Goal: Task Accomplishment & Management: Manage account settings

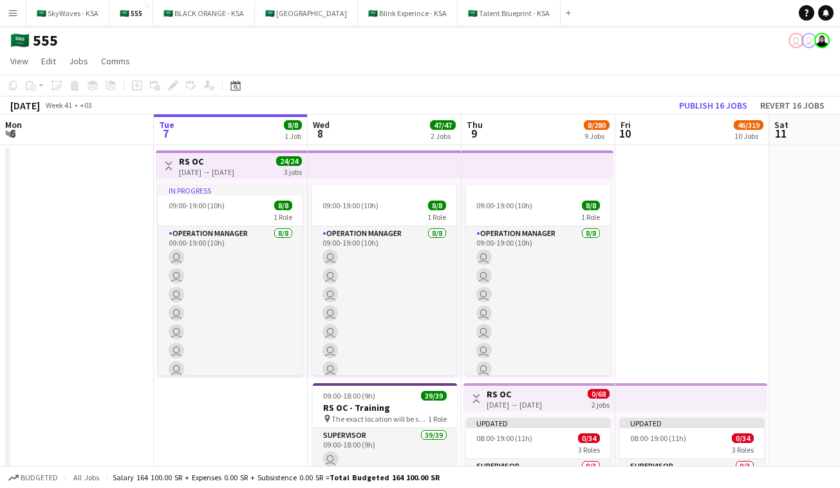
click at [13, 11] on app-icon "Menu" at bounding box center [13, 13] width 10 height 10
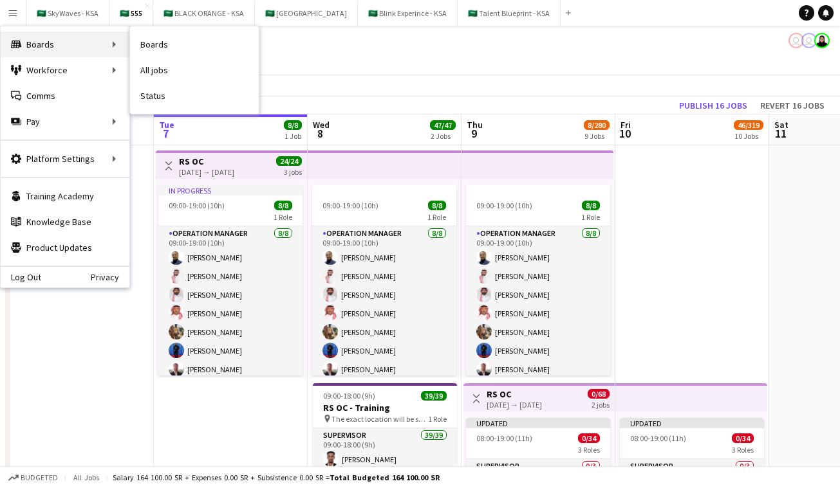
click at [66, 46] on div "Boards Boards" at bounding box center [65, 45] width 129 height 26
click at [167, 44] on link "Boards" at bounding box center [194, 45] width 129 height 26
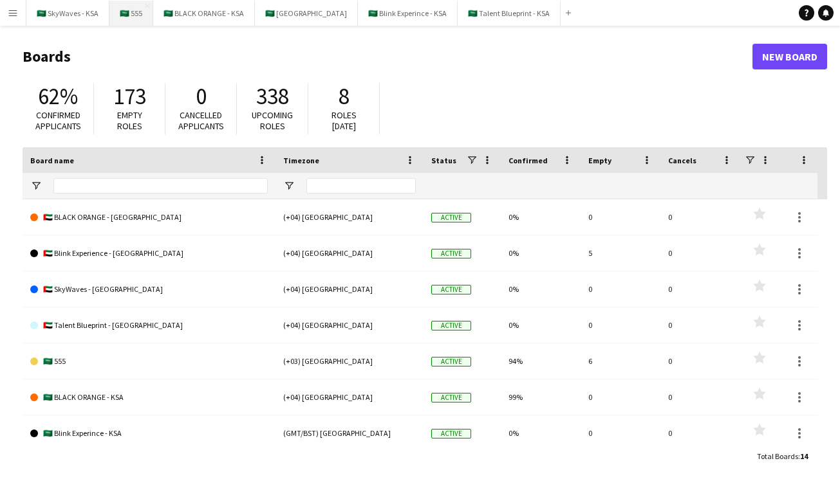
click at [136, 17] on button "🇸🇦 555 Close" at bounding box center [131, 13] width 44 height 25
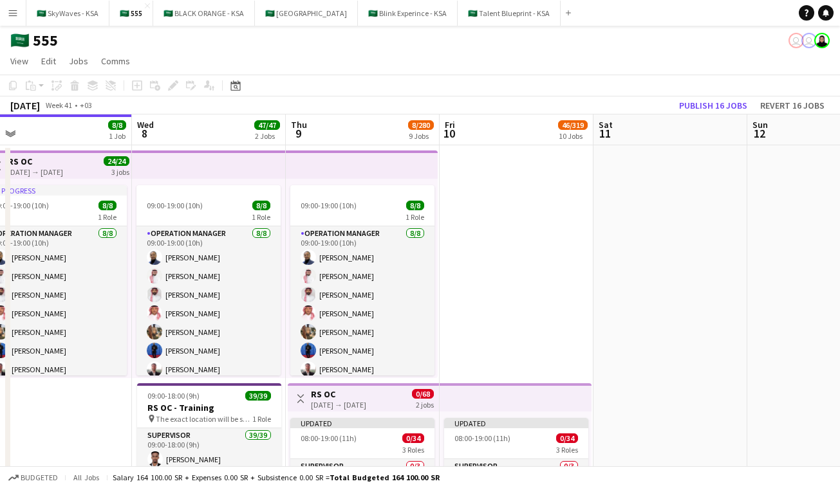
click at [14, 15] on app-icon "Menu" at bounding box center [13, 13] width 10 height 10
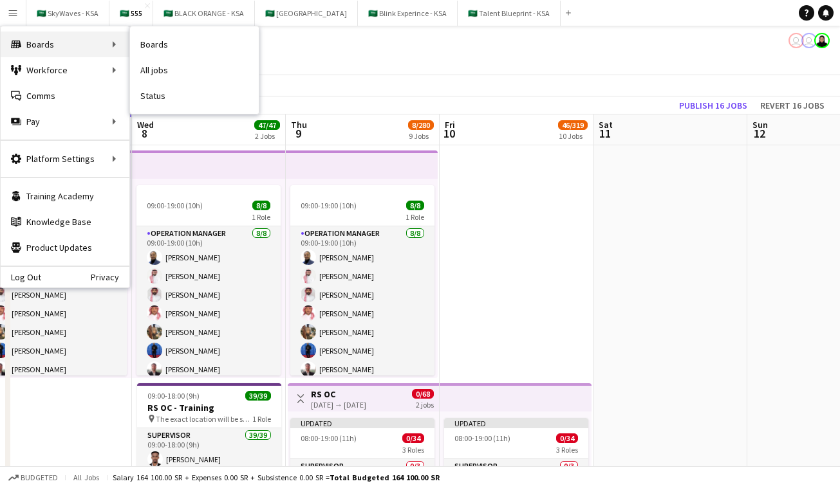
click at [82, 50] on div "Boards Boards" at bounding box center [65, 45] width 129 height 26
click at [143, 44] on link "Boards" at bounding box center [194, 45] width 129 height 26
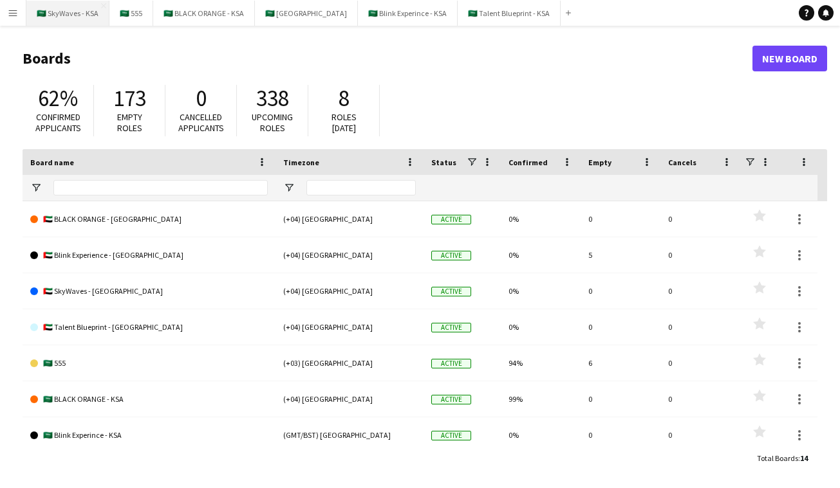
click at [62, 14] on button "🇸🇦 SkyWaves - KSA Close" at bounding box center [67, 13] width 83 height 25
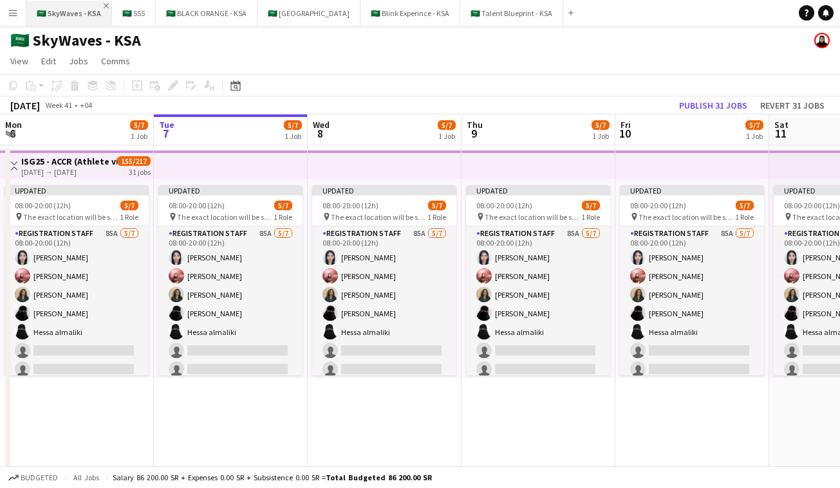
click at [104, 5] on app-icon "Close" at bounding box center [106, 5] width 5 height 5
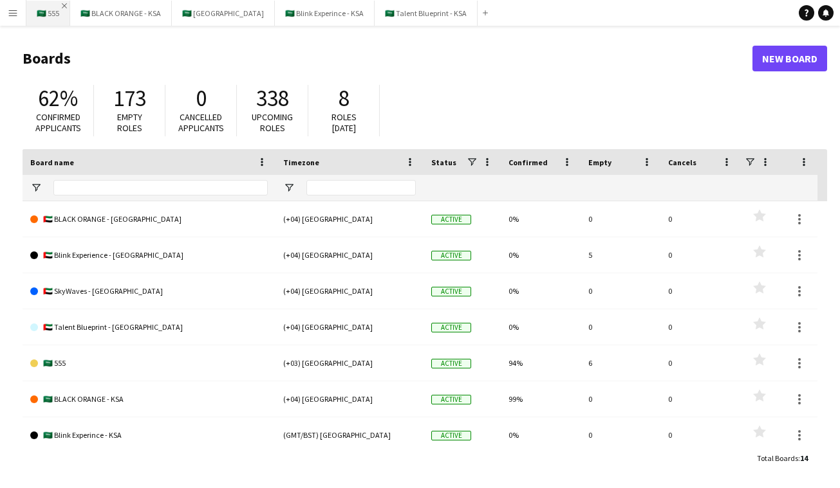
click at [62, 3] on app-icon "Close" at bounding box center [64, 5] width 5 height 5
click at [115, 5] on button "🇸🇦 BLACK ORANGE - KSA Close" at bounding box center [77, 13] width 102 height 25
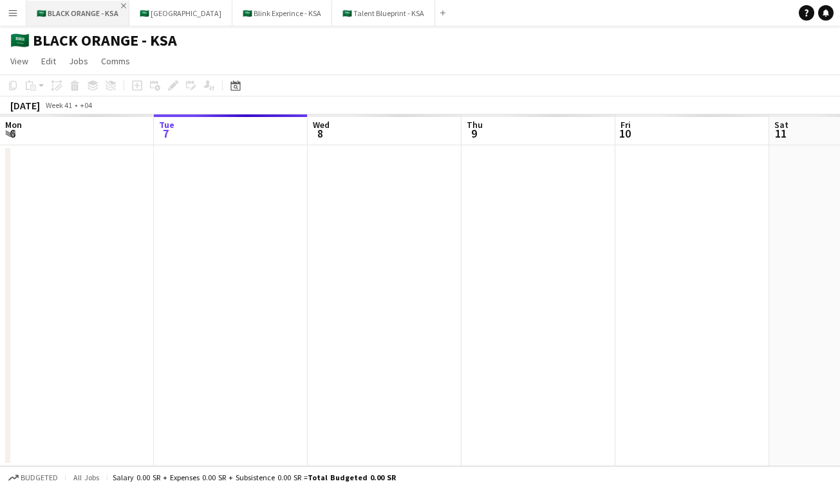
click at [121, 3] on app-icon "Close" at bounding box center [123, 5] width 5 height 5
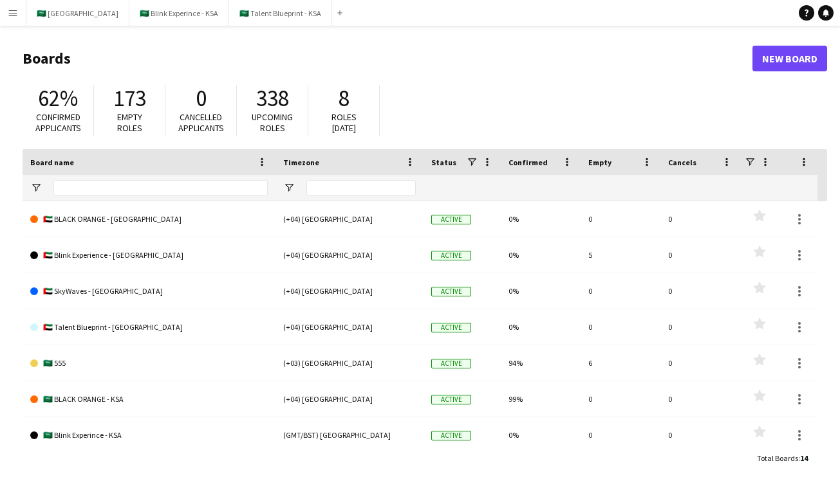
click at [332, 12] on div "Add" at bounding box center [339, 13] width 15 height 26
click at [337, 11] on app-icon "Add" at bounding box center [339, 12] width 5 height 5
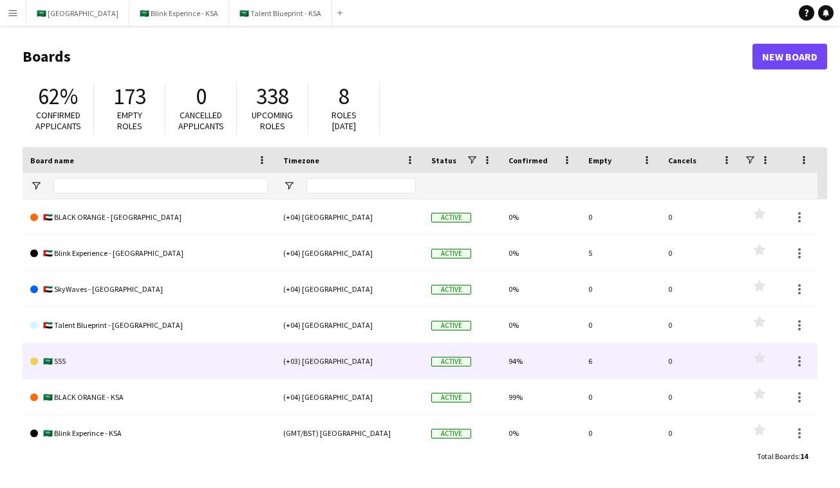
click at [63, 362] on link "🇸🇦 555" at bounding box center [148, 362] width 237 height 36
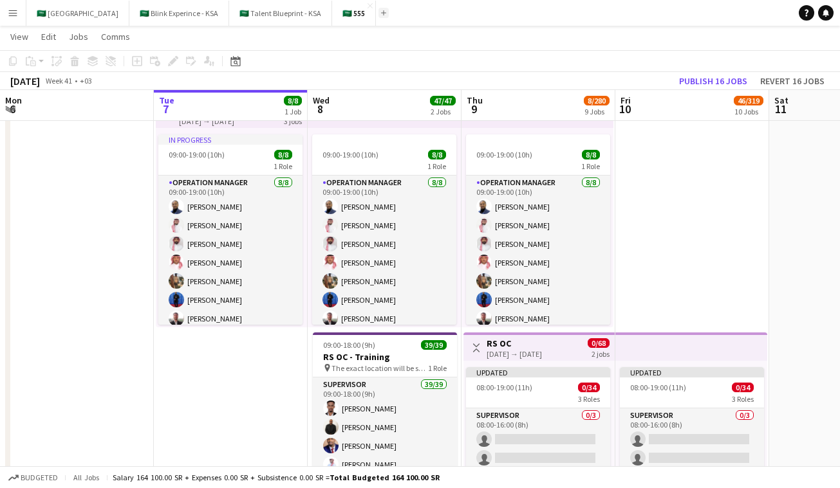
click at [381, 14] on app-icon "Add" at bounding box center [383, 12] width 5 height 5
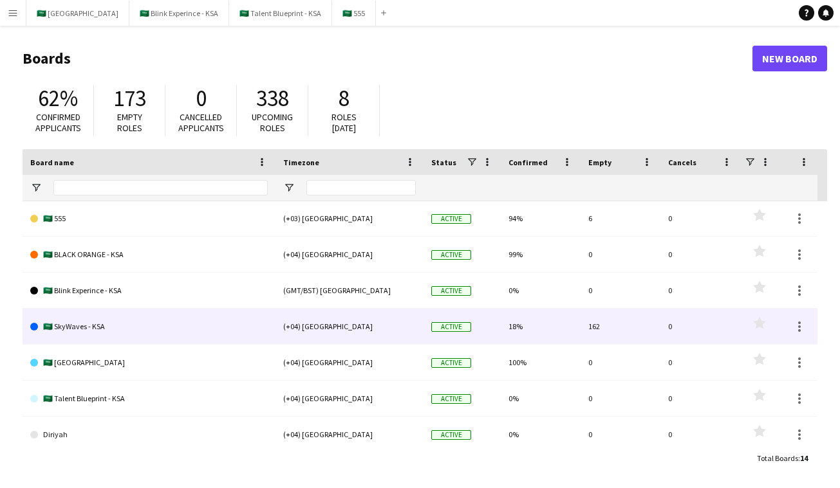
click at [87, 324] on link "🇸🇦 SkyWaves - KSA" at bounding box center [148, 327] width 237 height 36
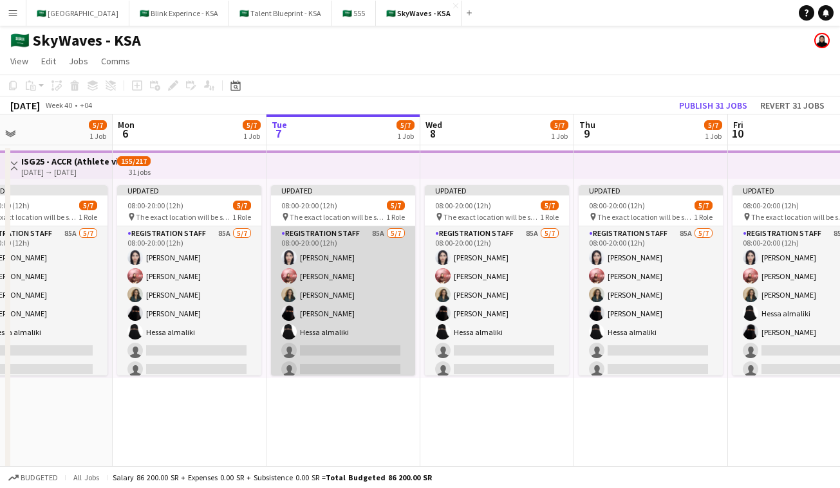
click at [344, 257] on app-card-role "Registration Staff 85A [DATE] 08:00-20:00 (12h) [PERSON_NAME] [PERSON_NAME] [PE…" at bounding box center [343, 304] width 144 height 156
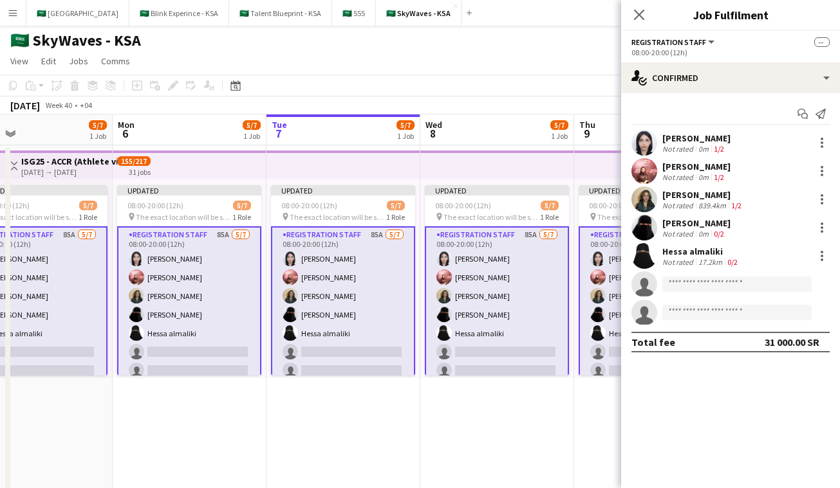
click at [535, 394] on app-date-cell "Updated 08:00-20:00 (12h) 5/7 pin The exact location will be shared later 1 Rol…" at bounding box center [497, 364] width 154 height 439
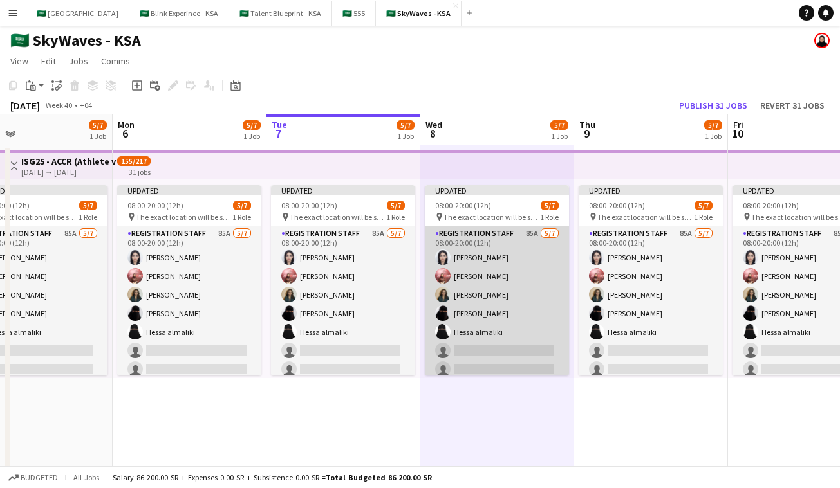
click at [491, 270] on app-card-role "Registration Staff 85A [DATE] 08:00-20:00 (12h) [PERSON_NAME] [PERSON_NAME] [PE…" at bounding box center [497, 304] width 144 height 156
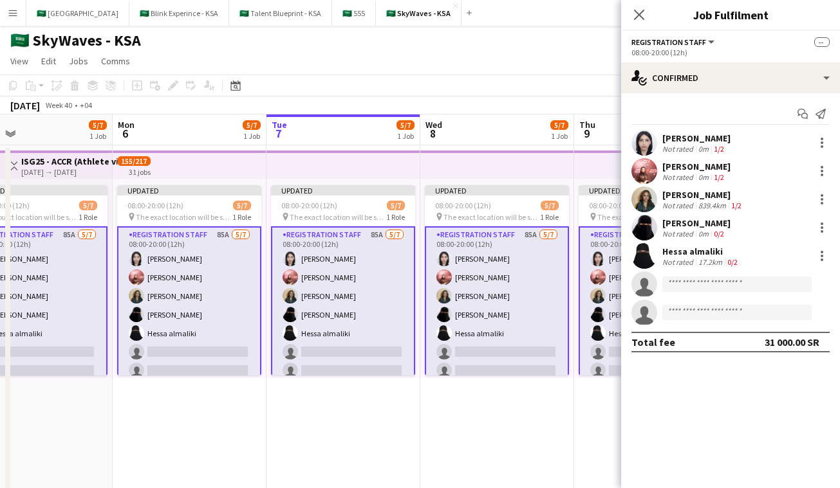
click at [546, 135] on app-board-header-date "Wed 8 5/7 1 Job" at bounding box center [497, 130] width 154 height 31
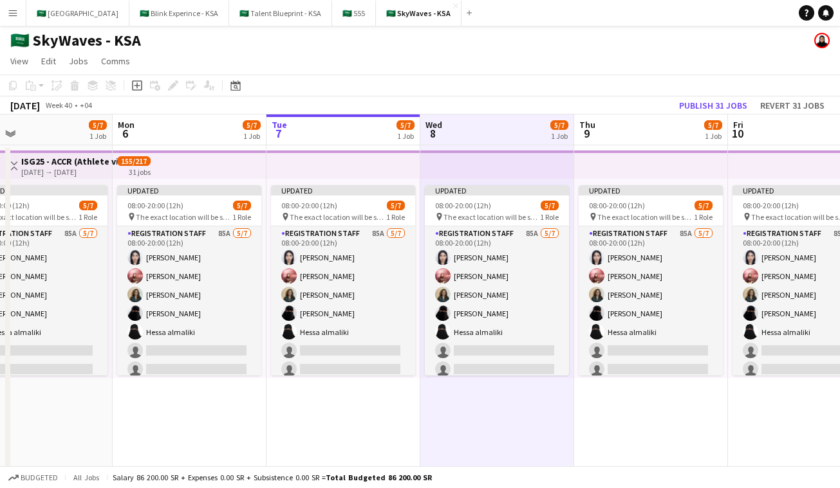
click at [657, 160] on app-top-bar at bounding box center [651, 165] width 154 height 28
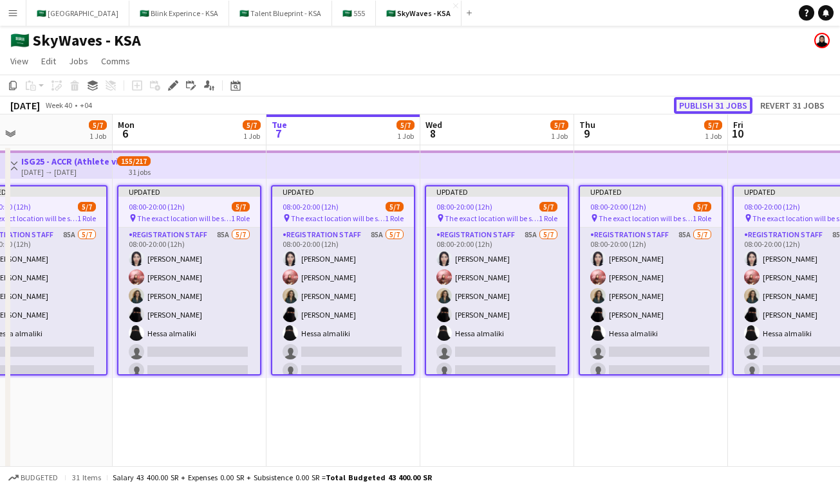
click at [708, 104] on button "Publish 31 jobs" at bounding box center [713, 105] width 78 height 17
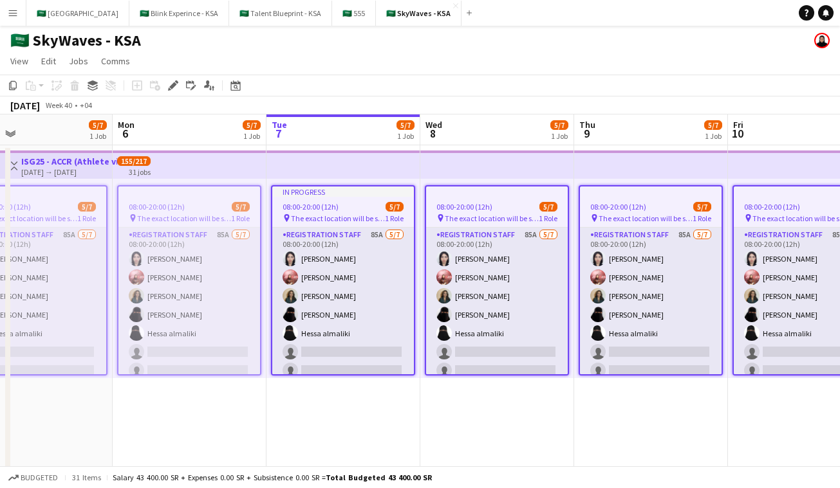
click at [360, 399] on app-date-cell "In progress 08:00-20:00 (12h) 5/7 pin The exact location will be shared later 1…" at bounding box center [343, 364] width 154 height 439
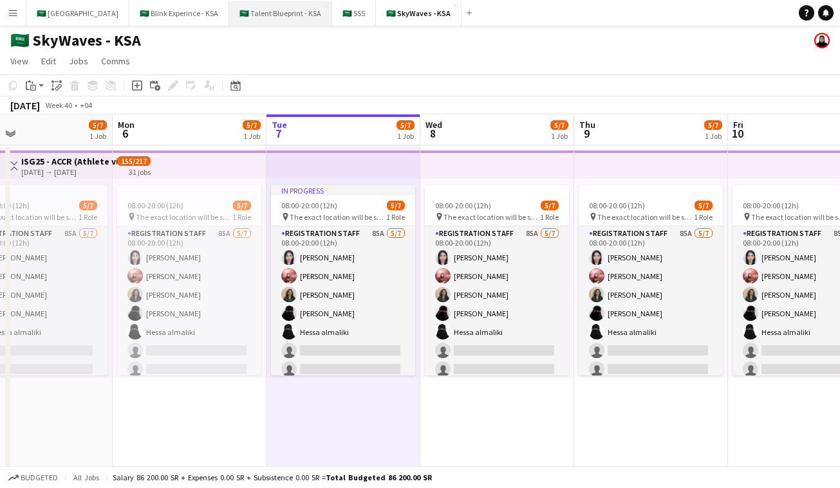
click at [279, 10] on button "🇸🇦 Talent Blueprint - KSA Close" at bounding box center [280, 13] width 103 height 25
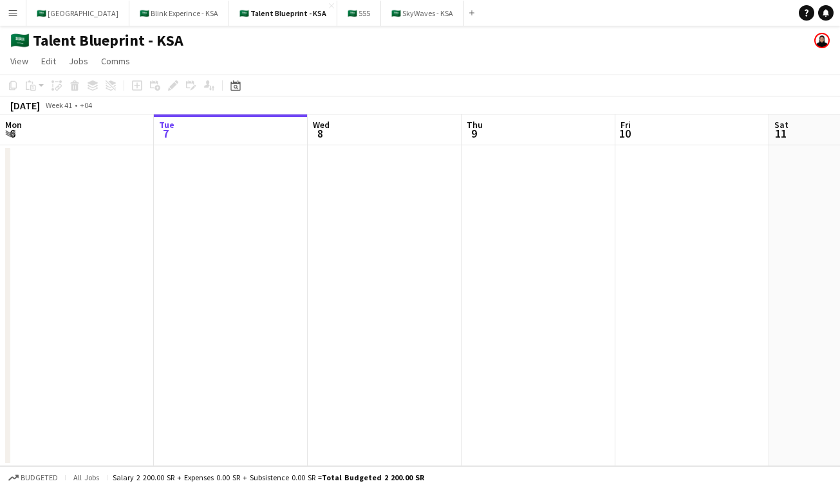
click at [322, 267] on app-date-cell at bounding box center [385, 305] width 154 height 321
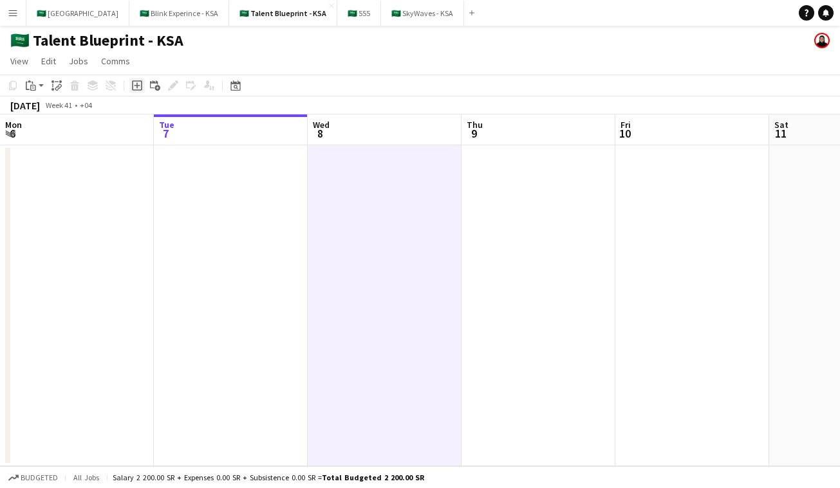
click at [138, 83] on icon "Add job" at bounding box center [137, 85] width 10 height 10
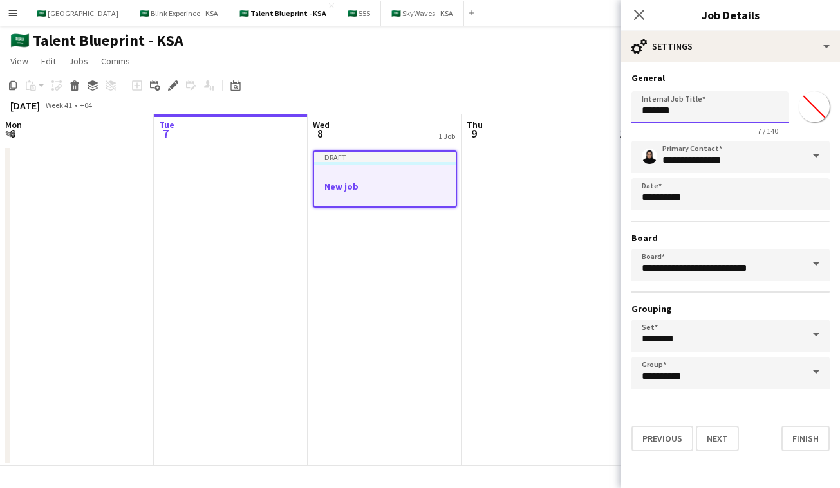
click at [728, 106] on input "*******" at bounding box center [709, 107] width 157 height 32
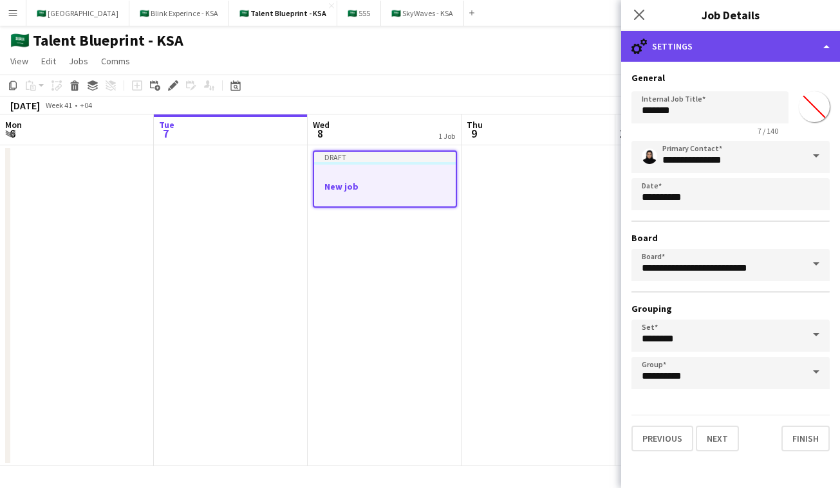
click at [750, 53] on div "cog-double-3 Settings" at bounding box center [730, 46] width 219 height 31
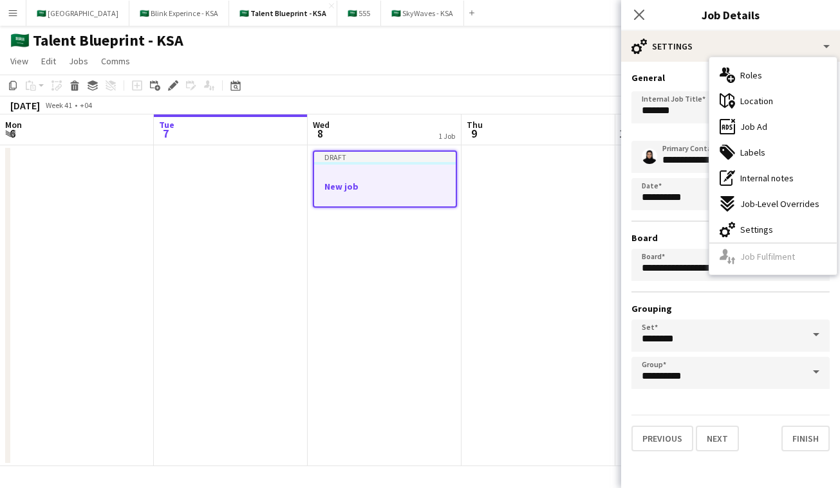
click at [752, 83] on div "multiple-users-add Roles" at bounding box center [772, 75] width 127 height 26
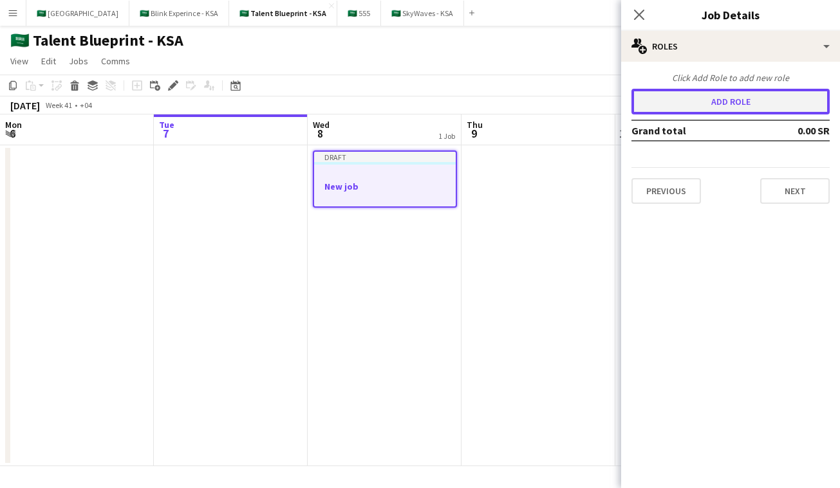
click at [742, 98] on button "Add role" at bounding box center [730, 102] width 198 height 26
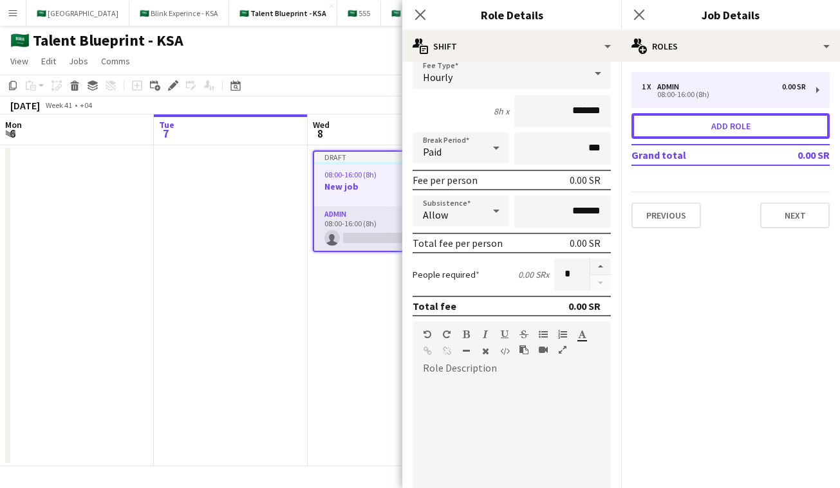
scroll to position [280, 0]
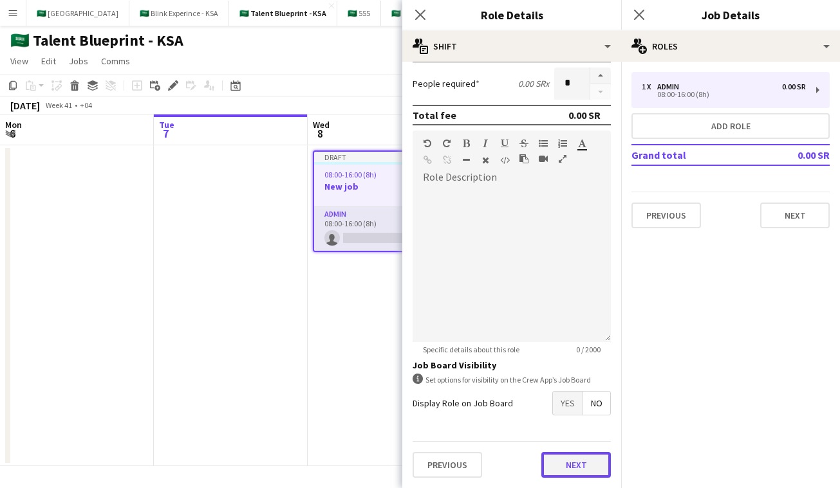
click at [567, 456] on button "Next" at bounding box center [575, 465] width 69 height 26
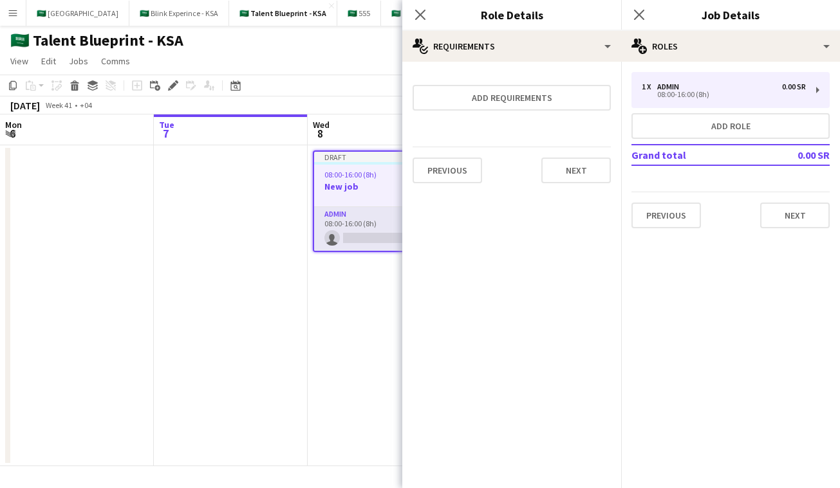
scroll to position [0, 0]
click at [413, 19] on app-icon "Close pop-in" at bounding box center [420, 15] width 19 height 19
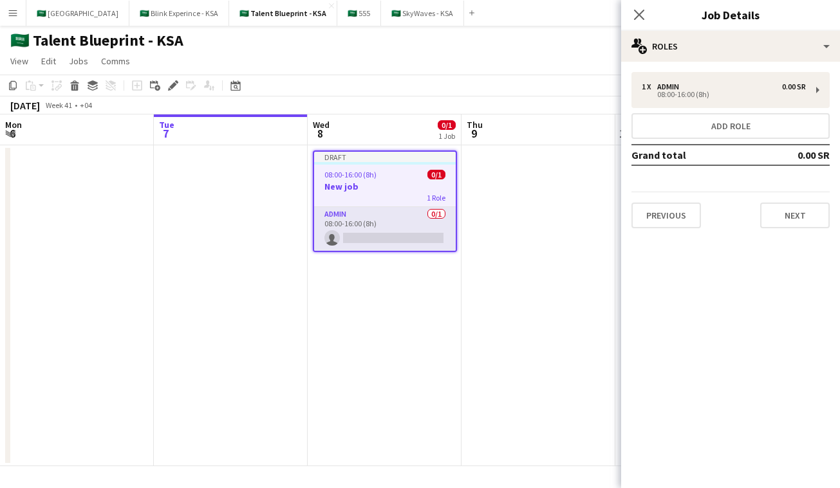
click at [427, 163] on div at bounding box center [385, 163] width 142 height 3
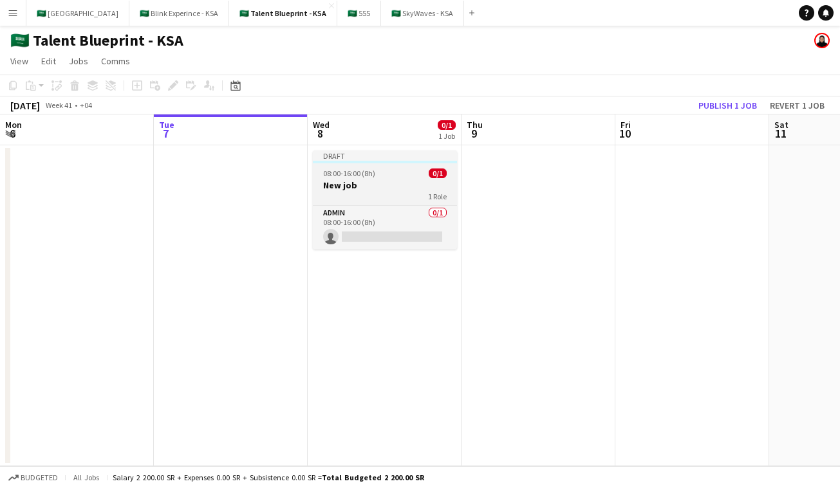
click at [374, 177] on div "08:00-16:00 (8h) 0/1" at bounding box center [385, 174] width 144 height 10
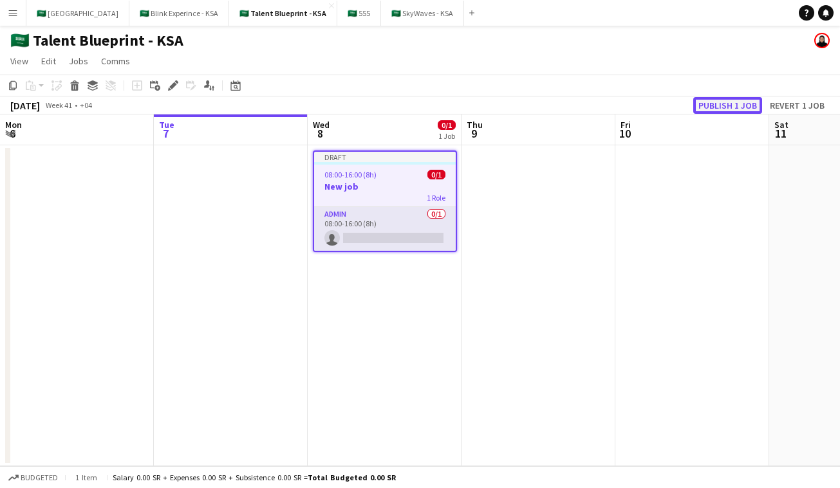
click at [720, 99] on button "Publish 1 job" at bounding box center [727, 105] width 69 height 17
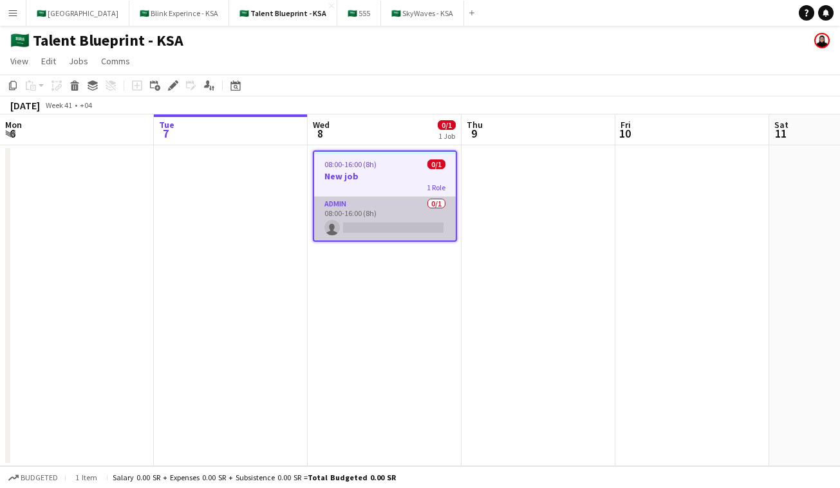
click at [400, 206] on app-card-role "Admin 0/1 08:00-16:00 (8h) single-neutral-actions" at bounding box center [385, 219] width 142 height 44
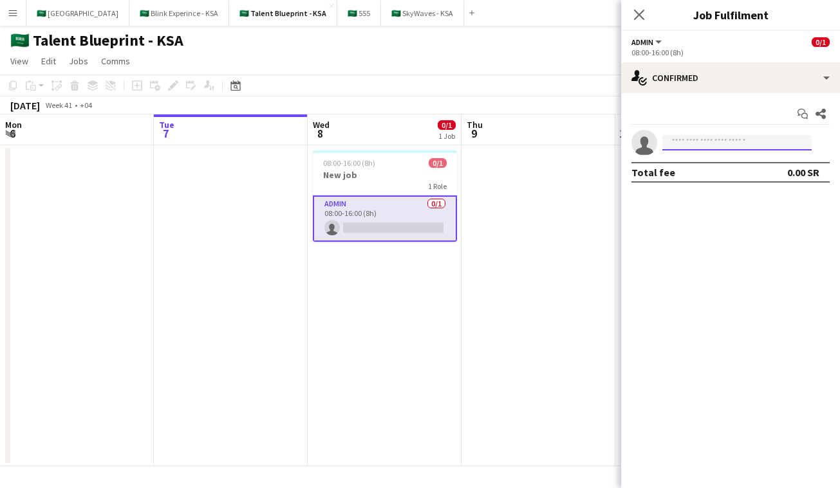
click at [694, 142] on input at bounding box center [736, 142] width 149 height 15
type input "*"
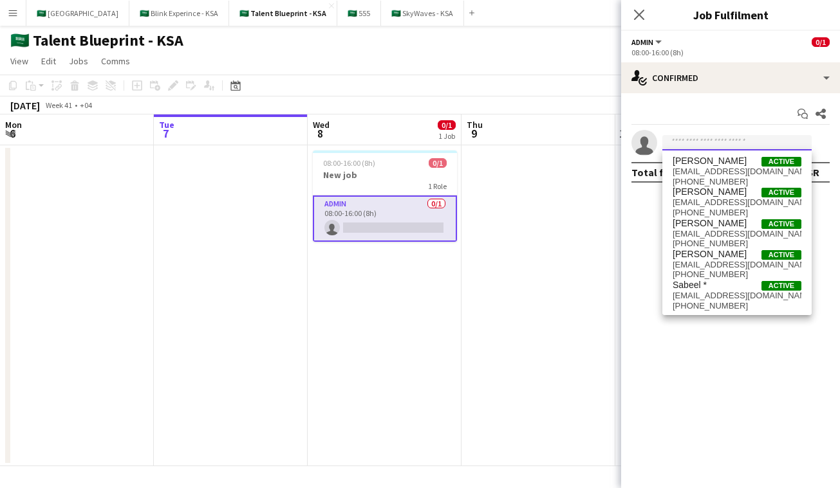
type input "*"
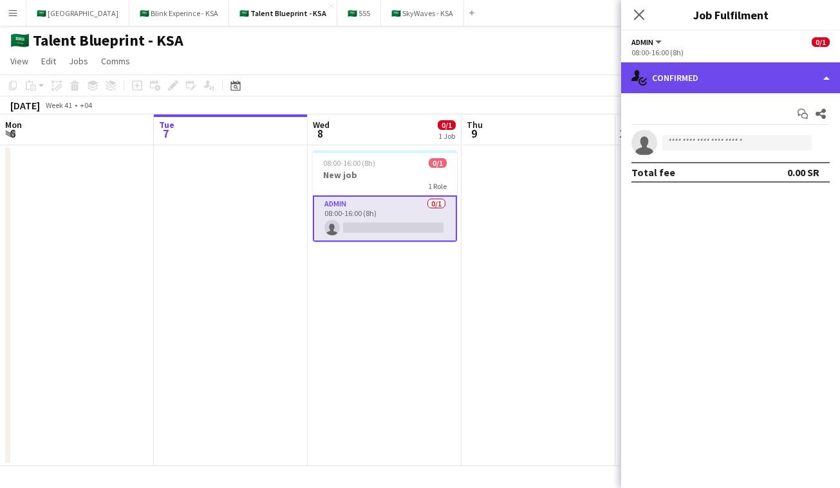
click at [791, 77] on div "single-neutral-actions-check-2 Confirmed" at bounding box center [730, 77] width 219 height 31
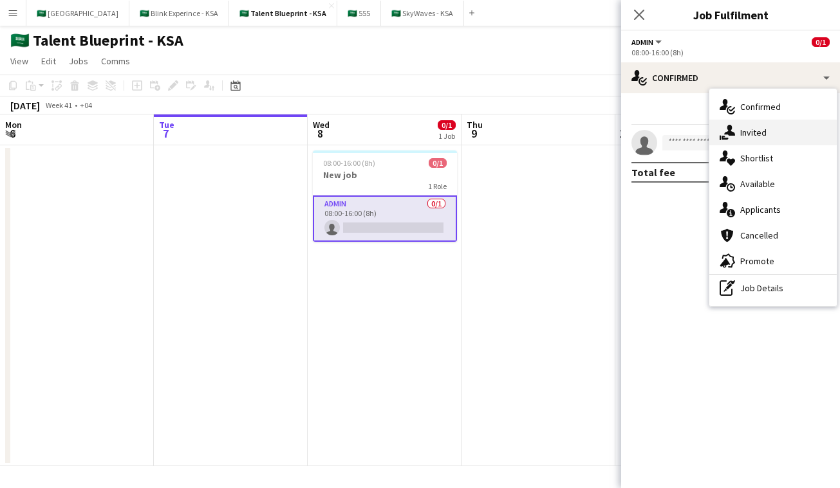
click at [778, 136] on div "single-neutral-actions-share-1 Invited" at bounding box center [772, 133] width 127 height 26
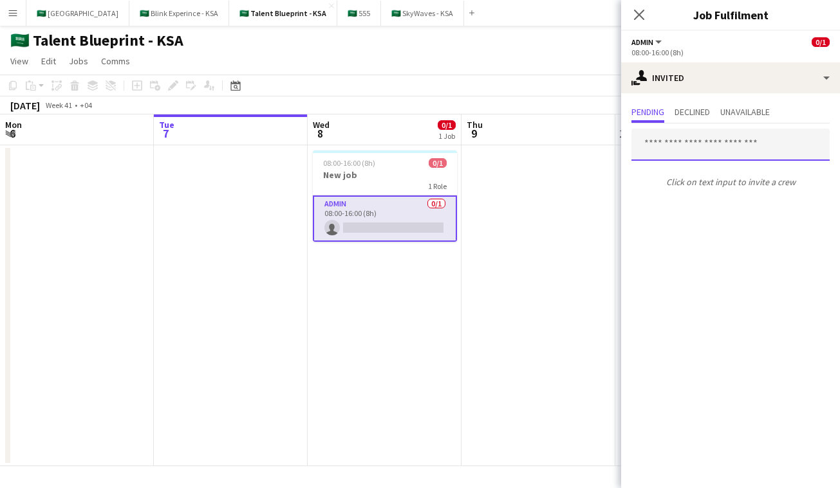
click at [725, 138] on input "text" at bounding box center [730, 145] width 198 height 32
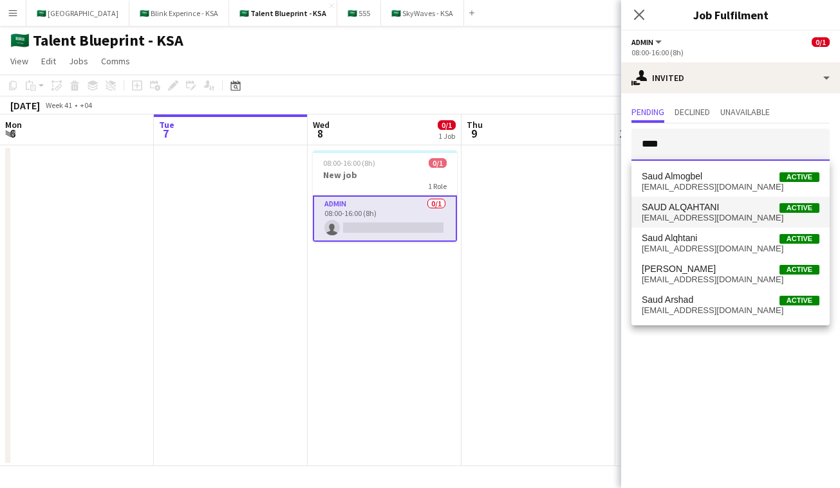
type input "****"
click at [736, 215] on span "[EMAIL_ADDRESS][DOMAIN_NAME]" at bounding box center [730, 218] width 178 height 10
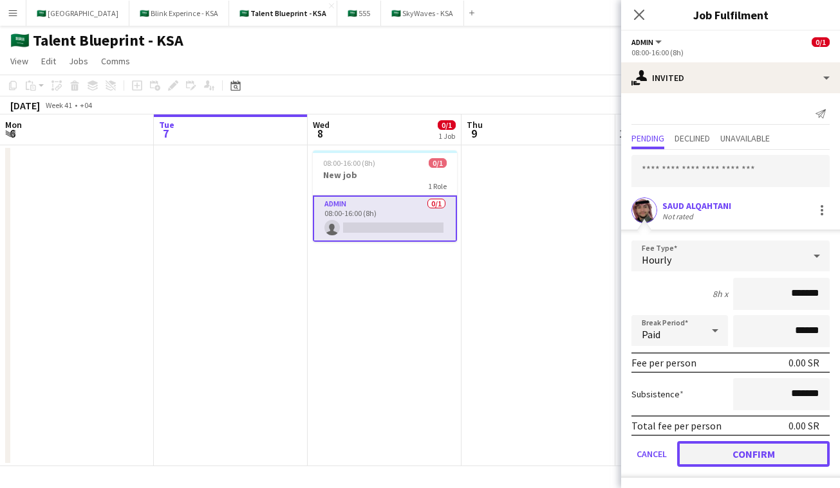
click at [791, 456] on button "Confirm" at bounding box center [753, 454] width 152 height 26
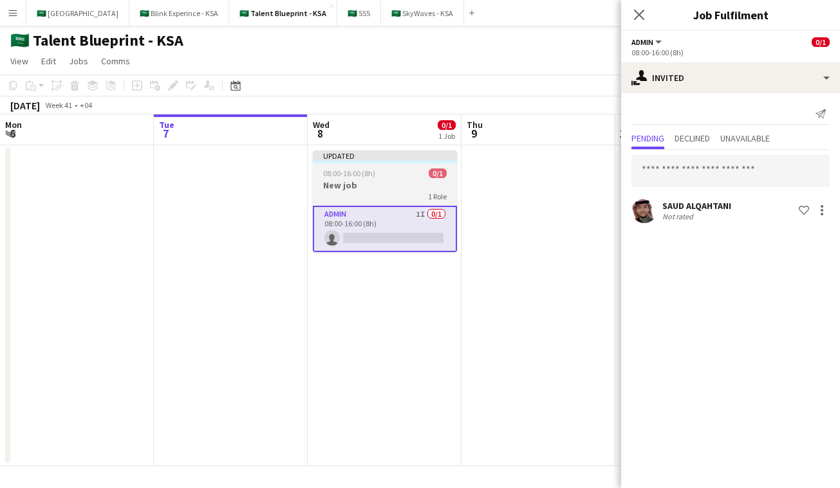
click at [401, 181] on h3 "New job" at bounding box center [385, 186] width 144 height 12
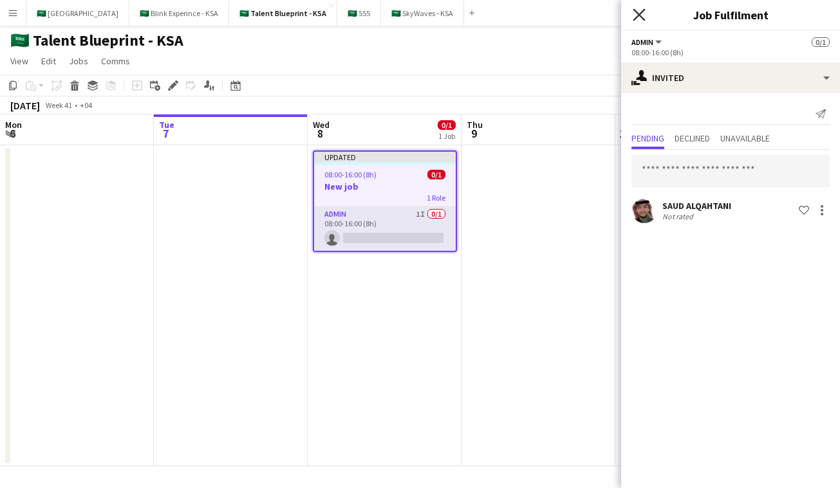
click at [641, 14] on icon "Close pop-in" at bounding box center [638, 14] width 12 height 12
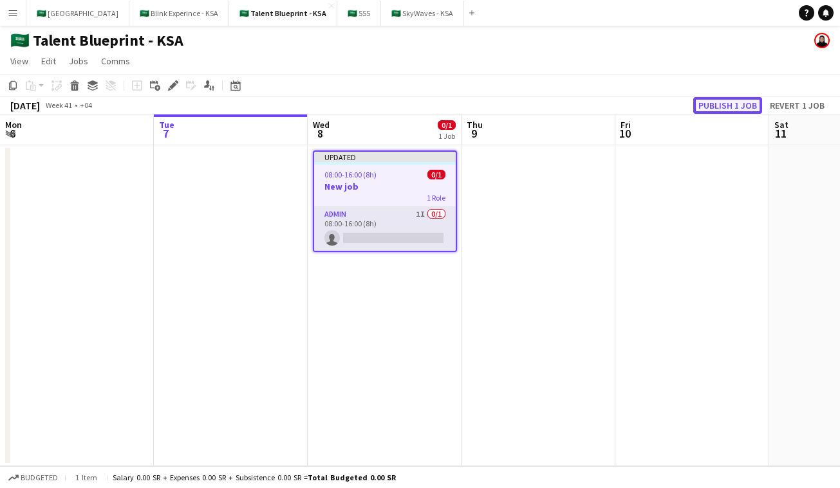
click at [721, 104] on button "Publish 1 job" at bounding box center [727, 105] width 69 height 17
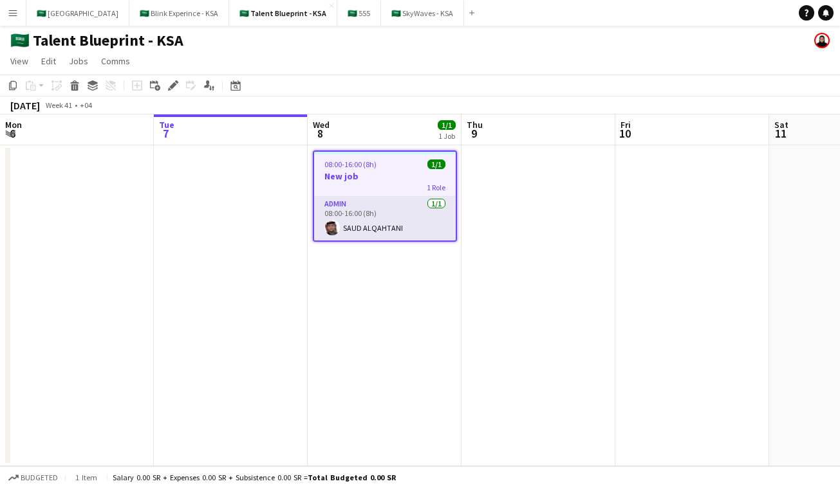
click at [391, 170] on h3 "New job" at bounding box center [385, 176] width 142 height 12
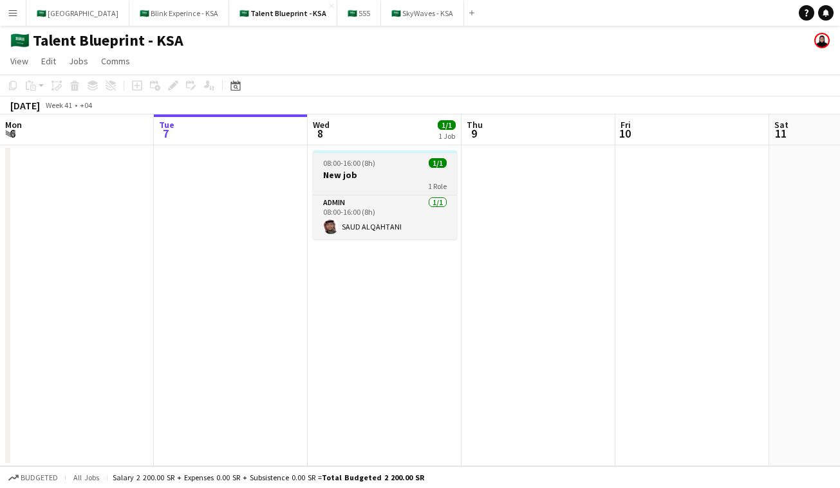
click at [362, 176] on h3 "New job" at bounding box center [385, 175] width 144 height 12
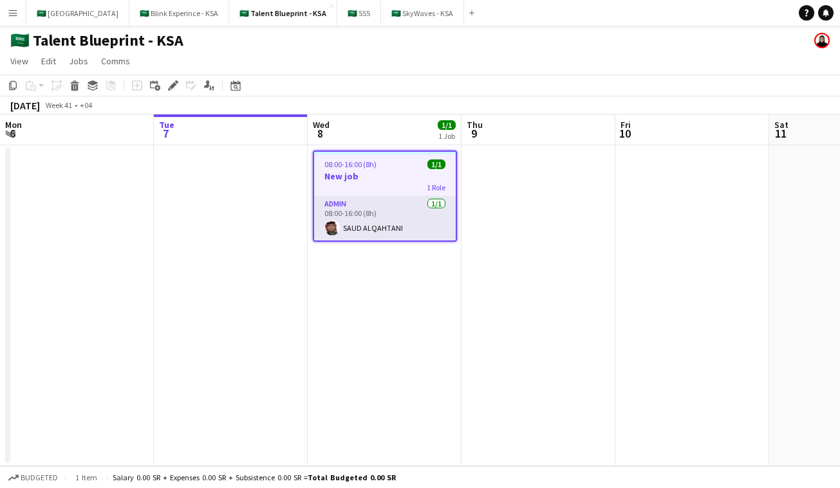
click at [174, 77] on app-toolbar "Copy Paste Paste Command V Paste with crew Command Shift V Paste linked Job [GE…" at bounding box center [420, 86] width 840 height 22
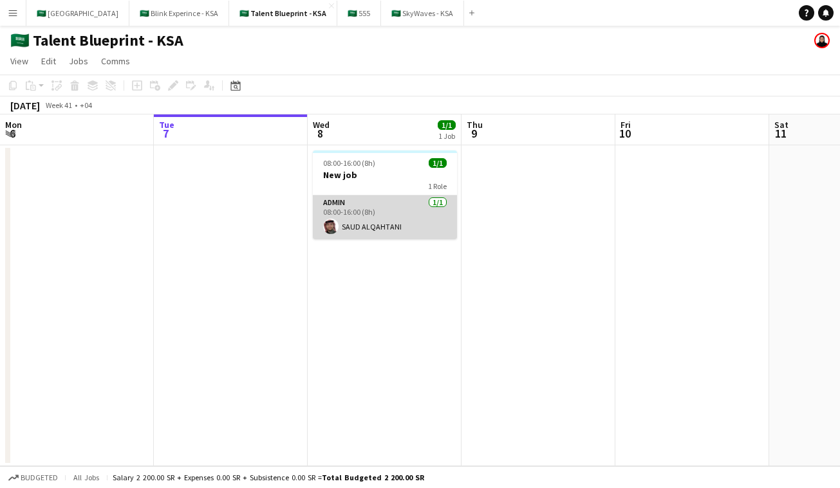
click at [385, 198] on app-card-role "Admin [DATE] 08:00-16:00 (8h) [PERSON_NAME]" at bounding box center [385, 218] width 144 height 44
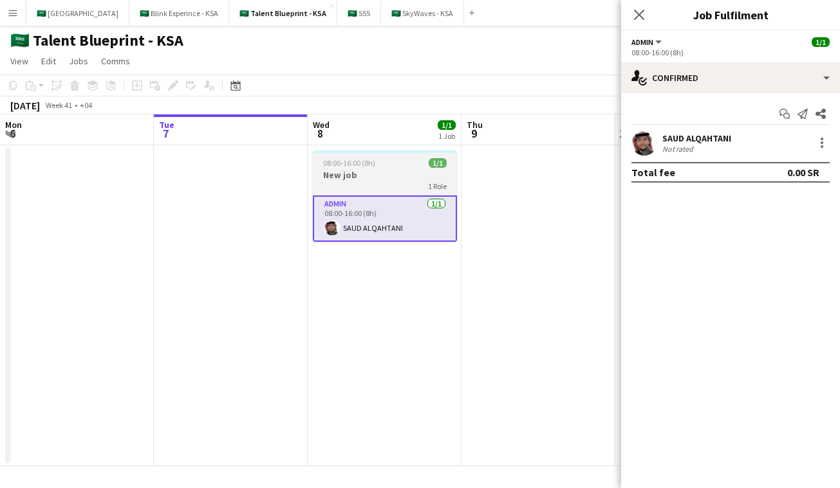
click at [392, 174] on h3 "New job" at bounding box center [385, 175] width 144 height 12
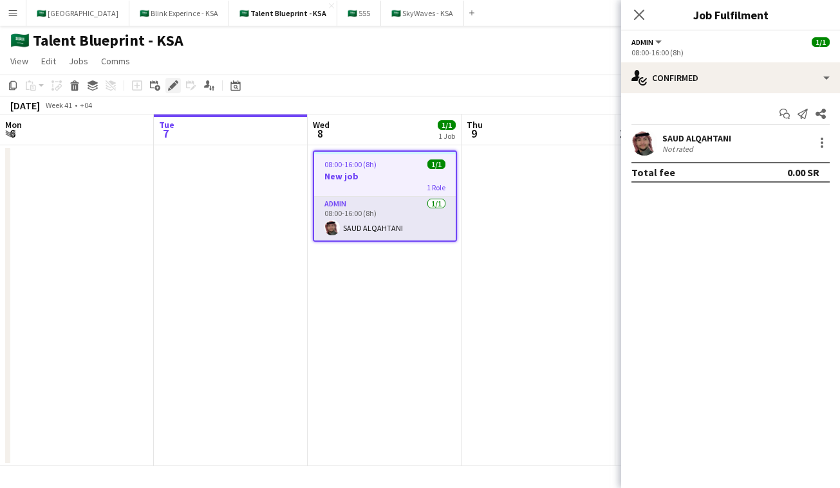
click at [174, 83] on icon at bounding box center [172, 85] width 7 height 7
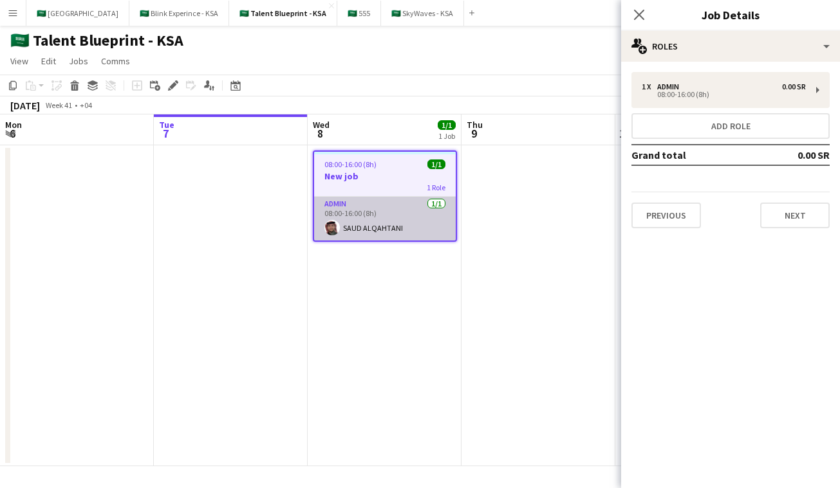
click at [426, 209] on app-card-role "Admin [DATE] 08:00-16:00 (8h) [PERSON_NAME]" at bounding box center [385, 219] width 142 height 44
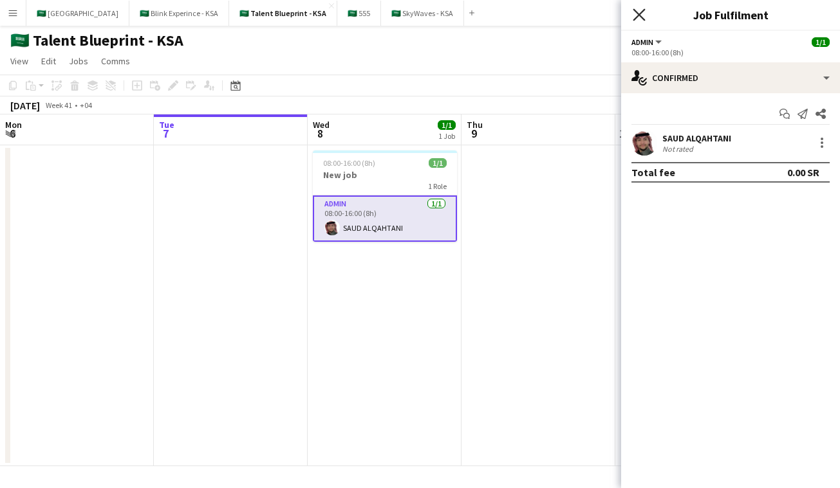
click at [636, 12] on icon at bounding box center [638, 14] width 12 height 12
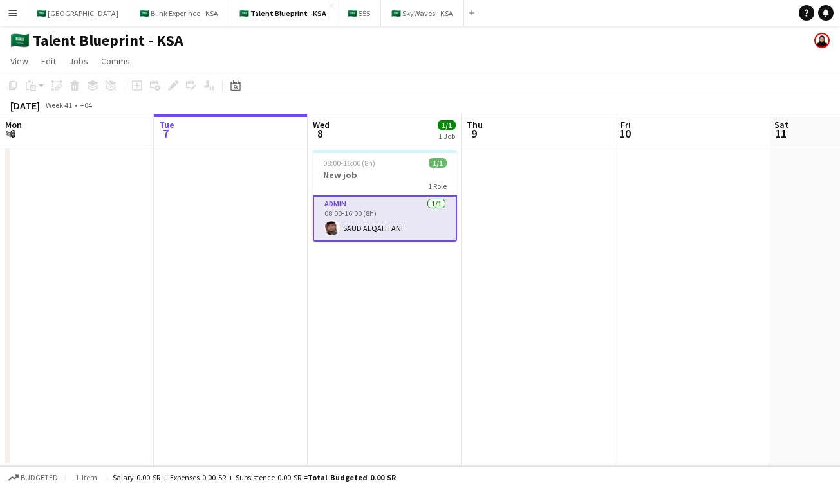
click at [415, 210] on app-card-role "Admin [DATE] 08:00-16:00 (8h) [PERSON_NAME]" at bounding box center [385, 219] width 144 height 46
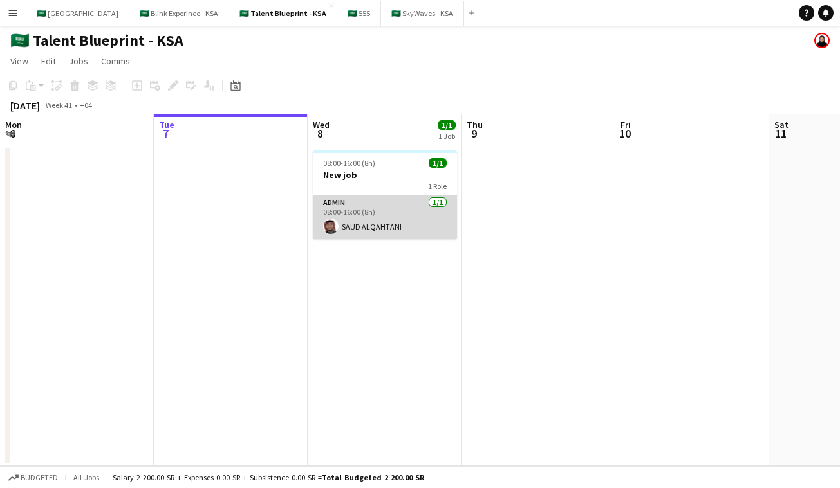
click at [427, 215] on app-card-role "Admin [DATE] 08:00-16:00 (8h) [PERSON_NAME]" at bounding box center [385, 218] width 144 height 44
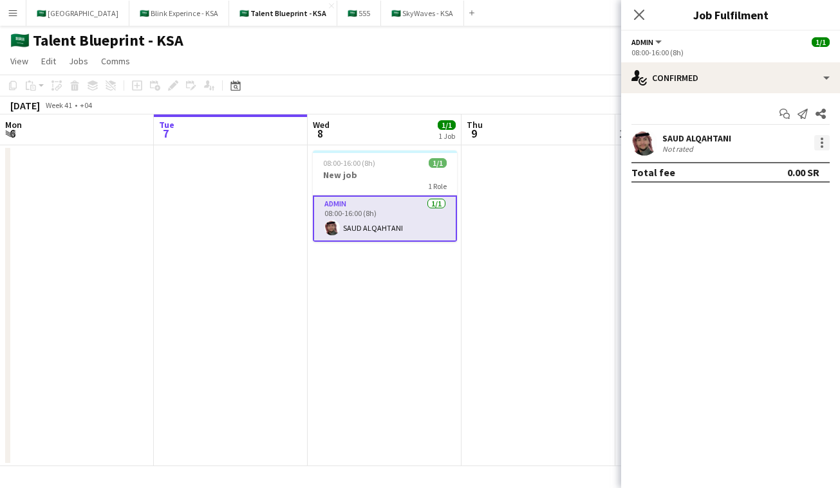
click at [791, 144] on div at bounding box center [821, 142] width 15 height 15
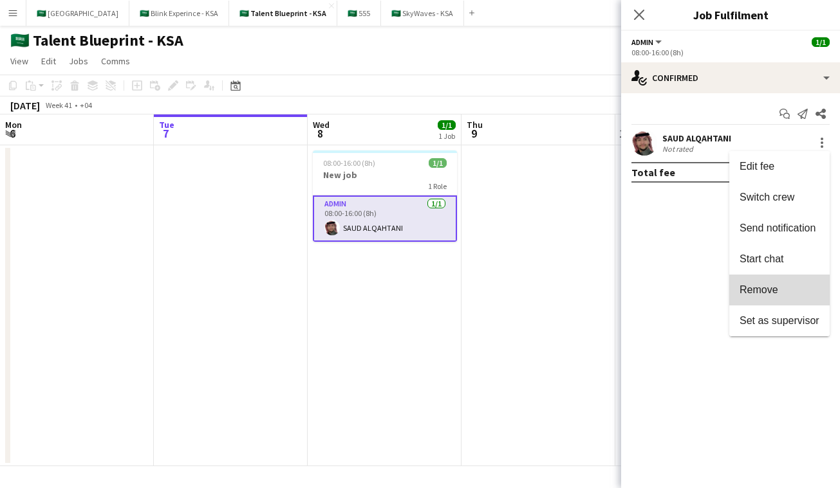
click at [784, 282] on button "Remove" at bounding box center [779, 290] width 100 height 31
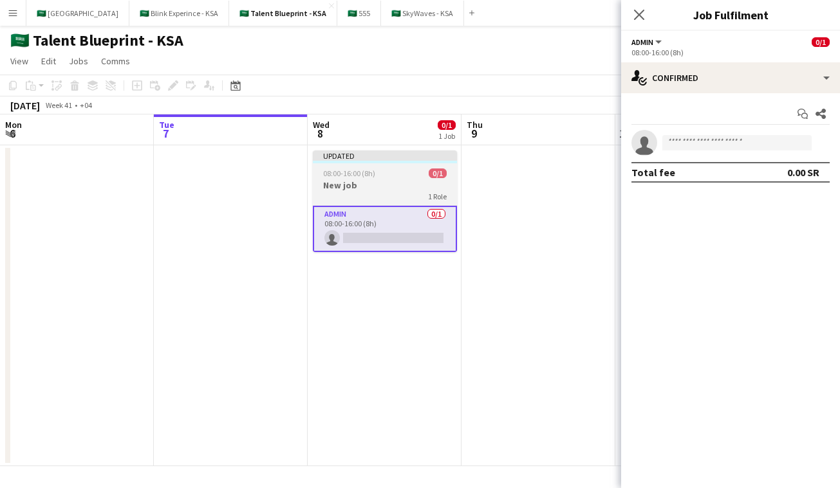
click at [421, 156] on div "Updated" at bounding box center [385, 156] width 144 height 10
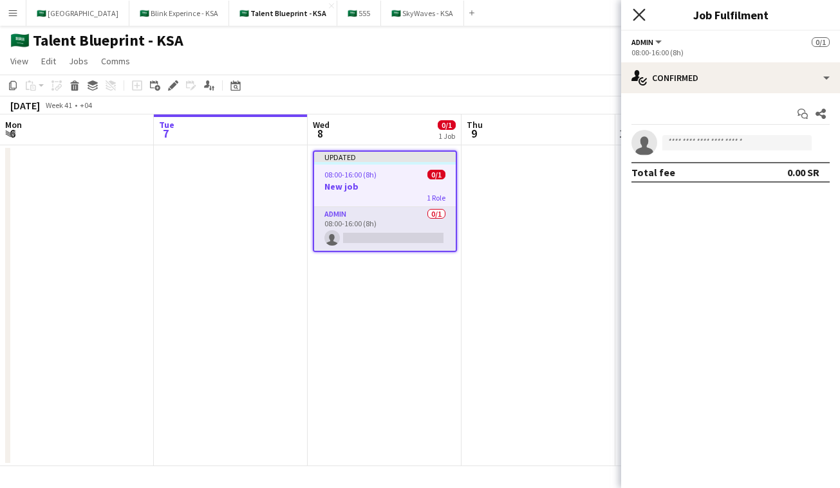
click at [636, 15] on icon "Close pop-in" at bounding box center [638, 14] width 12 height 12
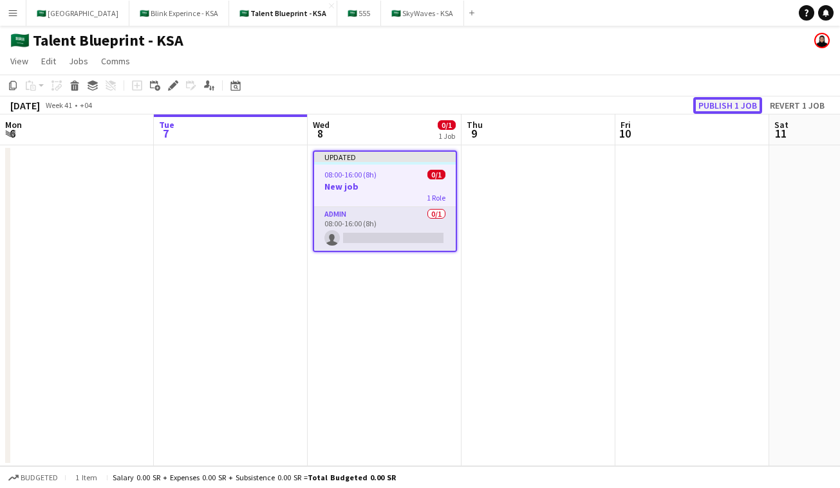
click at [738, 102] on button "Publish 1 job" at bounding box center [727, 105] width 69 height 17
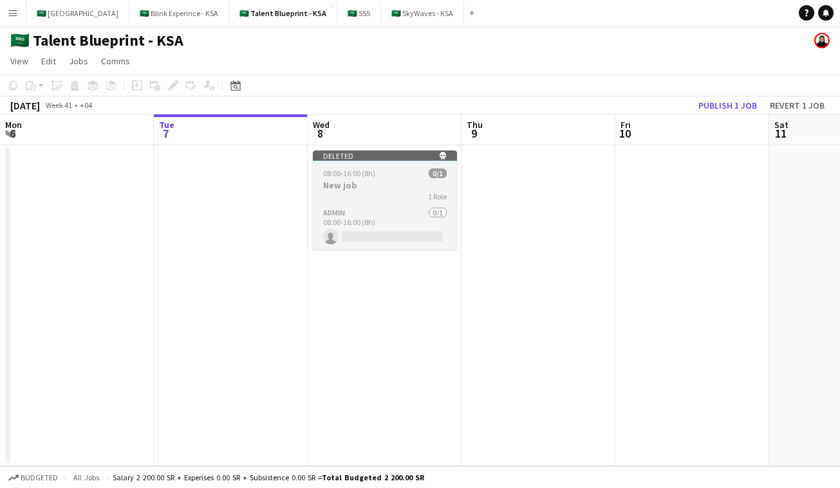
click at [379, 176] on div "08:00-16:00 (8h) 0/1" at bounding box center [385, 174] width 144 height 10
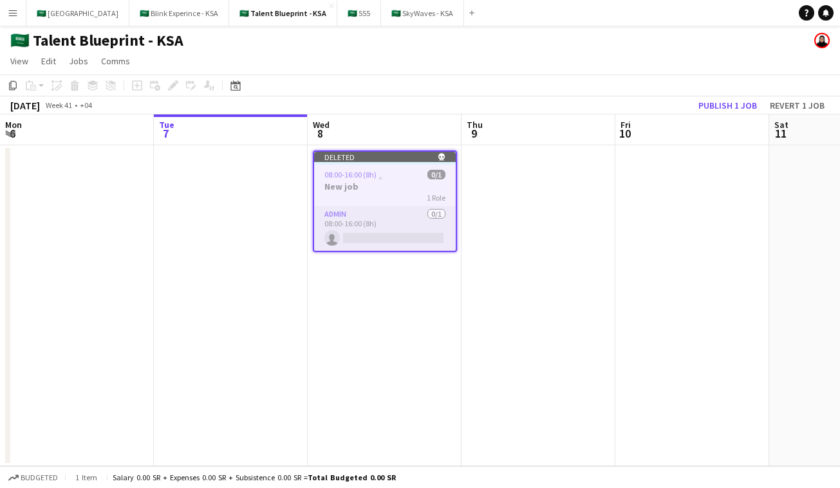
click at [737, 115] on app-board-header-date "Fri 10" at bounding box center [692, 130] width 154 height 31
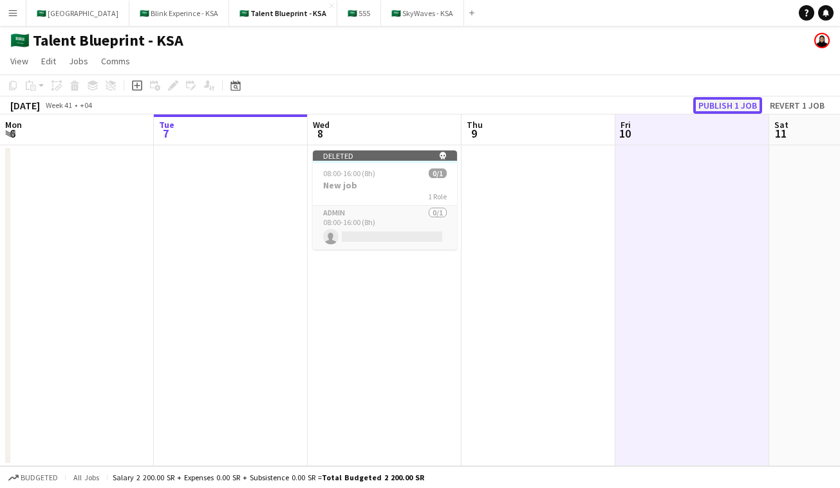
click at [746, 104] on button "Publish 1 job" at bounding box center [727, 105] width 69 height 17
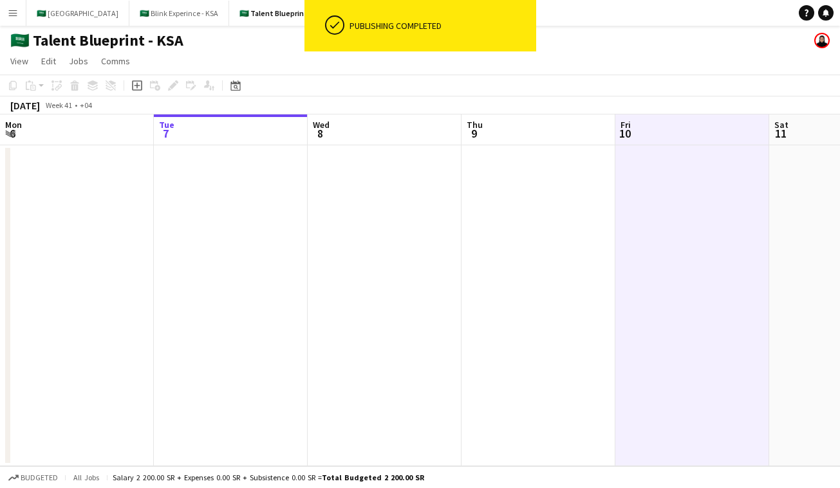
click at [394, 161] on app-date-cell at bounding box center [385, 305] width 154 height 321
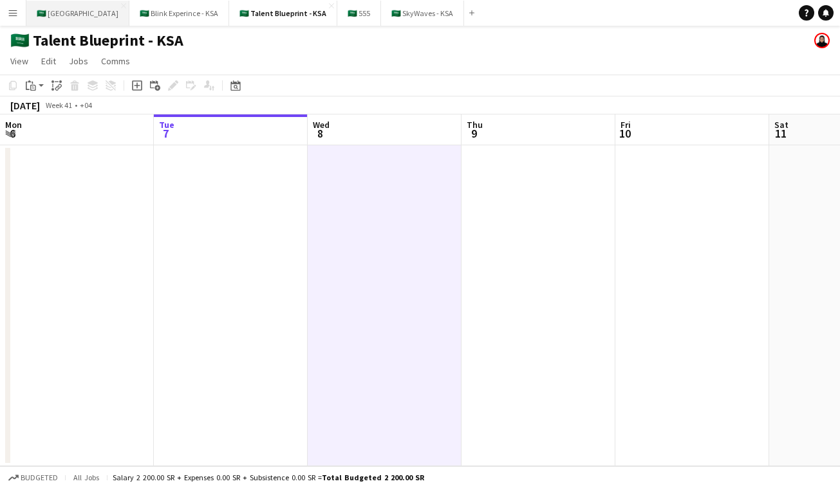
click at [79, 5] on button "🇸🇦 [GEOGRAPHIC_DATA] Close" at bounding box center [77, 13] width 103 height 25
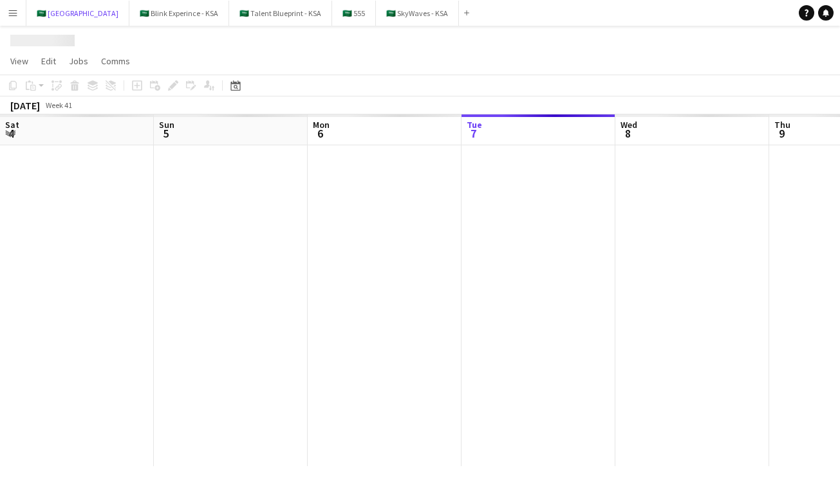
scroll to position [0, 308]
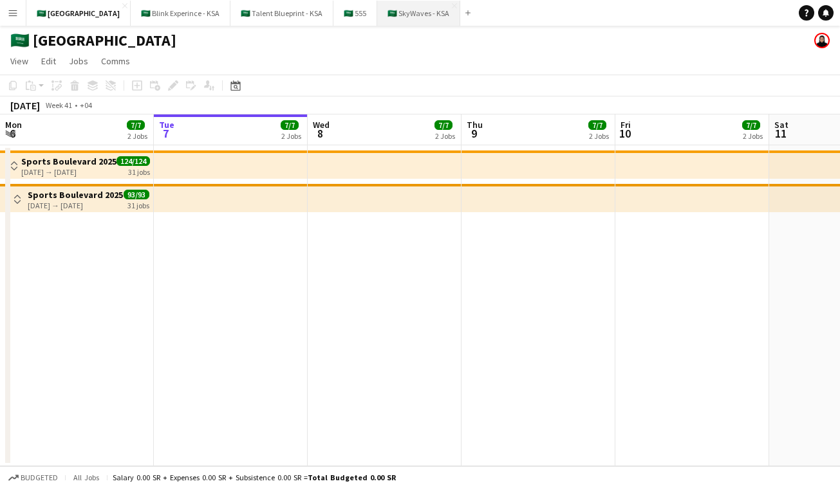
click at [400, 19] on button "🇸🇦 SkyWaves - KSA Close" at bounding box center [418, 13] width 83 height 25
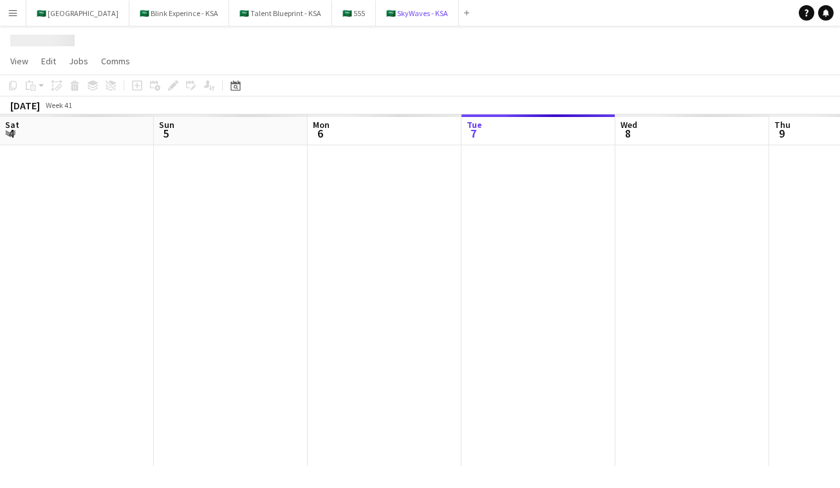
scroll to position [0, 308]
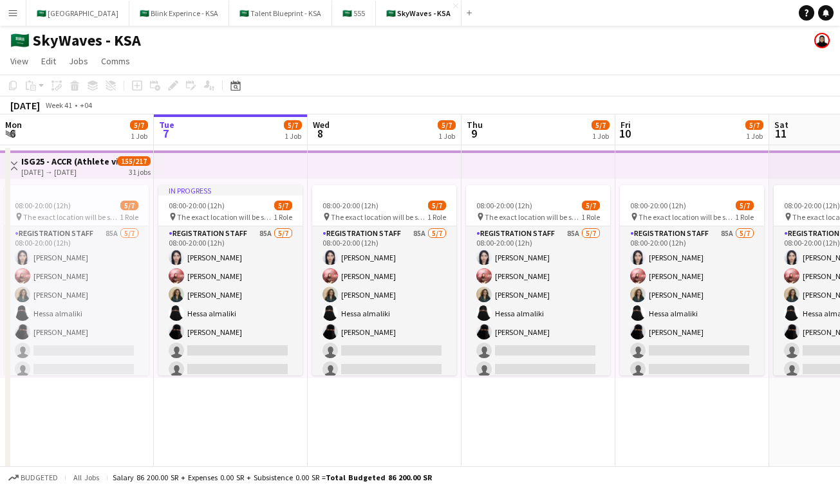
click at [422, 164] on app-top-bar at bounding box center [385, 165] width 154 height 28
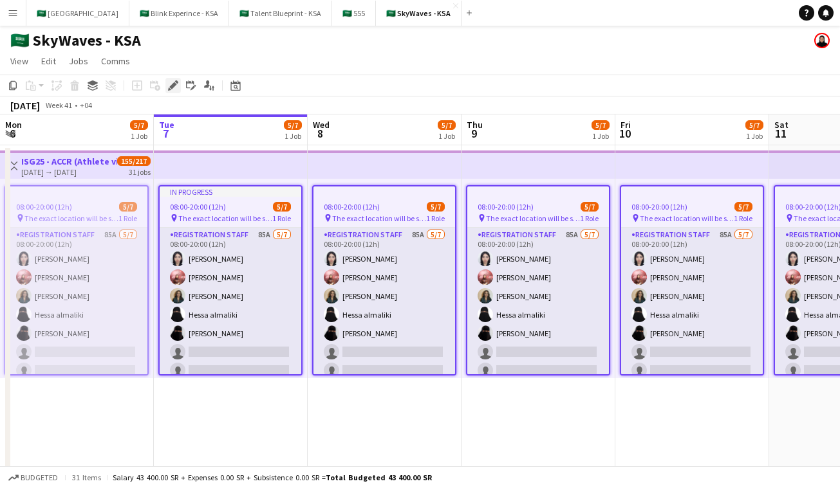
click at [174, 87] on icon "Edit" at bounding box center [173, 85] width 10 height 10
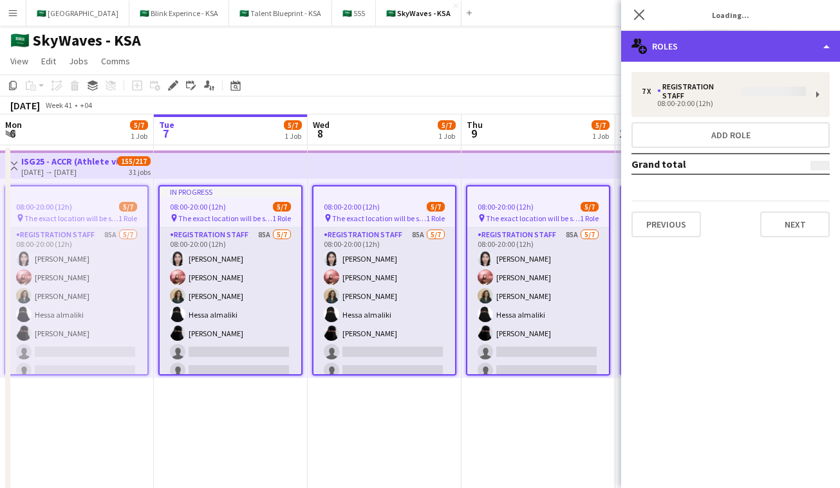
click at [705, 51] on div "multiple-users-add Roles" at bounding box center [730, 46] width 219 height 31
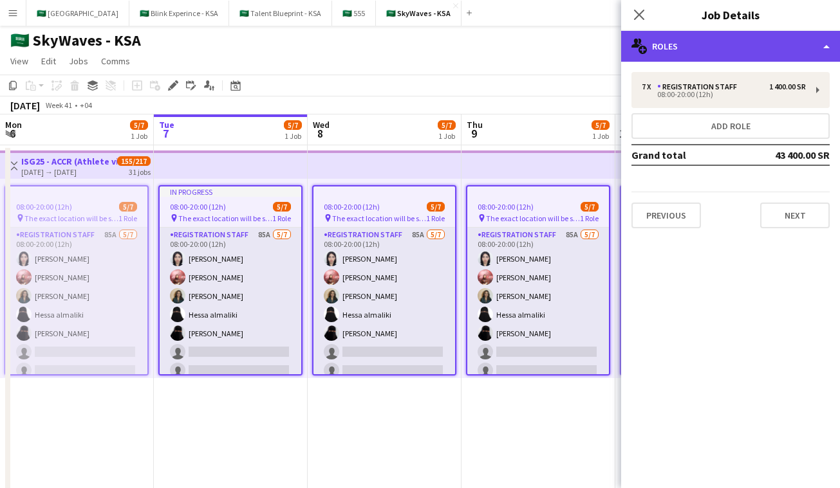
click at [772, 41] on div "multiple-users-add Roles" at bounding box center [730, 46] width 219 height 31
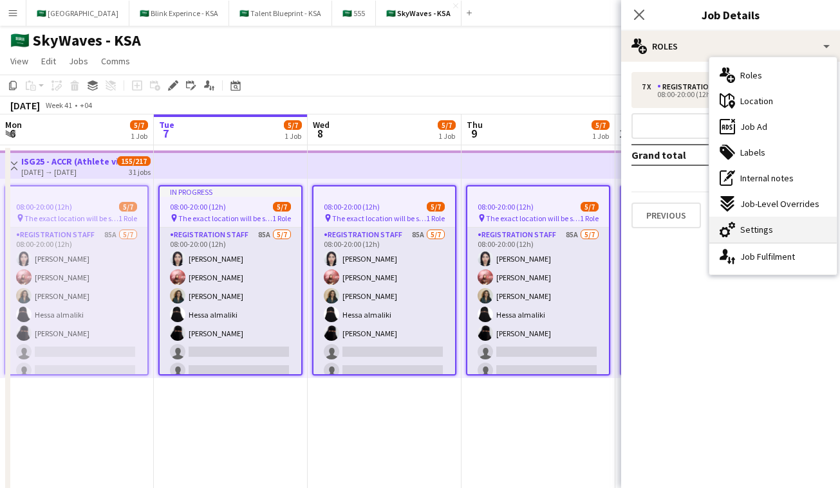
click at [788, 230] on div "cog-double-3 Settings" at bounding box center [772, 230] width 127 height 26
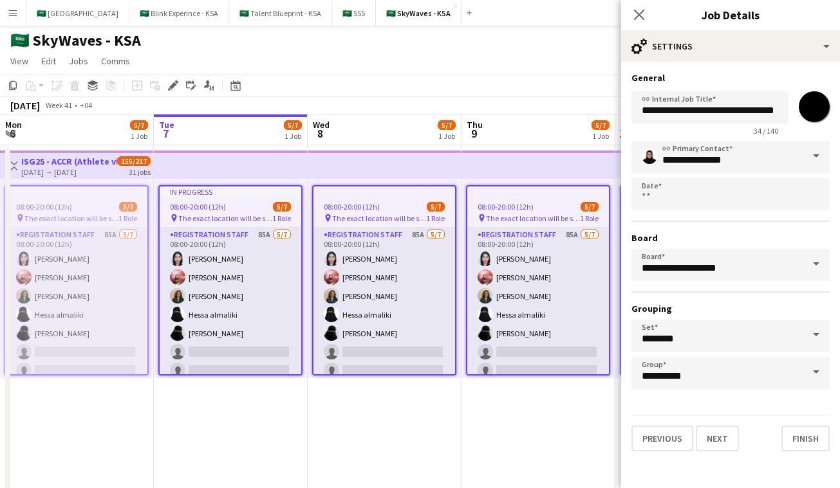
click at [791, 163] on span at bounding box center [815, 156] width 27 height 31
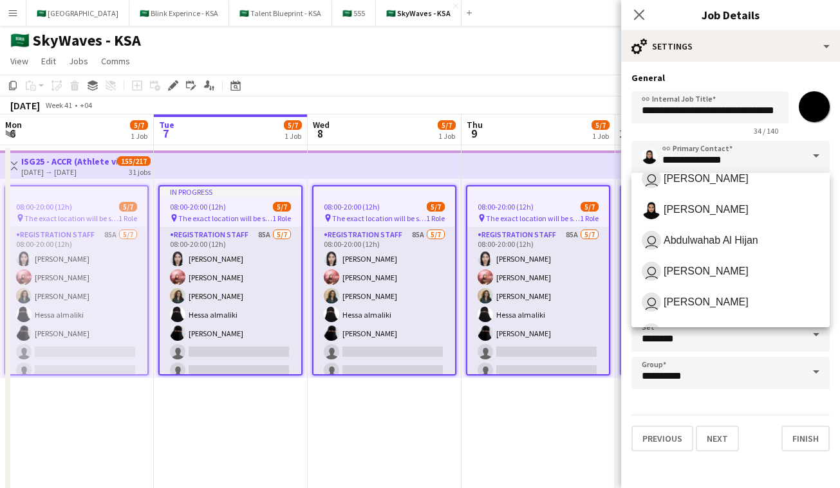
scroll to position [134, 0]
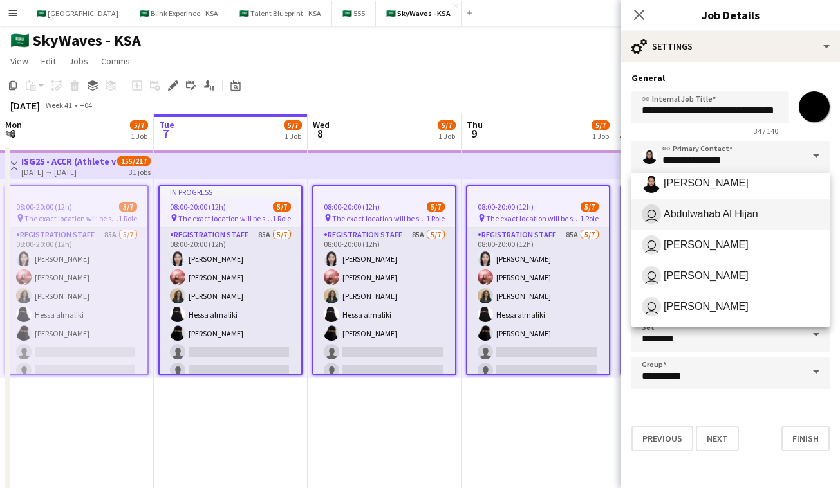
click at [760, 210] on span "user Abdulwahab Al Hijan" at bounding box center [730, 214] width 178 height 19
type input "**********"
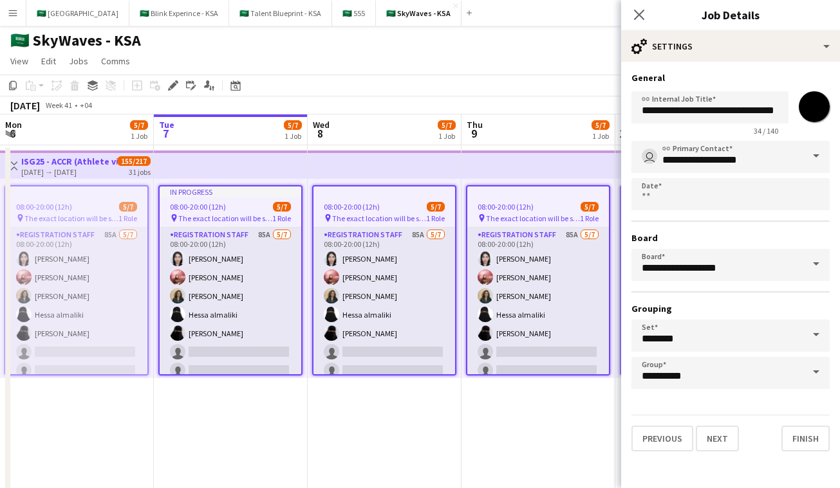
click at [791, 106] on input "*******" at bounding box center [814, 107] width 46 height 46
type input "*******"
click at [719, 439] on button "Next" at bounding box center [717, 439] width 43 height 26
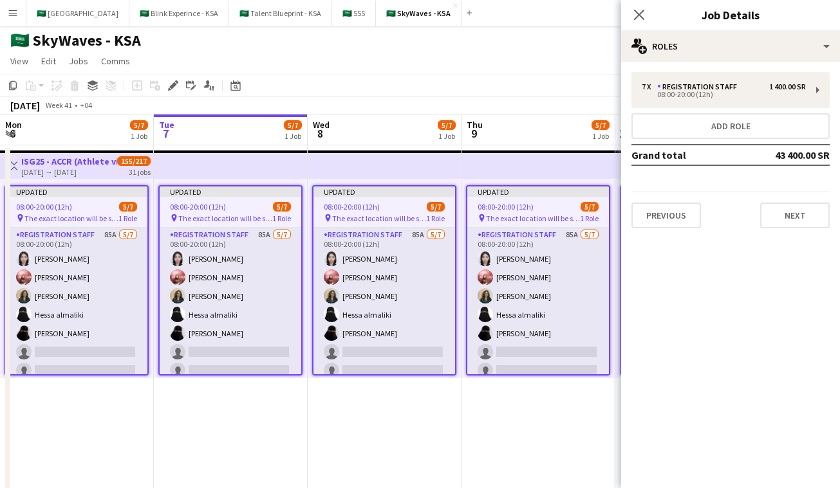
click at [571, 168] on app-top-bar at bounding box center [538, 165] width 154 height 28
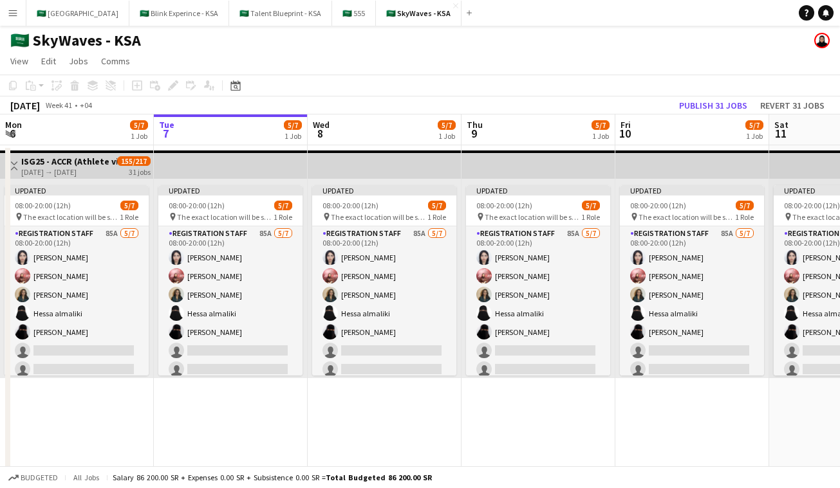
click at [607, 163] on app-top-bar at bounding box center [538, 165] width 154 height 28
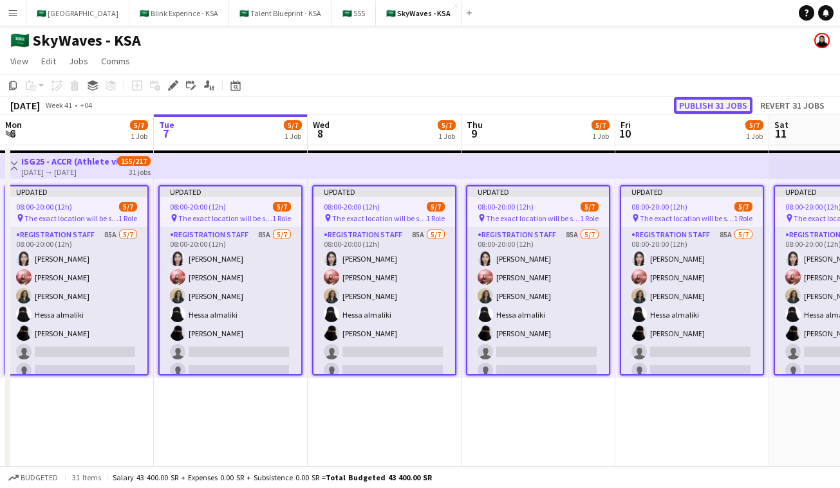
click at [721, 103] on button "Publish 31 jobs" at bounding box center [713, 105] width 78 height 17
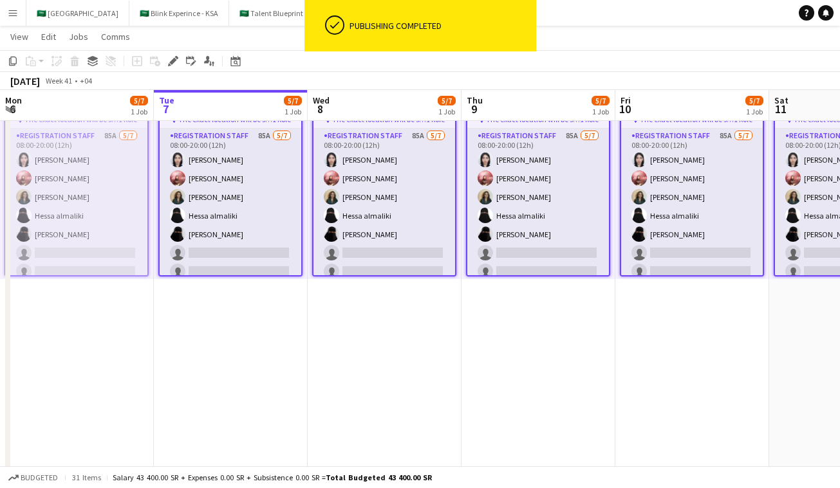
scroll to position [0, 0]
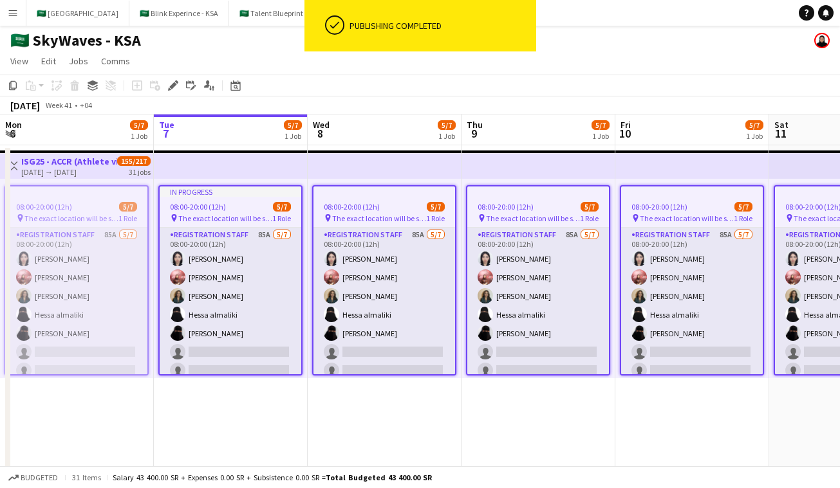
click at [373, 206] on span "08:00-20:00 (12h)" at bounding box center [352, 207] width 56 height 10
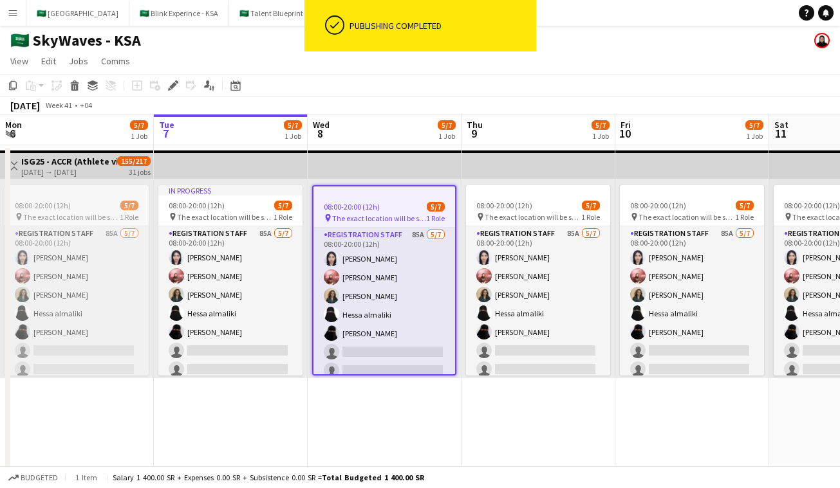
click at [383, 167] on app-top-bar at bounding box center [385, 165] width 154 height 28
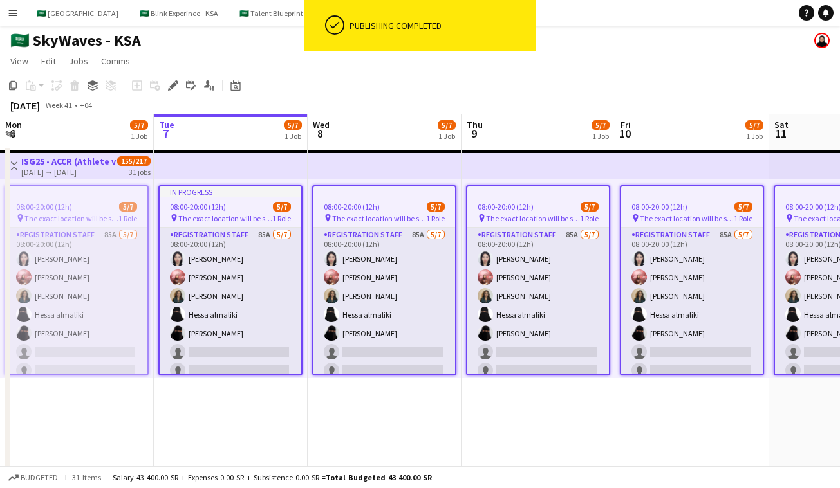
click at [529, 157] on app-top-bar at bounding box center [538, 165] width 154 height 28
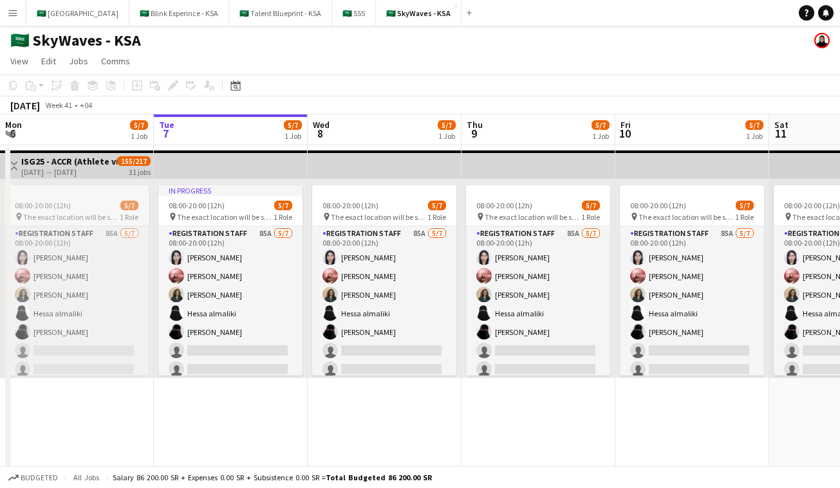
click at [530, 157] on app-top-bar at bounding box center [538, 165] width 154 height 28
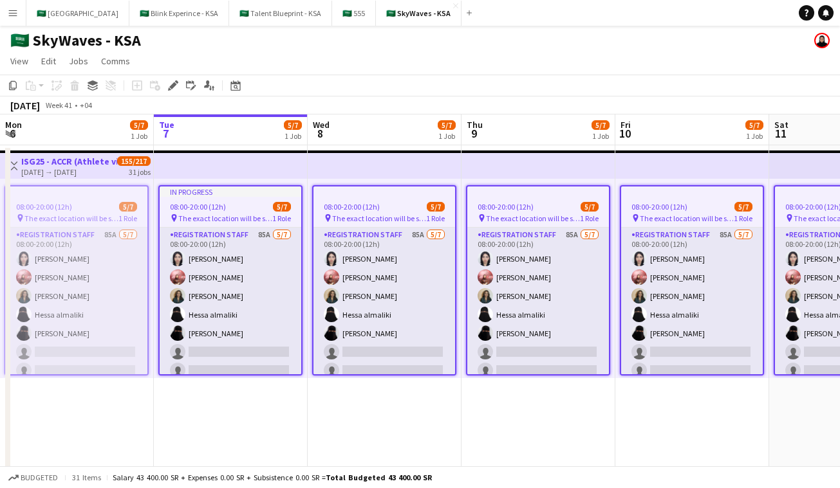
click at [15, 13] on app-icon "Menu" at bounding box center [13, 13] width 10 height 10
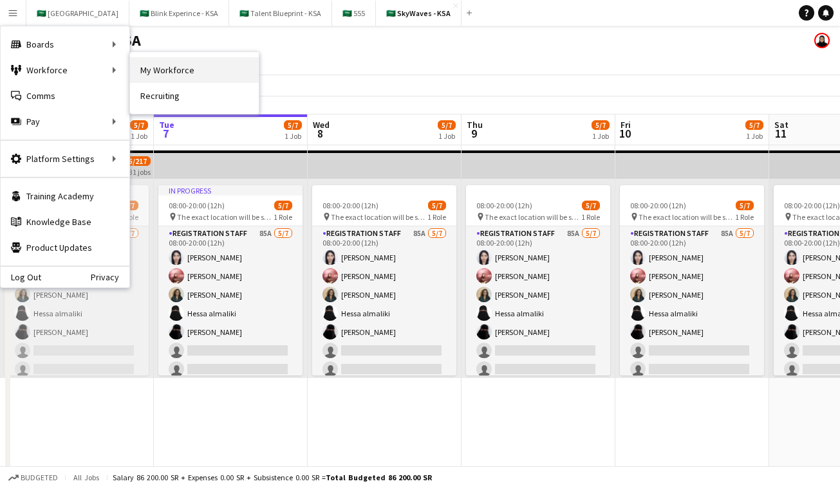
click at [163, 71] on link "My Workforce" at bounding box center [194, 70] width 129 height 26
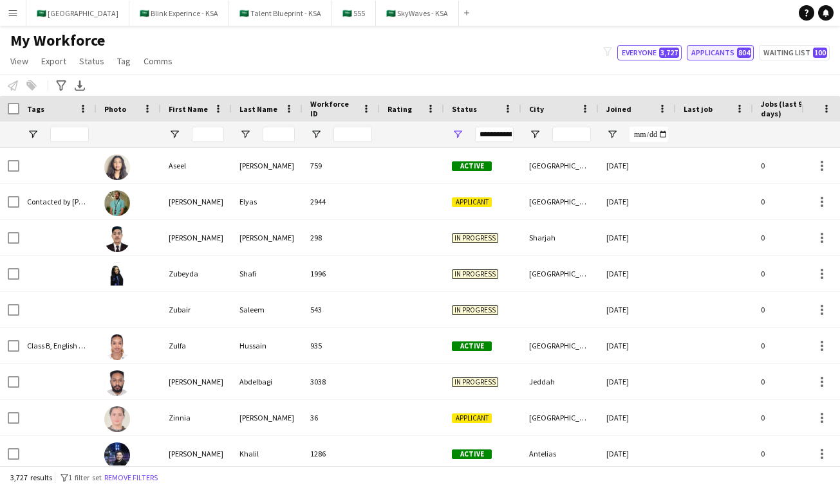
click at [726, 53] on button "Applicants 804" at bounding box center [719, 52] width 67 height 15
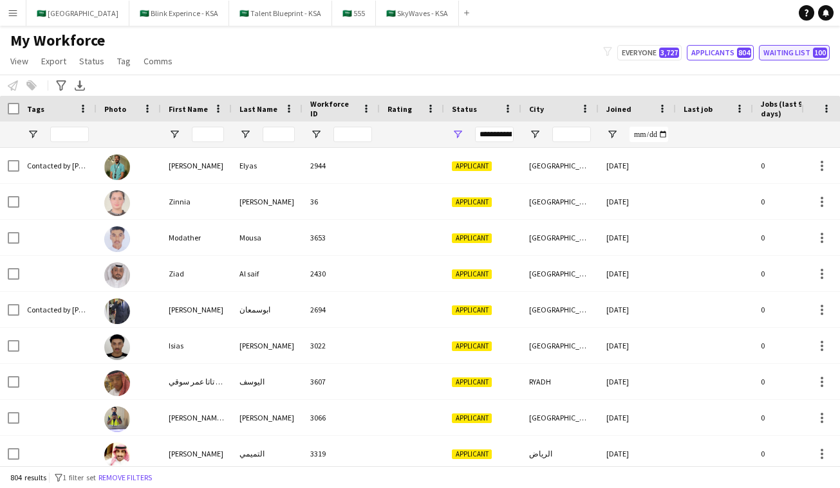
click at [791, 53] on button "Waiting list 100" at bounding box center [794, 52] width 71 height 15
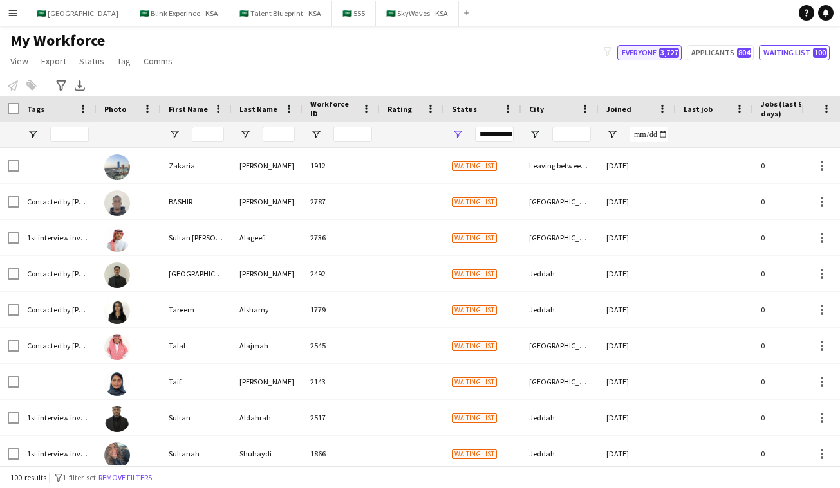
click at [663, 46] on button "Everyone 3,727" at bounding box center [649, 52] width 64 height 15
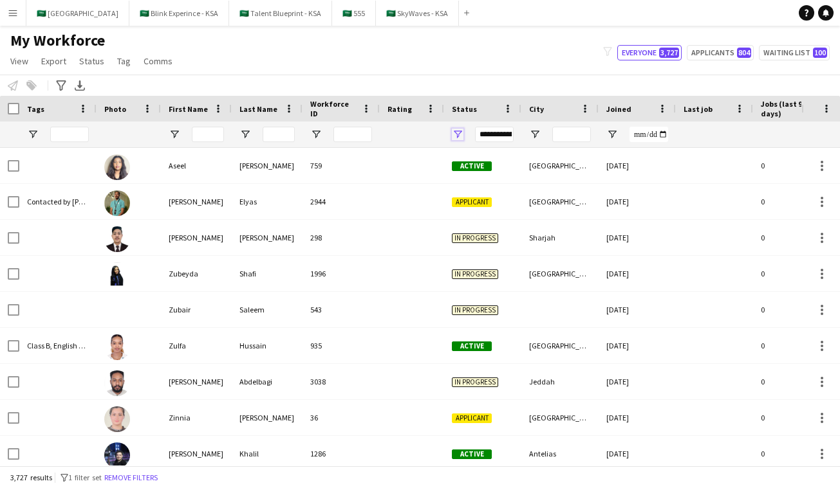
click at [454, 134] on span "Open Filter Menu" at bounding box center [458, 135] width 12 height 12
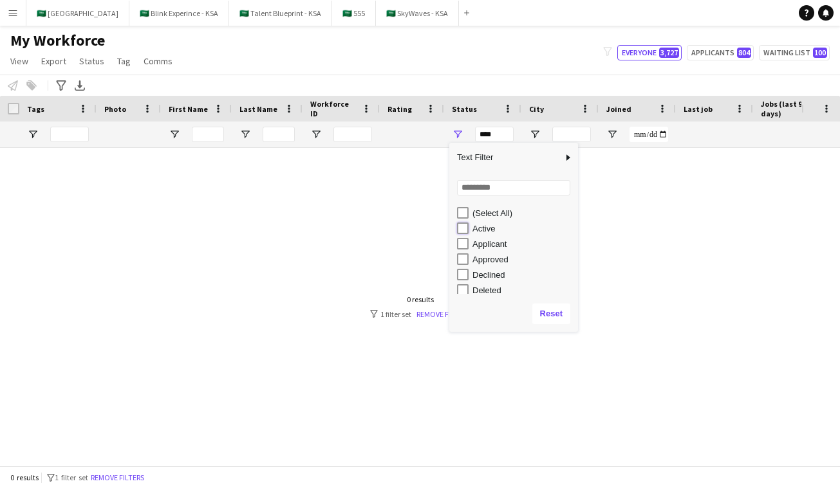
type input "**********"
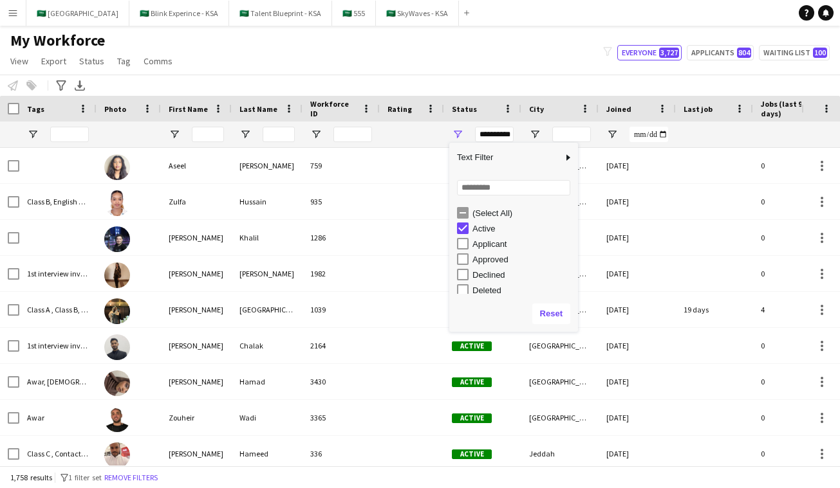
click at [451, 71] on div "My Workforce View Views Default view New view Update view Delete view Edit name…" at bounding box center [420, 53] width 840 height 44
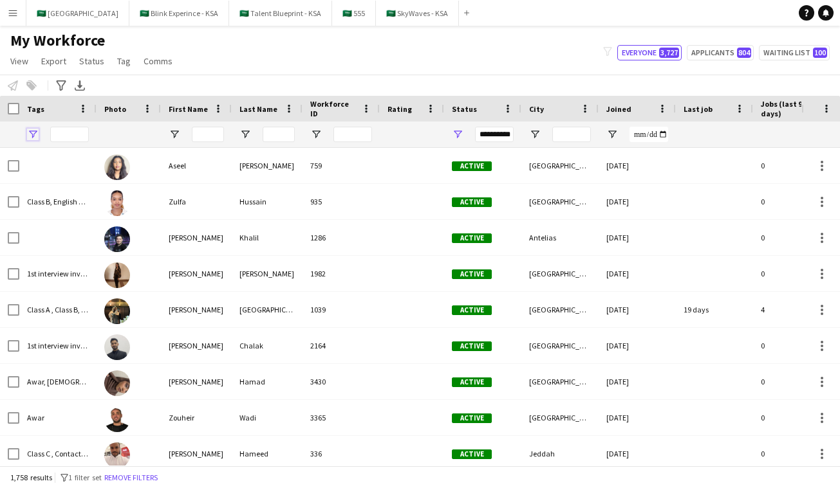
click at [31, 133] on span "Open Filter Menu" at bounding box center [33, 135] width 12 height 12
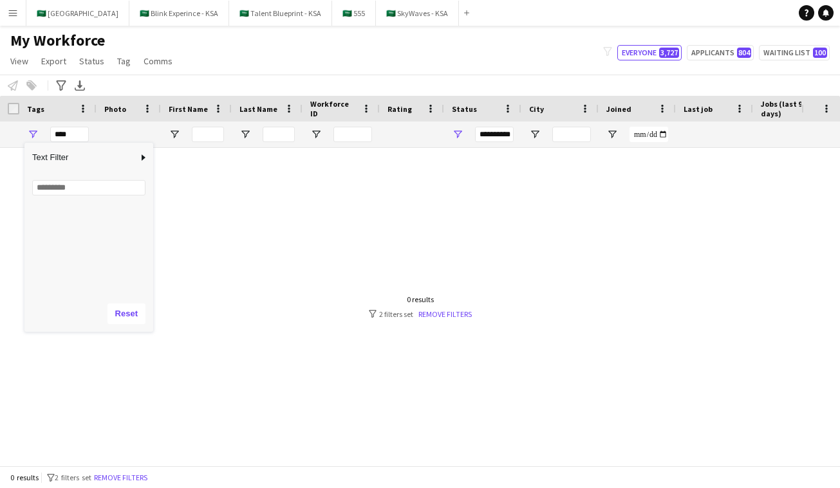
scroll to position [359, 0]
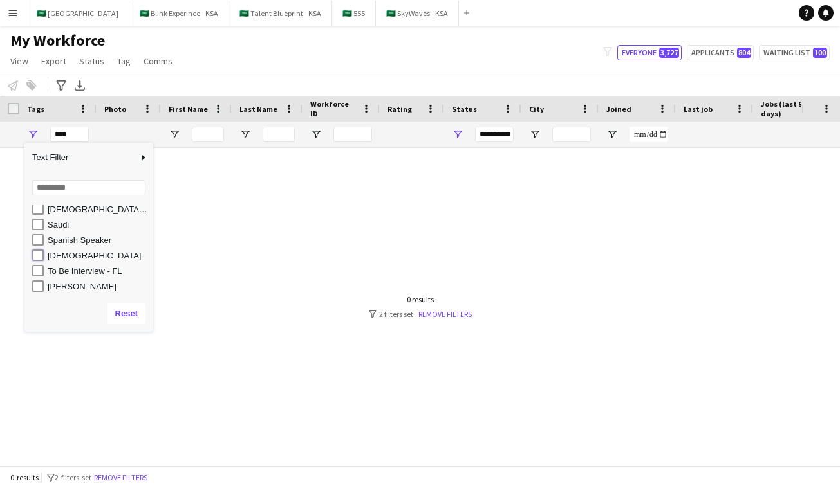
type input "**********"
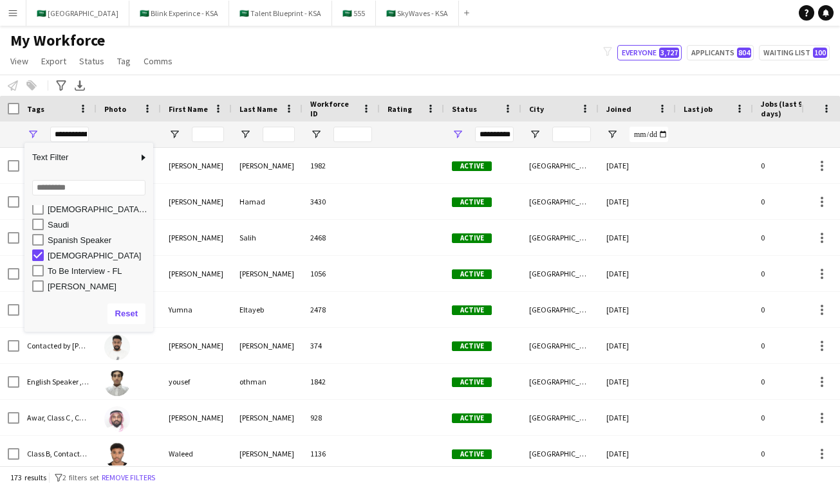
click at [303, 75] on div "Notify workforce Add to tag Select at least one crew to tag him or her. Advance…" at bounding box center [420, 85] width 840 height 21
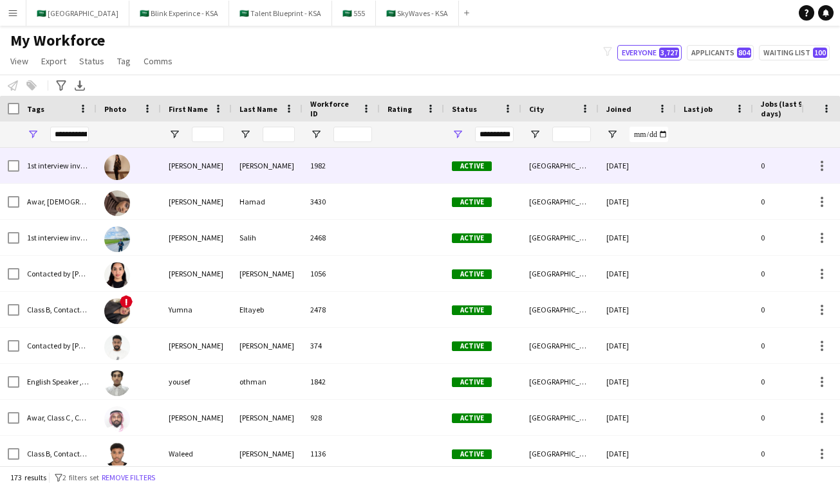
scroll to position [0, 102]
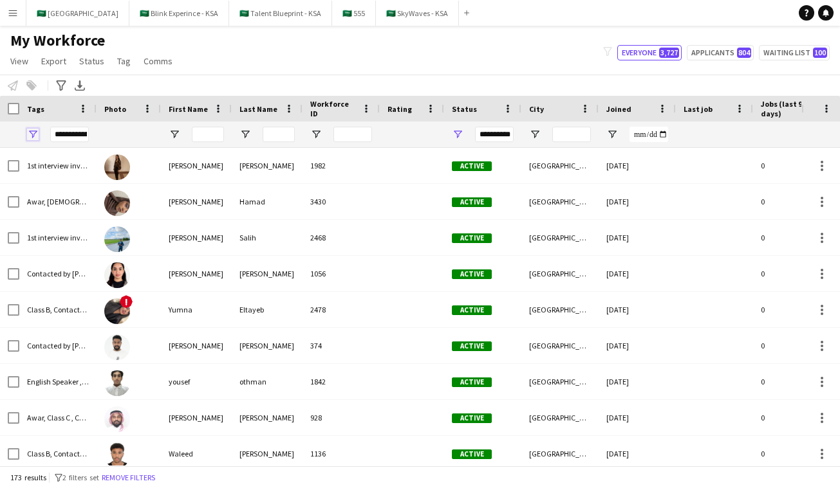
click at [33, 134] on span "Open Filter Menu" at bounding box center [33, 135] width 12 height 12
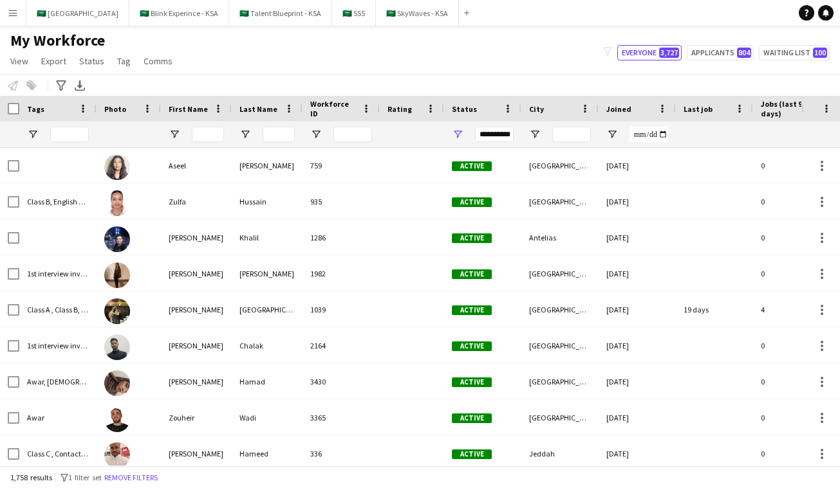
click at [338, 84] on div "Notify workforce Add to tag Select at least one crew to tag him or her. Advance…" at bounding box center [420, 85] width 840 height 21
click at [212, 136] on input "First Name Filter Input" at bounding box center [208, 134] width 32 height 15
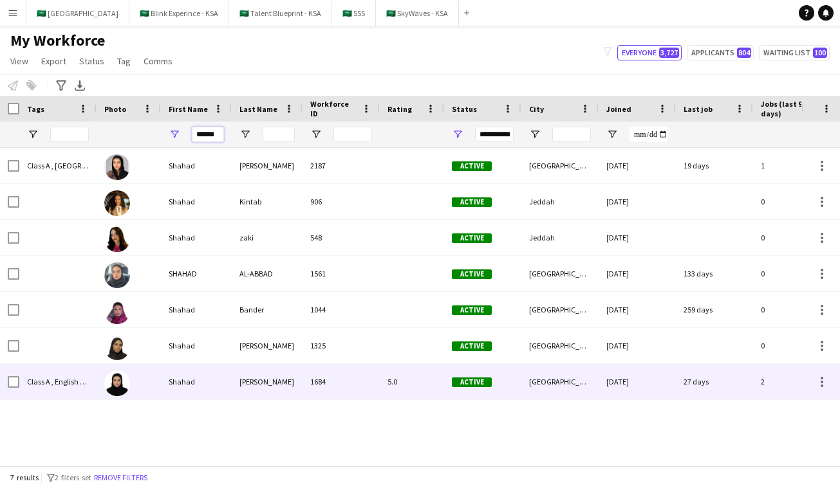
type input "******"
click at [240, 387] on div "[PERSON_NAME]" at bounding box center [267, 381] width 71 height 35
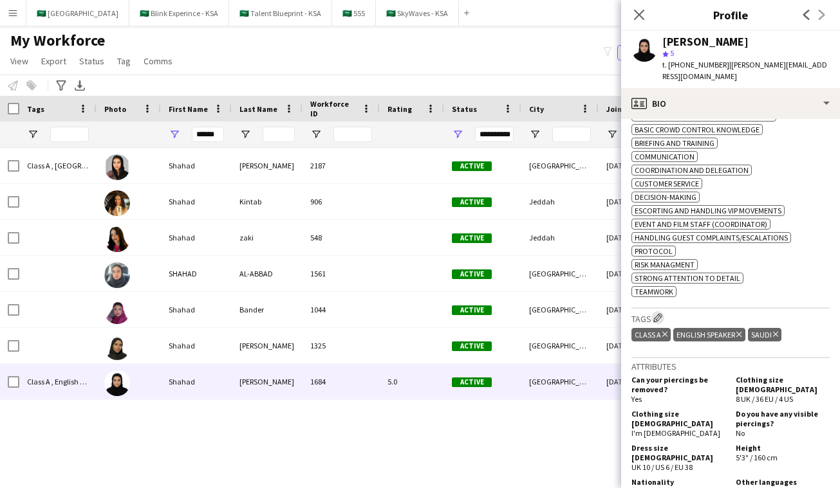
click at [658, 315] on app-icon "Edit crew company tags" at bounding box center [657, 317] width 9 height 9
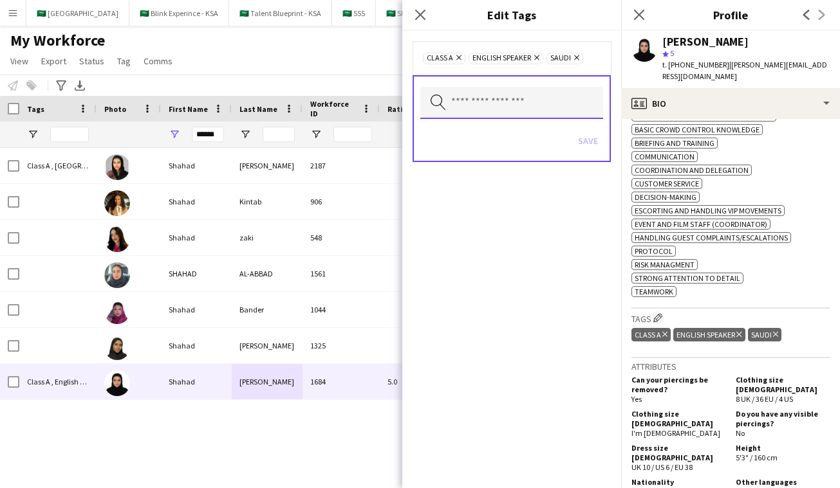
click at [506, 100] on input "text" at bounding box center [511, 103] width 183 height 32
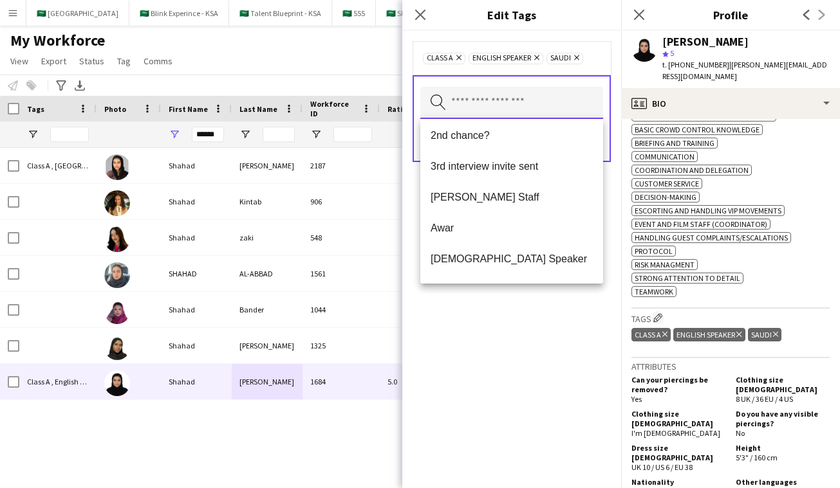
scroll to position [0, 0]
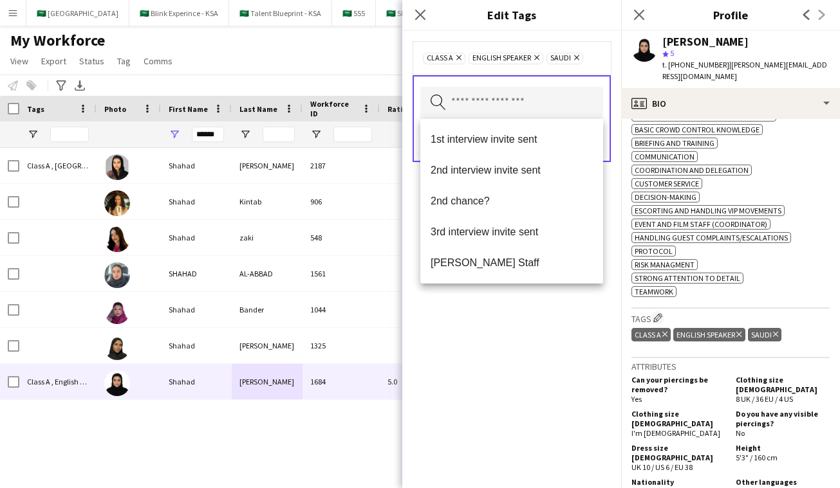
click at [515, 345] on div "Class A Remove English Speaker Remove Saudi Remove Search by tag name Save" at bounding box center [511, 259] width 219 height 457
click at [474, 109] on input "text" at bounding box center [511, 103] width 183 height 32
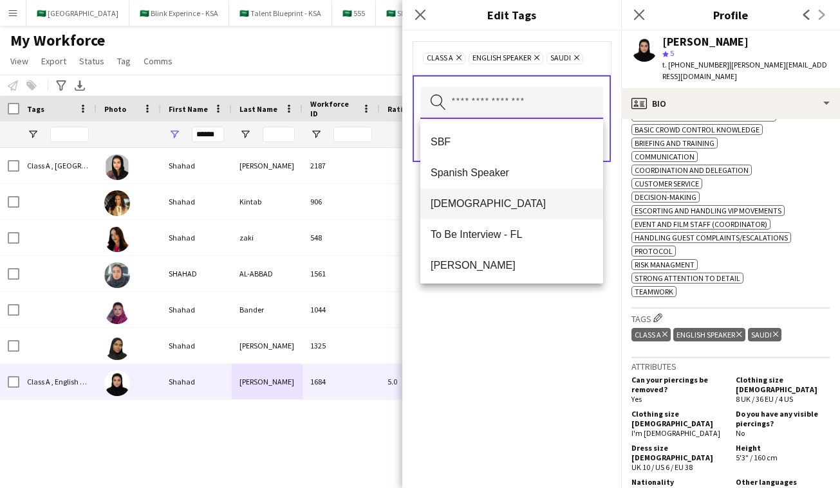
scroll to position [710, 0]
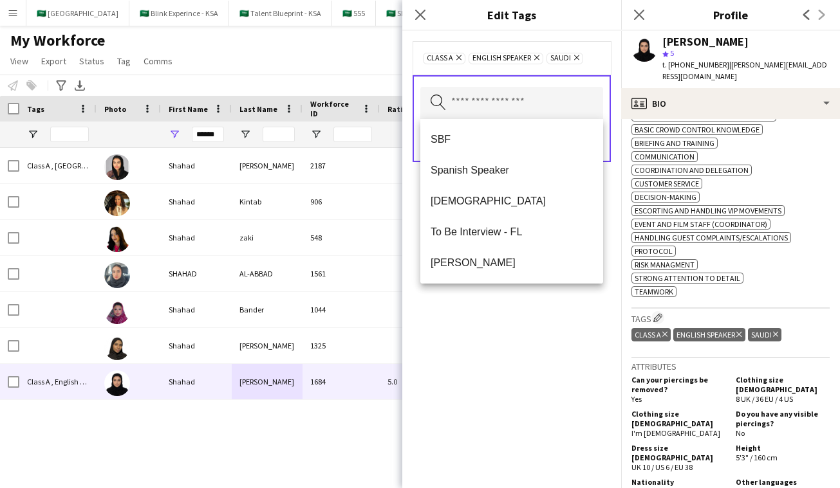
click at [48, 472] on div "Menu Boards Boards Boards All jobs Status Workforce Workforce My Workforce Recr…" at bounding box center [420, 244] width 840 height 488
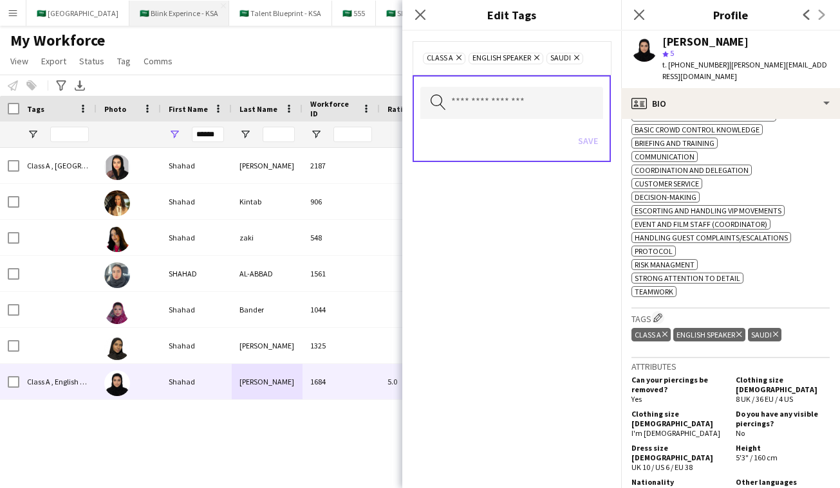
click at [161, 15] on button "🇸🇦 Blink Experince - KSA Close" at bounding box center [179, 13] width 100 height 25
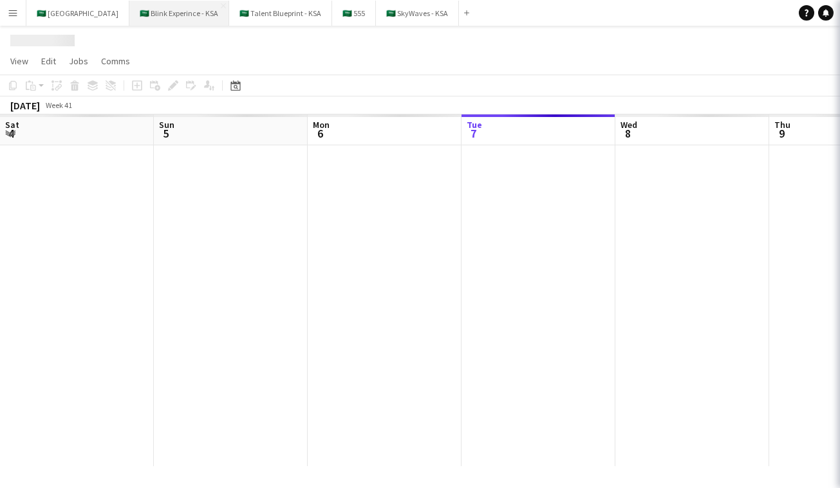
scroll to position [0, 308]
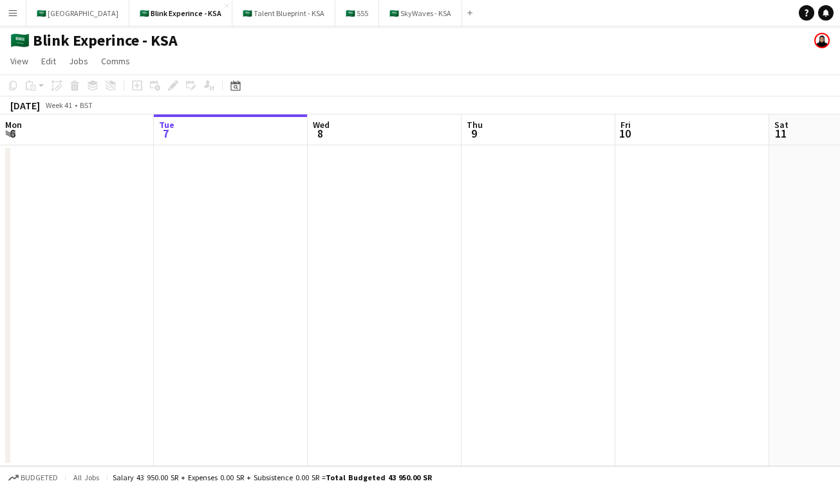
click at [12, 14] on app-icon "Menu" at bounding box center [13, 13] width 10 height 10
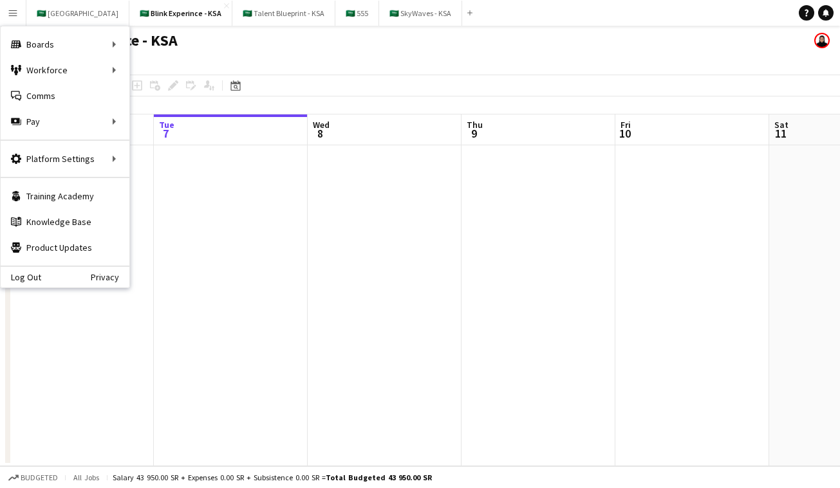
click at [253, 159] on app-date-cell at bounding box center [231, 305] width 154 height 321
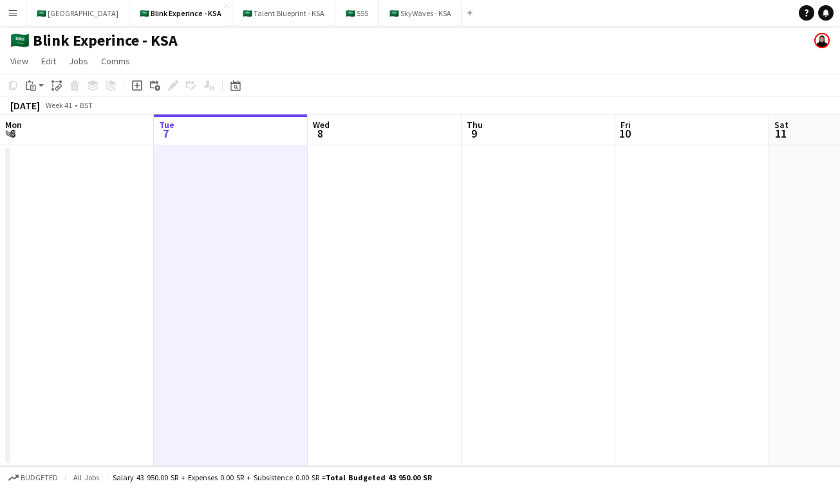
click at [253, 205] on app-date-cell at bounding box center [231, 305] width 154 height 321
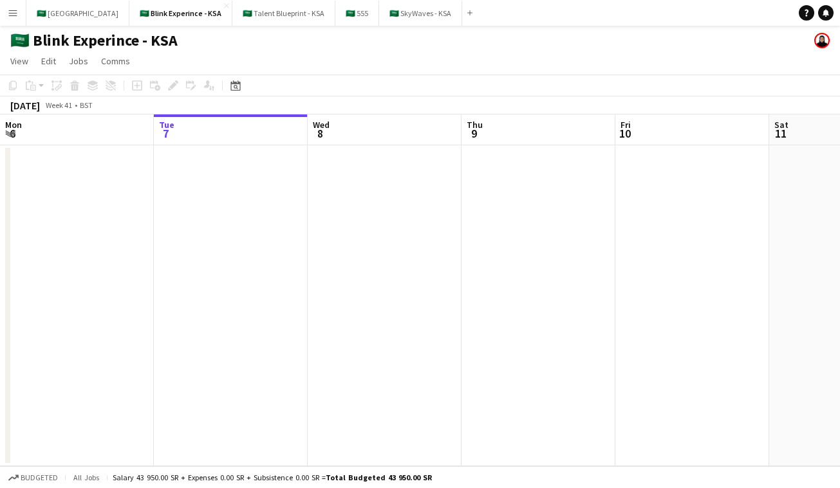
click at [244, 197] on app-date-cell at bounding box center [231, 305] width 154 height 321
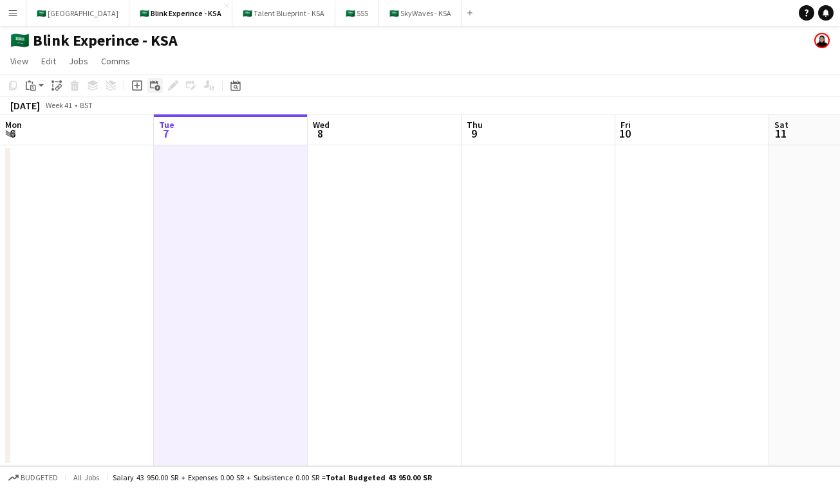
click at [152, 86] on icon "Add linked Job" at bounding box center [155, 85] width 10 height 10
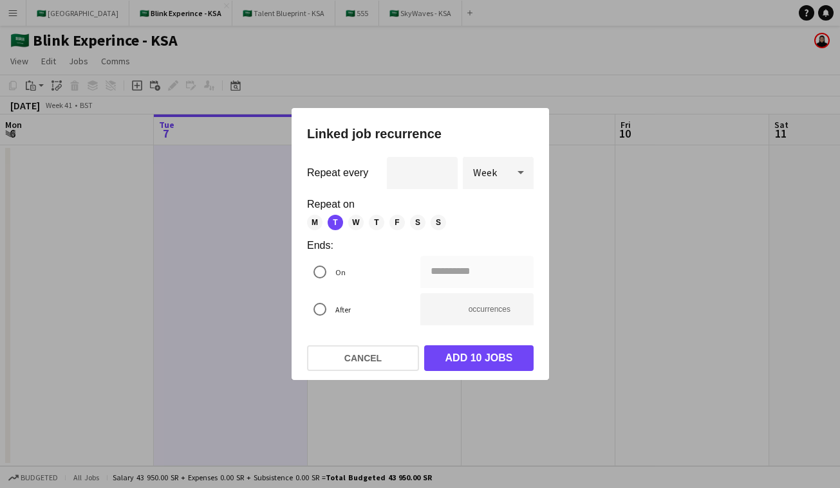
click at [348, 222] on span "W" at bounding box center [355, 222] width 15 height 15
click at [377, 222] on span "T" at bounding box center [376, 222] width 15 height 15
click at [396, 219] on span "F" at bounding box center [396, 222] width 15 height 15
click at [415, 221] on span "S" at bounding box center [417, 222] width 15 height 15
click at [445, 219] on span "S" at bounding box center [437, 222] width 15 height 15
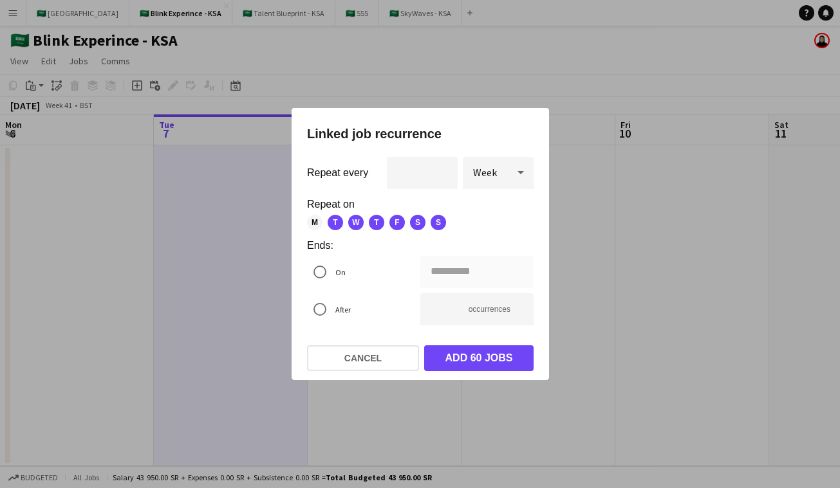
click at [317, 220] on span "M" at bounding box center [314, 222] width 15 height 15
click at [439, 273] on div "**********" at bounding box center [420, 244] width 840 height 488
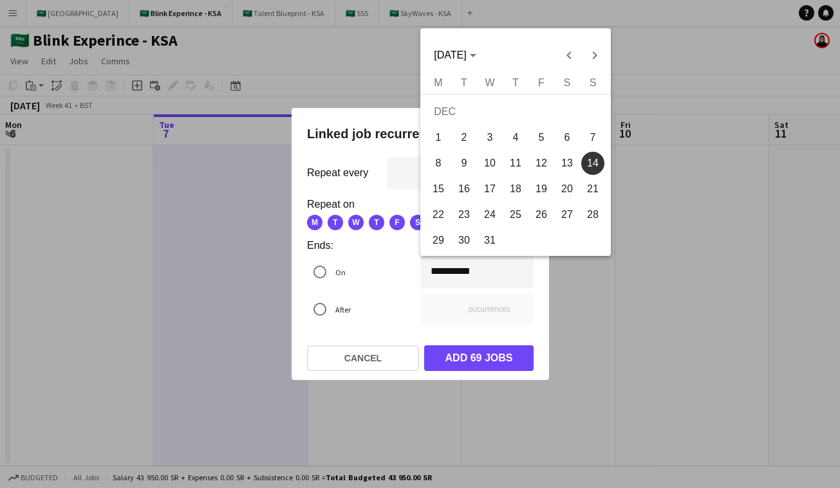
click at [372, 236] on div at bounding box center [420, 244] width 840 height 488
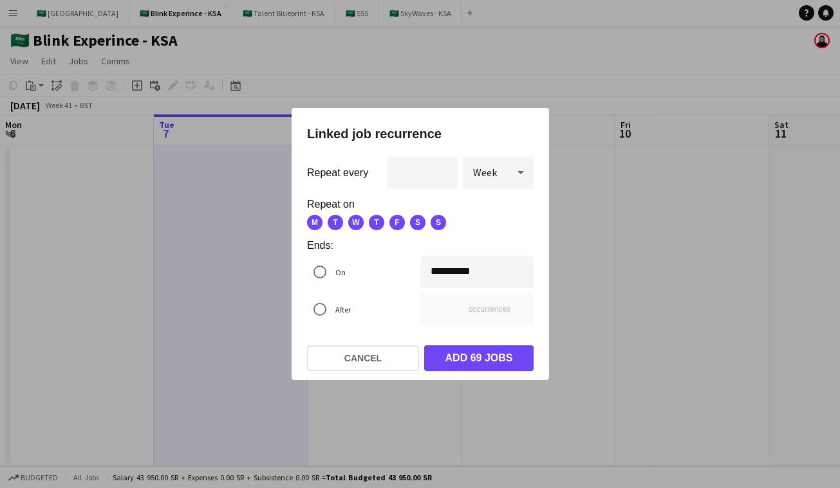
click at [394, 227] on span "F" at bounding box center [396, 222] width 15 height 15
click at [429, 222] on div "M T W T F S S" at bounding box center [415, 222] width 216 height 15
click at [417, 223] on span "S" at bounding box center [417, 222] width 15 height 15
click at [416, 227] on span "S" at bounding box center [417, 222] width 15 height 15
click at [398, 223] on span "F" at bounding box center [396, 222] width 15 height 15
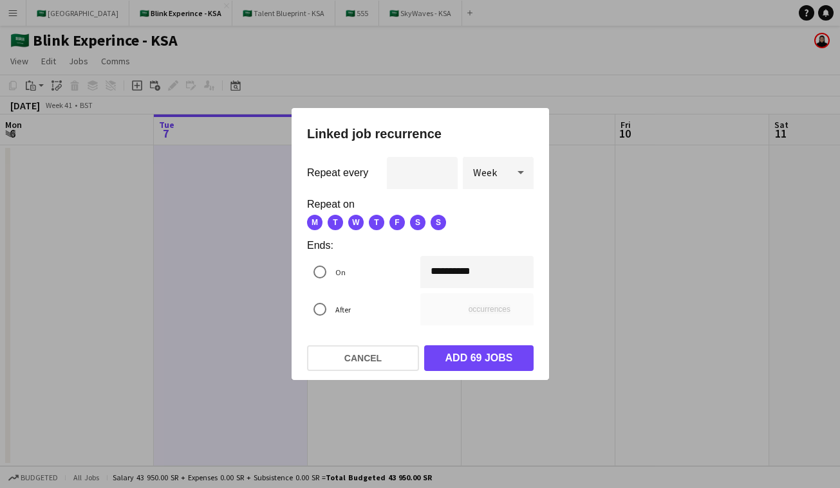
click at [437, 271] on div "**********" at bounding box center [420, 244] width 840 height 488
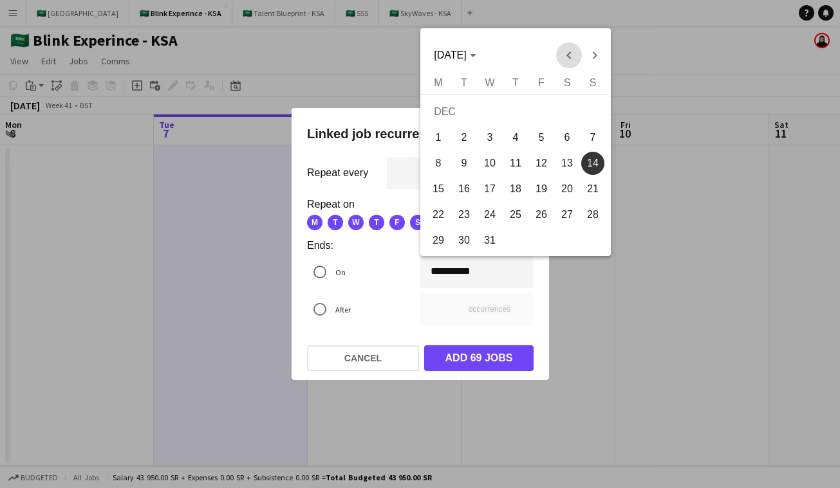
click at [565, 55] on span "Previous month" at bounding box center [568, 55] width 26 height 26
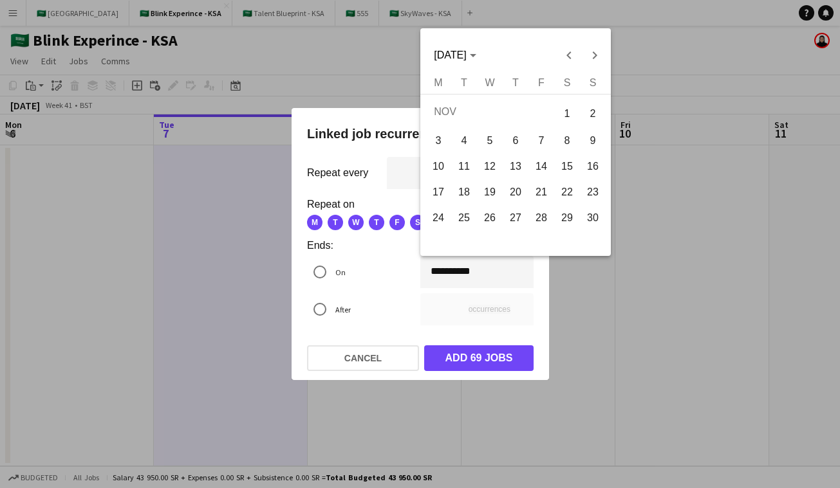
click at [560, 105] on span "1" at bounding box center [566, 113] width 23 height 26
type input "**********"
type input "*"
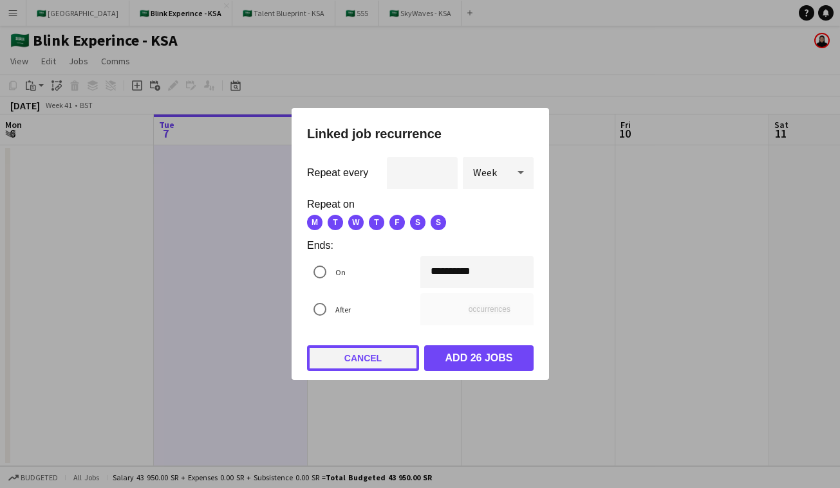
click at [366, 359] on button "Cancel" at bounding box center [363, 358] width 112 height 26
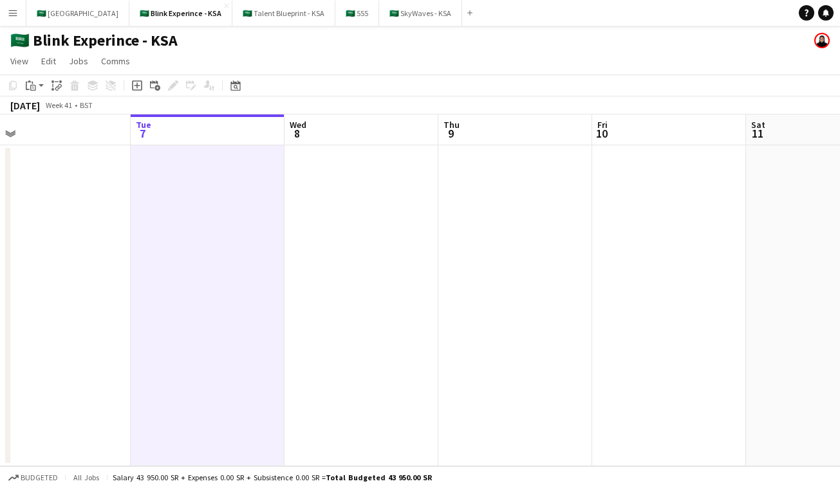
click at [276, 264] on app-date-cell at bounding box center [208, 305] width 154 height 321
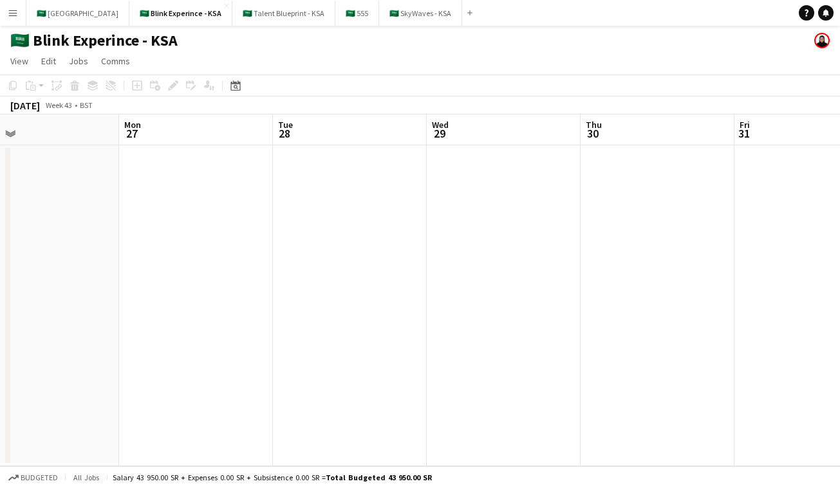
scroll to position [0, 513]
click at [476, 230] on app-date-cell at bounding box center [486, 305] width 154 height 321
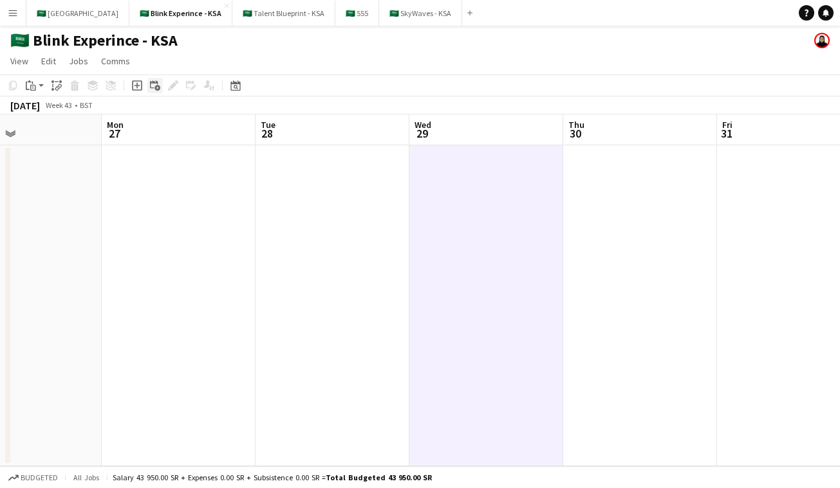
click at [158, 88] on icon at bounding box center [157, 89] width 6 height 6
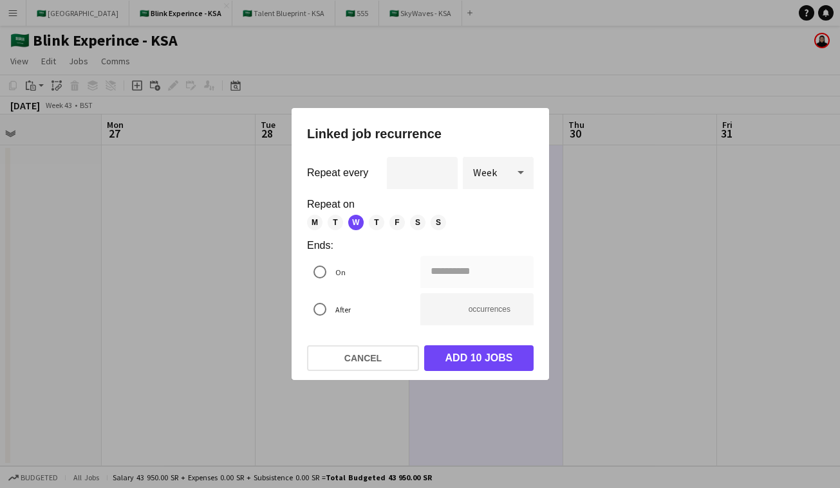
click at [317, 223] on span "M" at bounding box center [314, 222] width 15 height 15
drag, startPoint x: 335, startPoint y: 222, endPoint x: 345, endPoint y: 222, distance: 10.3
click at [335, 222] on span "T" at bounding box center [334, 222] width 15 height 15
click at [372, 221] on span "T" at bounding box center [376, 222] width 15 height 15
click at [405, 214] on form "**********" at bounding box center [420, 244] width 226 height 174
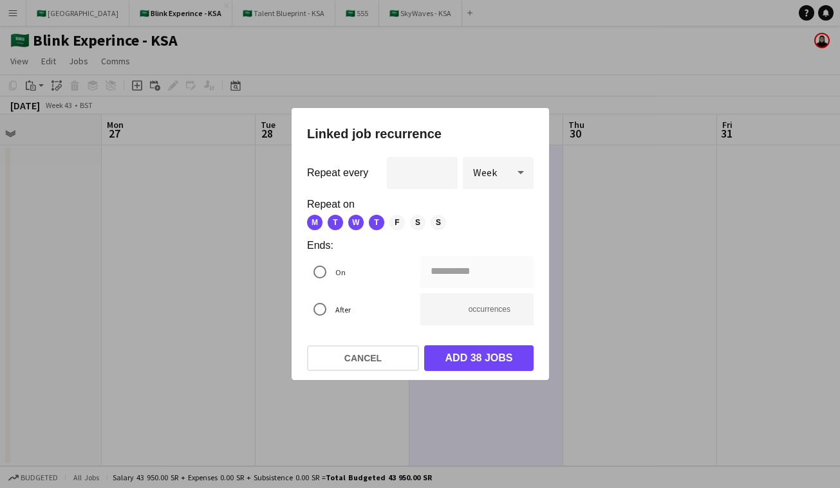
click at [399, 221] on span "F" at bounding box center [396, 222] width 15 height 15
click at [418, 217] on span "S" at bounding box center [417, 222] width 15 height 15
click at [438, 219] on span "S" at bounding box center [437, 222] width 15 height 15
click at [456, 272] on div "**********" at bounding box center [420, 244] width 840 height 488
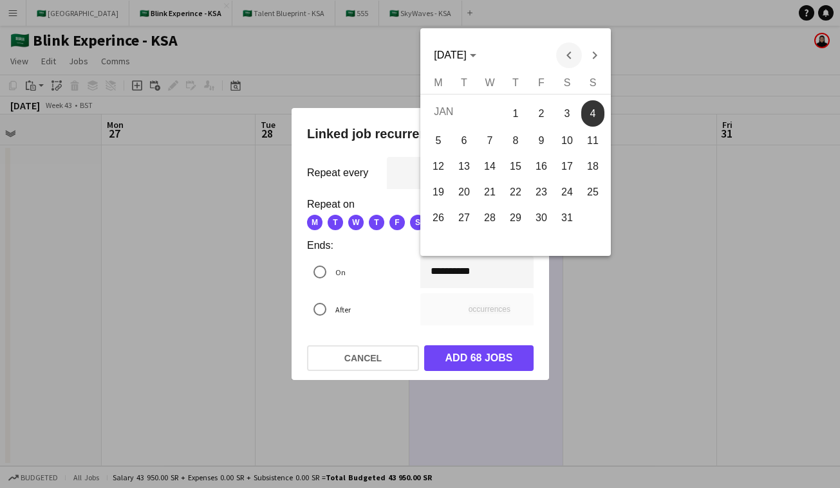
click at [567, 51] on span "Previous month" at bounding box center [568, 55] width 26 height 26
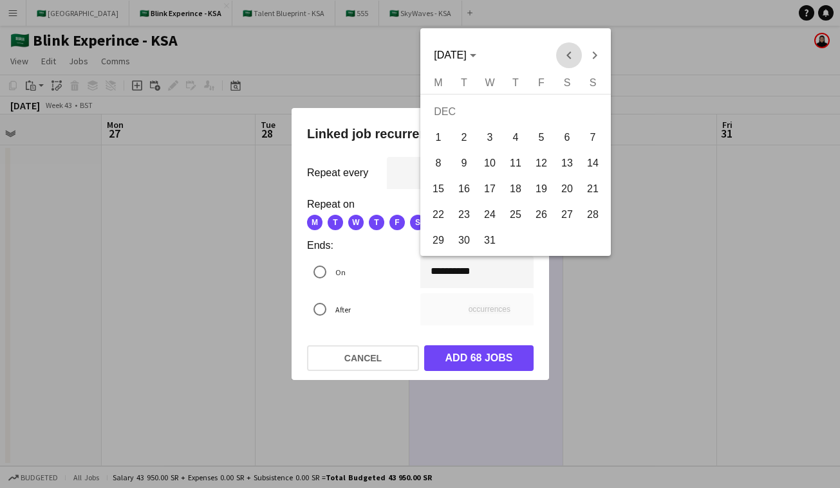
click at [567, 51] on span "Previous month" at bounding box center [568, 55] width 26 height 26
click at [559, 106] on span "1" at bounding box center [566, 113] width 23 height 26
type input "**********"
type input "*"
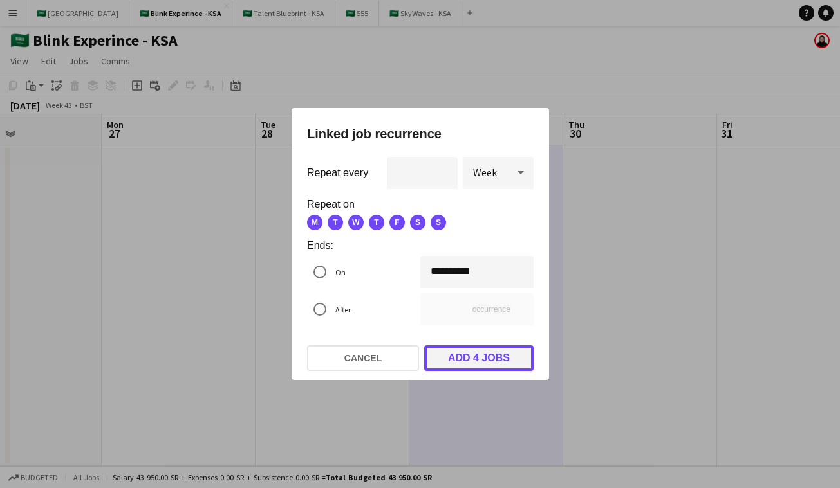
click at [502, 356] on button "Add 4 jobs" at bounding box center [478, 358] width 109 height 26
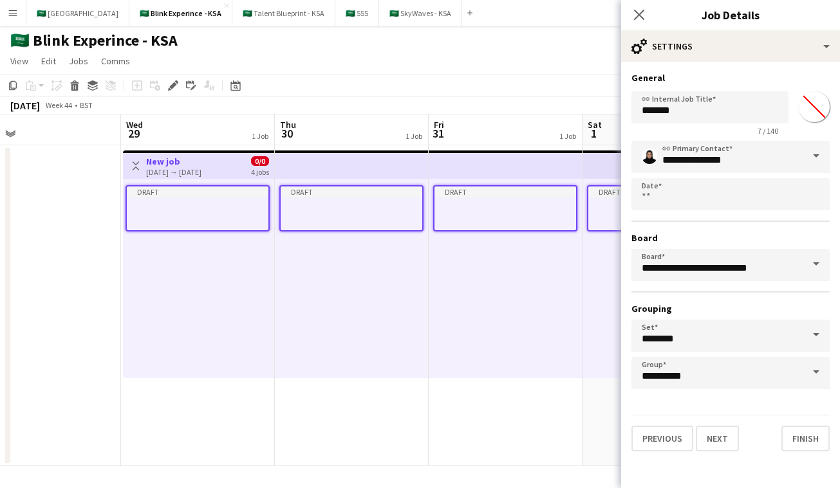
scroll to position [0, 504]
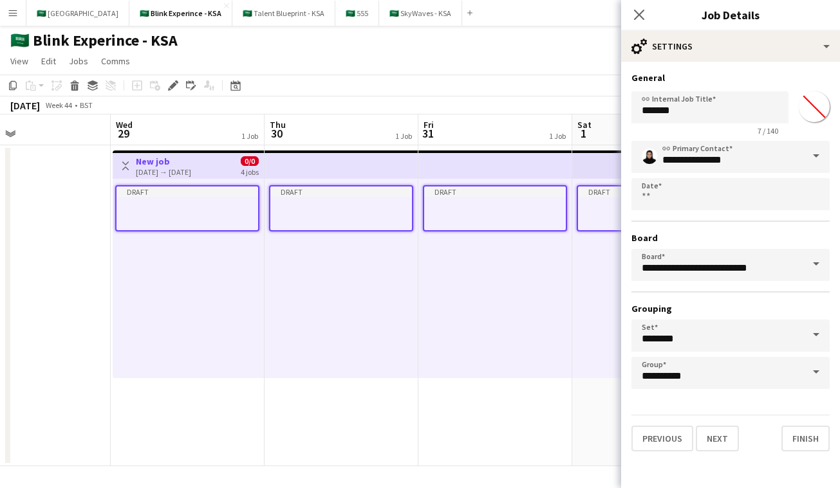
click at [791, 164] on span at bounding box center [815, 156] width 27 height 31
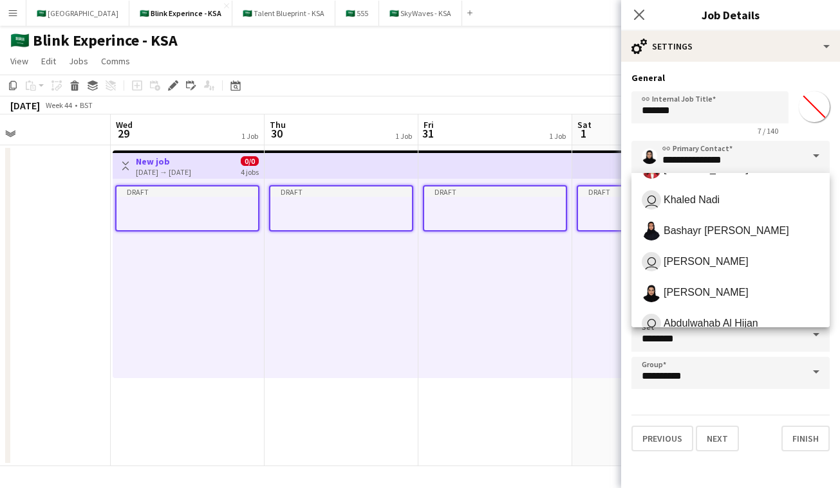
scroll to position [17, 0]
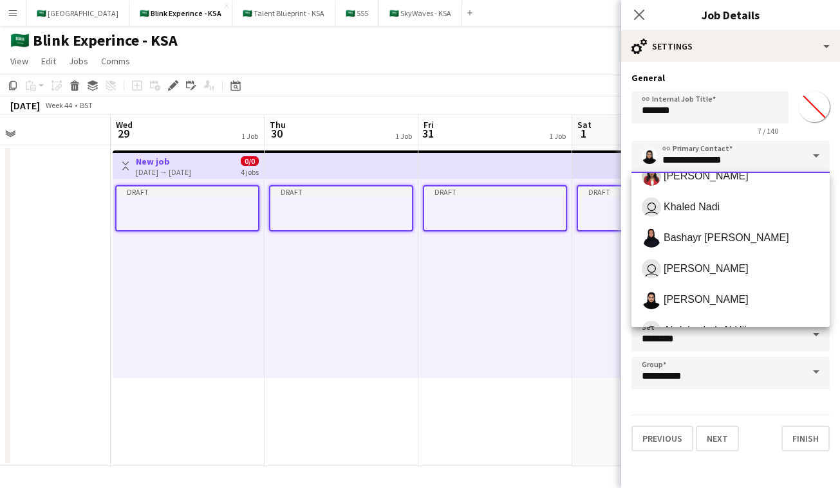
click at [726, 162] on input "**********" at bounding box center [730, 157] width 198 height 32
click at [791, 153] on span at bounding box center [815, 156] width 27 height 31
click at [791, 103] on input "*******" at bounding box center [814, 107] width 46 height 46
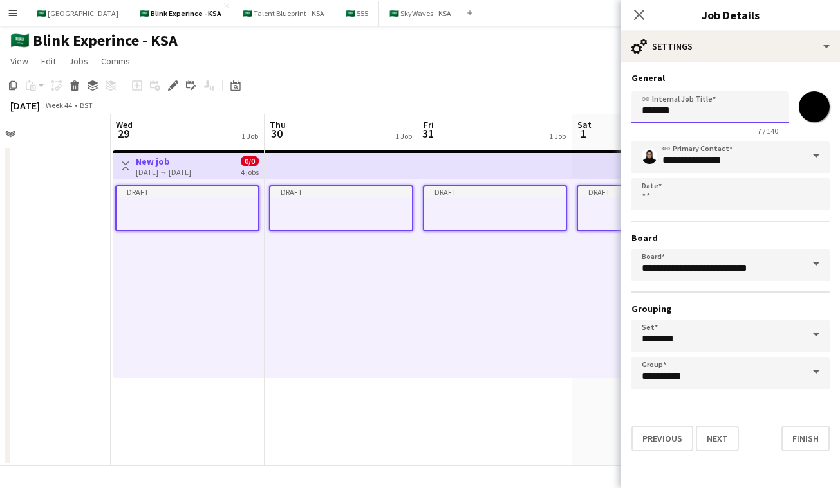
type input "*******"
click at [727, 108] on input "*******" at bounding box center [709, 107] width 157 height 32
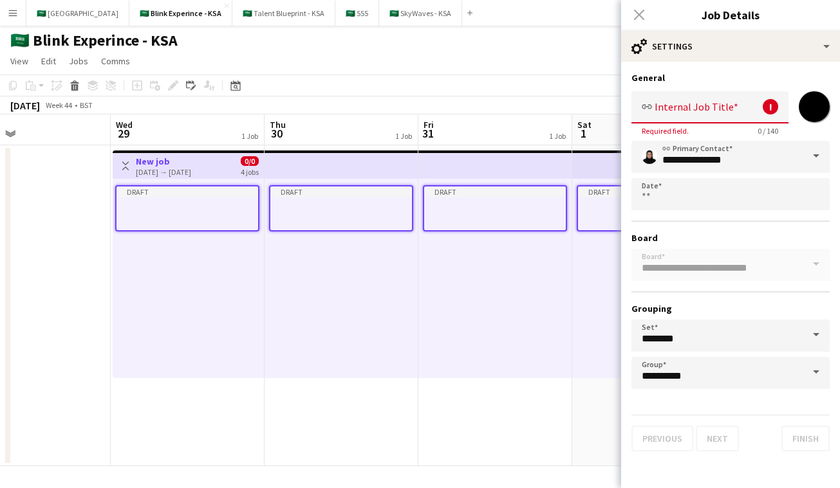
click at [403, 172] on app-top-bar at bounding box center [341, 165] width 154 height 28
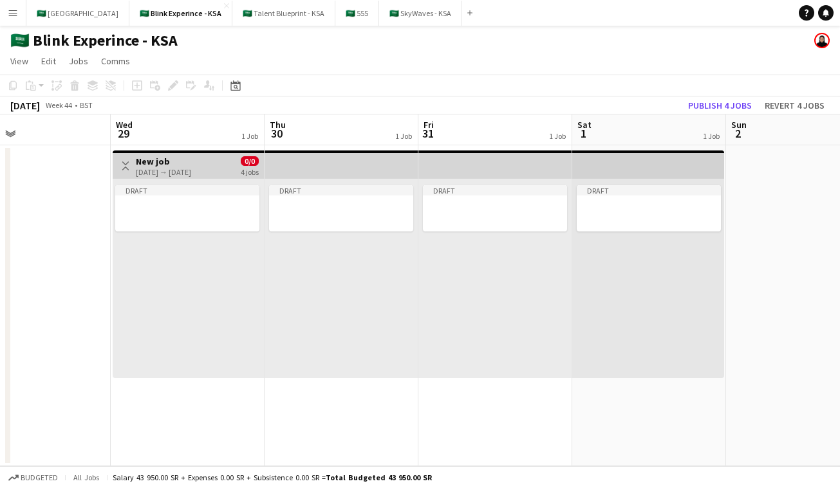
click at [504, 160] on app-top-bar at bounding box center [495, 165] width 154 height 28
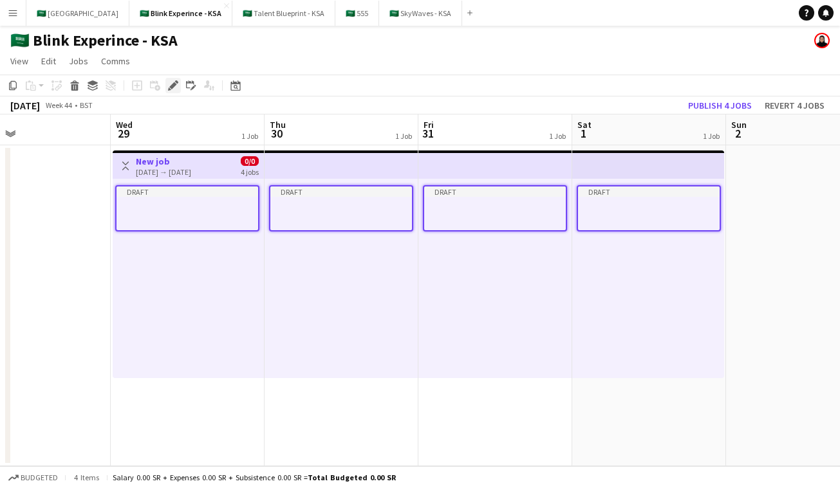
click at [169, 85] on icon "Edit" at bounding box center [173, 85] width 10 height 10
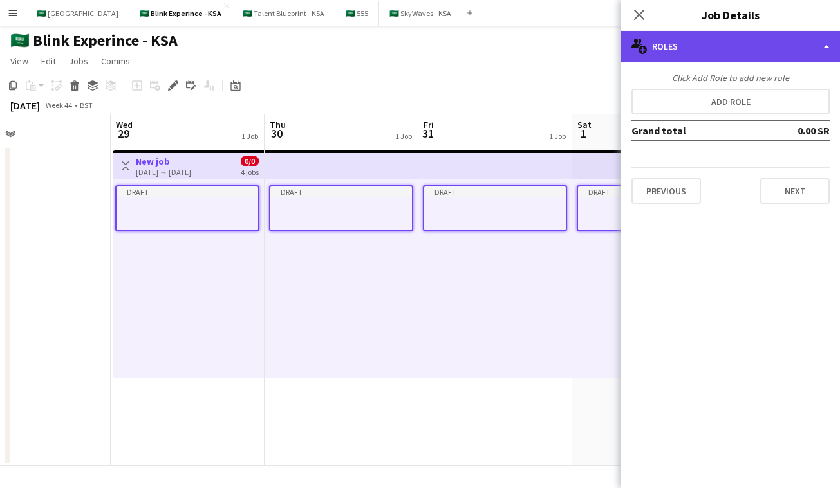
click at [692, 56] on div "multiple-users-add Roles" at bounding box center [730, 46] width 219 height 31
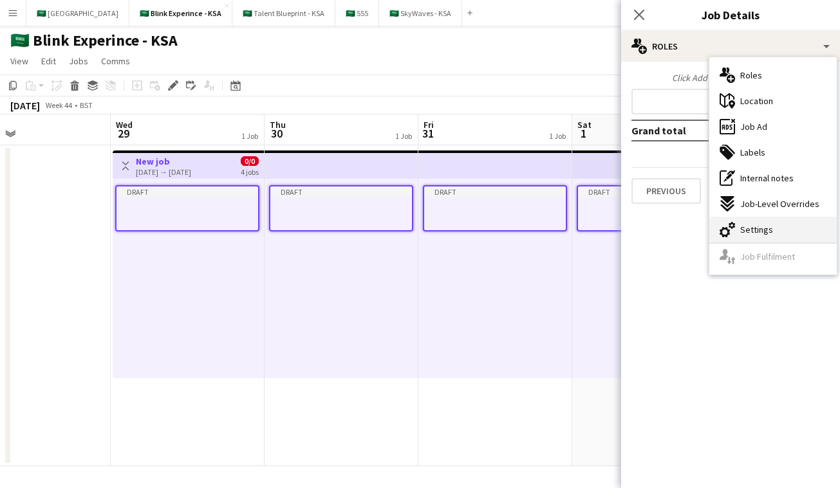
click at [734, 220] on div "cog-double-3 Settings" at bounding box center [772, 230] width 127 height 26
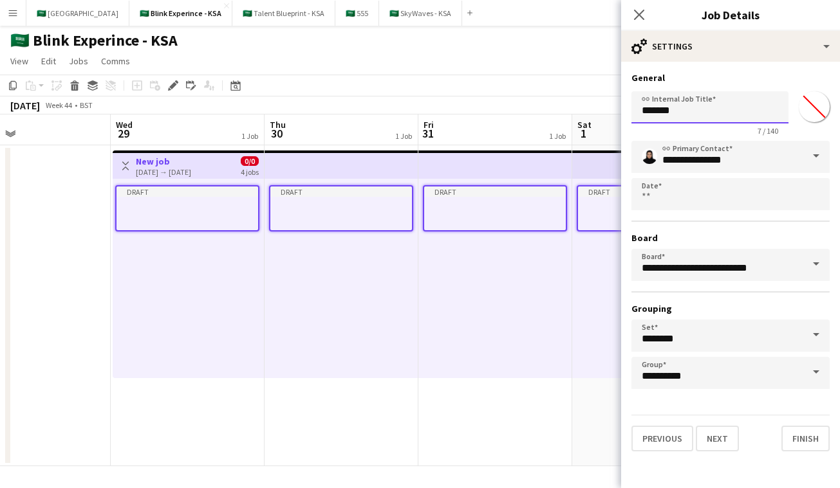
click at [706, 115] on input "*******" at bounding box center [709, 107] width 157 height 32
paste input "**********"
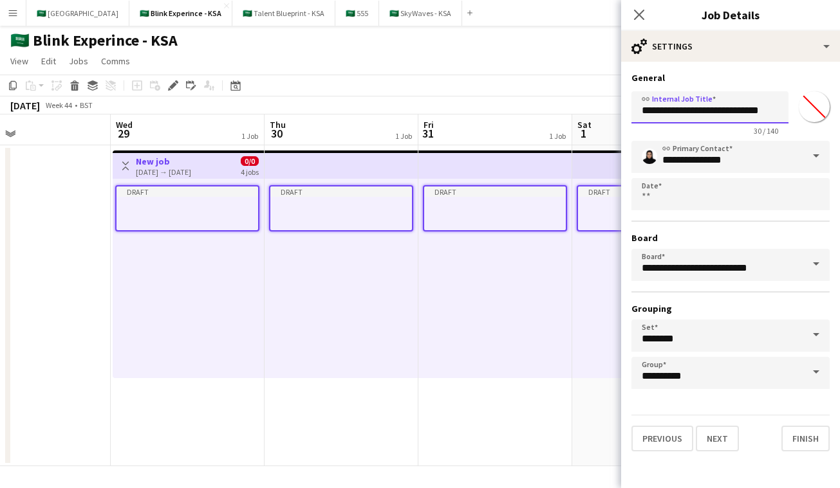
type input "**********"
click at [791, 98] on input "*******" at bounding box center [814, 107] width 46 height 46
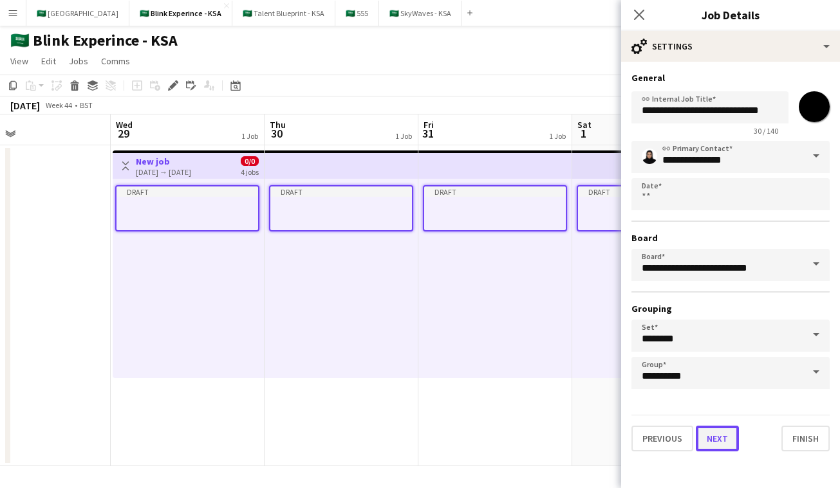
type input "*******"
click at [713, 443] on button "Next" at bounding box center [717, 439] width 43 height 26
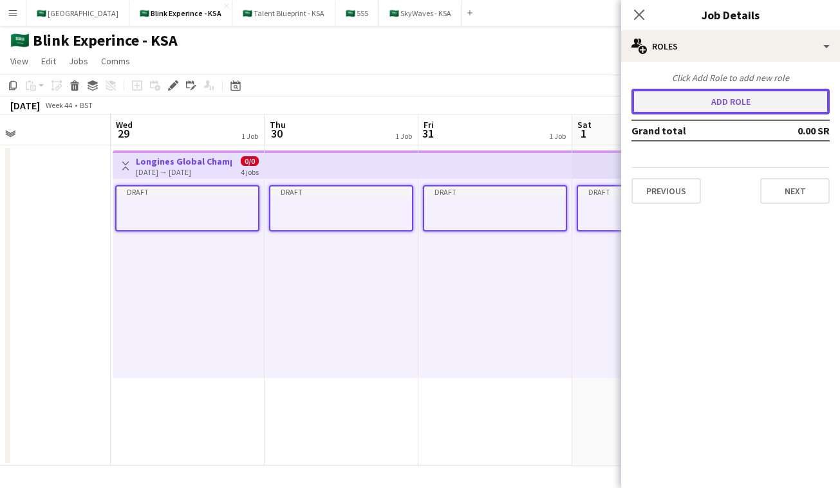
click at [764, 99] on button "Add role" at bounding box center [730, 102] width 198 height 26
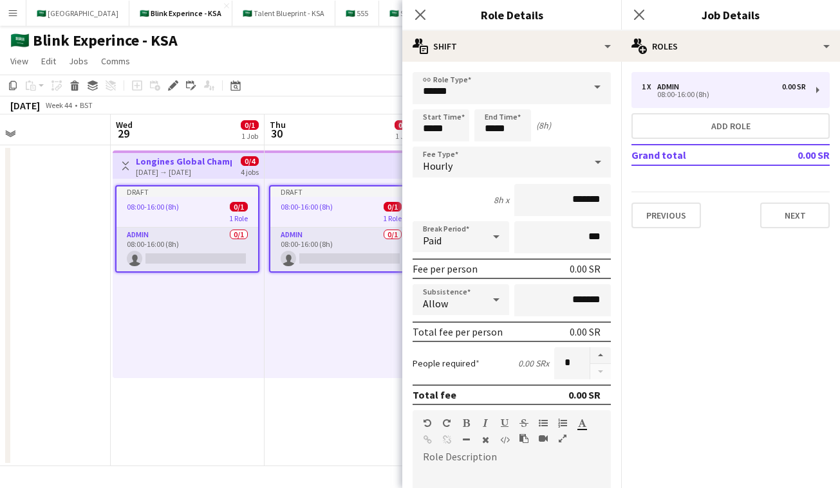
click at [453, 189] on div "8h x *******" at bounding box center [511, 200] width 198 height 32
click at [459, 89] on input "*****" at bounding box center [511, 88] width 198 height 32
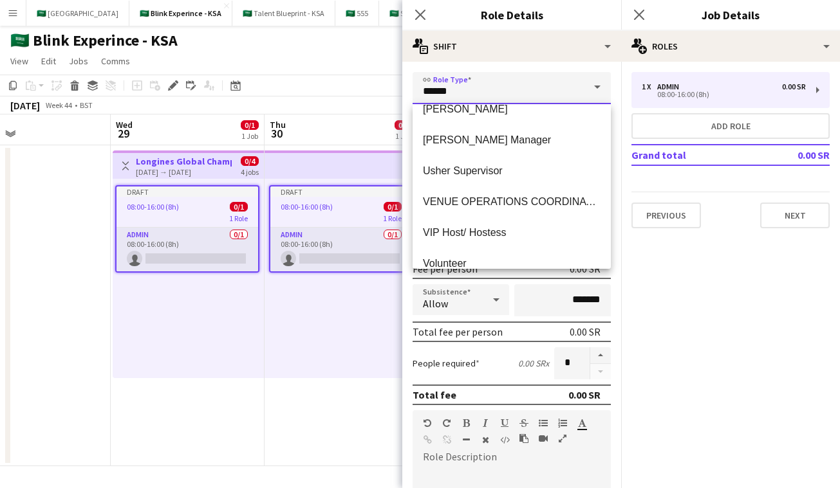
scroll to position [801, 0]
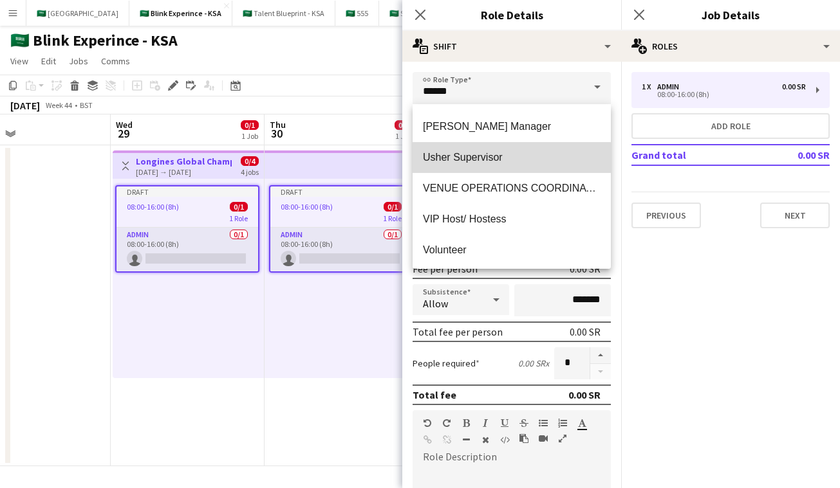
click at [464, 167] on mat-option "Usher Supervisor" at bounding box center [511, 157] width 198 height 31
type input "**********"
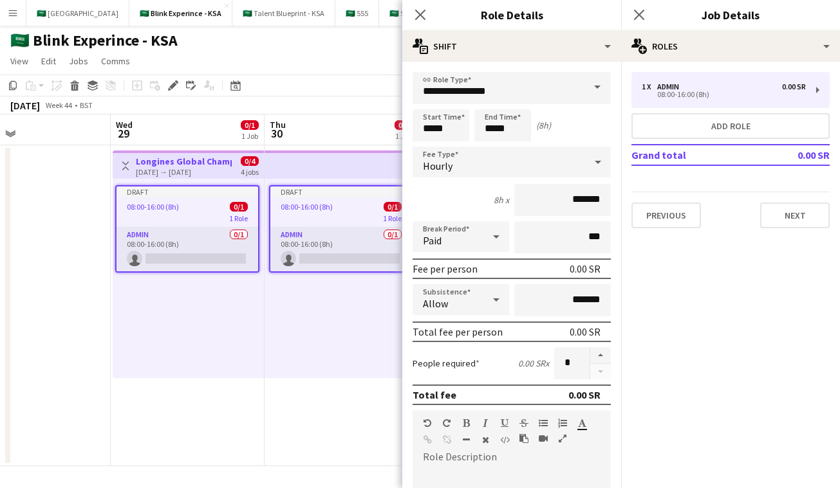
click at [472, 180] on form "**********" at bounding box center [511, 420] width 219 height 696
click at [486, 136] on input "*****" at bounding box center [502, 125] width 57 height 32
click at [488, 100] on div at bounding box center [490, 103] width 26 height 13
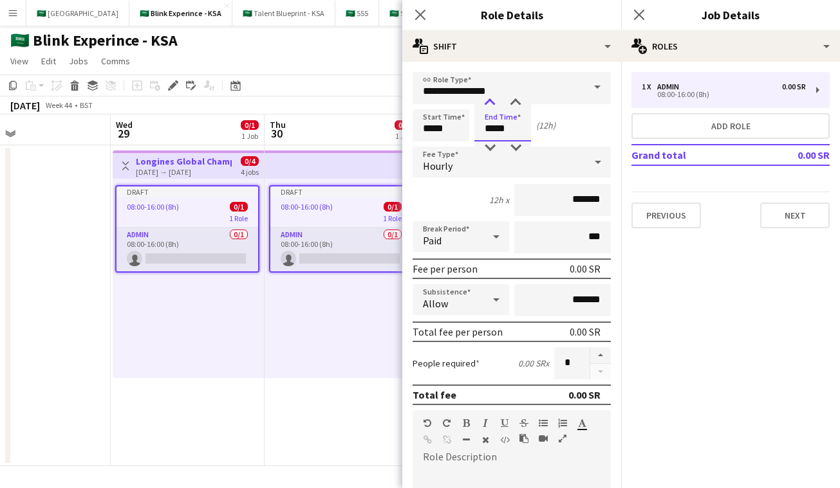
click at [488, 100] on div at bounding box center [490, 103] width 26 height 13
type input "*****"
click at [490, 149] on div at bounding box center [490, 148] width 26 height 13
click at [465, 168] on div "Hourly" at bounding box center [498, 162] width 172 height 31
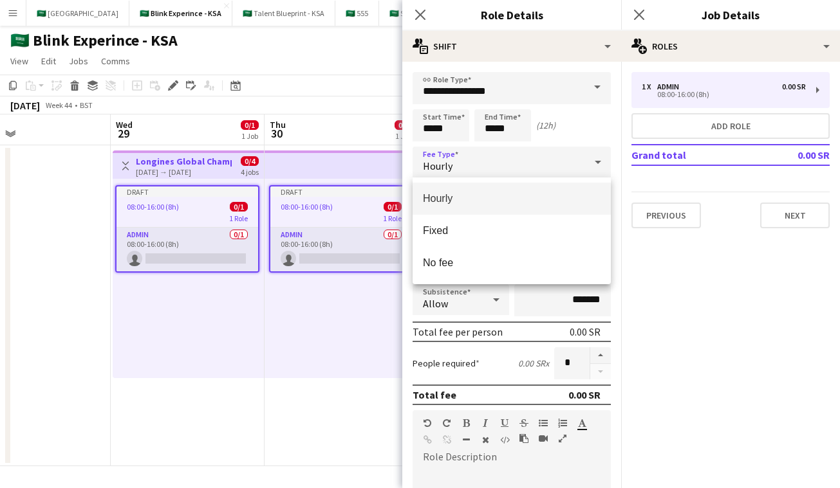
click at [455, 163] on div at bounding box center [420, 244] width 840 height 488
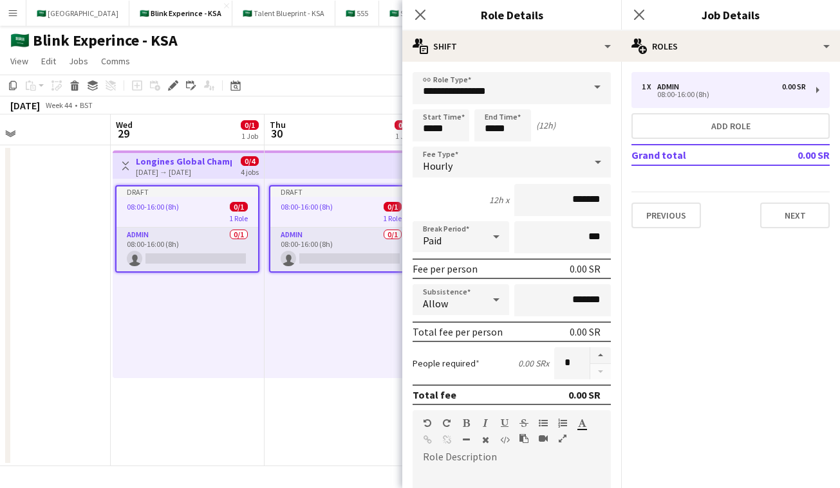
click at [457, 164] on div "Hourly" at bounding box center [498, 162] width 172 height 31
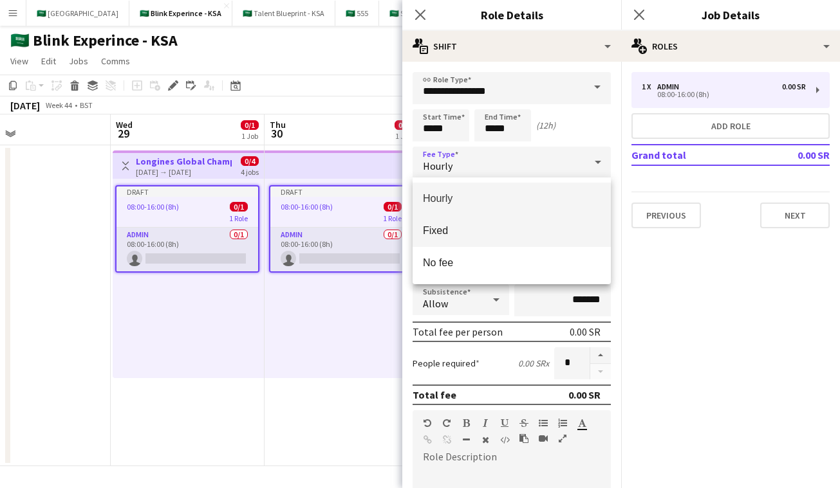
click at [463, 228] on span "Fixed" at bounding box center [512, 231] width 178 height 12
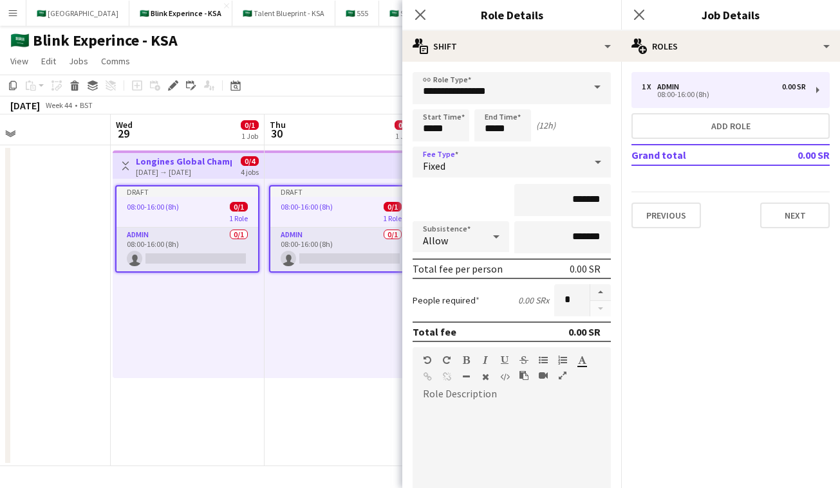
click at [442, 160] on span "Fixed" at bounding box center [434, 166] width 23 height 13
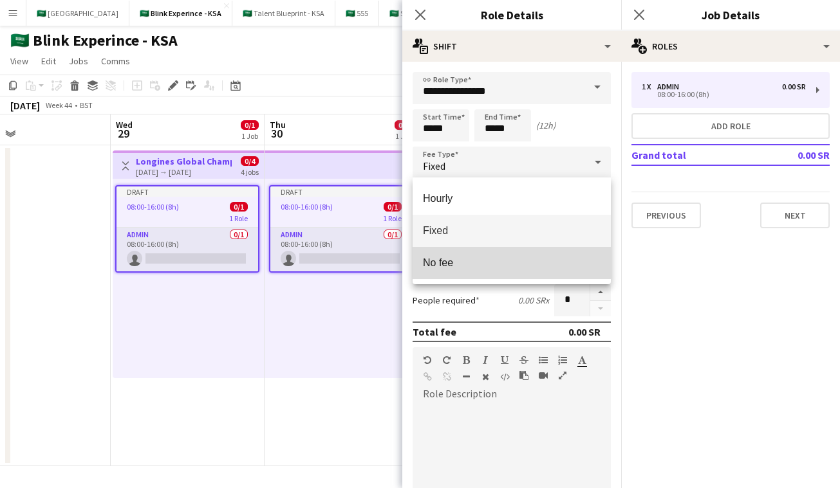
click at [444, 261] on span "No fee" at bounding box center [512, 263] width 178 height 12
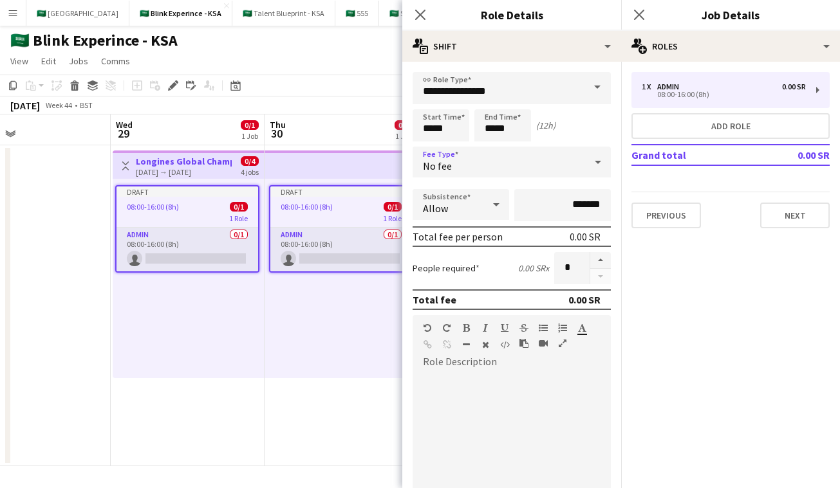
click at [468, 169] on div "No fee" at bounding box center [498, 162] width 172 height 31
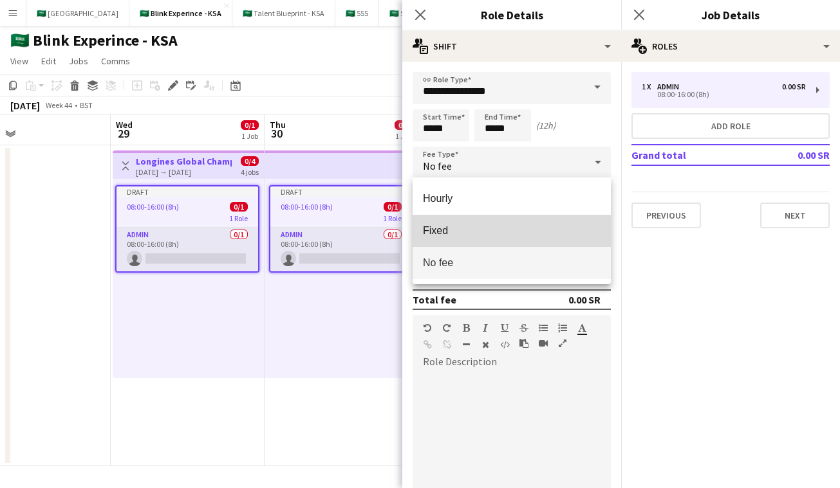
click at [449, 236] on span "Fixed" at bounding box center [512, 231] width 178 height 12
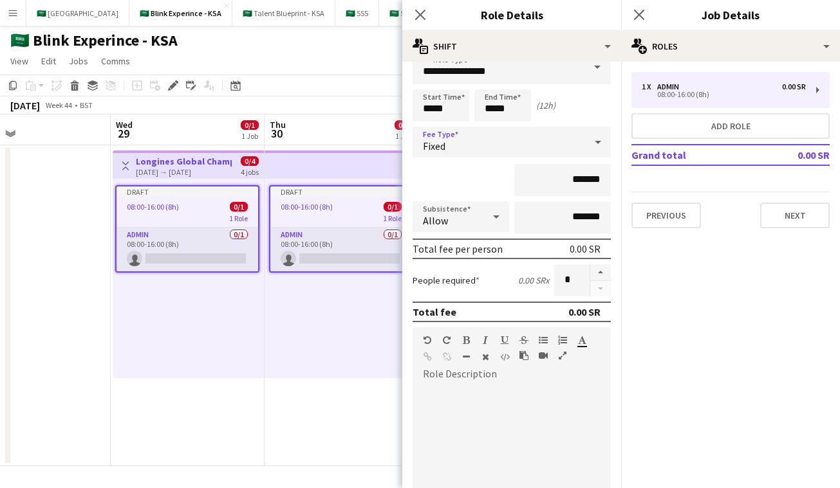
scroll to position [23, 0]
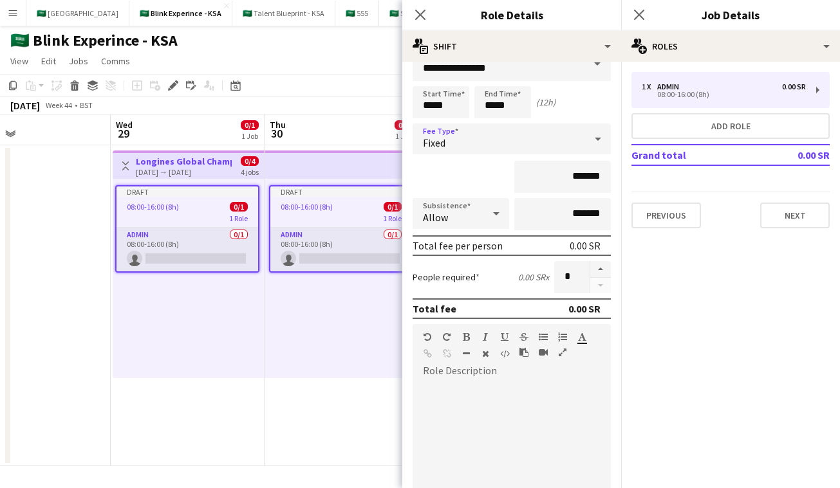
click at [468, 184] on div "*******" at bounding box center [511, 177] width 198 height 32
click at [597, 268] on button "button" at bounding box center [600, 269] width 21 height 17
type input "*"
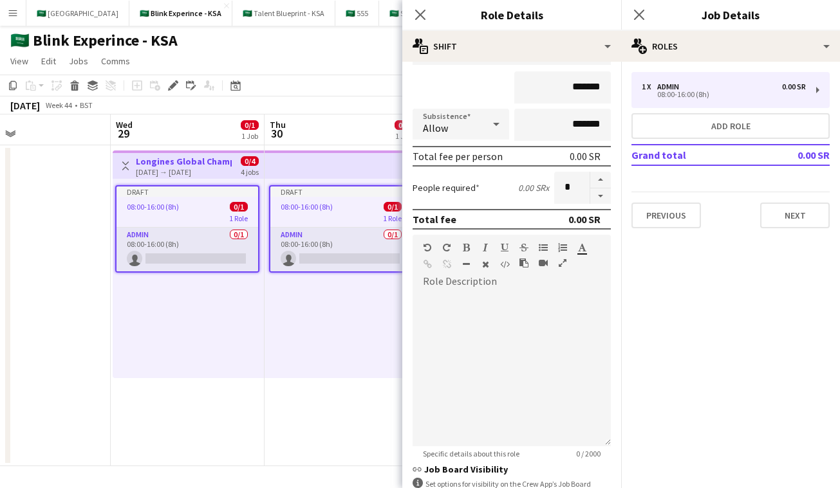
scroll to position [143, 0]
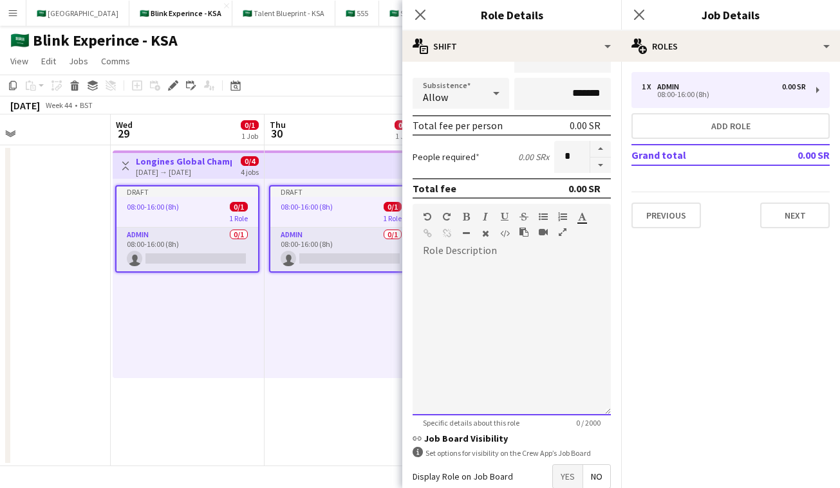
click at [481, 257] on div at bounding box center [511, 333] width 198 height 163
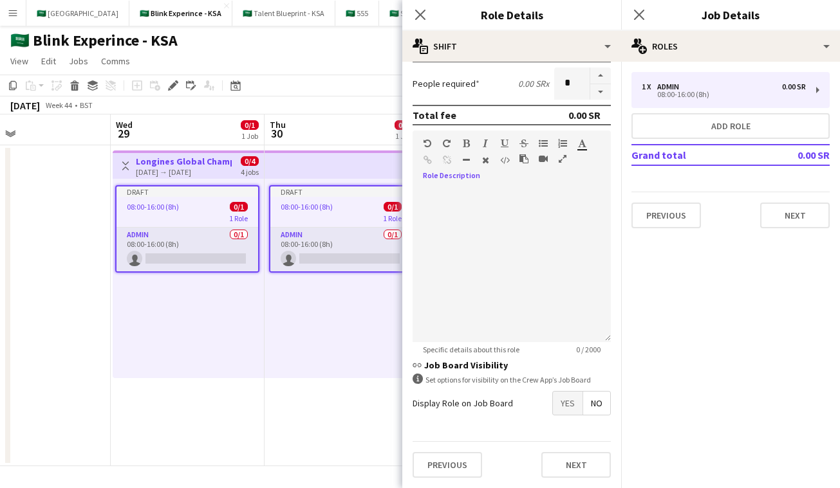
click at [565, 409] on span "Yes" at bounding box center [568, 403] width 30 height 23
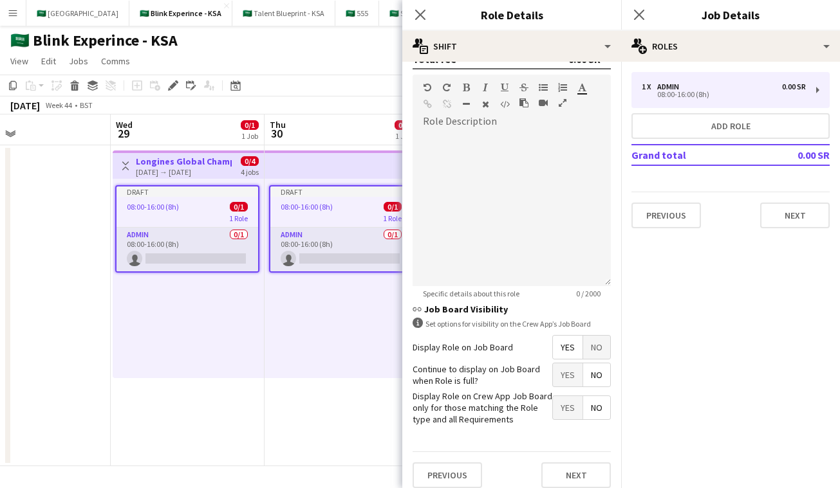
click at [591, 349] on span "No" at bounding box center [596, 347] width 27 height 23
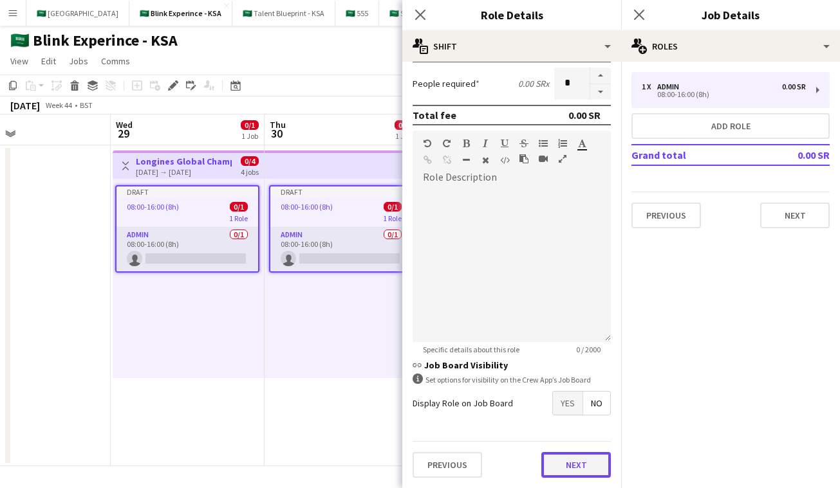
click at [561, 465] on button "Next" at bounding box center [575, 465] width 69 height 26
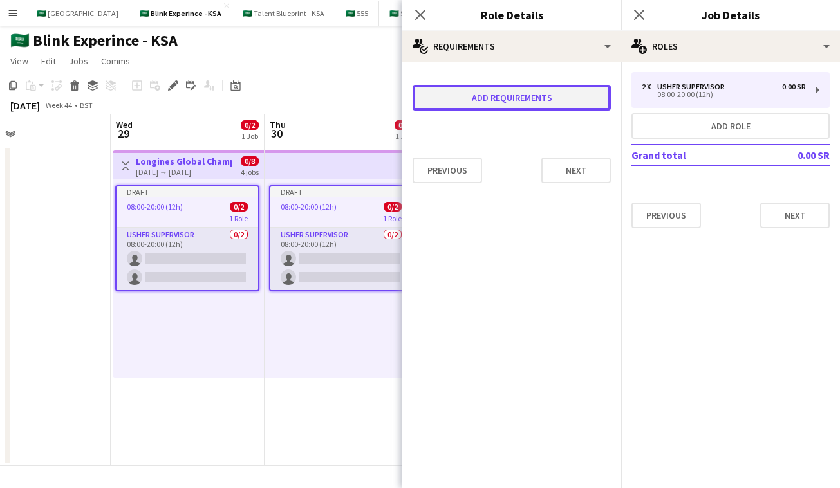
click at [526, 105] on button "Add requirements" at bounding box center [511, 98] width 198 height 26
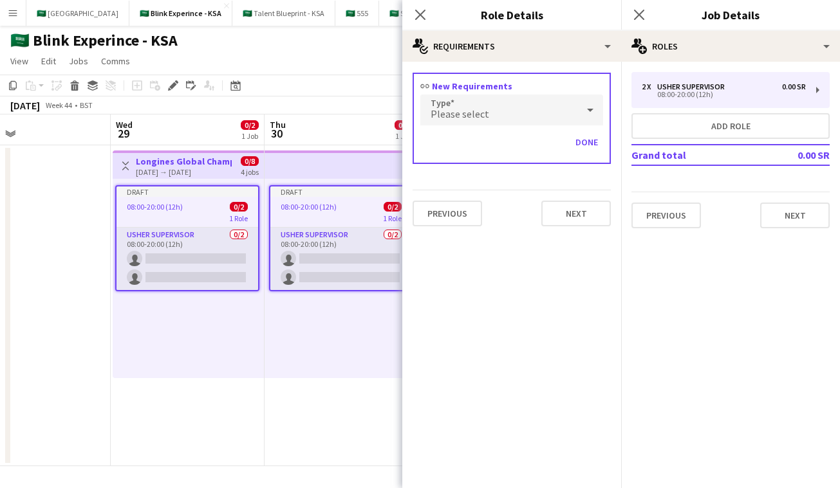
click at [526, 105] on div "Please select" at bounding box center [498, 110] width 157 height 31
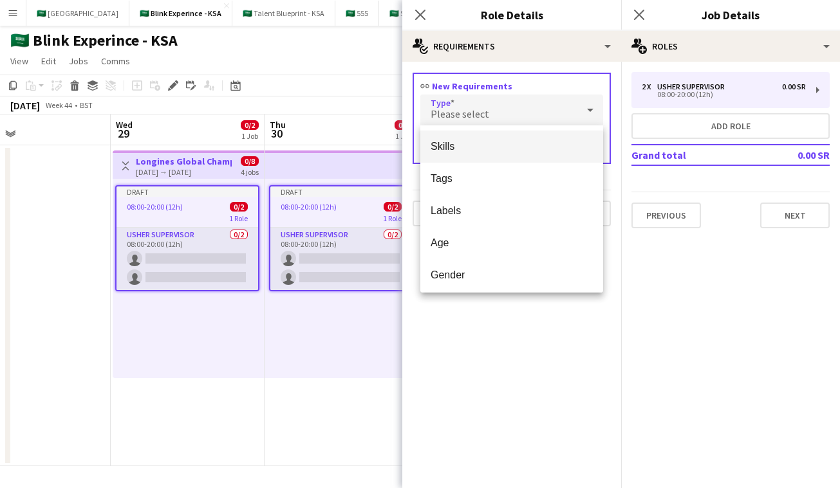
click at [506, 150] on span "Skills" at bounding box center [511, 146] width 162 height 12
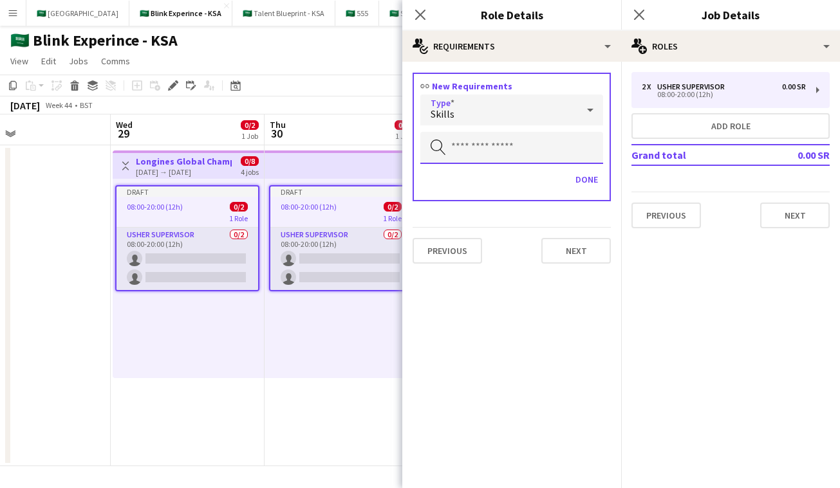
click at [495, 158] on input "text" at bounding box center [511, 148] width 183 height 32
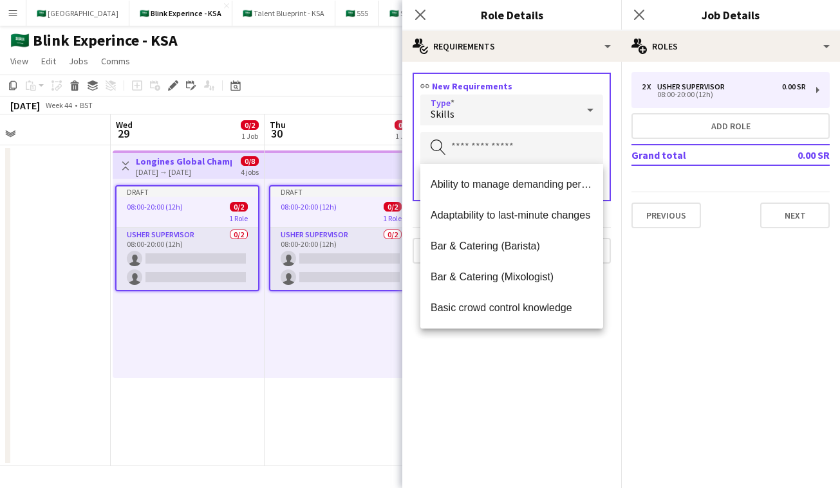
click at [512, 104] on div "Skills" at bounding box center [498, 110] width 157 height 31
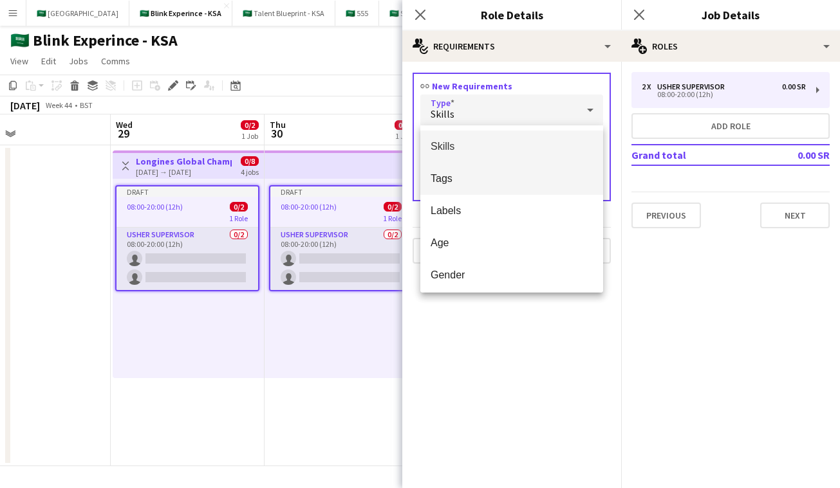
click at [512, 178] on span "Tags" at bounding box center [511, 178] width 162 height 12
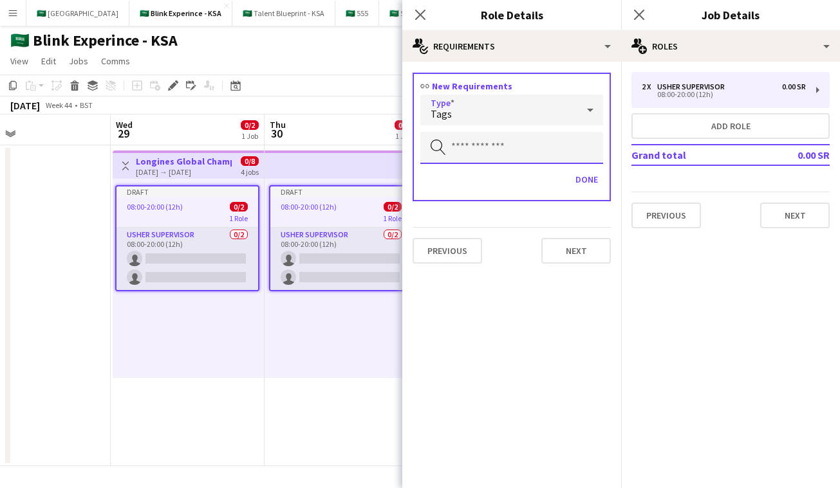
click at [497, 136] on input "text" at bounding box center [511, 148] width 183 height 32
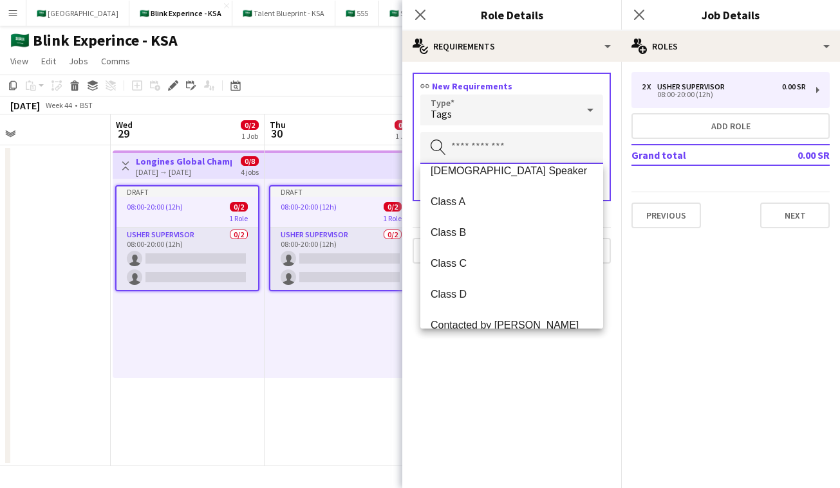
scroll to position [196, 0]
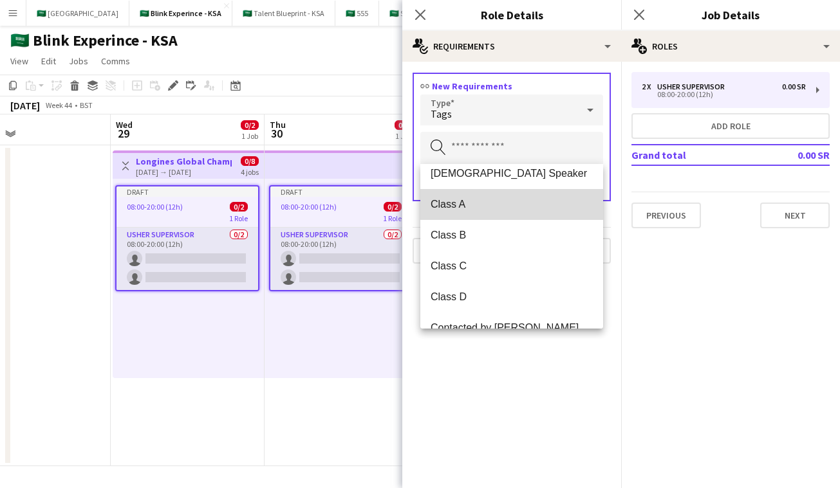
click at [476, 207] on span "Class A" at bounding box center [511, 204] width 162 height 12
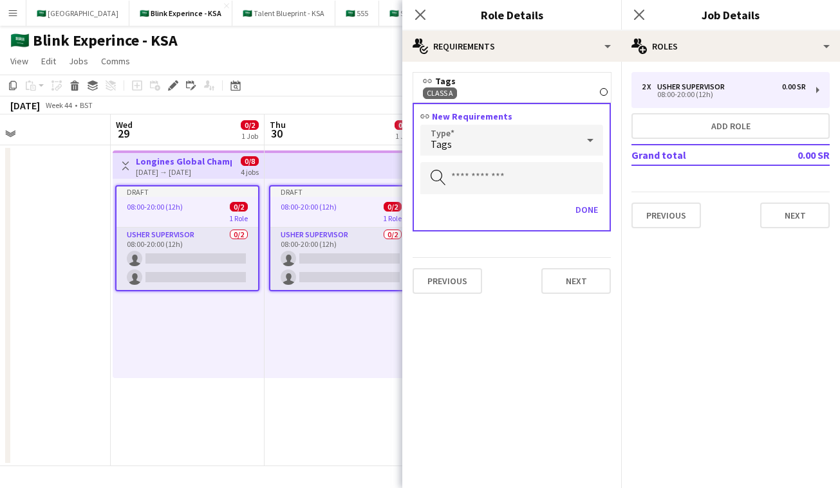
click at [457, 136] on div "Tags" at bounding box center [498, 140] width 157 height 31
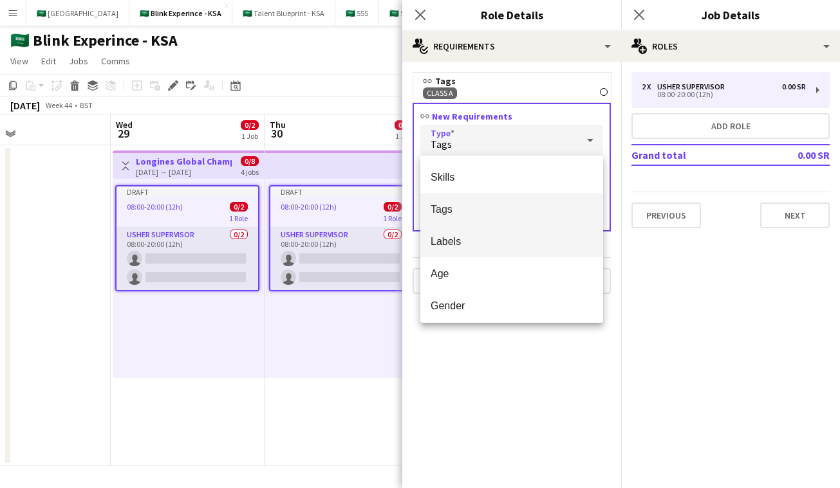
click at [450, 234] on mat-option "Labels" at bounding box center [511, 241] width 183 height 32
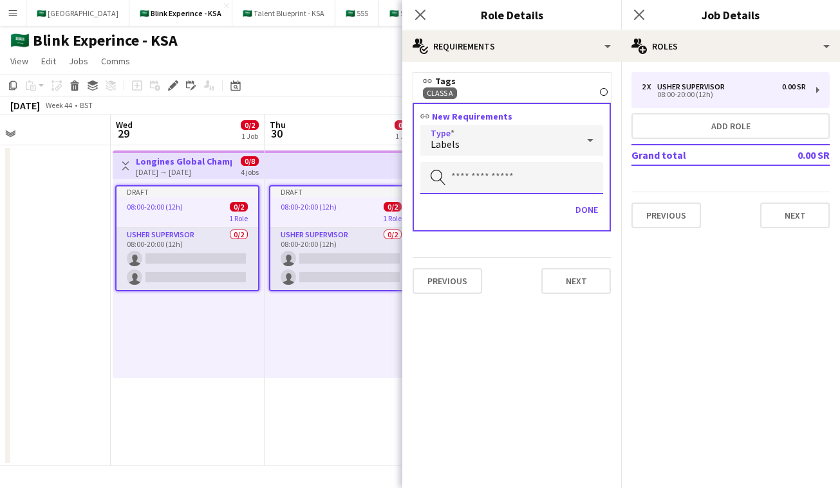
click at [471, 169] on input "text" at bounding box center [511, 178] width 183 height 32
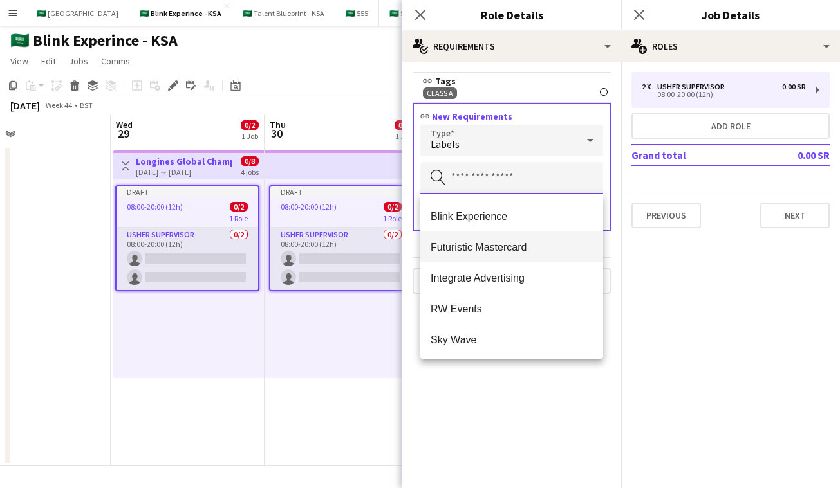
scroll to position [0, 0]
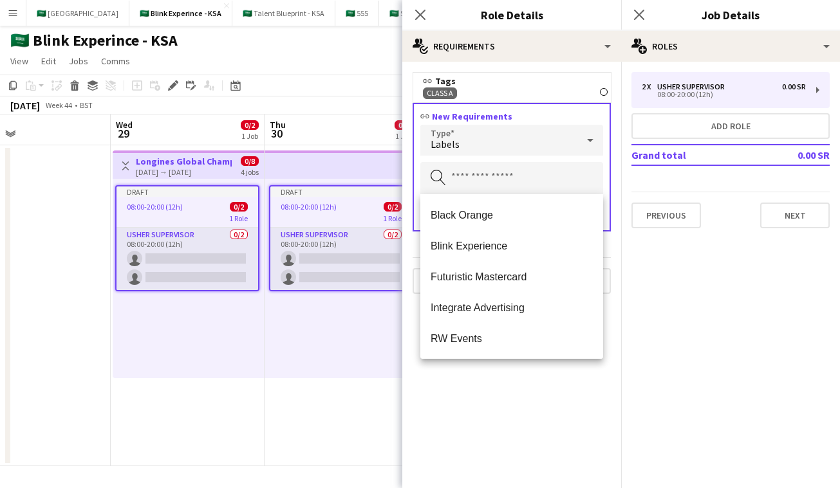
click at [483, 376] on mat-expansion-panel "medal-empty Requirements link Tags Class A Remove link New Requirements Type La…" at bounding box center [511, 275] width 219 height 427
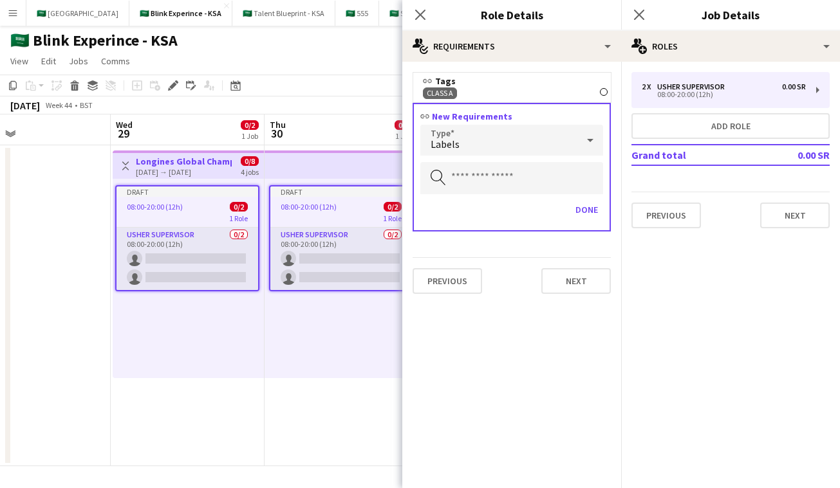
click at [482, 142] on div "Labels" at bounding box center [498, 140] width 157 height 31
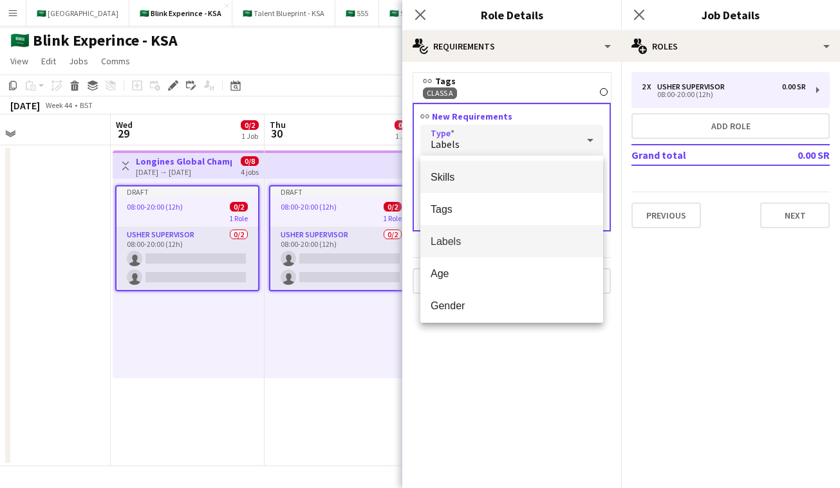
click at [479, 180] on span "Skills" at bounding box center [511, 177] width 162 height 12
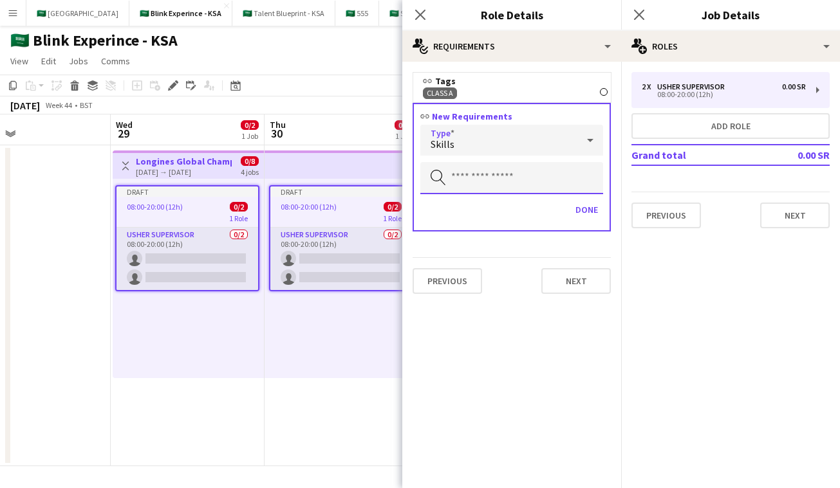
click at [472, 174] on input "text" at bounding box center [511, 178] width 183 height 32
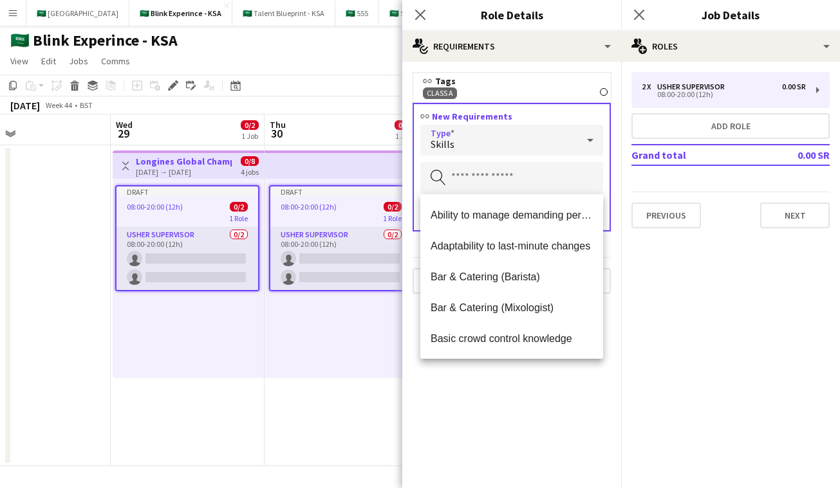
click at [464, 146] on div "Skills" at bounding box center [498, 140] width 157 height 31
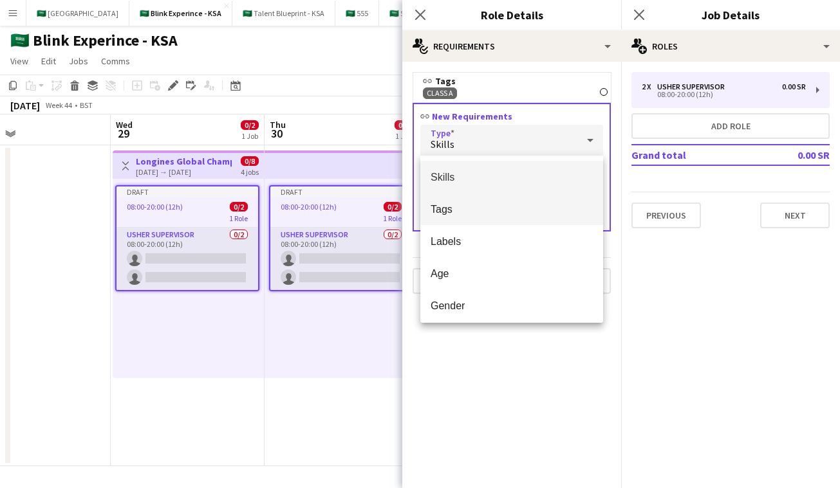
click at [463, 210] on span "Tags" at bounding box center [511, 209] width 162 height 12
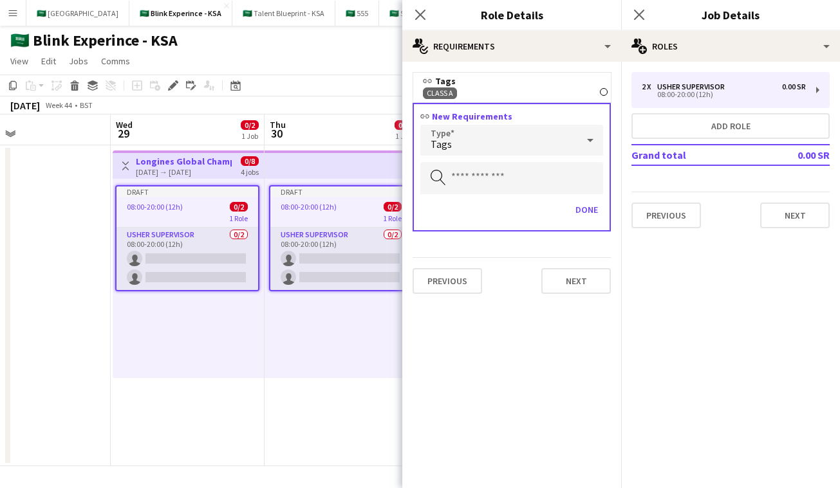
click at [449, 93] on span "Class A" at bounding box center [440, 93] width 26 height 10
click at [485, 93] on div "Class A Remove" at bounding box center [512, 93] width 178 height 12
click at [455, 93] on span "Class A Remove" at bounding box center [440, 94] width 34 height 12
click at [507, 175] on input "text" at bounding box center [511, 178] width 183 height 32
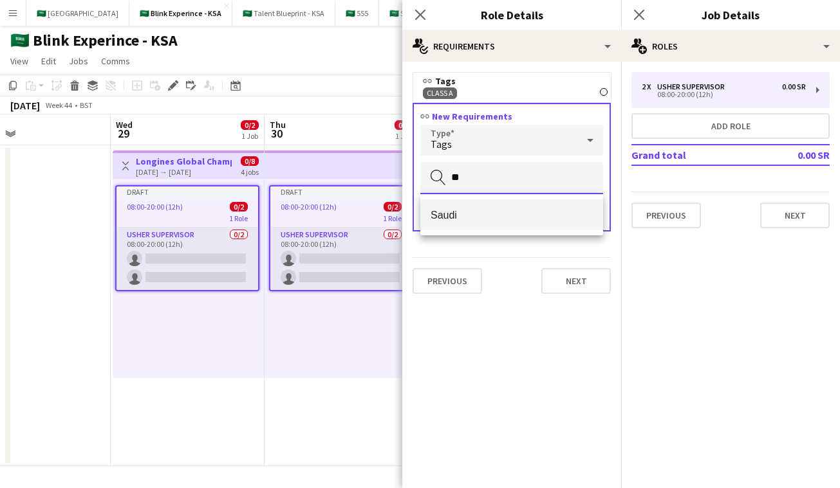
type input "**"
click at [459, 214] on span "Saudi" at bounding box center [511, 215] width 162 height 12
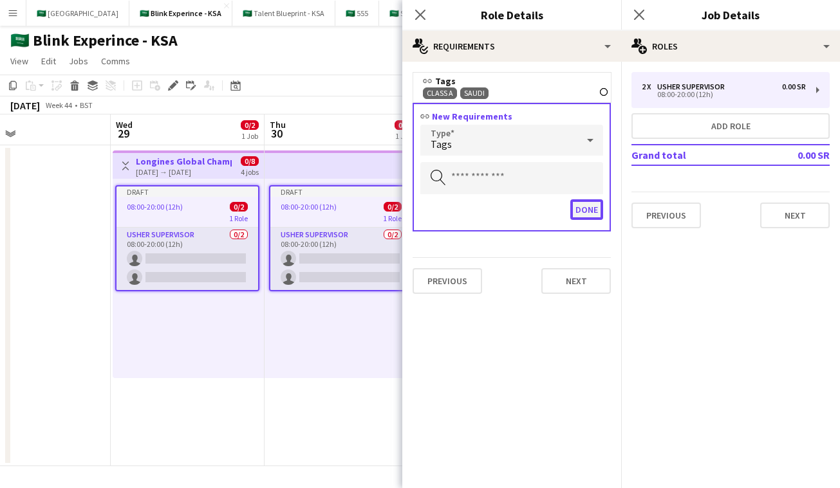
click at [583, 207] on button "Done" at bounding box center [586, 209] width 33 height 21
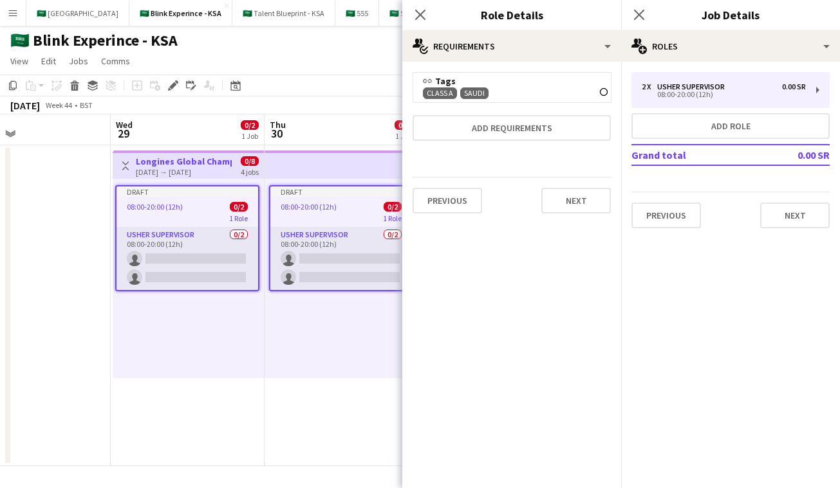
click at [436, 95] on span "Class A" at bounding box center [440, 93] width 26 height 10
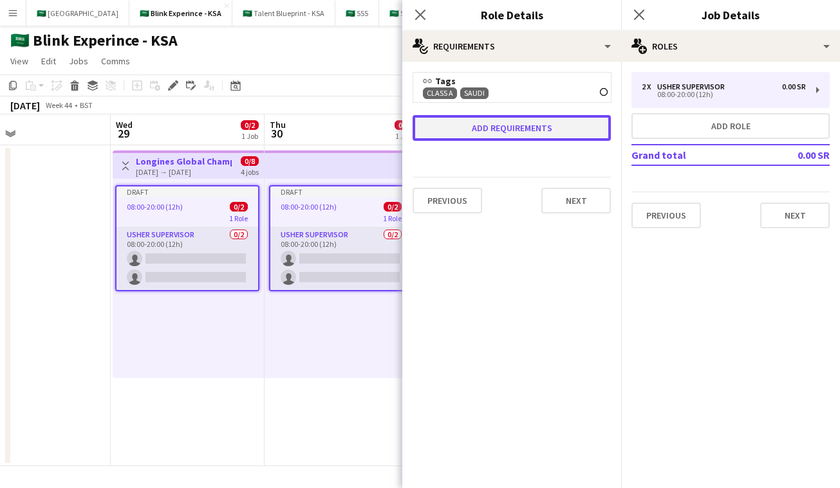
click at [486, 127] on button "Add requirements" at bounding box center [511, 128] width 198 height 26
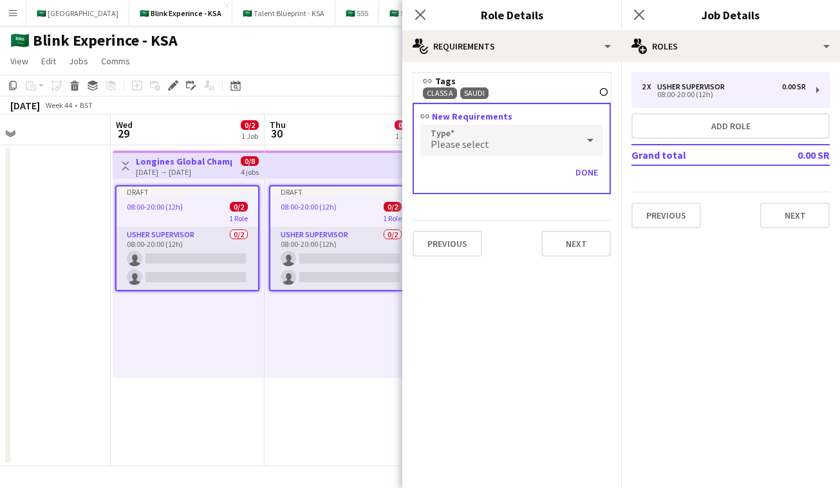
click at [516, 93] on div "Class A Remove Saudi Remove" at bounding box center [512, 93] width 178 height 12
click at [600, 93] on icon "Remove" at bounding box center [604, 92] width 8 height 8
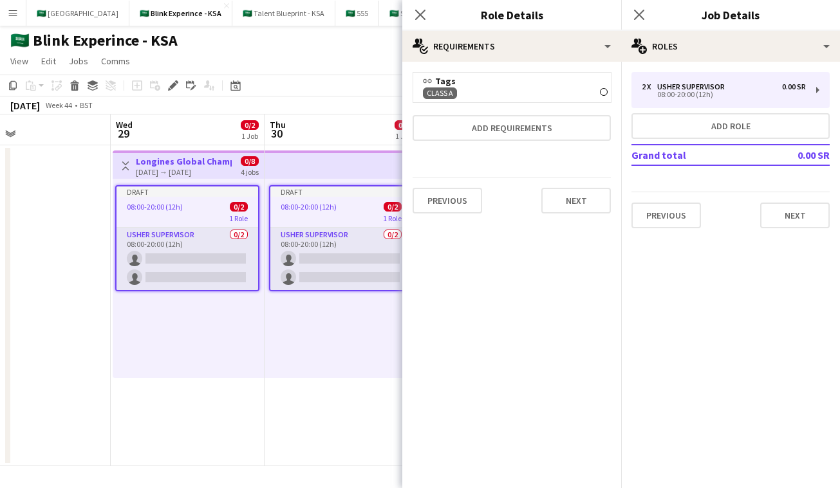
click at [605, 91] on icon at bounding box center [603, 91] width 5 height 5
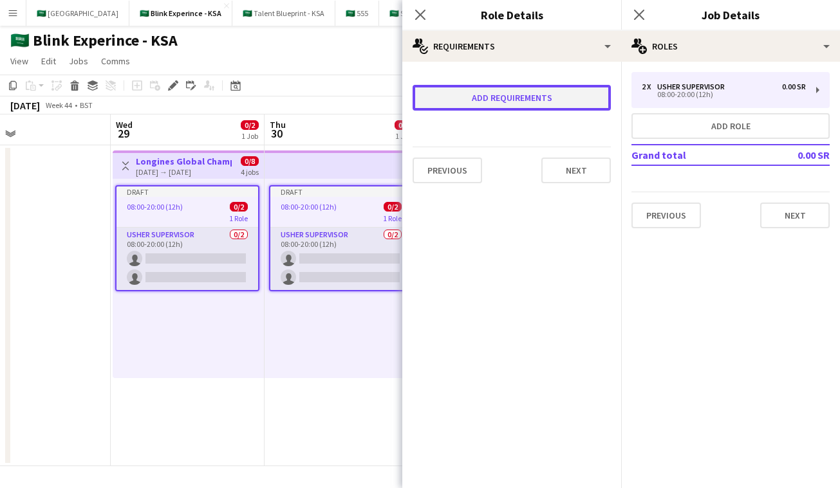
click at [587, 99] on button "Add requirements" at bounding box center [511, 98] width 198 height 26
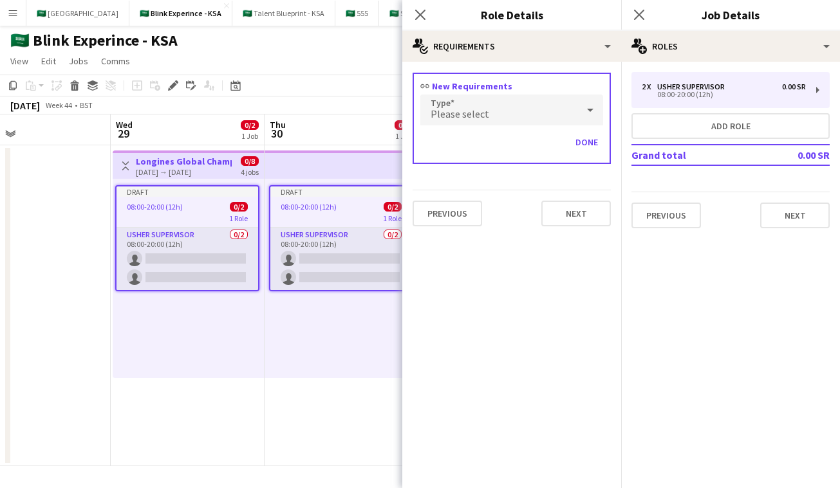
click at [520, 119] on div "Please select" at bounding box center [498, 110] width 157 height 31
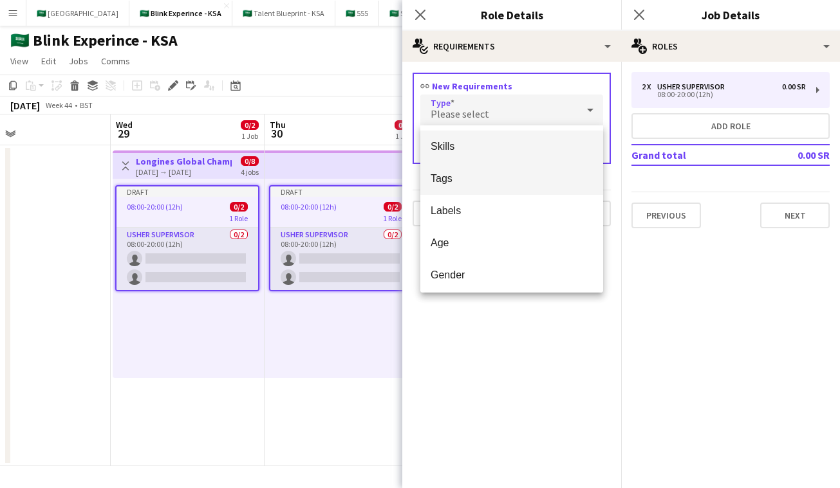
click at [488, 177] on span "Tags" at bounding box center [511, 178] width 162 height 12
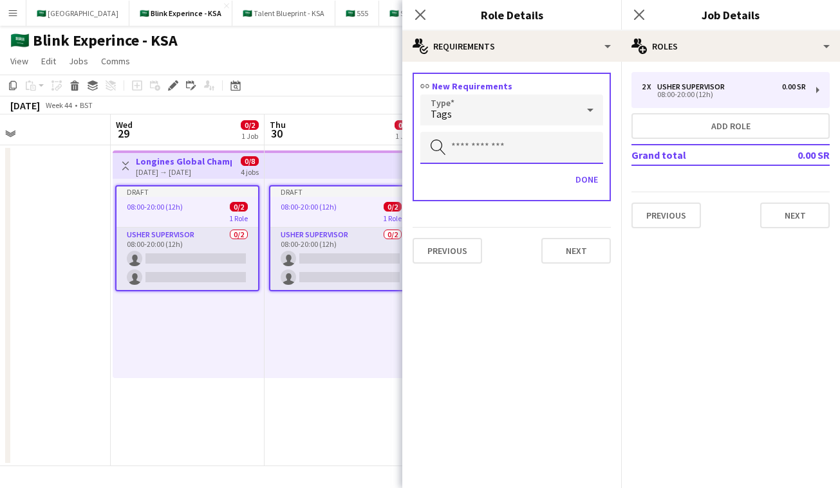
click at [482, 156] on input "text" at bounding box center [511, 148] width 183 height 32
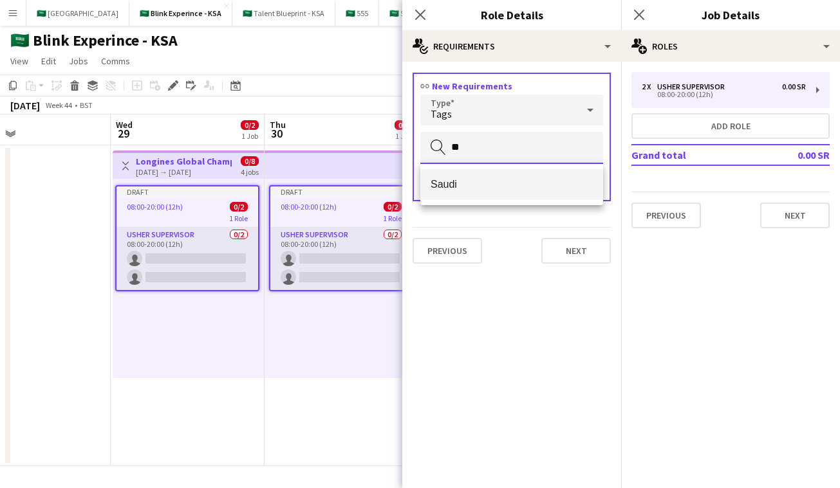
type input "**"
click at [483, 176] on mat-option "Saudi" at bounding box center [511, 184] width 183 height 31
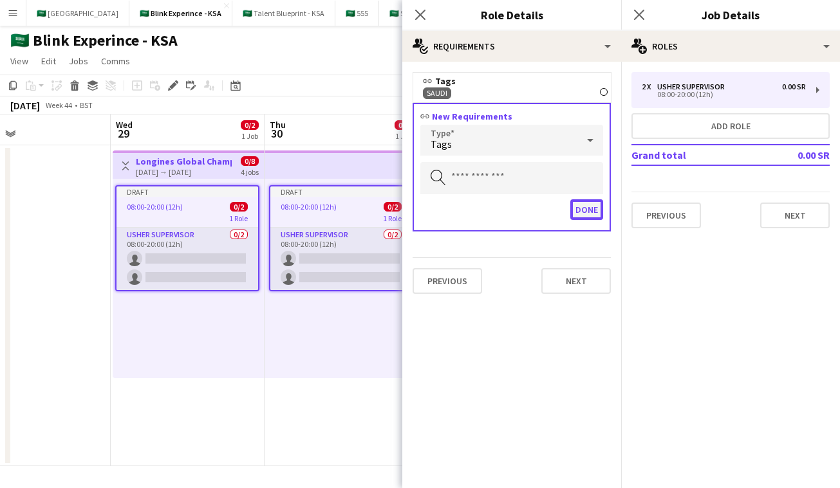
click at [585, 208] on button "Done" at bounding box center [586, 209] width 33 height 21
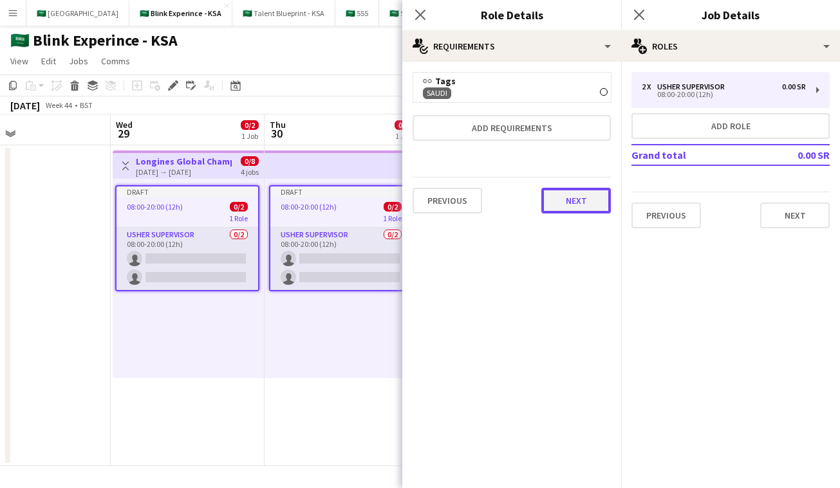
click at [563, 198] on button "Next" at bounding box center [575, 201] width 69 height 26
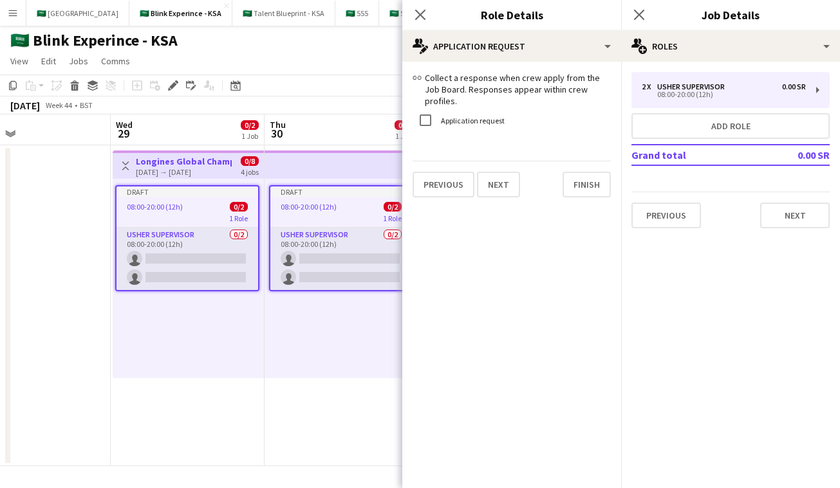
click at [408, 15] on div "Close pop-in" at bounding box center [420, 15] width 36 height 30
click at [503, 174] on button "Next" at bounding box center [498, 185] width 43 height 26
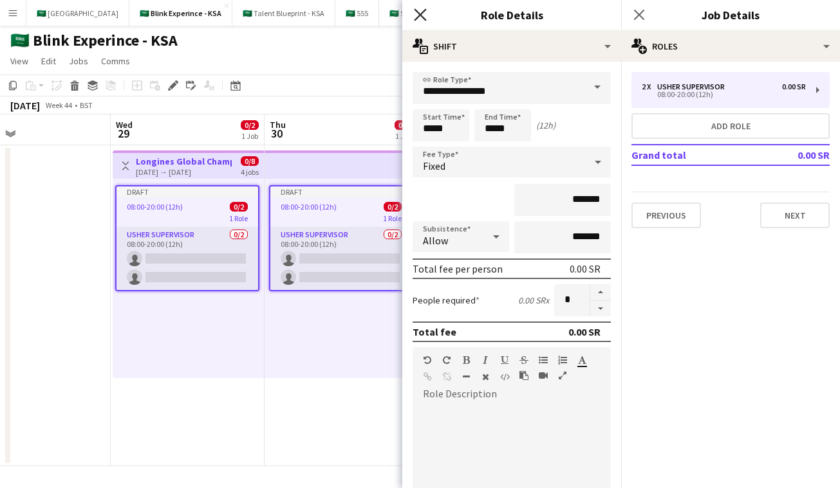
click at [418, 12] on icon at bounding box center [420, 14] width 12 height 12
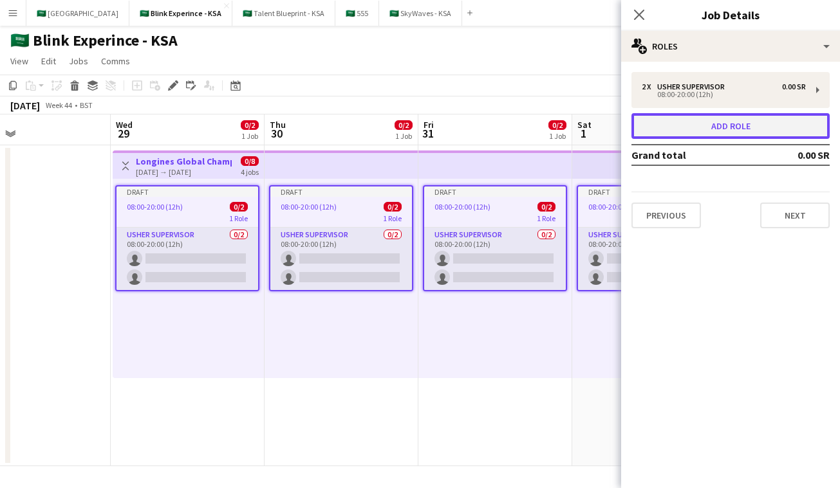
click at [647, 127] on button "Add role" at bounding box center [730, 126] width 198 height 26
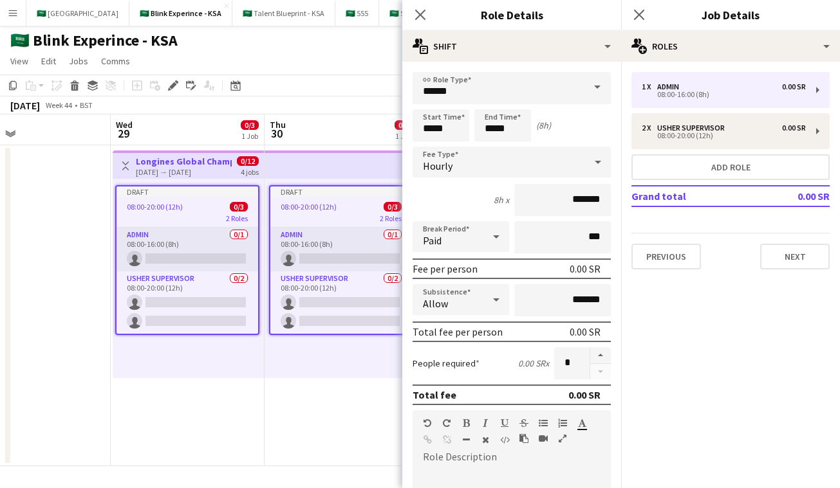
click at [448, 208] on div "8h x *******" at bounding box center [511, 200] width 198 height 32
click at [519, 93] on input "*****" at bounding box center [511, 88] width 198 height 32
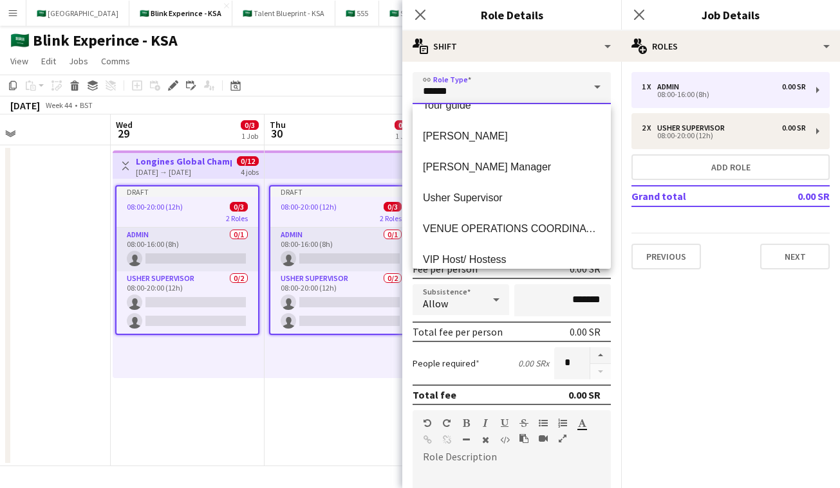
scroll to position [761, 0]
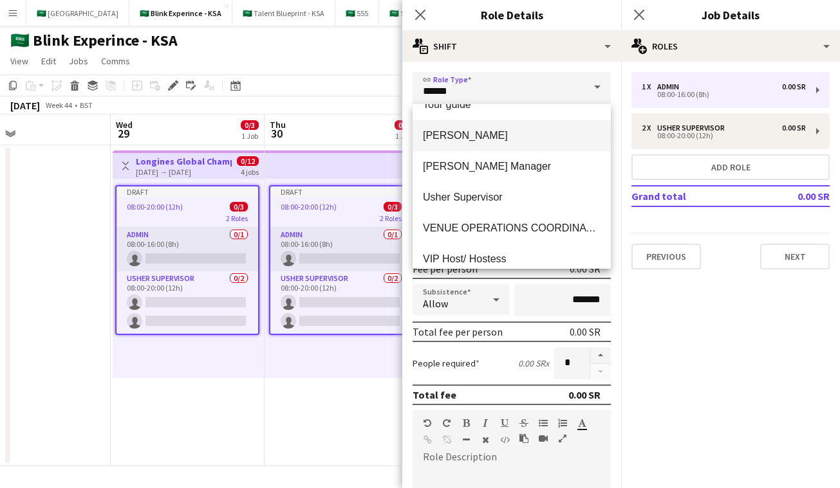
click at [493, 137] on span "[PERSON_NAME]" at bounding box center [512, 135] width 178 height 12
type input "*****"
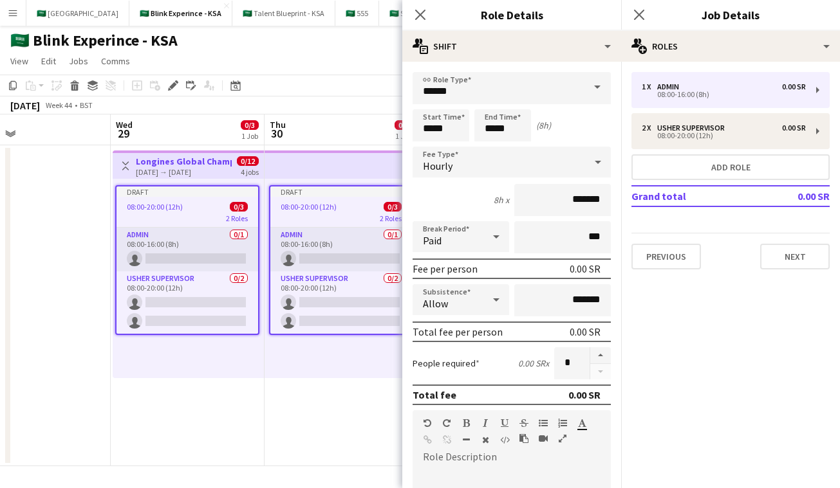
click at [456, 203] on div "8h x *******" at bounding box center [511, 200] width 198 height 32
click at [486, 128] on input "*****" at bounding box center [502, 125] width 57 height 32
click at [493, 103] on div at bounding box center [490, 103] width 26 height 13
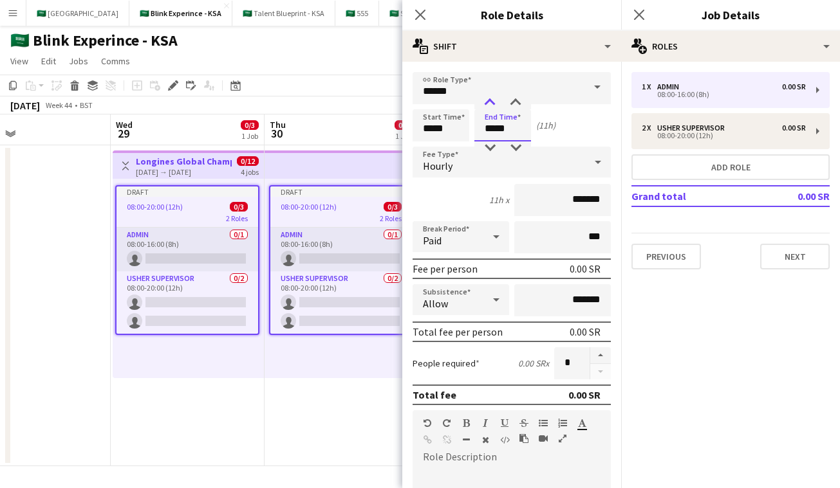
type input "*****"
click at [493, 102] on div at bounding box center [490, 103] width 26 height 13
click at [492, 156] on div "Hourly" at bounding box center [498, 162] width 172 height 31
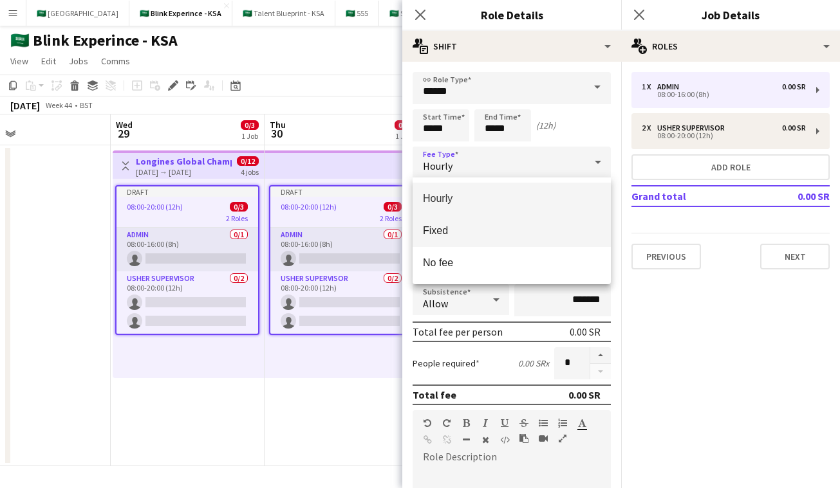
click at [492, 225] on span "Fixed" at bounding box center [512, 231] width 178 height 12
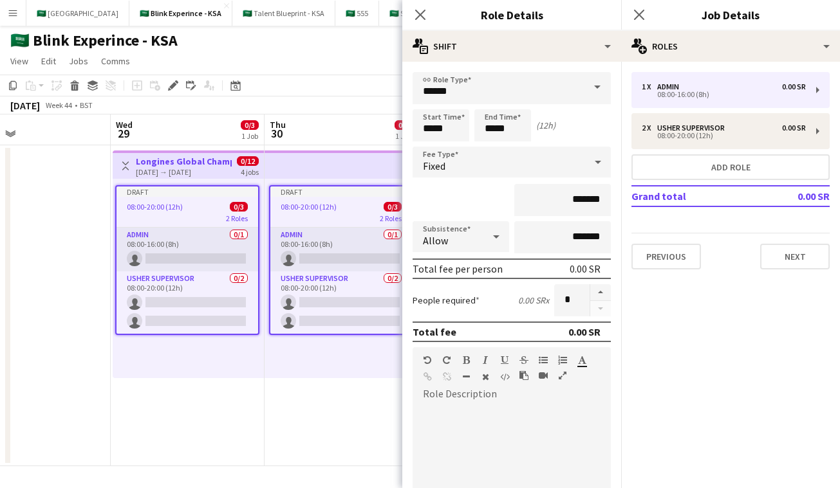
click at [474, 279] on form "link Role Type ***** Start Time ***** End Time ***** (12h) Fee Type Fixed *****…" at bounding box center [511, 388] width 219 height 633
click at [566, 297] on input "*" at bounding box center [571, 300] width 35 height 32
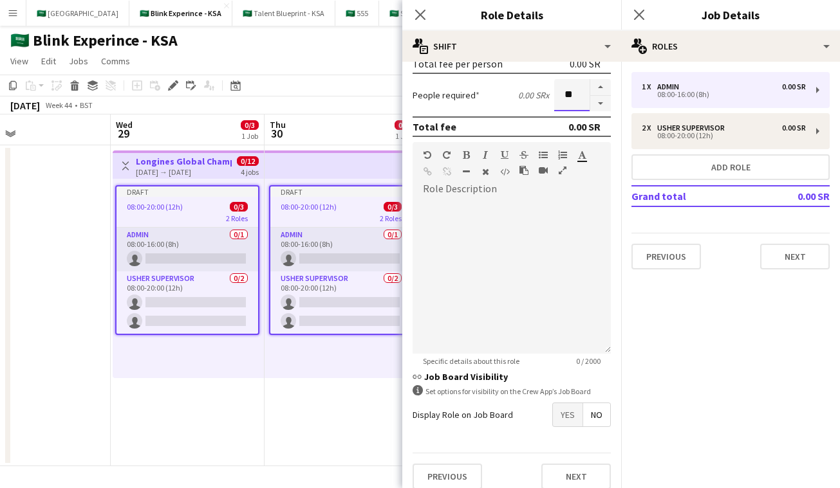
scroll to position [217, 0]
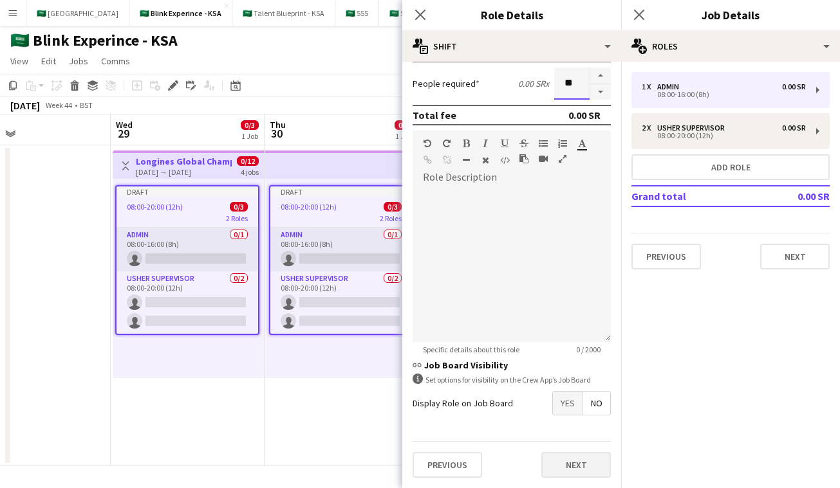
type input "**"
click at [578, 461] on button "Next" at bounding box center [575, 465] width 69 height 26
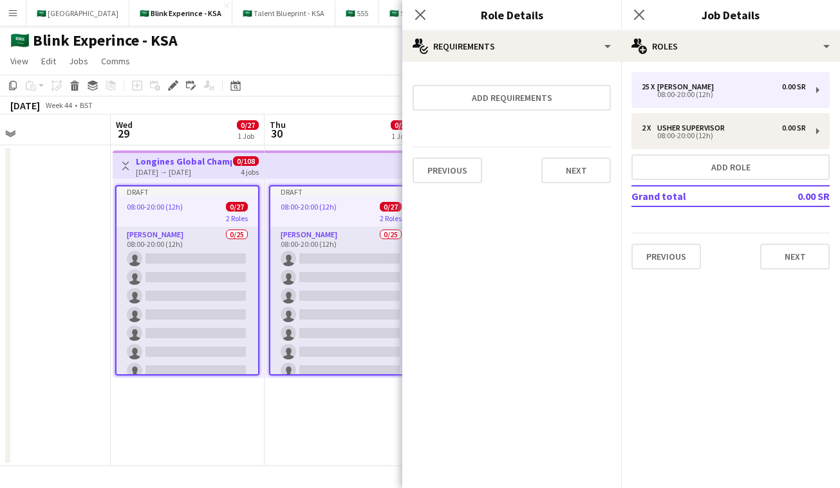
scroll to position [0, 0]
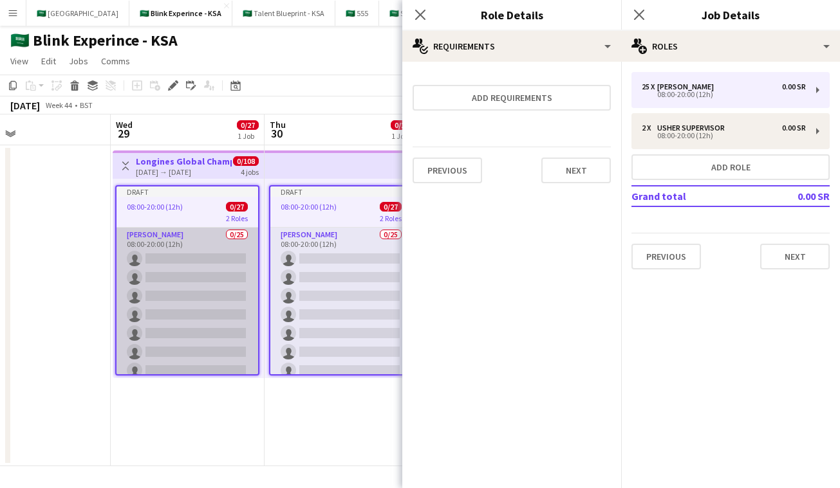
click at [156, 269] on app-card-role "[PERSON_NAME] 0/25 08:00-20:00 (12h) single-neutral-actions single-neutral-acti…" at bounding box center [187, 474] width 142 height 492
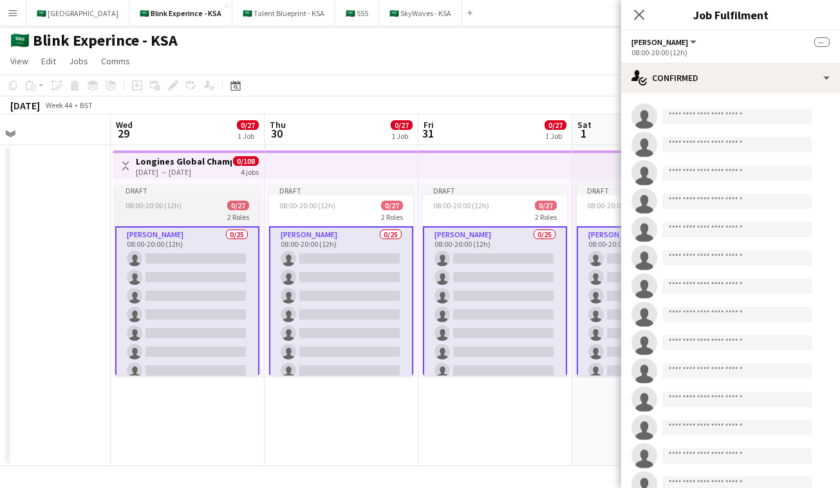
click at [160, 209] on span "08:00-20:00 (12h)" at bounding box center [153, 206] width 56 height 10
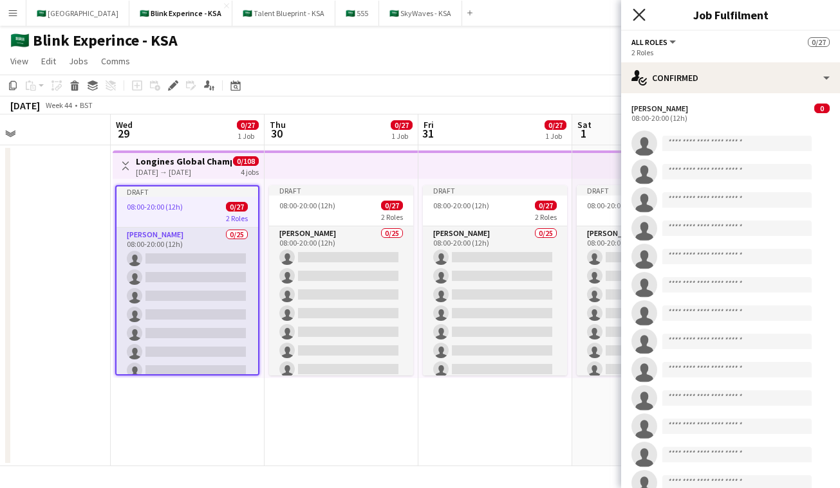
click at [638, 14] on icon at bounding box center [638, 14] width 12 height 12
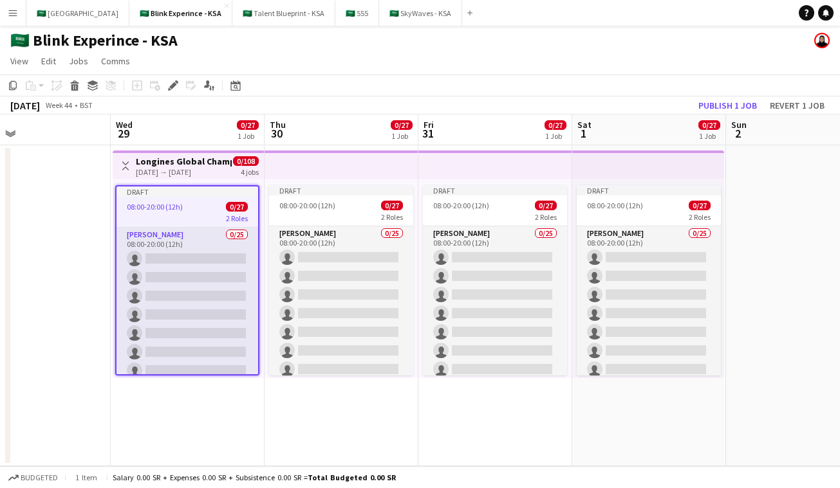
click at [483, 167] on app-top-bar at bounding box center [495, 165] width 154 height 28
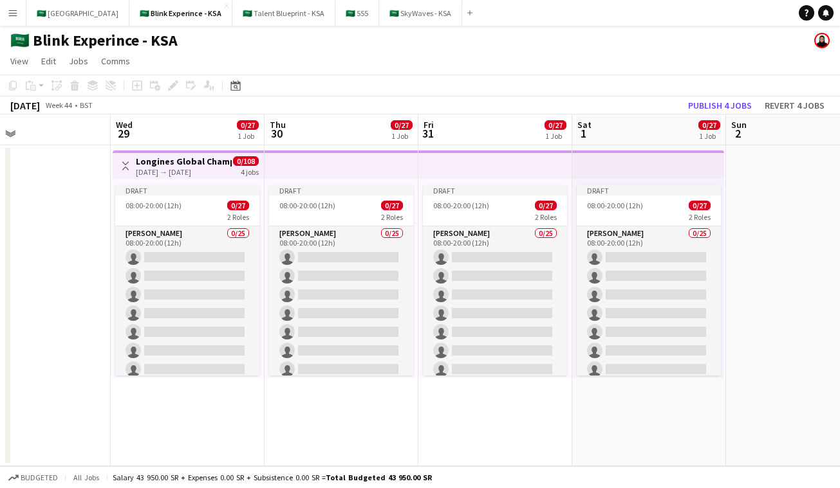
click at [319, 174] on app-top-bar at bounding box center [341, 165] width 154 height 28
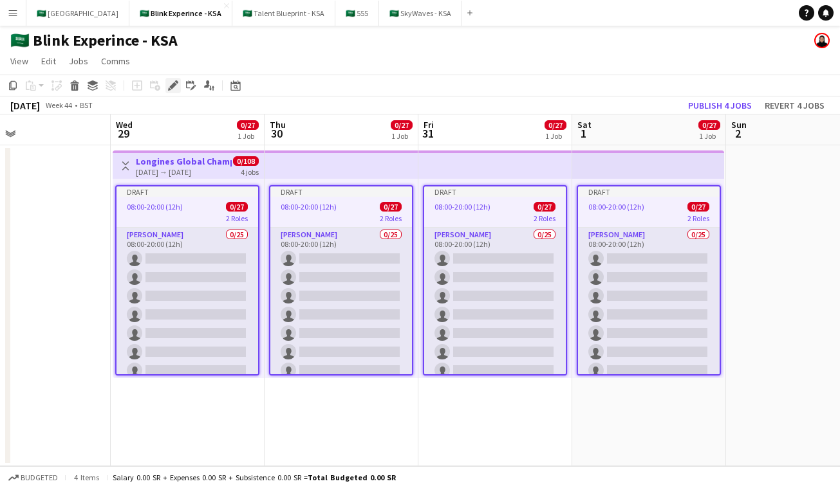
click at [175, 92] on div "Edit" at bounding box center [172, 85] width 15 height 15
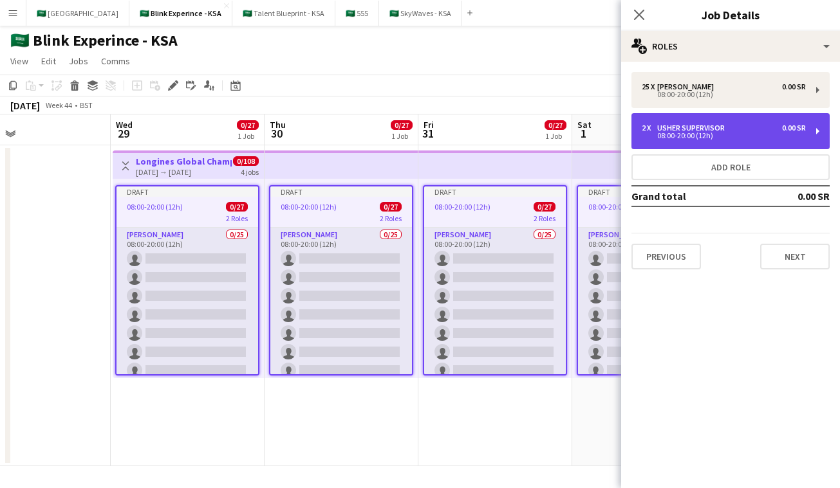
click at [687, 126] on div "Usher Supervisor" at bounding box center [693, 128] width 73 height 9
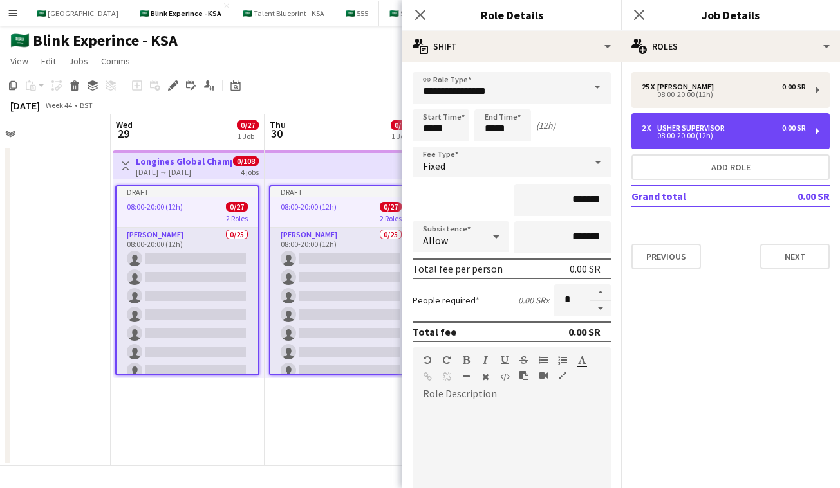
scroll to position [217, 0]
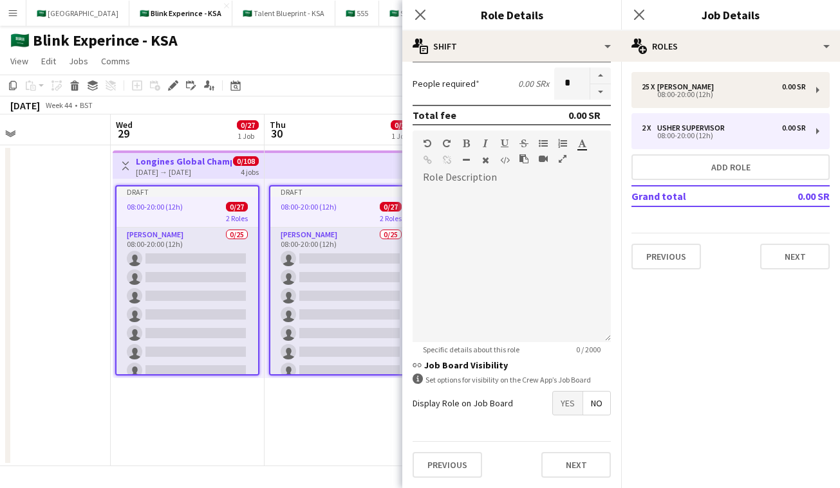
click at [560, 395] on span "Yes" at bounding box center [568, 403] width 30 height 23
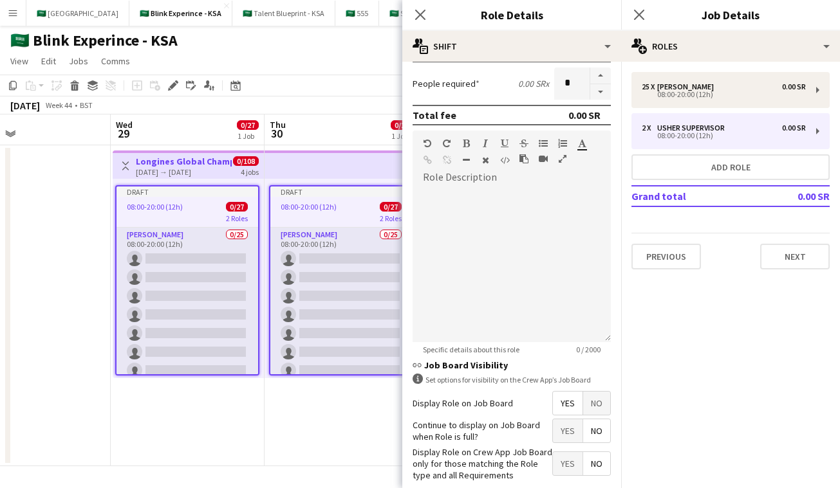
scroll to position [282, 0]
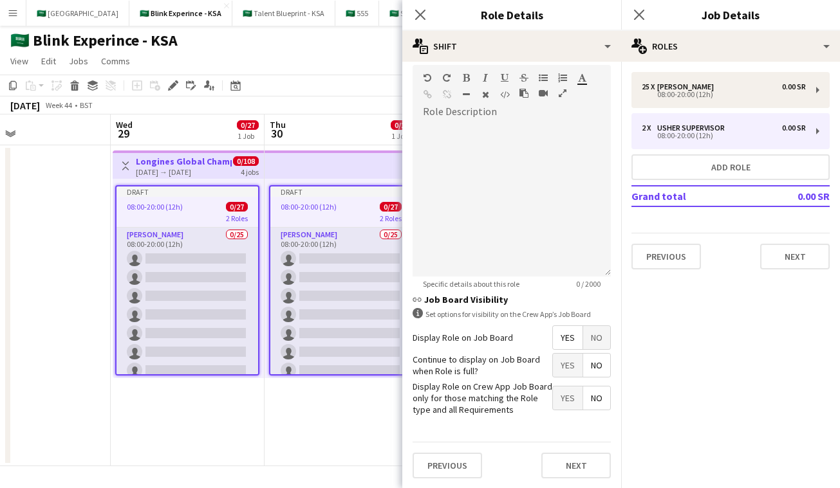
click at [558, 364] on span "Yes" at bounding box center [568, 365] width 30 height 23
click at [594, 335] on span "No" at bounding box center [596, 337] width 27 height 23
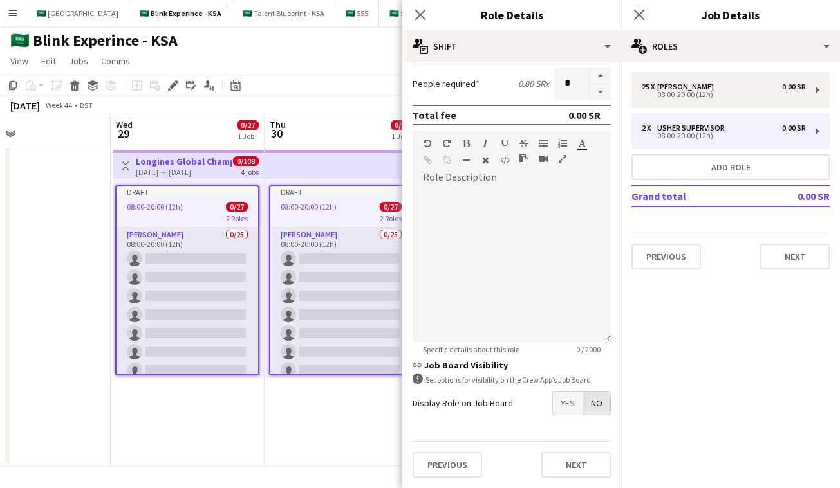
scroll to position [217, 0]
click at [570, 398] on span "Yes" at bounding box center [568, 403] width 30 height 23
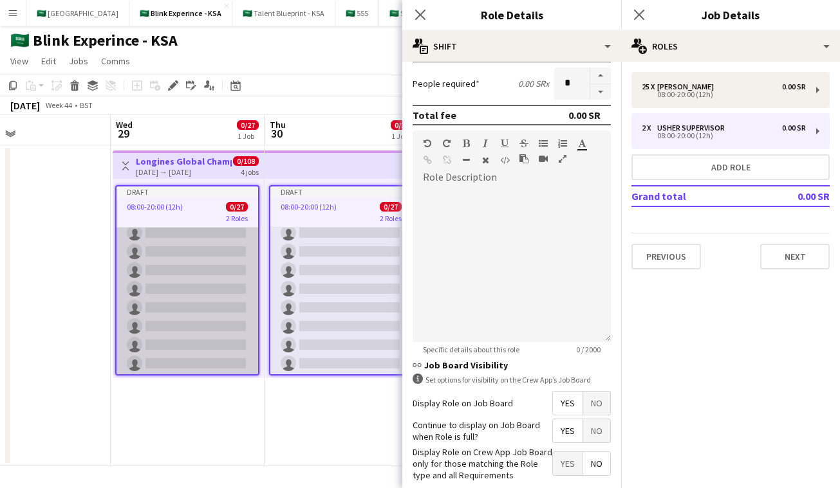
scroll to position [23, 0]
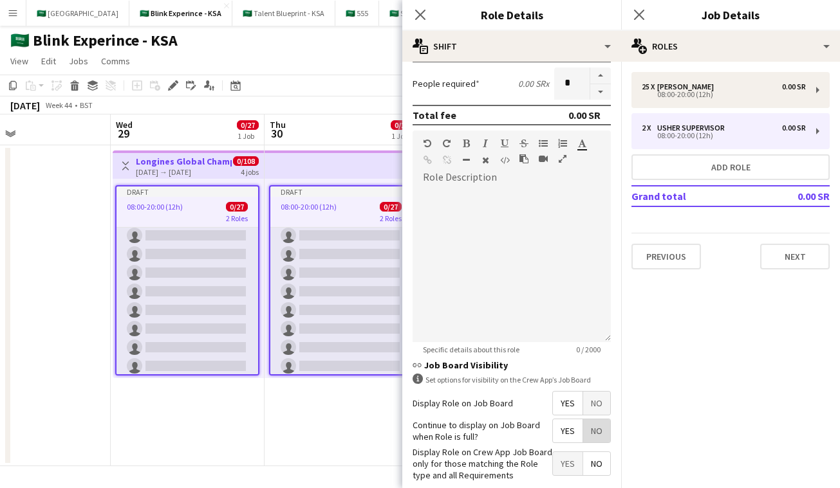
click at [587, 432] on span "No" at bounding box center [596, 430] width 27 height 23
click at [560, 432] on span "Yes" at bounding box center [568, 430] width 30 height 23
click at [577, 425] on span "Yes" at bounding box center [568, 430] width 30 height 23
click at [584, 430] on span "No" at bounding box center [596, 430] width 27 height 23
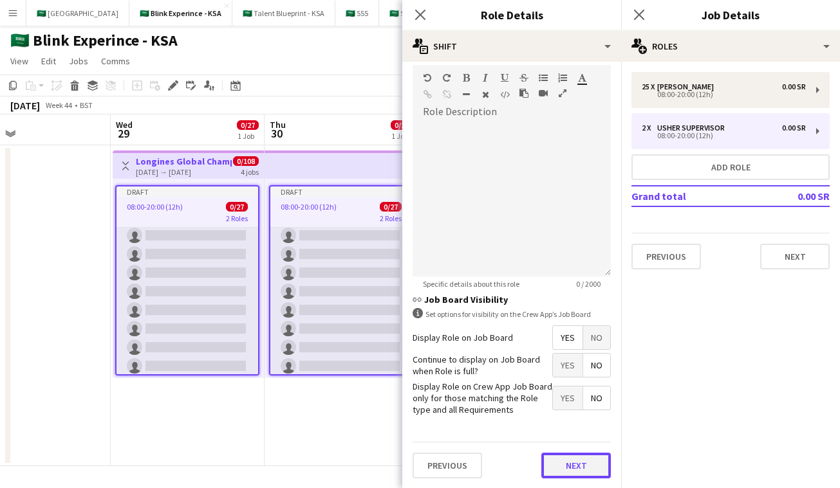
click at [571, 461] on button "Next" at bounding box center [575, 466] width 69 height 26
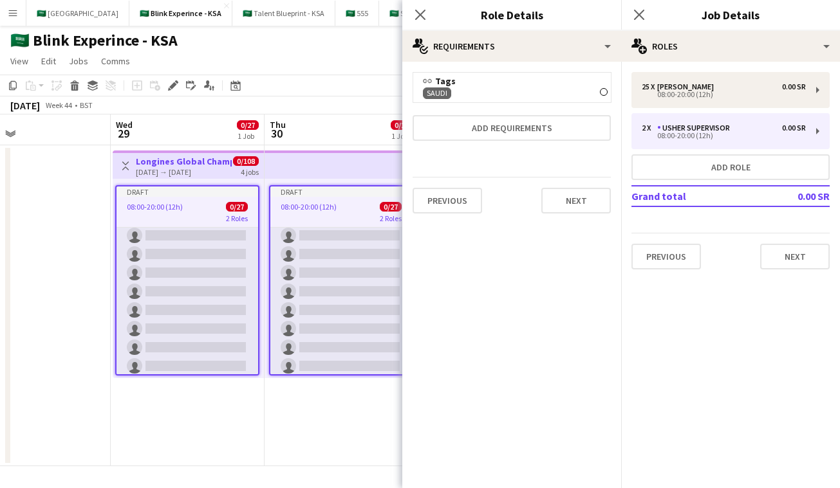
scroll to position [0, 0]
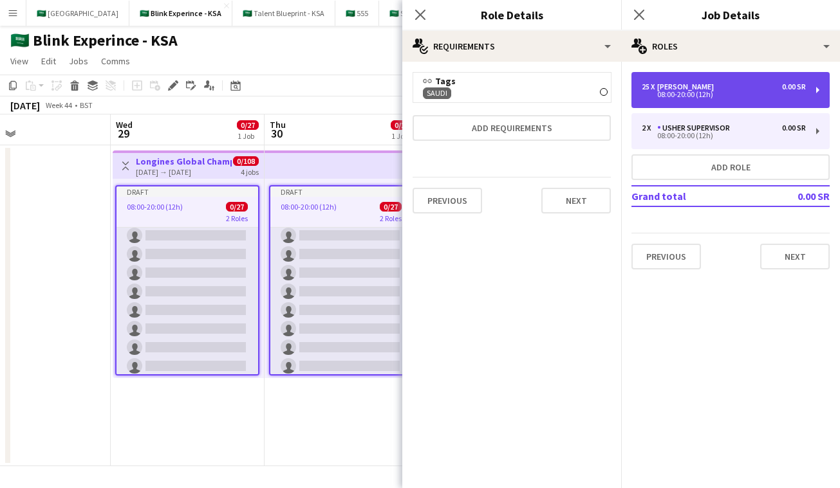
click at [647, 84] on div "25 x" at bounding box center [648, 86] width 15 height 9
type input "*****"
type input "**"
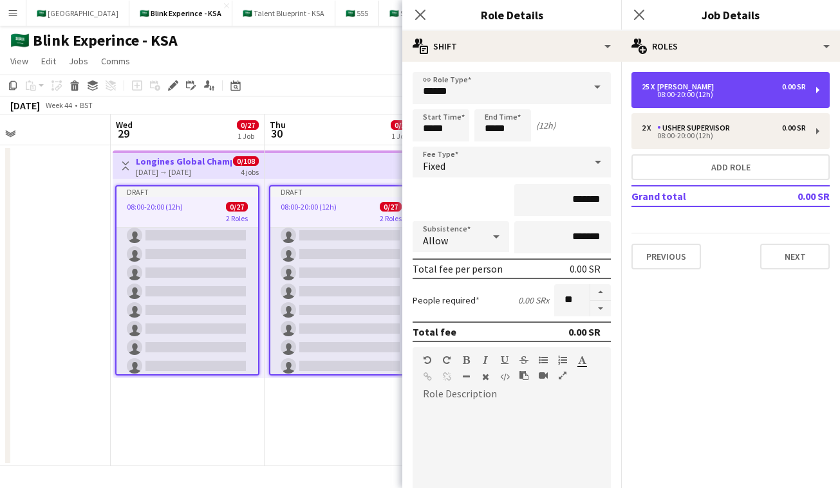
scroll to position [217, 0]
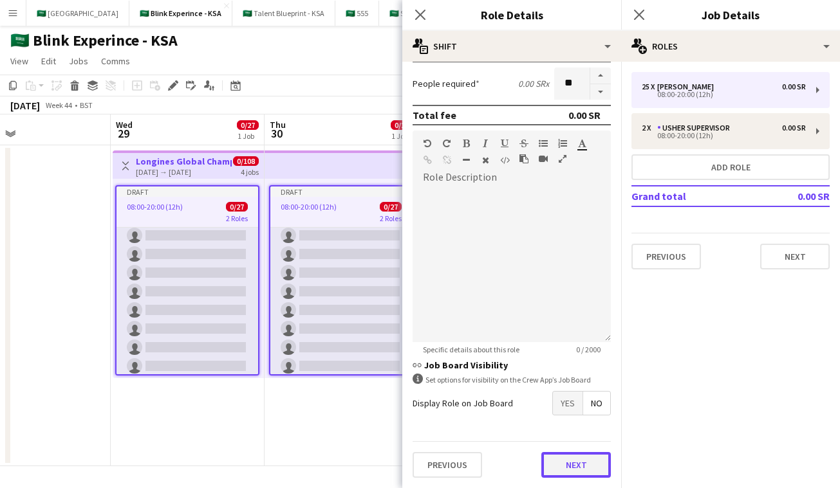
click at [571, 458] on button "Next" at bounding box center [575, 465] width 69 height 26
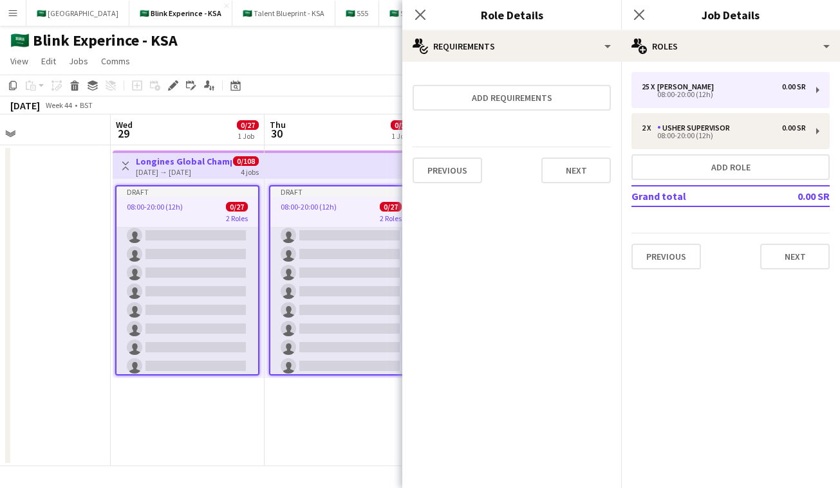
scroll to position [0, 0]
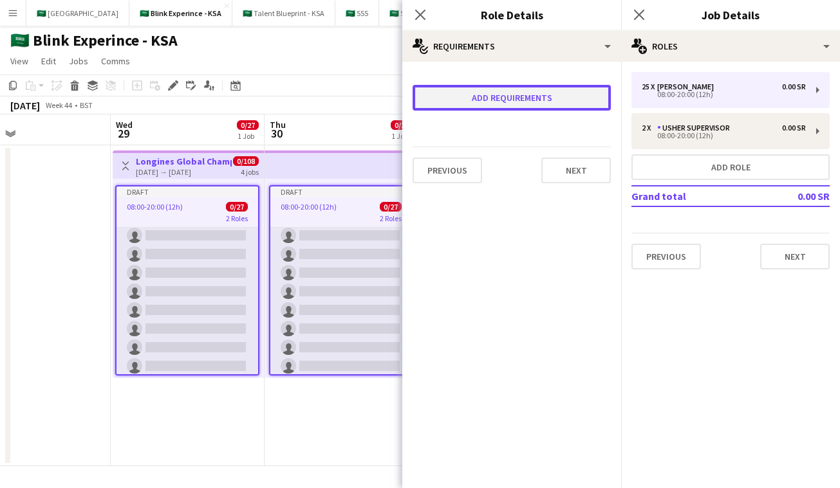
click at [537, 95] on button "Add requirements" at bounding box center [511, 98] width 198 height 26
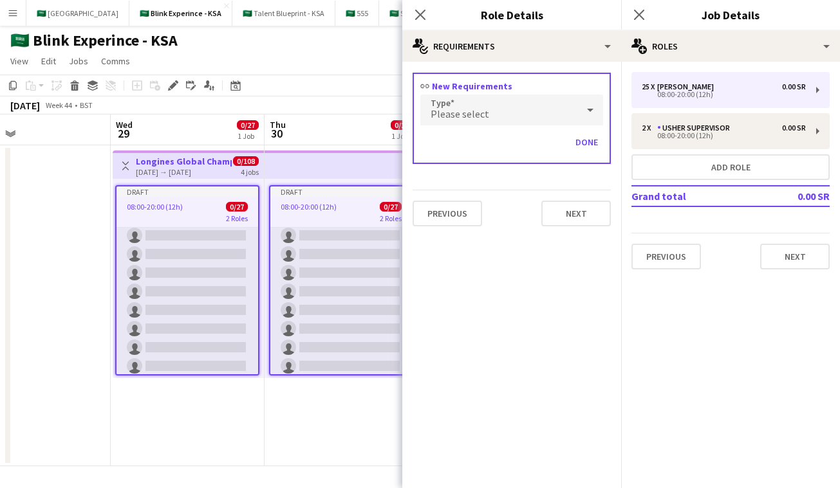
click at [527, 109] on div "Please select" at bounding box center [498, 110] width 157 height 31
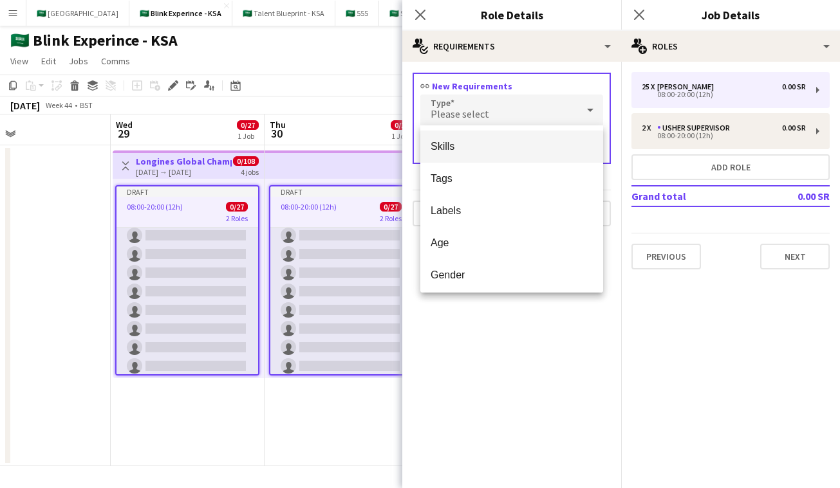
click at [329, 17] on div at bounding box center [420, 244] width 840 height 488
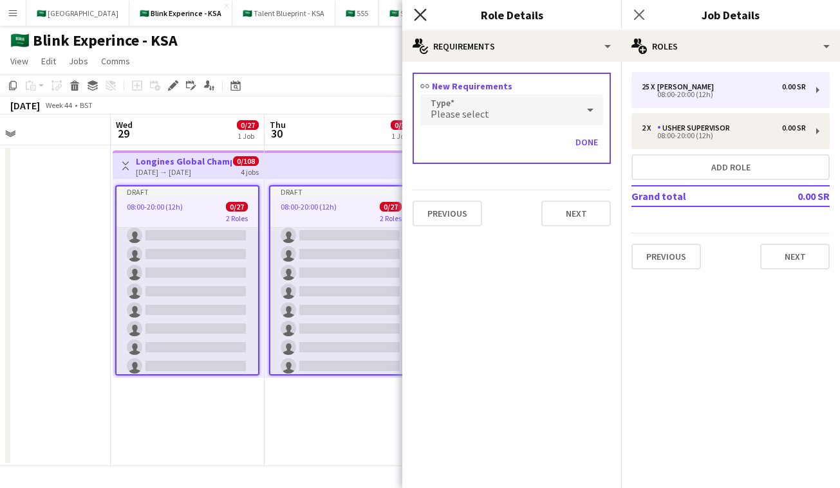
click at [423, 18] on icon at bounding box center [420, 14] width 12 height 12
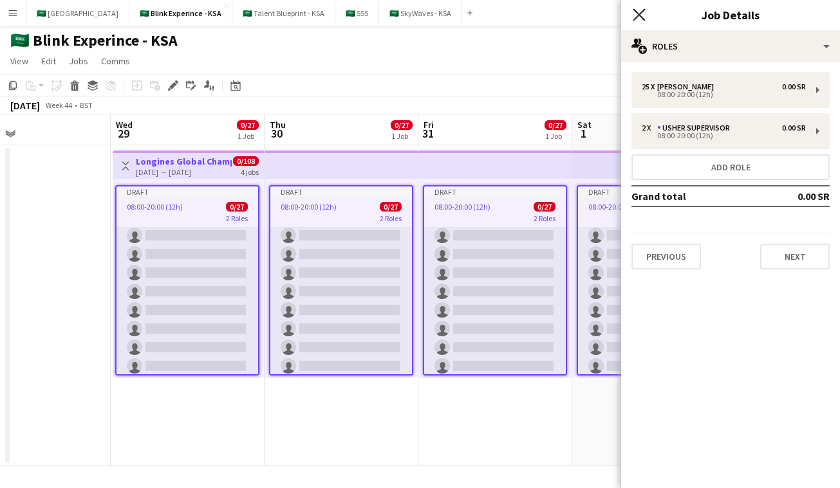
click at [635, 19] on icon at bounding box center [638, 14] width 12 height 12
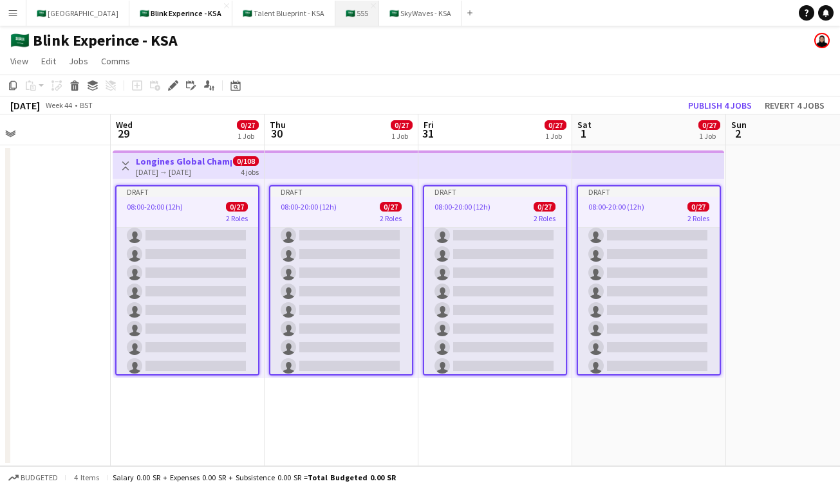
click at [335, 15] on button "🇸🇦 555 Close" at bounding box center [357, 13] width 44 height 25
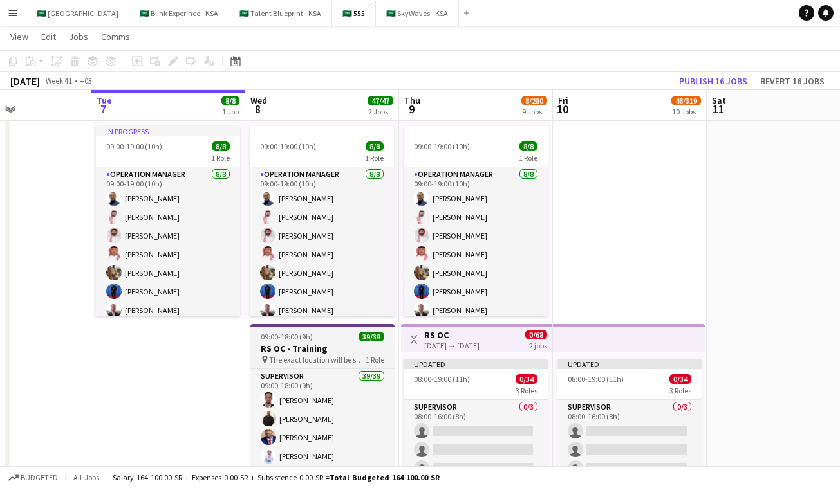
click at [322, 345] on h3 "RS OC - Training" at bounding box center [322, 349] width 144 height 12
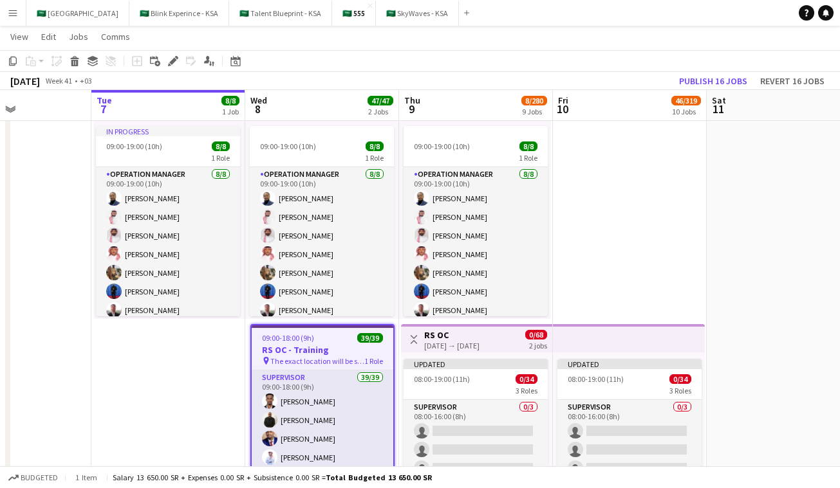
click at [170, 69] on app-toolbar "Copy Paste Paste Command V Paste with crew Command Shift V Paste linked Job [GE…" at bounding box center [420, 61] width 840 height 22
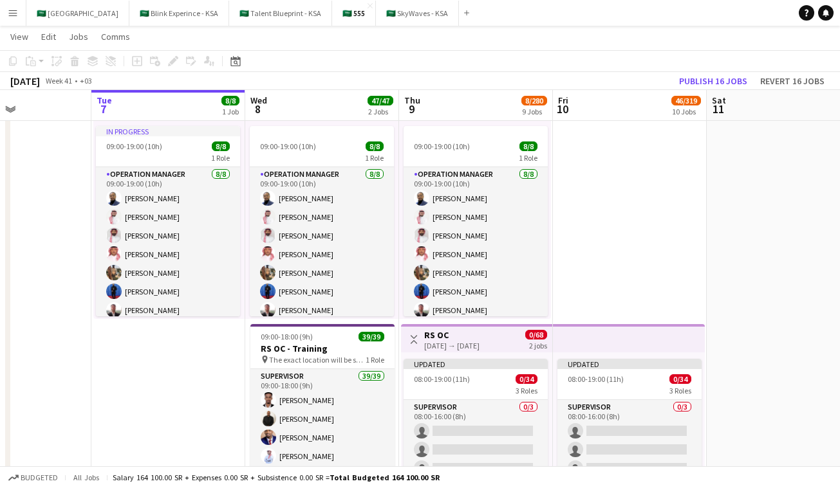
click at [170, 68] on div "Add job Add linked Job Edit Edit linked Job Applicants" at bounding box center [167, 60] width 98 height 15
click at [327, 351] on h3 "RS OC - Training" at bounding box center [322, 349] width 144 height 12
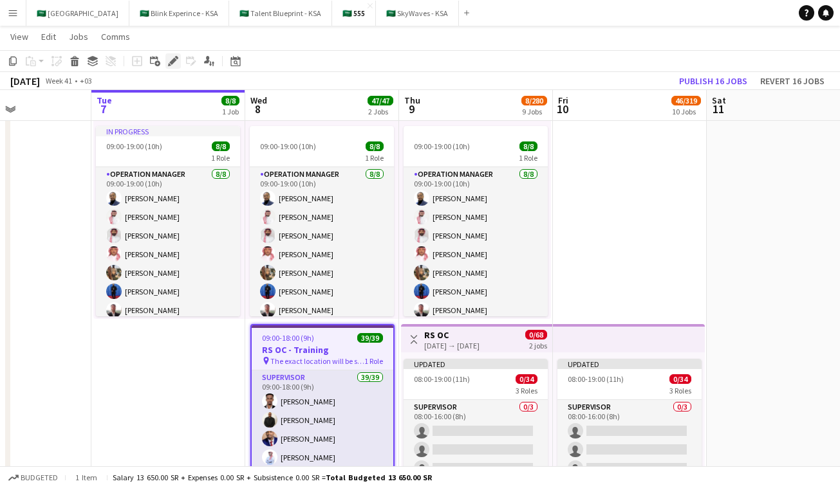
click at [172, 64] on icon "Edit" at bounding box center [173, 61] width 10 height 10
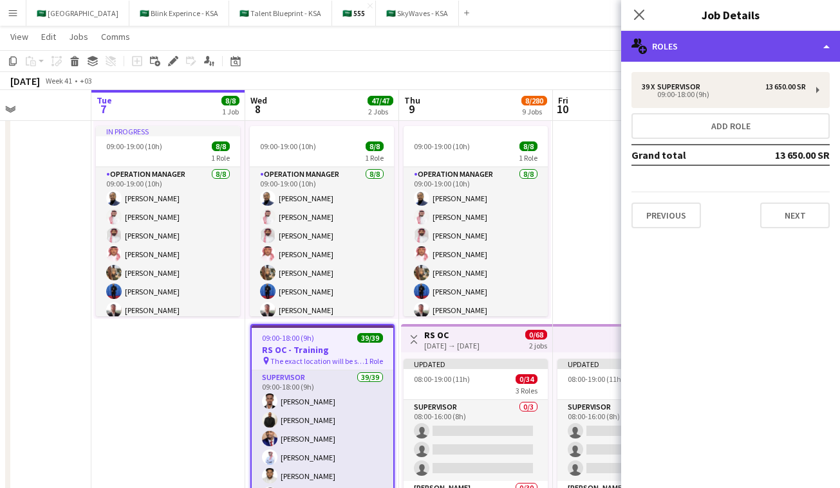
click at [721, 37] on div "multiple-users-add Roles" at bounding box center [730, 46] width 219 height 31
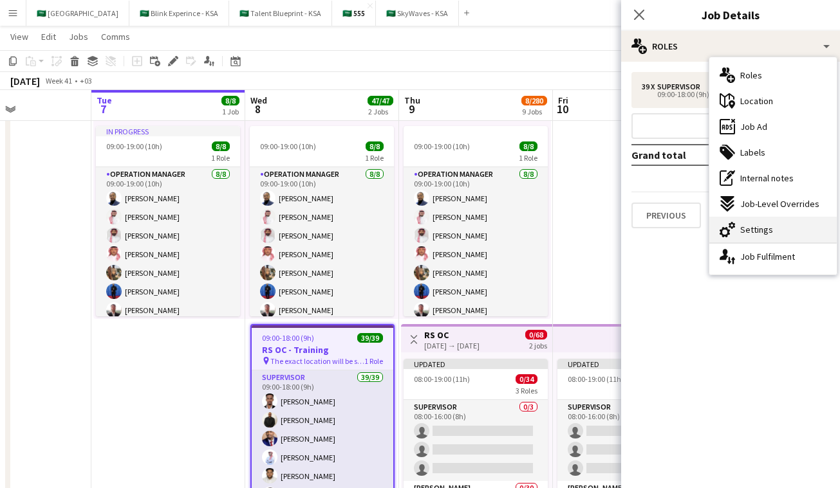
click at [762, 224] on span "Settings" at bounding box center [756, 230] width 33 height 12
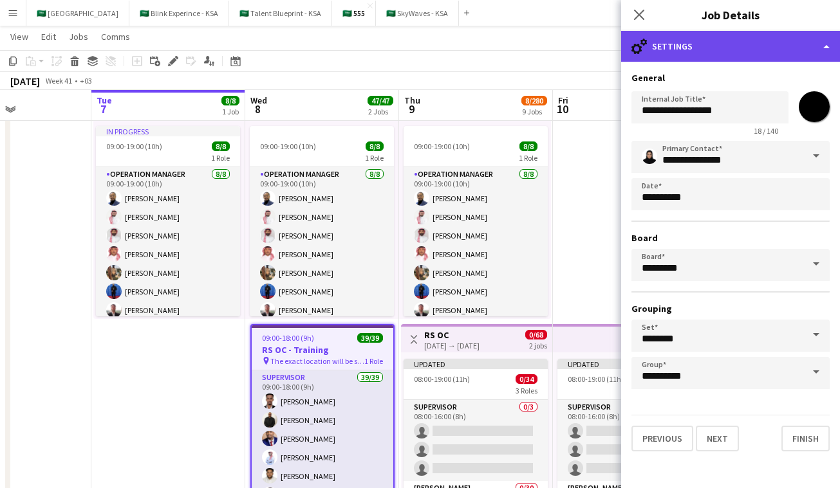
click at [741, 50] on div "cog-double-3 Settings" at bounding box center [730, 46] width 219 height 31
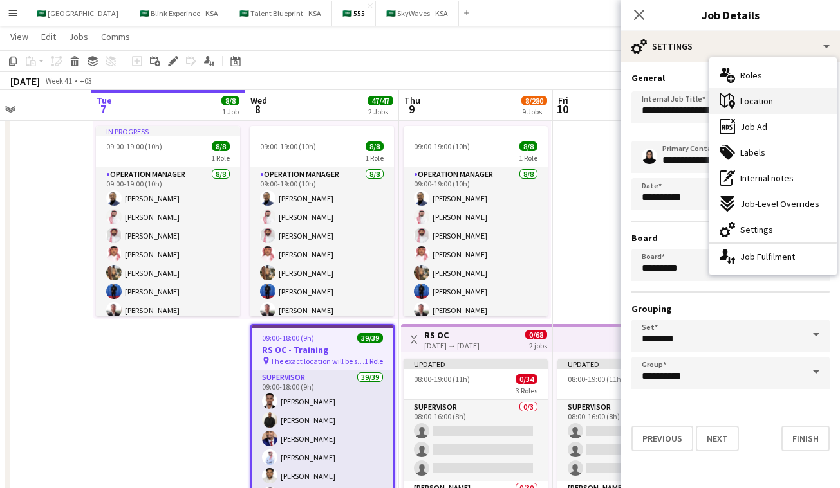
click at [766, 107] on div "maps-pin-1 Location" at bounding box center [772, 101] width 127 height 26
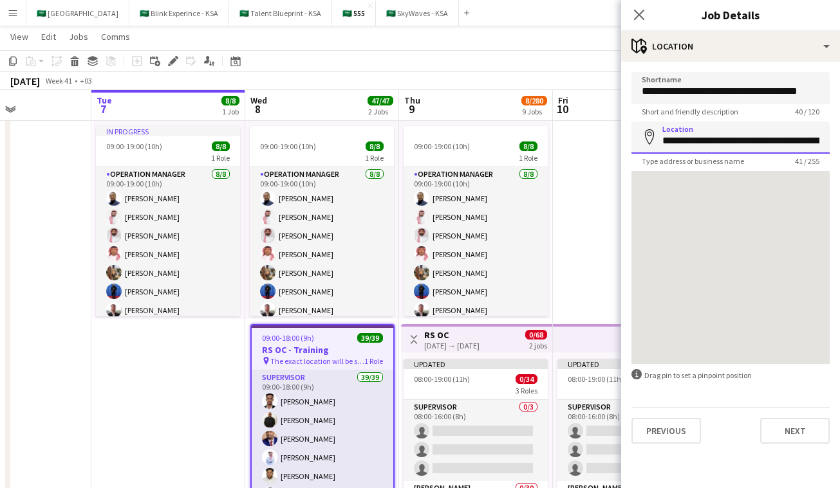
click at [755, 140] on input "**********" at bounding box center [730, 138] width 198 height 32
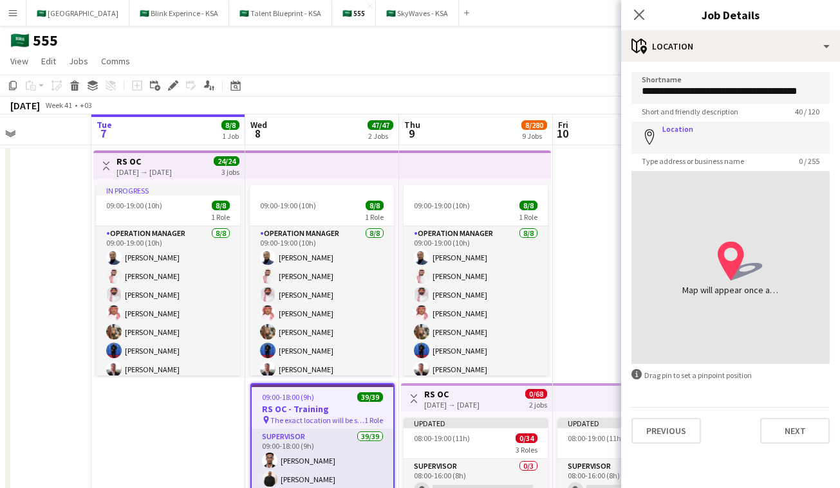
click at [322, 162] on app-top-bar at bounding box center [322, 165] width 154 height 28
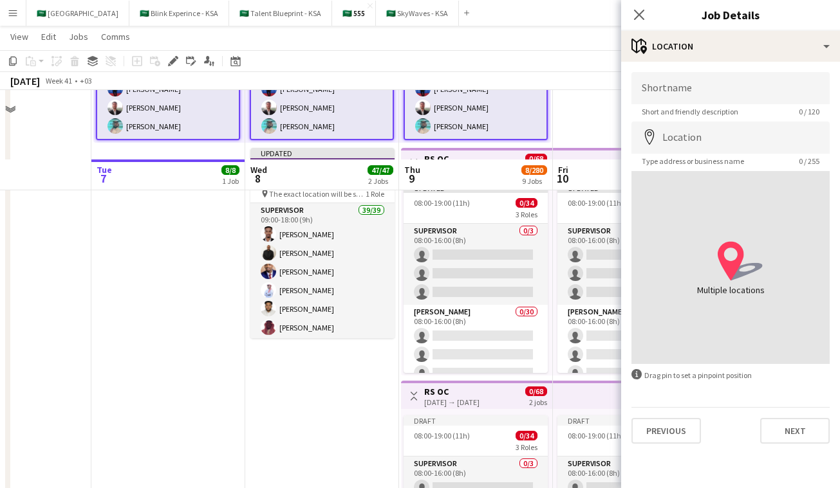
scroll to position [389, 0]
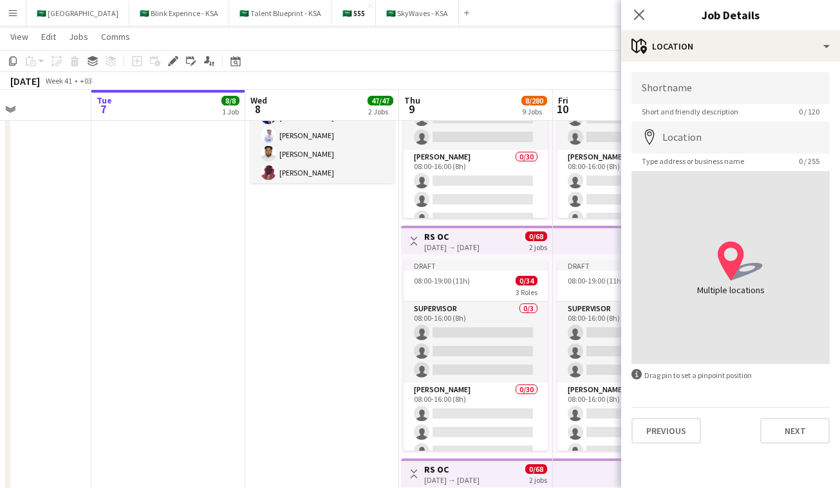
click at [479, 239] on h3 "RS OC" at bounding box center [451, 237] width 55 height 12
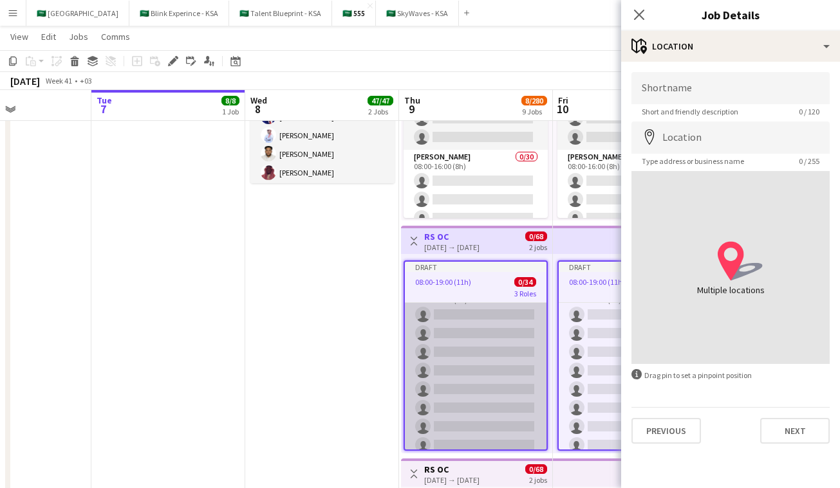
scroll to position [107, 0]
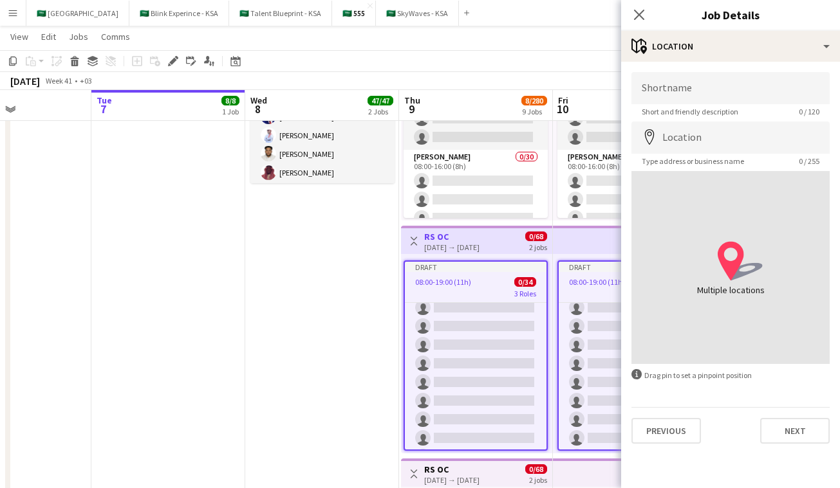
click at [448, 466] on h3 "RS OC" at bounding box center [451, 470] width 55 height 12
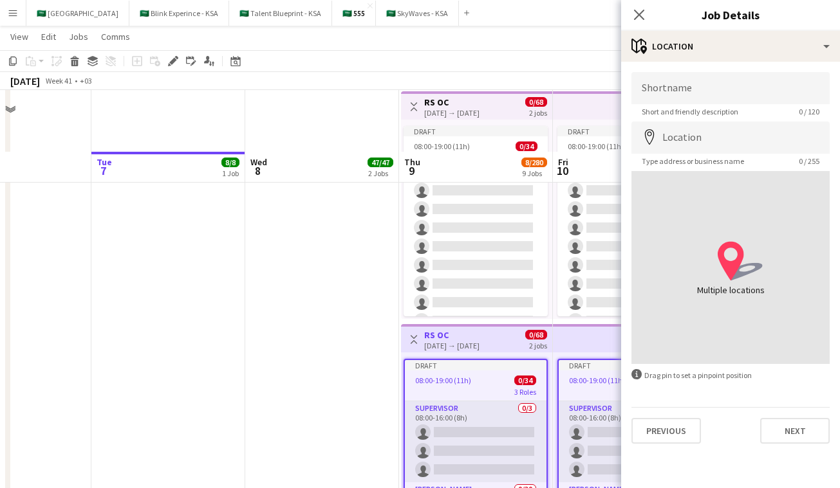
scroll to position [643, 0]
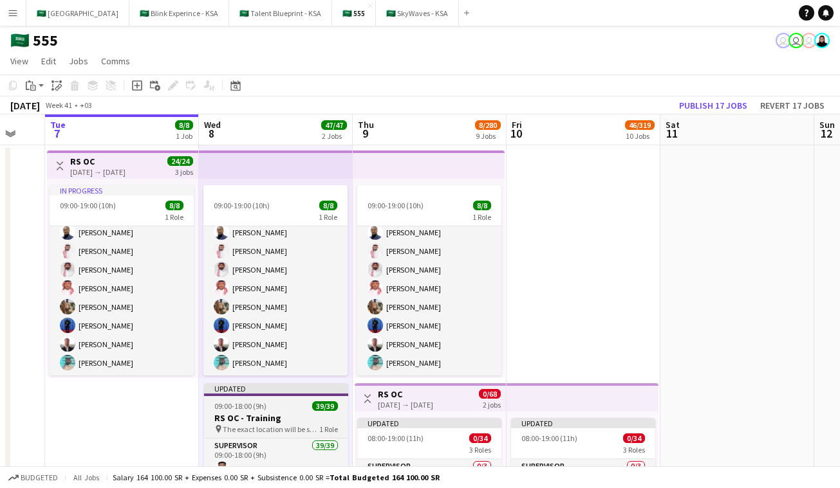
click at [310, 396] on div at bounding box center [276, 395] width 144 height 3
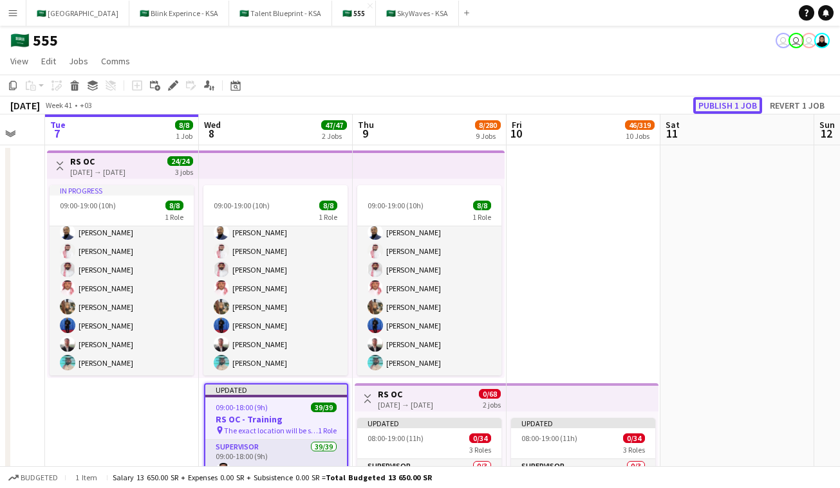
click at [734, 102] on button "Publish 1 job" at bounding box center [727, 105] width 69 height 17
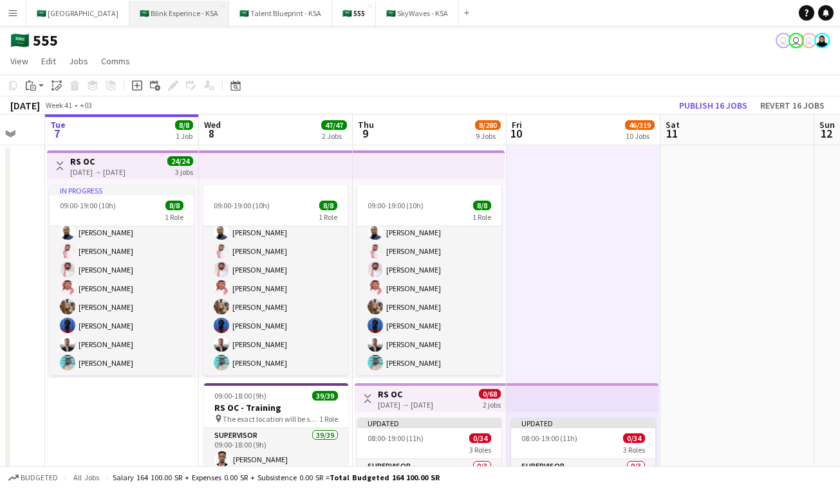
click at [141, 19] on button "🇸🇦 Blink Experince - KSA Close" at bounding box center [179, 13] width 100 height 25
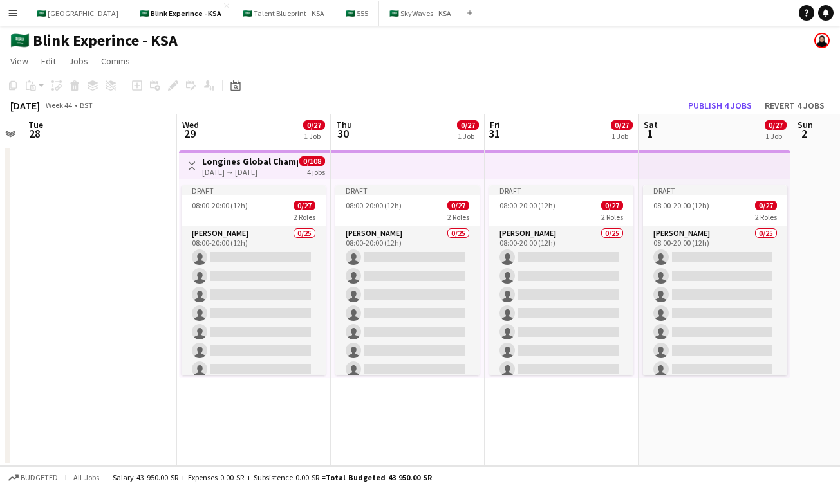
click at [327, 167] on app-top-bar "Toggle View Longines Global Champion Tour [DATE] → [DATE] 0/108 4 jobs" at bounding box center [254, 165] width 151 height 28
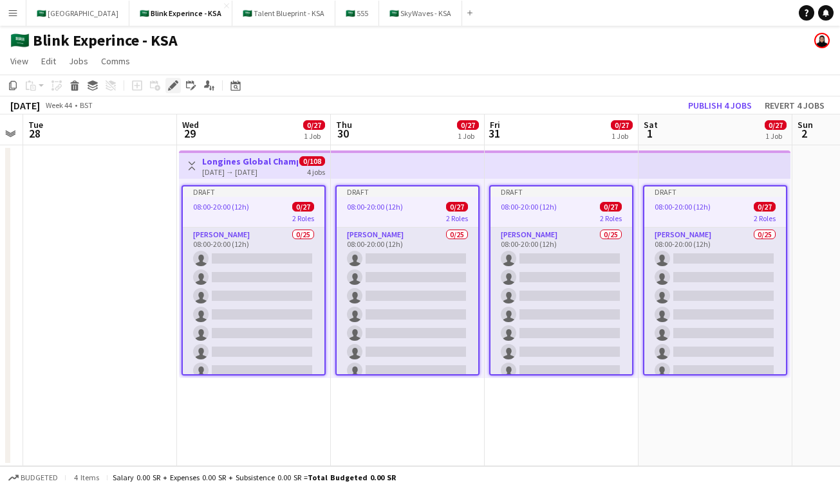
click at [172, 91] on div "Edit" at bounding box center [172, 85] width 15 height 15
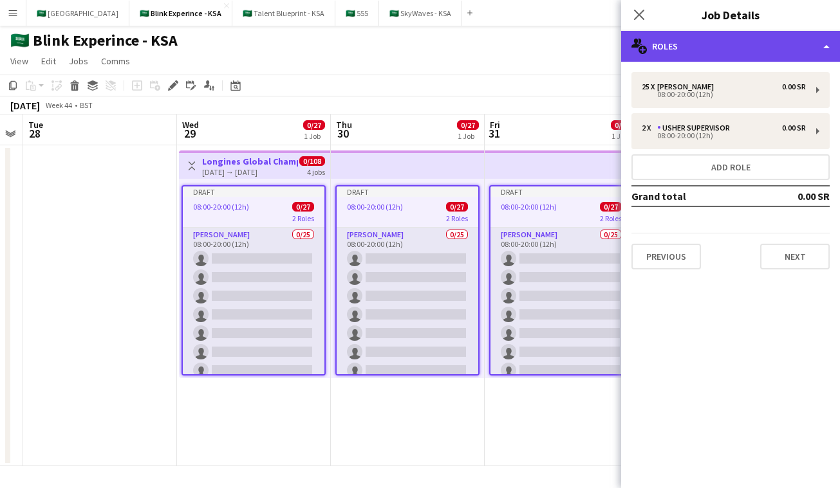
click at [705, 47] on div "multiple-users-add Roles" at bounding box center [730, 46] width 219 height 31
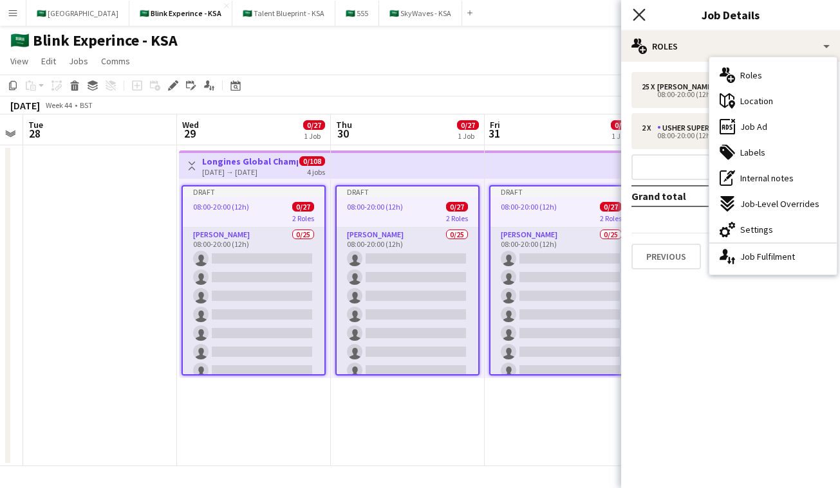
click at [638, 11] on icon "Close pop-in" at bounding box center [638, 14] width 12 height 12
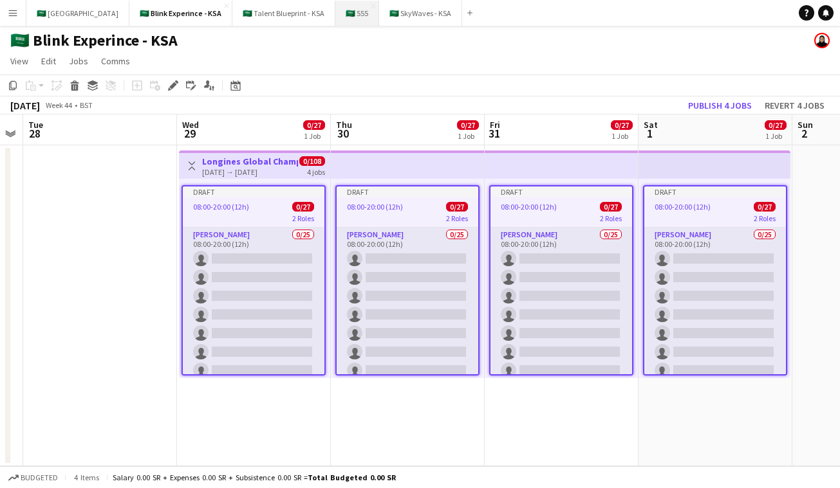
click at [335, 15] on button "🇸🇦 555 Close" at bounding box center [357, 13] width 44 height 25
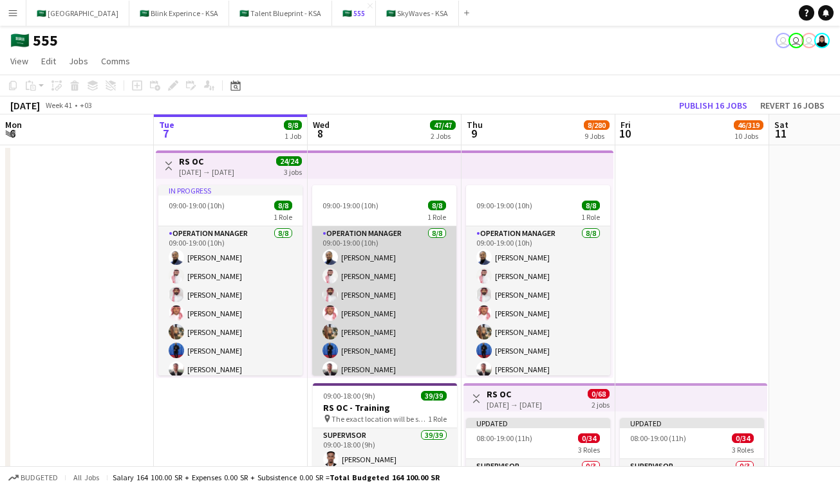
scroll to position [25, 0]
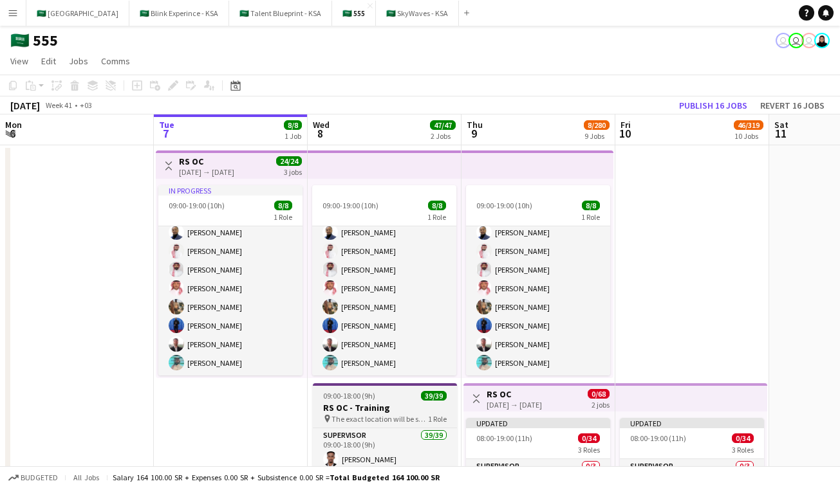
click at [401, 399] on div "09:00-18:00 (9h) 39/39" at bounding box center [385, 396] width 144 height 10
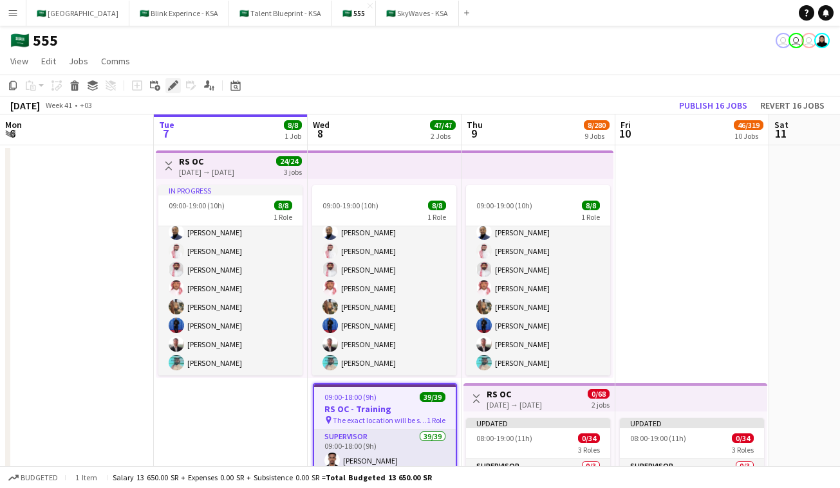
click at [176, 79] on div "Edit" at bounding box center [172, 85] width 15 height 15
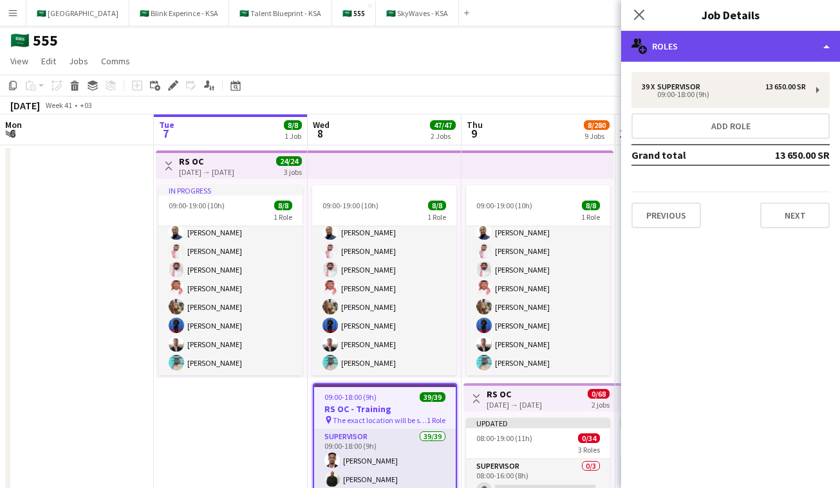
click at [686, 42] on div "multiple-users-add Roles" at bounding box center [730, 46] width 219 height 31
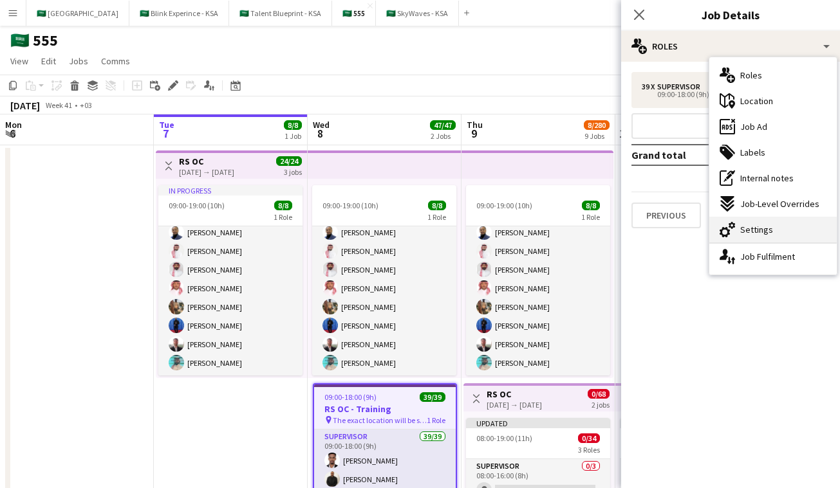
click at [773, 224] on div "cog-double-3 Settings" at bounding box center [772, 230] width 127 height 26
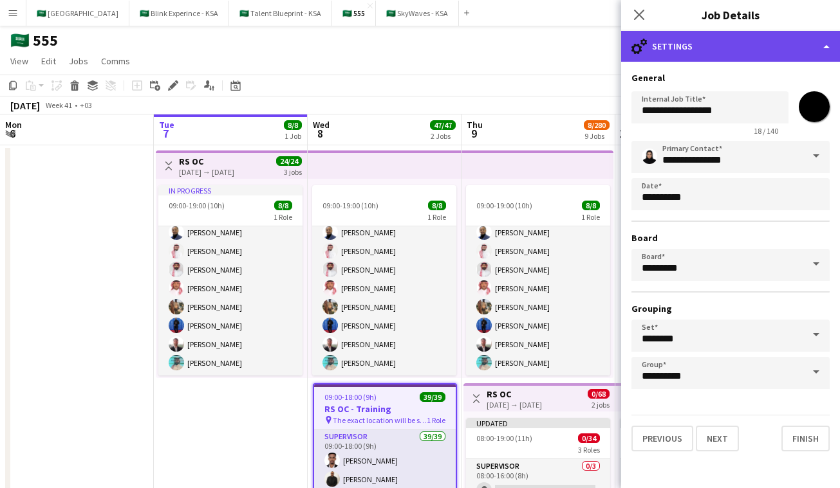
click at [670, 41] on div "cog-double-3 Settings" at bounding box center [730, 46] width 219 height 31
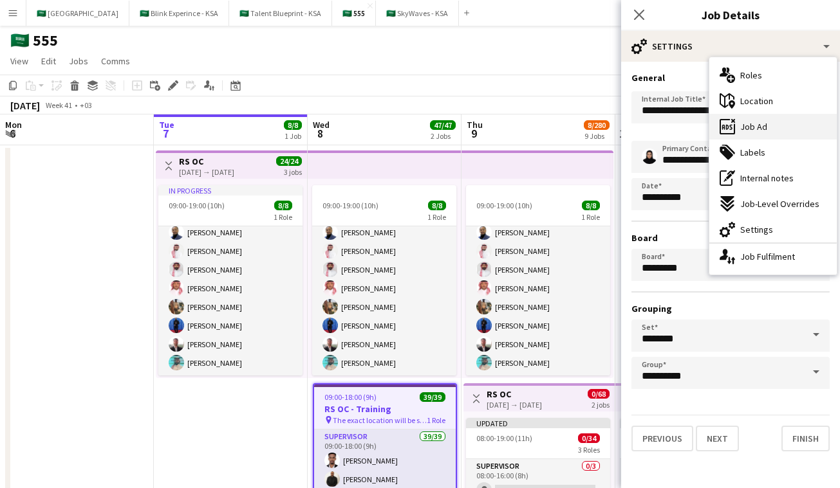
click at [765, 129] on span "Job Ad" at bounding box center [753, 127] width 27 height 12
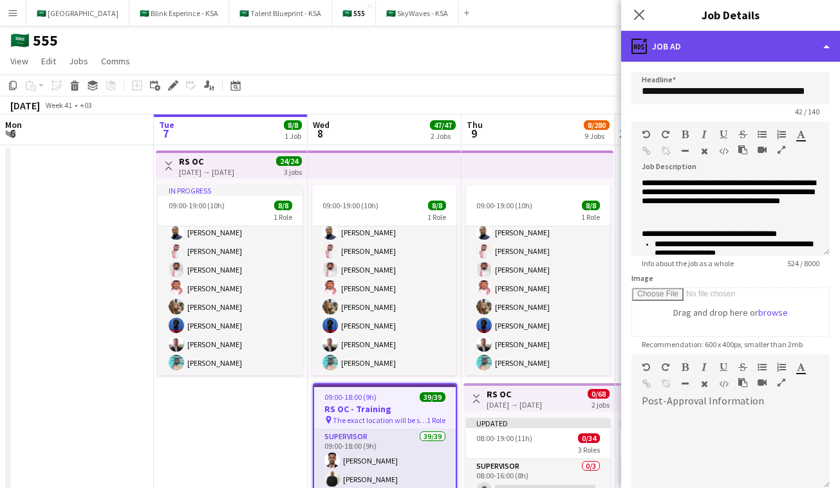
click at [730, 39] on div "ads-window Job Ad" at bounding box center [730, 46] width 219 height 31
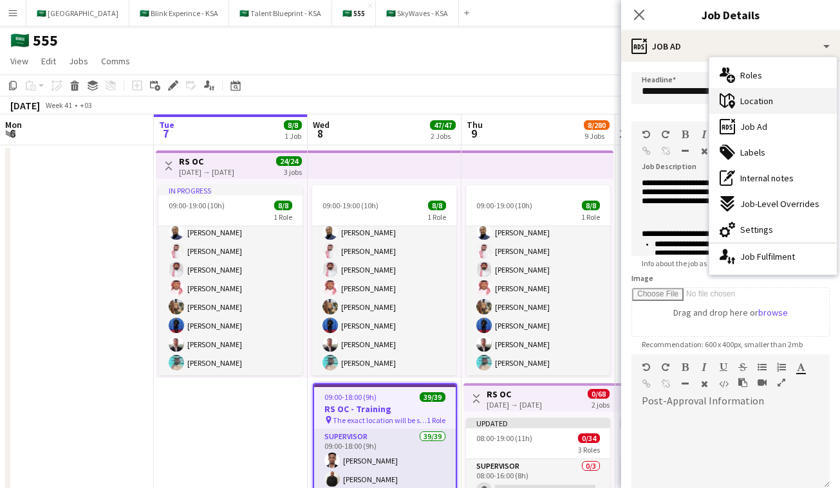
click at [754, 102] on span "Location" at bounding box center [756, 101] width 33 height 12
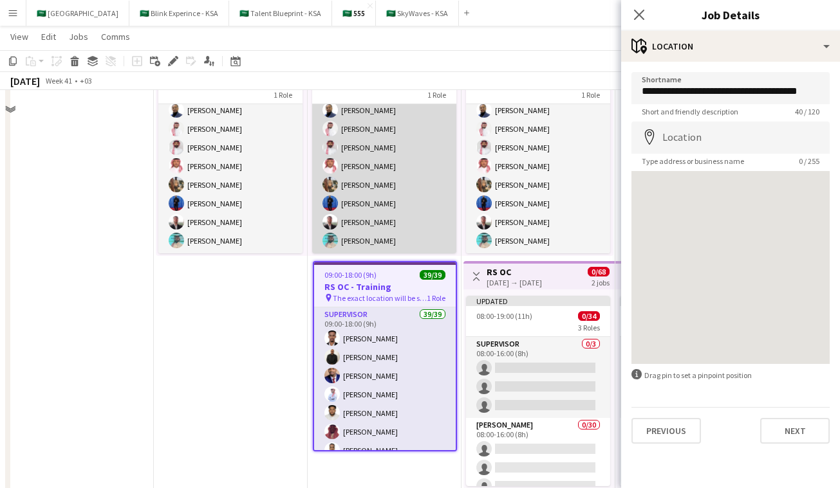
scroll to position [140, 0]
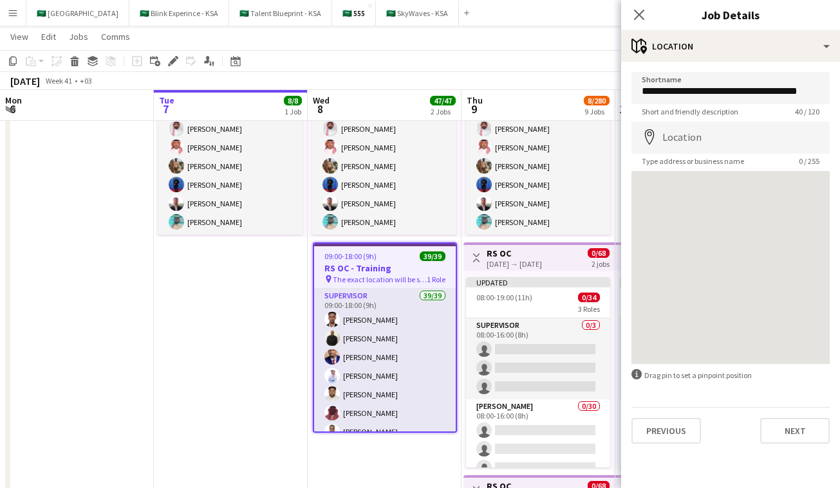
click at [388, 263] on h3 "RS OC - Training" at bounding box center [385, 269] width 142 height 12
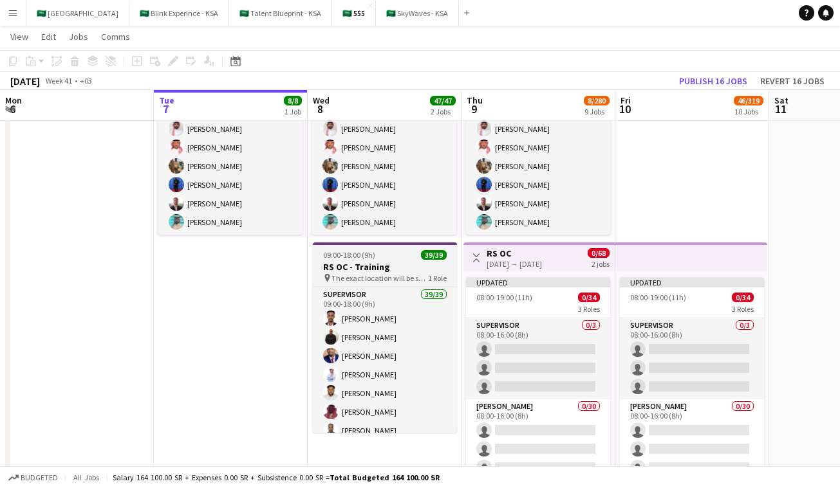
click at [379, 273] on span "The exact location will be shared later" at bounding box center [379, 278] width 97 height 10
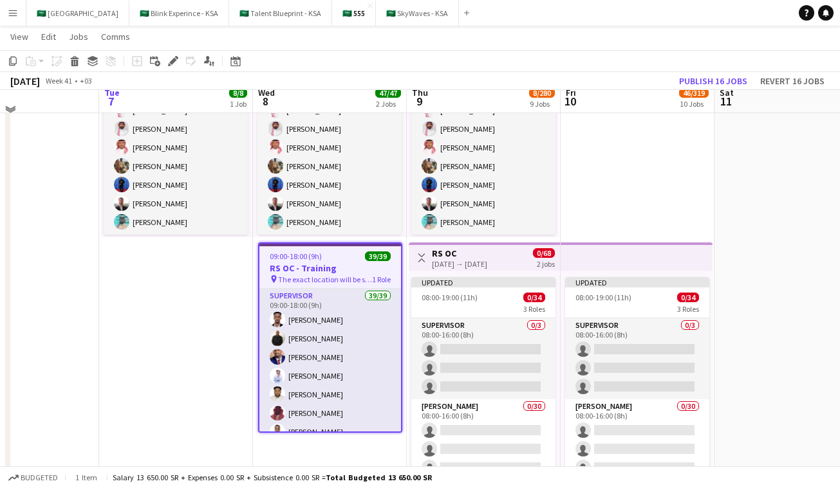
scroll to position [0, 0]
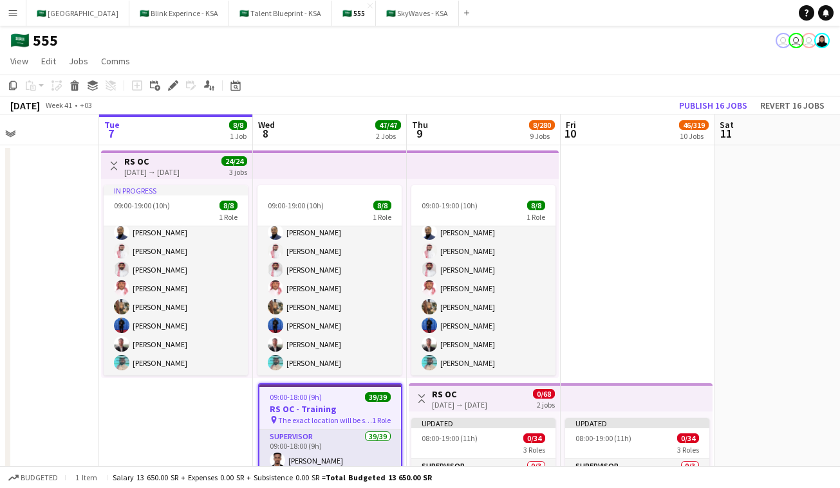
click at [331, 169] on app-top-bar at bounding box center [330, 165] width 154 height 28
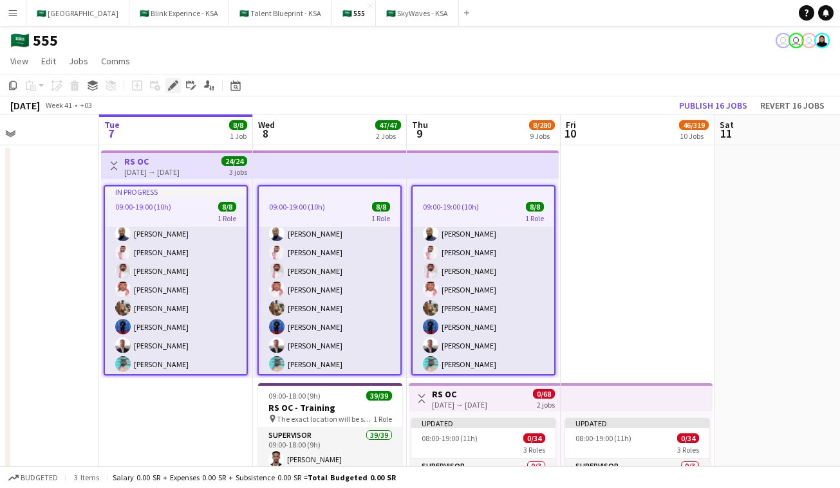
click at [170, 90] on icon "Edit" at bounding box center [173, 85] width 10 height 10
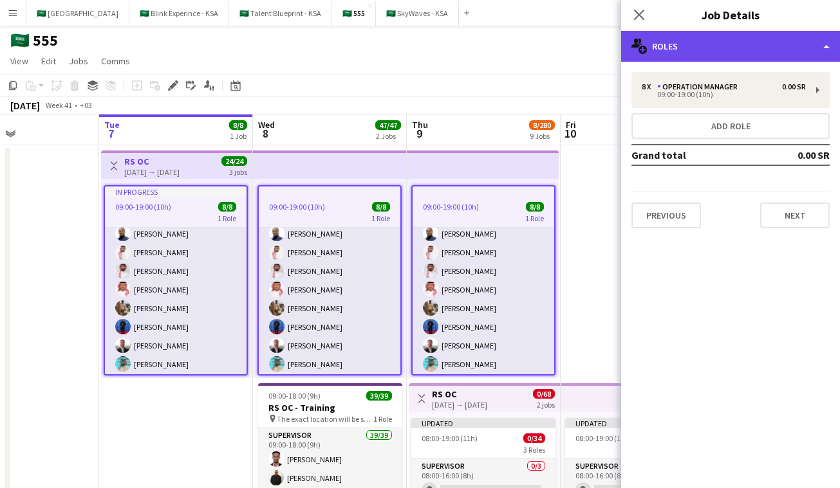
click at [774, 50] on div "multiple-users-add Roles" at bounding box center [730, 46] width 219 height 31
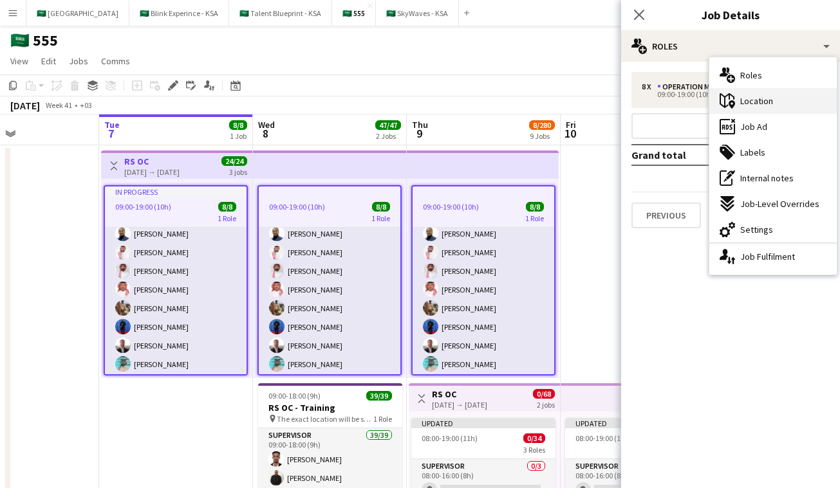
click at [759, 106] on span "Location" at bounding box center [756, 101] width 33 height 12
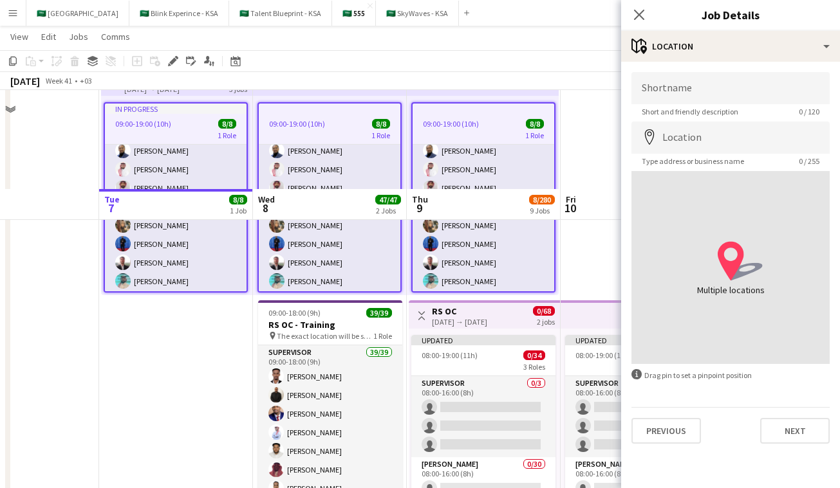
scroll to position [243, 0]
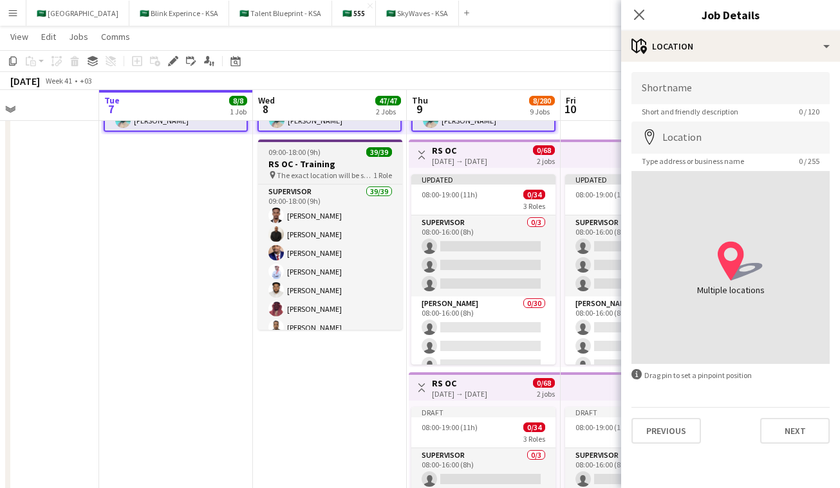
click at [347, 166] on h3 "RS OC - Training" at bounding box center [330, 164] width 144 height 12
type input "**********"
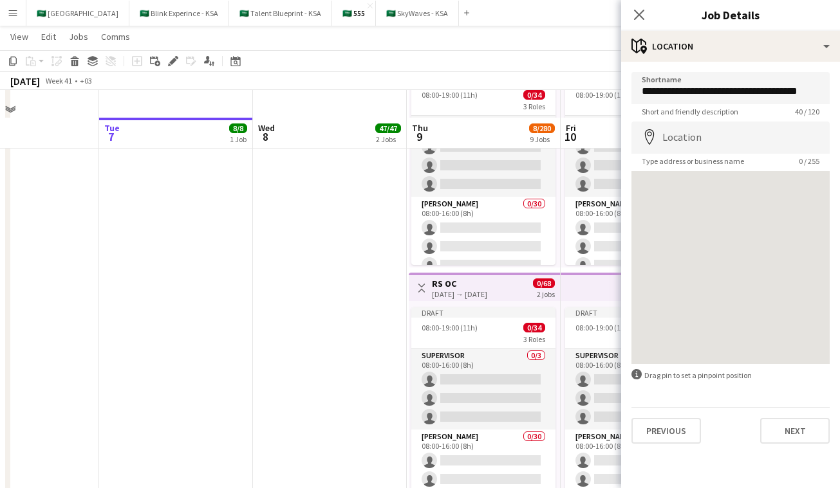
scroll to position [713, 0]
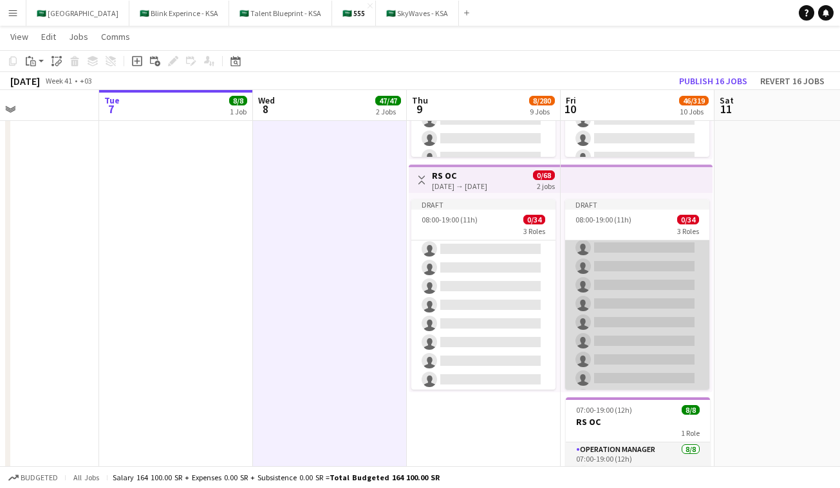
scroll to position [105, 0]
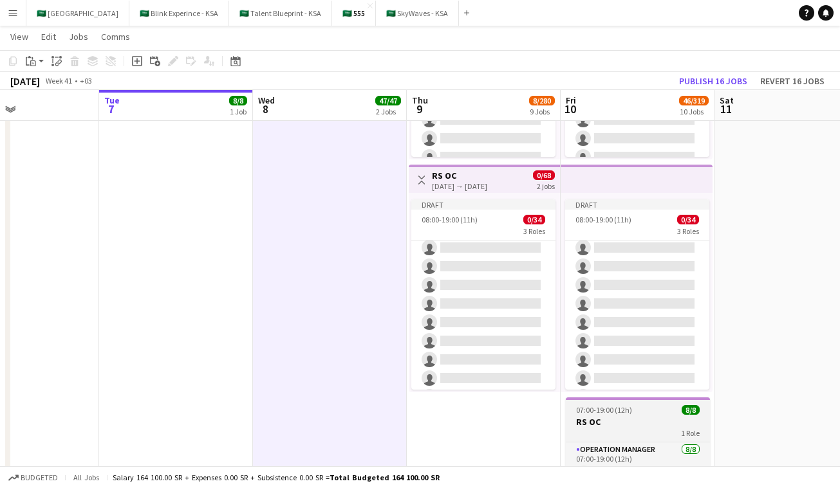
click at [618, 416] on h3 "RS OC" at bounding box center [638, 422] width 144 height 12
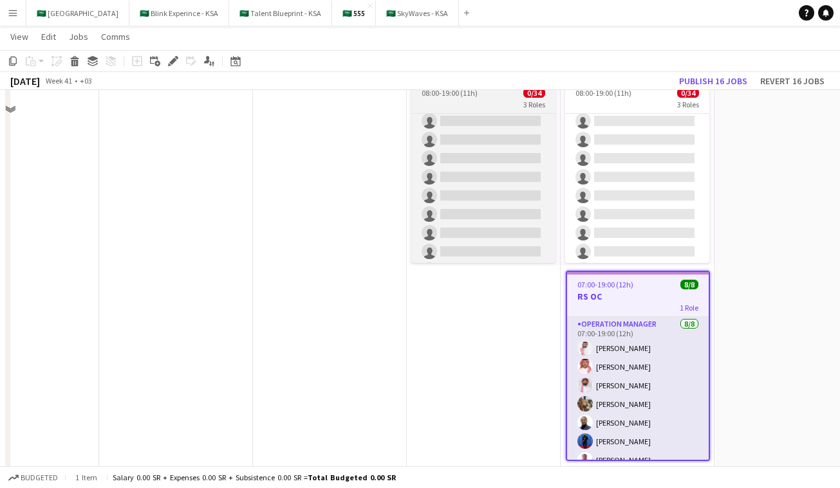
scroll to position [2137, 0]
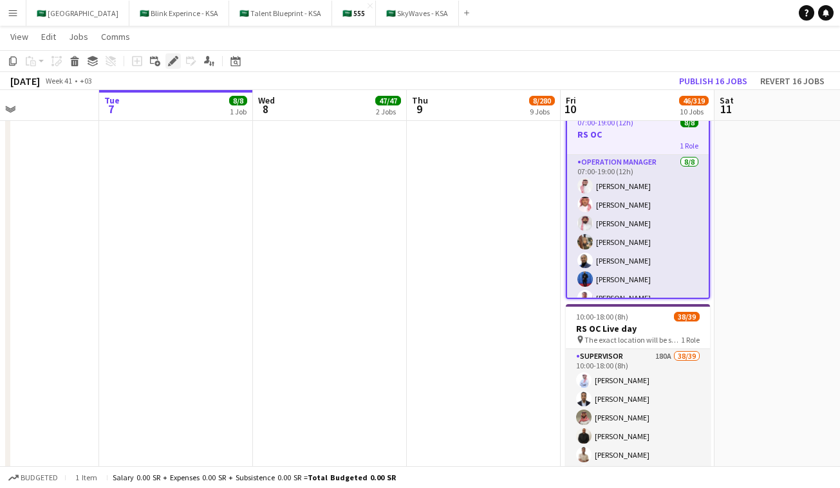
click at [169, 64] on icon at bounding box center [169, 64] width 3 height 3
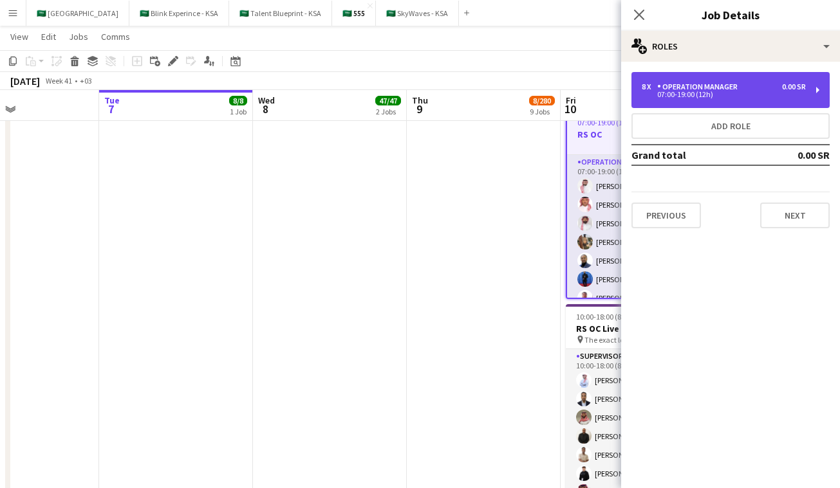
click at [706, 81] on div "8 x Operation Manager 0.00 SR 07:00-19:00 (12h)" at bounding box center [730, 90] width 198 height 36
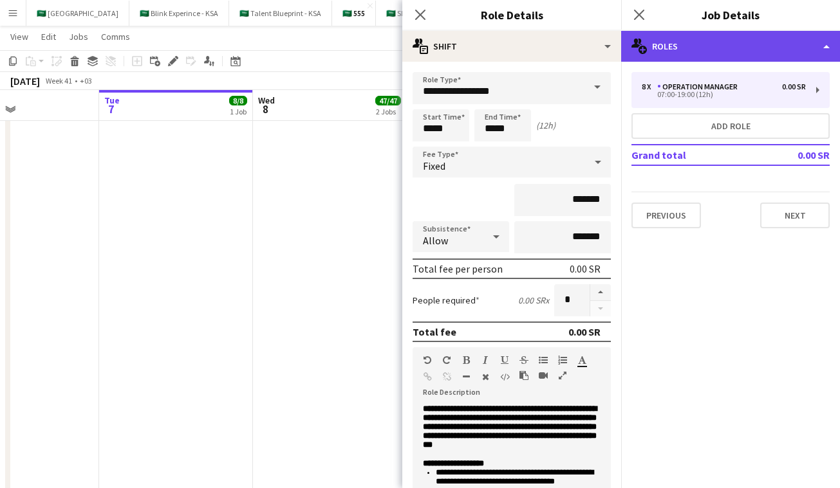
click at [709, 42] on div "multiple-users-add Roles" at bounding box center [730, 46] width 219 height 31
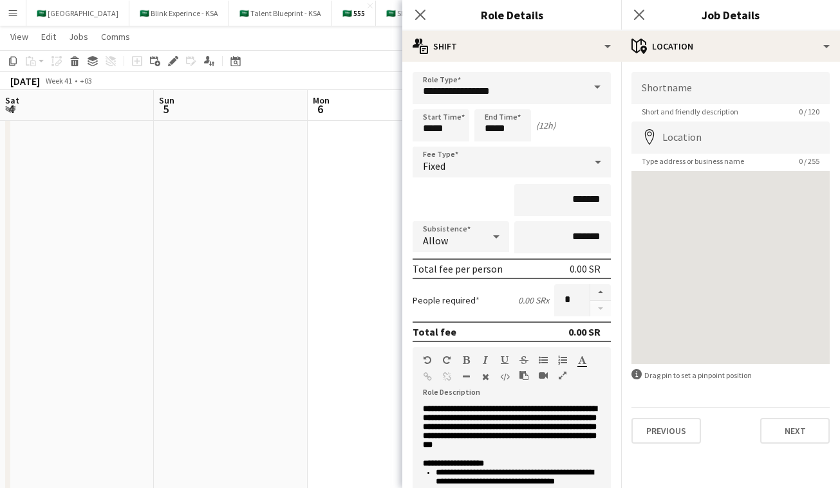
scroll to position [105, 0]
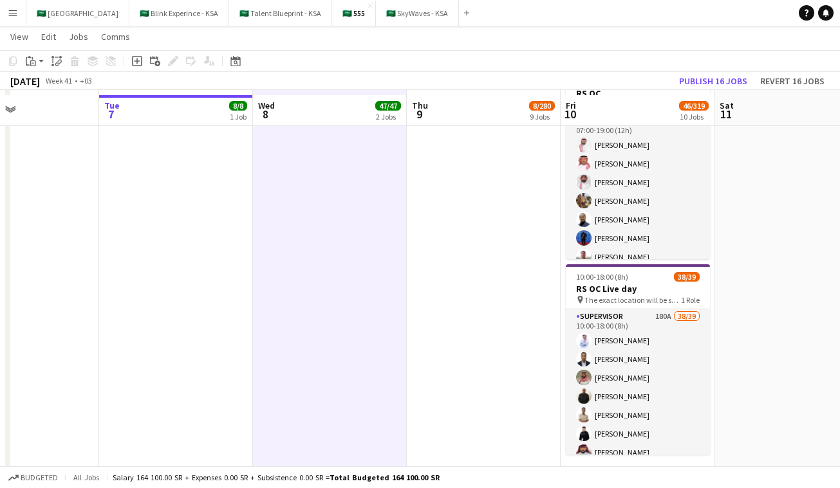
scroll to position [2182, 0]
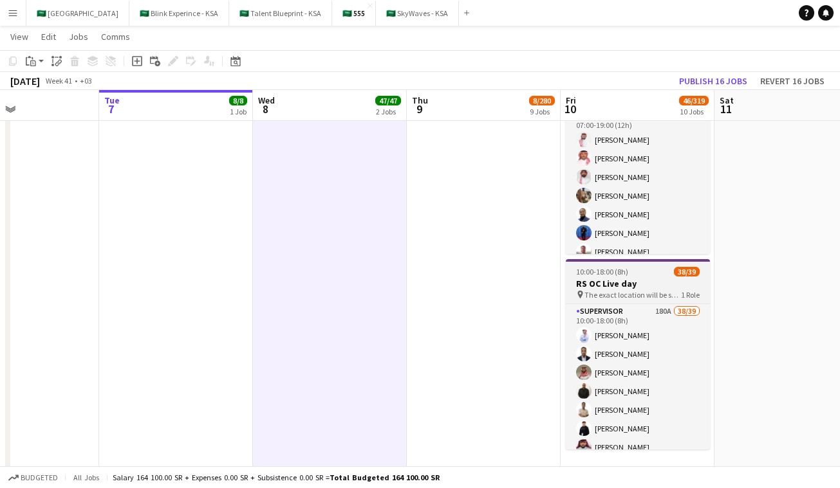
click at [652, 279] on h3 "RS OC Live day" at bounding box center [638, 284] width 144 height 12
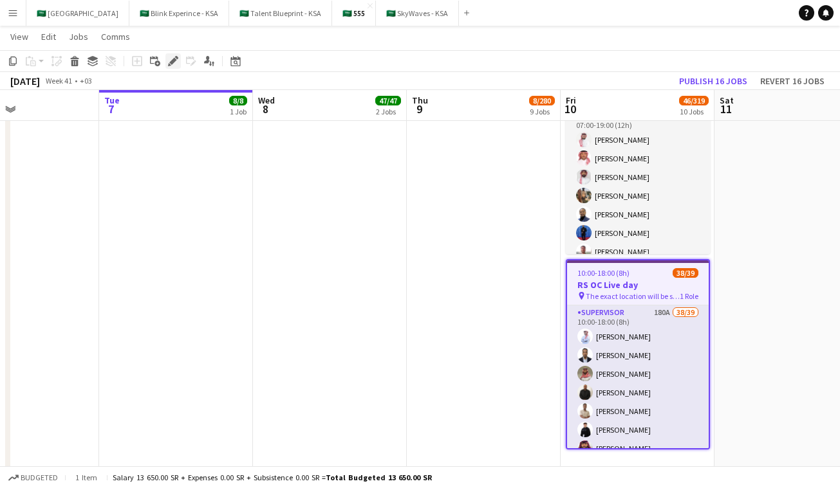
click at [175, 62] on icon "Edit" at bounding box center [173, 61] width 10 height 10
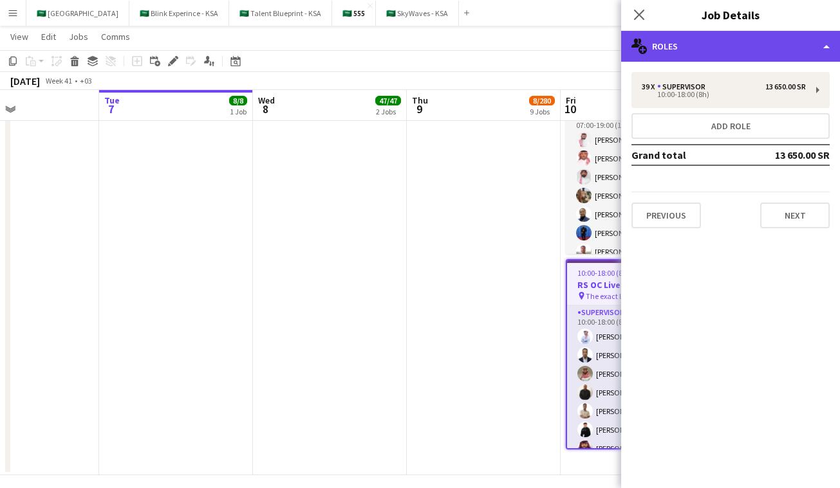
click at [678, 37] on div "multiple-users-add Roles" at bounding box center [730, 46] width 219 height 31
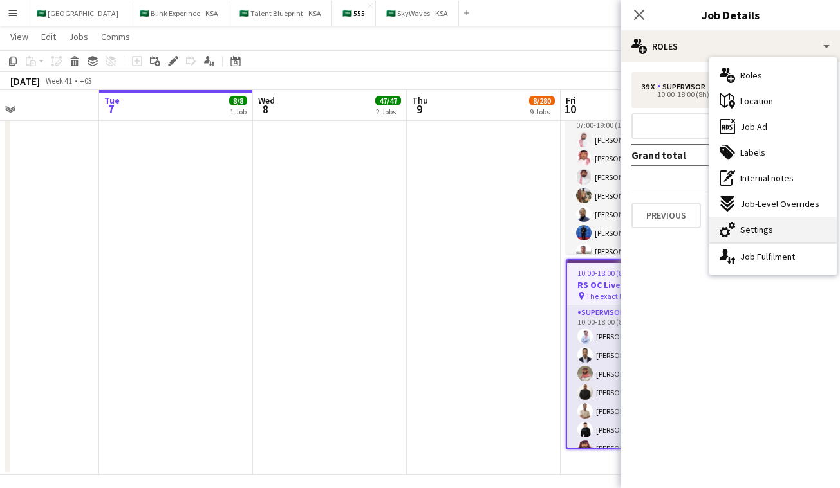
click at [755, 235] on span "Settings" at bounding box center [756, 230] width 33 height 12
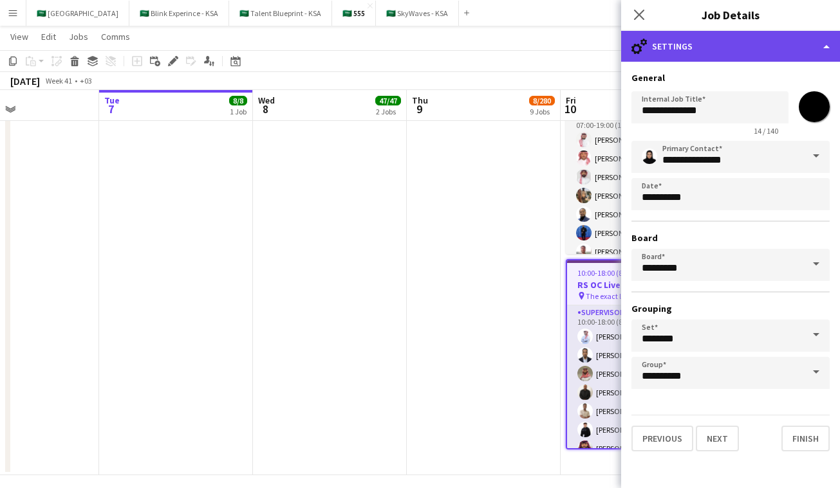
click at [696, 43] on div "cog-double-3 Settings" at bounding box center [730, 46] width 219 height 31
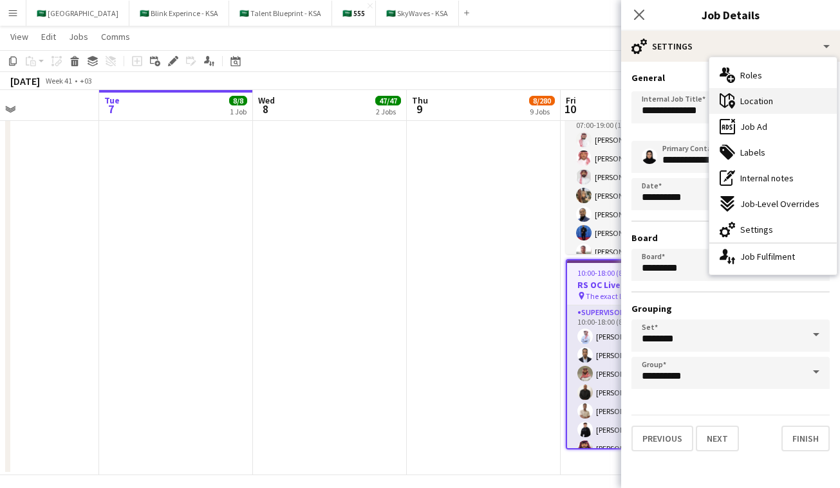
click at [763, 104] on span "Location" at bounding box center [756, 101] width 33 height 12
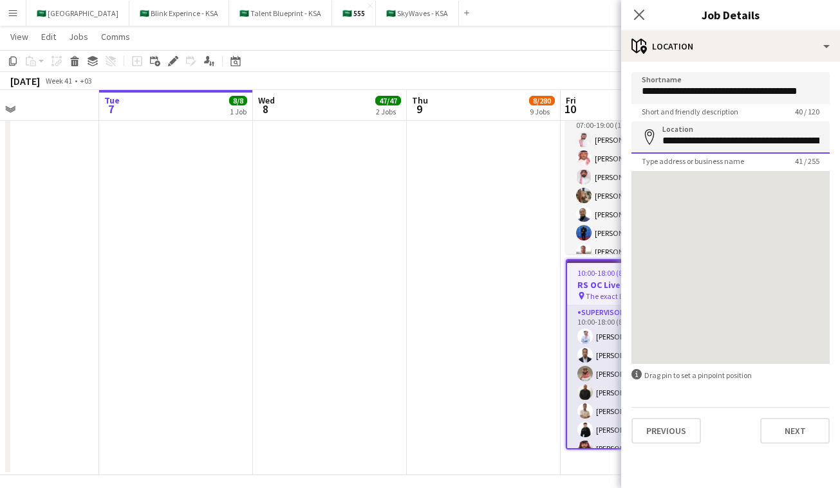
click at [669, 148] on input "**********" at bounding box center [730, 138] width 198 height 32
click at [669, 147] on input "**********" at bounding box center [730, 138] width 198 height 32
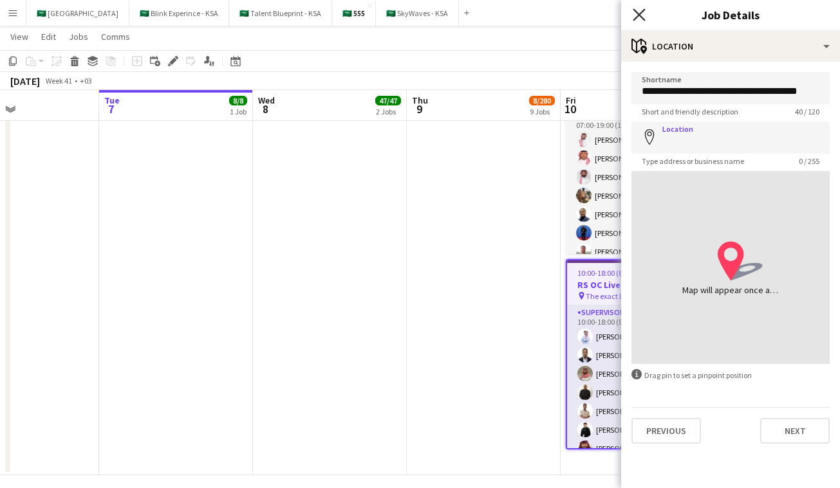
click at [636, 10] on icon "Close pop-in" at bounding box center [638, 14] width 12 height 12
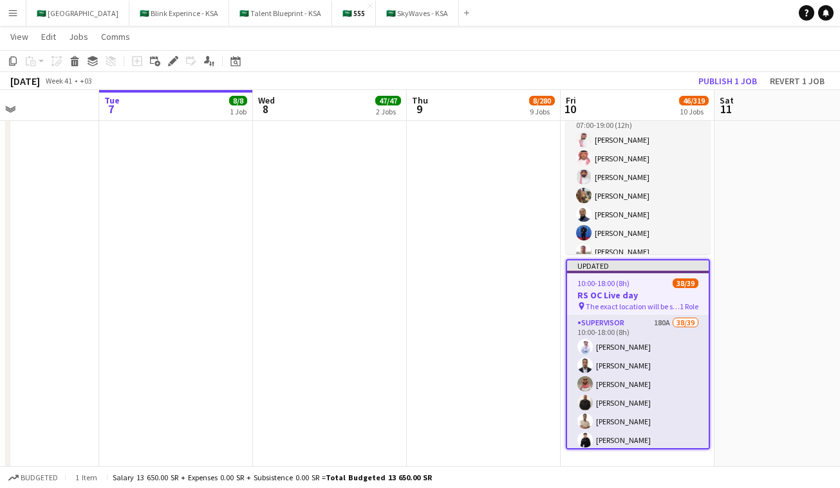
click at [636, 276] on app-job-card "Updated 10:00-18:00 (8h) 38/39 RS OC Live day pin The exact location will be sh…" at bounding box center [638, 354] width 144 height 190
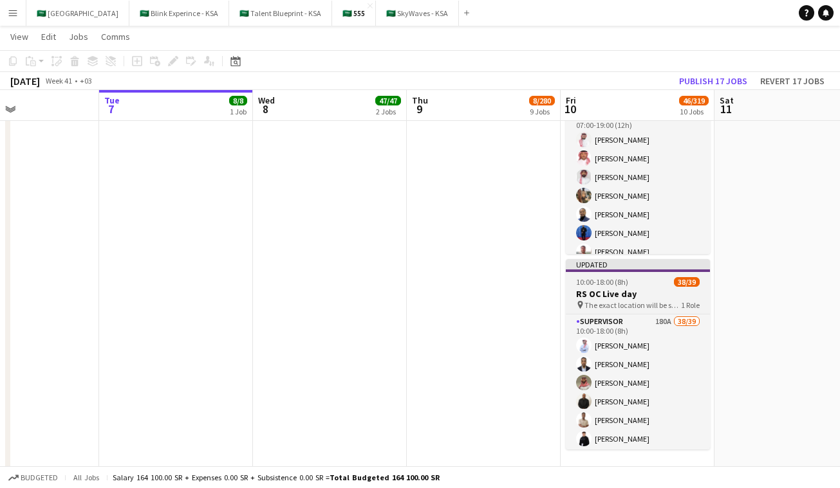
click at [627, 302] on span "The exact location will be shared later" at bounding box center [632, 305] width 97 height 10
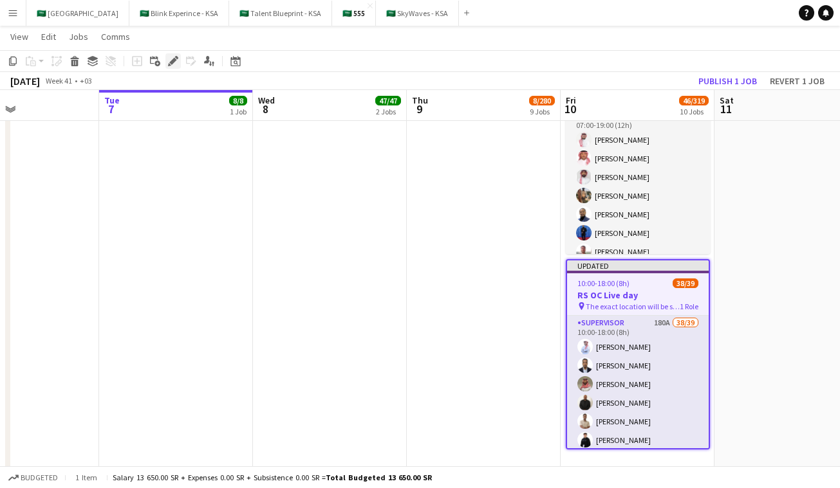
click at [169, 62] on icon "Edit" at bounding box center [173, 61] width 10 height 10
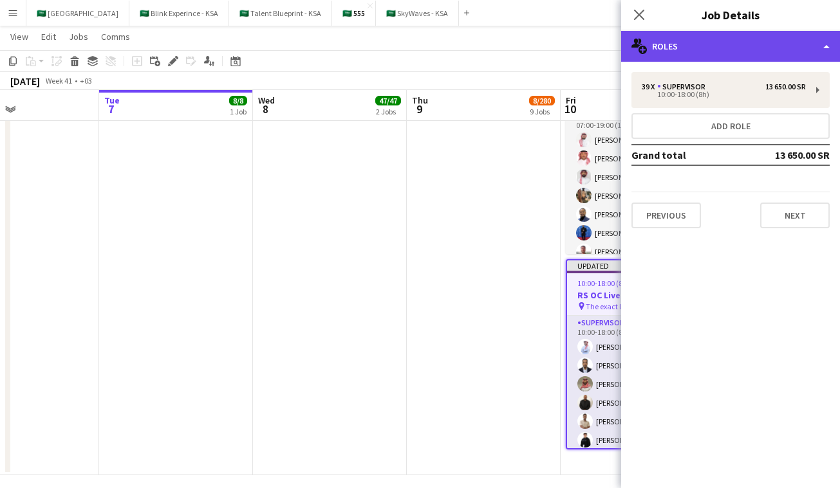
click at [782, 44] on div "multiple-users-add Roles" at bounding box center [730, 46] width 219 height 31
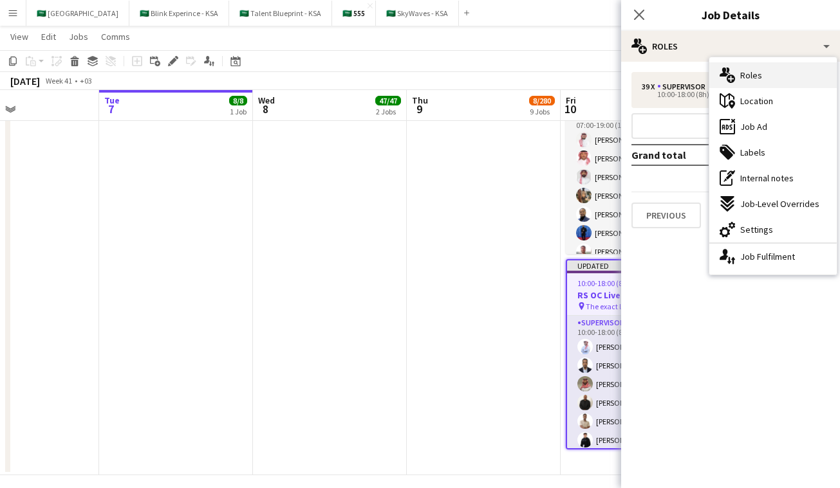
click at [776, 82] on div "multiple-users-add Roles" at bounding box center [772, 75] width 127 height 26
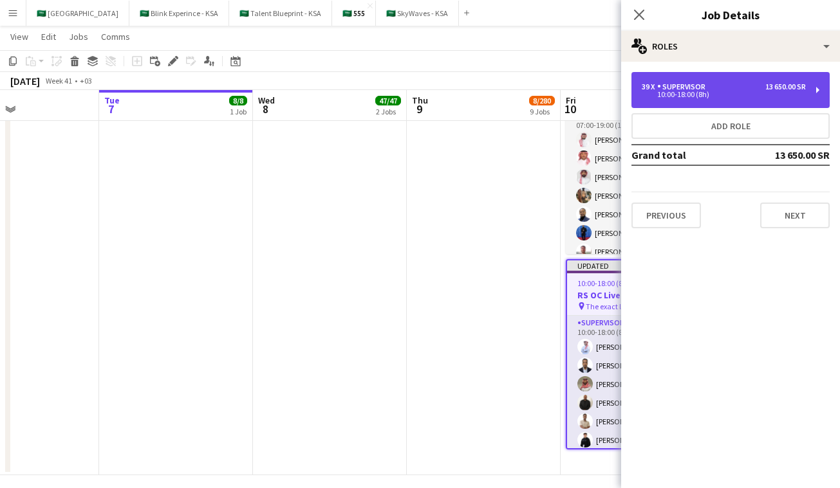
click at [755, 98] on div "39 x Supervisor 13 650.00 SR 10:00-18:00 (8h)" at bounding box center [730, 90] width 198 height 36
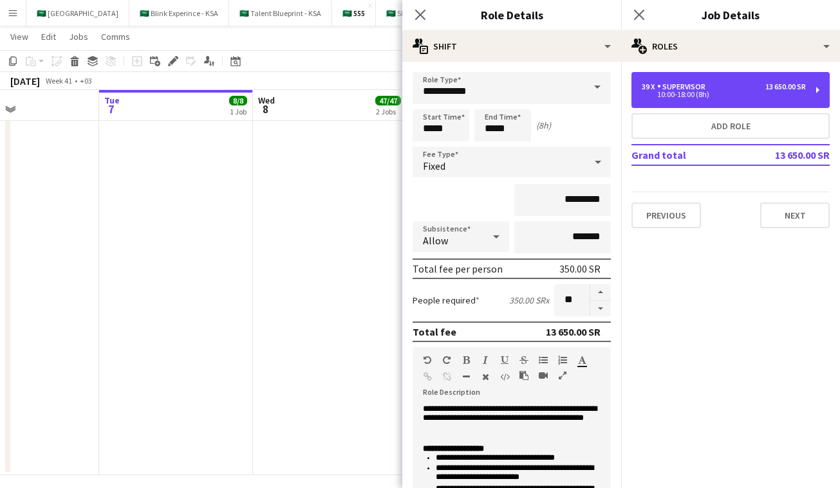
scroll to position [282, 0]
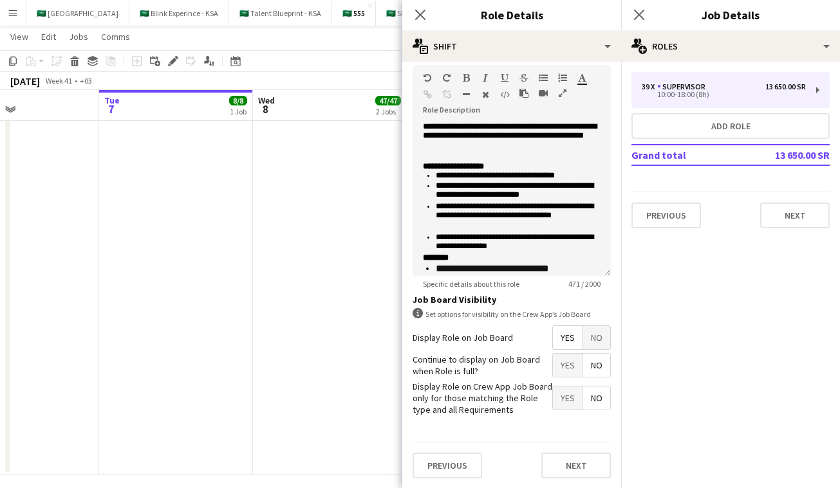
click at [602, 336] on span "No" at bounding box center [596, 337] width 27 height 23
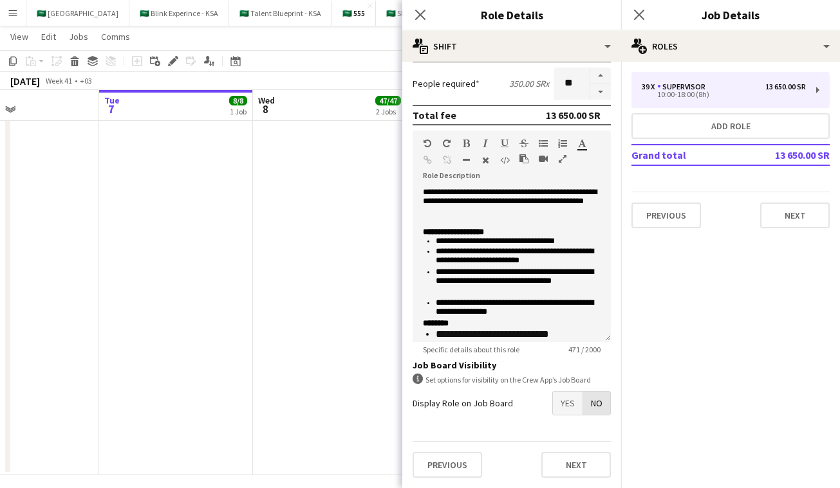
scroll to position [217, 0]
click at [415, 16] on icon "Close pop-in" at bounding box center [420, 14] width 12 height 12
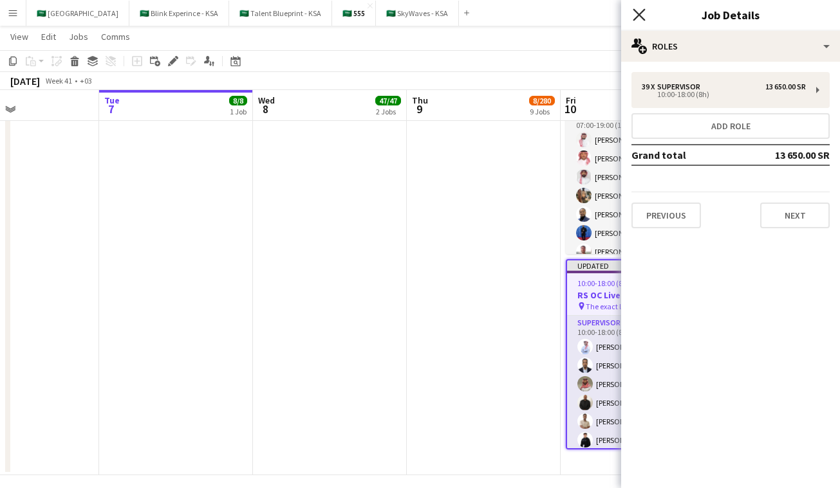
click at [643, 14] on icon "Close pop-in" at bounding box center [638, 14] width 12 height 12
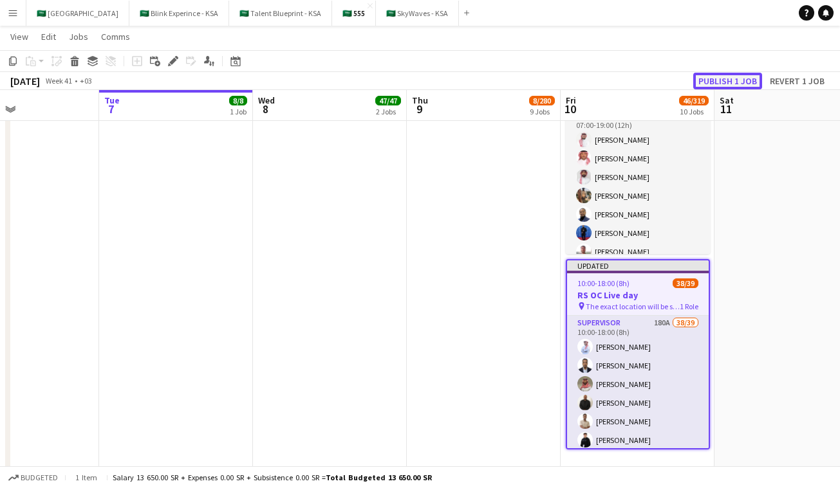
click at [739, 82] on button "Publish 1 job" at bounding box center [727, 81] width 69 height 17
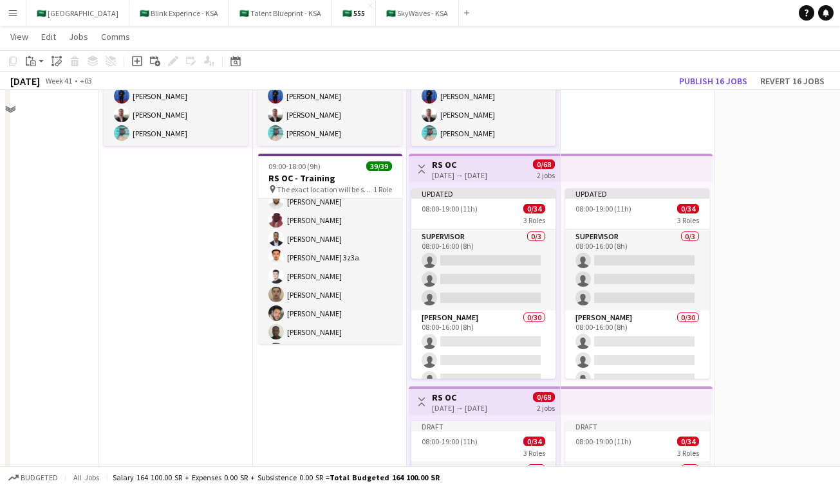
scroll to position [0, 0]
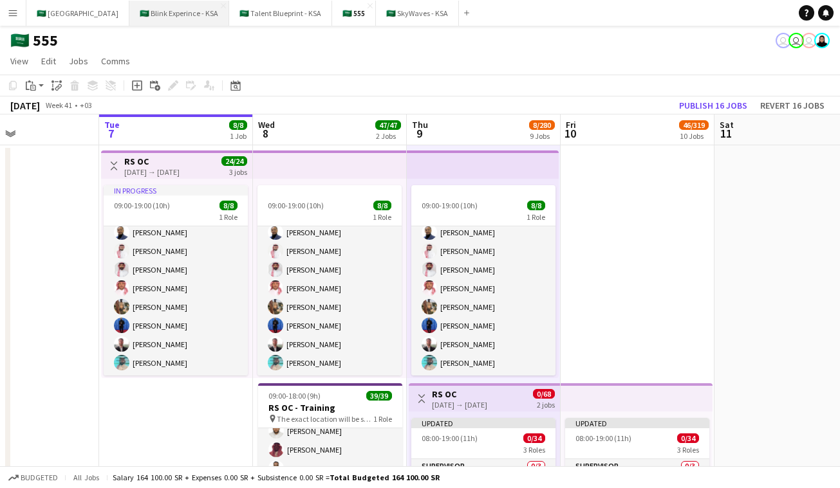
click at [152, 14] on button "🇸🇦 Blink Experince - KSA Close" at bounding box center [179, 13] width 100 height 25
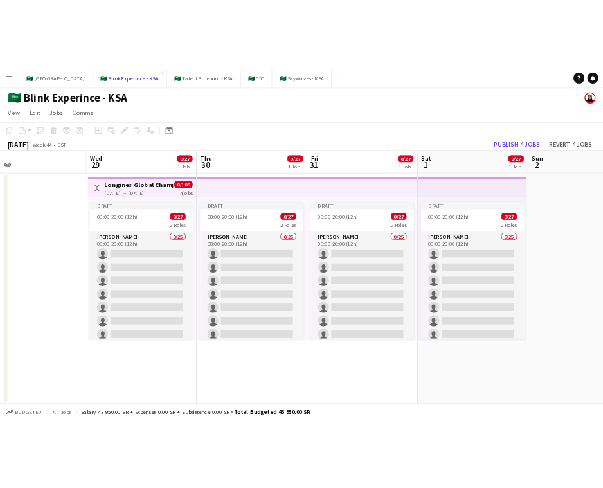
scroll to position [0, 401]
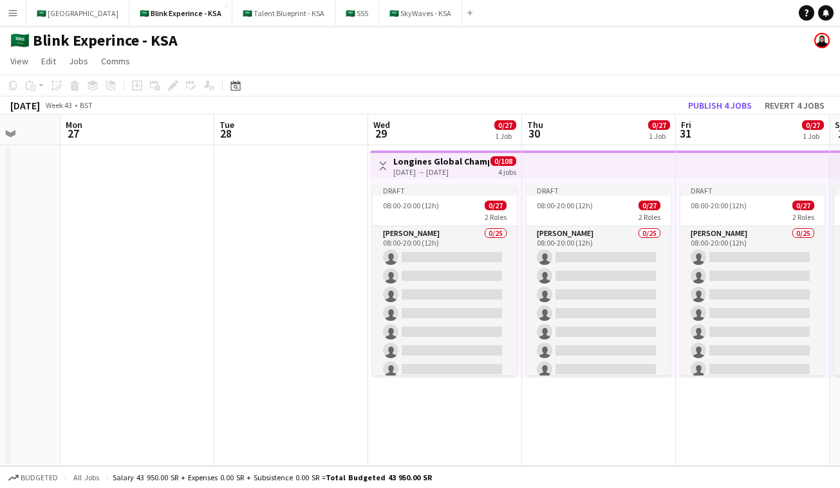
click at [426, 164] on h3 "Longines Global Champion Tour" at bounding box center [441, 162] width 96 height 12
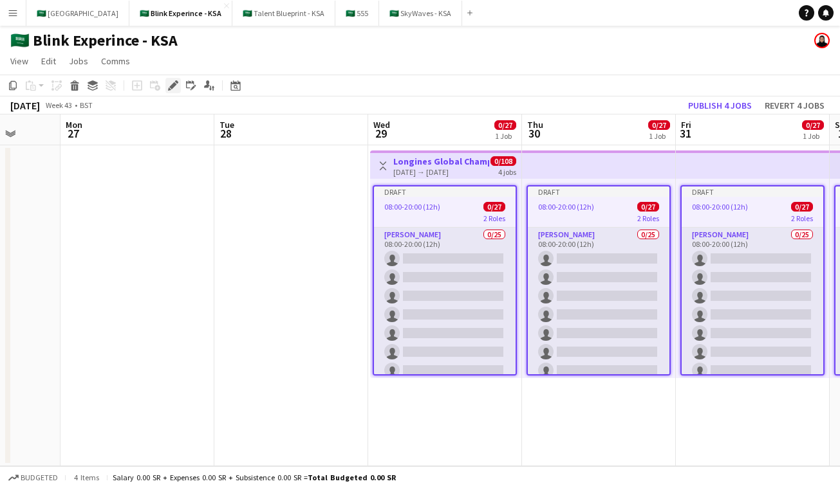
click at [173, 86] on icon at bounding box center [172, 85] width 7 height 7
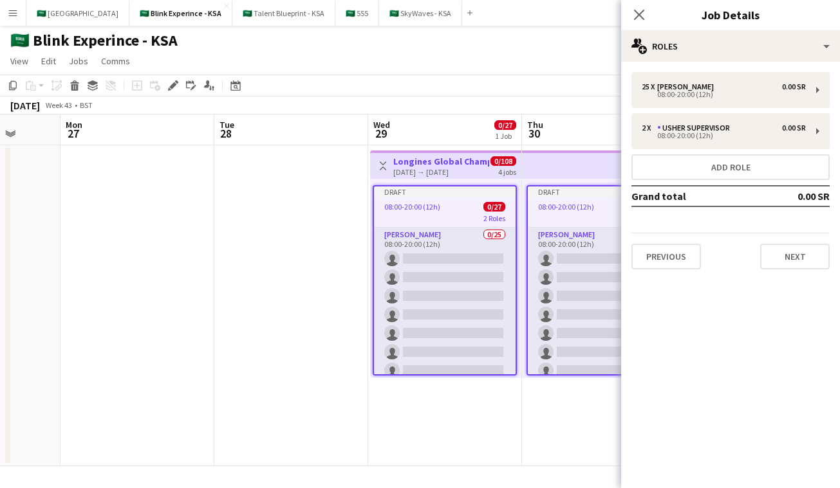
click at [435, 410] on app-date-cell "Toggle View Longines Global Champion Tour 29-10-2025 → 01-11-2025 0/108 4 jobs …" at bounding box center [445, 305] width 154 height 321
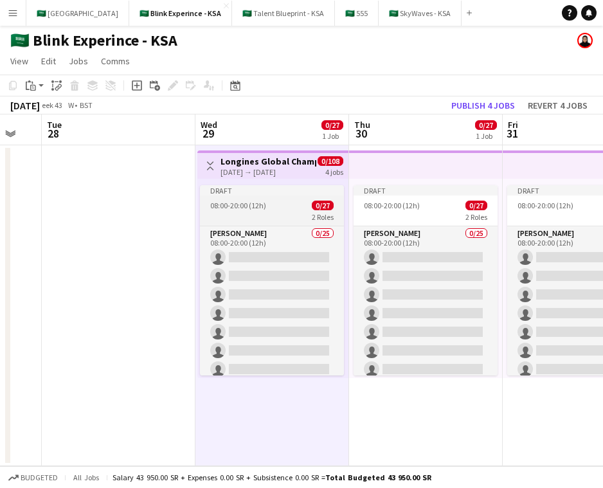
scroll to position [0, 452]
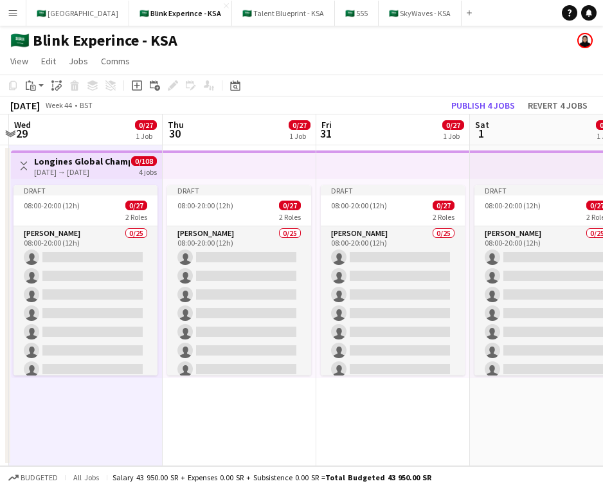
click at [374, 159] on app-top-bar at bounding box center [394, 165] width 154 height 28
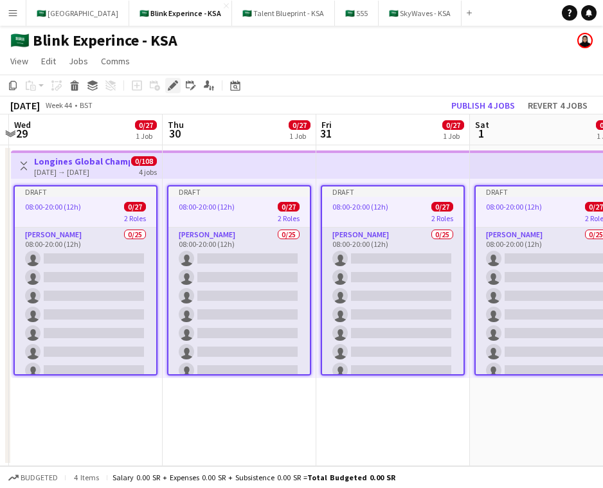
click at [172, 80] on icon "Edit" at bounding box center [173, 85] width 10 height 10
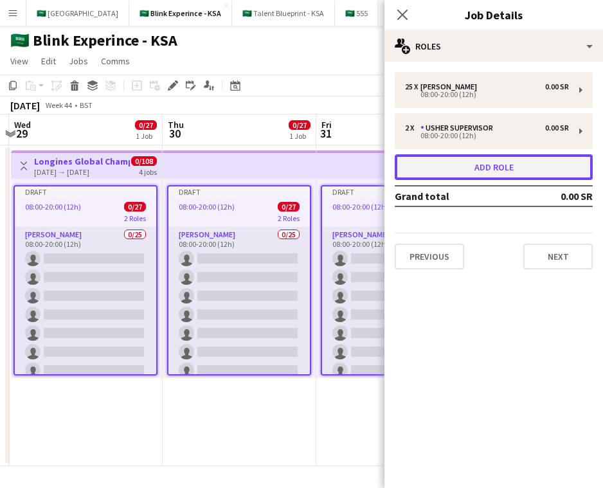
click at [477, 171] on button "Add role" at bounding box center [494, 167] width 198 height 26
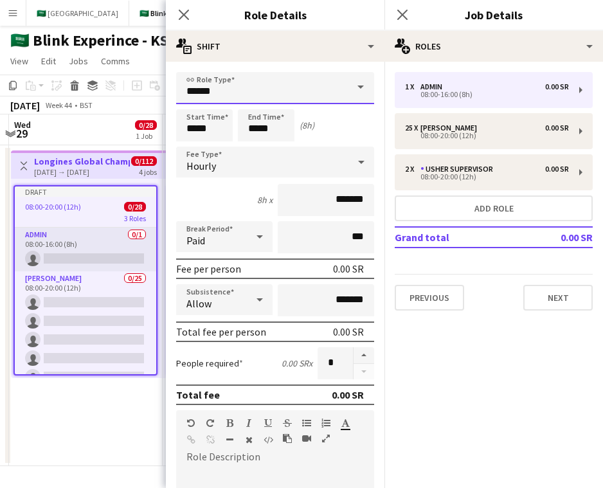
click at [267, 81] on input "*****" at bounding box center [275, 88] width 198 height 32
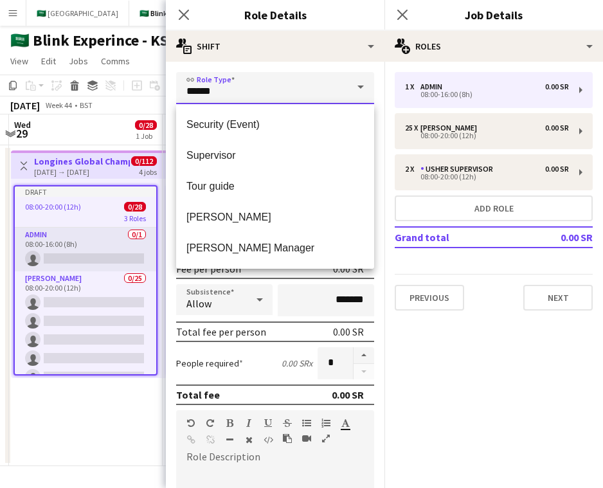
scroll to position [724, 0]
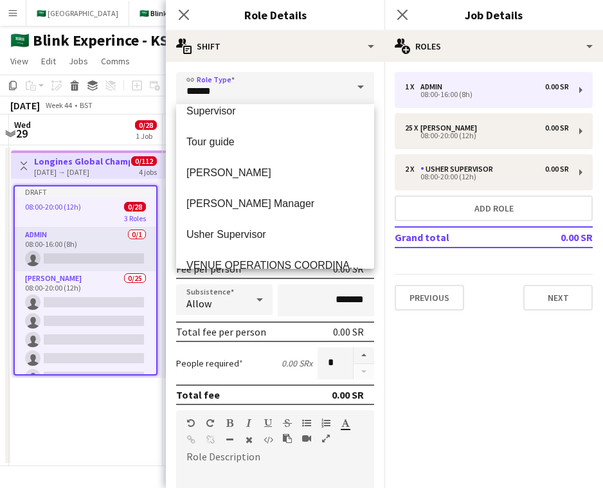
click at [447, 340] on mat-expansion-panel "pencil3 General details 1 x Admin 0.00 SR 08:00-16:00 (8h) 25 x Usher 0.00 SR 0…" at bounding box center [494, 275] width 219 height 427
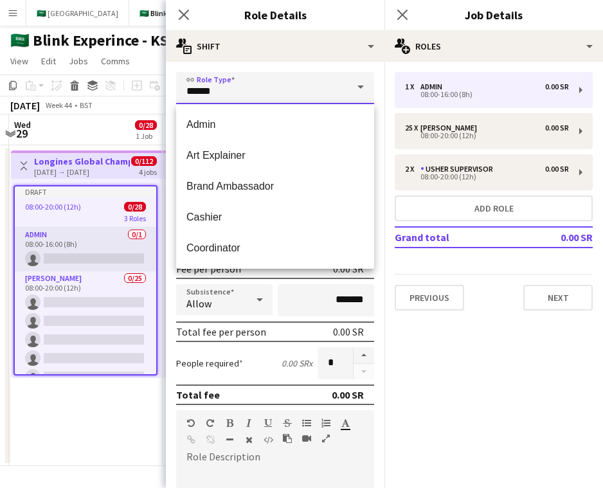
click at [250, 88] on input "*****" at bounding box center [275, 88] width 198 height 32
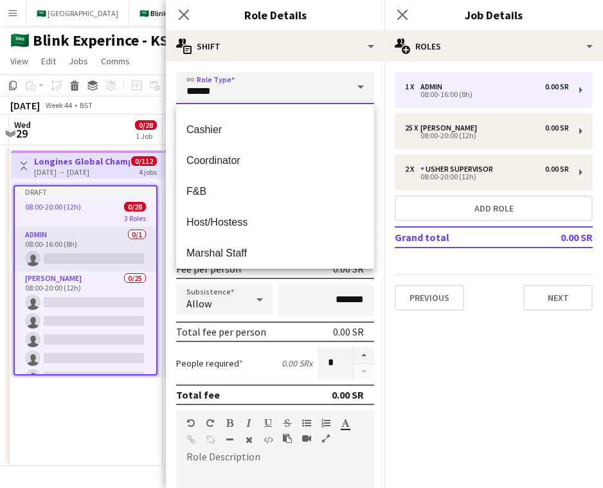
scroll to position [0, 0]
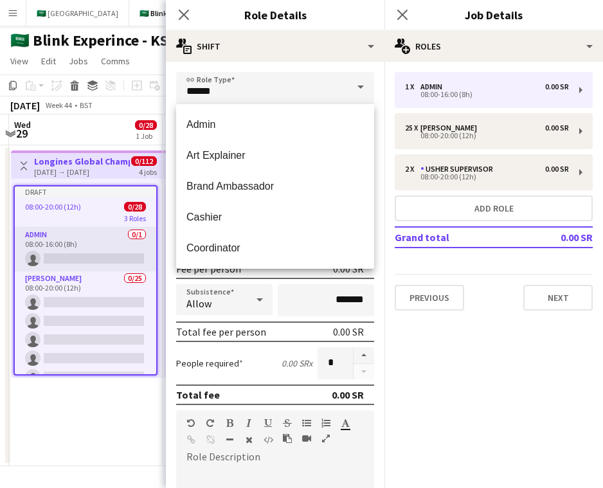
click at [172, 289] on form "link Role Type ***** Start Time ***** End Time ***** (8h) Fee Type Hourly 8h x …" at bounding box center [275, 420] width 219 height 696
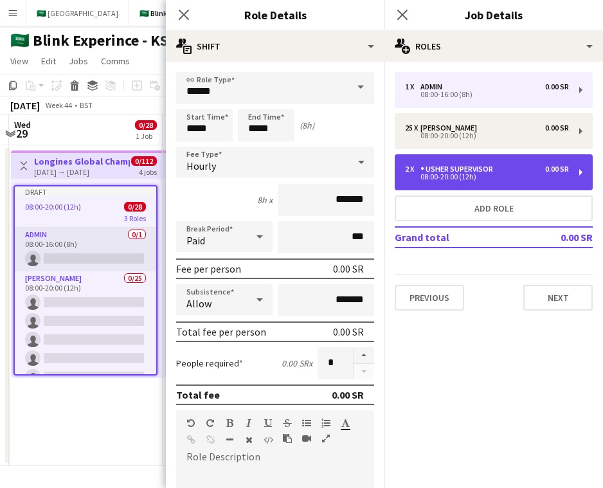
click at [427, 170] on div "Usher Supervisor" at bounding box center [460, 169] width 78 height 9
type input "**********"
type input "*****"
type input "*"
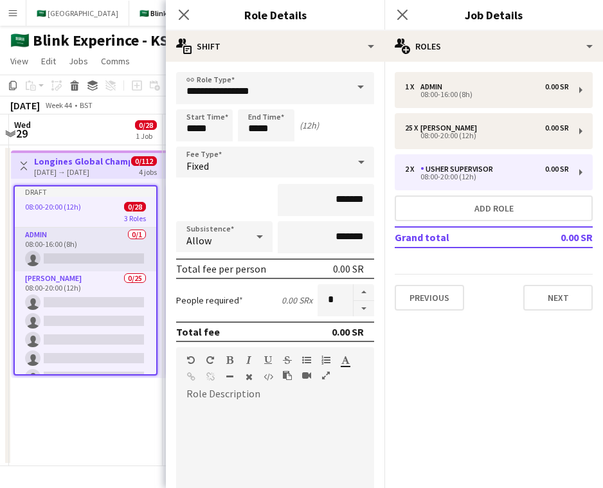
click at [171, 316] on form "**********" at bounding box center [275, 421] width 219 height 699
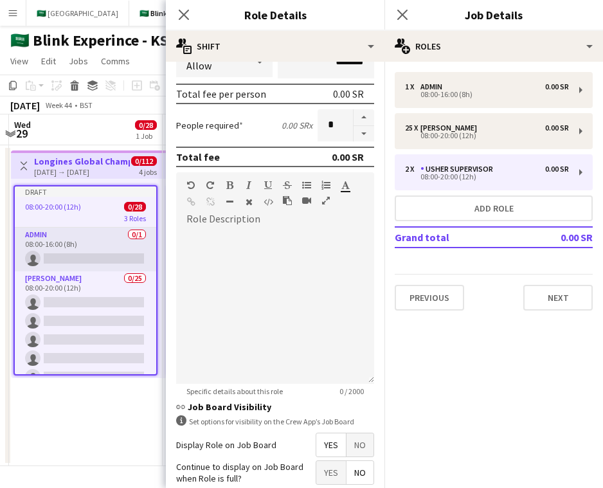
scroll to position [282, 0]
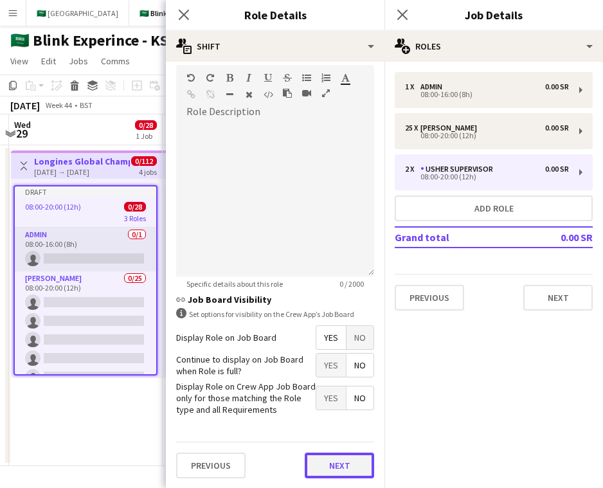
click at [351, 465] on button "Next" at bounding box center [339, 466] width 69 height 26
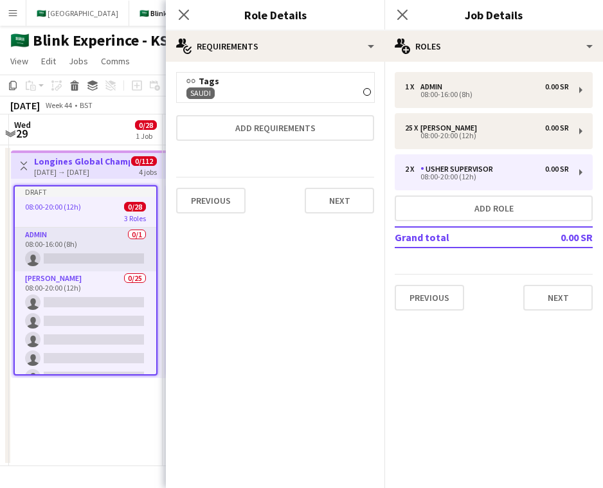
scroll to position [0, 0]
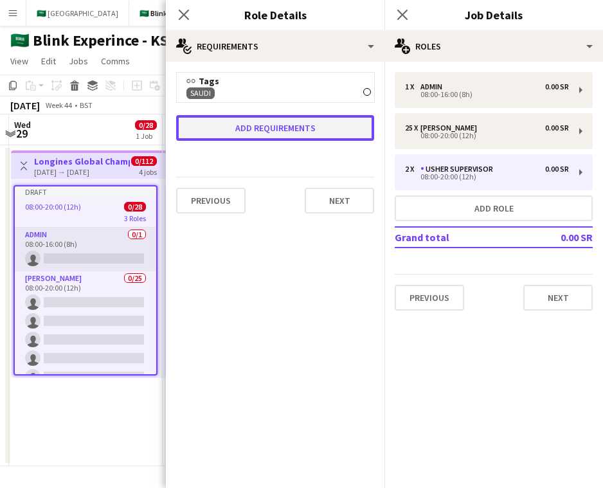
click at [275, 126] on button "Add requirements" at bounding box center [275, 128] width 198 height 26
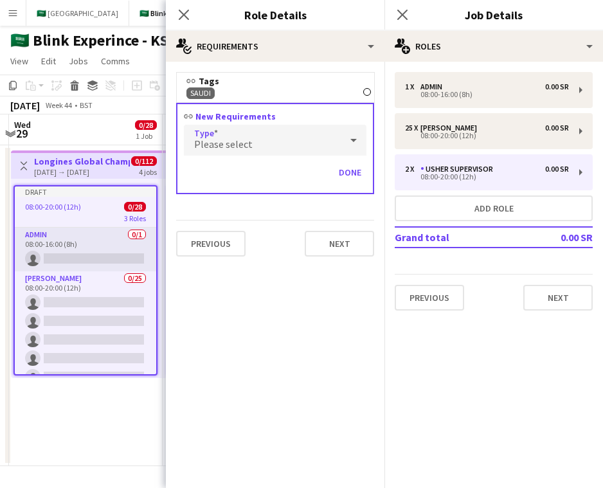
click at [279, 142] on div "Please select" at bounding box center [262, 140] width 157 height 31
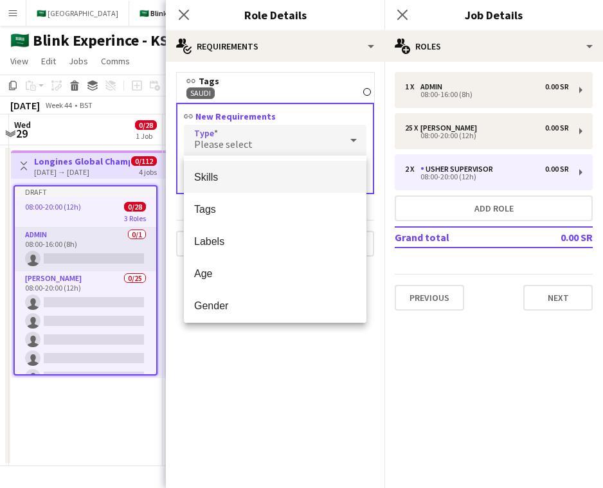
click at [250, 183] on span "Skills" at bounding box center [275, 177] width 162 height 12
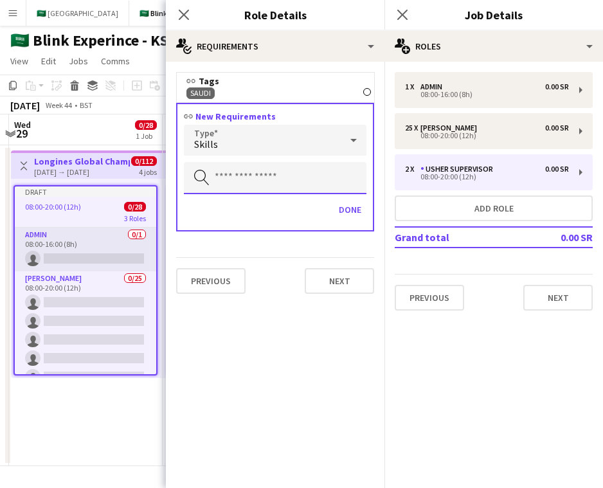
click at [253, 163] on input "text" at bounding box center [275, 178] width 183 height 32
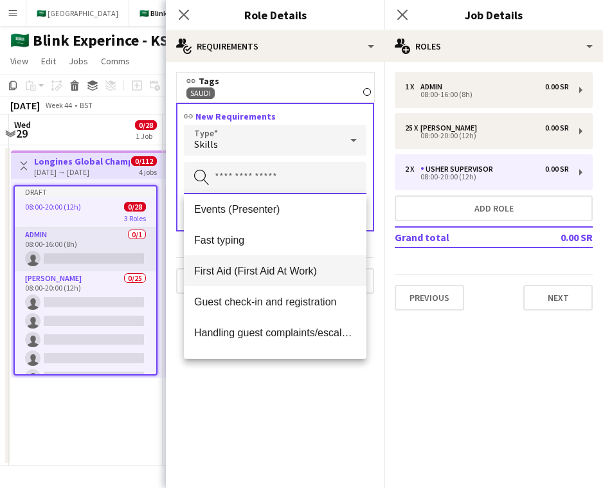
scroll to position [605, 0]
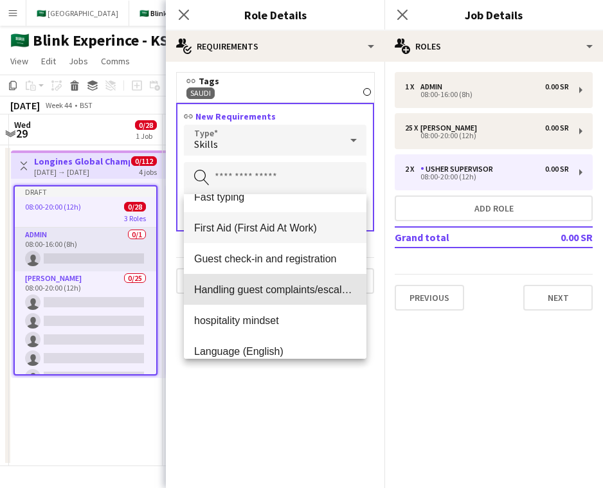
click at [264, 285] on span "Handling guest complaints/escalations" at bounding box center [275, 290] width 162 height 12
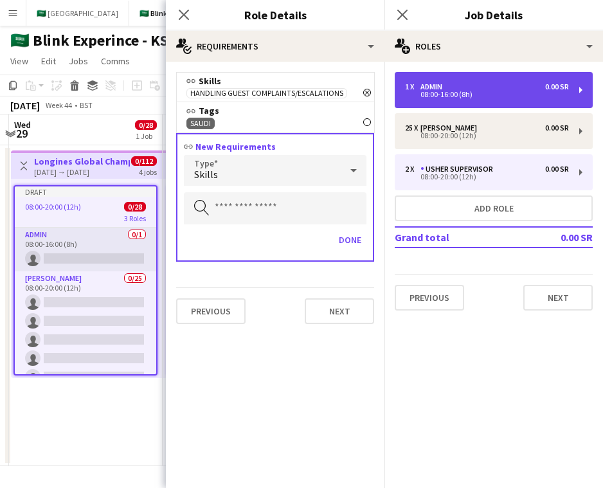
click at [452, 82] on div "1 x Admin 0.00 SR" at bounding box center [487, 86] width 164 height 9
type input "*****"
type input "*"
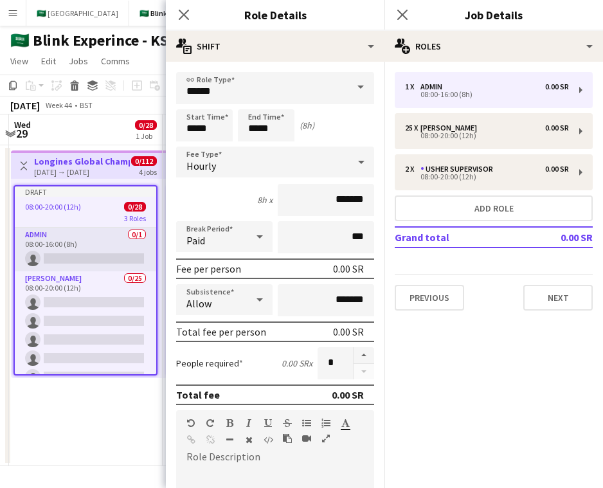
click at [174, 196] on form "link Role Type ***** Start Time ***** End Time ***** (8h) Fee Type Hourly 8h x …" at bounding box center [275, 420] width 219 height 696
click at [213, 89] on input "*****" at bounding box center [275, 88] width 198 height 32
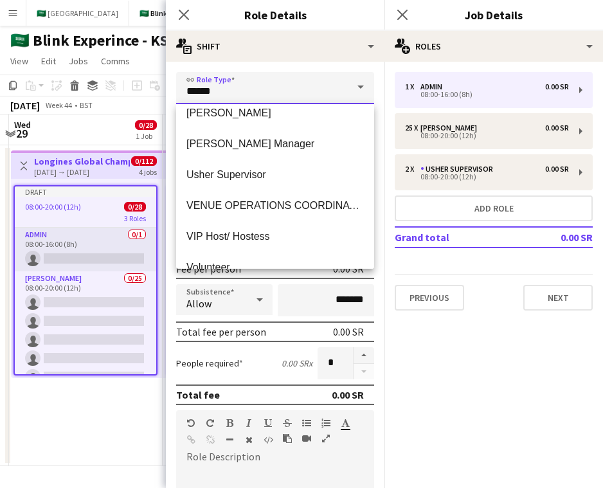
scroll to position [788, 0]
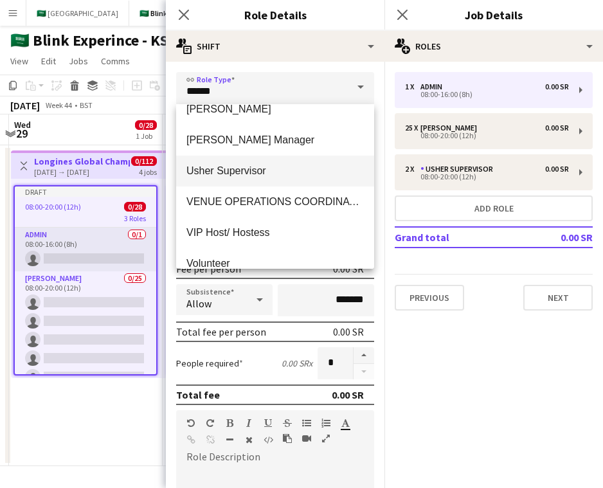
click at [239, 162] on mat-option "Usher Supervisor" at bounding box center [275, 171] width 198 height 31
type input "**********"
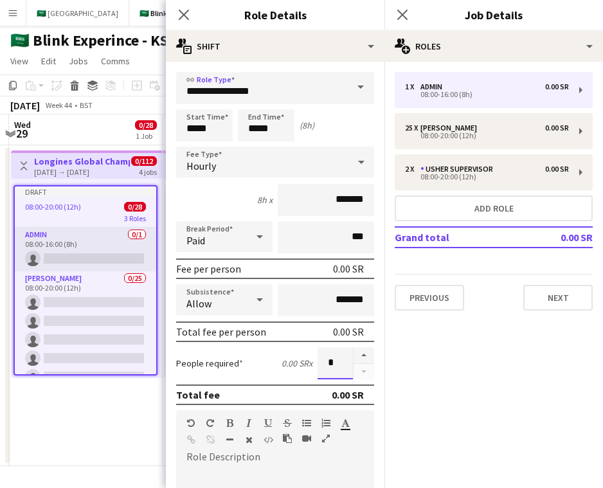
click at [332, 359] on input "*" at bounding box center [335, 363] width 35 height 32
type input "*"
click at [266, 171] on div "Hourly" at bounding box center [262, 162] width 172 height 31
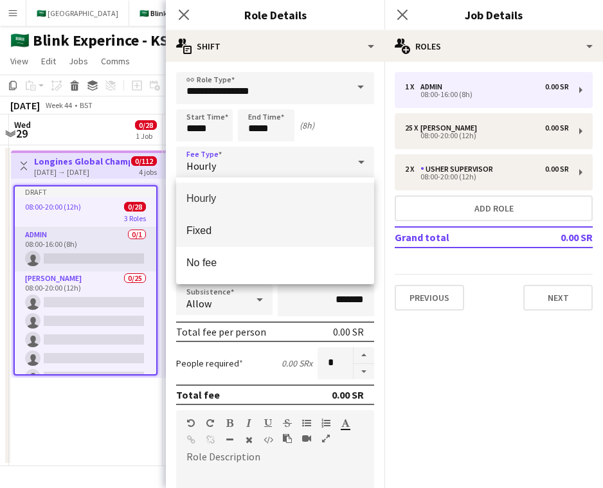
click at [266, 233] on span "Fixed" at bounding box center [276, 231] width 178 height 12
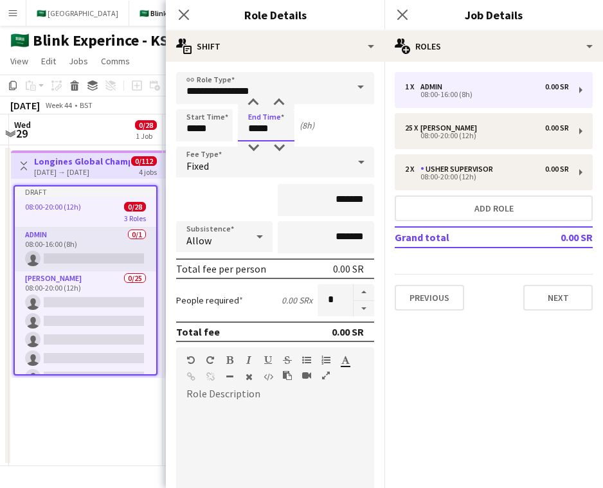
click at [253, 129] on input "*****" at bounding box center [266, 125] width 57 height 32
click at [252, 104] on div at bounding box center [254, 103] width 26 height 13
type input "*****"
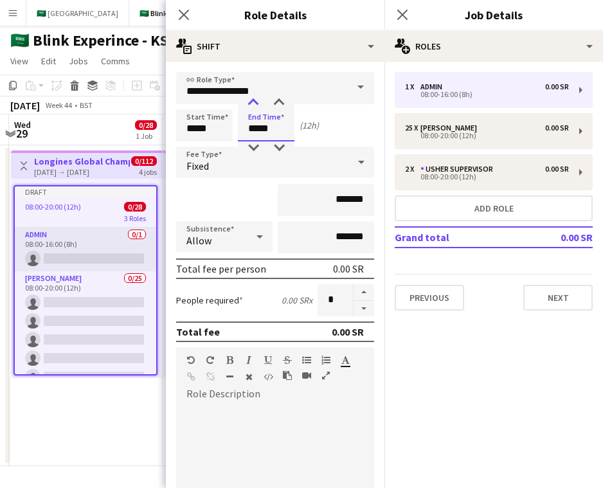
click at [252, 104] on div at bounding box center [254, 103] width 26 height 13
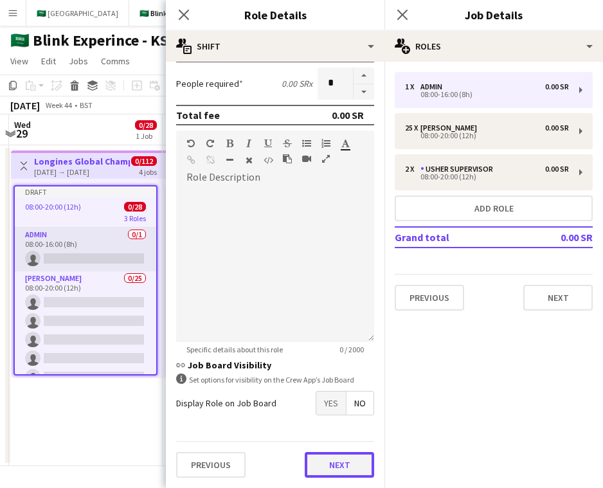
click at [336, 461] on button "Next" at bounding box center [339, 465] width 69 height 26
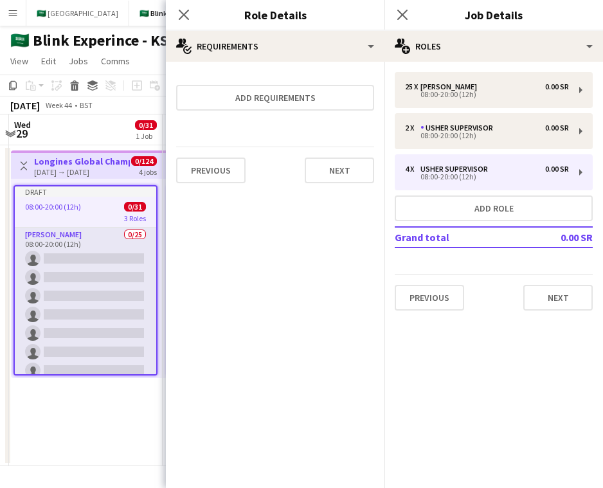
scroll to position [0, 0]
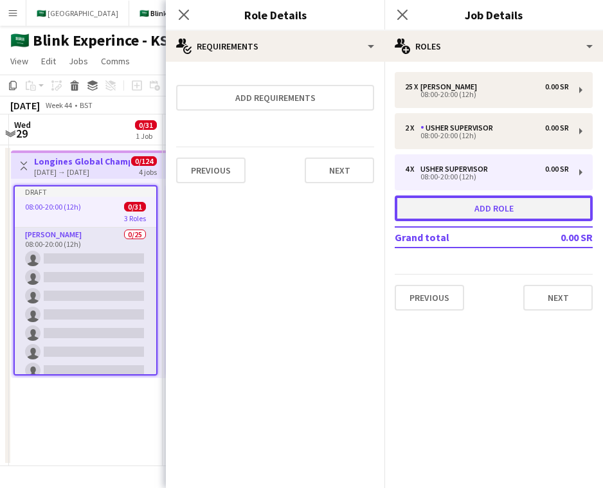
click at [470, 213] on button "Add role" at bounding box center [494, 209] width 198 height 26
type input "*****"
type input "*"
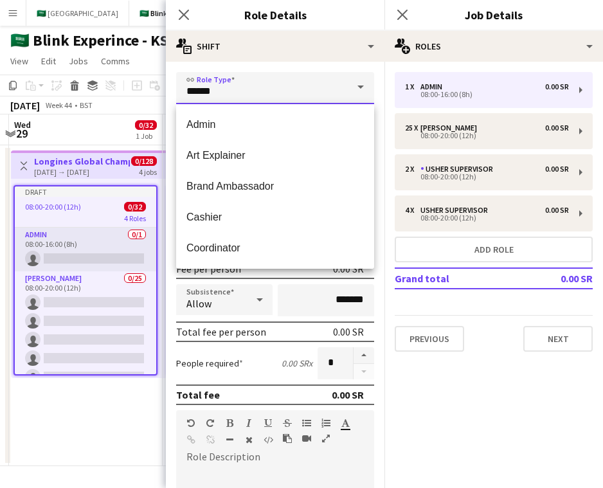
click at [208, 88] on input "*****" at bounding box center [275, 88] width 198 height 32
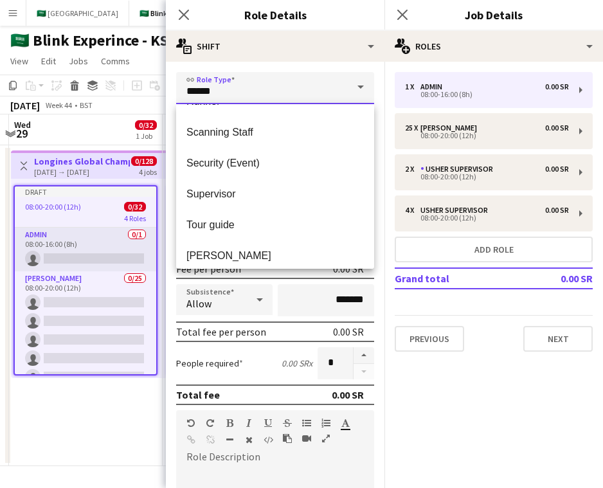
scroll to position [724, 0]
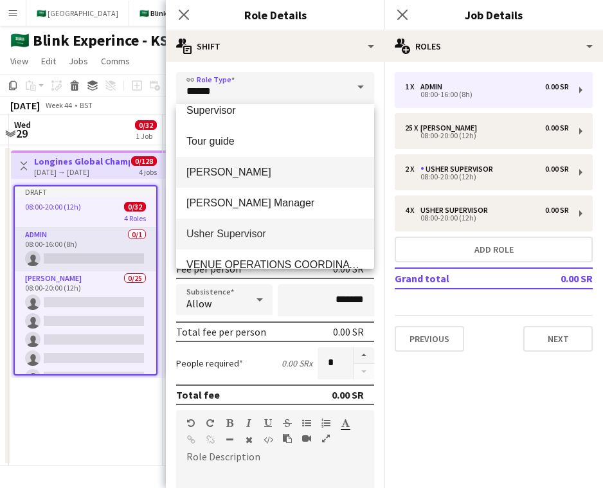
click at [226, 178] on span "[PERSON_NAME]" at bounding box center [276, 172] width 178 height 12
type input "*****"
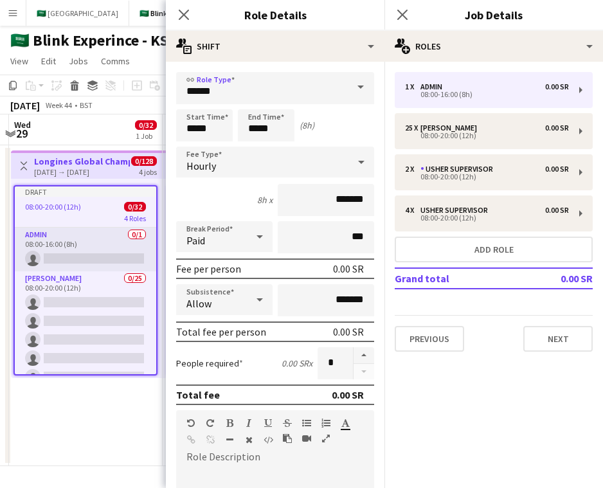
click at [214, 167] on span "Hourly" at bounding box center [202, 166] width 30 height 13
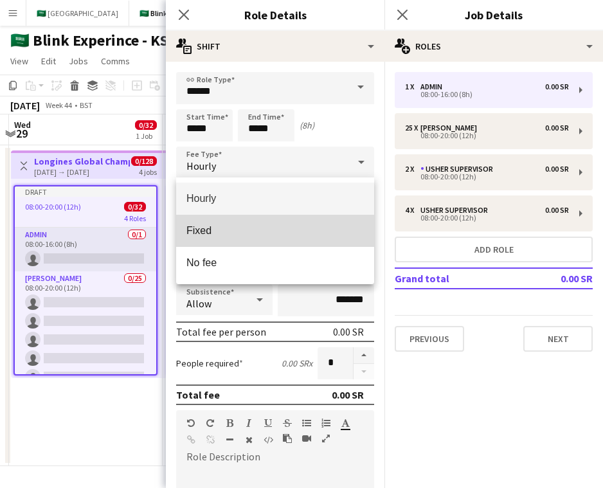
click at [228, 234] on span "Fixed" at bounding box center [276, 231] width 178 height 12
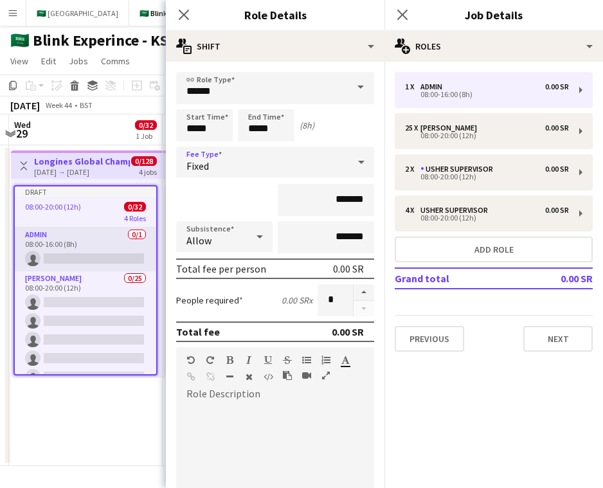
click at [594, 266] on div "1 x Admin 0.00 SR 08:00-16:00 (8h) 25 x Usher 0.00 SR 08:00-20:00 (12h) 2 x Ush…" at bounding box center [494, 212] width 219 height 280
click at [332, 301] on input "*" at bounding box center [335, 300] width 35 height 32
click at [331, 306] on input "*" at bounding box center [335, 300] width 35 height 32
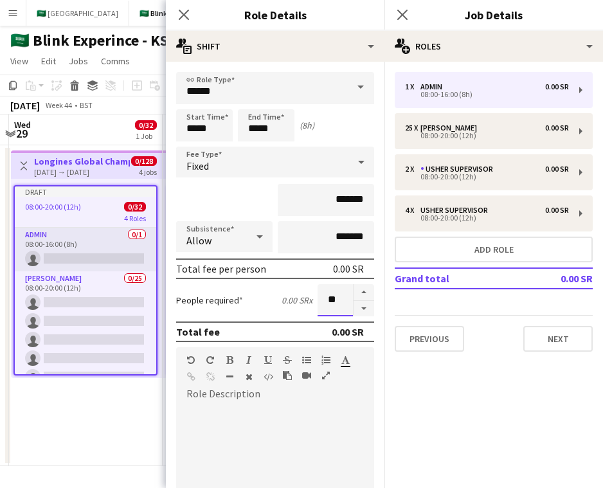
scroll to position [217, 0]
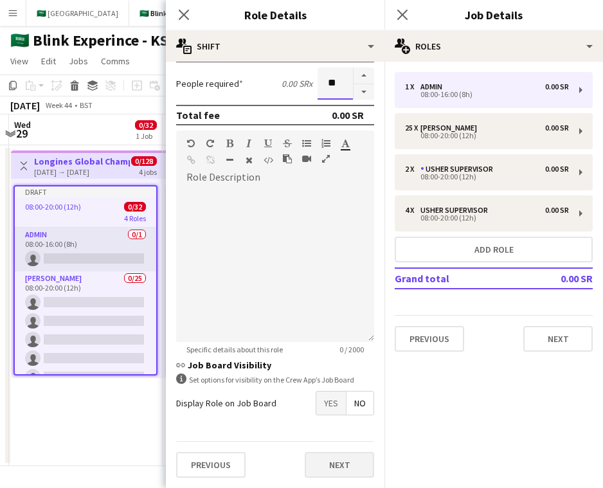
type input "**"
click at [358, 456] on button "Next" at bounding box center [339, 465] width 69 height 26
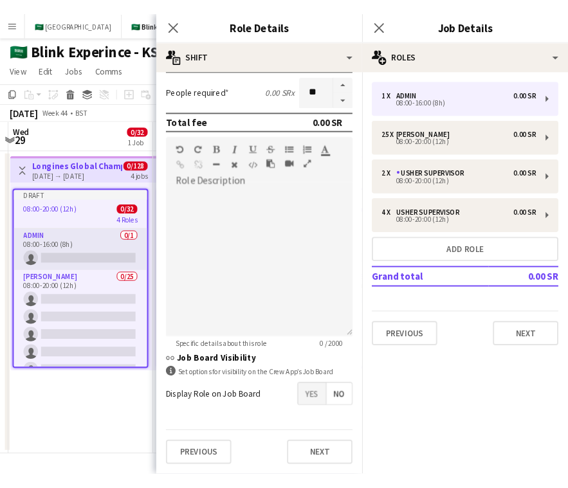
scroll to position [0, 0]
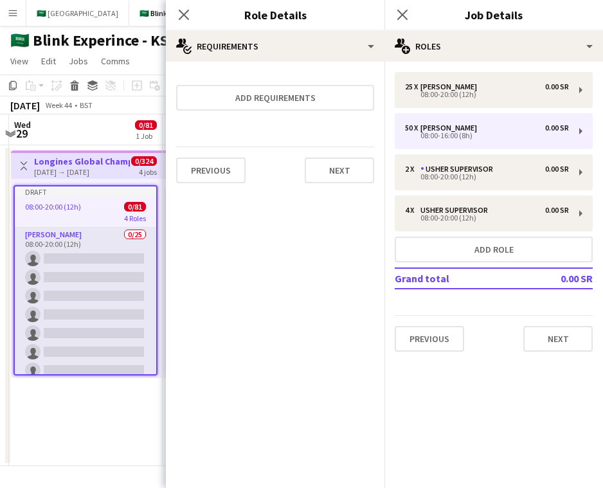
click at [178, 285] on mat-expansion-panel "medal-empty Requirements Add requirements Previous Next" at bounding box center [275, 275] width 219 height 427
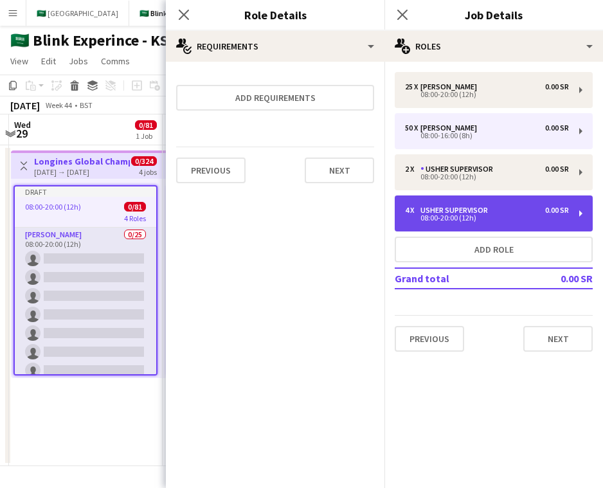
click at [506, 210] on div "4 x Usher Supervisor 0.00 SR" at bounding box center [487, 210] width 164 height 9
type input "**********"
type input "*****"
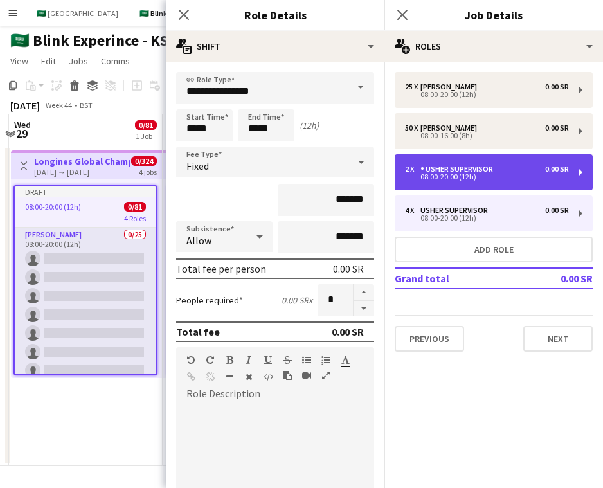
click at [463, 172] on div "Usher Supervisor" at bounding box center [460, 169] width 78 height 9
type input "*"
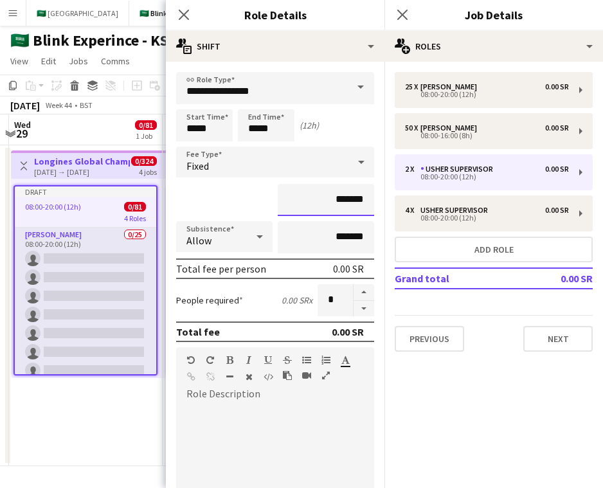
click at [308, 200] on input "*******" at bounding box center [326, 200] width 97 height 32
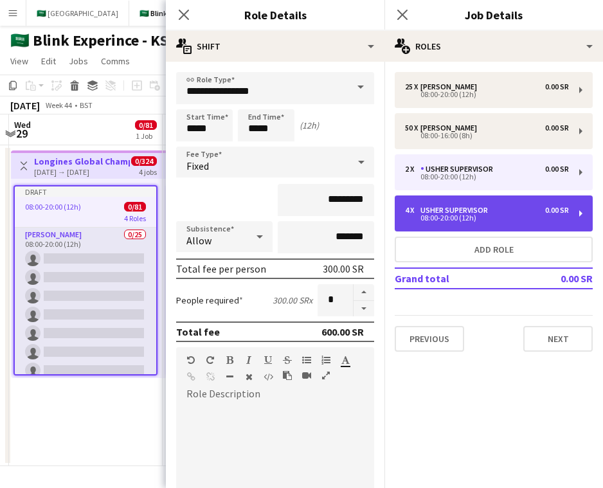
click at [467, 211] on div "Usher Supervisor" at bounding box center [457, 210] width 73 height 9
type input "*******"
type input "*"
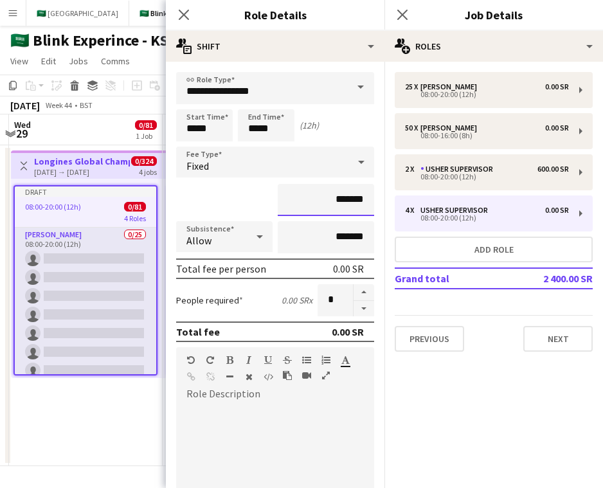
click at [327, 199] on input "*******" at bounding box center [326, 200] width 97 height 32
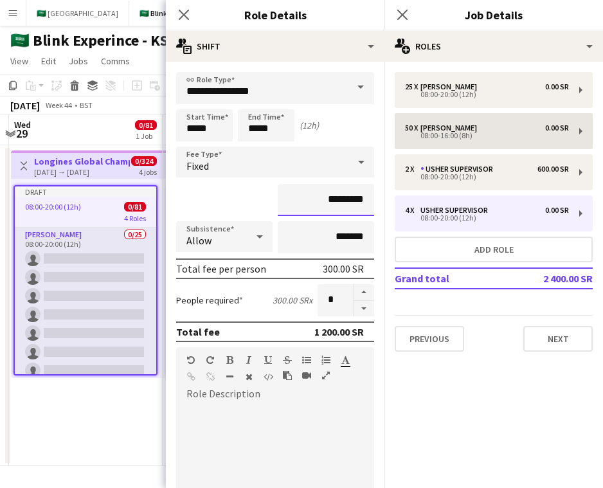
type input "*********"
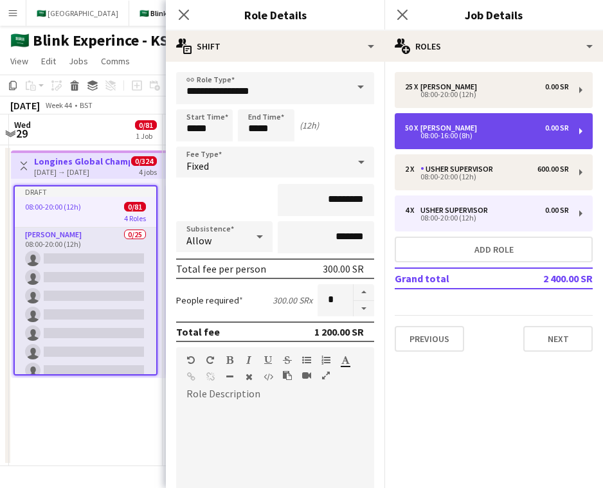
click at [477, 122] on div "50 x Usher 0.00 SR 08:00-16:00 (8h)" at bounding box center [494, 131] width 198 height 36
type input "*****"
type input "*******"
type input "**"
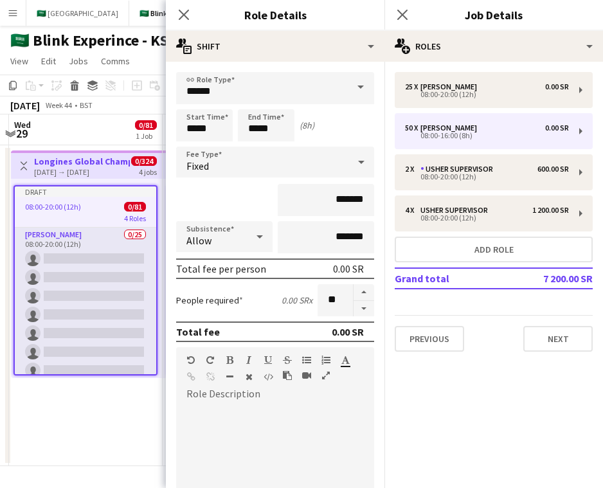
click at [241, 234] on div "Allow" at bounding box center [211, 236] width 71 height 31
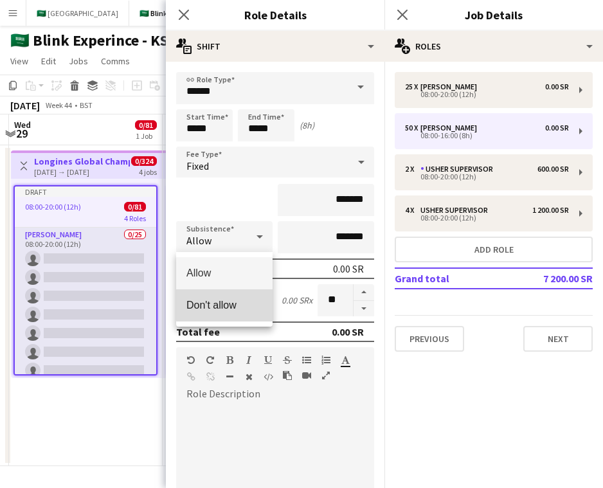
click at [241, 297] on mat-option "Don't allow" at bounding box center [224, 306] width 97 height 32
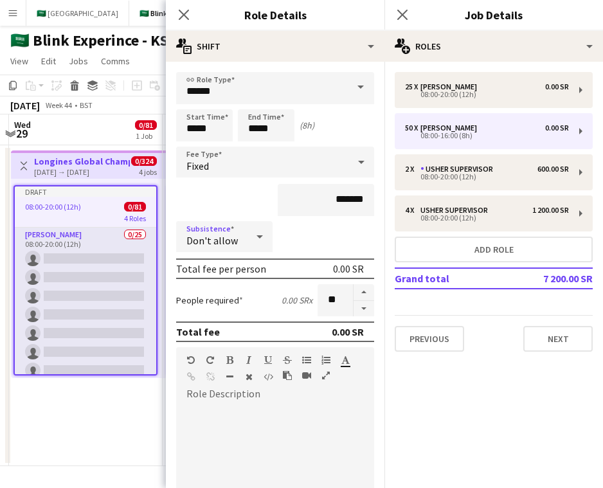
click at [248, 230] on div at bounding box center [260, 237] width 26 height 26
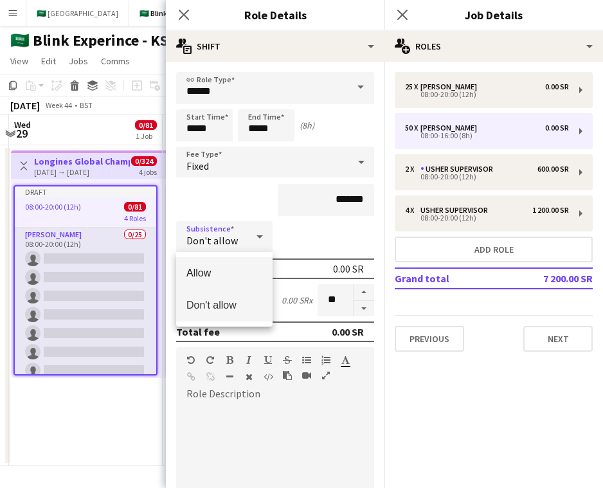
click at [247, 272] on span "Allow" at bounding box center [225, 273] width 76 height 12
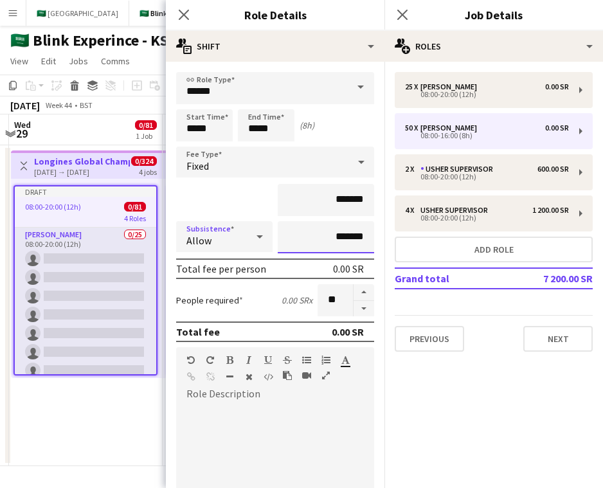
click at [323, 240] on input "*******" at bounding box center [326, 237] width 97 height 32
click at [174, 210] on form "link Role Type ***** Start Time ***** End Time ***** (8h) Fee Type Fixed ******…" at bounding box center [275, 388] width 219 height 633
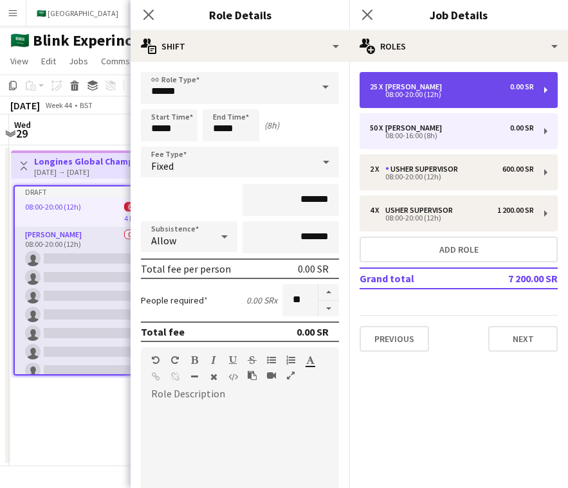
click at [450, 91] on div "25 x Usher 0.00 SR" at bounding box center [452, 86] width 164 height 9
type input "*****"
type input "**"
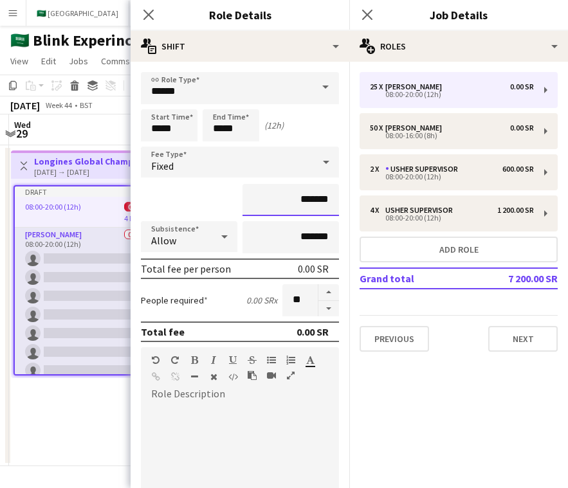
click at [282, 201] on input "*******" at bounding box center [291, 200] width 97 height 32
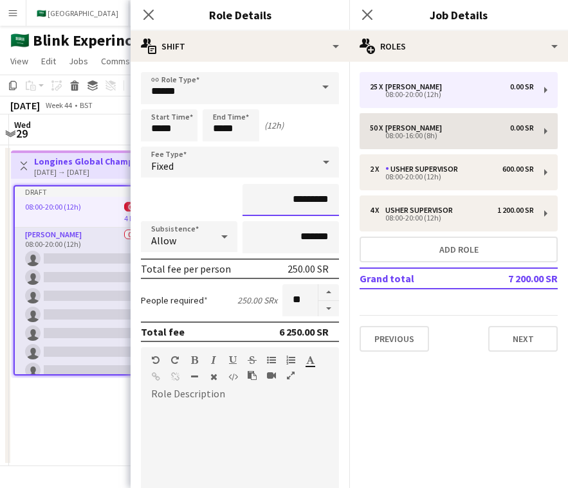
type input "*********"
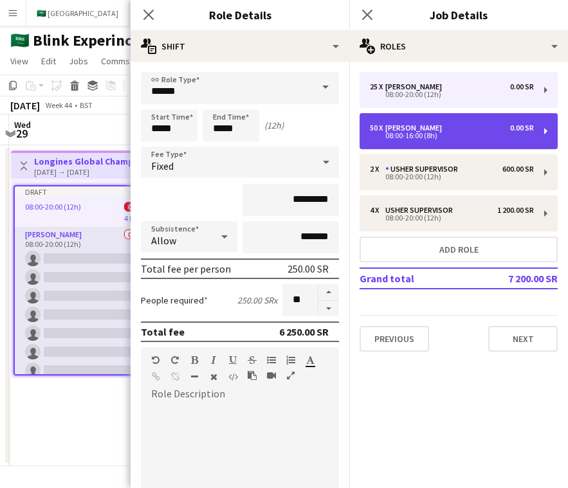
click at [425, 133] on div "08:00-16:00 (8h)" at bounding box center [452, 136] width 164 height 6
type input "*****"
type input "*******"
type input "**"
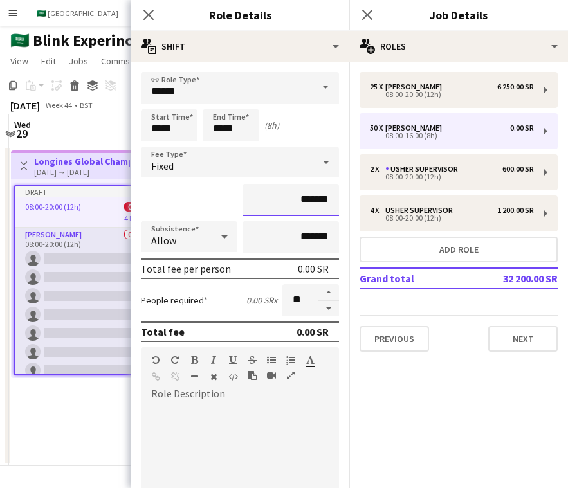
click at [284, 198] on input "*******" at bounding box center [291, 200] width 97 height 32
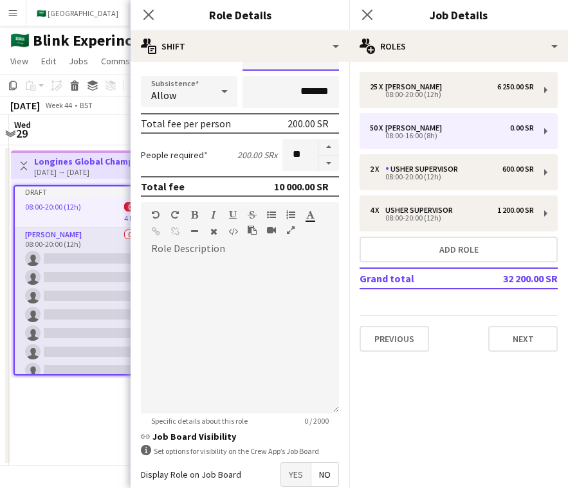
scroll to position [217, 0]
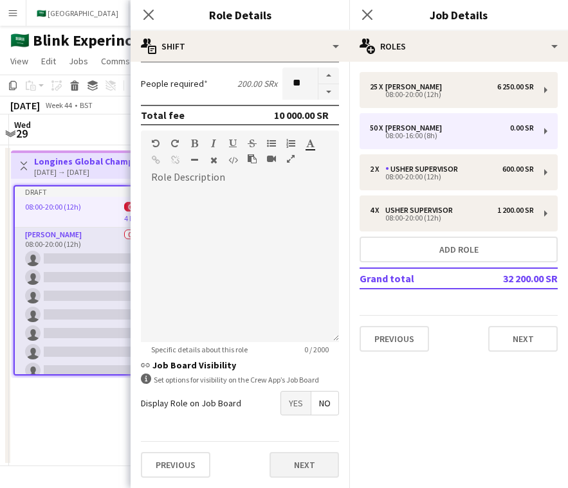
type input "*********"
click at [318, 465] on button "Next" at bounding box center [304, 465] width 69 height 26
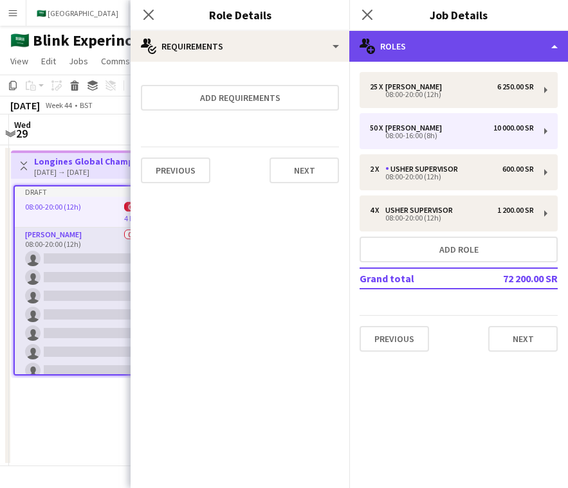
click at [448, 40] on div "multiple-users-add Roles" at bounding box center [458, 46] width 219 height 31
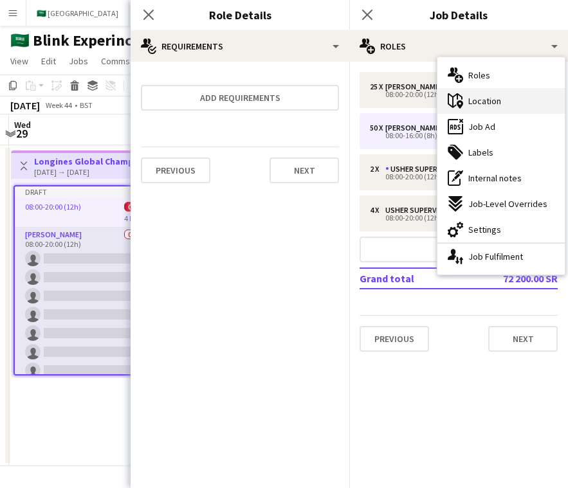
click at [493, 100] on span "Location" at bounding box center [484, 101] width 33 height 12
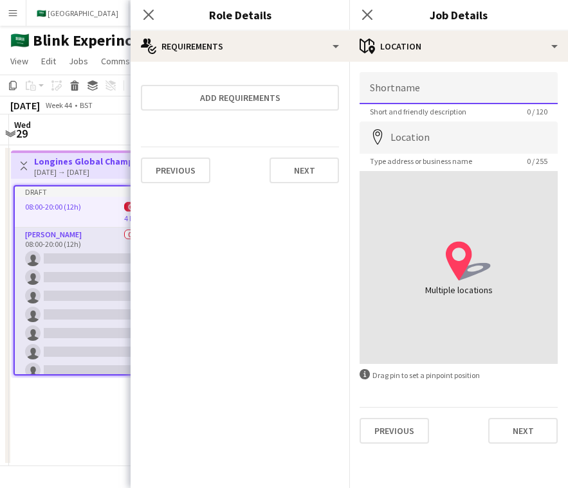
click at [412, 90] on input "Shortname" at bounding box center [459, 88] width 198 height 32
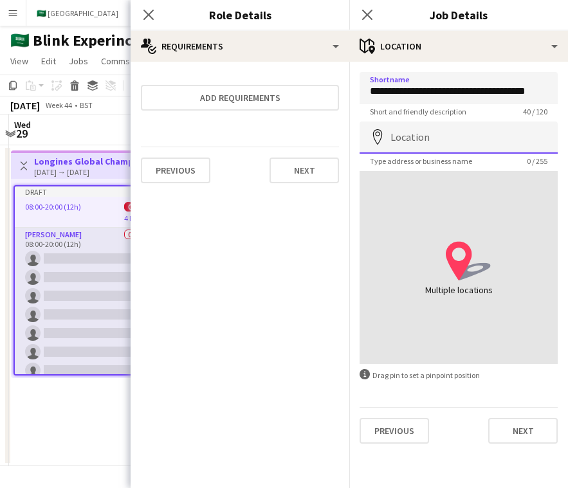
click at [466, 140] on input "Location" at bounding box center [459, 138] width 198 height 32
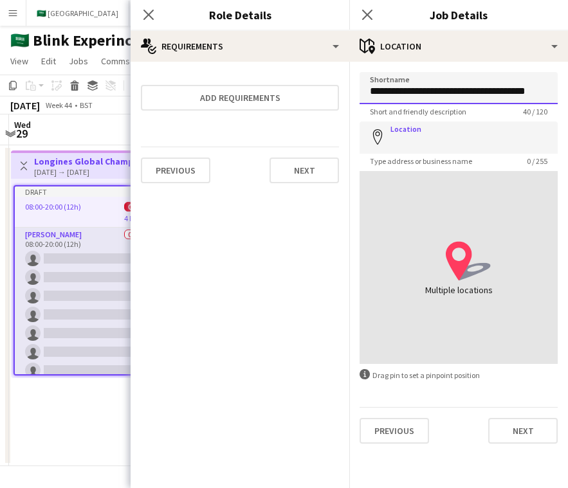
click at [466, 91] on input "**********" at bounding box center [459, 88] width 198 height 32
type input "**********"
click at [400, 94] on input "**********" at bounding box center [459, 88] width 198 height 32
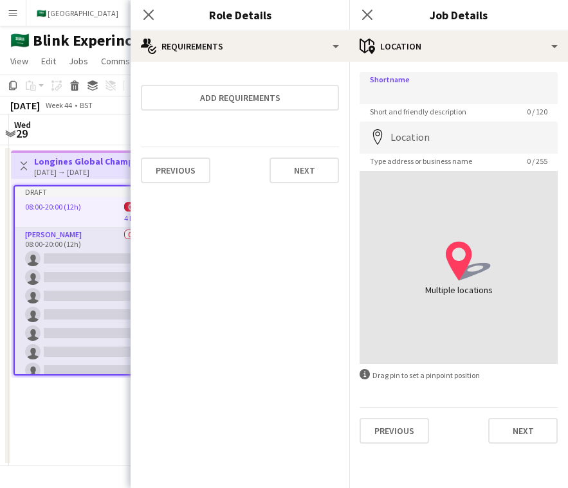
click at [410, 28] on div "Close pop-in Job Details" at bounding box center [458, 15] width 219 height 31
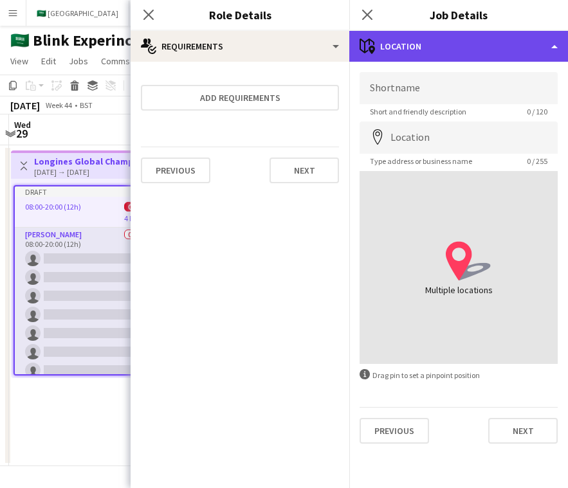
click at [411, 38] on div "maps-pin-1 Location" at bounding box center [458, 46] width 219 height 31
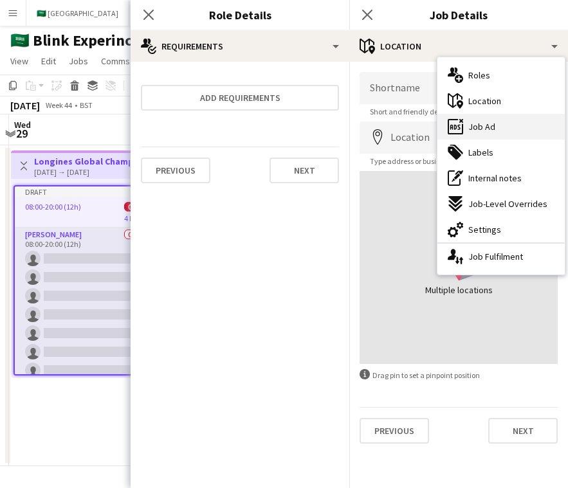
click at [500, 127] on div "ads-window Job Ad" at bounding box center [501, 127] width 127 height 26
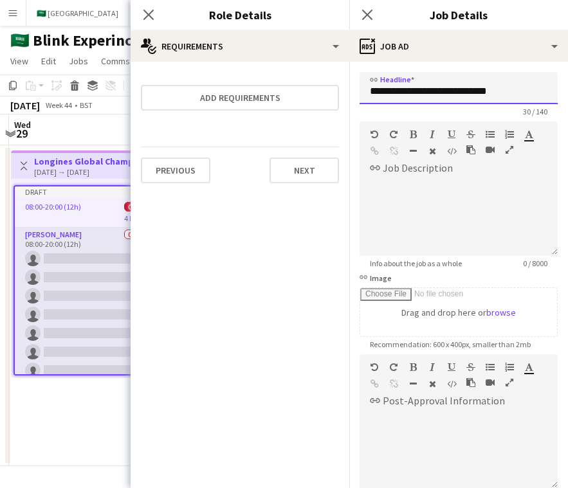
click at [422, 90] on input "**********" at bounding box center [459, 88] width 198 height 32
click at [410, 82] on input "**********" at bounding box center [459, 88] width 198 height 32
drag, startPoint x: 412, startPoint y: 88, endPoint x: 511, endPoint y: 91, distance: 99.1
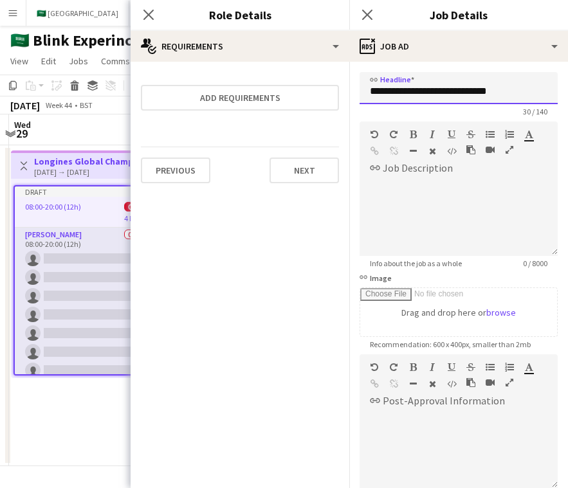
click at [511, 91] on input "**********" at bounding box center [459, 88] width 198 height 32
type input "********"
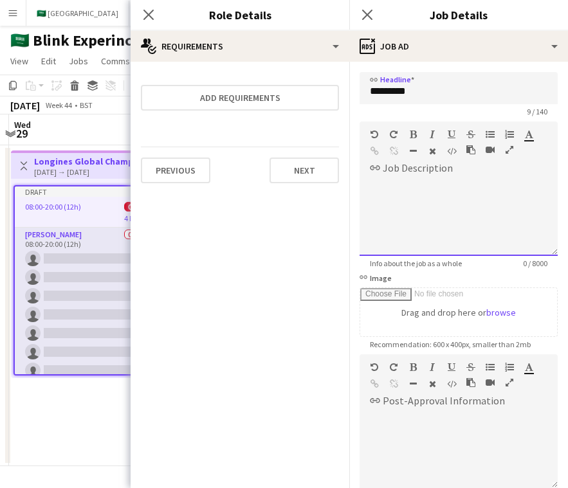
click at [457, 180] on div at bounding box center [459, 217] width 198 height 77
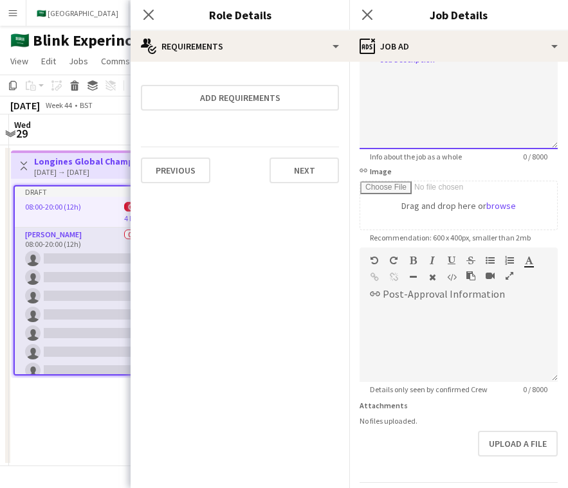
scroll to position [113, 0]
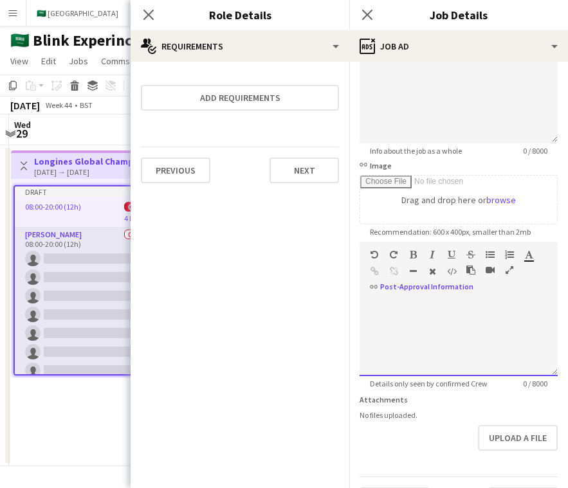
click at [441, 322] on div at bounding box center [459, 337] width 198 height 77
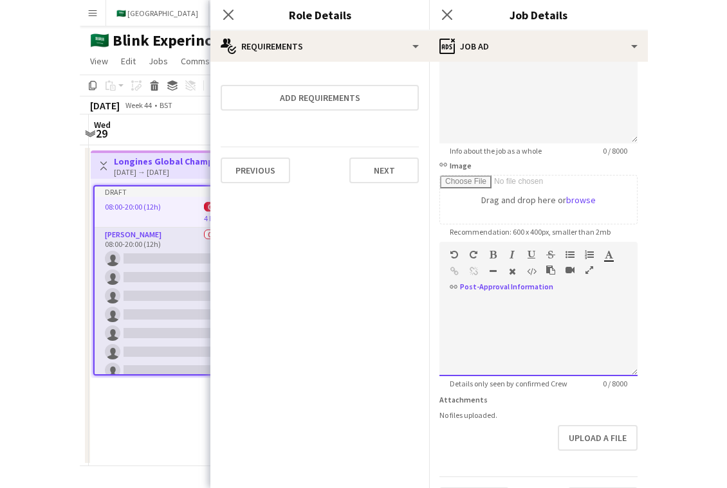
scroll to position [148, 0]
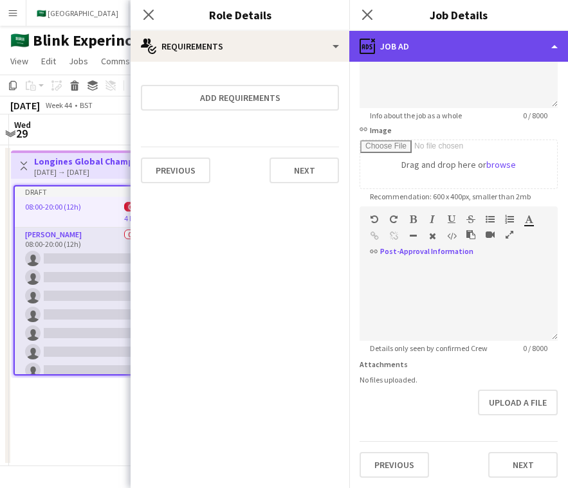
click at [454, 50] on div "ads-window Job Ad" at bounding box center [458, 46] width 219 height 31
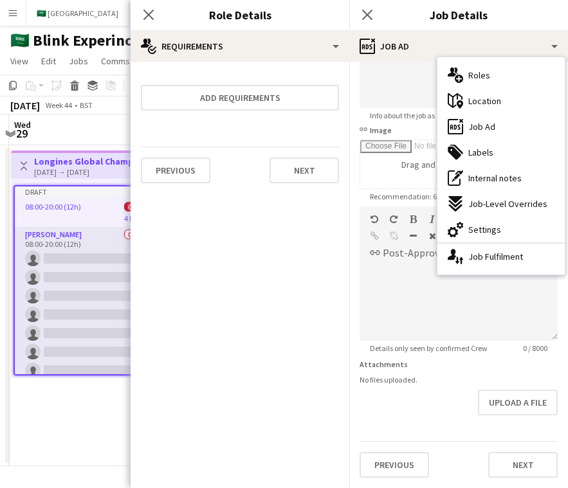
click at [419, 394] on div "Upload a file" at bounding box center [459, 403] width 198 height 26
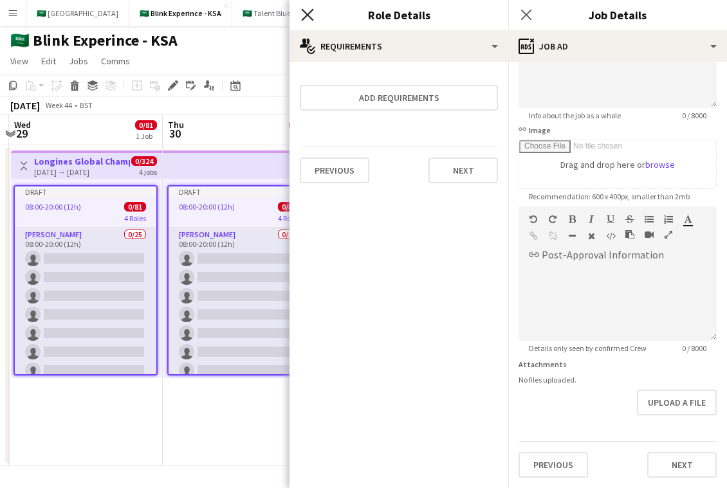
click at [305, 14] on icon "Close pop-in" at bounding box center [307, 14] width 12 height 12
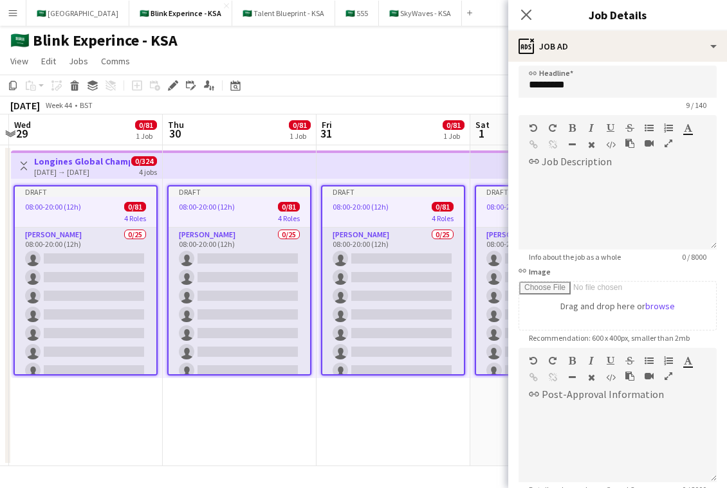
scroll to position [0, 0]
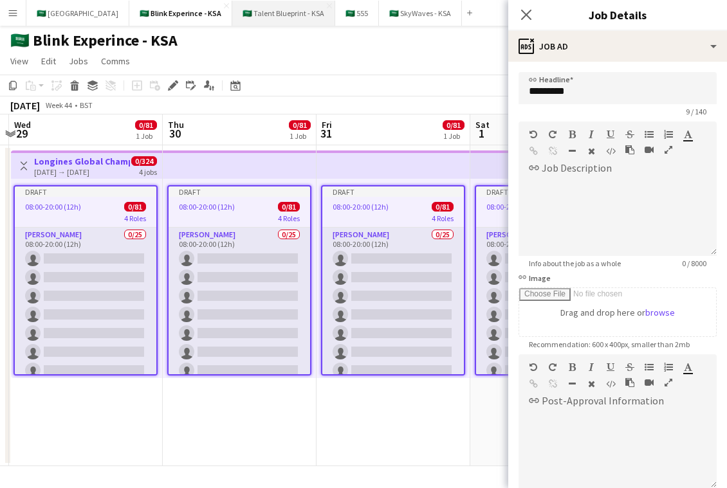
click at [244, 6] on button "🇸🇦 Talent Blueprint - KSA Close" at bounding box center [283, 13] width 103 height 25
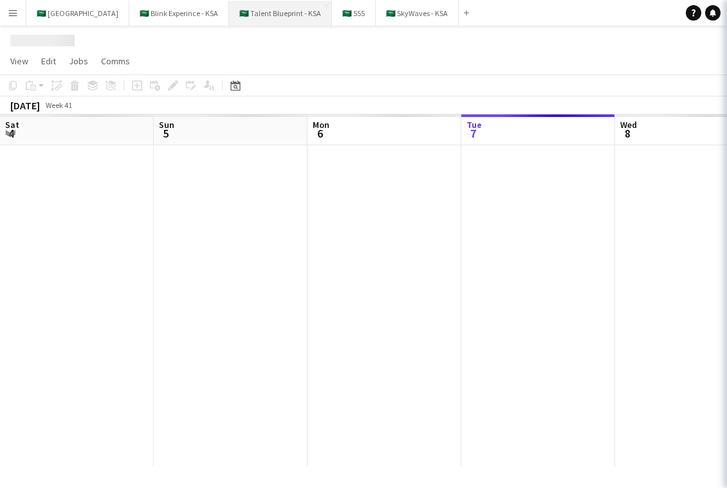
scroll to position [0, 308]
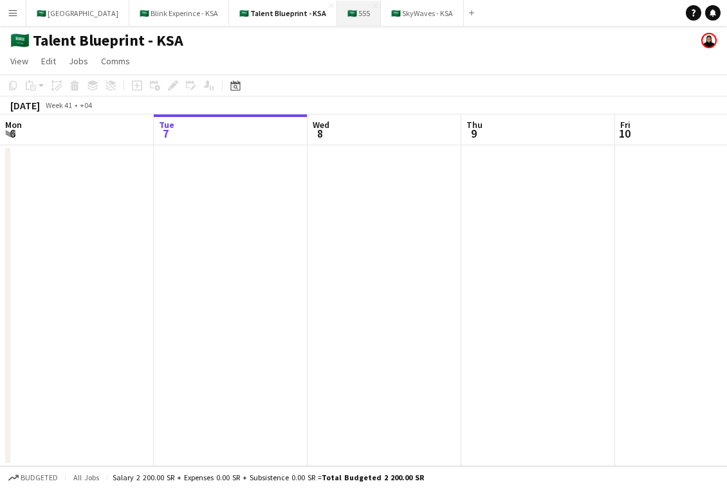
click at [337, 13] on button "🇸🇦 555 Close" at bounding box center [359, 13] width 44 height 25
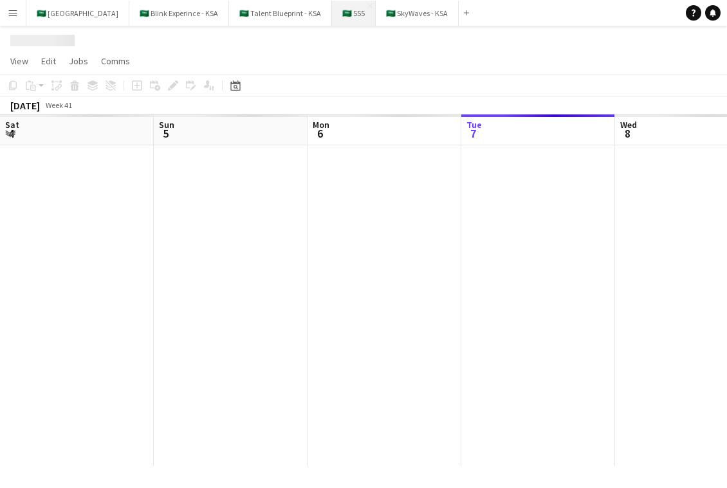
scroll to position [0, 308]
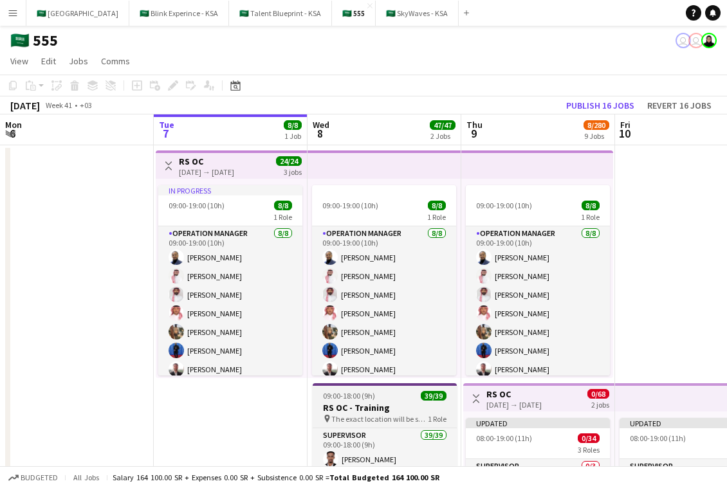
click at [394, 412] on h3 "RS OC - Training" at bounding box center [385, 408] width 144 height 12
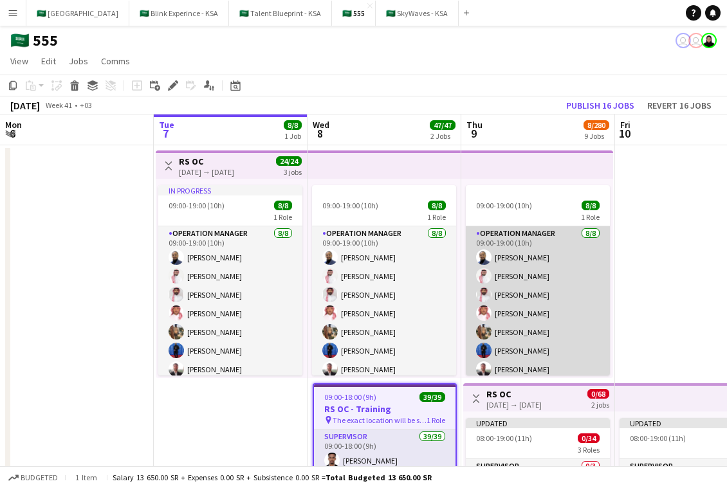
scroll to position [25, 0]
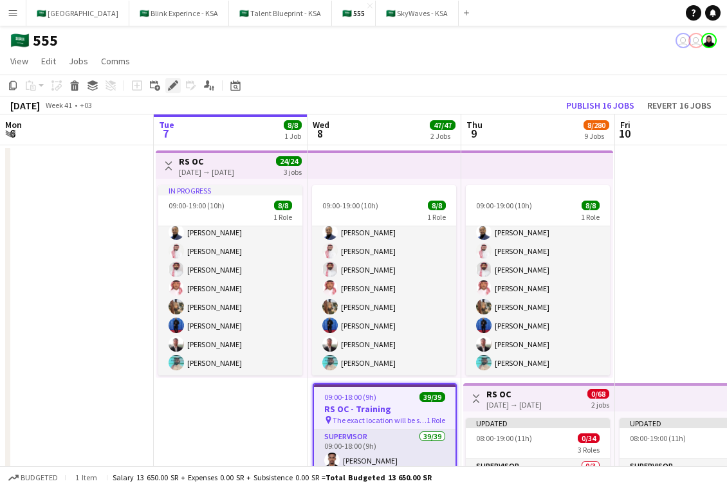
click at [170, 91] on div "Edit" at bounding box center [172, 85] width 15 height 15
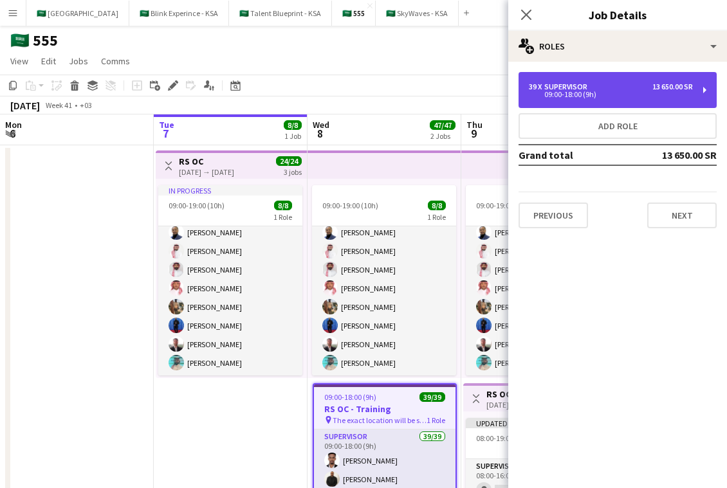
click at [623, 97] on div "09:00-18:00 (9h)" at bounding box center [611, 94] width 164 height 6
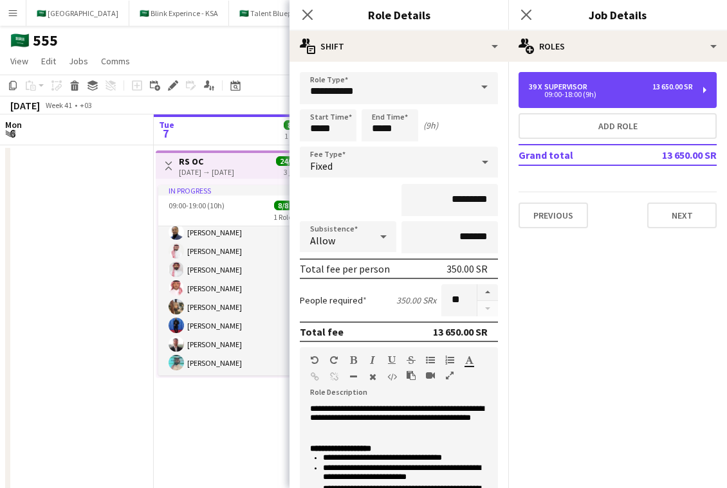
scroll to position [217, 0]
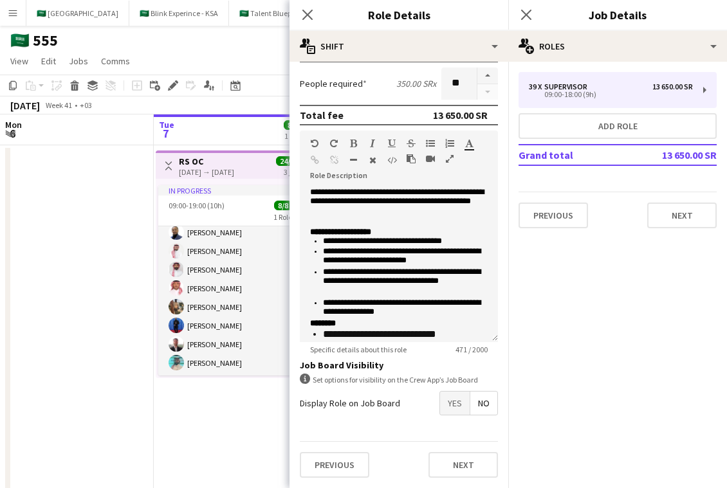
click at [442, 407] on span "Yes" at bounding box center [455, 403] width 30 height 23
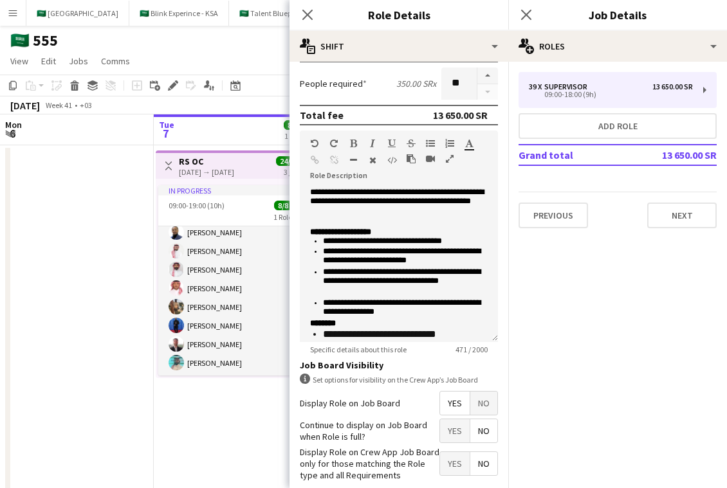
scroll to position [282, 0]
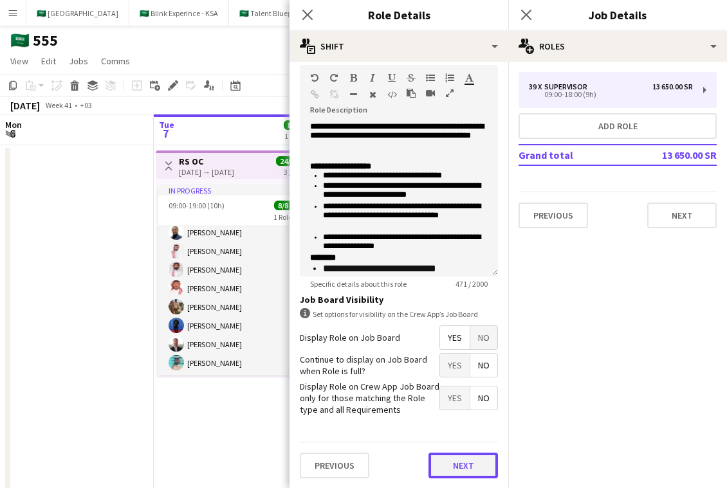
click at [470, 463] on button "Next" at bounding box center [462, 466] width 69 height 26
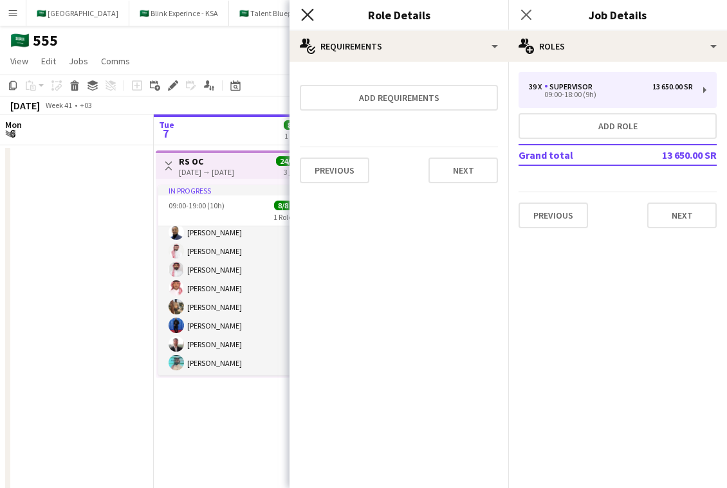
click at [306, 10] on icon "Close pop-in" at bounding box center [307, 14] width 12 height 12
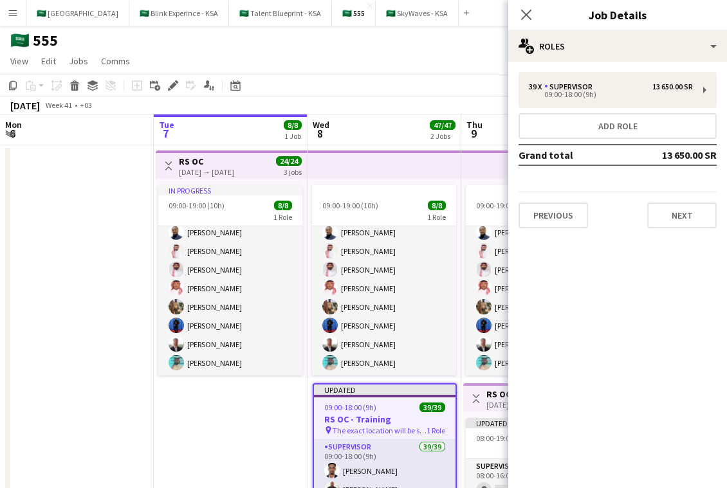
click at [396, 403] on div "09:00-18:00 (9h) 39/39" at bounding box center [385, 408] width 142 height 10
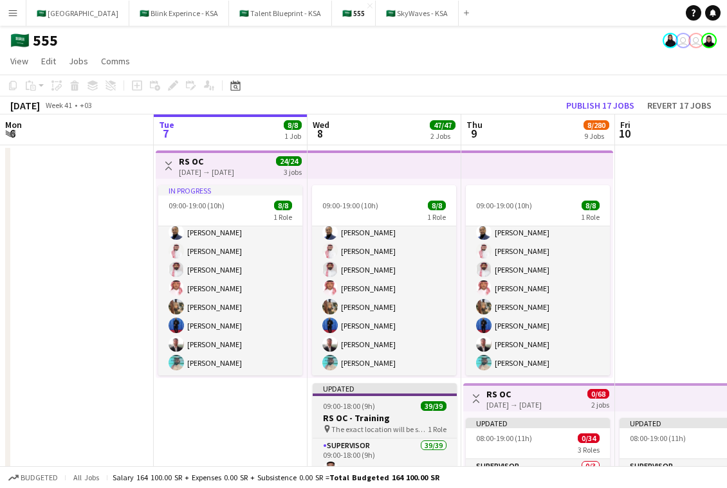
click at [387, 399] on app-job-card "Updated 09:00-18:00 (9h) 39/39 RS OC - Training pin The exact location will be …" at bounding box center [385, 478] width 144 height 190
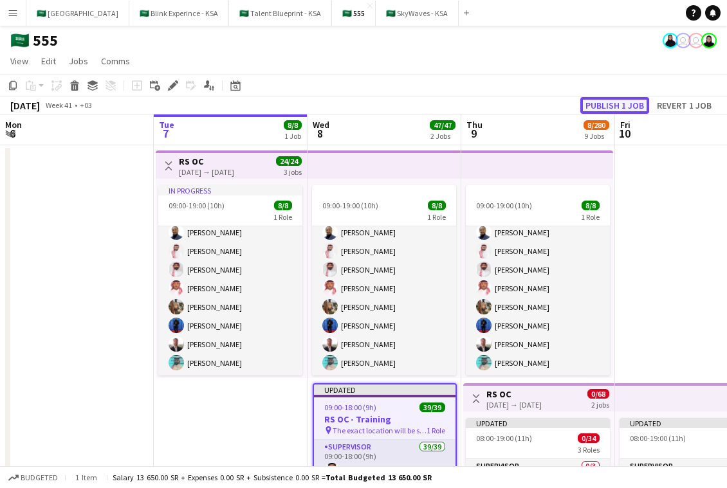
click at [627, 103] on button "Publish 1 job" at bounding box center [614, 105] width 69 height 17
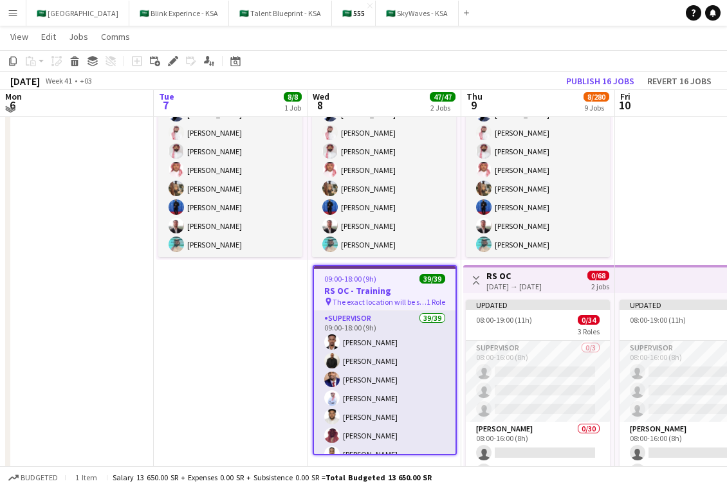
scroll to position [120, 0]
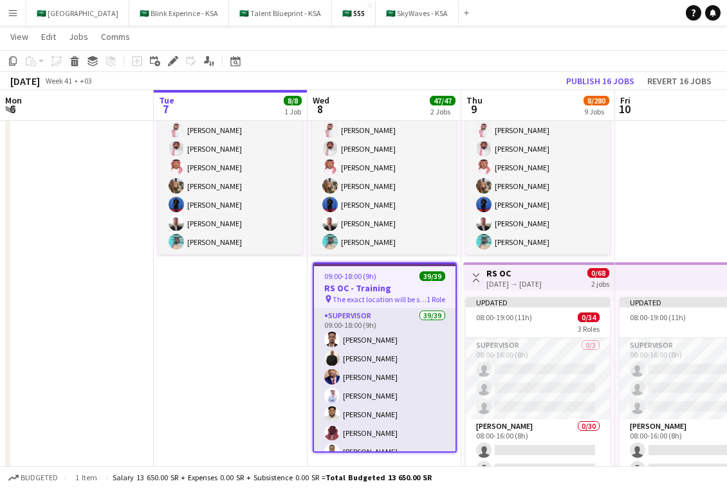
click at [403, 293] on h3 "RS OC - Training" at bounding box center [385, 288] width 142 height 12
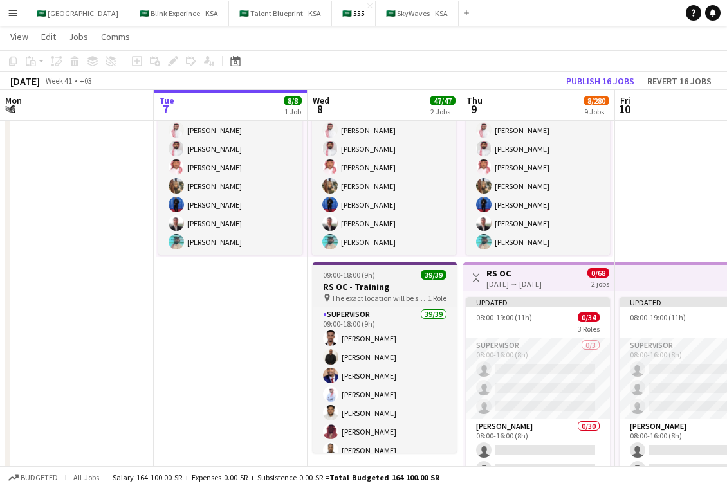
click at [383, 277] on div "09:00-18:00 (9h) 39/39" at bounding box center [385, 275] width 144 height 10
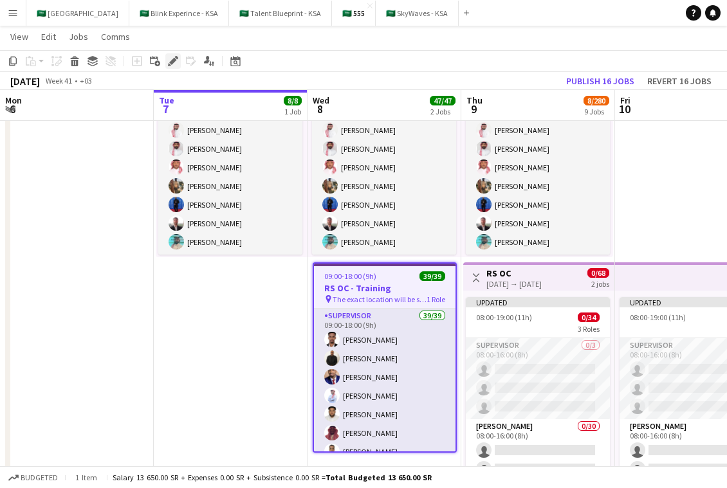
click at [170, 64] on icon at bounding box center [172, 61] width 7 height 7
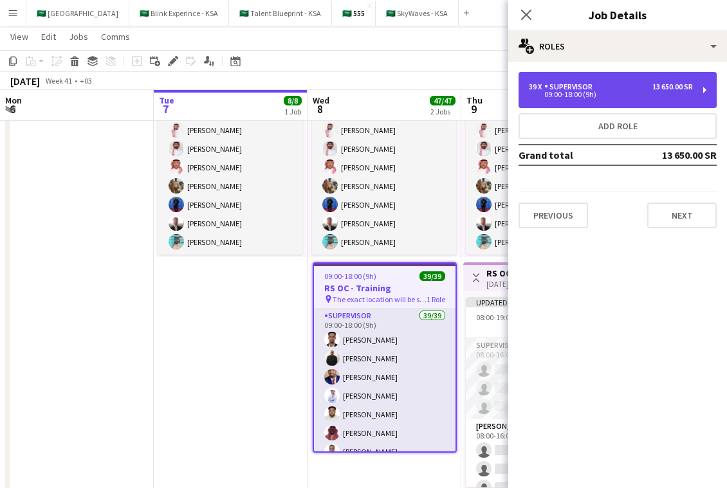
click at [636, 86] on div "39 x Supervisor 13 650.00 SR" at bounding box center [611, 86] width 164 height 9
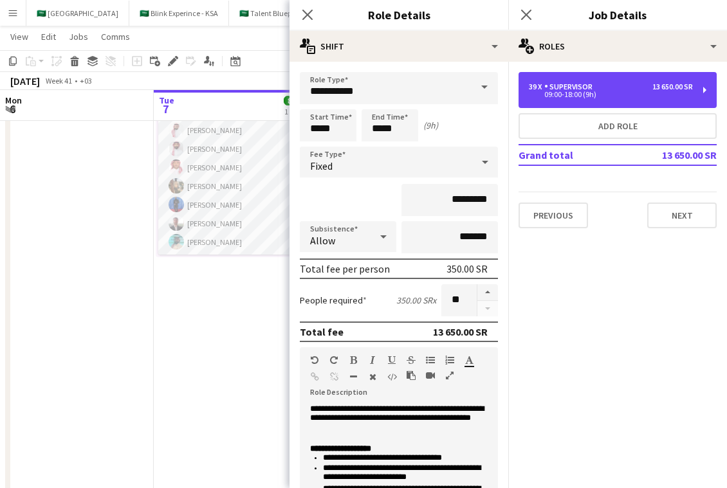
scroll to position [282, 0]
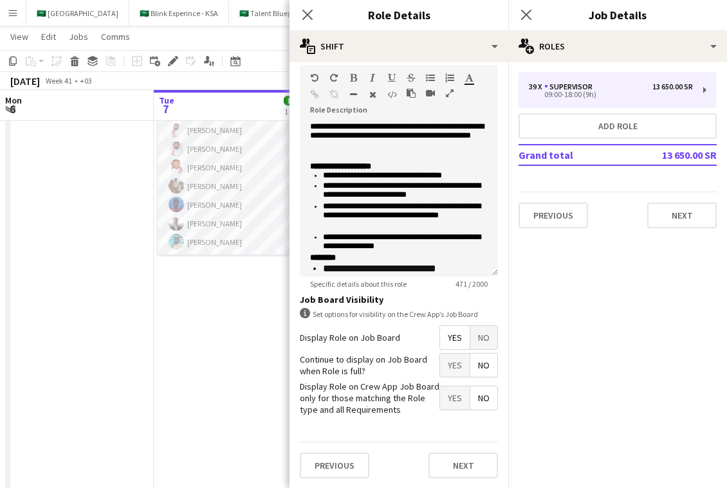
click at [456, 365] on span "Yes" at bounding box center [455, 365] width 30 height 23
click at [304, 12] on icon "Close pop-in" at bounding box center [307, 14] width 12 height 12
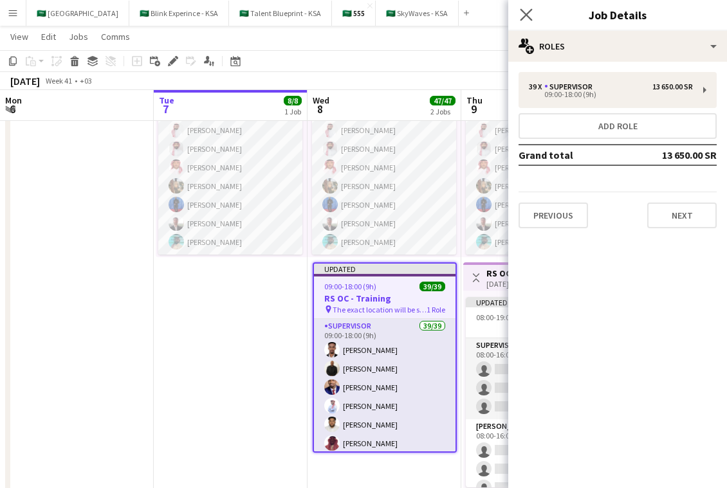
click at [532, 10] on app-icon "Close pop-in" at bounding box center [526, 15] width 19 height 19
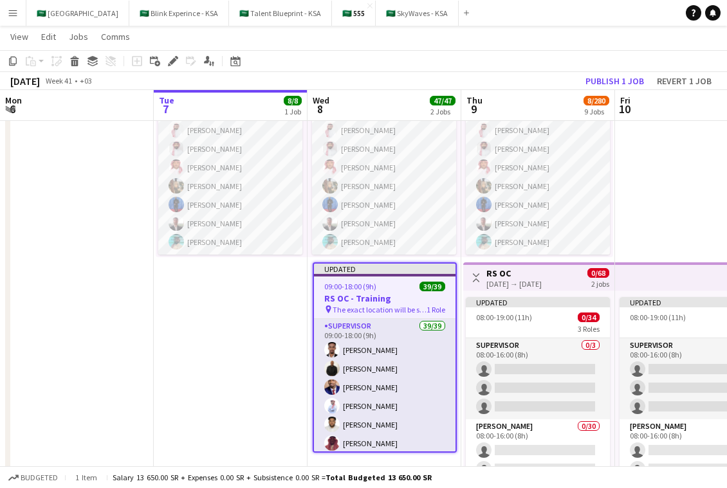
click at [442, 275] on div at bounding box center [385, 275] width 142 height 3
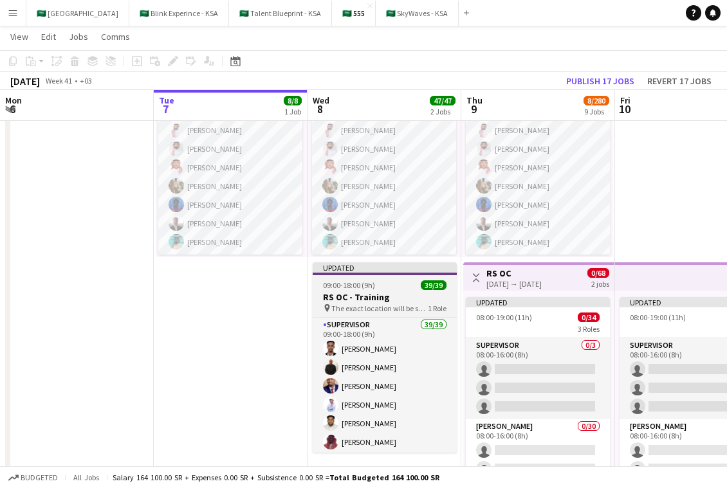
click at [442, 275] on div at bounding box center [385, 274] width 144 height 3
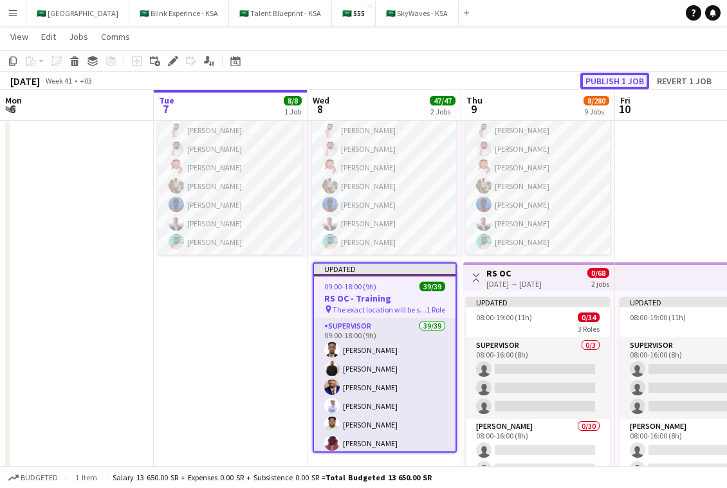
click at [632, 76] on button "Publish 1 job" at bounding box center [614, 81] width 69 height 17
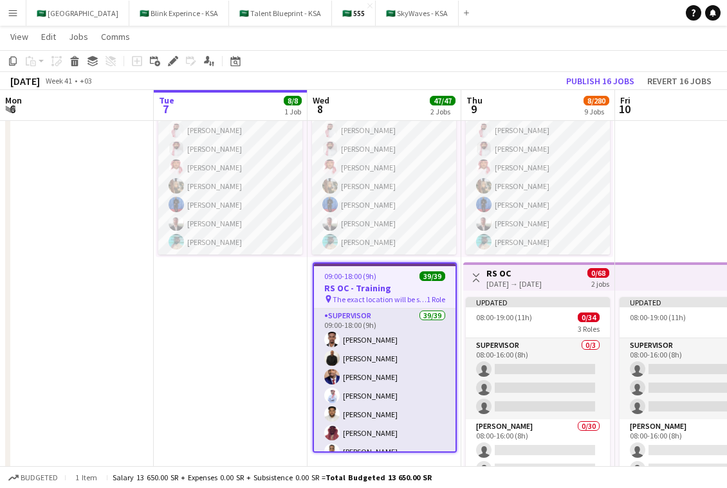
click at [405, 273] on div "09:00-18:00 (9h) 39/39" at bounding box center [385, 277] width 142 height 10
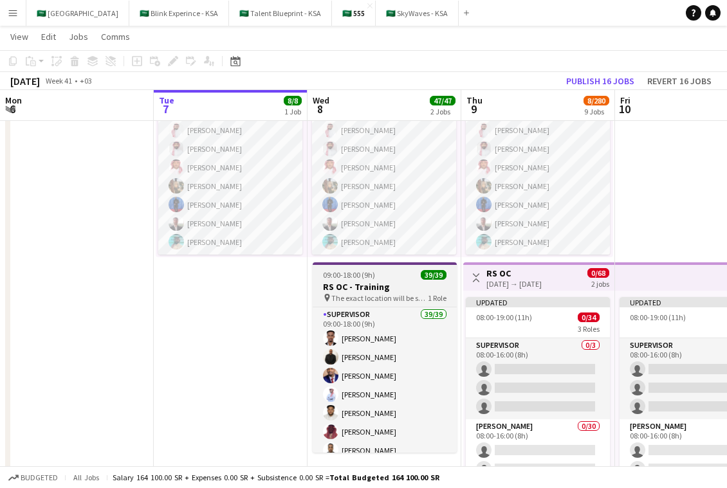
click at [405, 273] on div "09:00-18:00 (9h) 39/39" at bounding box center [385, 275] width 144 height 10
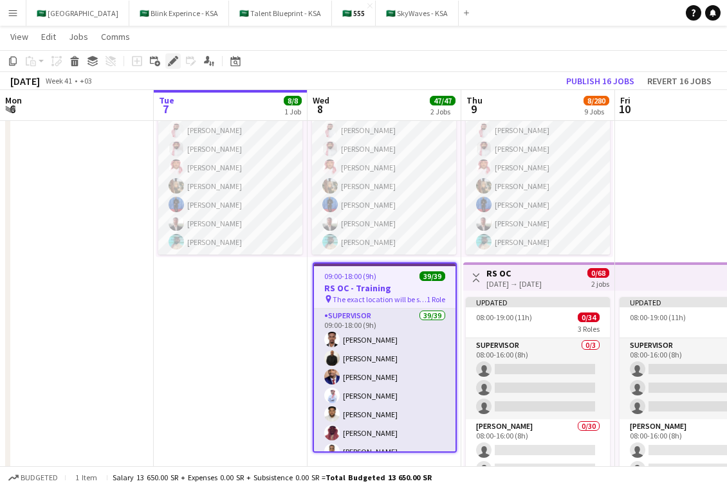
click at [177, 60] on icon "Edit" at bounding box center [173, 61] width 10 height 10
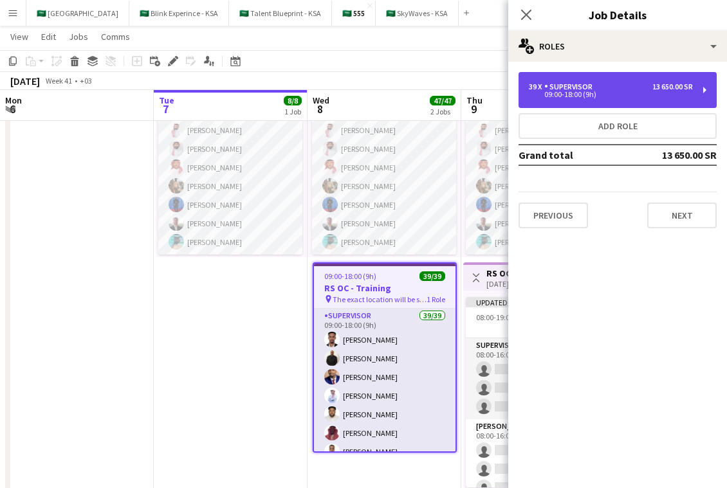
click at [592, 90] on div "Supervisor" at bounding box center [570, 86] width 53 height 9
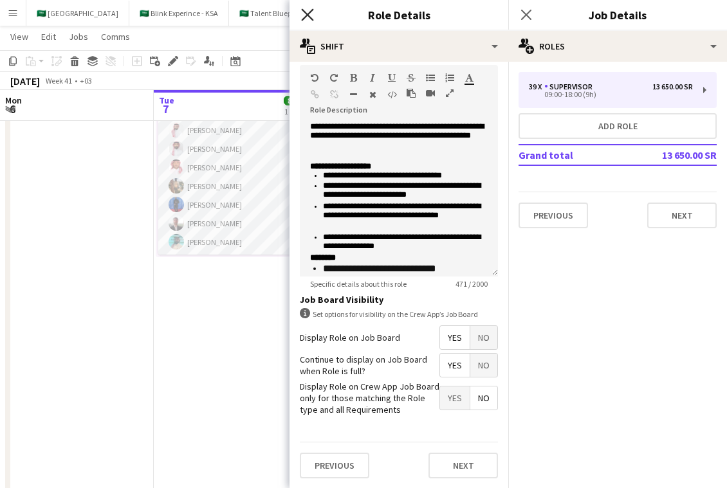
click at [307, 10] on icon "Close pop-in" at bounding box center [307, 14] width 12 height 12
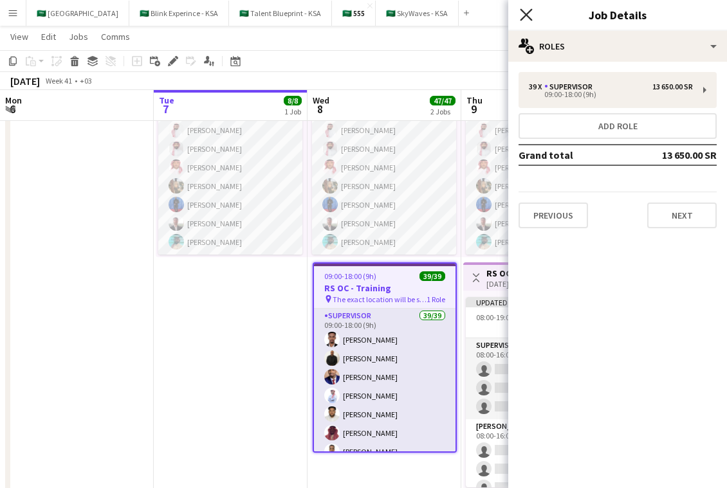
click at [520, 9] on icon at bounding box center [526, 14] width 12 height 12
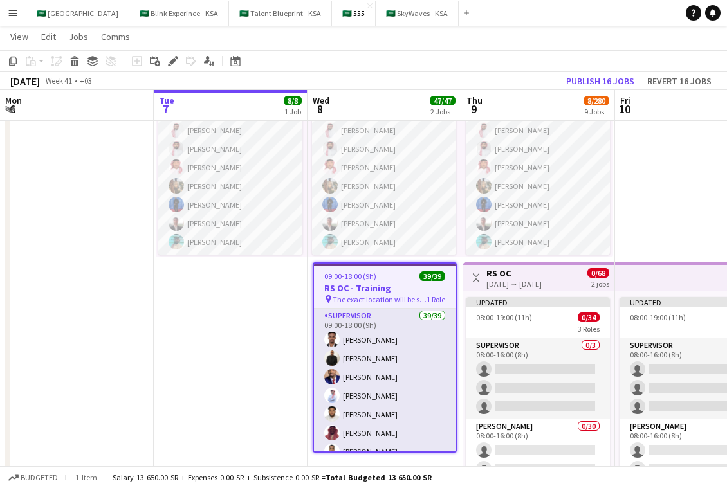
click at [403, 286] on h3 "RS OC - Training" at bounding box center [385, 288] width 142 height 12
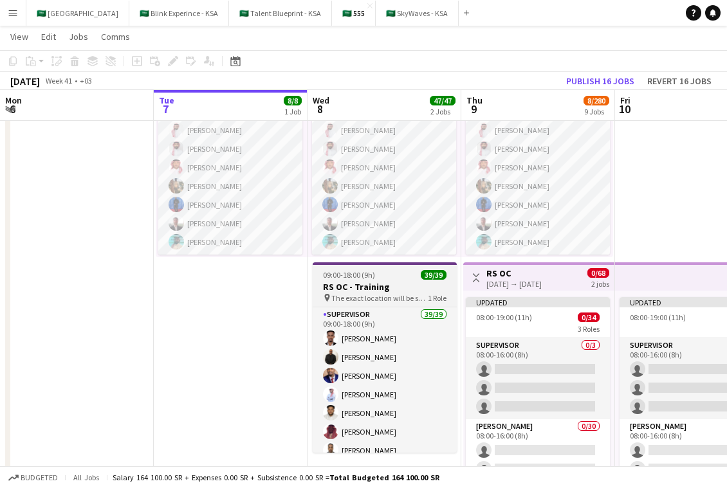
click at [386, 282] on h3 "RS OC - Training" at bounding box center [385, 287] width 144 height 12
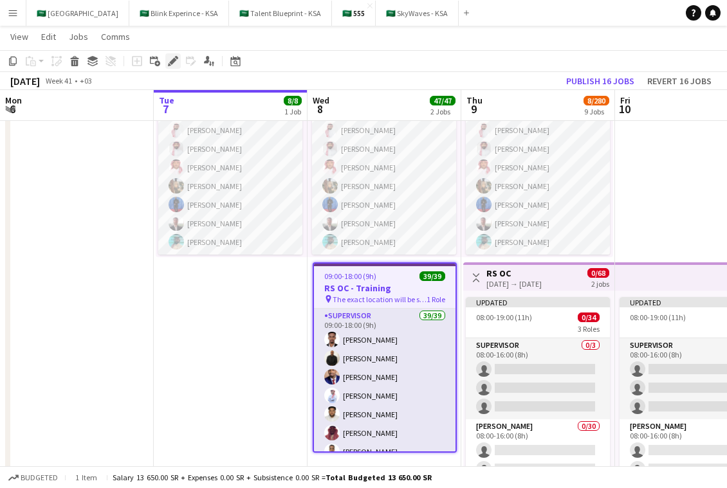
click at [176, 58] on icon at bounding box center [176, 57] width 3 height 3
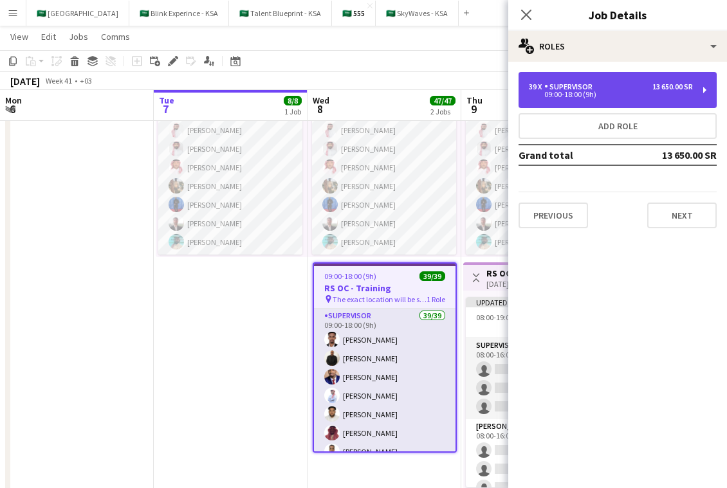
click at [624, 91] on div "09:00-18:00 (9h)" at bounding box center [611, 94] width 164 height 6
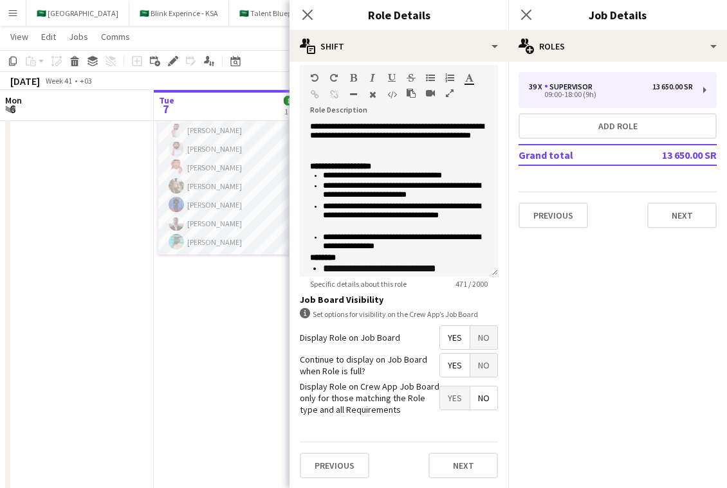
click at [484, 332] on span "No" at bounding box center [483, 337] width 27 height 23
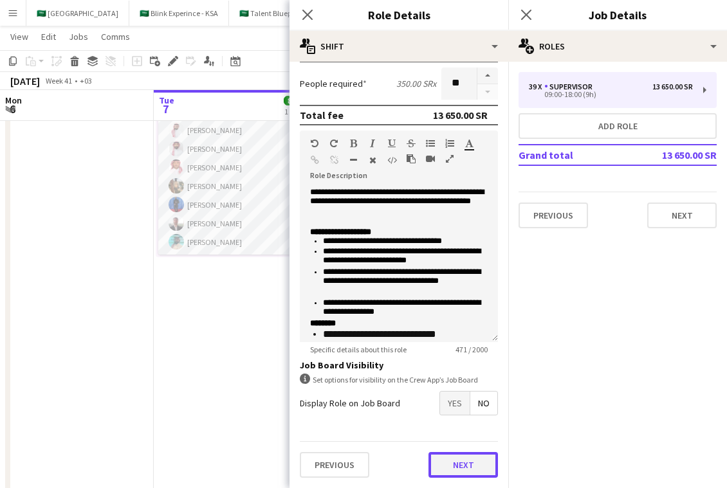
click at [467, 465] on button "Next" at bounding box center [462, 465] width 69 height 26
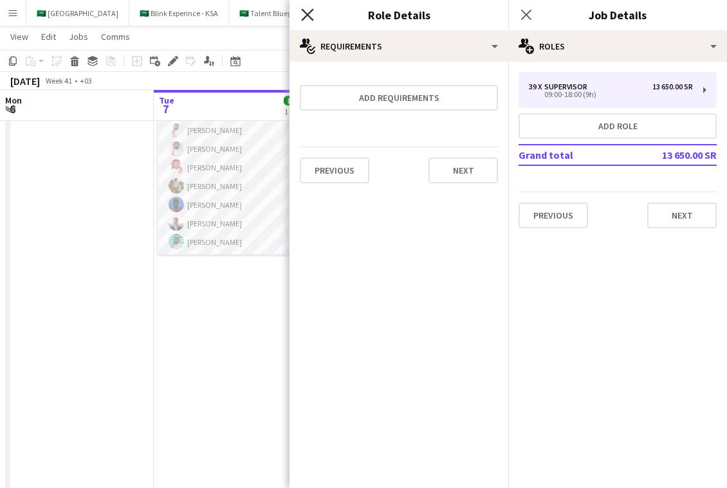
click at [309, 19] on icon "Close pop-in" at bounding box center [307, 14] width 12 height 12
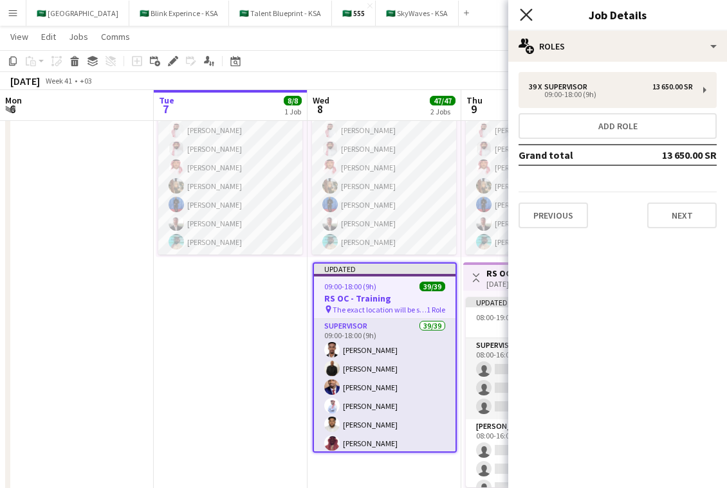
click at [522, 15] on icon "Close pop-in" at bounding box center [526, 14] width 12 height 12
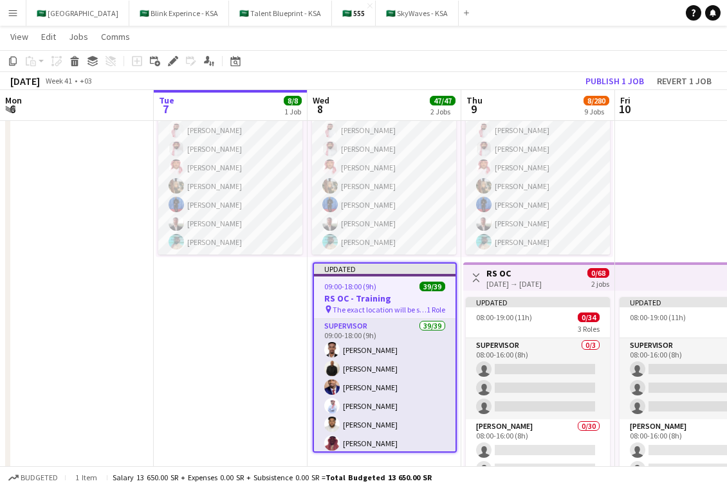
click at [390, 293] on h3 "RS OC - Training" at bounding box center [385, 299] width 142 height 12
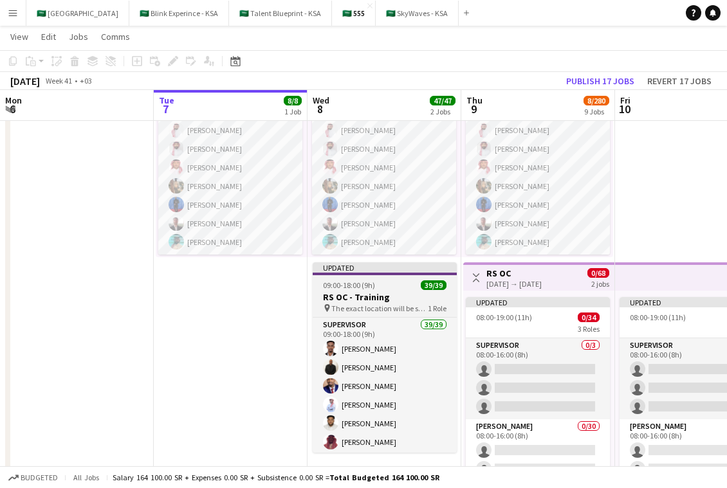
click at [390, 293] on h3 "RS OC - Training" at bounding box center [385, 297] width 144 height 12
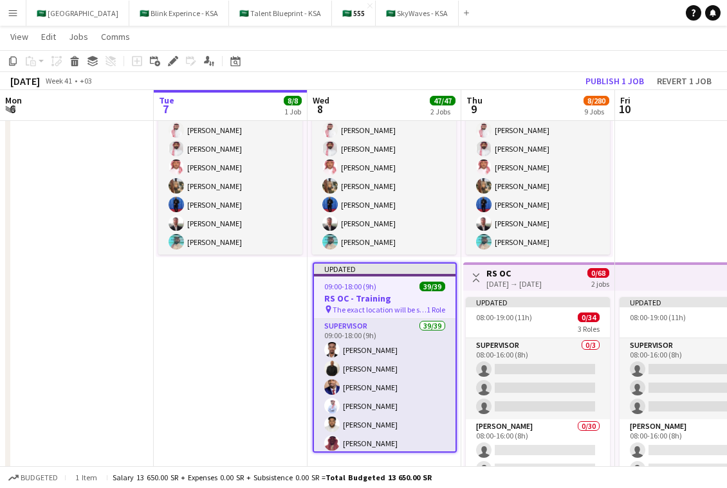
click at [605, 69] on app-toolbar "Copy Paste Paste Command V Paste with crew Command Shift V Paste linked Job [GE…" at bounding box center [363, 61] width 727 height 22
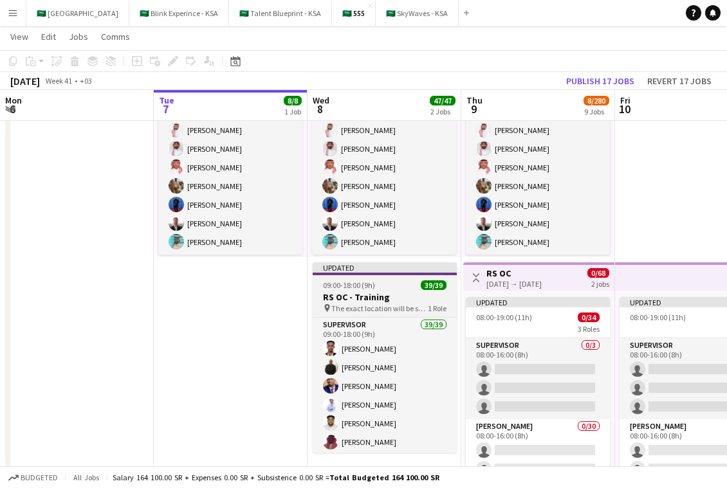
click at [391, 263] on div "Updated" at bounding box center [385, 268] width 144 height 10
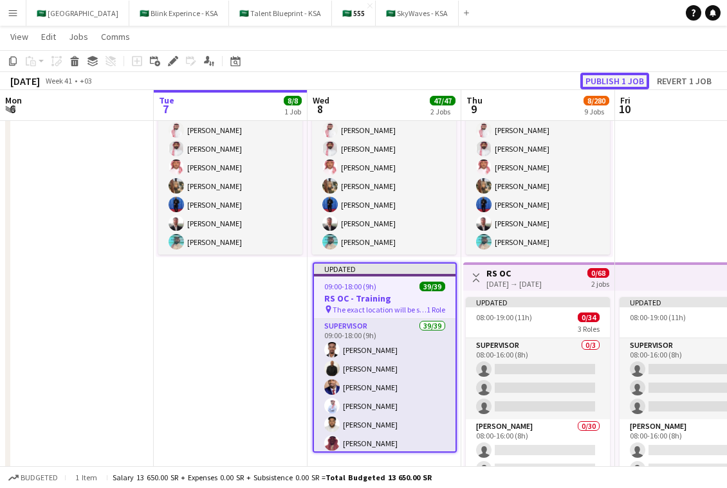
click at [601, 75] on button "Publish 1 job" at bounding box center [614, 81] width 69 height 17
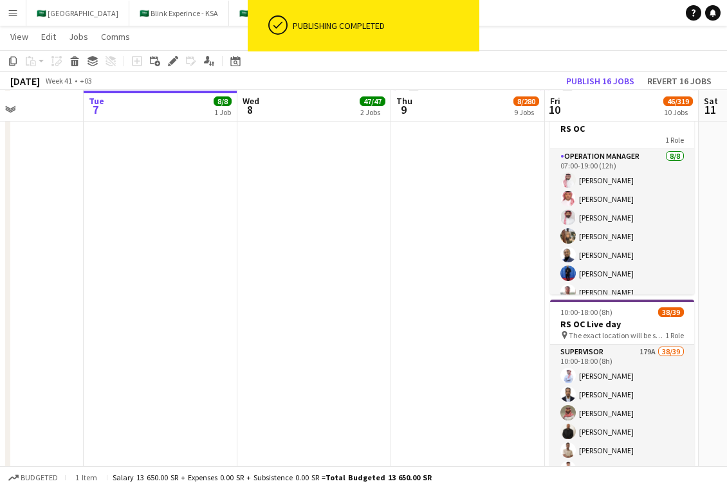
scroll to position [0, 551]
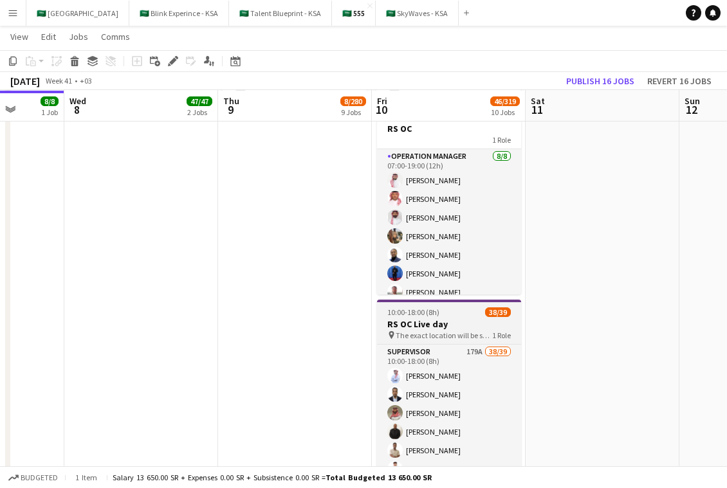
click at [424, 321] on h3 "RS OC Live day" at bounding box center [449, 324] width 144 height 12
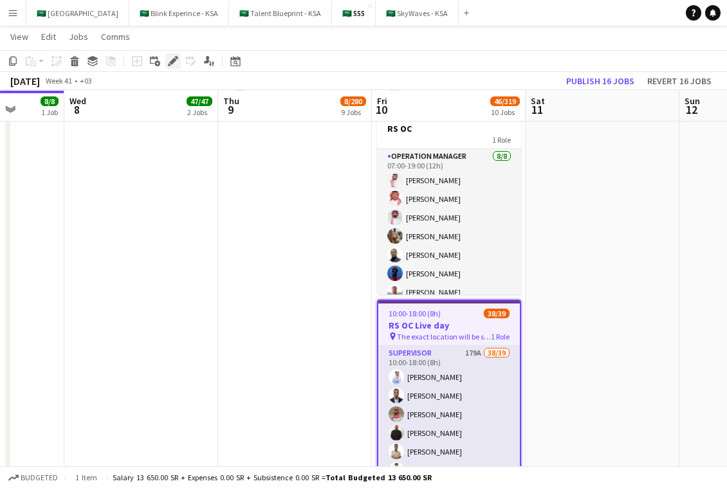
click at [172, 62] on icon at bounding box center [172, 61] width 7 height 7
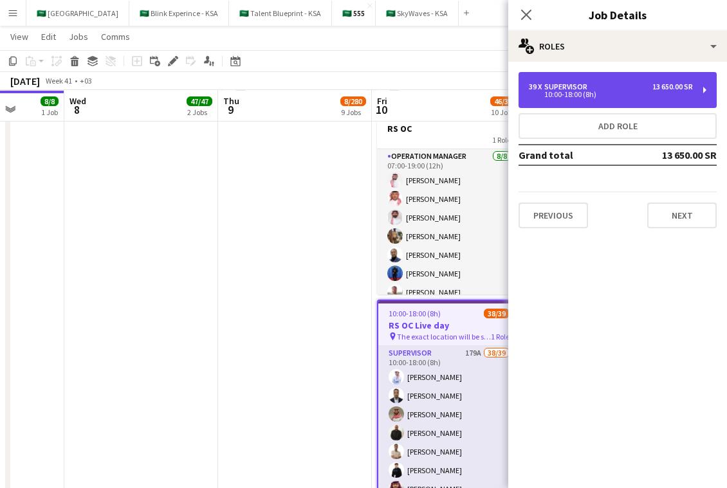
click at [635, 81] on div "39 x Supervisor 13 650.00 SR 10:00-18:00 (8h)" at bounding box center [618, 90] width 198 height 36
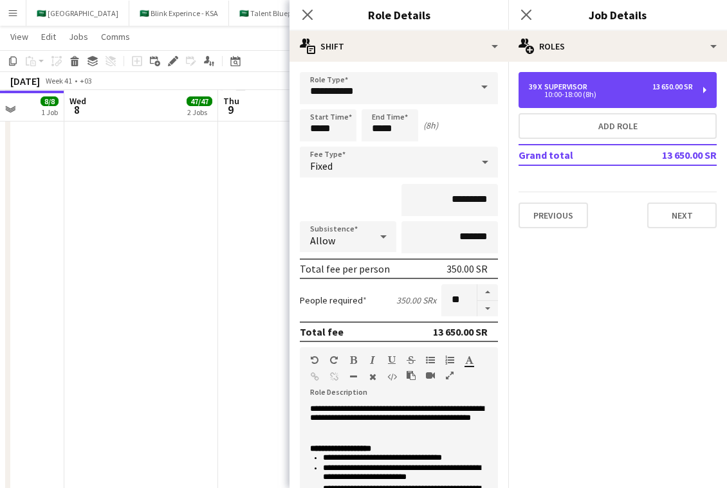
scroll to position [217, 0]
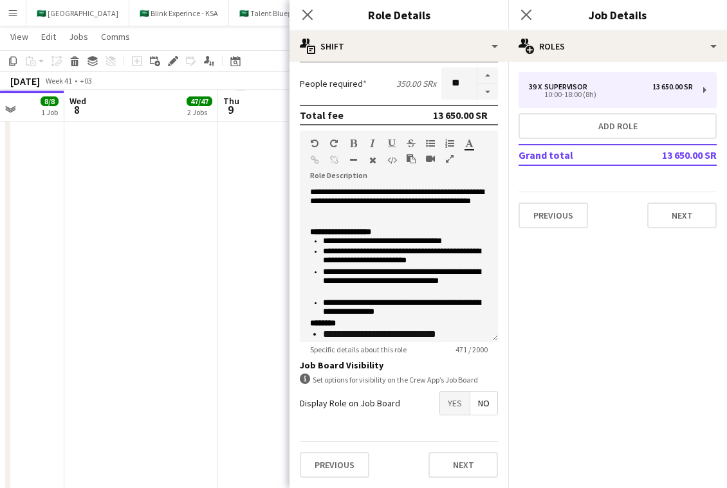
click at [459, 407] on span "Yes" at bounding box center [455, 403] width 30 height 23
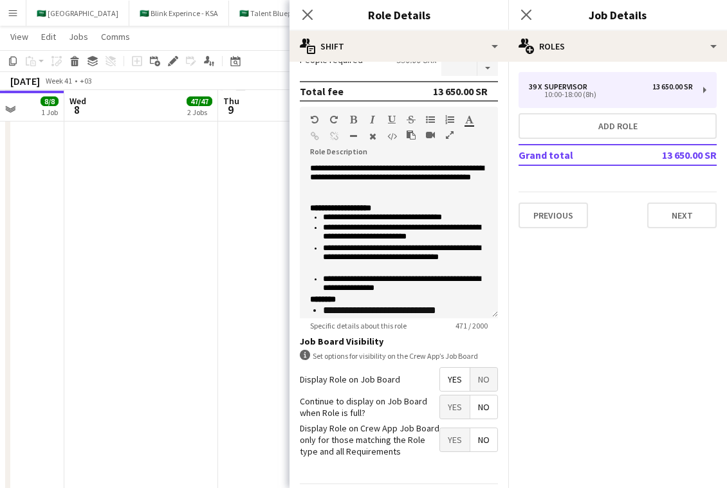
scroll to position [241, 0]
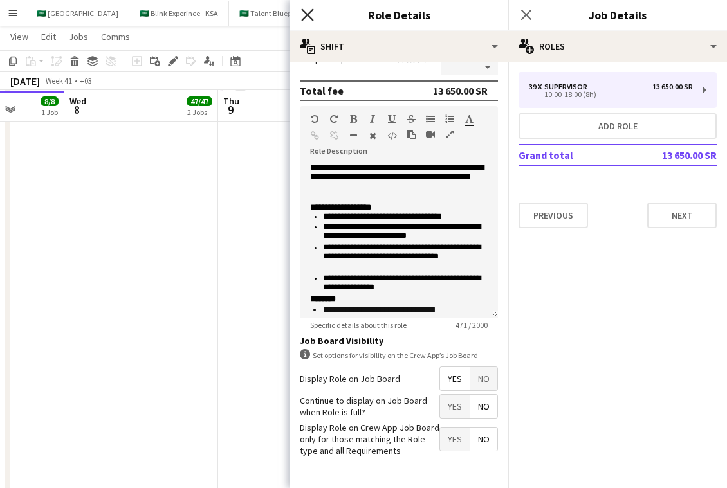
click at [306, 17] on icon "Close pop-in" at bounding box center [307, 14] width 12 height 12
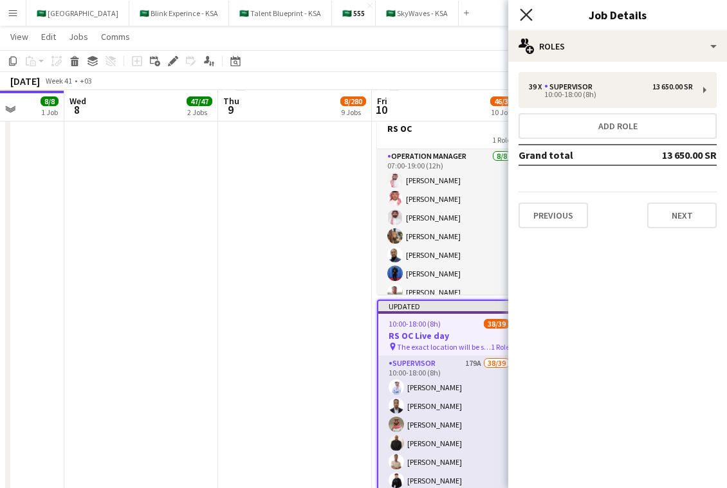
click at [520, 12] on icon "Close pop-in" at bounding box center [526, 14] width 12 height 12
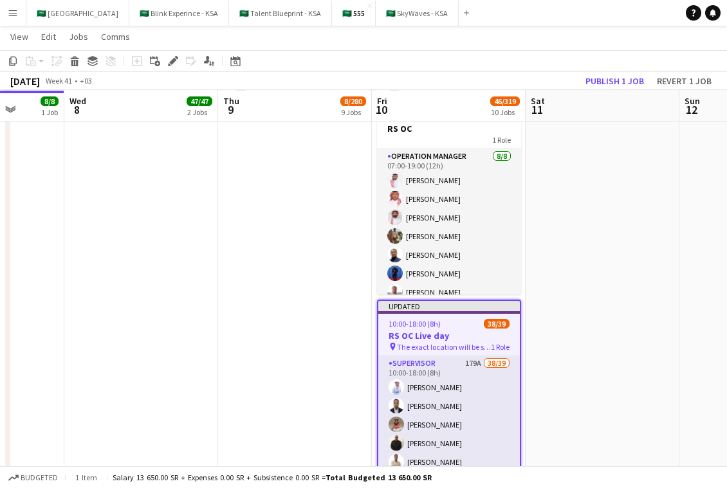
click at [440, 322] on div "10:00-18:00 (8h) 38/39" at bounding box center [449, 324] width 142 height 10
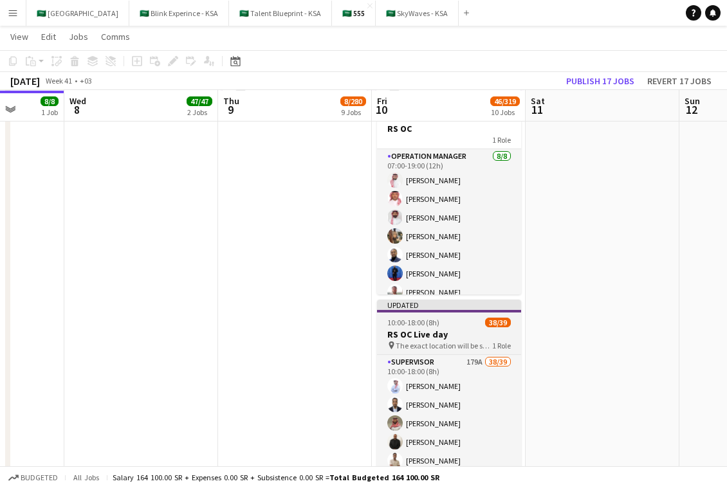
click at [440, 322] on div "10:00-18:00 (8h) 38/39" at bounding box center [449, 323] width 144 height 10
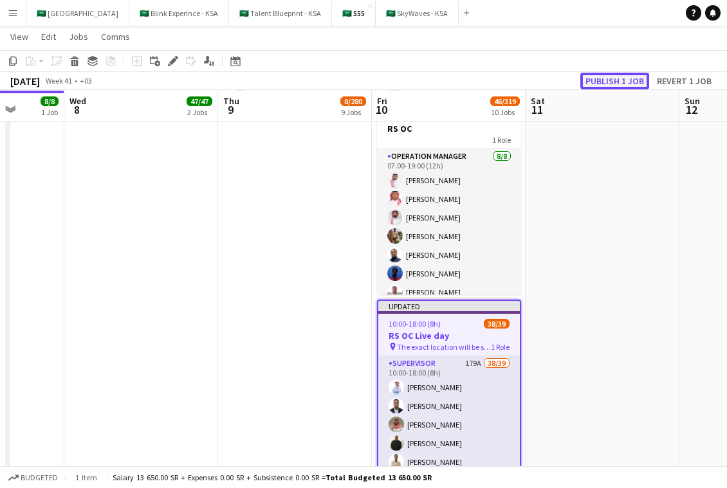
click at [607, 77] on button "Publish 1 job" at bounding box center [614, 81] width 69 height 17
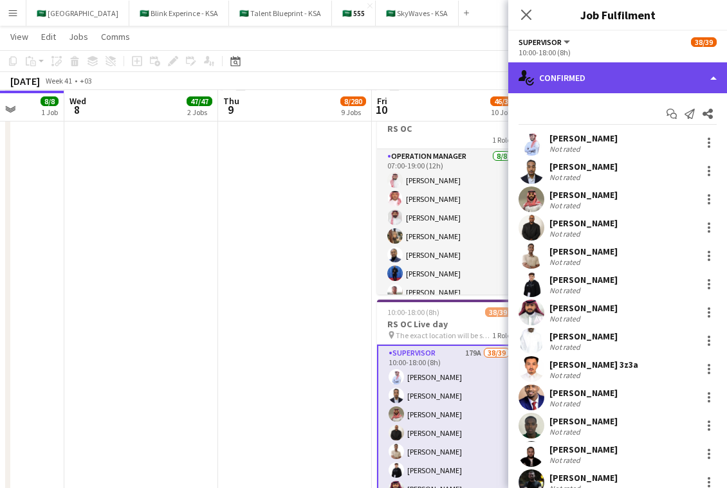
click at [618, 78] on div "single-neutral-actions-check-2 Confirmed" at bounding box center [617, 77] width 219 height 31
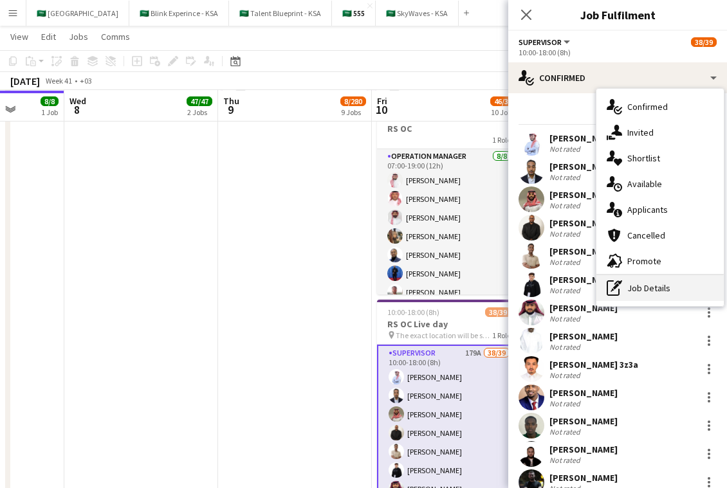
click at [667, 290] on div "pen-write Job Details" at bounding box center [659, 288] width 127 height 26
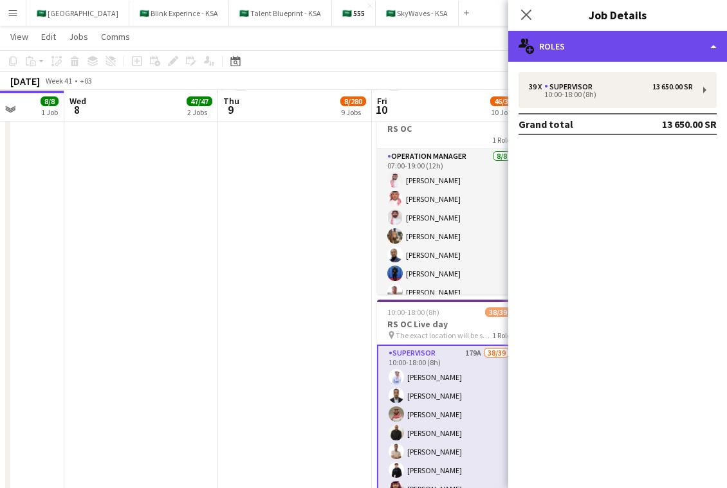
click at [633, 43] on div "multiple-users-add Roles" at bounding box center [617, 46] width 219 height 31
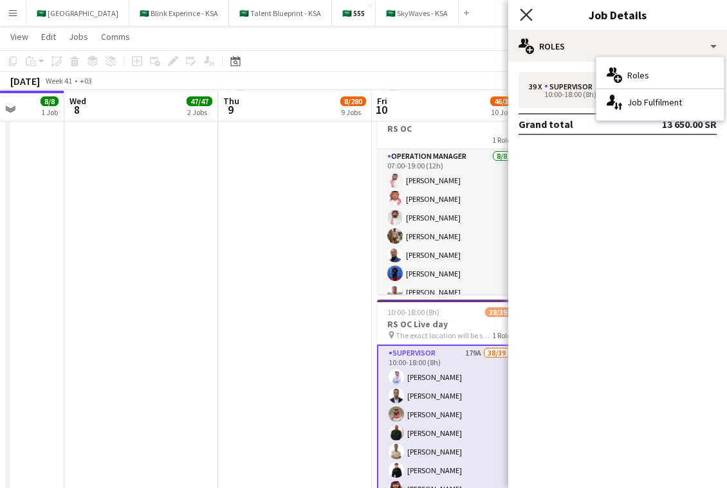
click at [528, 13] on icon at bounding box center [526, 14] width 12 height 12
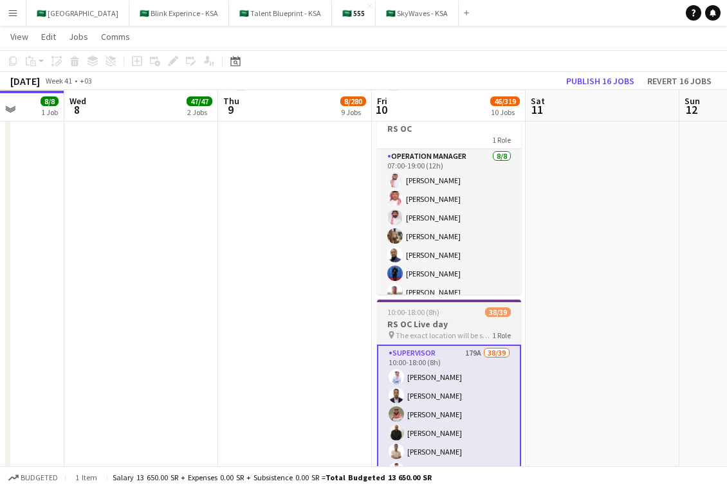
click at [459, 314] on div "10:00-18:00 (8h) 38/39" at bounding box center [449, 313] width 144 height 10
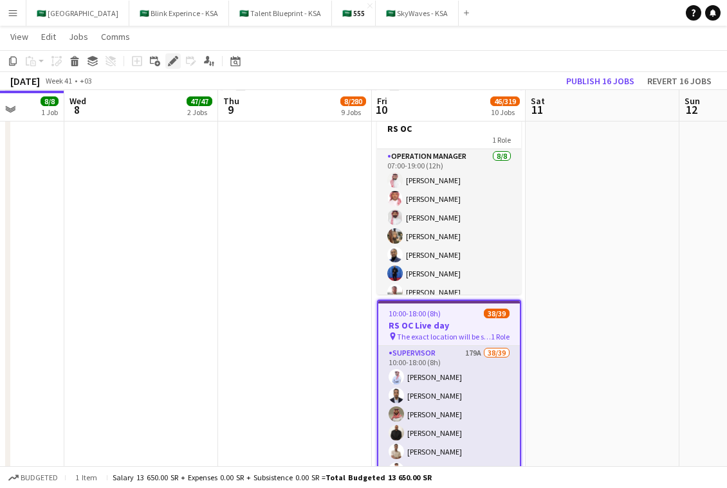
click at [170, 60] on icon "Edit" at bounding box center [173, 61] width 10 height 10
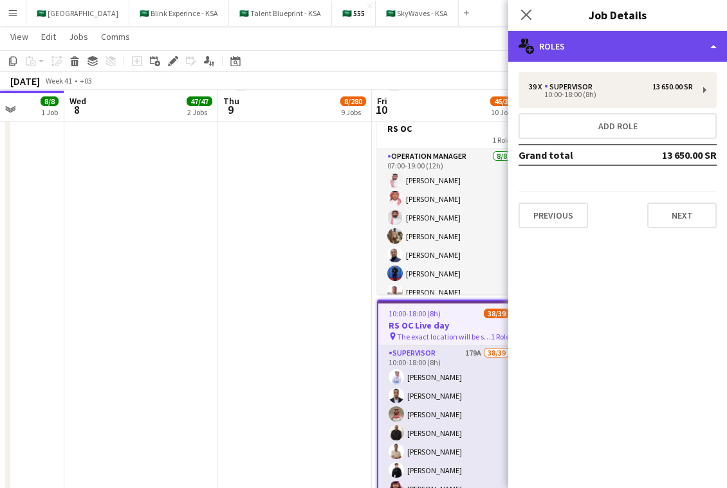
click at [667, 39] on div "multiple-users-add Roles" at bounding box center [617, 46] width 219 height 31
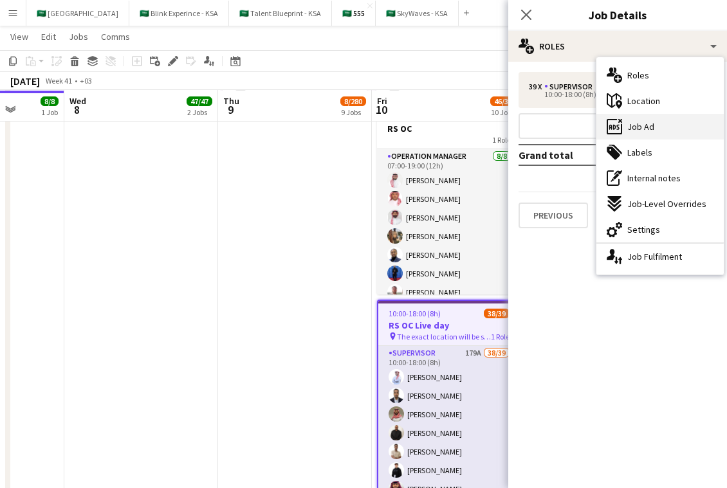
click at [674, 131] on div "ads-window Job Ad" at bounding box center [659, 127] width 127 height 26
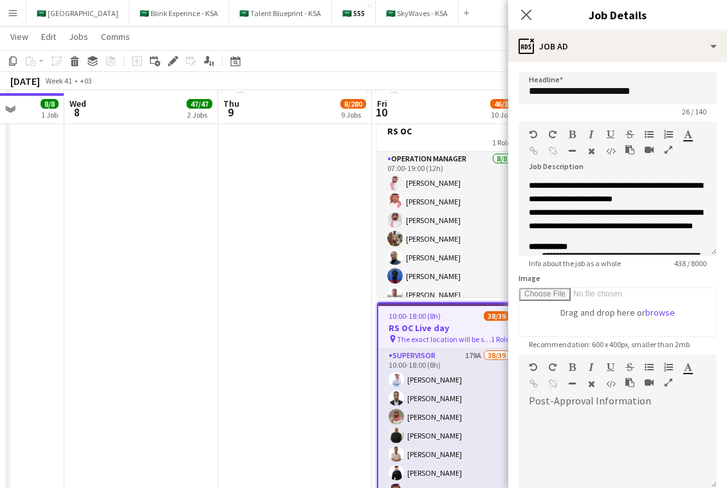
scroll to position [2142, 0]
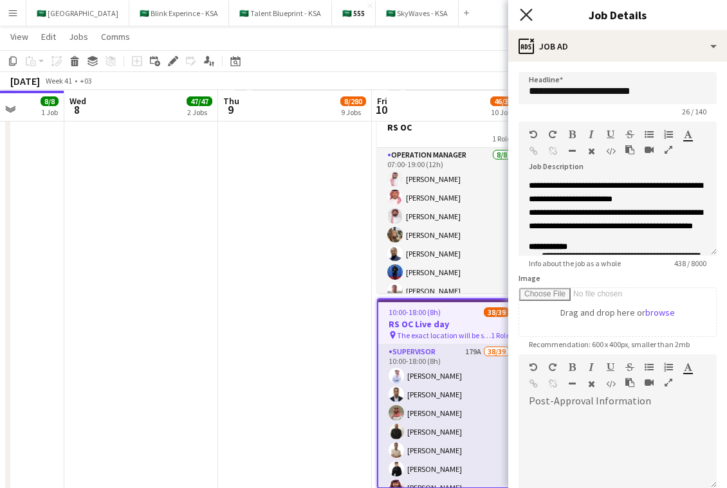
click at [526, 17] on icon "Close pop-in" at bounding box center [526, 14] width 12 height 12
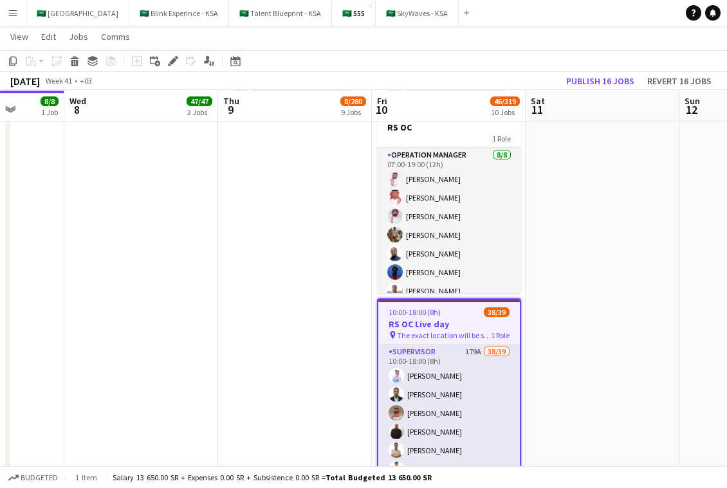
click at [447, 308] on div "10:00-18:00 (8h) 38/39" at bounding box center [449, 313] width 142 height 10
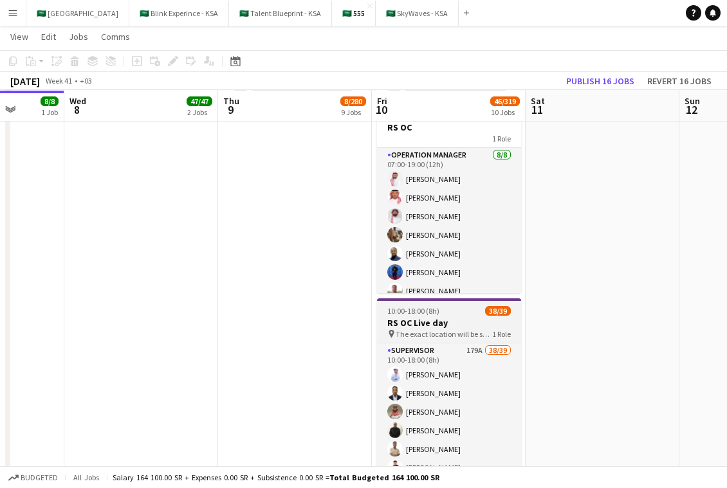
click at [447, 307] on div "10:00-18:00 (8h) 38/39" at bounding box center [449, 311] width 144 height 10
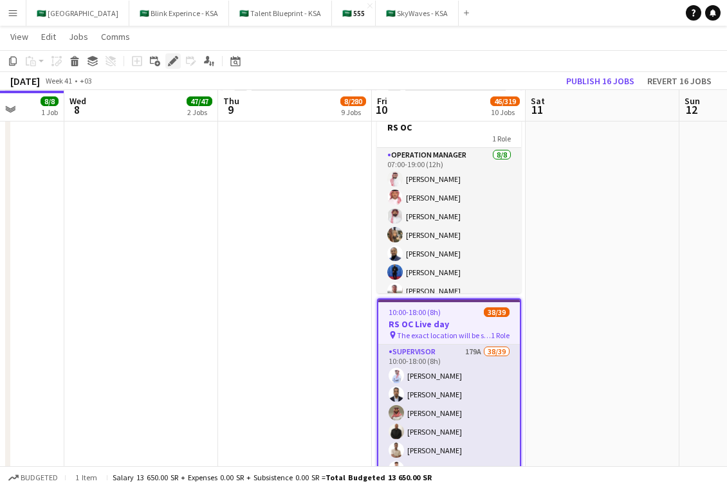
click at [174, 66] on icon "Edit" at bounding box center [173, 61] width 10 height 10
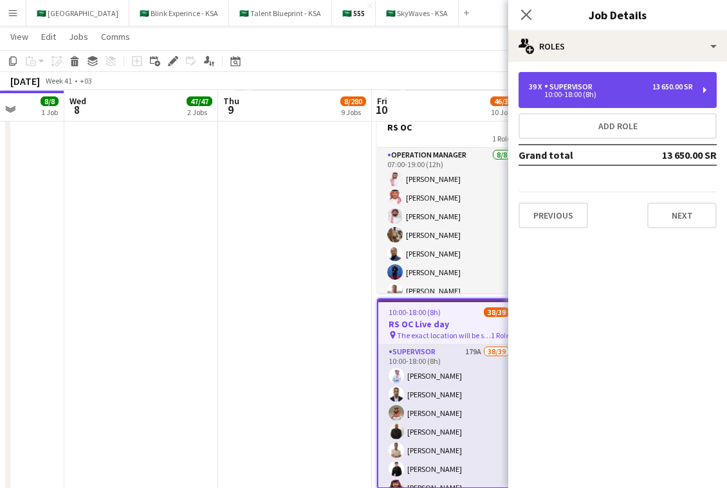
click at [597, 78] on div "39 x Supervisor 13 650.00 SR 10:00-18:00 (8h)" at bounding box center [618, 90] width 198 height 36
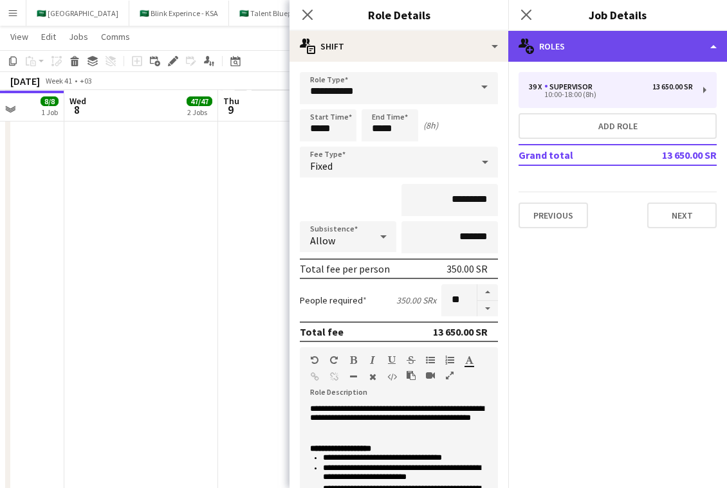
click at [616, 52] on div "multiple-users-add Roles" at bounding box center [617, 46] width 219 height 31
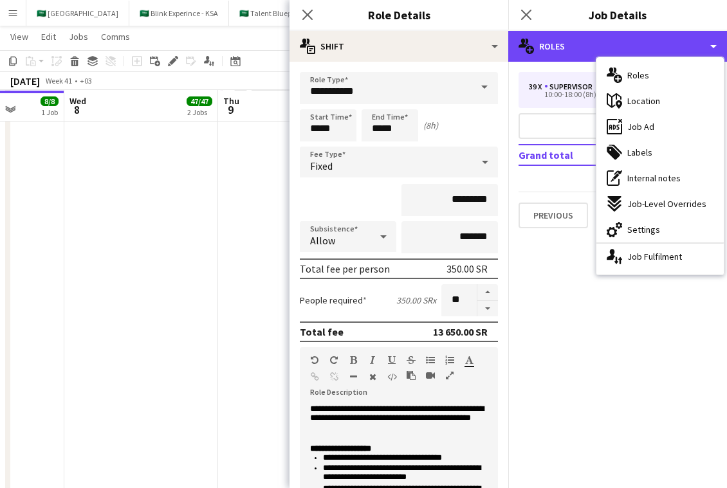
scroll to position [282, 0]
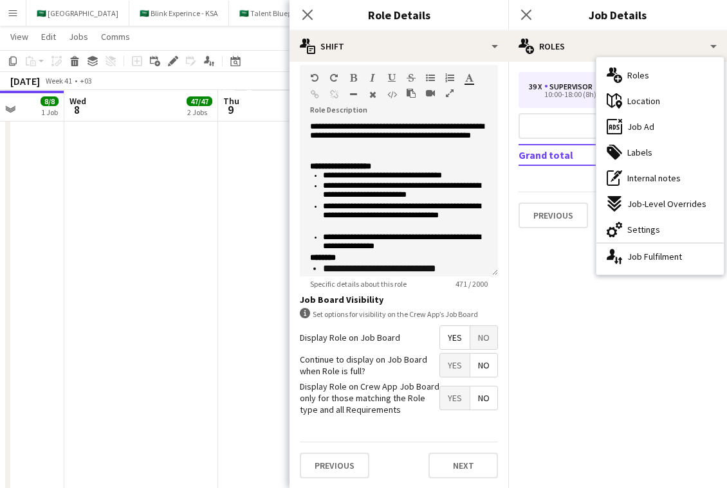
click at [471, 336] on span "No" at bounding box center [483, 337] width 27 height 23
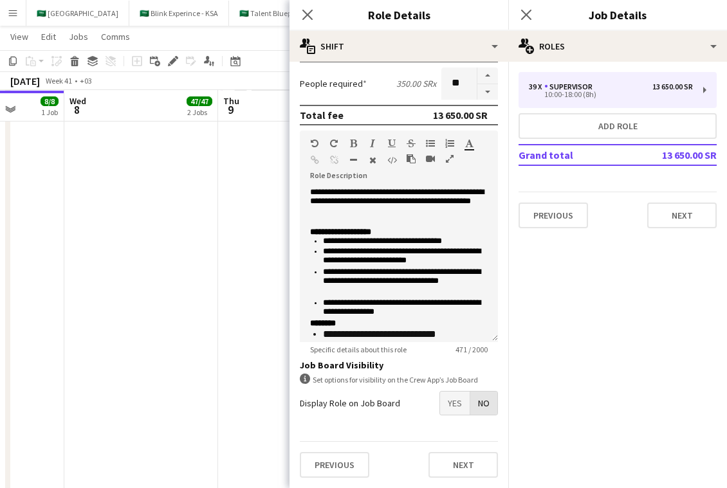
scroll to position [217, 0]
click at [465, 457] on button "Next" at bounding box center [462, 465] width 69 height 26
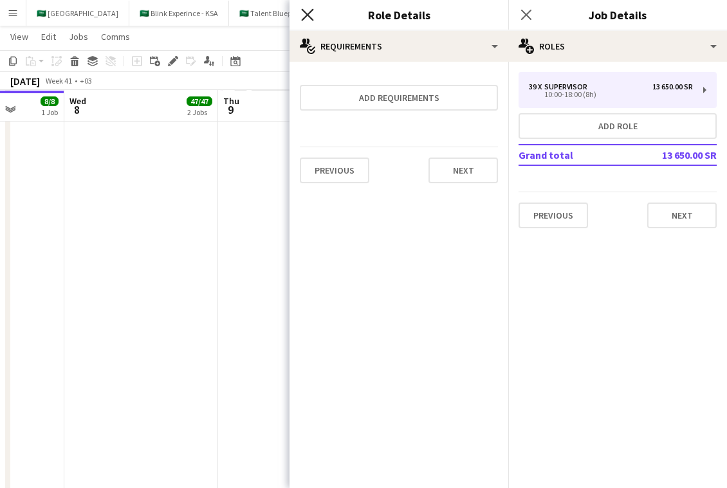
click at [308, 12] on icon at bounding box center [307, 14] width 12 height 12
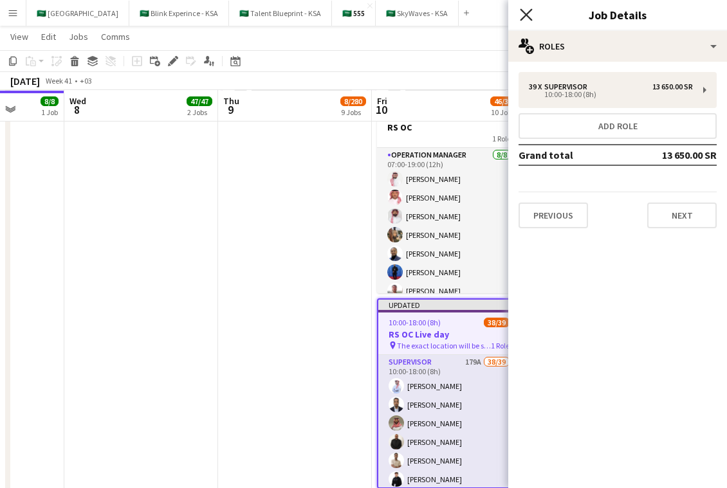
click at [524, 12] on icon "Close pop-in" at bounding box center [526, 14] width 12 height 12
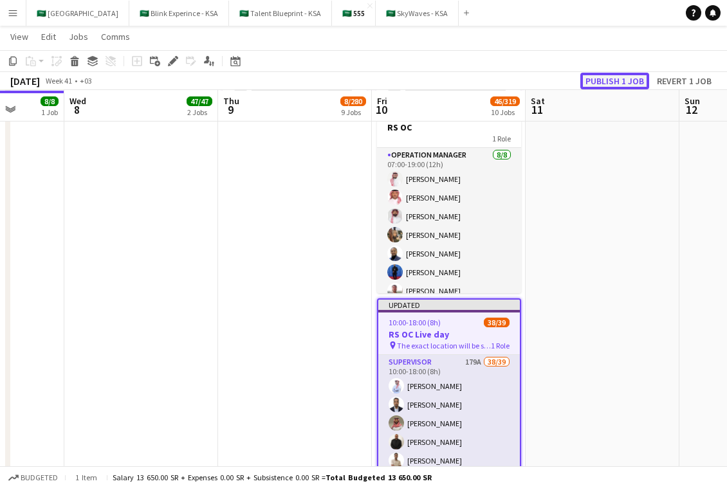
click at [624, 83] on button "Publish 1 job" at bounding box center [614, 81] width 69 height 17
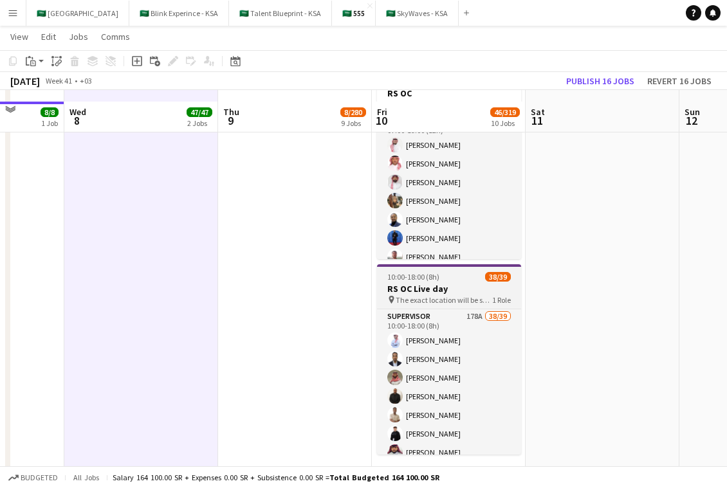
scroll to position [2191, 0]
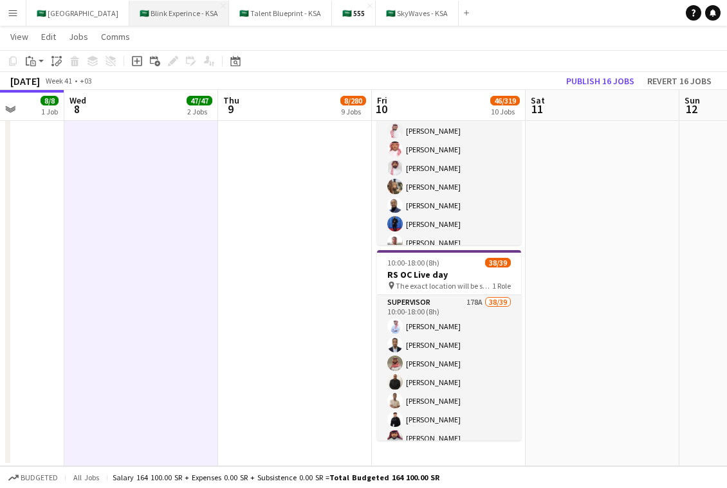
click at [149, 12] on button "🇸🇦 Blink Experince - KSA Close" at bounding box center [179, 13] width 100 height 25
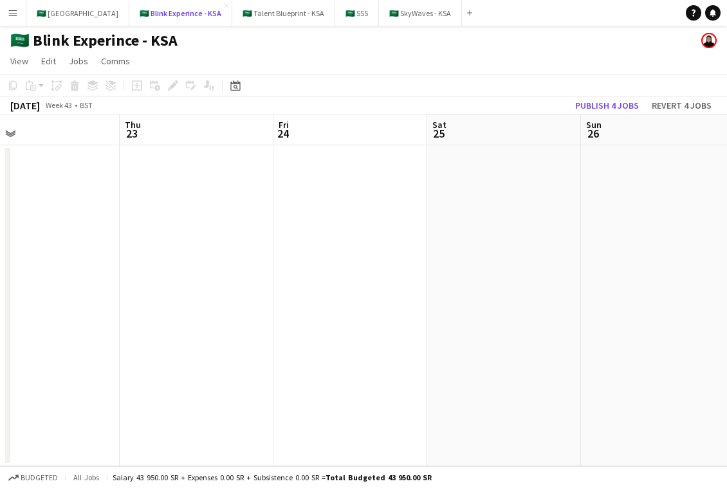
scroll to position [0, 501]
click at [690, 16] on icon "Help" at bounding box center [694, 13] width 8 height 8
click at [689, 16] on link "Help" at bounding box center [693, 12] width 15 height 15
click at [17, 11] on app-icon "Menu" at bounding box center [13, 13] width 10 height 10
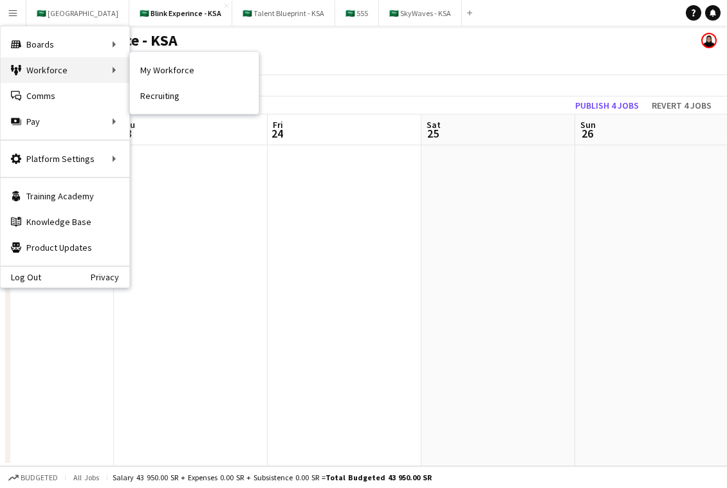
click at [72, 64] on div "Workforce Workforce" at bounding box center [65, 70] width 129 height 26
click at [75, 72] on div "Workforce Workforce" at bounding box center [65, 70] width 129 height 26
click at [104, 71] on div "Workforce Workforce" at bounding box center [65, 70] width 129 height 26
click at [113, 69] on div "Workforce Workforce" at bounding box center [65, 70] width 129 height 26
click at [115, 69] on div "Workforce Workforce" at bounding box center [65, 70] width 129 height 26
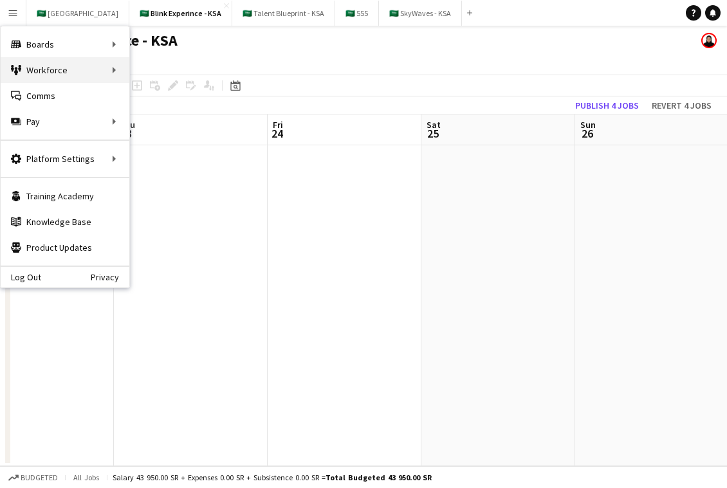
click at [114, 69] on div "Workforce Workforce" at bounding box center [65, 70] width 129 height 26
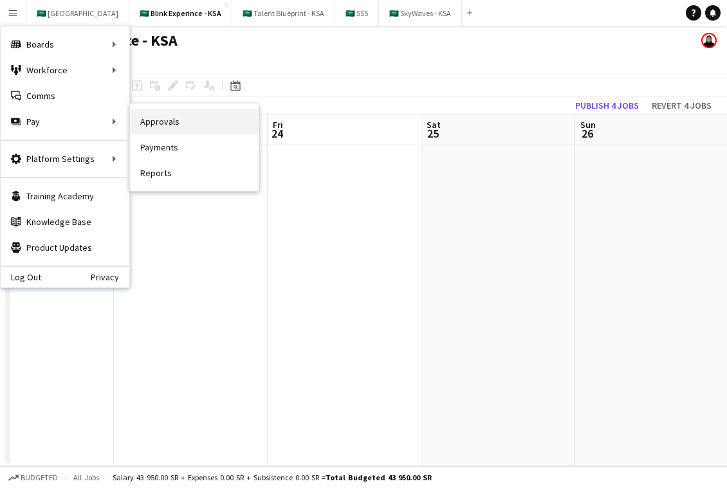
click at [169, 127] on link "Approvals" at bounding box center [194, 122] width 129 height 26
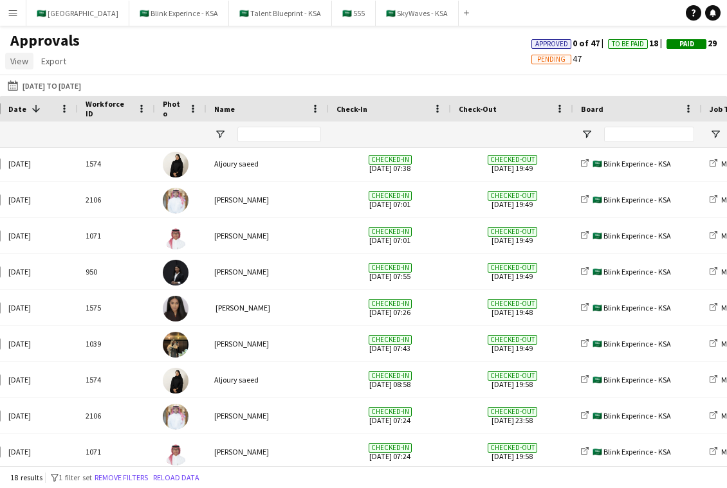
click at [16, 65] on span "View" at bounding box center [19, 61] width 18 height 12
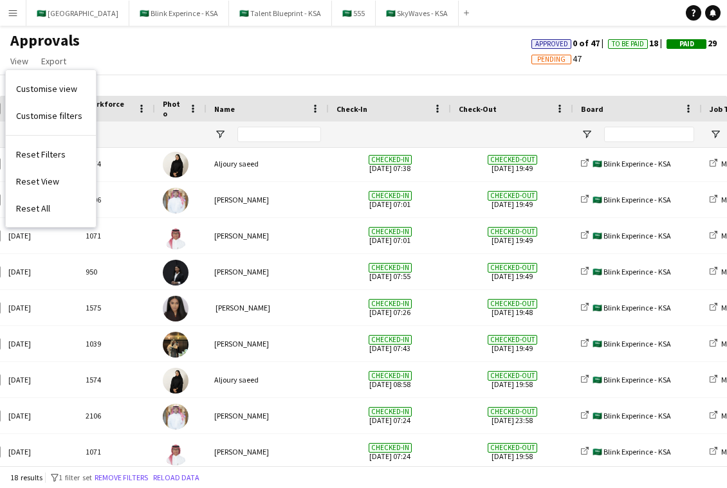
click at [137, 86] on div "15-09-2025 to 17-09-2025 15-09-2025 to 17-09-2025 Today This Week This Month Ye…" at bounding box center [363, 85] width 727 height 21
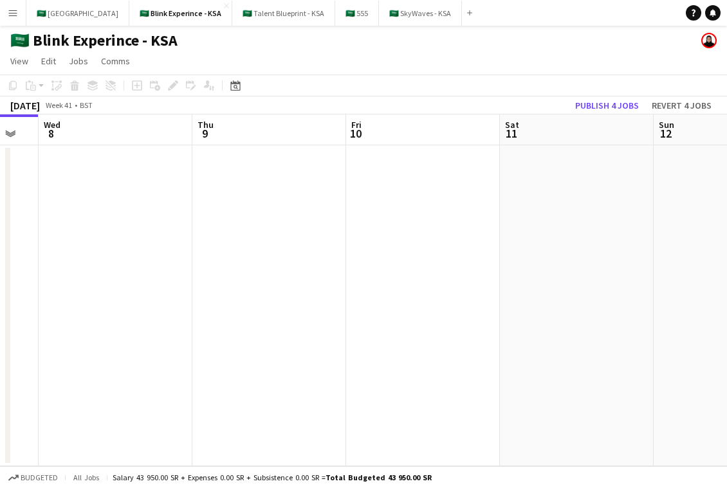
click at [15, 14] on app-icon "Menu" at bounding box center [13, 13] width 10 height 10
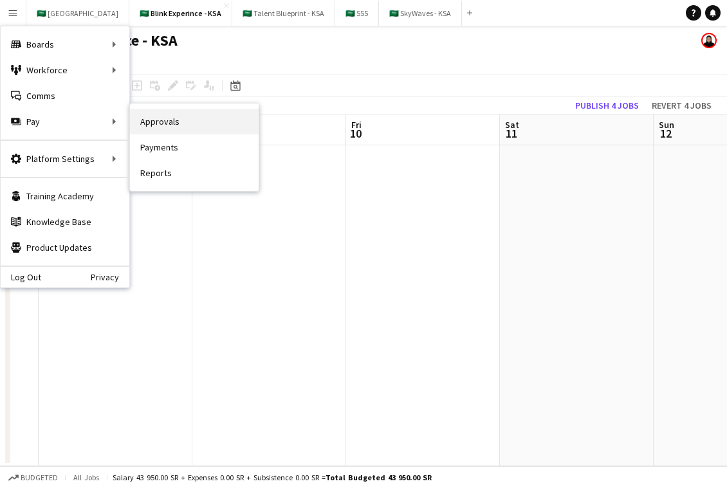
click at [160, 111] on link "Approvals" at bounding box center [194, 122] width 129 height 26
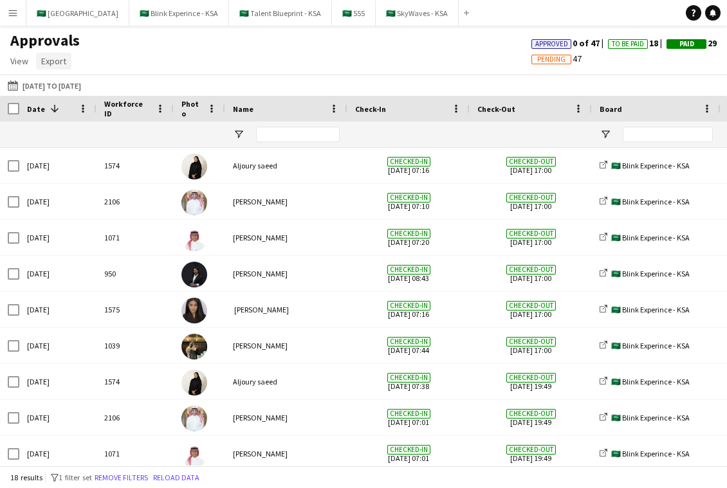
click at [45, 64] on span "Export" at bounding box center [53, 61] width 25 height 12
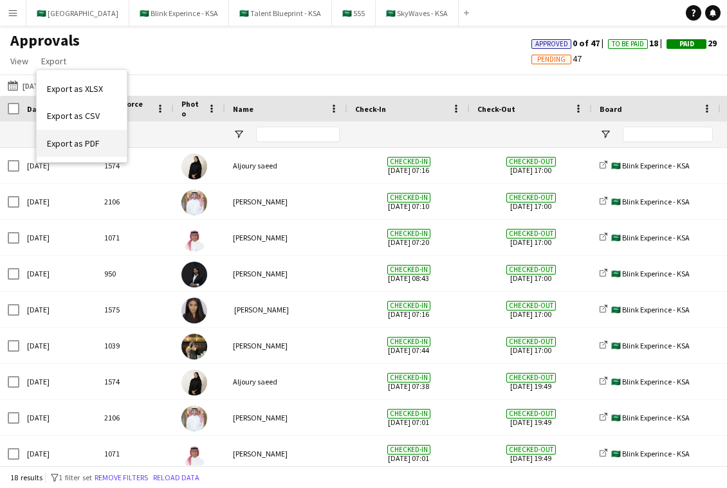
click at [76, 140] on span "Export as PDF" at bounding box center [73, 144] width 53 height 12
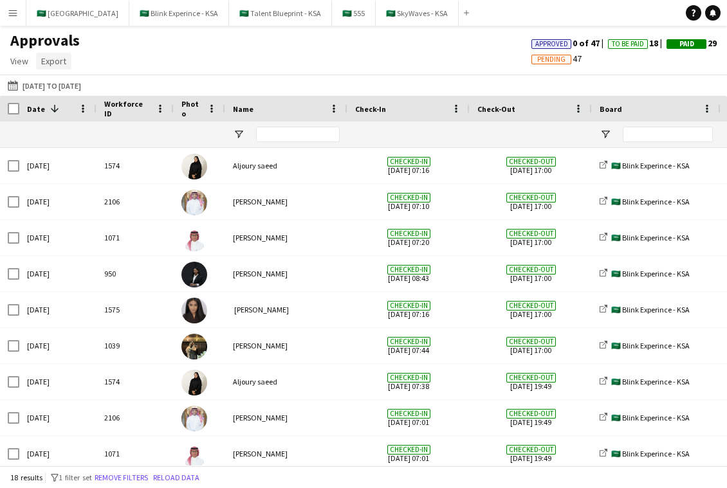
click at [44, 62] on span "Export" at bounding box center [53, 61] width 25 height 12
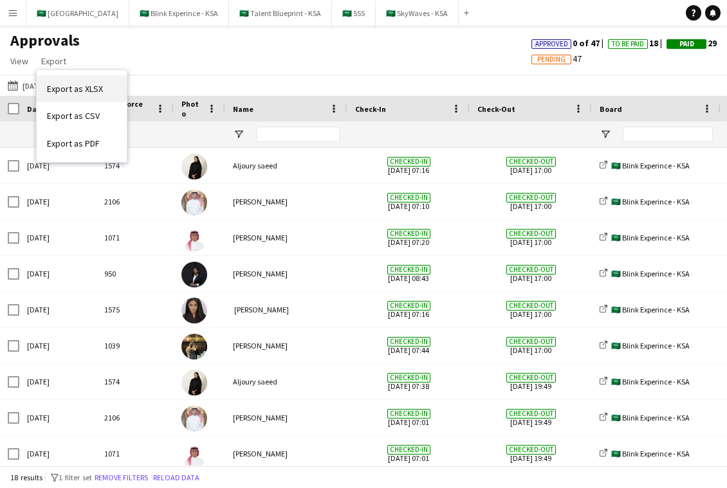
click at [61, 93] on span "Export as XLSX" at bounding box center [75, 89] width 56 height 12
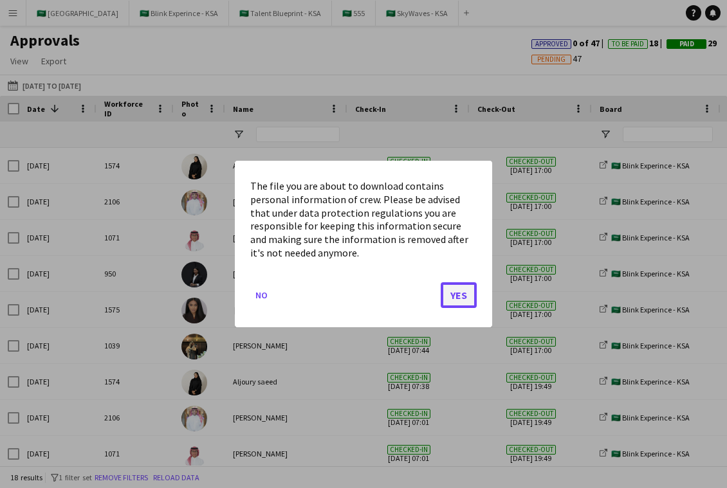
click at [466, 291] on button "Yes" at bounding box center [459, 295] width 36 height 26
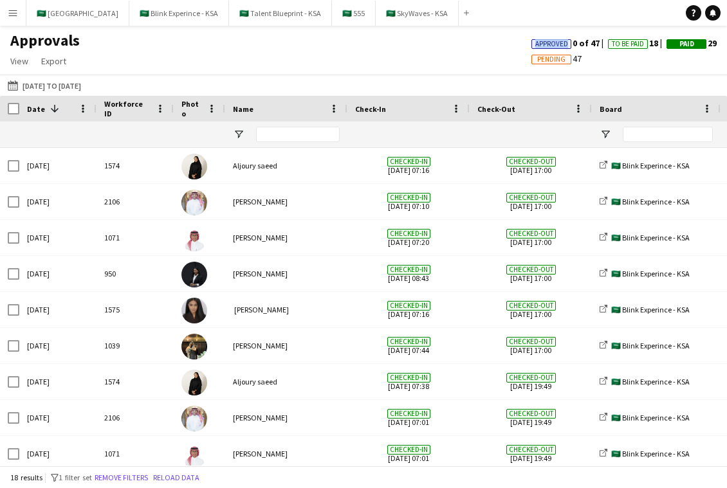
click at [472, 37] on div "Approvals View Customise view Customise filters Reset Filters Reset View Reset …" at bounding box center [363, 53] width 727 height 44
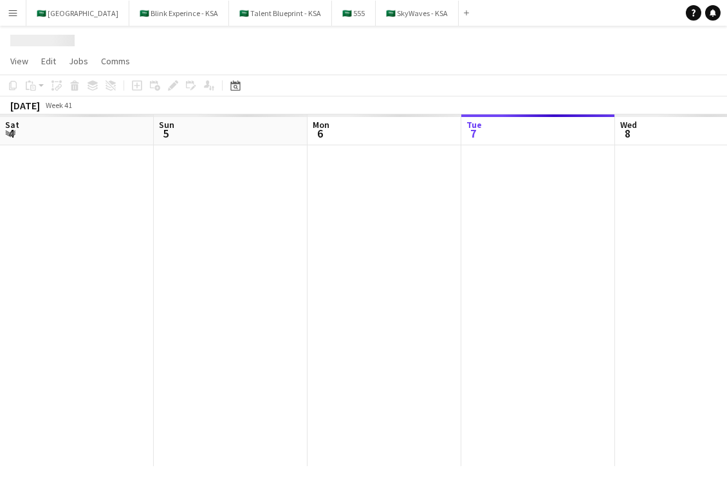
scroll to position [0, 308]
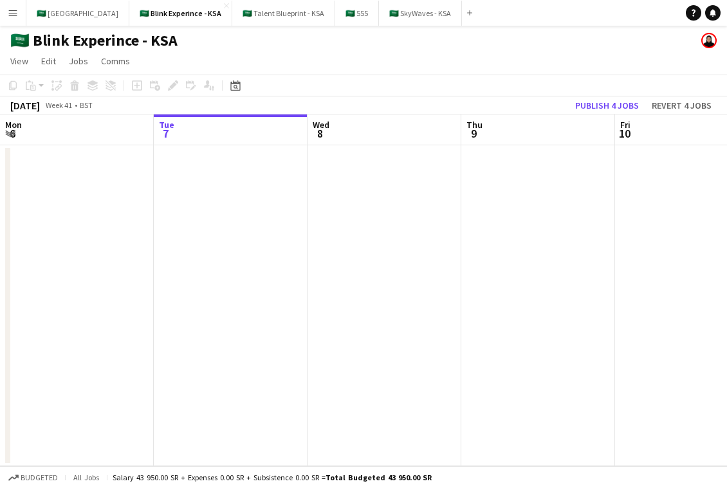
click at [12, 14] on app-icon "Menu" at bounding box center [13, 13] width 10 height 10
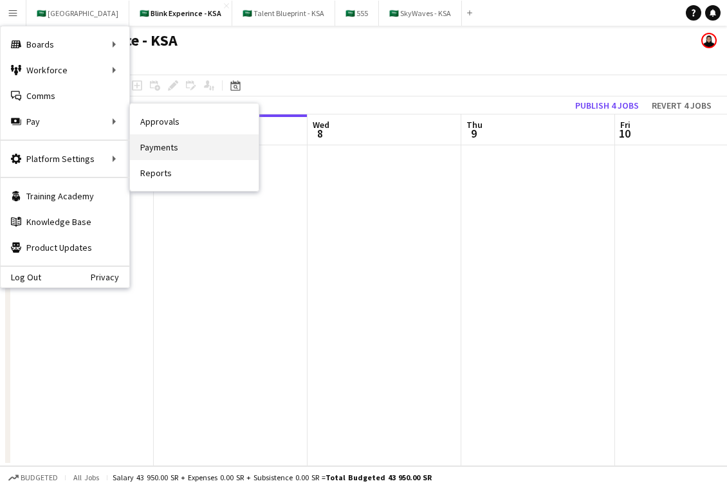
click at [174, 149] on link "Payments" at bounding box center [194, 147] width 129 height 26
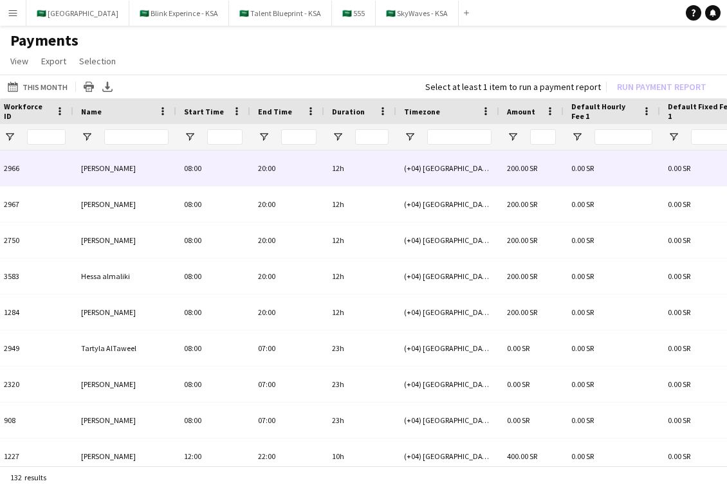
scroll to position [0, 100]
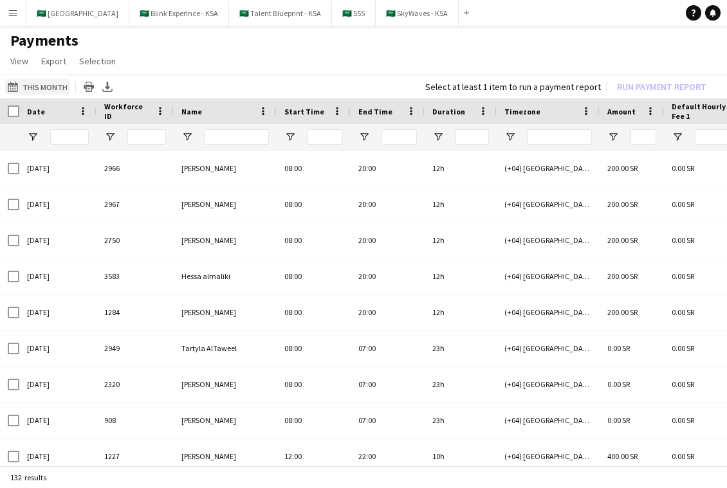
click at [23, 89] on button "This Month This Month" at bounding box center [37, 86] width 65 height 15
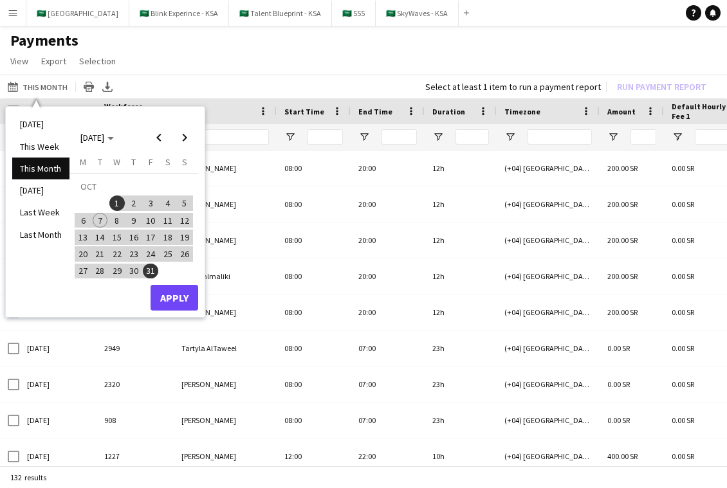
click at [115, 202] on span "1" at bounding box center [116, 203] width 15 height 15
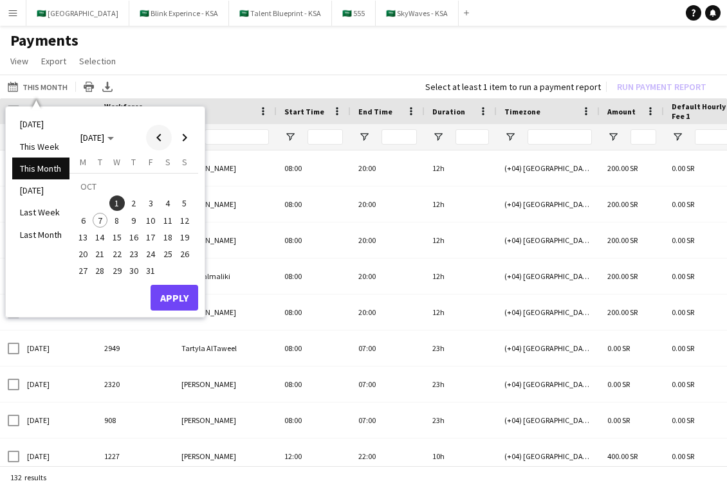
click at [152, 133] on span "Previous month" at bounding box center [159, 138] width 26 height 26
click at [132, 239] on span "18" at bounding box center [133, 237] width 15 height 15
click at [133, 237] on span "18" at bounding box center [133, 237] width 15 height 15
click at [86, 240] on span "15" at bounding box center [82, 237] width 15 height 15
click at [82, 243] on span "15" at bounding box center [82, 237] width 15 height 15
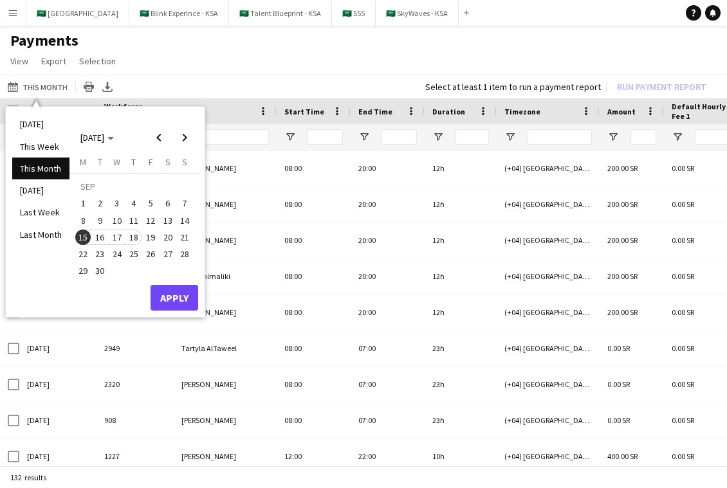
click at [129, 237] on span "18" at bounding box center [133, 237] width 15 height 15
click at [176, 279] on table "Monday M Tuesday T Wednesday W Thursday T Friday F Saturday S Sunday S SEP 1 2 …" at bounding box center [134, 218] width 118 height 124
click at [176, 288] on button "Apply" at bounding box center [175, 298] width 48 height 26
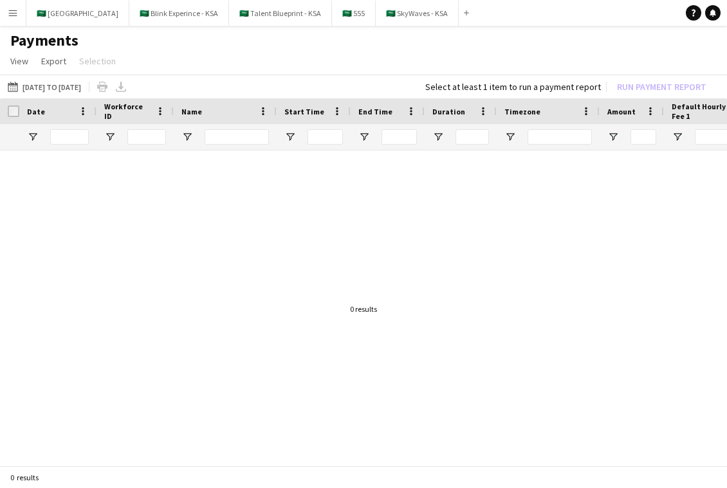
click at [8, 13] on app-icon "Menu" at bounding box center [13, 13] width 10 height 10
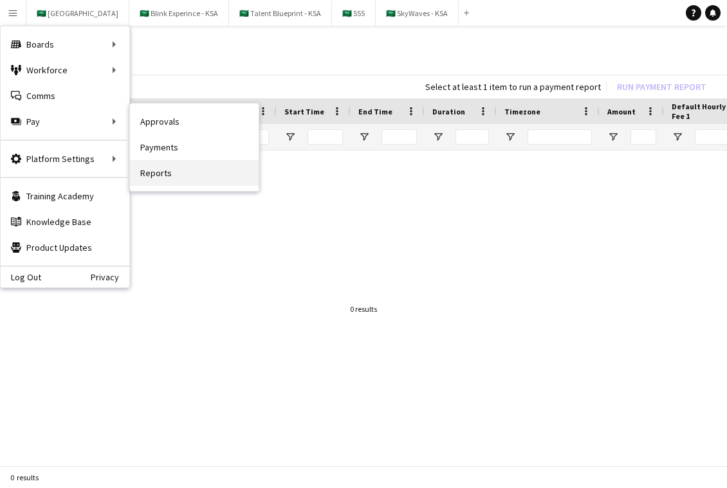
click at [187, 169] on link "Reports" at bounding box center [194, 173] width 129 height 26
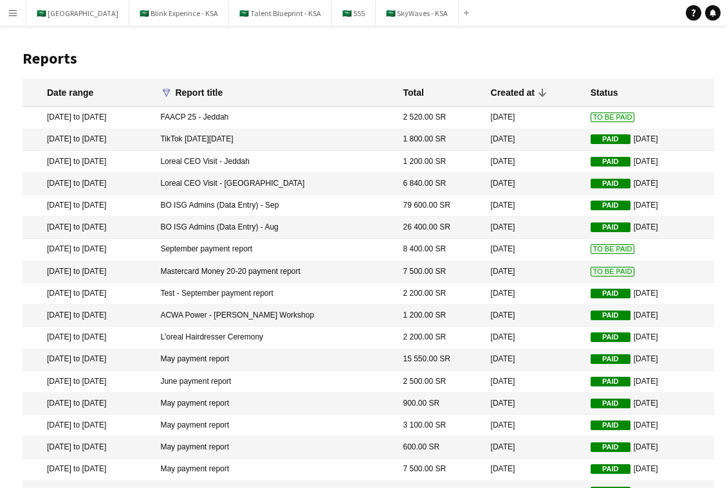
click at [170, 89] on icon at bounding box center [166, 93] width 7 height 8
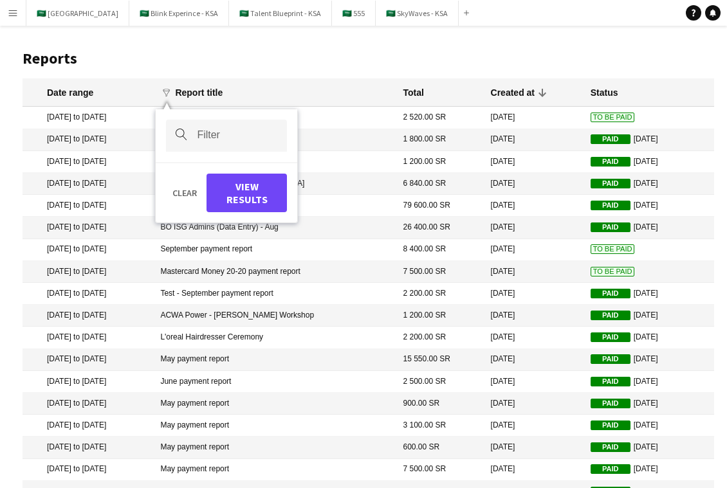
click at [11, 24] on button "Menu" at bounding box center [13, 13] width 26 height 26
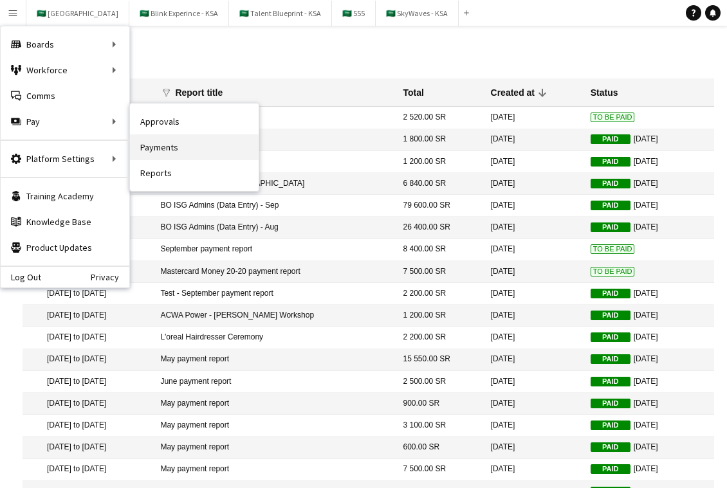
click at [171, 150] on link "Payments" at bounding box center [194, 147] width 129 height 26
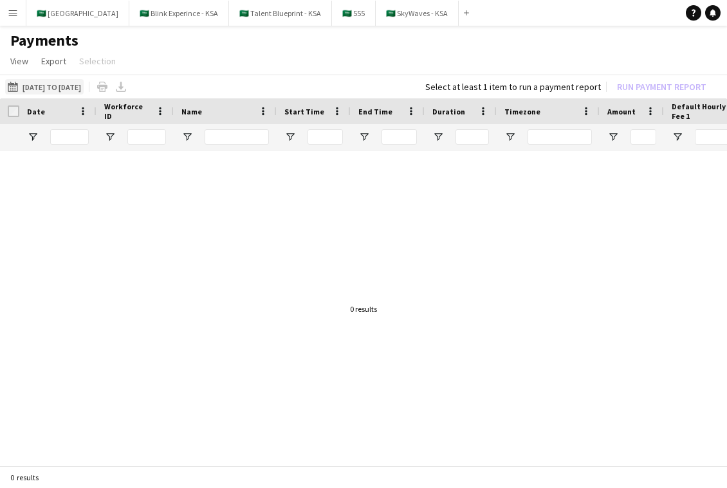
click at [68, 91] on button "15-09-2025 to 18-09-2025 15-09-2025 to 18-09-2025" at bounding box center [44, 86] width 78 height 15
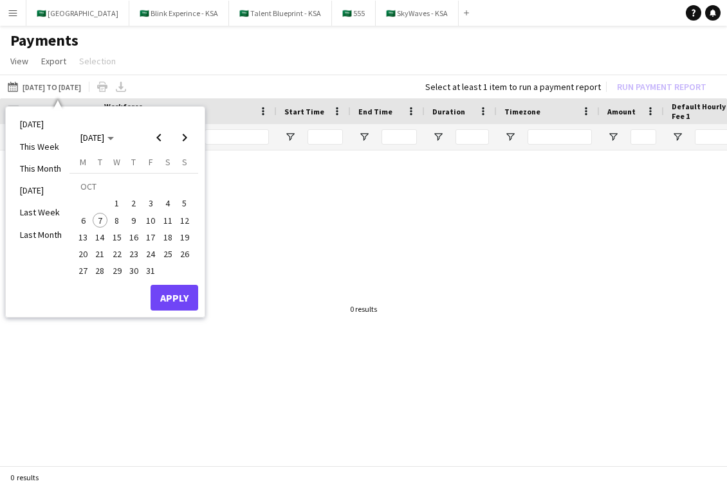
click at [97, 216] on span "7" at bounding box center [100, 220] width 15 height 15
click at [152, 265] on span "31" at bounding box center [150, 271] width 15 height 15
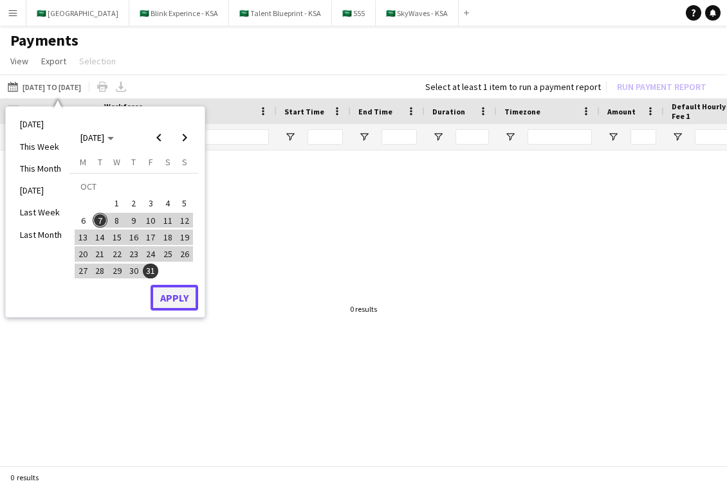
click at [181, 300] on button "Apply" at bounding box center [175, 298] width 48 height 26
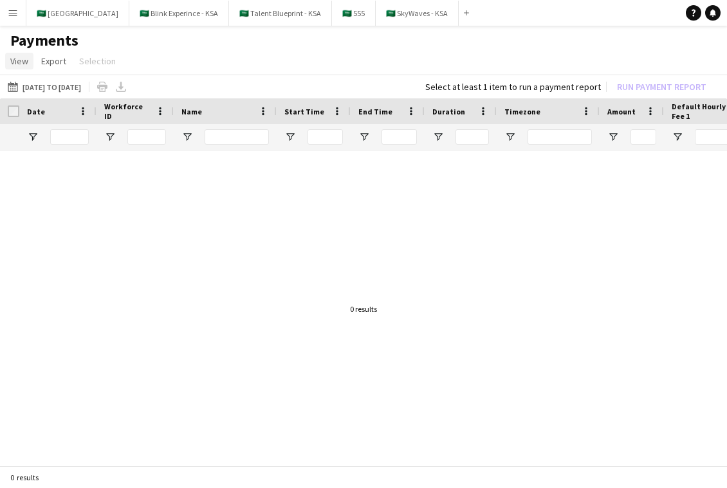
click at [13, 63] on span "View" at bounding box center [19, 61] width 18 height 12
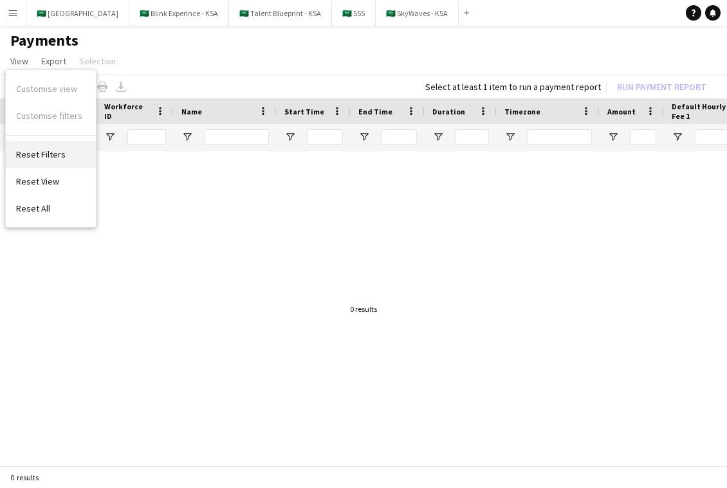
click at [66, 160] on link "Reset Filters" at bounding box center [51, 154] width 90 height 27
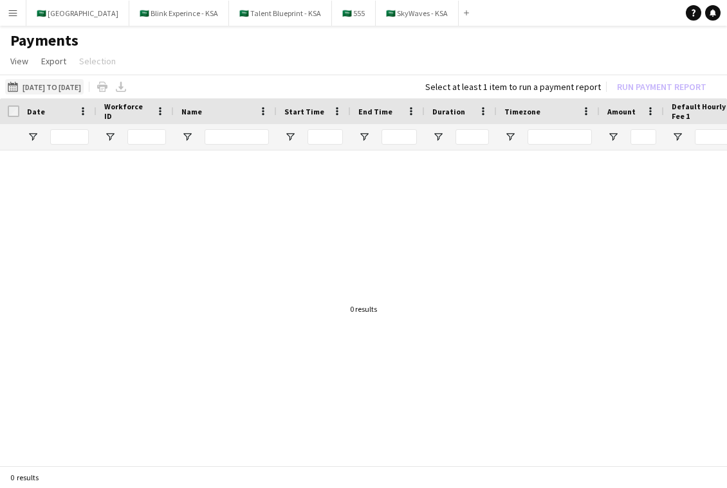
click at [14, 86] on app-icon "15-09-2025 to 18-09-2025" at bounding box center [15, 87] width 15 height 10
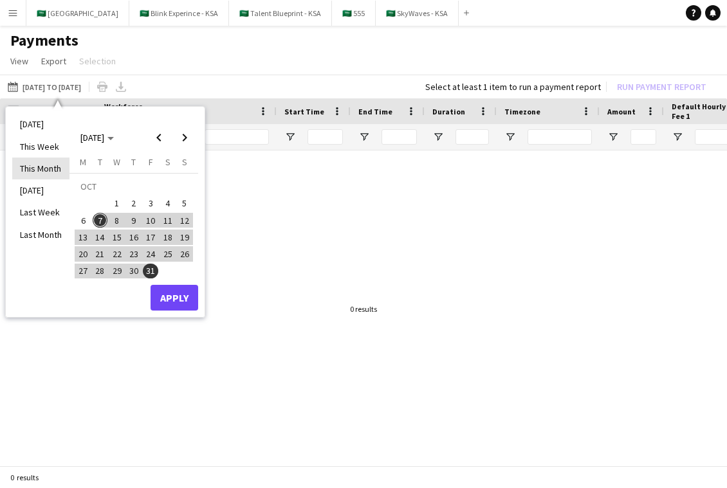
click at [62, 166] on li "This Month" at bounding box center [40, 169] width 57 height 22
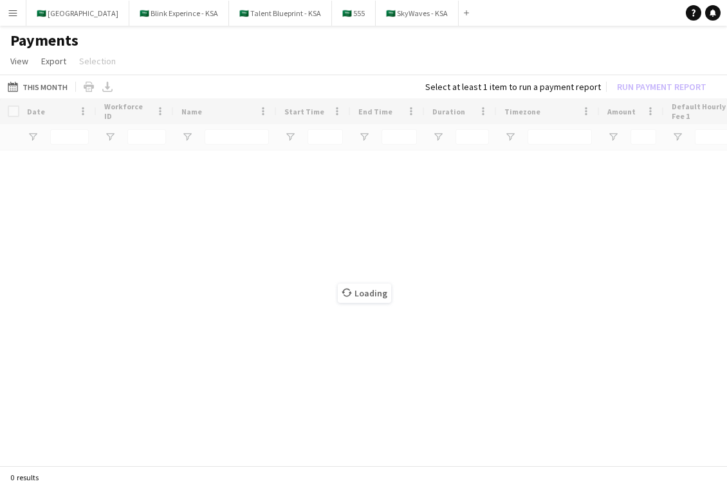
click at [14, 15] on app-icon "Menu" at bounding box center [13, 13] width 10 height 10
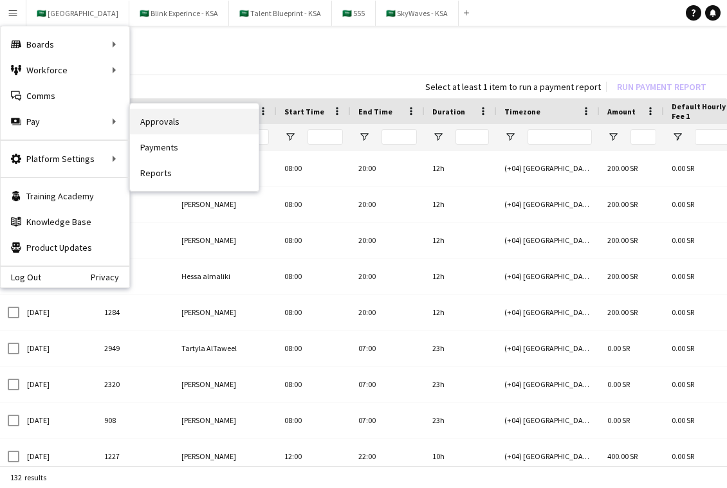
click at [195, 126] on link "Approvals" at bounding box center [194, 122] width 129 height 26
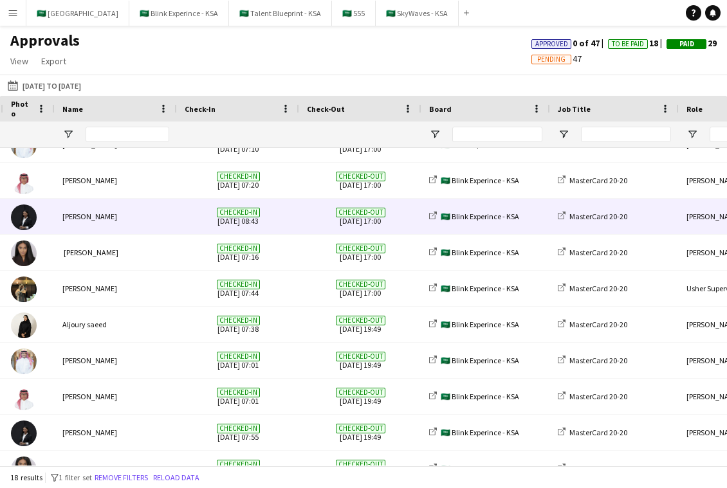
scroll to position [0, 598]
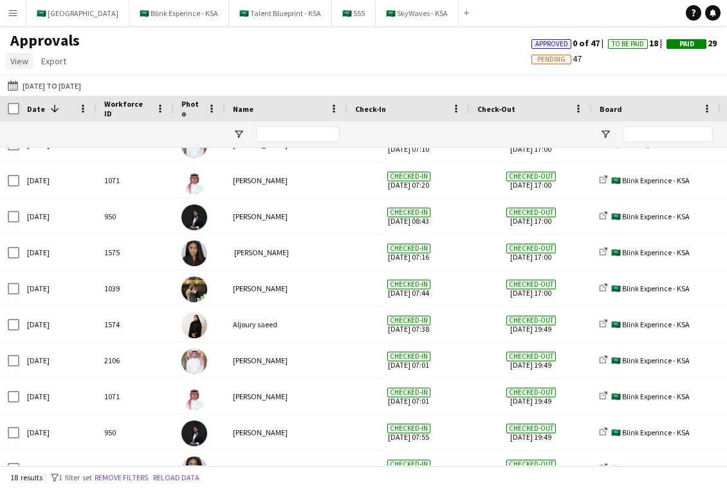
click at [24, 64] on span "View" at bounding box center [19, 61] width 18 height 12
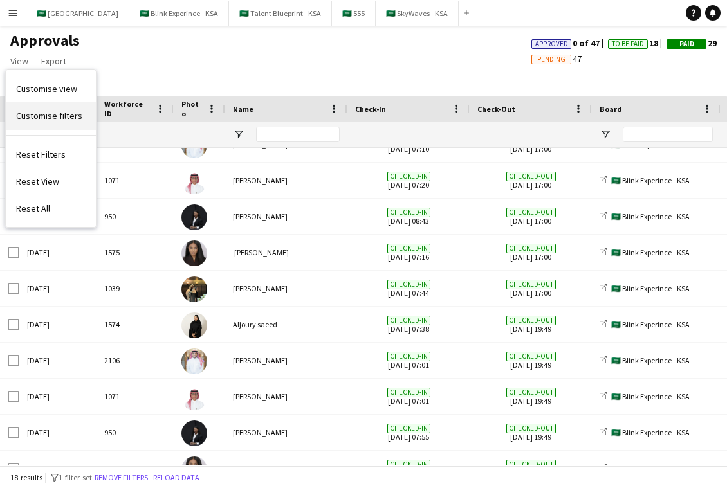
click at [73, 122] on link "Customise filters" at bounding box center [51, 115] width 90 height 27
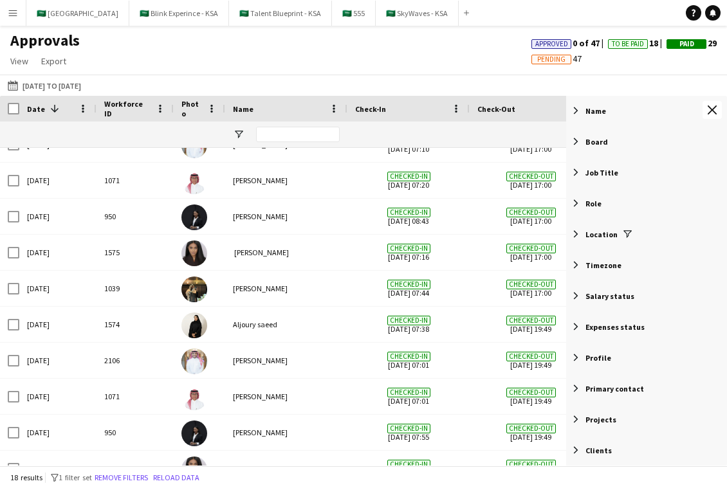
click at [574, 353] on span "Filter List 12 Filters" at bounding box center [576, 358] width 12 height 12
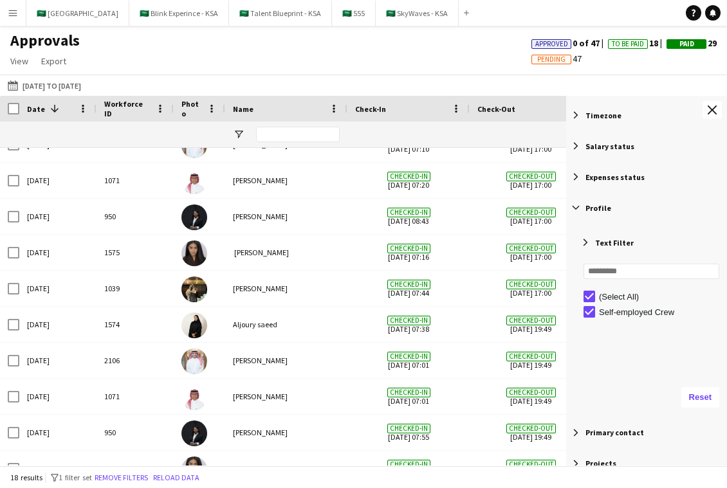
click at [576, 174] on span "Filter List 12 Filters" at bounding box center [576, 177] width 12 height 12
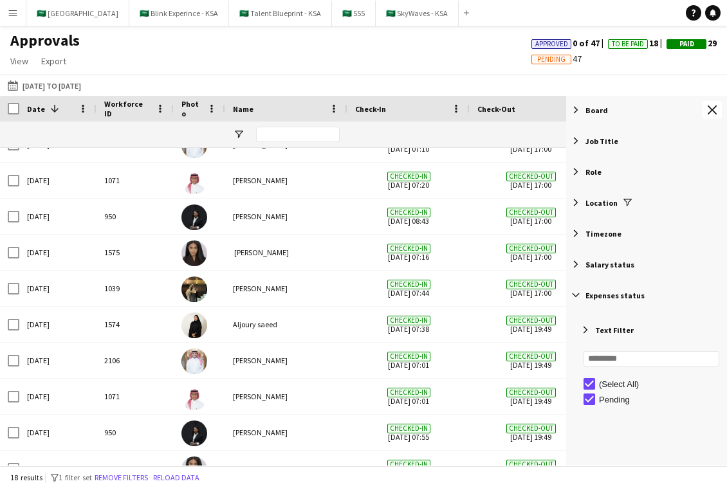
click at [580, 264] on span "Filter List 12 Filters" at bounding box center [576, 265] width 12 height 12
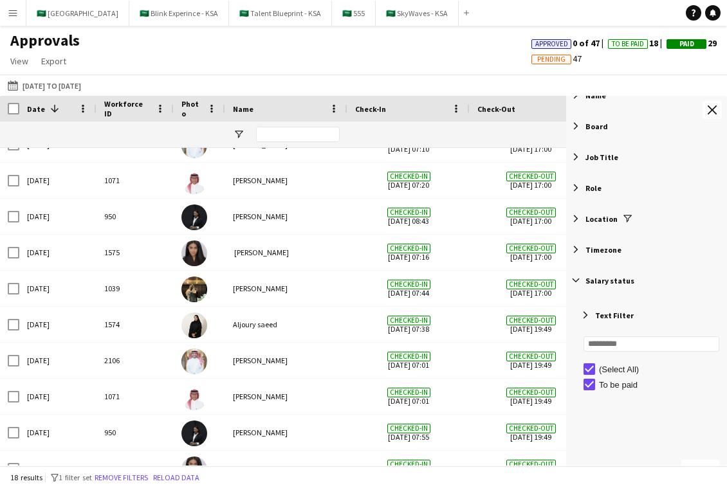
click at [573, 259] on div "Timezone" at bounding box center [646, 249] width 161 height 31
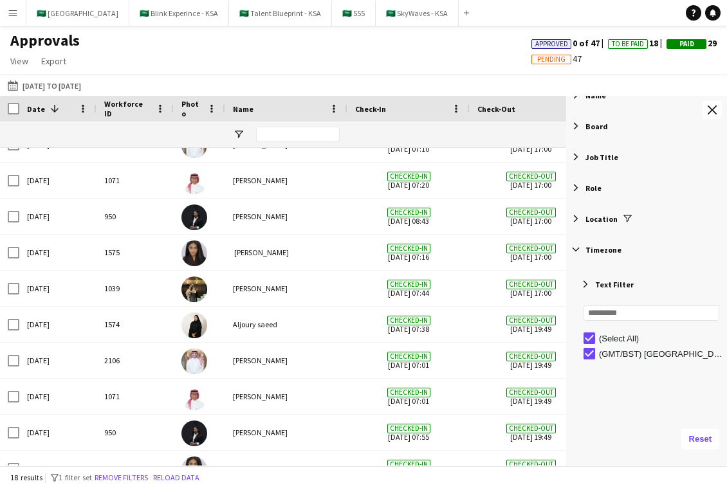
click at [582, 223] on div "Location" at bounding box center [646, 218] width 161 height 31
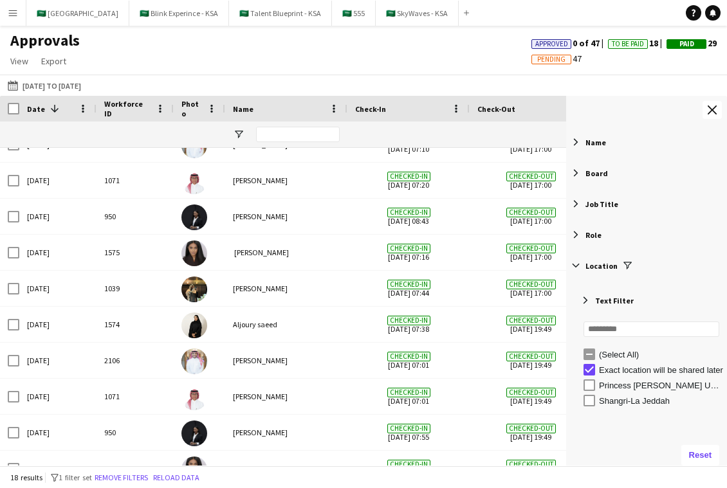
click at [578, 146] on span "Filter List 12 Filters" at bounding box center [576, 142] width 12 height 12
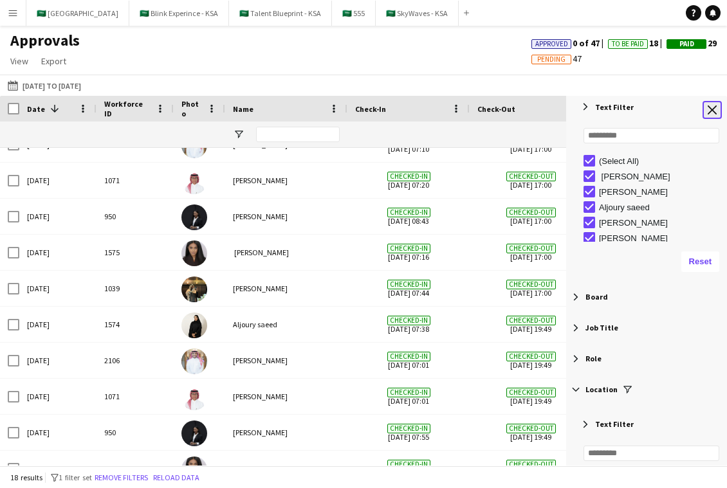
click at [706, 112] on button "Close tool panel" at bounding box center [712, 110] width 19 height 18
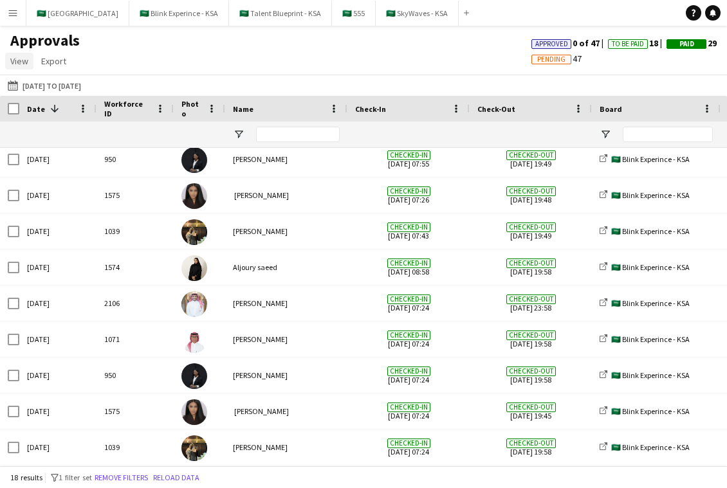
click at [12, 61] on span "View" at bounding box center [19, 61] width 18 height 12
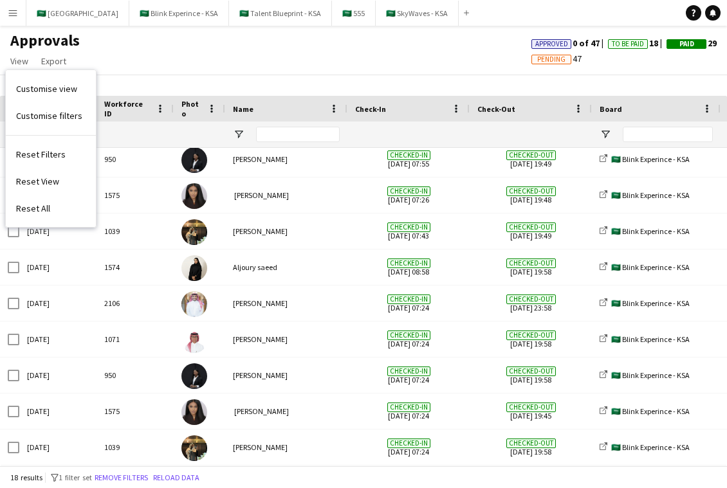
click at [241, 90] on div "15-09-2025 to 17-09-2025 15-09-2025 to 17-09-2025 Today This Week This Month Ye…" at bounding box center [363, 85] width 727 height 21
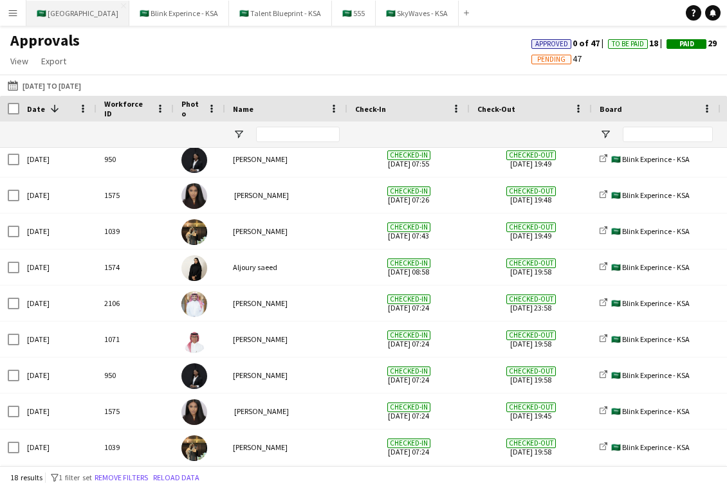
drag, startPoint x: 14, startPoint y: 8, endPoint x: 34, endPoint y: 10, distance: 20.6
click at [14, 8] on app-icon "Menu" at bounding box center [13, 13] width 10 height 10
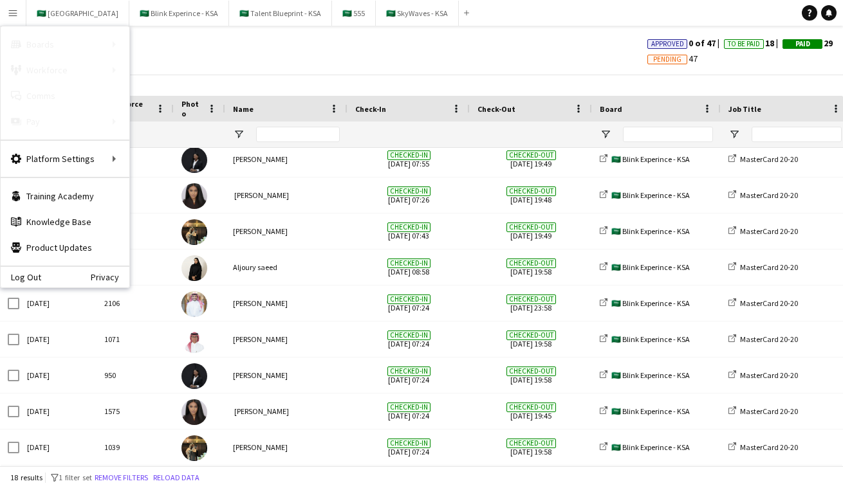
click at [522, 71] on div "Approvals View Customise view Customise filters Reset Filters Reset View Reset …" at bounding box center [421, 53] width 843 height 44
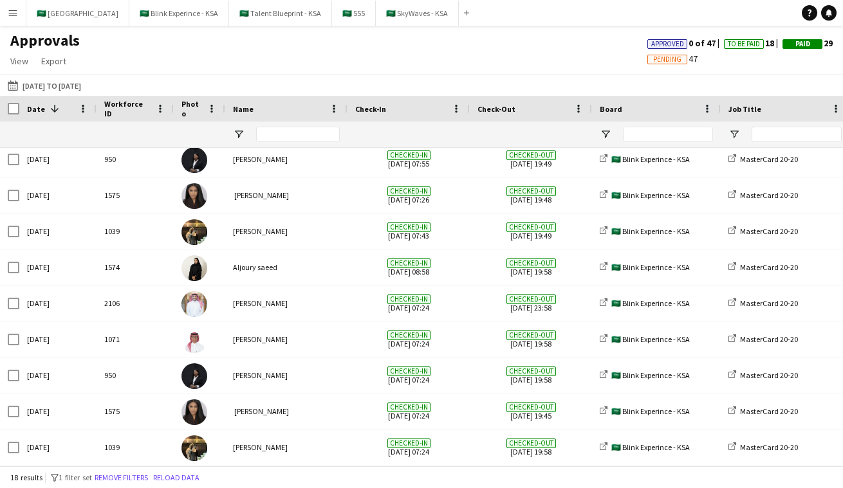
click at [11, 15] on app-icon "Menu" at bounding box center [13, 13] width 10 height 10
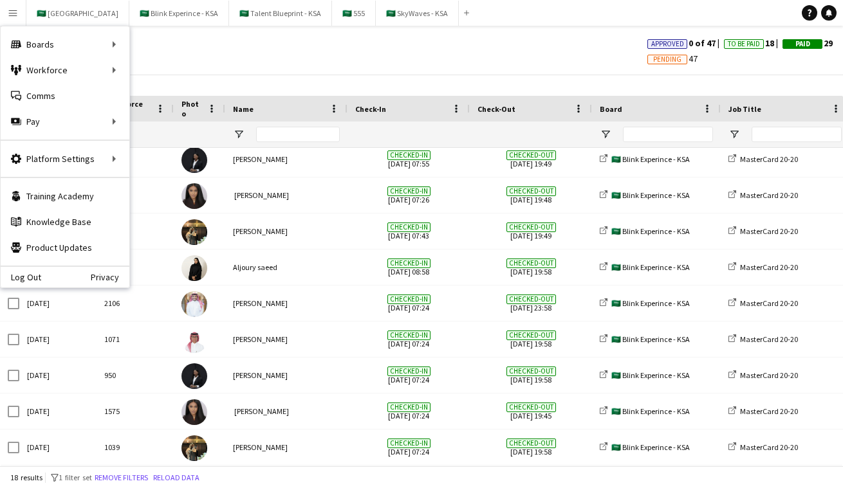
click at [371, 66] on div "Approvals View Customise view Customise filters Reset Filters Reset View Reset …" at bounding box center [421, 53] width 843 height 44
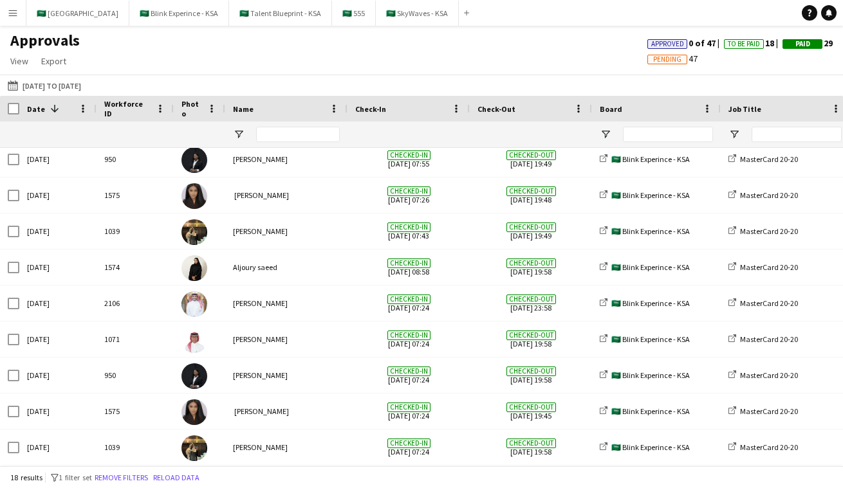
click at [17, 12] on app-icon "Menu" at bounding box center [13, 13] width 10 height 10
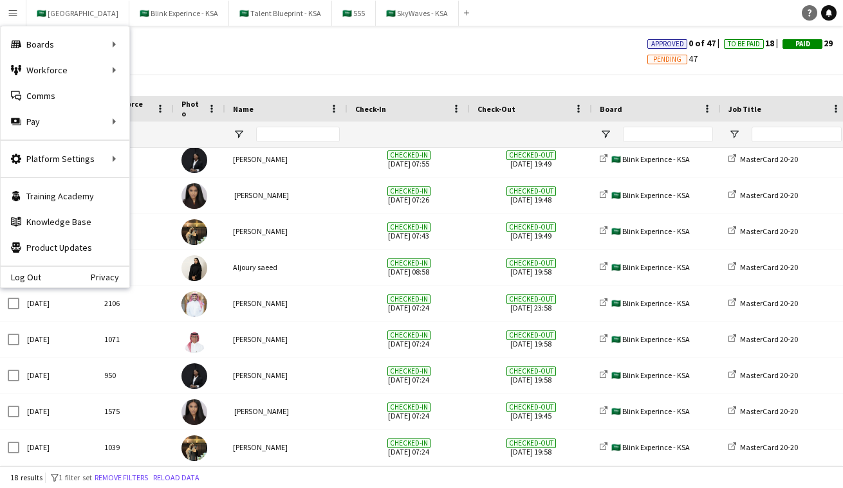
click at [806, 18] on link "Help" at bounding box center [809, 12] width 15 height 15
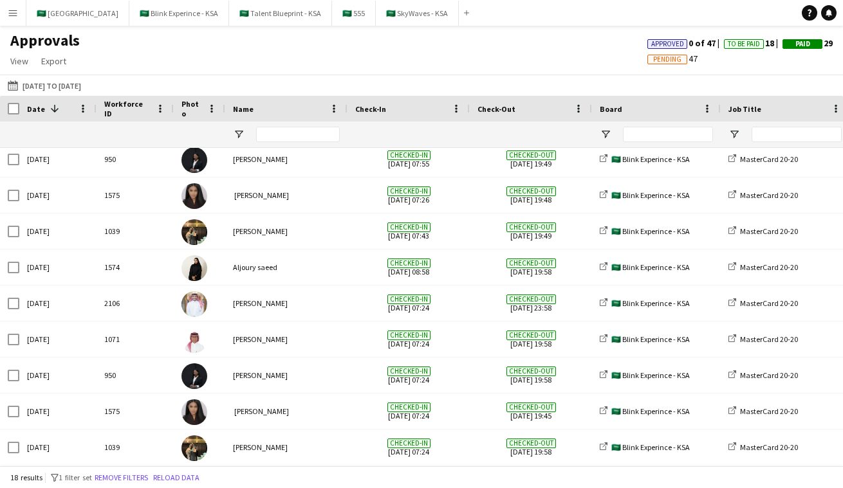
click at [369, 52] on div "Approvals View Customise view Customise filters Reset Filters Reset View Reset …" at bounding box center [421, 53] width 843 height 44
click at [180, 19] on button "🇸🇦 Blink Experince - KSA Close" at bounding box center [179, 13] width 100 height 25
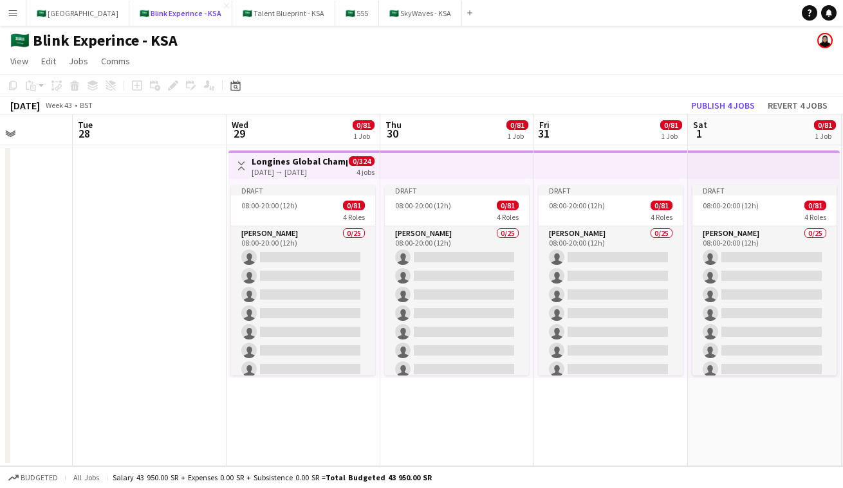
scroll to position [0, 547]
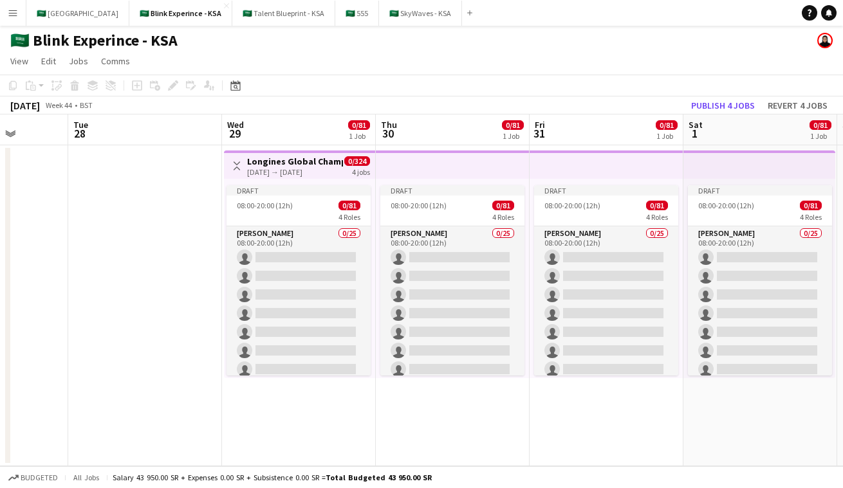
click at [454, 163] on app-top-bar at bounding box center [453, 165] width 154 height 28
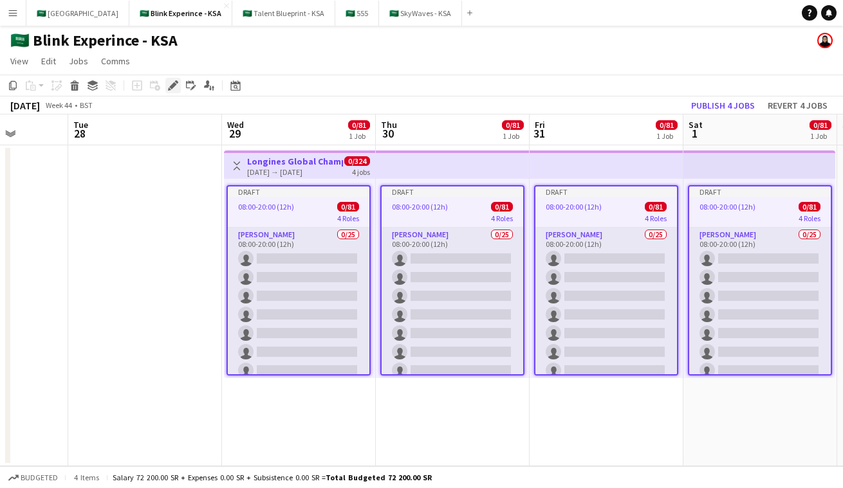
click at [172, 87] on icon at bounding box center [172, 85] width 7 height 7
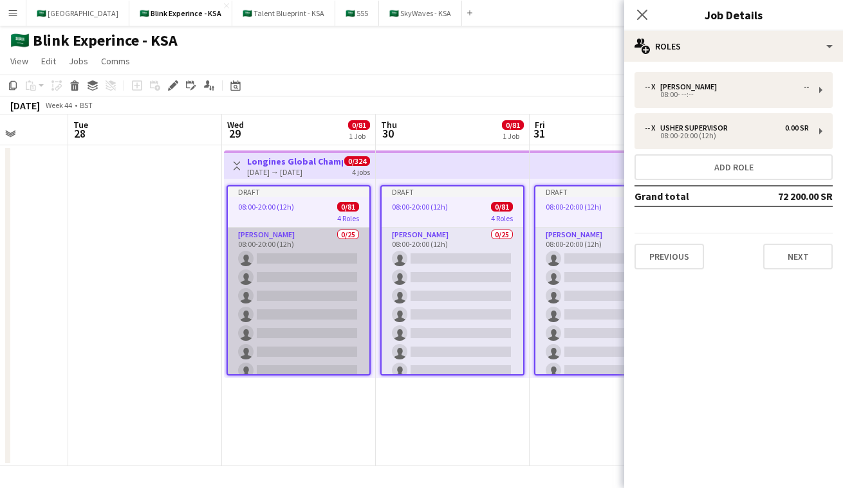
click at [297, 233] on app-card-role "[PERSON_NAME] 0/25 08:00-20:00 (12h) single-neutral-actions single-neutral-acti…" at bounding box center [299, 474] width 142 height 492
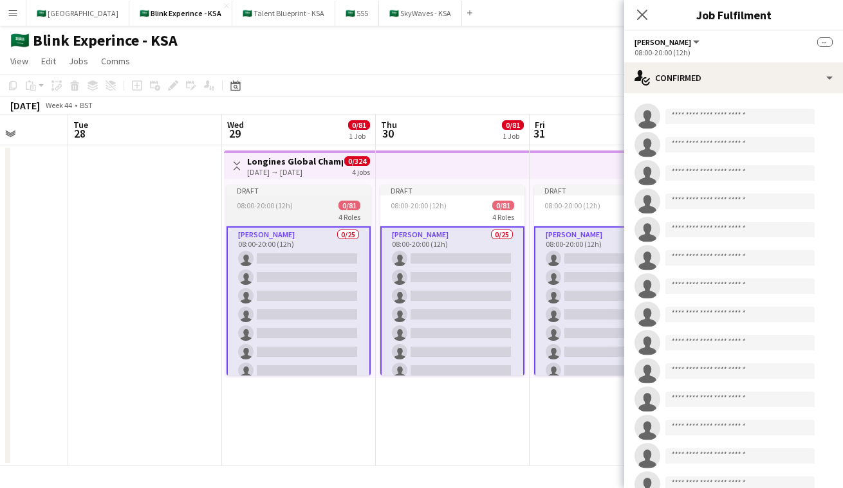
click at [336, 206] on div "08:00-20:00 (12h) 0/81" at bounding box center [298, 206] width 144 height 10
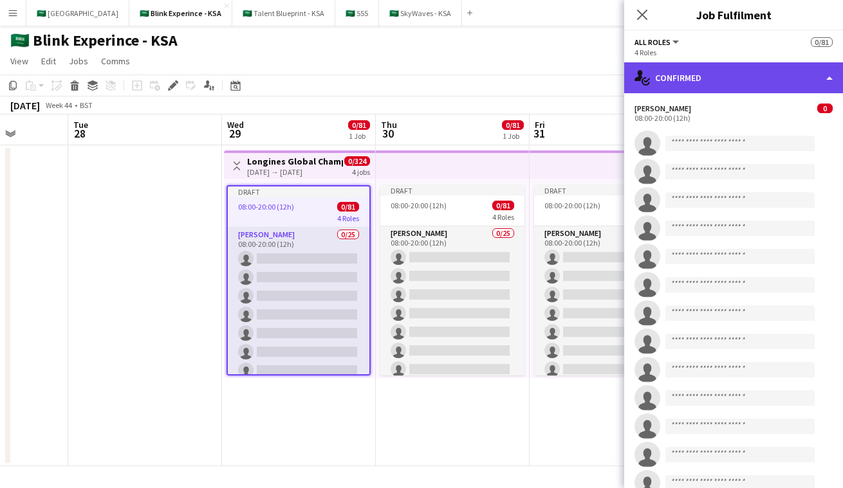
click at [727, 80] on div "single-neutral-actions-check-2 Confirmed" at bounding box center [733, 77] width 219 height 31
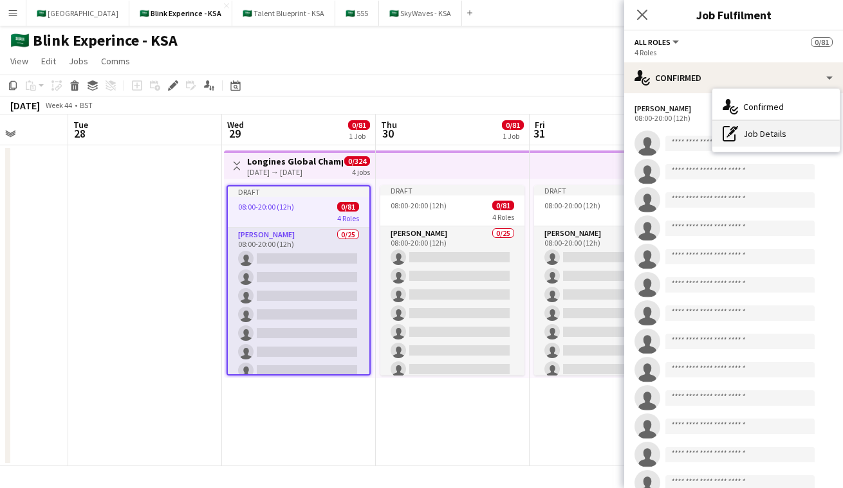
click at [771, 140] on div "pen-write Job Details" at bounding box center [775, 134] width 127 height 26
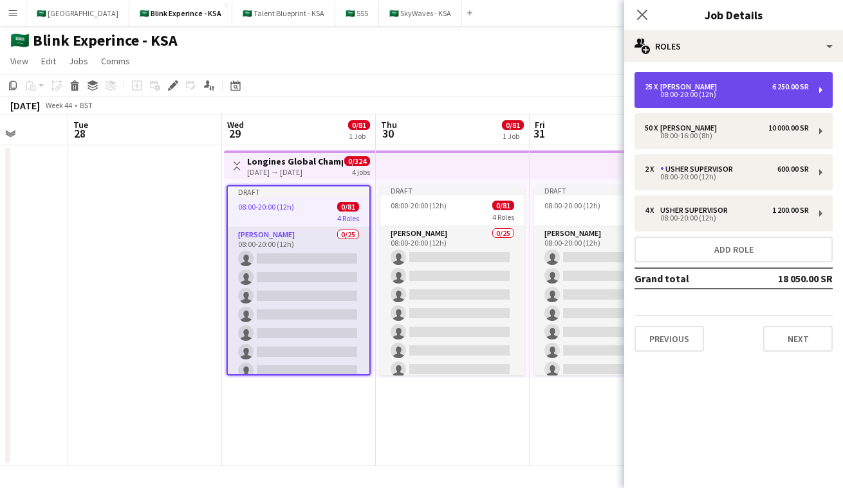
click at [727, 100] on div "25 x Usher 6 250.00 SR 08:00-20:00 (12h)" at bounding box center [733, 90] width 198 height 36
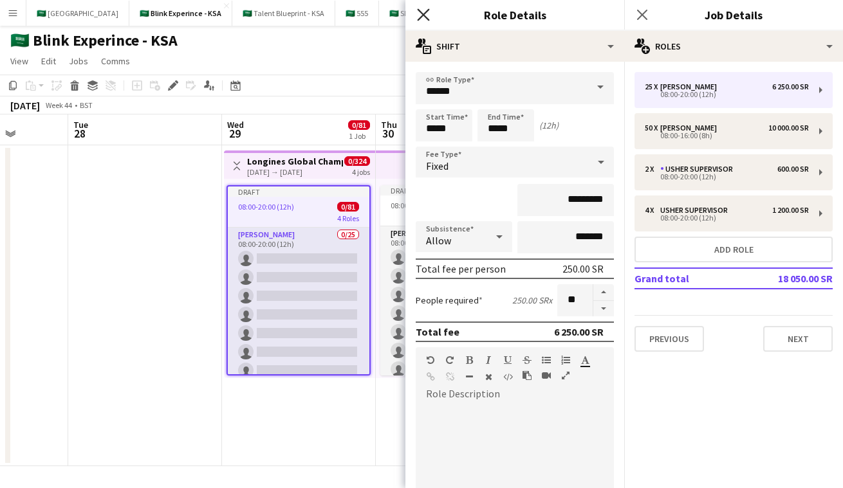
click at [423, 15] on icon at bounding box center [423, 14] width 12 height 12
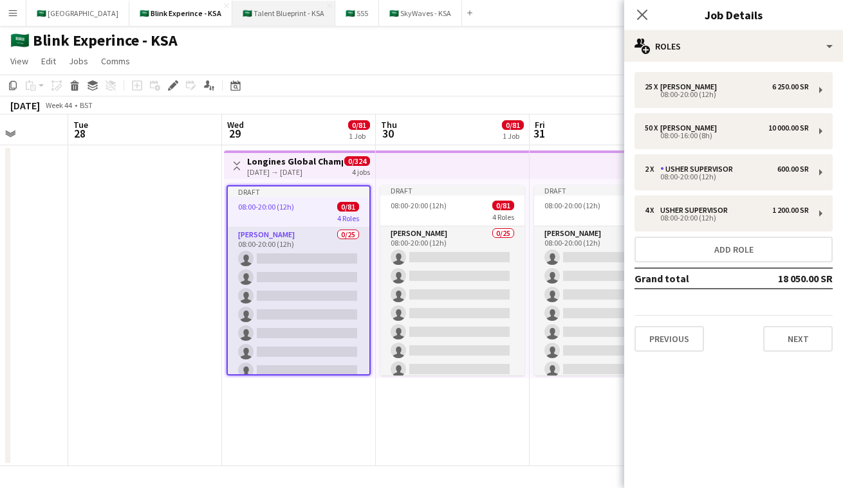
click at [253, 19] on button "🇸🇦 Talent Blueprint - KSA Close" at bounding box center [283, 13] width 103 height 25
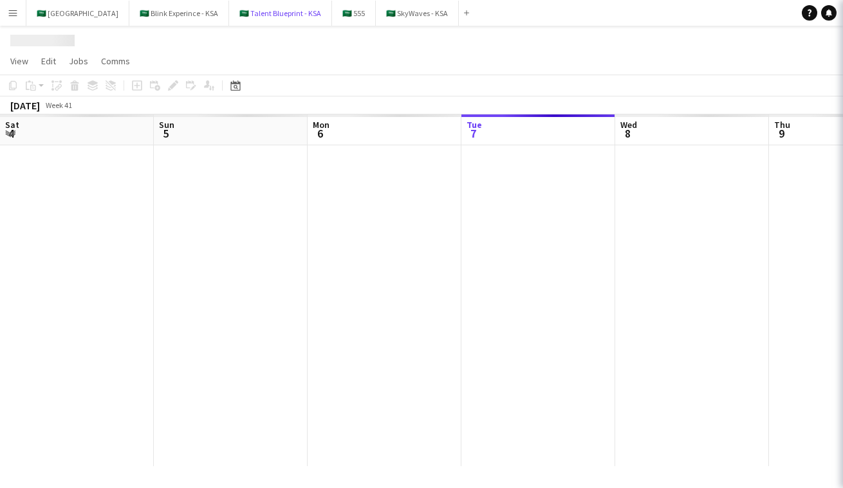
scroll to position [0, 308]
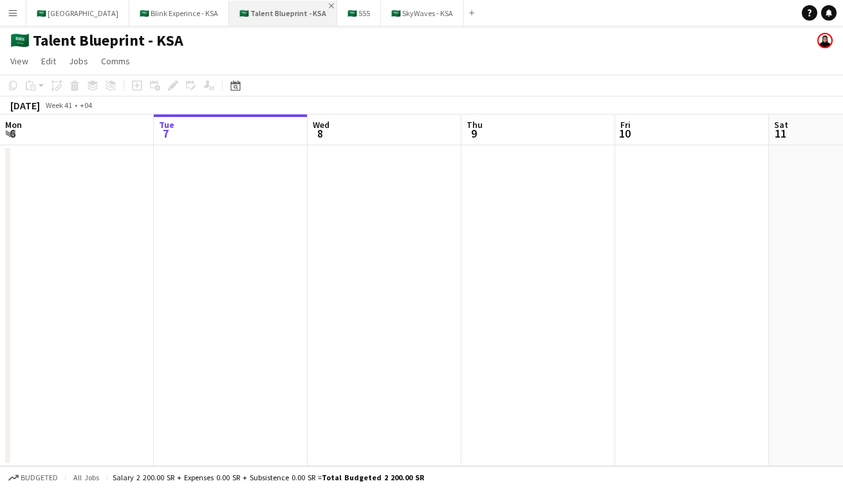
click at [329, 3] on app-icon "Close" at bounding box center [331, 5] width 5 height 5
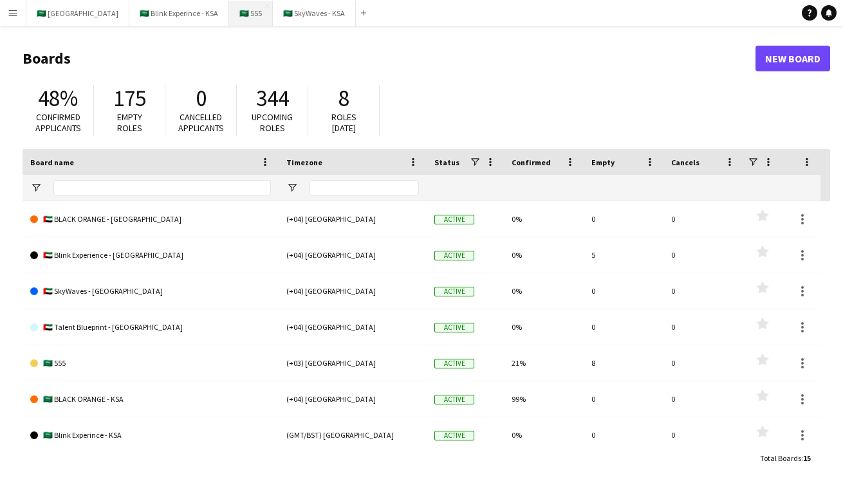
click at [237, 17] on button "🇸🇦 555 Close" at bounding box center [251, 13] width 44 height 25
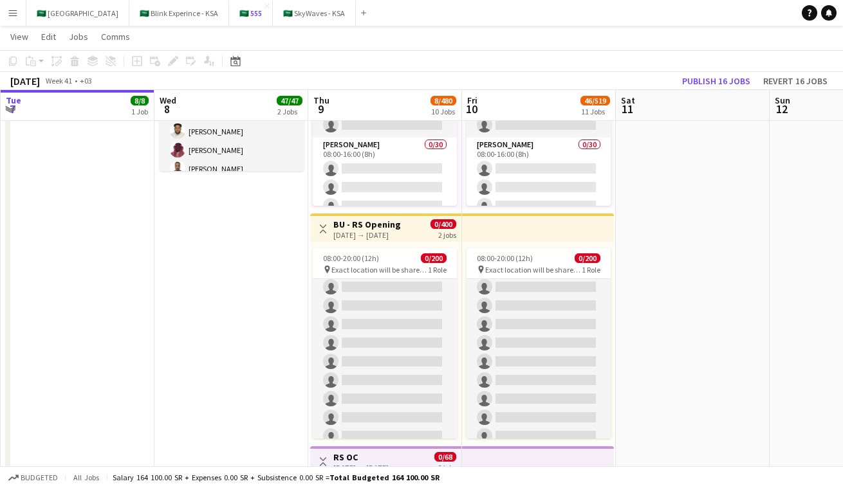
scroll to position [407, 0]
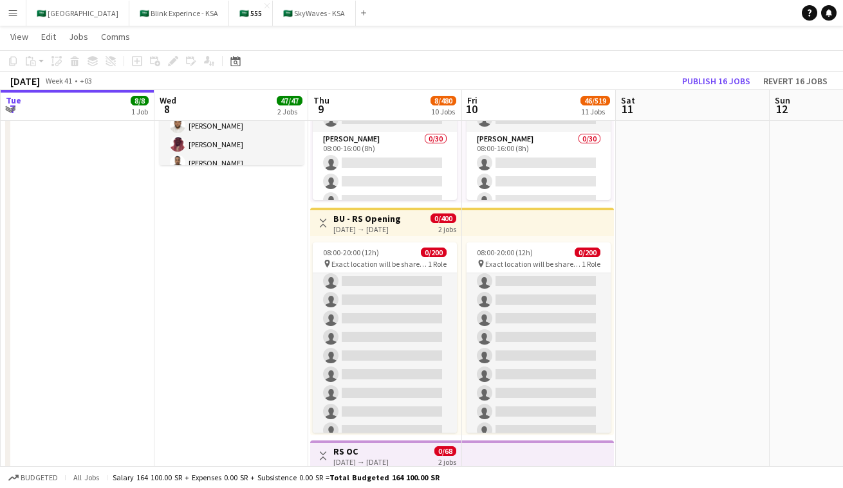
click at [425, 215] on div "Toggle View BU - RS Opening 09-10-2025 → 10-10-2025 0/400 2 jobs" at bounding box center [385, 223] width 141 height 22
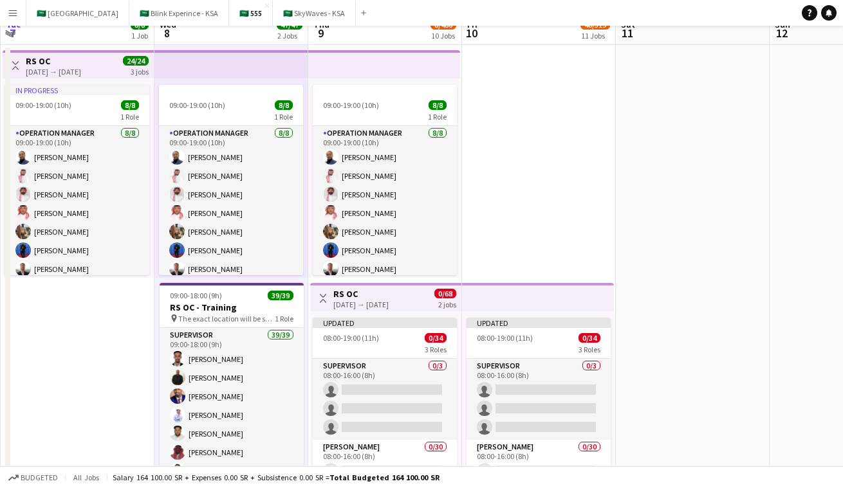
scroll to position [0, 0]
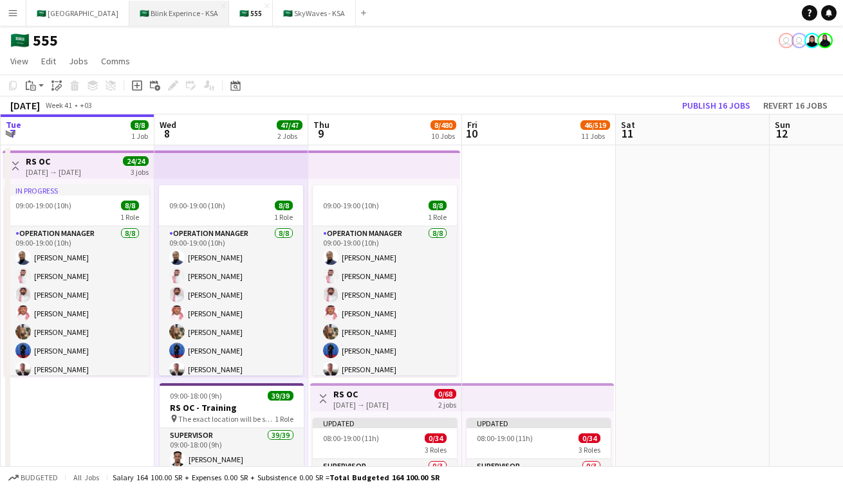
click at [155, 23] on button "🇸🇦 Blink Experince - KSA Close" at bounding box center [179, 13] width 100 height 25
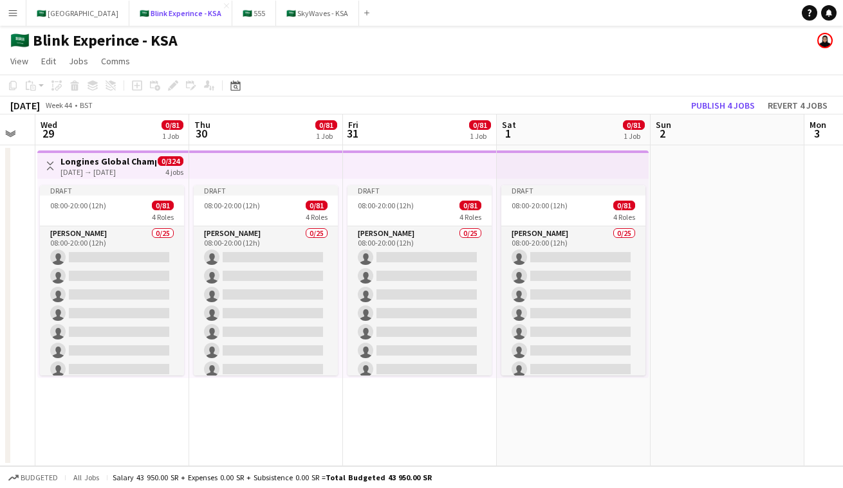
scroll to position [0, 587]
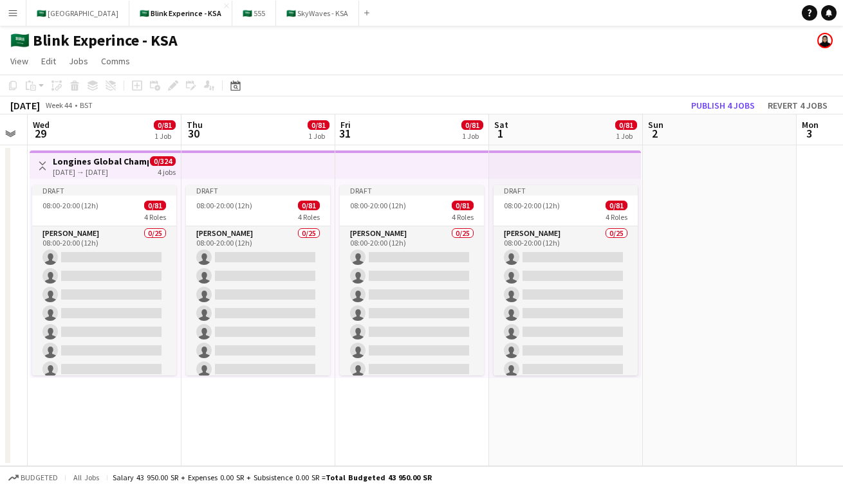
click at [334, 170] on app-top-bar at bounding box center [258, 165] width 154 height 28
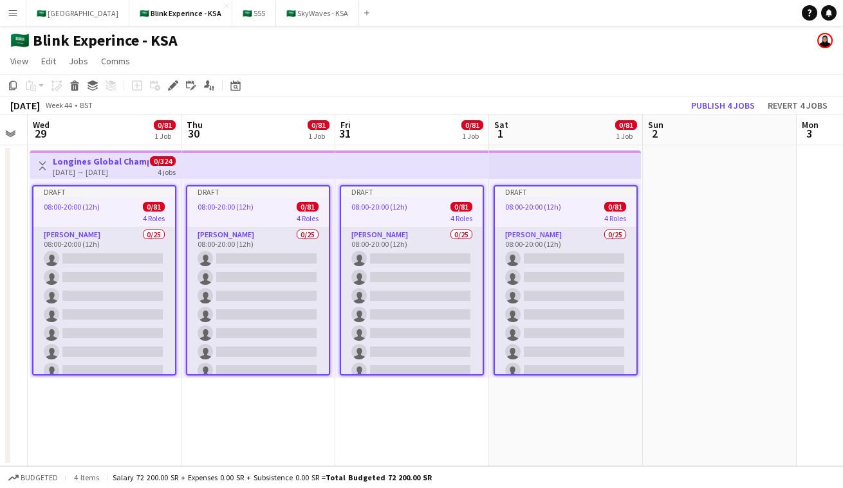
click at [107, 170] on div "[DATE] → [DATE]" at bounding box center [101, 172] width 96 height 10
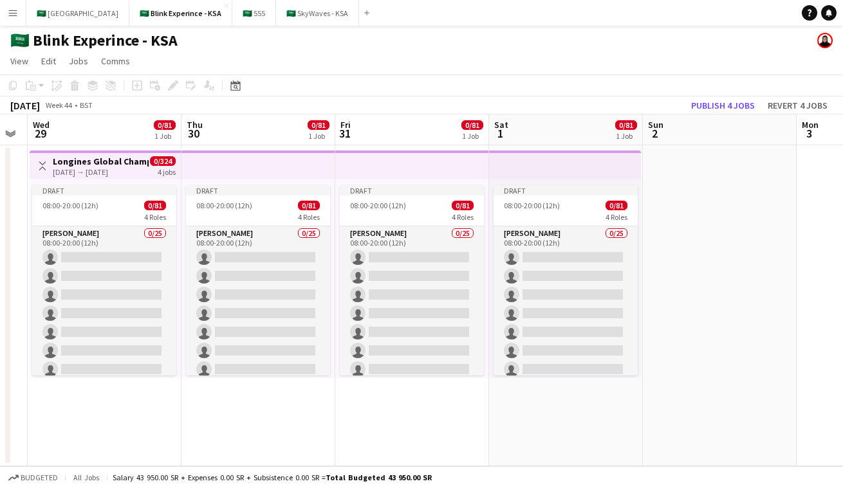
click at [107, 170] on div "[DATE] → [DATE]" at bounding box center [101, 172] width 96 height 10
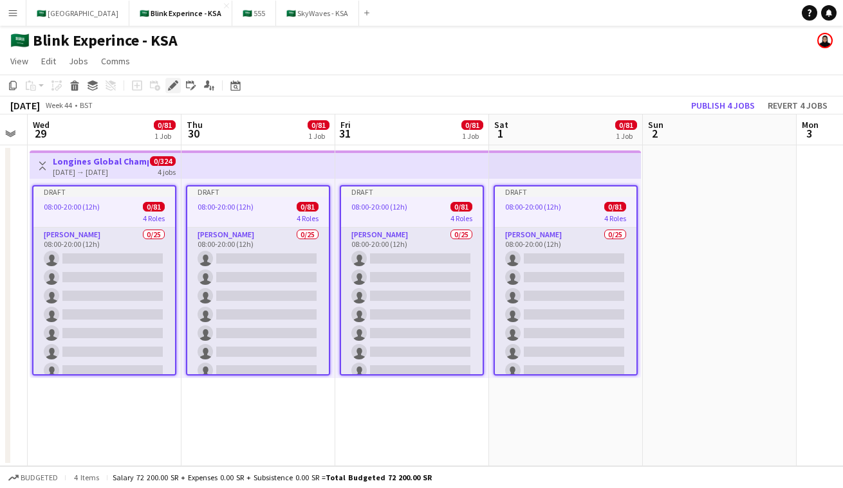
click at [176, 85] on icon "Edit" at bounding box center [173, 85] width 10 height 10
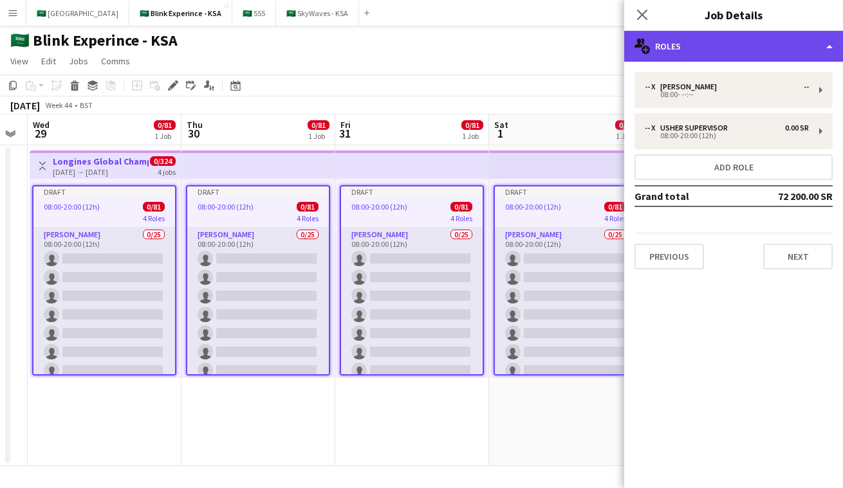
click at [768, 57] on div "multiple-users-add Roles" at bounding box center [733, 46] width 219 height 31
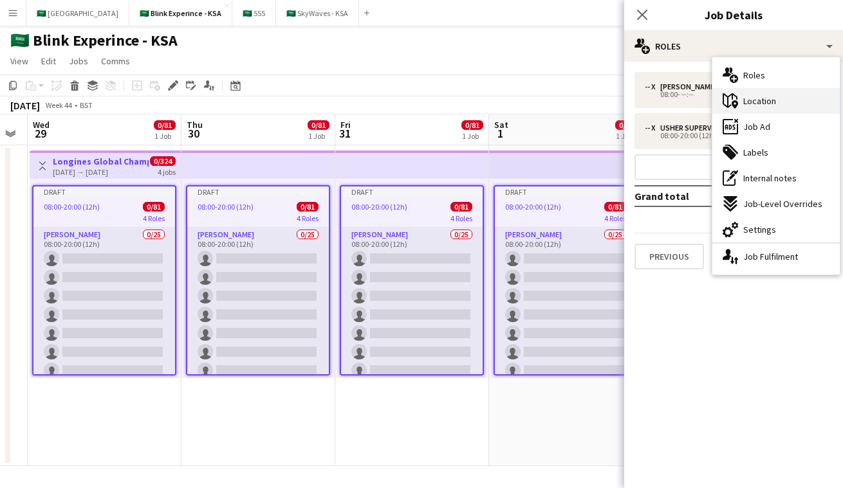
click at [796, 109] on div "maps-pin-1 Location" at bounding box center [775, 101] width 127 height 26
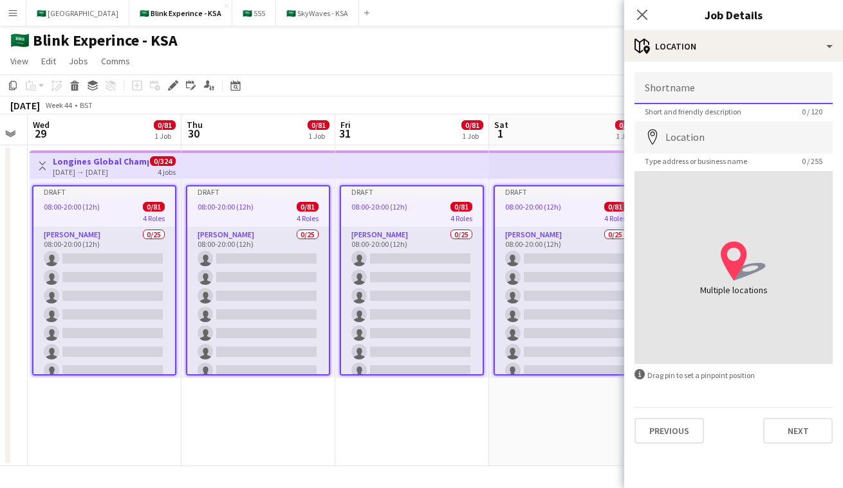
click at [739, 89] on input "Shortname" at bounding box center [733, 88] width 198 height 32
paste input "**********"
drag, startPoint x: 670, startPoint y: 90, endPoint x: 760, endPoint y: 89, distance: 89.4
click at [760, 89] on input "**********" at bounding box center [733, 88] width 198 height 32
type input "****"
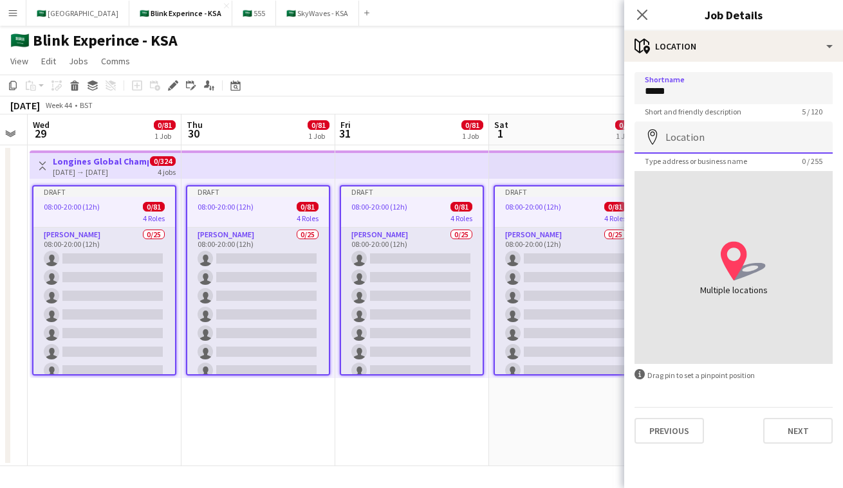
click at [677, 132] on input "Location" at bounding box center [733, 138] width 198 height 32
paste input "**********"
click at [728, 145] on input "**********" at bounding box center [733, 138] width 198 height 32
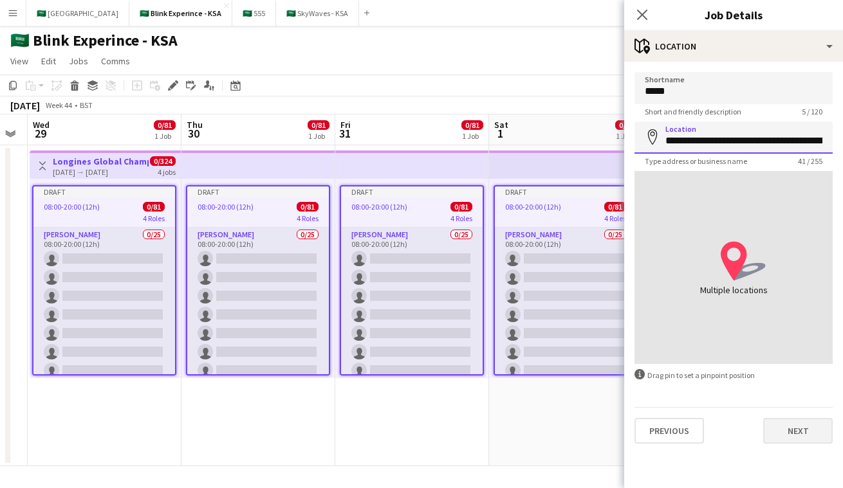
type input "**********"
click at [809, 438] on button "Next" at bounding box center [797, 431] width 69 height 26
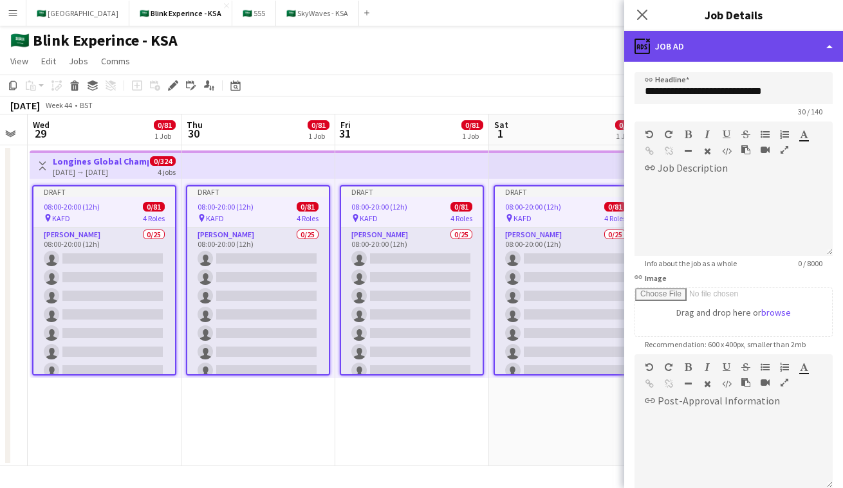
click at [739, 38] on div "ads-window Job Ad" at bounding box center [733, 46] width 219 height 31
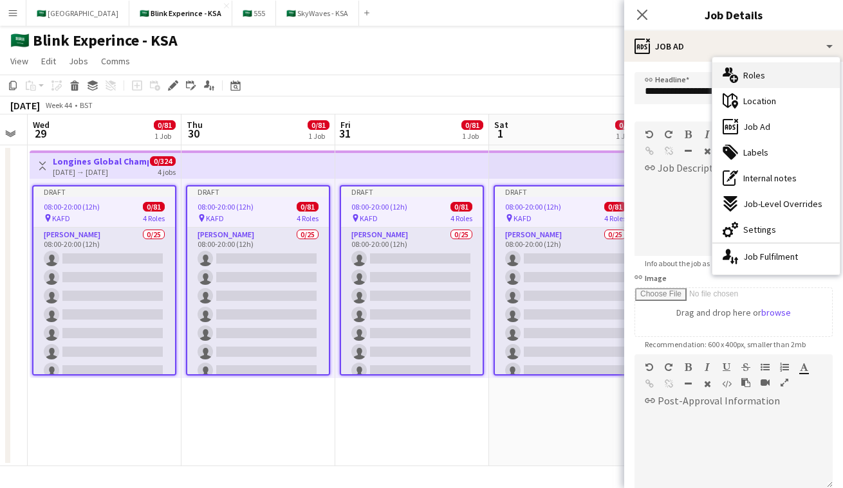
click at [768, 68] on div "multiple-users-add Roles" at bounding box center [775, 75] width 127 height 26
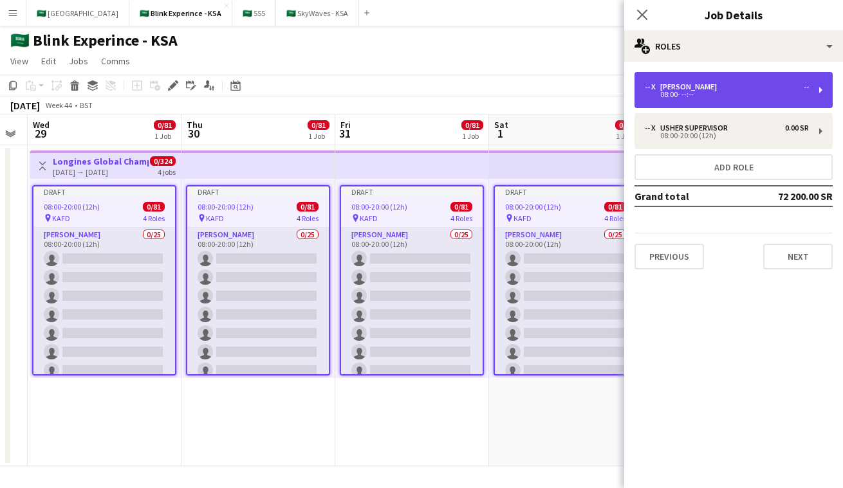
click at [720, 95] on div "08:00- --:--" at bounding box center [727, 94] width 164 height 6
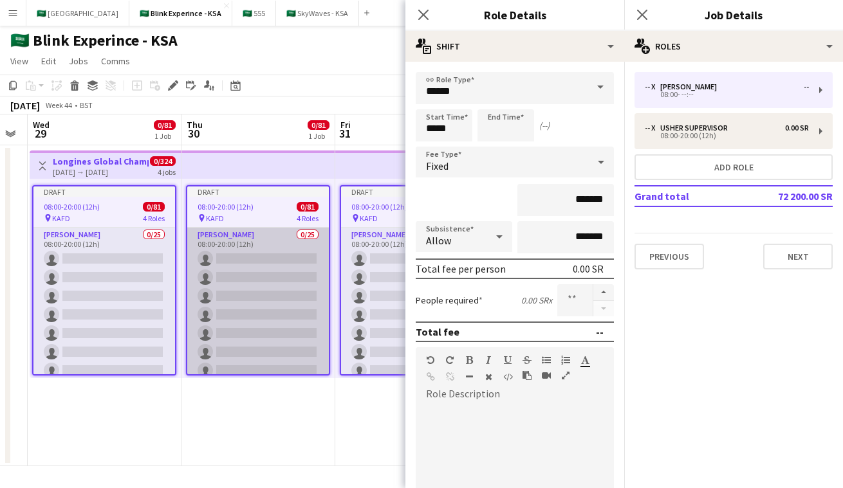
click at [295, 326] on app-card-role "[PERSON_NAME] 0/25 08:00-20:00 (12h) single-neutral-actions single-neutral-acti…" at bounding box center [258, 474] width 142 height 492
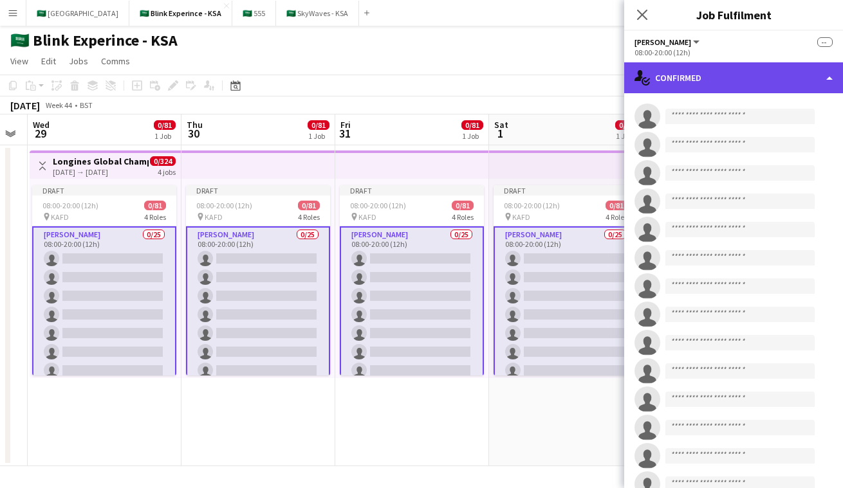
click at [770, 70] on div "single-neutral-actions-check-2 Confirmed" at bounding box center [733, 77] width 219 height 31
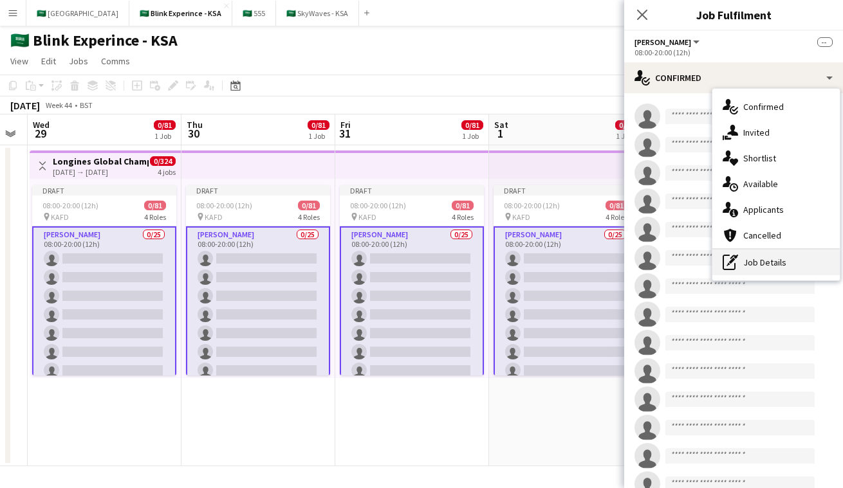
click at [793, 268] on div "pen-write Job Details" at bounding box center [775, 263] width 127 height 26
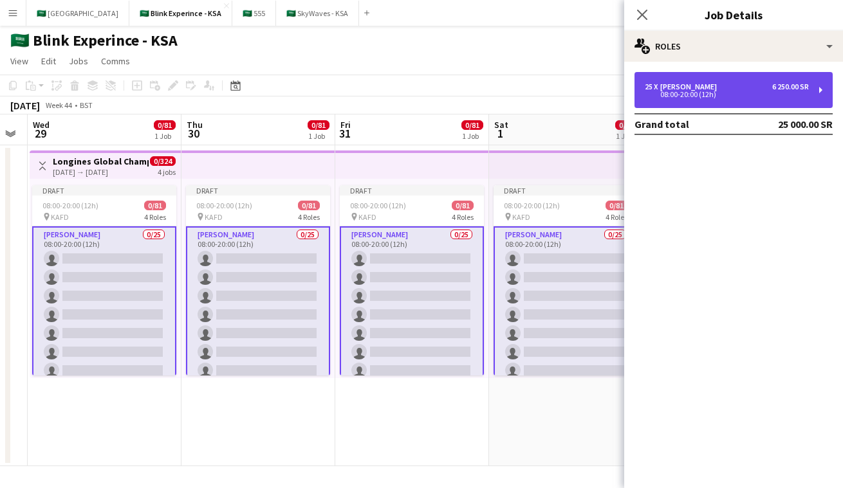
click at [762, 81] on div "25 x Usher 6 250.00 SR 08:00-20:00 (12h)" at bounding box center [733, 90] width 198 height 36
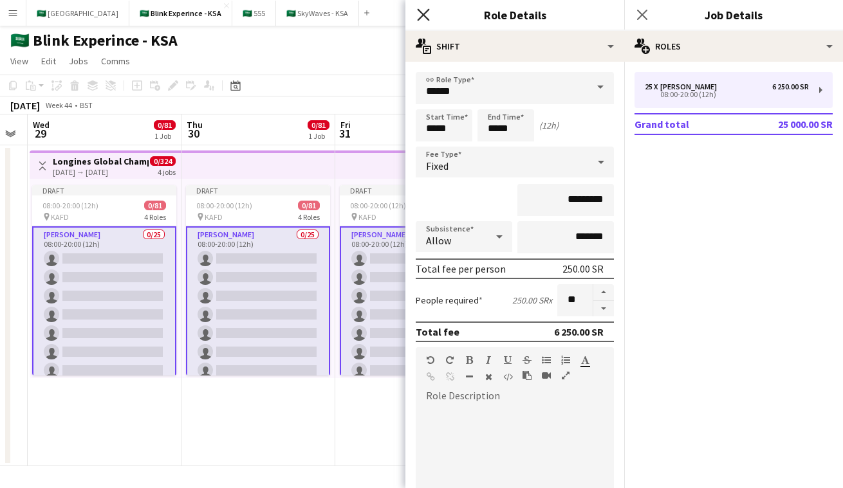
click at [420, 9] on icon "Close pop-in" at bounding box center [423, 14] width 12 height 12
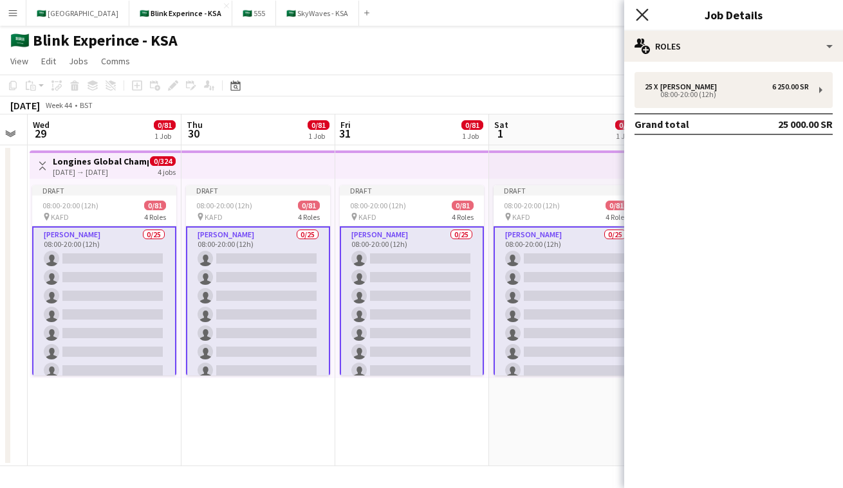
click at [643, 12] on icon at bounding box center [642, 14] width 12 height 12
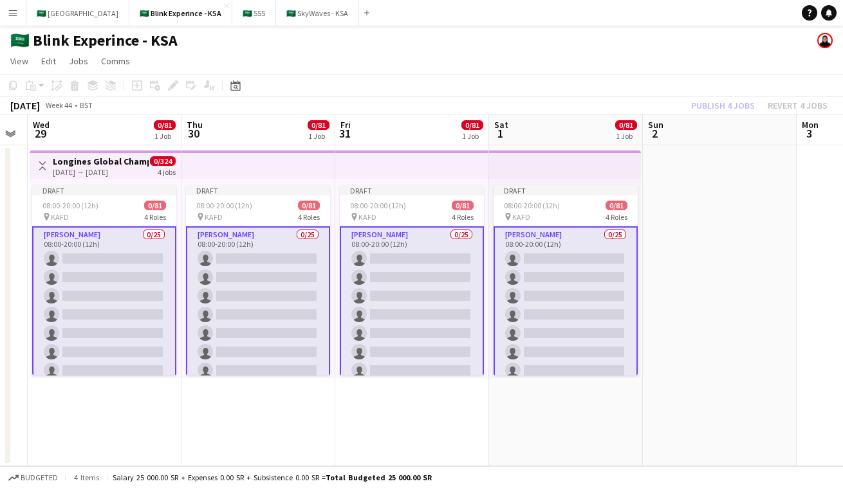
click at [437, 167] on app-top-bar at bounding box center [412, 165] width 154 height 28
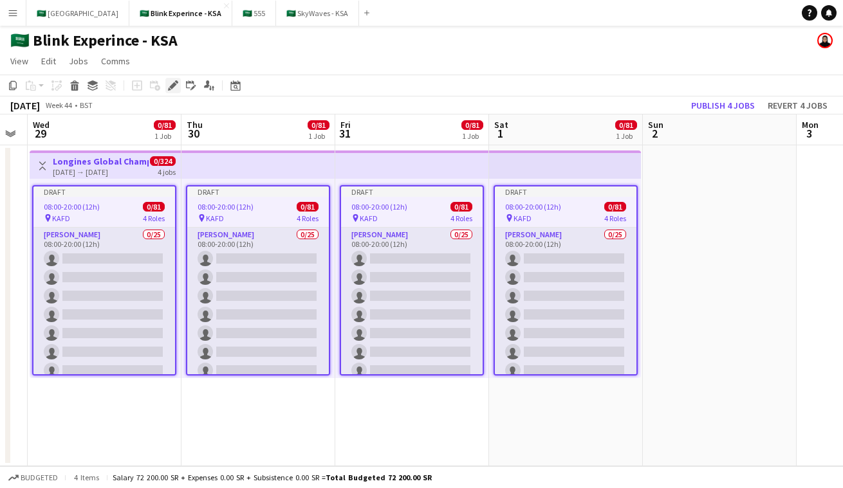
click at [170, 88] on icon at bounding box center [172, 85] width 7 height 7
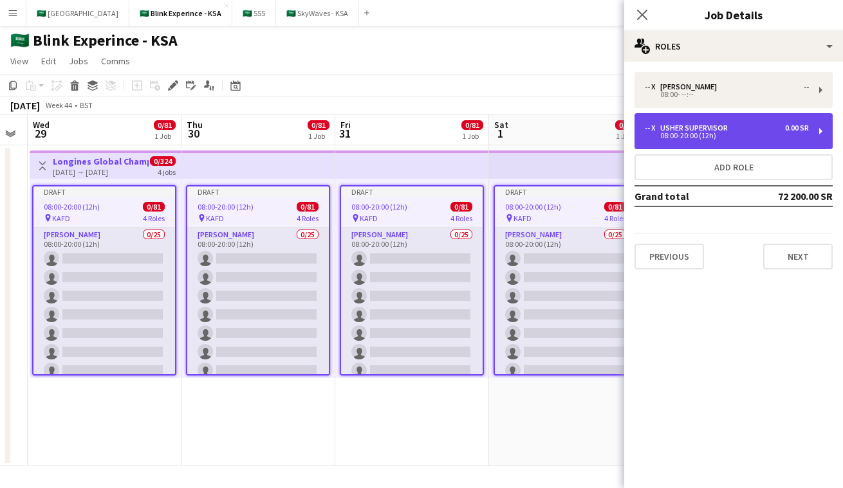
click at [708, 126] on div "Usher Supervisor" at bounding box center [696, 128] width 73 height 9
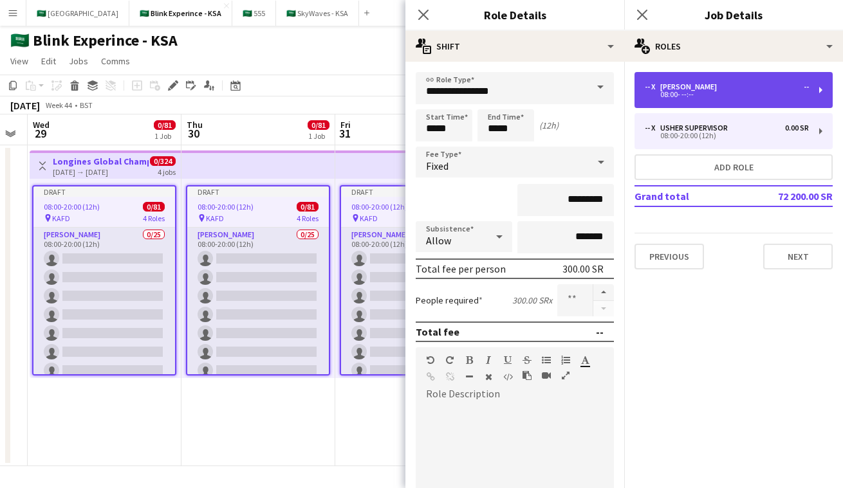
click at [728, 97] on div "08:00- --:--" at bounding box center [727, 94] width 164 height 6
type input "*****"
type input "*******"
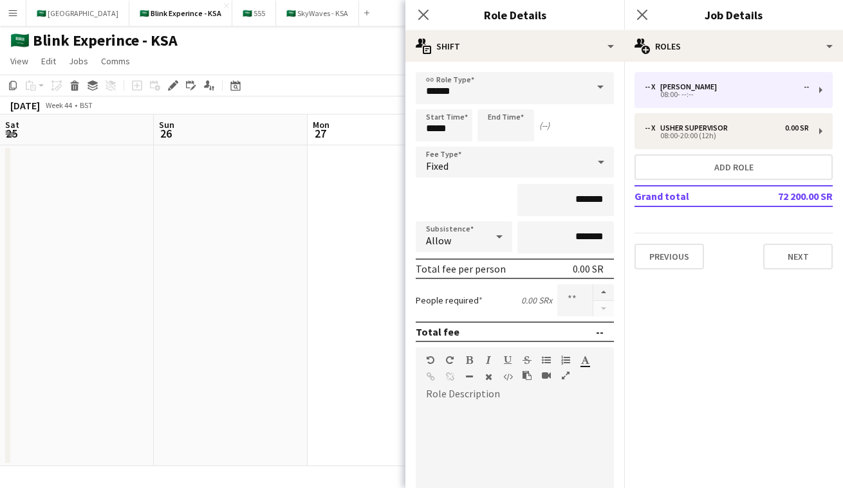
scroll to position [0, 587]
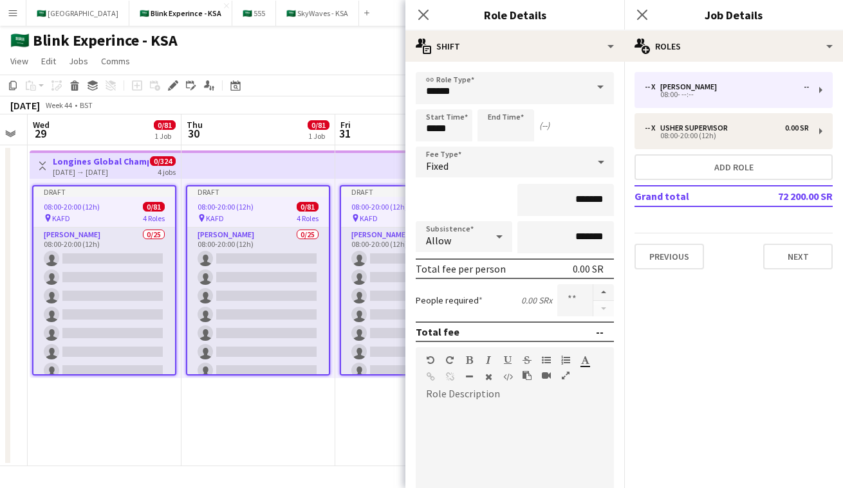
click at [422, 6] on div "Close pop-in" at bounding box center [423, 15] width 36 height 30
click at [634, 14] on div "Close pop-in" at bounding box center [642, 15] width 36 height 30
click at [430, 12] on app-icon "Close pop-in" at bounding box center [423, 15] width 19 height 19
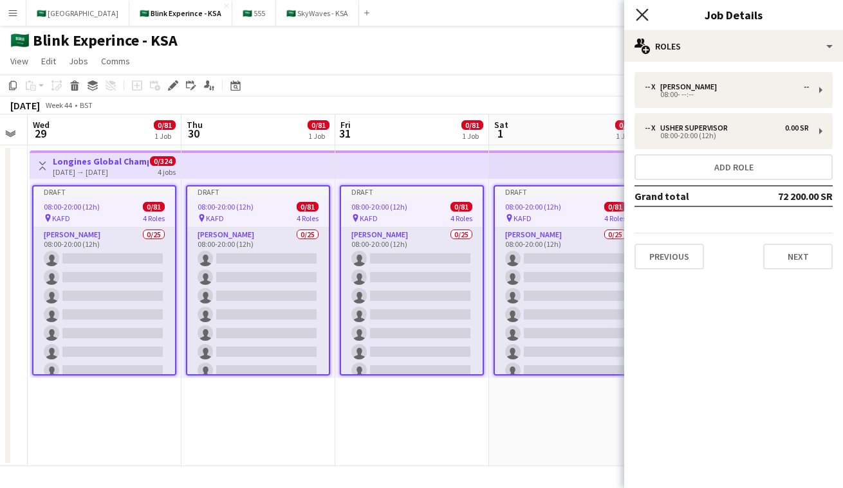
click at [647, 10] on icon "Close pop-in" at bounding box center [642, 14] width 12 height 12
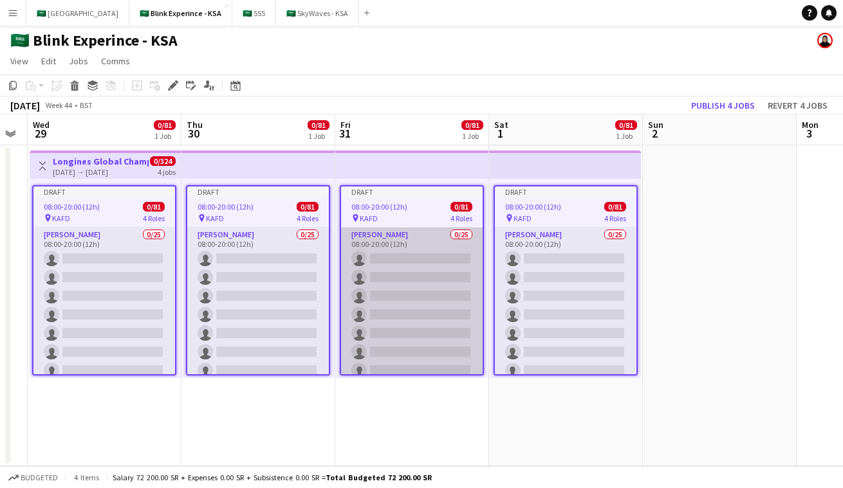
click at [400, 279] on app-card-role "[PERSON_NAME] 0/25 08:00-20:00 (12h) single-neutral-actions single-neutral-acti…" at bounding box center [412, 474] width 142 height 492
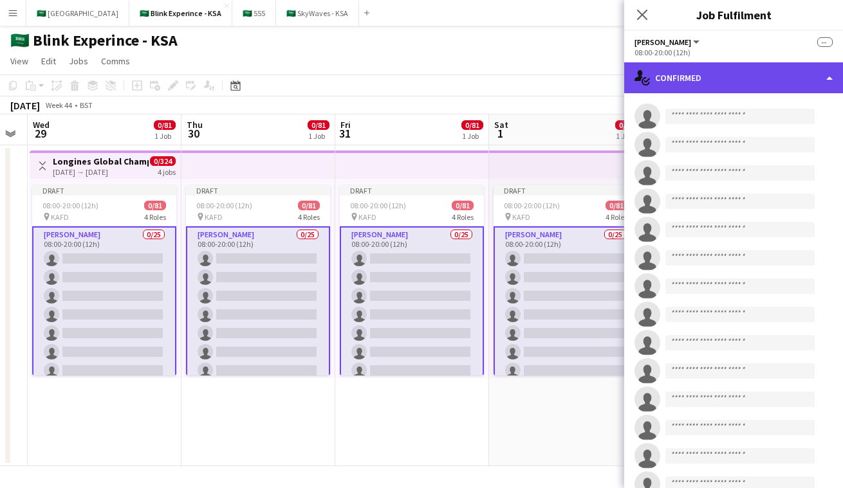
click at [659, 77] on div "single-neutral-actions-check-2 Confirmed" at bounding box center [733, 77] width 219 height 31
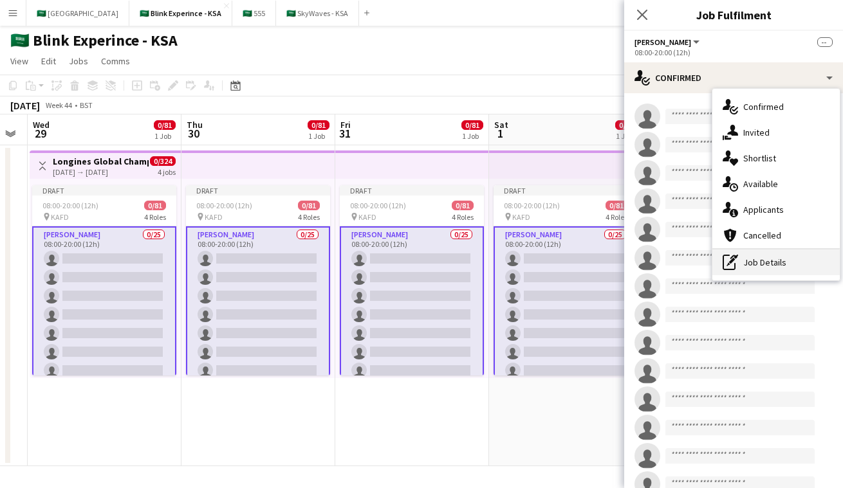
click at [755, 262] on div "pen-write Job Details" at bounding box center [775, 263] width 127 height 26
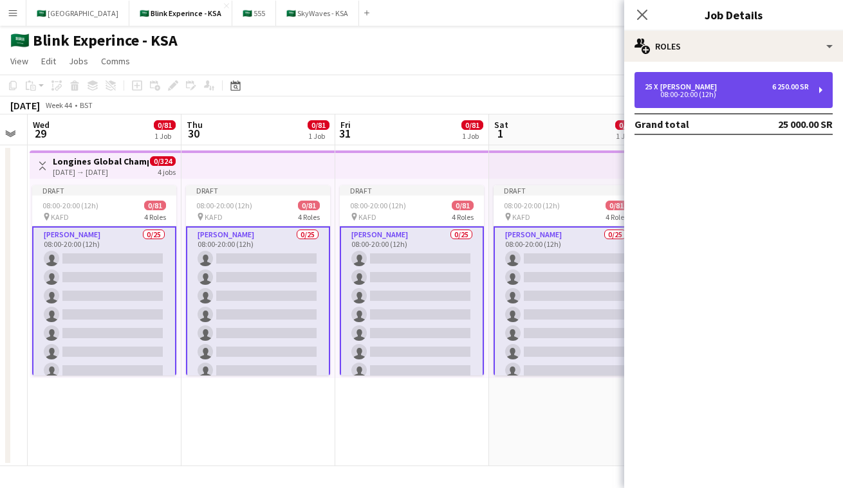
click at [736, 86] on div "25 x Usher 6 250.00 SR" at bounding box center [727, 86] width 164 height 9
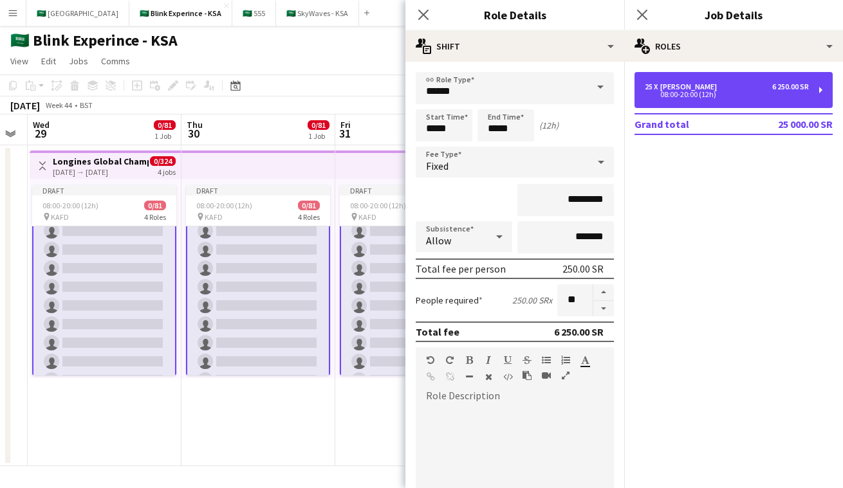
scroll to position [0, 0]
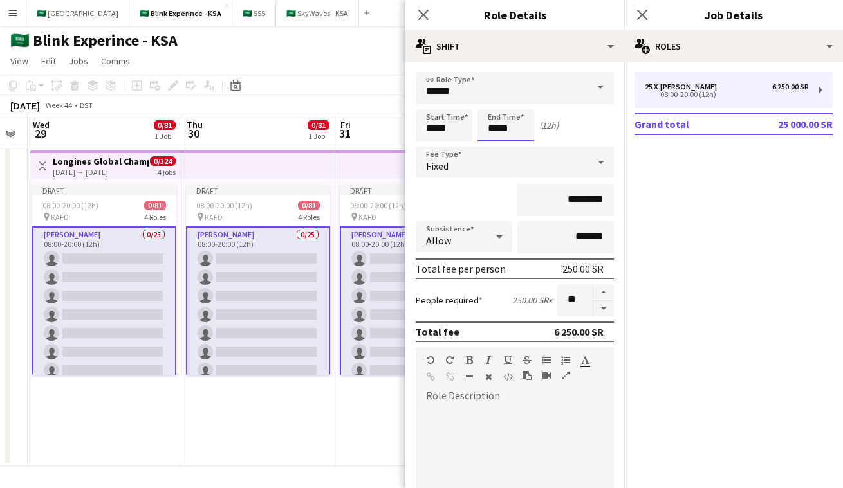
click at [493, 127] on input "*****" at bounding box center [505, 125] width 57 height 32
click at [494, 145] on div at bounding box center [493, 148] width 26 height 13
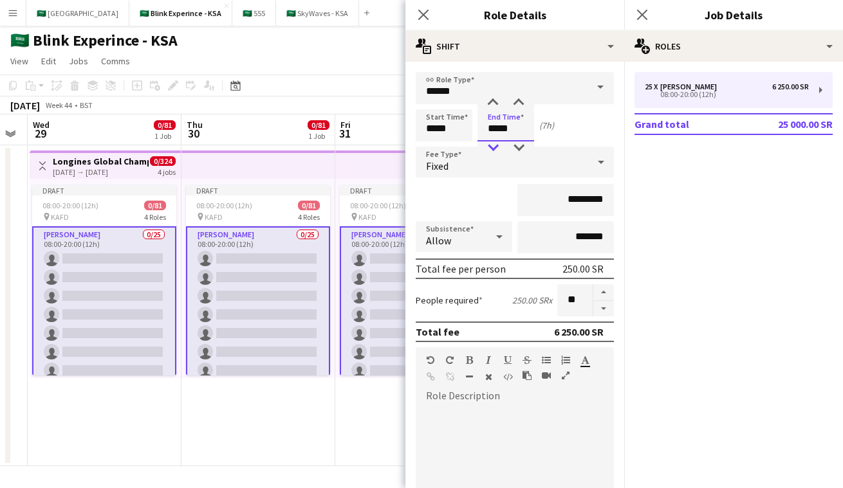
click at [494, 146] on div at bounding box center [493, 148] width 26 height 13
type input "*****"
click at [489, 98] on div at bounding box center [493, 103] width 26 height 13
click at [429, 131] on input "*****" at bounding box center [444, 125] width 57 height 32
click at [433, 98] on div at bounding box center [431, 103] width 26 height 13
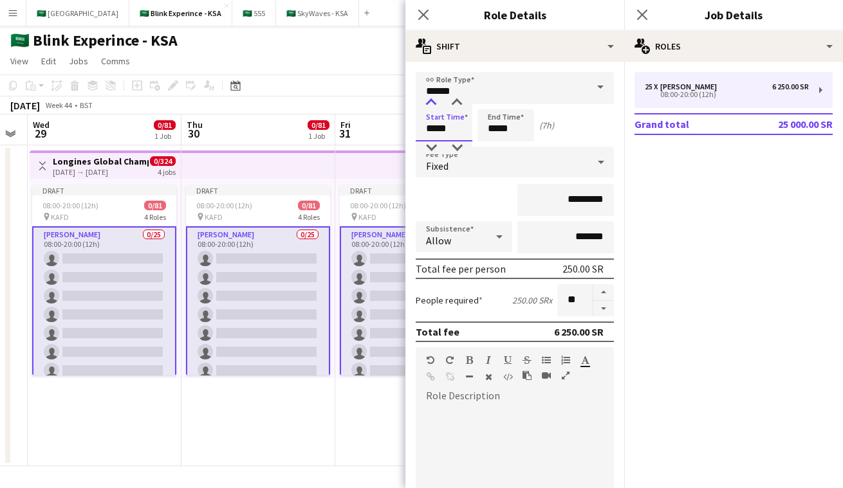
click at [433, 98] on div at bounding box center [431, 103] width 26 height 13
type input "*****"
click at [433, 98] on div at bounding box center [431, 103] width 26 height 13
click at [565, 133] on div "Start Time ***** End Time ***** (5h)" at bounding box center [515, 125] width 198 height 32
click at [420, 16] on icon "Close pop-in" at bounding box center [423, 14] width 12 height 12
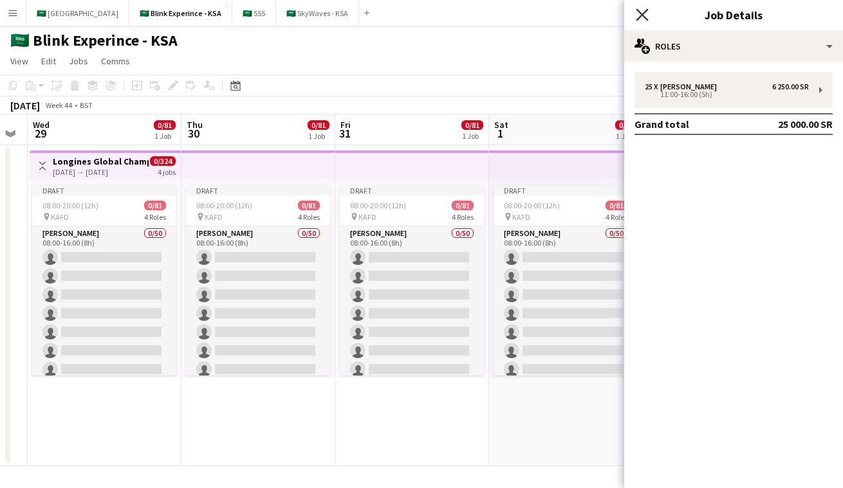
click at [642, 13] on icon "Close pop-in" at bounding box center [642, 14] width 12 height 12
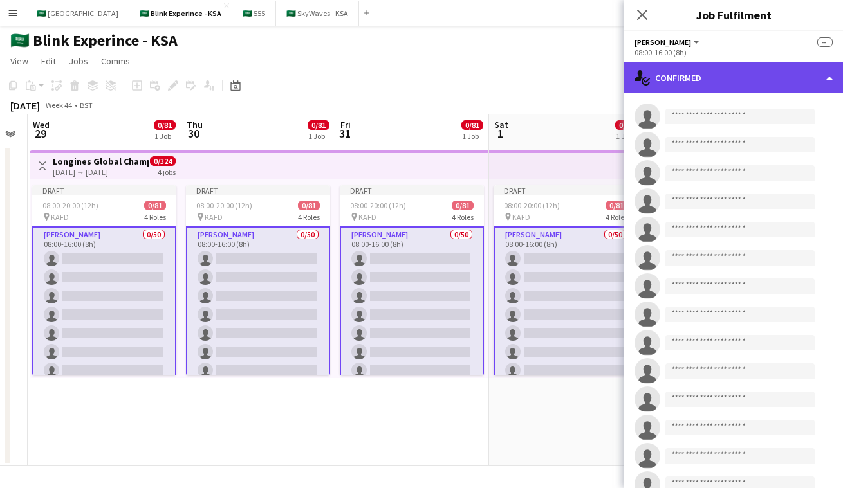
click at [672, 71] on div "single-neutral-actions-check-2 Confirmed" at bounding box center [733, 77] width 219 height 31
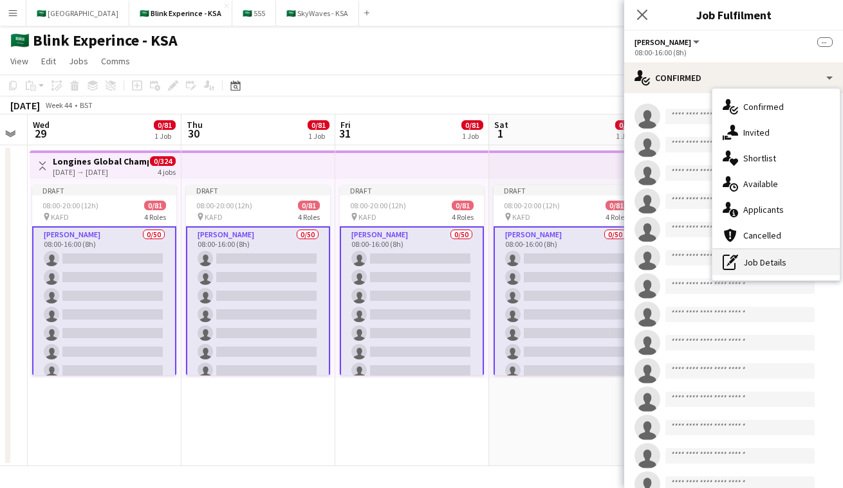
click at [757, 268] on div "pen-write Job Details" at bounding box center [775, 263] width 127 height 26
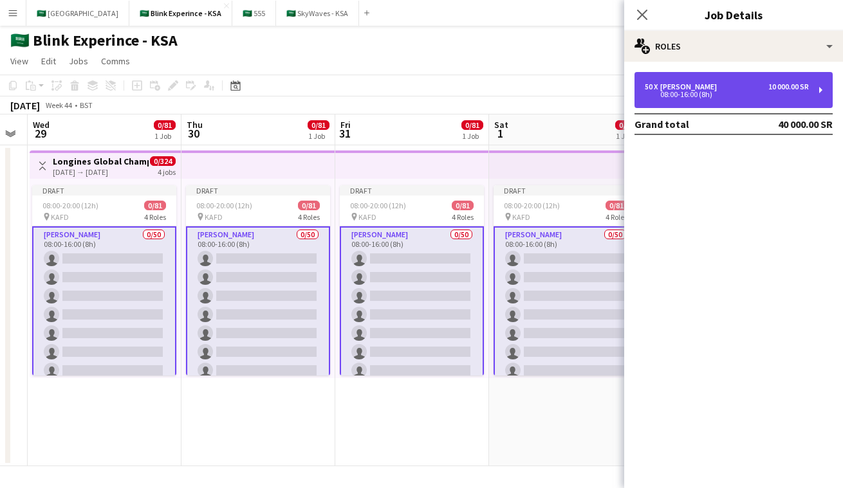
click at [710, 91] on div "08:00-16:00 (8h)" at bounding box center [727, 94] width 164 height 6
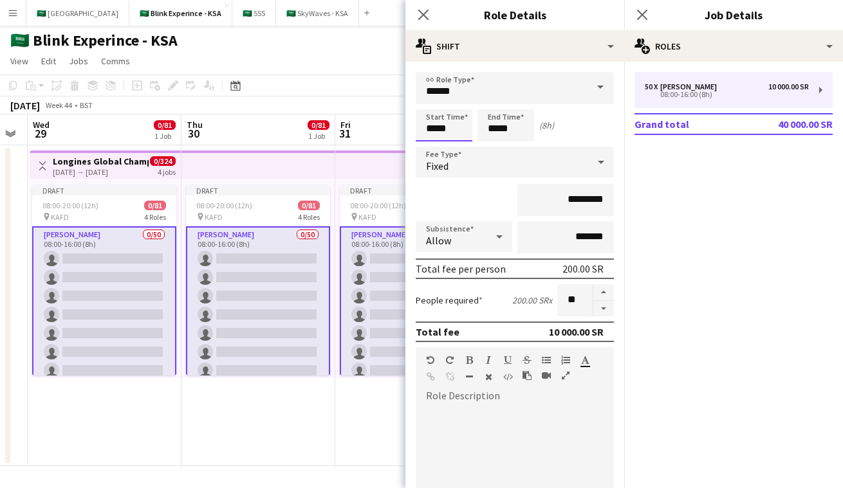
click at [432, 127] on input "*****" at bounding box center [444, 125] width 57 height 32
click at [438, 145] on div at bounding box center [431, 148] width 26 height 13
click at [431, 104] on div at bounding box center [431, 103] width 26 height 13
type input "*****"
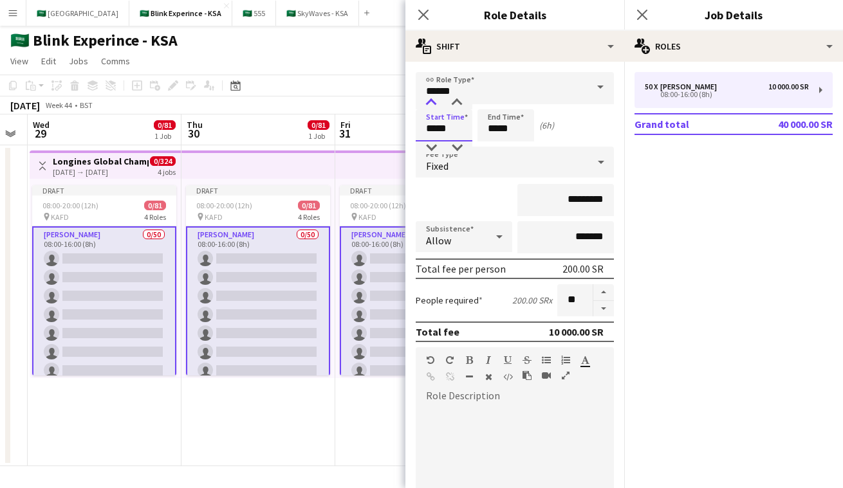
click at [431, 104] on div at bounding box center [431, 103] width 26 height 13
click at [491, 124] on input "*****" at bounding box center [505, 125] width 57 height 32
click at [493, 104] on div at bounding box center [493, 103] width 26 height 13
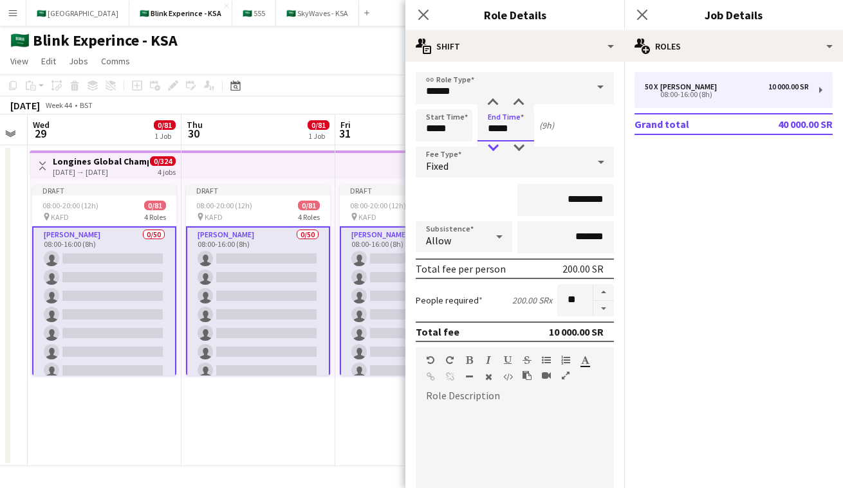
click at [499, 153] on div at bounding box center [493, 148] width 26 height 13
click at [499, 97] on div at bounding box center [493, 103] width 26 height 13
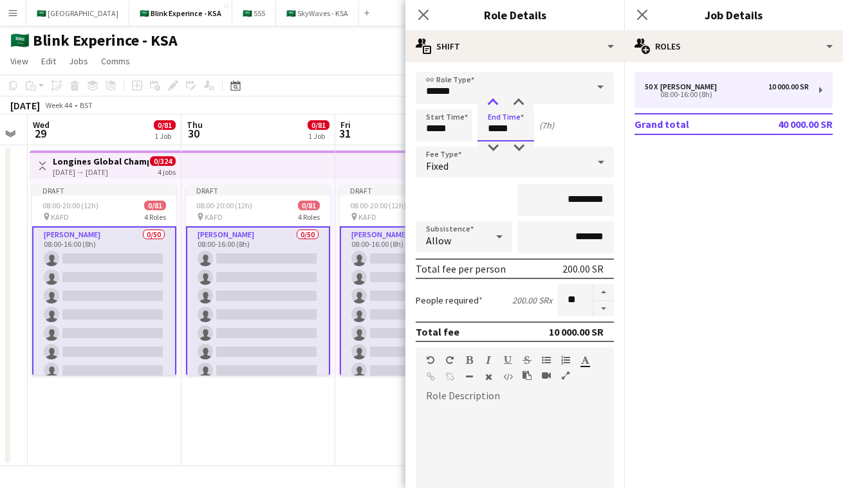
click at [499, 97] on div at bounding box center [493, 103] width 26 height 13
type input "*****"
click at [499, 147] on div at bounding box center [493, 148] width 26 height 13
click at [590, 124] on div "Start Time ***** End Time ***** (6h)" at bounding box center [515, 125] width 198 height 32
click at [151, 394] on app-date-cell "Toggle View Longines Global Champion Tour 29-10-2025 → 01-11-2025 0/324 4 jobs …" at bounding box center [105, 305] width 154 height 321
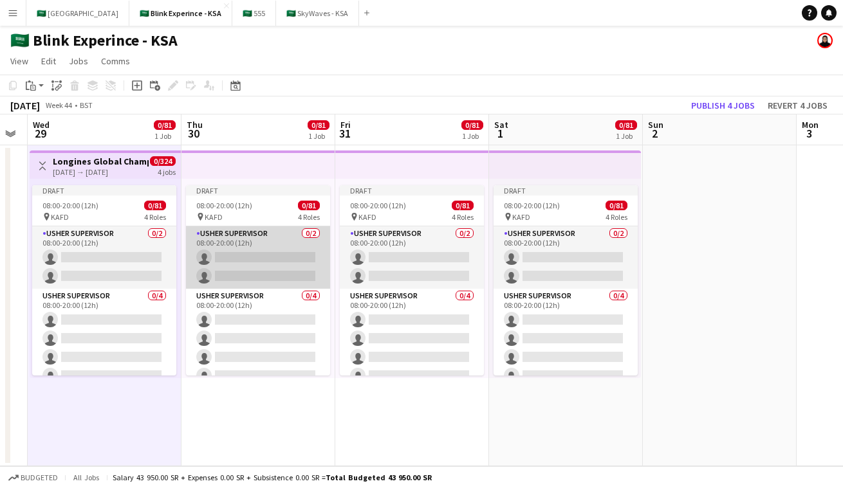
click at [280, 260] on app-card-role "Usher Supervisor 0/2 08:00-20:00 (12h) single-neutral-actions single-neutral-ac…" at bounding box center [258, 257] width 144 height 62
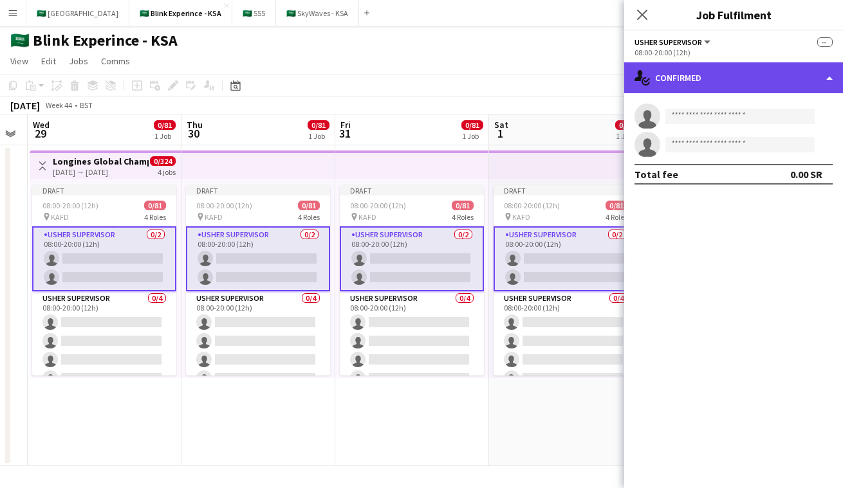
click at [742, 83] on div "single-neutral-actions-check-2 Confirmed" at bounding box center [733, 77] width 219 height 31
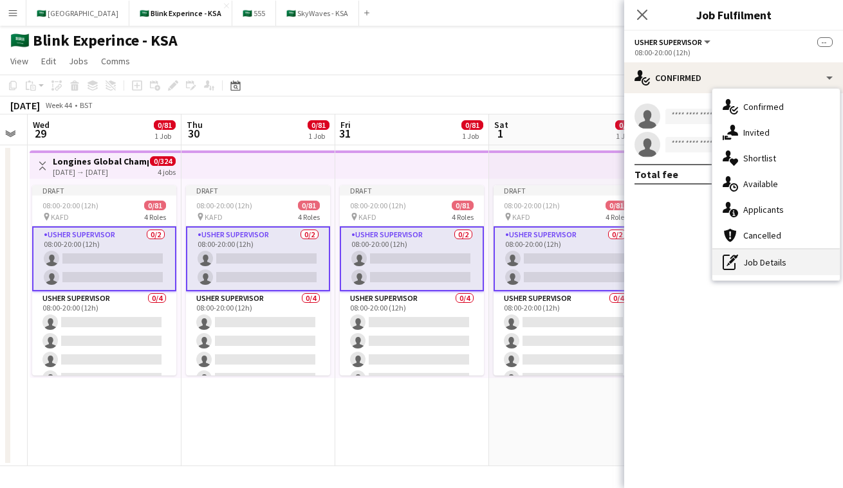
click at [785, 254] on div "pen-write Job Details" at bounding box center [775, 263] width 127 height 26
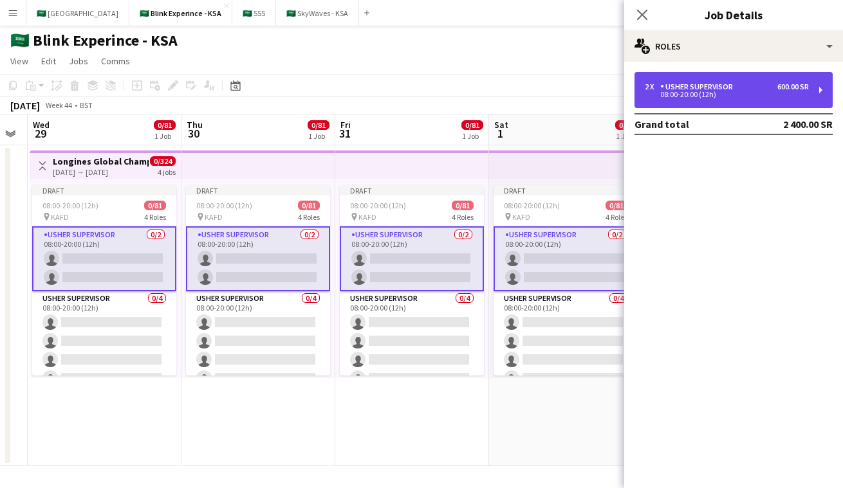
click at [764, 89] on div "2 x Usher Supervisor 600.00 SR" at bounding box center [727, 86] width 164 height 9
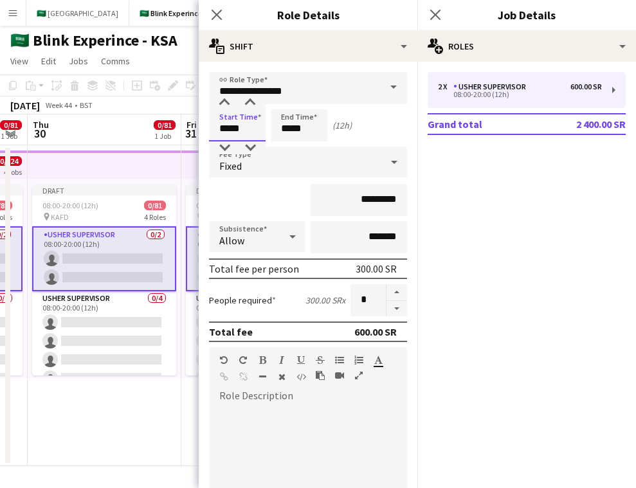
click at [226, 130] on input "*****" at bounding box center [237, 125] width 57 height 32
click at [225, 100] on div at bounding box center [225, 103] width 26 height 13
type input "*****"
click at [225, 100] on div at bounding box center [225, 103] width 26 height 13
click at [291, 128] on input "*****" at bounding box center [299, 125] width 57 height 32
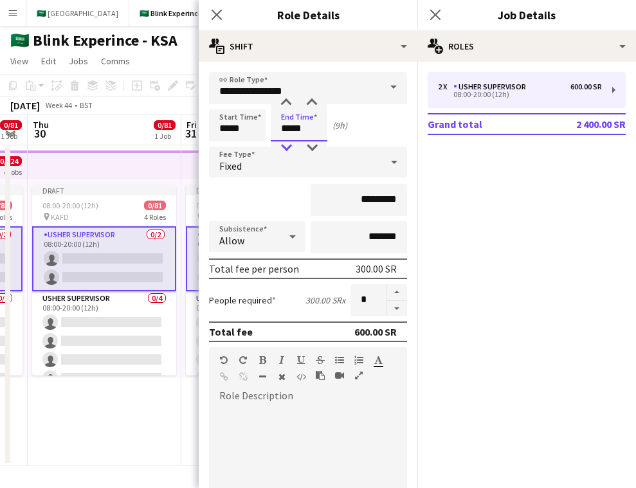
click at [293, 147] on div at bounding box center [286, 148] width 26 height 13
type input "*****"
click at [284, 145] on div at bounding box center [286, 148] width 26 height 13
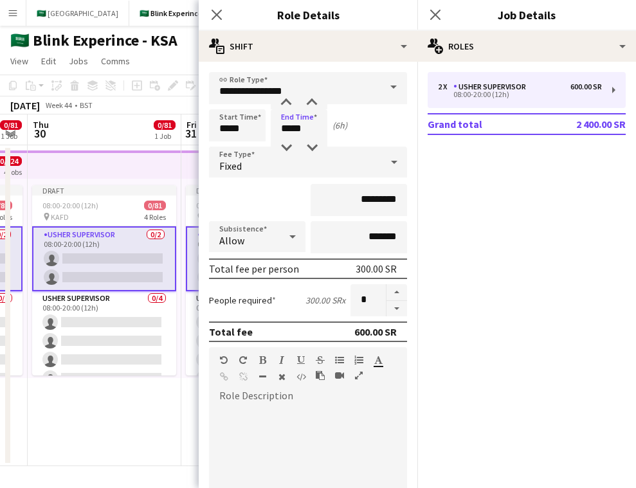
click at [465, 205] on mat-expansion-panel "pencil3 General details 2 x Usher Supervisor 600.00 SR 08:00-20:00 (12h) Grand …" at bounding box center [527, 275] width 219 height 427
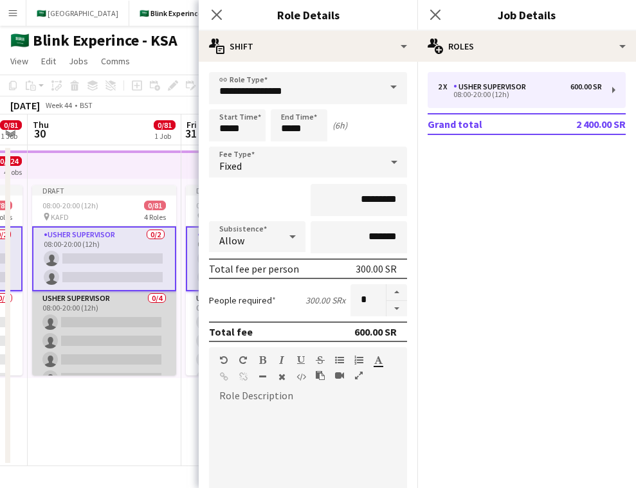
click at [124, 327] on app-card-role "Usher Supervisor 0/4 08:00-20:00 (12h) single-neutral-actions single-neutral-ac…" at bounding box center [104, 341] width 144 height 100
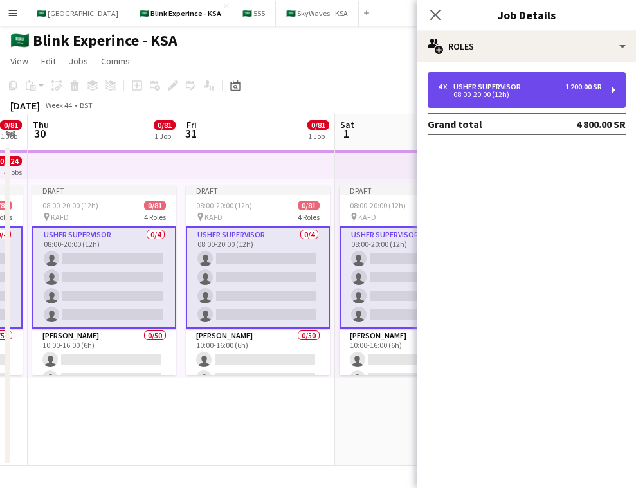
click at [542, 88] on div "4 x Usher Supervisor 1 200.00 SR" at bounding box center [520, 86] width 164 height 9
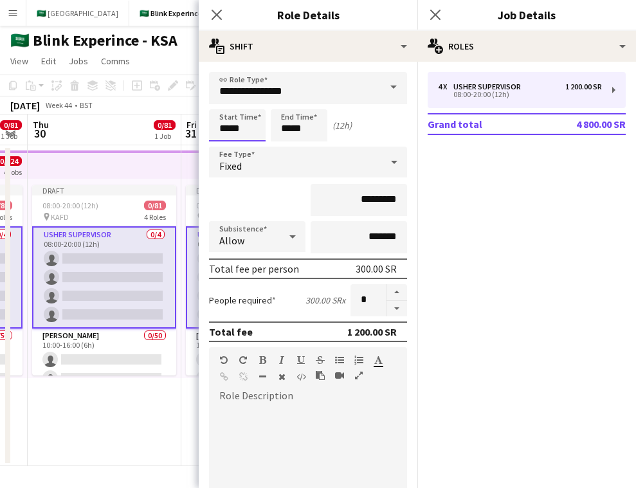
click at [226, 129] on input "*****" at bounding box center [237, 125] width 57 height 32
click at [225, 105] on div at bounding box center [225, 103] width 26 height 13
type input "*****"
click at [225, 105] on div at bounding box center [225, 103] width 26 height 13
click at [287, 120] on input "*****" at bounding box center [299, 125] width 57 height 32
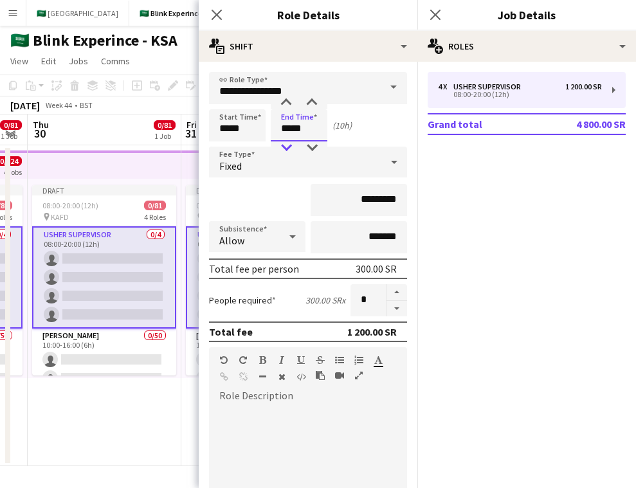
click at [292, 146] on div at bounding box center [286, 148] width 26 height 13
click at [291, 146] on div at bounding box center [286, 148] width 26 height 13
type input "*****"
click at [291, 147] on div at bounding box center [286, 148] width 26 height 13
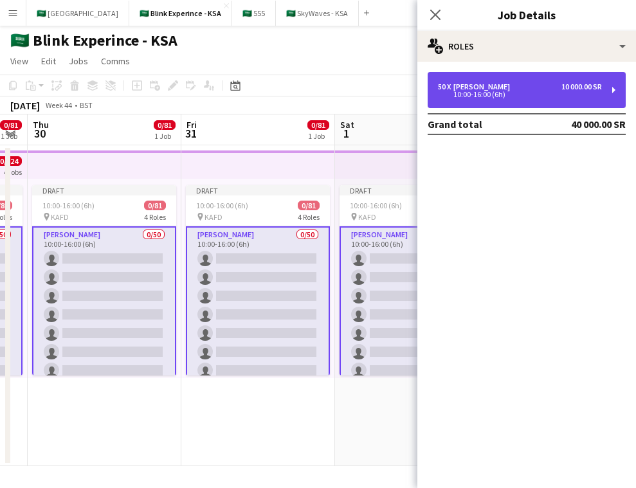
click at [510, 97] on div "10:00-16:00 (6h)" at bounding box center [520, 94] width 164 height 6
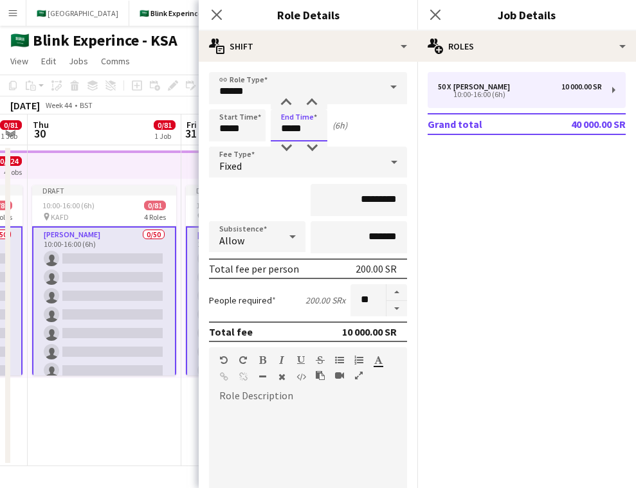
click at [288, 131] on input "*****" at bounding box center [299, 125] width 57 height 32
click at [227, 130] on input "*****" at bounding box center [237, 125] width 57 height 32
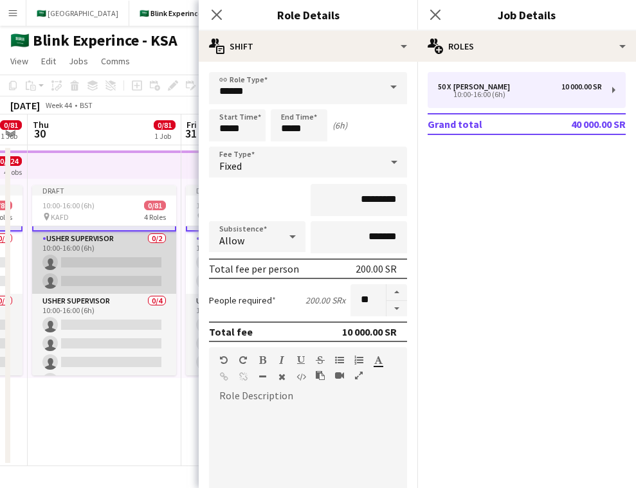
click at [124, 274] on app-card-role "Usher Supervisor 0/2 10:00-16:00 (6h) single-neutral-actions single-neutral-act…" at bounding box center [104, 263] width 144 height 62
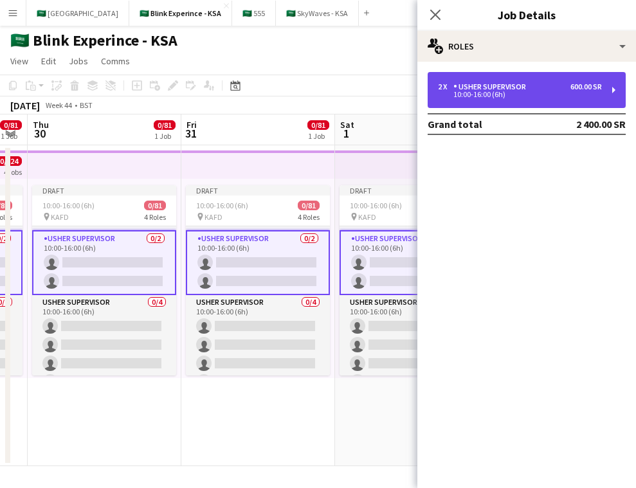
click at [478, 93] on div "10:00-16:00 (6h)" at bounding box center [520, 94] width 164 height 6
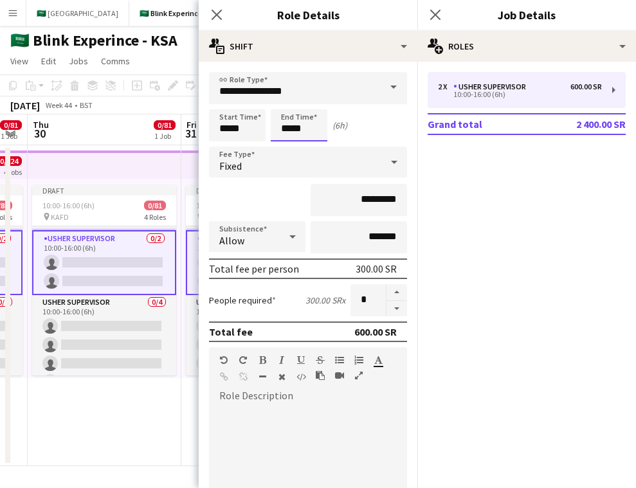
click at [285, 132] on input "*****" at bounding box center [299, 125] width 57 height 32
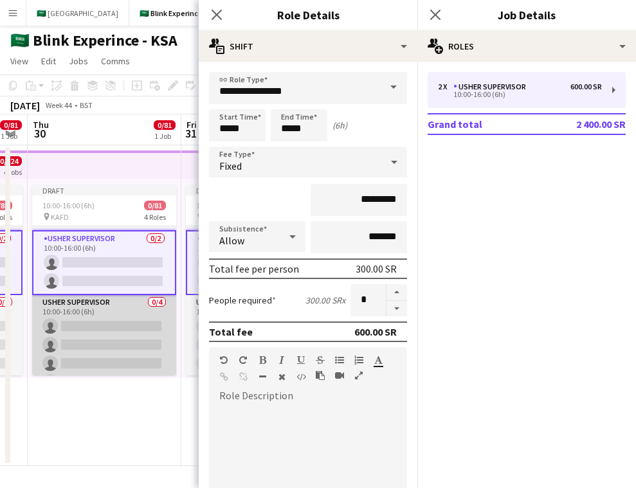
click at [140, 341] on app-card-role "Usher Supervisor 0/4 10:00-16:00 (6h) single-neutral-actions single-neutral-act…" at bounding box center [104, 345] width 144 height 100
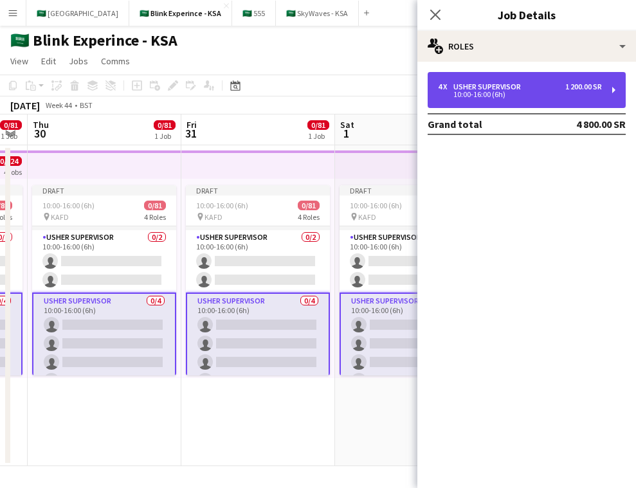
click at [514, 89] on div "Usher Supervisor" at bounding box center [490, 86] width 73 height 9
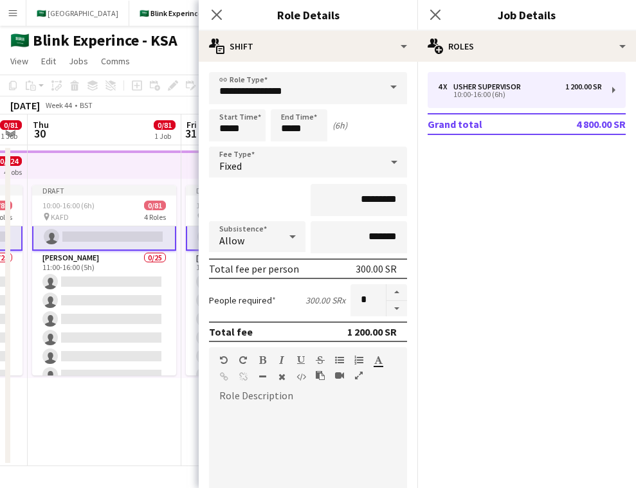
click at [161, 313] on app-card-role "Usher 0/25 11:00-16:00 (5h) single-neutral-actions single-neutral-actions singl…" at bounding box center [104, 497] width 144 height 492
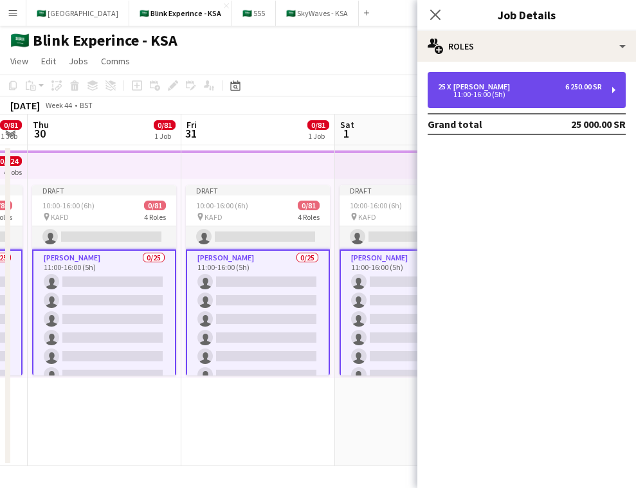
click at [571, 84] on div "6 250.00 SR" at bounding box center [584, 86] width 37 height 9
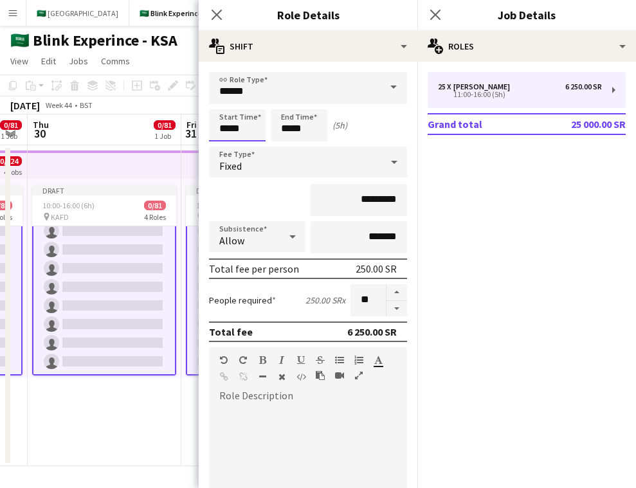
click at [228, 128] on input "*****" at bounding box center [237, 125] width 57 height 32
type input "*****"
click at [226, 147] on div at bounding box center [225, 148] width 26 height 13
click at [288, 131] on input "*****" at bounding box center [299, 125] width 57 height 32
click at [374, 131] on div "Start Time ***** End Time ***** (6h)" at bounding box center [308, 125] width 198 height 32
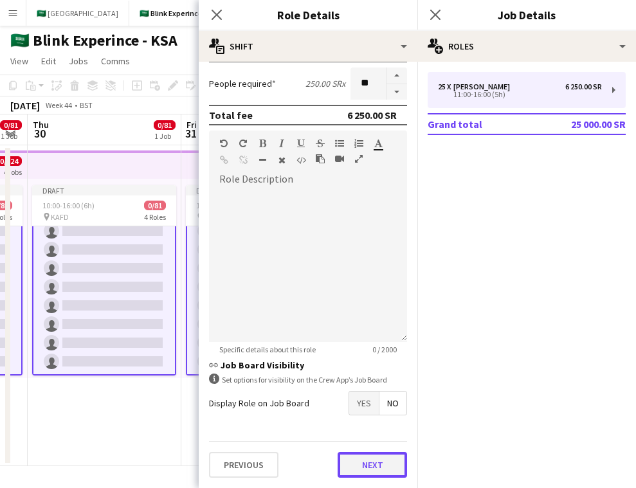
click at [385, 466] on button "Next" at bounding box center [372, 465] width 69 height 26
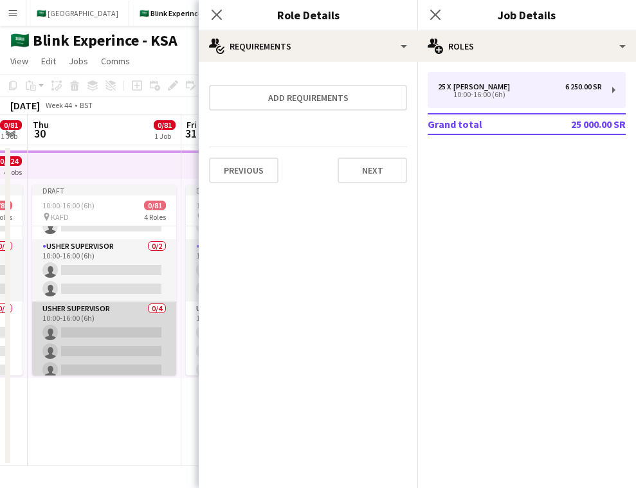
click at [138, 324] on app-card-role "Usher Supervisor 0/4 10:00-16:00 (6h) single-neutral-actions single-neutral-act…" at bounding box center [104, 352] width 144 height 100
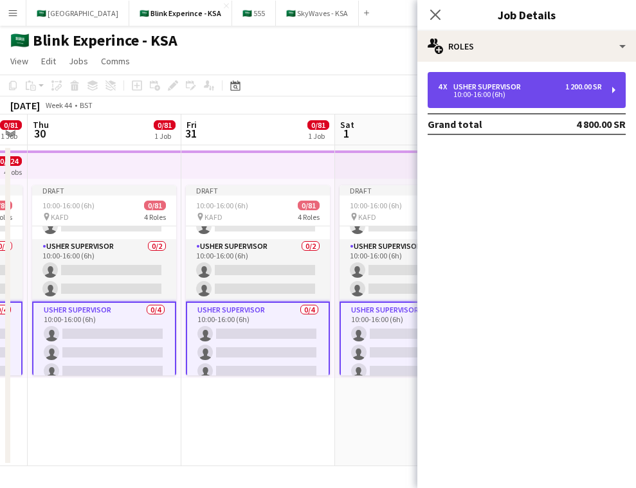
click at [507, 90] on div "Usher Supervisor" at bounding box center [490, 86] width 73 height 9
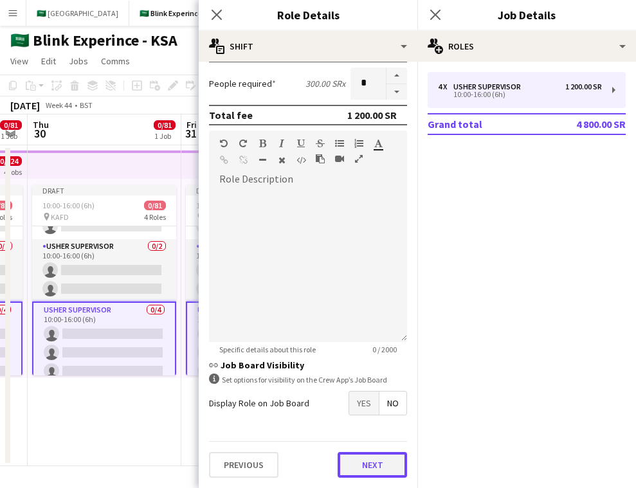
click at [372, 454] on button "Next" at bounding box center [372, 465] width 69 height 26
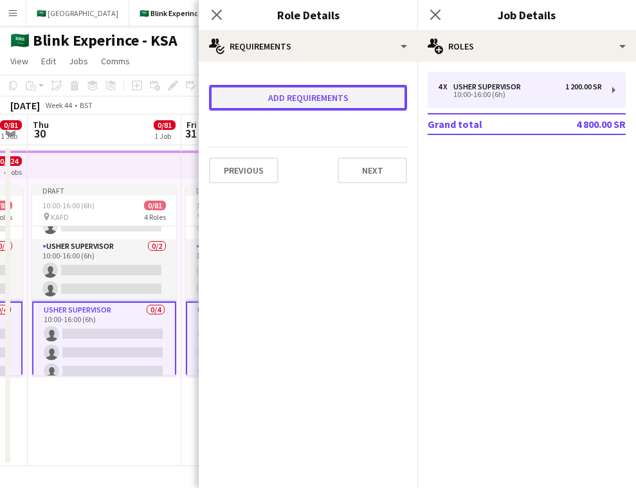
click at [347, 98] on button "Add requirements" at bounding box center [308, 98] width 198 height 26
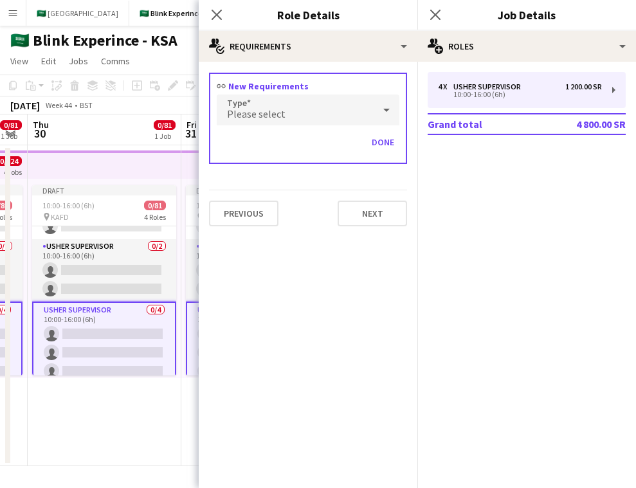
click at [308, 114] on div "Please select" at bounding box center [295, 110] width 157 height 31
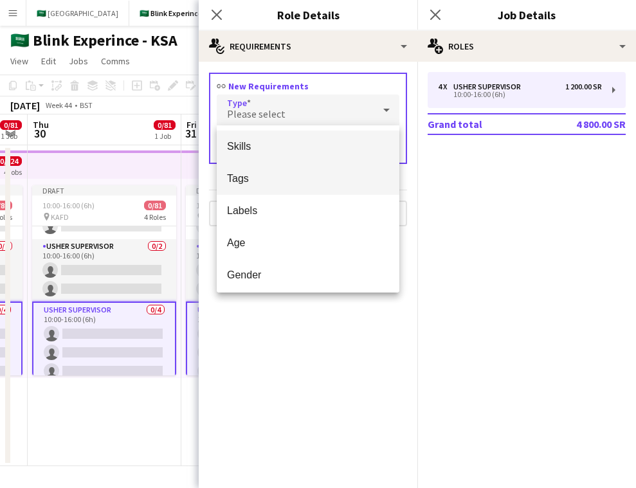
click at [292, 171] on mat-option "Tags" at bounding box center [308, 179] width 183 height 32
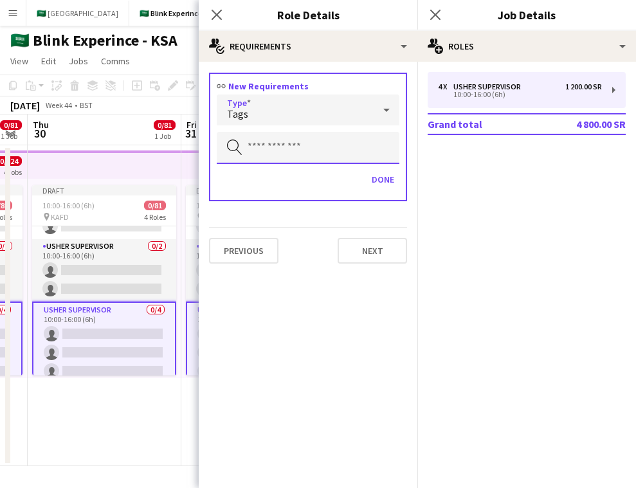
click at [297, 149] on input "text" at bounding box center [308, 148] width 183 height 32
type input "*"
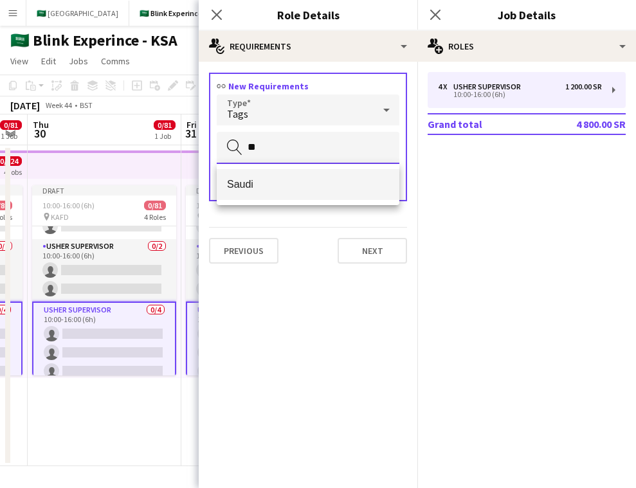
type input "**"
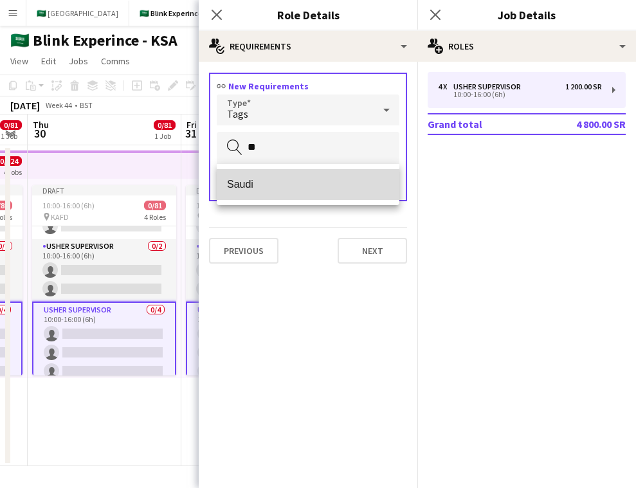
click at [296, 185] on span "Saudi" at bounding box center [308, 184] width 162 height 12
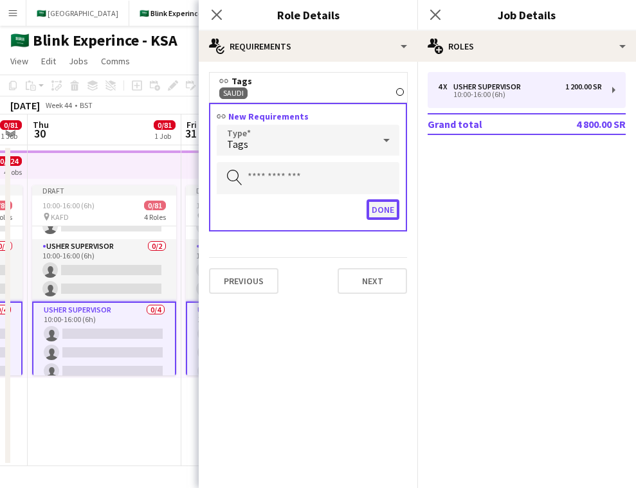
click at [387, 212] on button "Done" at bounding box center [383, 209] width 33 height 21
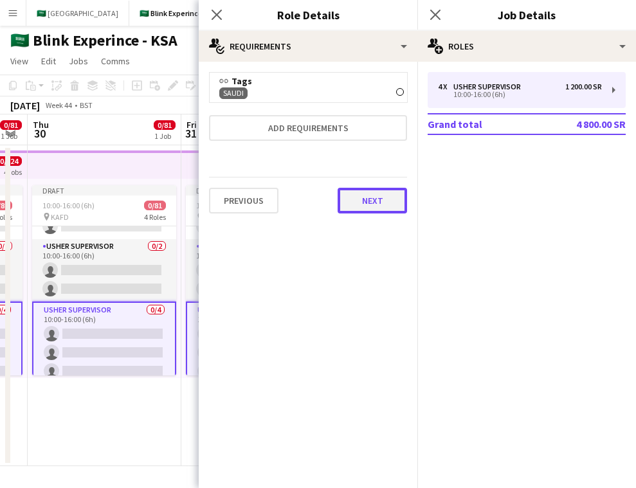
click at [371, 208] on button "Next" at bounding box center [372, 201] width 69 height 26
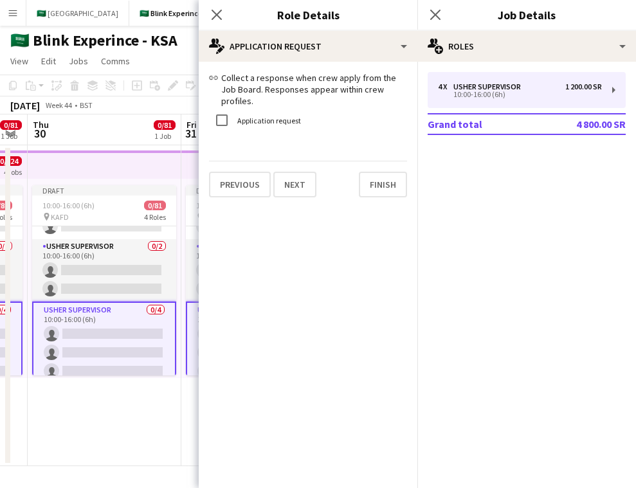
click at [214, 23] on div "Close pop-in" at bounding box center [217, 15] width 36 height 30
click at [438, 17] on icon at bounding box center [435, 14] width 12 height 12
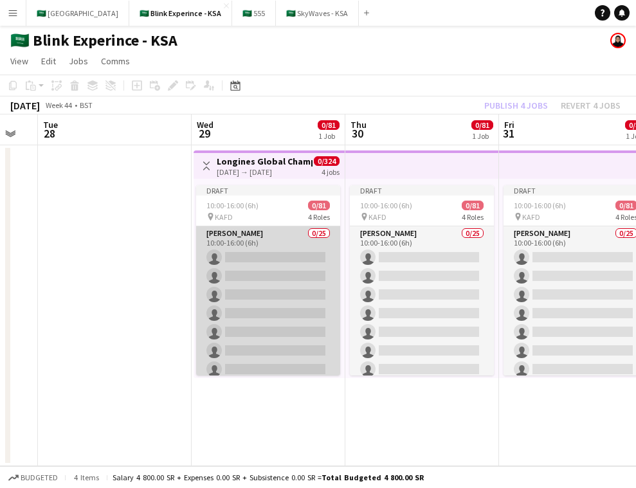
click at [282, 300] on app-card-role "Usher 0/25 10:00-16:00 (6h) single-neutral-actions single-neutral-actions singl…" at bounding box center [268, 472] width 144 height 492
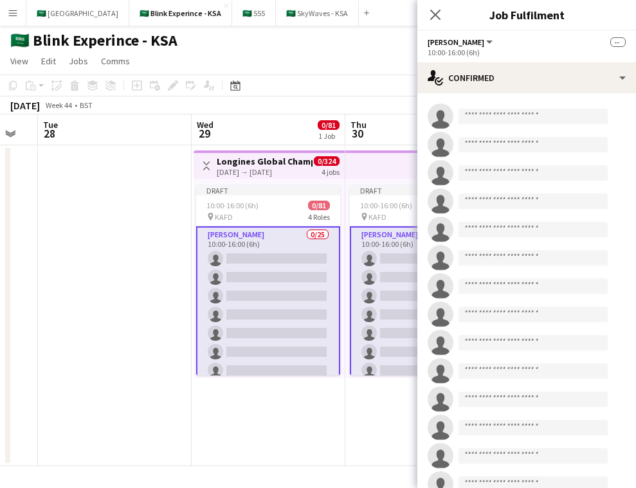
click at [373, 170] on app-top-bar at bounding box center [422, 165] width 154 height 28
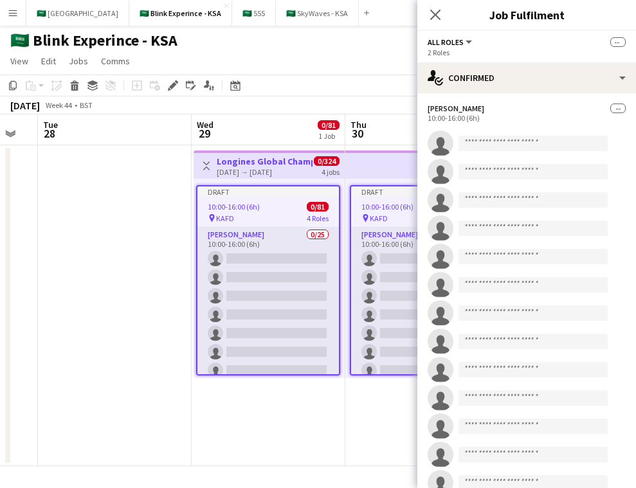
click at [140, 438] on app-date-cell at bounding box center [115, 305] width 154 height 321
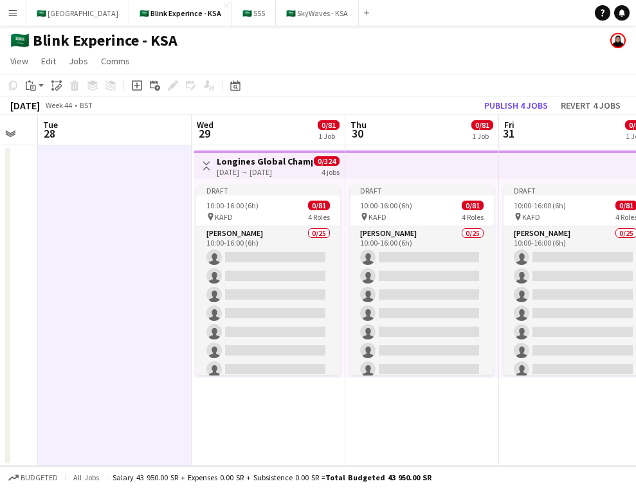
click at [528, 163] on app-top-bar at bounding box center [576, 165] width 154 height 28
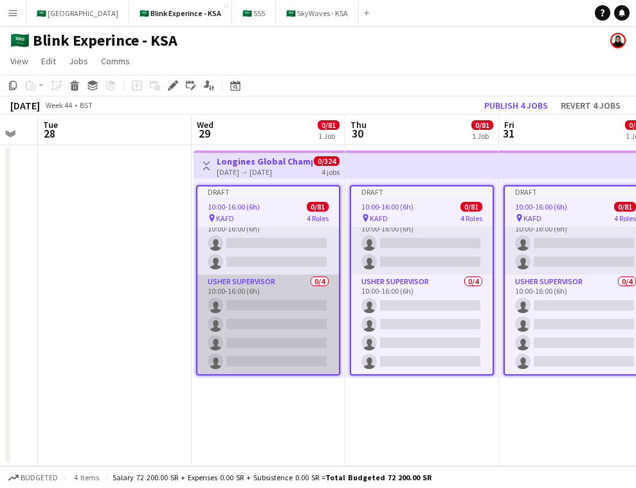
scroll to position [1428, 0]
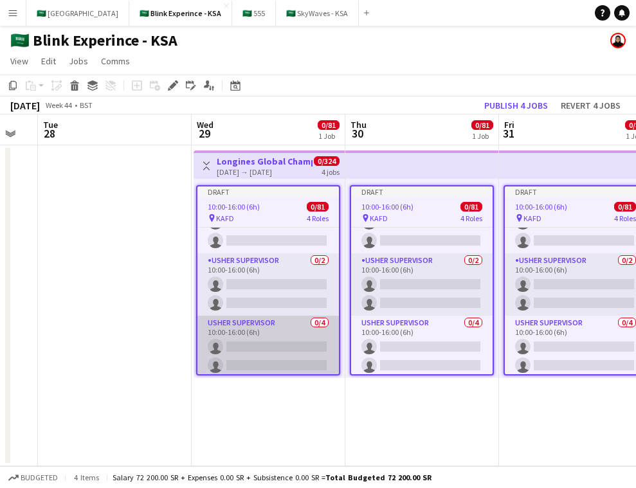
click at [291, 339] on app-card-role "Usher Supervisor 0/4 10:00-16:00 (6h) single-neutral-actions single-neutral-act…" at bounding box center [269, 366] width 142 height 100
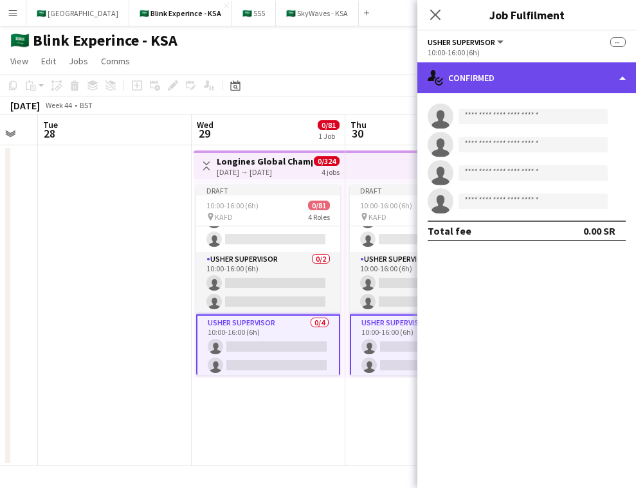
click at [532, 86] on div "single-neutral-actions-check-2 Confirmed" at bounding box center [527, 77] width 219 height 31
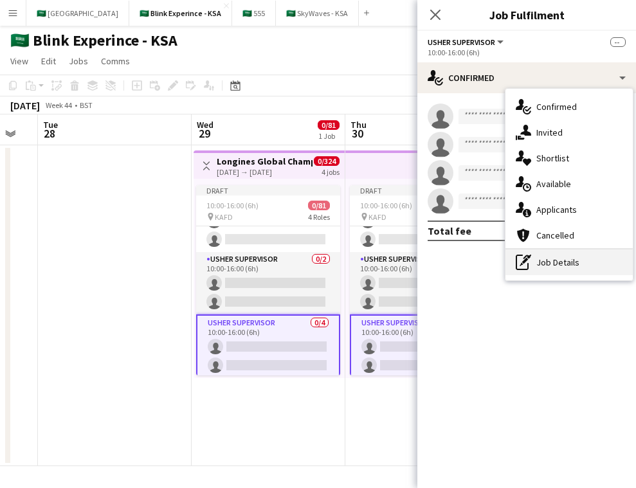
click at [573, 258] on div "pen-write Job Details" at bounding box center [569, 263] width 127 height 26
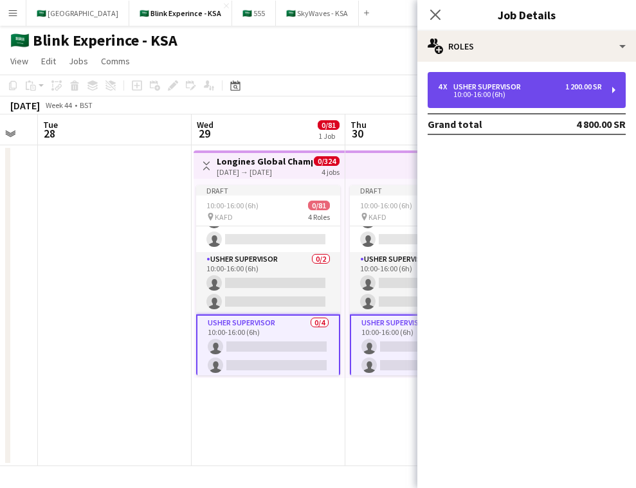
click at [553, 91] on div "4 x Usher Supervisor 1 200.00 SR" at bounding box center [520, 86] width 164 height 9
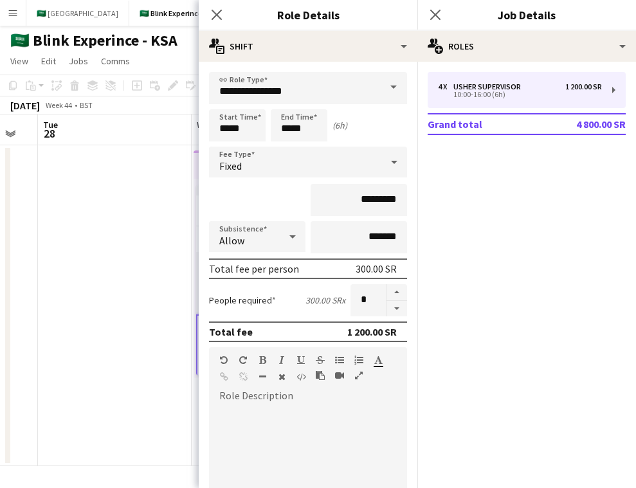
click at [301, 403] on div at bounding box center [308, 477] width 198 height 163
paste div
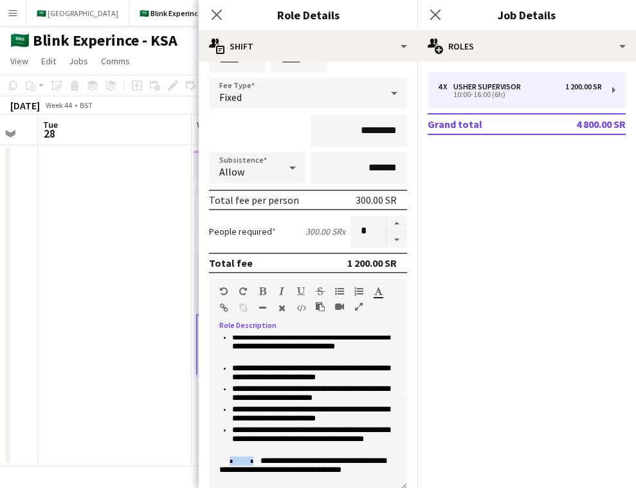
drag, startPoint x: 318, startPoint y: 463, endPoint x: 235, endPoint y: 462, distance: 83.0
click at [235, 462] on span "* *" at bounding box center [239, 462] width 41 height 6
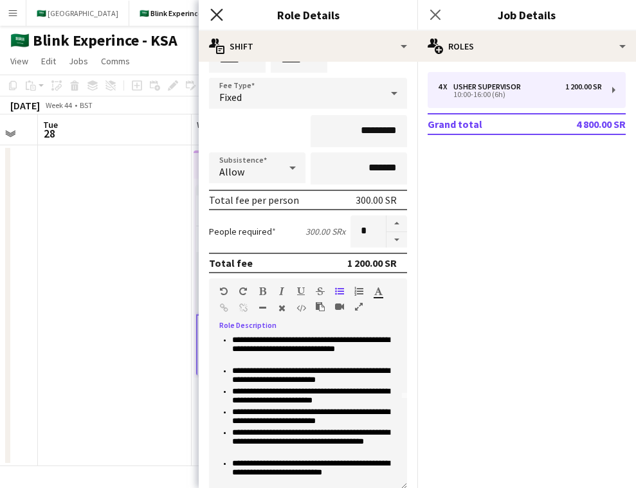
click at [218, 12] on icon "Close pop-in" at bounding box center [216, 14] width 12 height 12
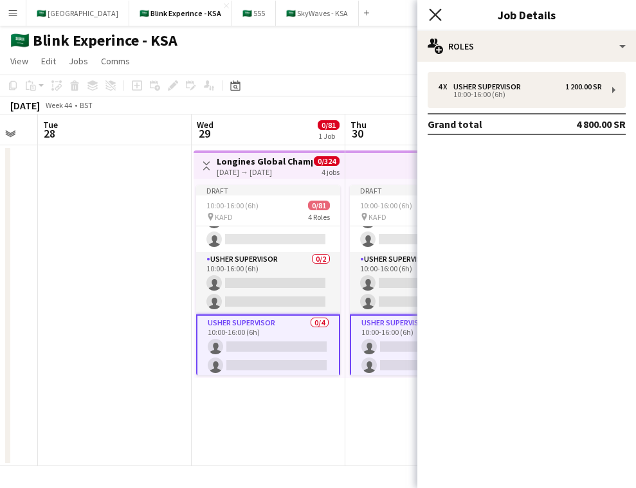
click at [435, 14] on icon at bounding box center [435, 14] width 12 height 12
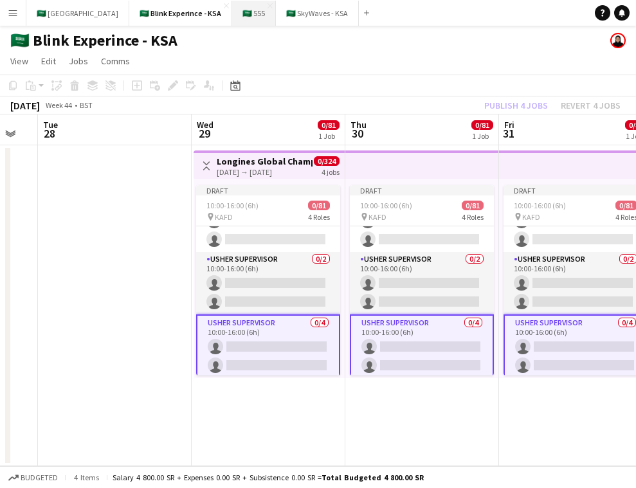
click at [232, 24] on button "🇸🇦 555 Close" at bounding box center [254, 13] width 44 height 25
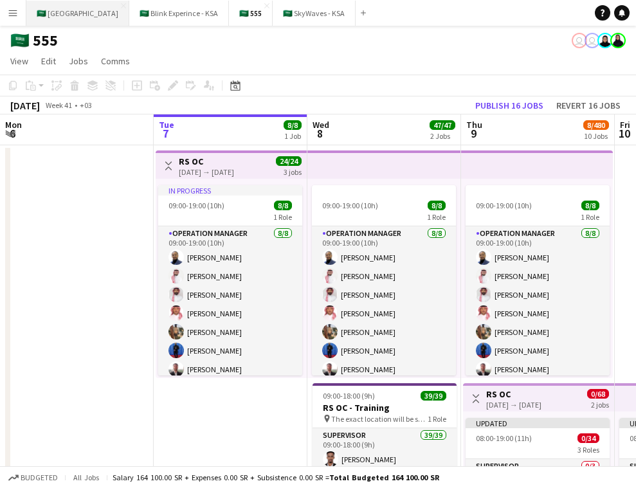
click at [69, 10] on button "🇸🇦 [GEOGRAPHIC_DATA] Close" at bounding box center [77, 13] width 103 height 25
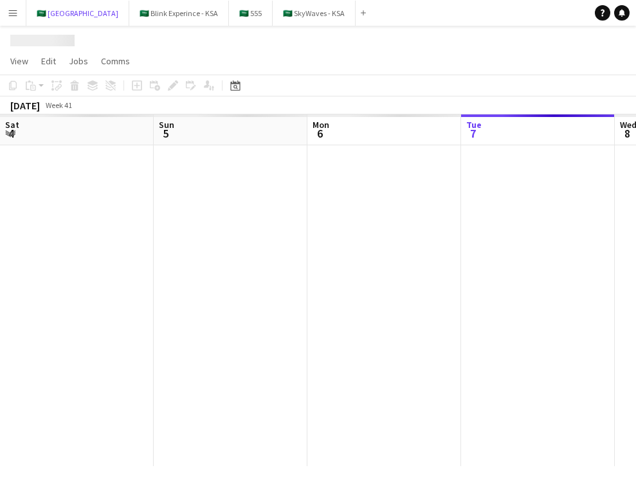
scroll to position [0, 308]
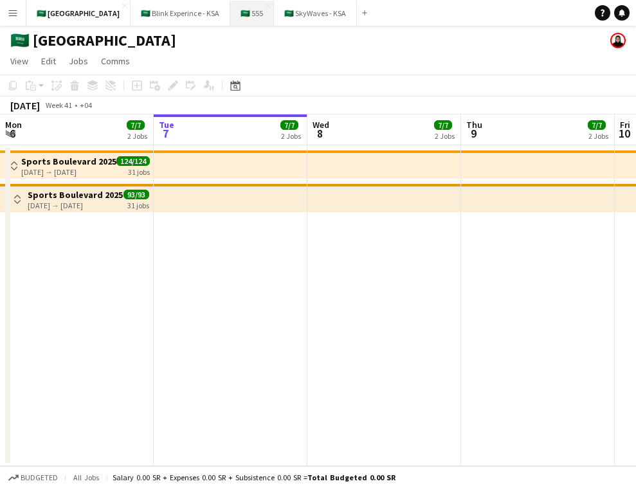
click at [231, 8] on button "🇸🇦 555 Close" at bounding box center [252, 13] width 44 height 25
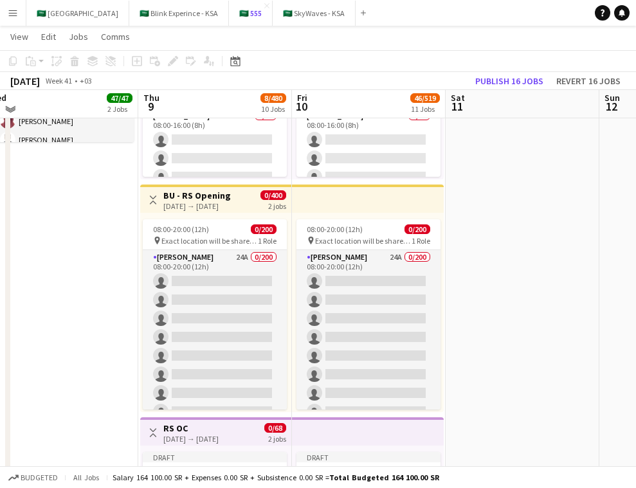
scroll to position [428, 0]
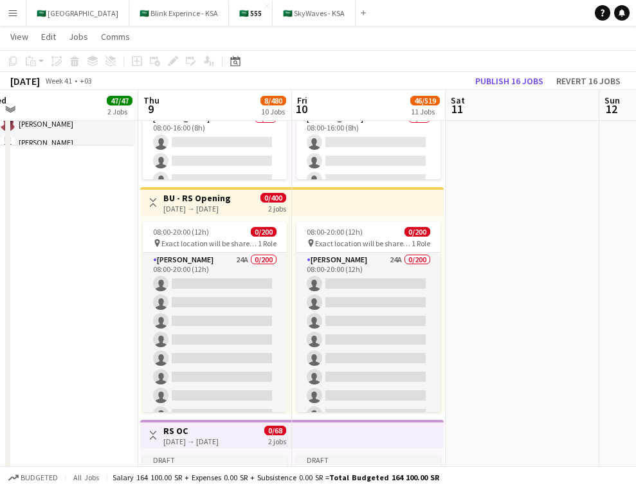
click at [352, 205] on app-top-bar at bounding box center [368, 201] width 152 height 28
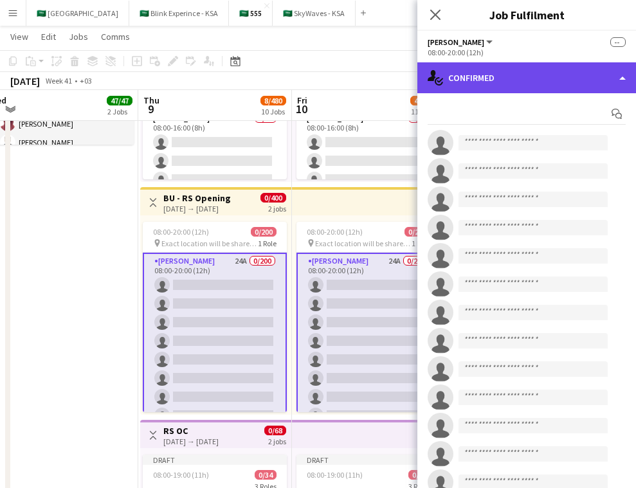
click at [501, 71] on div "single-neutral-actions-check-2 Confirmed" at bounding box center [527, 77] width 219 height 31
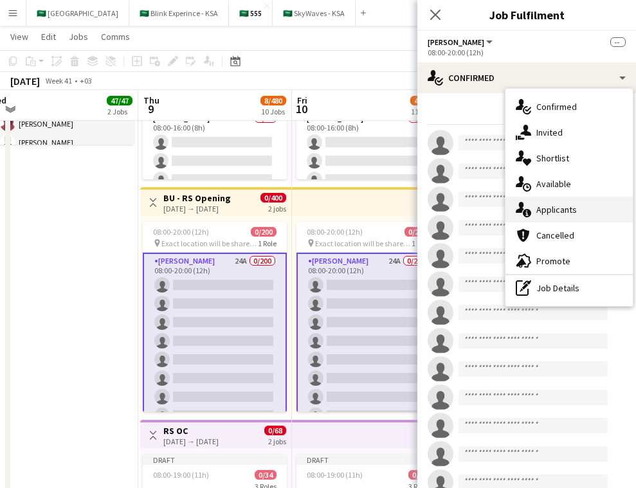
click at [567, 217] on div "single-neutral-actions-information Applicants" at bounding box center [569, 210] width 127 height 26
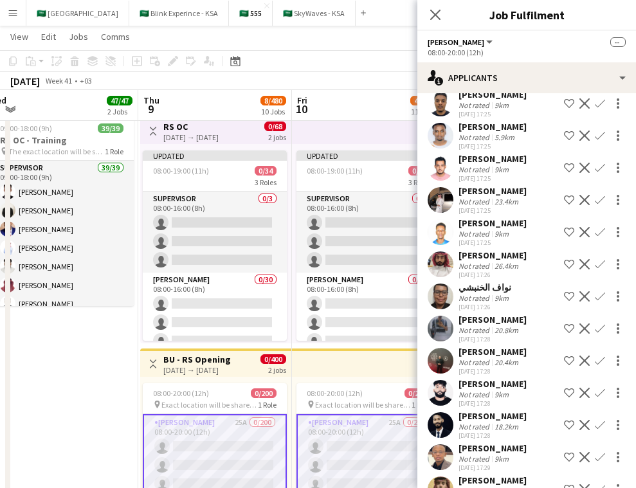
scroll to position [461, 0]
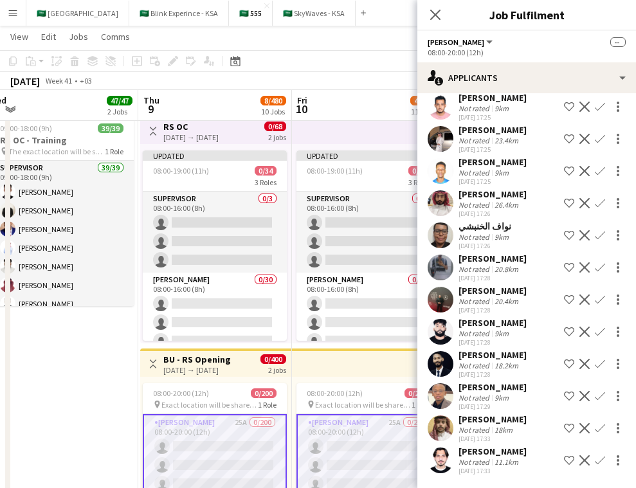
click at [445, 455] on app-user-avatar at bounding box center [441, 461] width 26 height 26
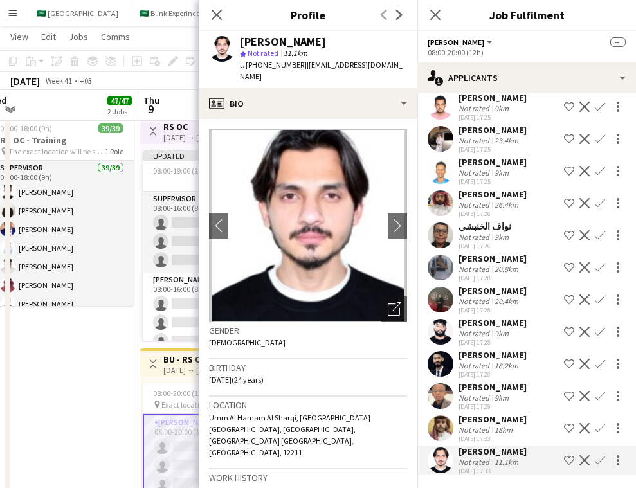
click at [447, 415] on div "Ahmed Alkhanbshi Not rated 18km 07-10-2025 17:33 Shortlist crew Decline Confirm" at bounding box center [527, 429] width 219 height 30
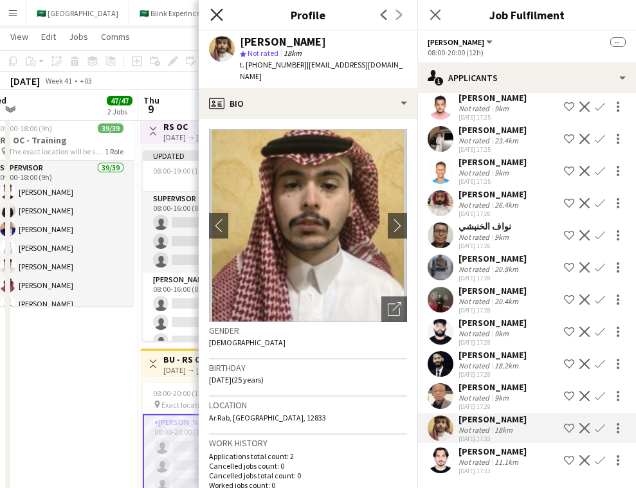
click at [220, 15] on icon "Close pop-in" at bounding box center [216, 14] width 12 height 12
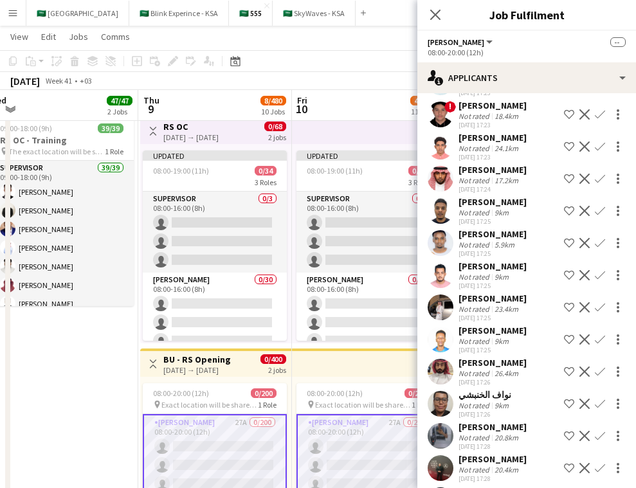
scroll to position [0, 0]
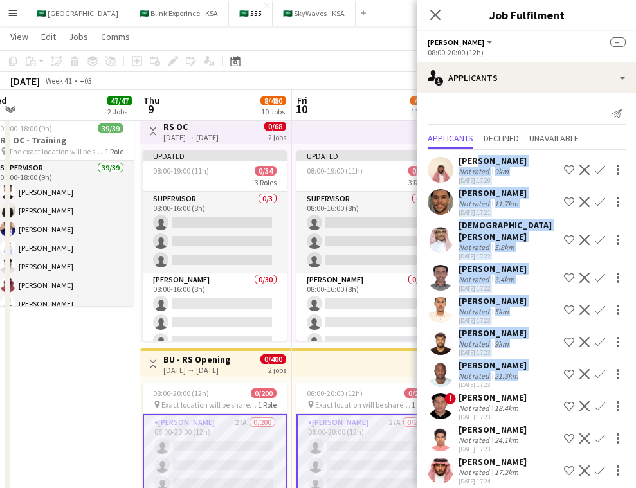
drag, startPoint x: 475, startPoint y: 160, endPoint x: 511, endPoint y: 367, distance: 210.9
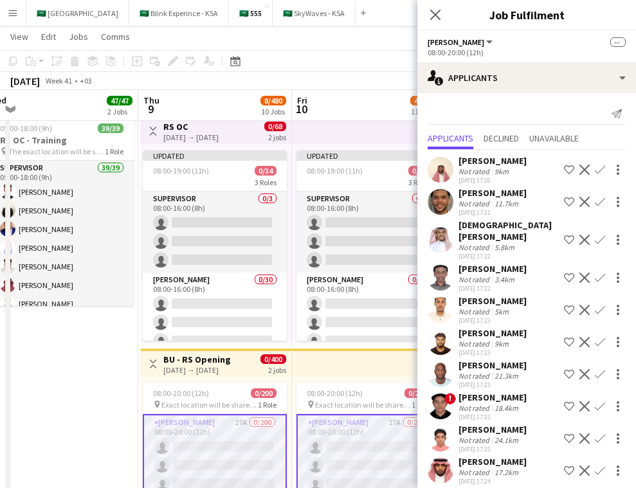
click at [561, 113] on div "Send notification" at bounding box center [527, 114] width 198 height 21
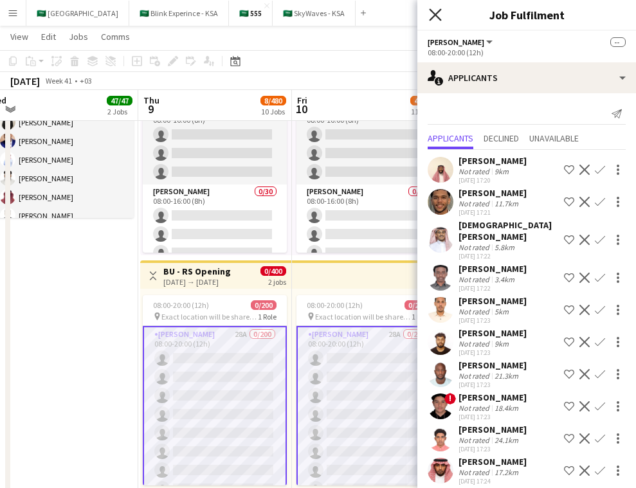
click at [439, 15] on icon "Close pop-in" at bounding box center [435, 14] width 12 height 12
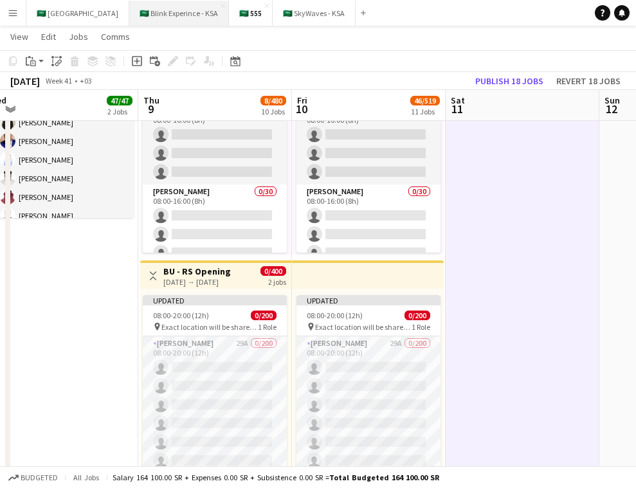
click at [163, 6] on button "🇸🇦 Blink Experince - KSA Close" at bounding box center [179, 13] width 100 height 25
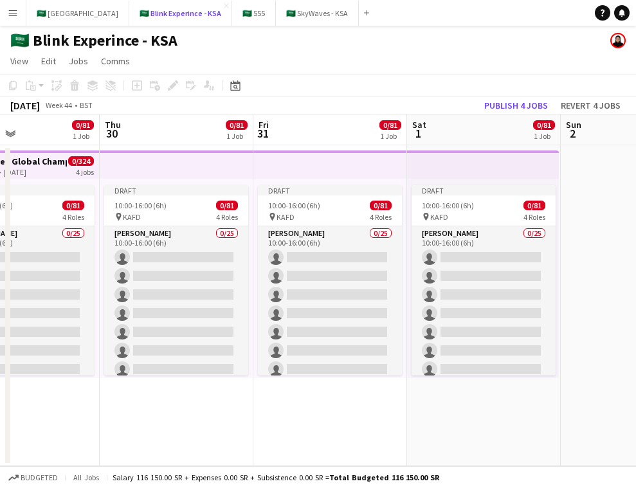
scroll to position [0, 428]
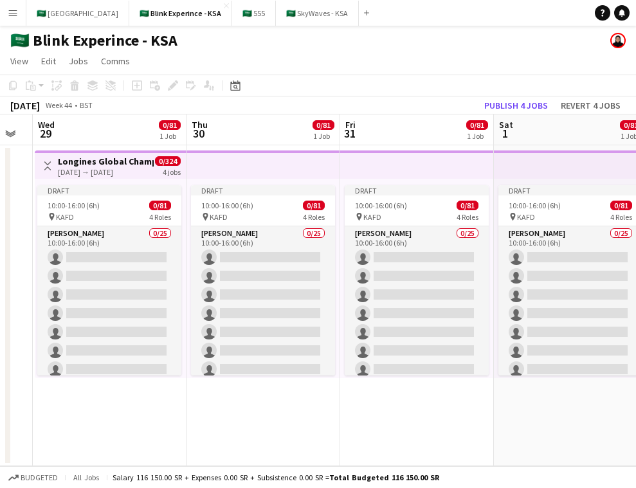
click at [304, 166] on app-top-bar at bounding box center [264, 165] width 154 height 28
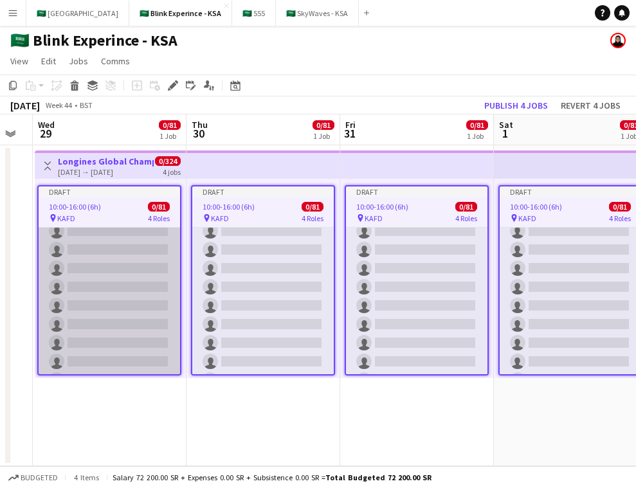
scroll to position [194, 0]
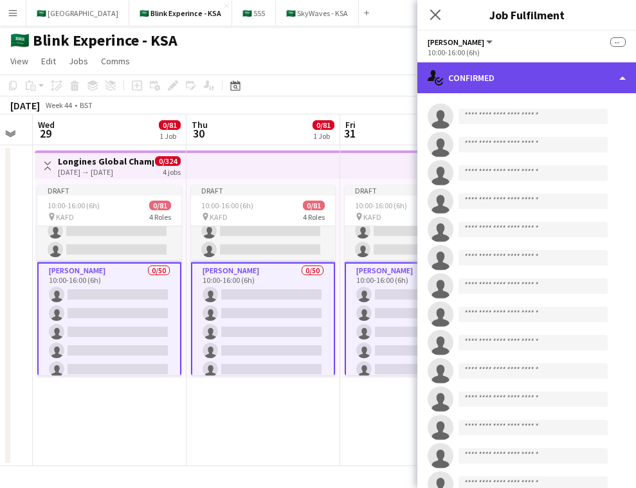
click at [541, 78] on div "single-neutral-actions-check-2 Confirmed" at bounding box center [527, 77] width 219 height 31
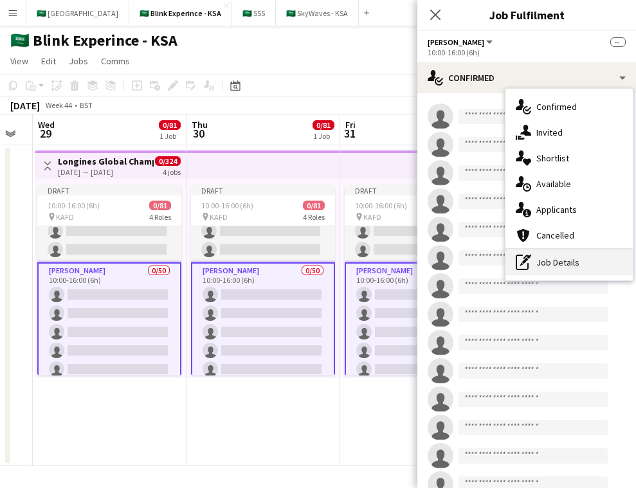
click at [565, 254] on div "pen-write Job Details" at bounding box center [569, 263] width 127 height 26
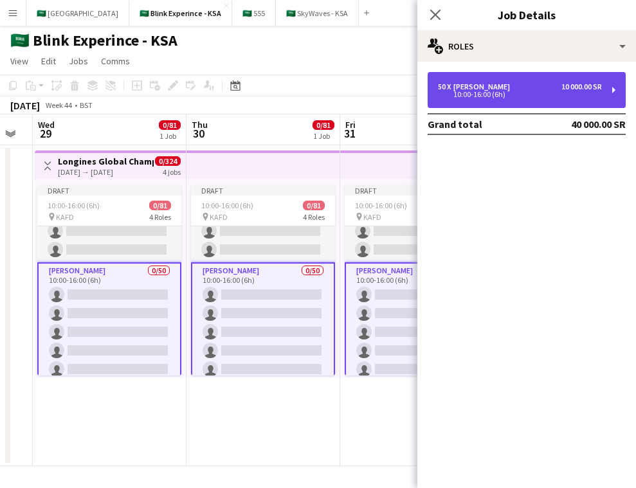
click at [567, 88] on div "10 000.00 SR" at bounding box center [582, 86] width 41 height 9
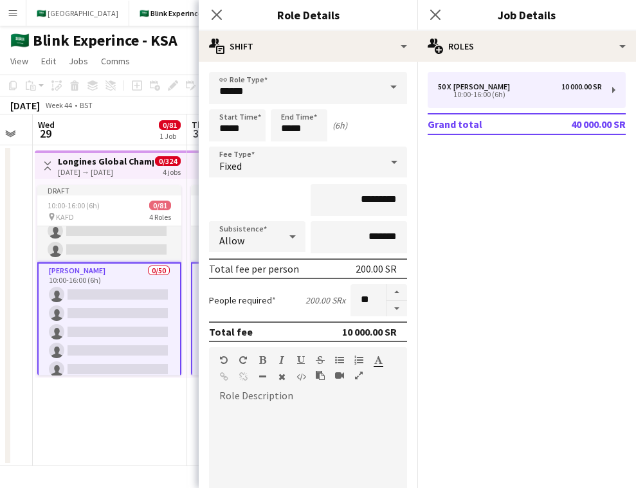
click at [300, 418] on div at bounding box center [308, 482] width 198 height 154
paste div
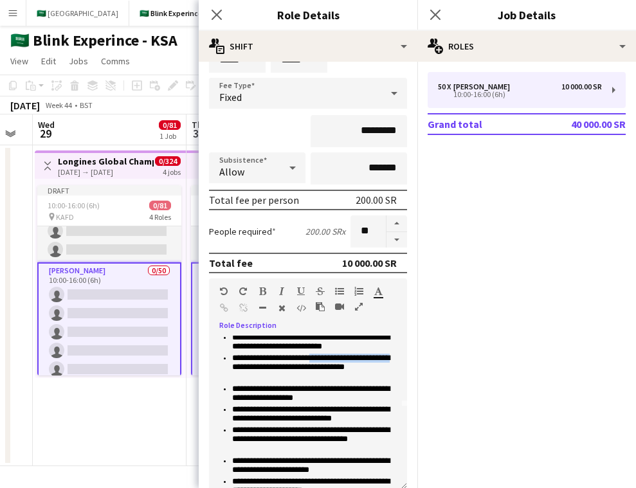
drag, startPoint x: 315, startPoint y: 361, endPoint x: 302, endPoint y: 371, distance: 16.5
click at [302, 371] on li "**********" at bounding box center [314, 369] width 165 height 31
click at [283, 373] on li "**********" at bounding box center [314, 369] width 165 height 31
drag, startPoint x: 286, startPoint y: 373, endPoint x: 312, endPoint y: 358, distance: 30.2
click at [312, 358] on li "**********" at bounding box center [314, 369] width 165 height 31
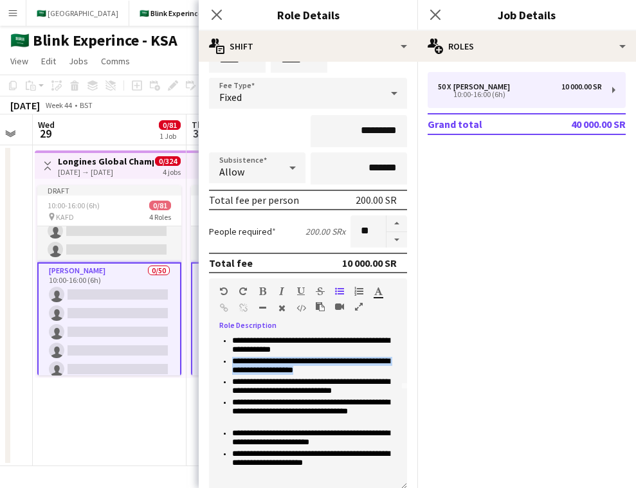
drag, startPoint x: 327, startPoint y: 369, endPoint x: 233, endPoint y: 358, distance: 94.6
click at [233, 358] on li "**********" at bounding box center [314, 367] width 165 height 21
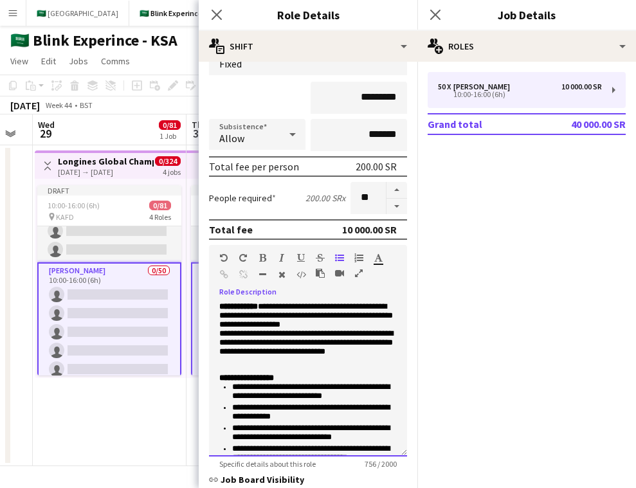
scroll to position [100, 0]
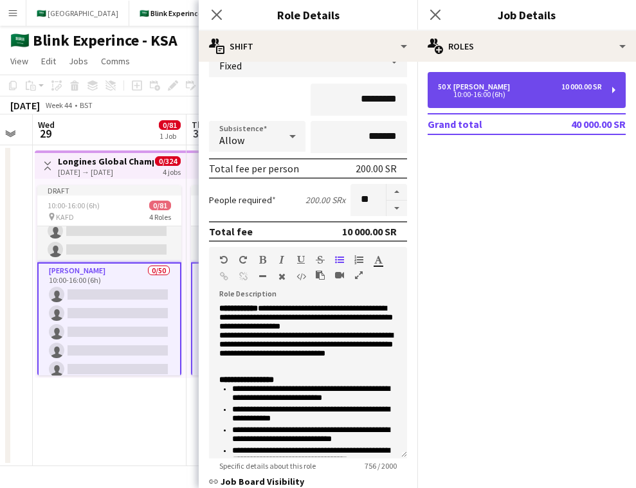
click at [514, 90] on div "50 x Usher 10 000.00 SR" at bounding box center [520, 86] width 164 height 9
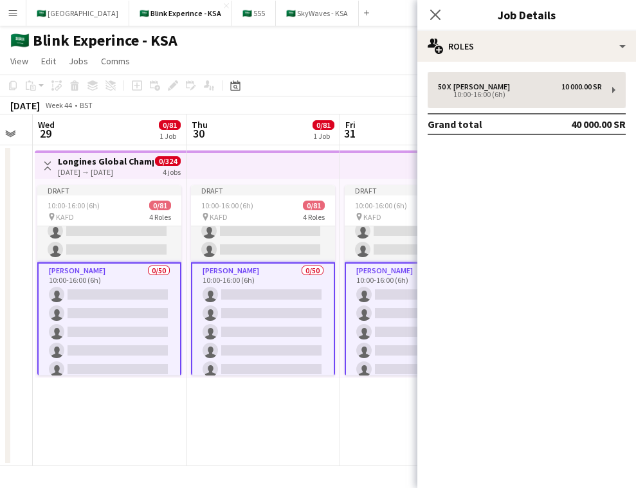
drag, startPoint x: 434, startPoint y: 14, endPoint x: 434, endPoint y: 77, distance: 62.4
click at [434, 14] on icon at bounding box center [435, 15] width 10 height 10
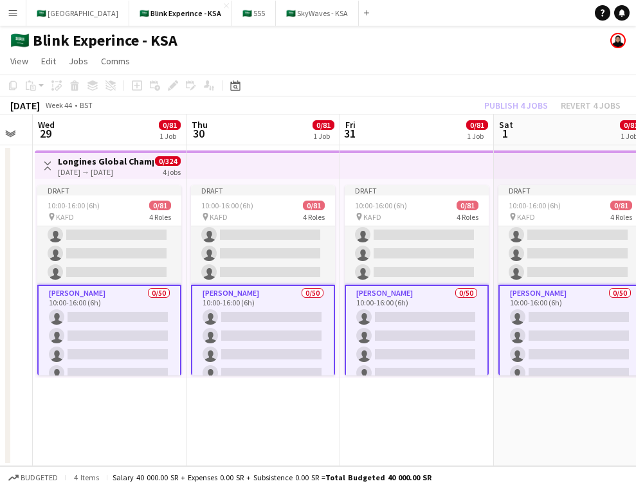
scroll to position [387, 0]
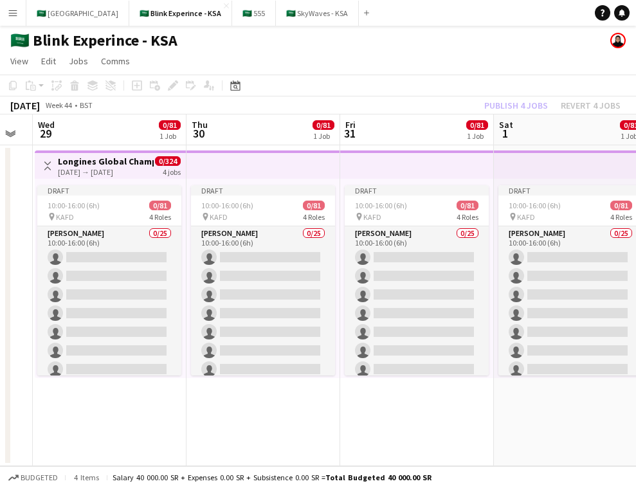
click at [400, 280] on app-card-role "Usher 0/25 10:00-16:00 (6h) single-neutral-actions single-neutral-actions singl…" at bounding box center [417, 472] width 144 height 492
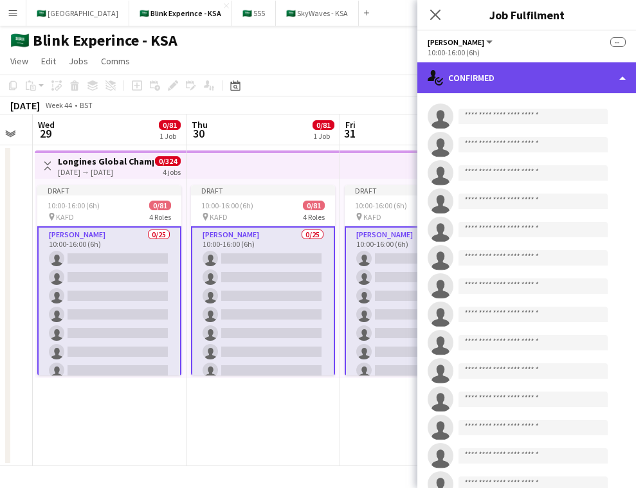
click at [534, 73] on div "single-neutral-actions-check-2 Confirmed" at bounding box center [527, 77] width 219 height 31
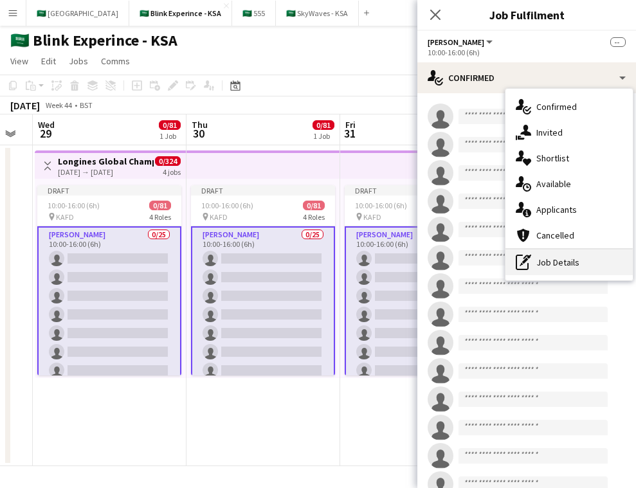
click at [575, 264] on div "pen-write Job Details" at bounding box center [569, 263] width 127 height 26
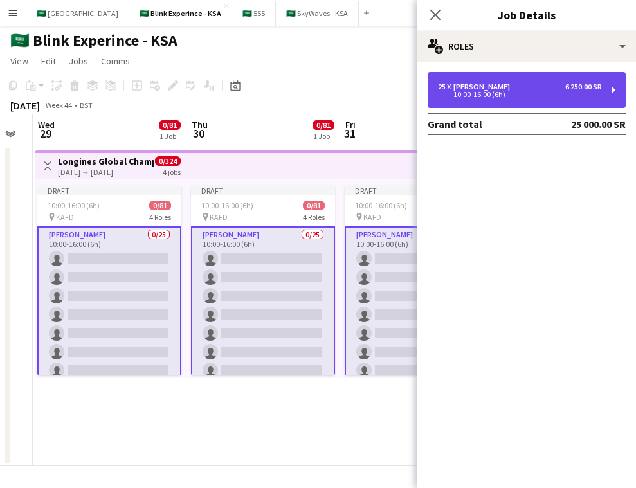
click at [569, 80] on div "25 x Usher 6 250.00 SR 10:00-16:00 (6h)" at bounding box center [527, 90] width 198 height 36
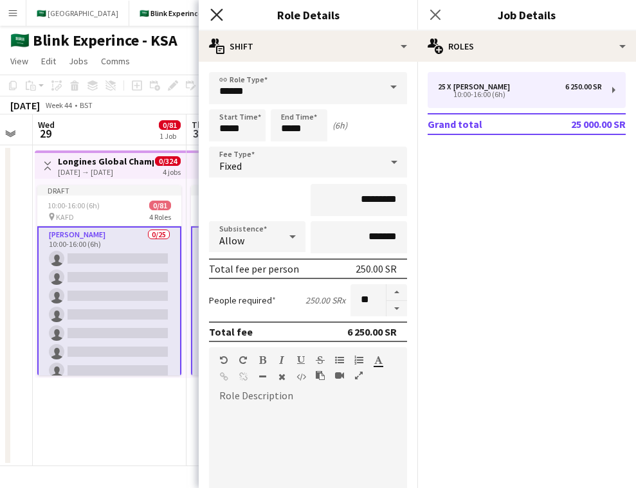
click at [216, 15] on icon "Close pop-in" at bounding box center [216, 14] width 12 height 12
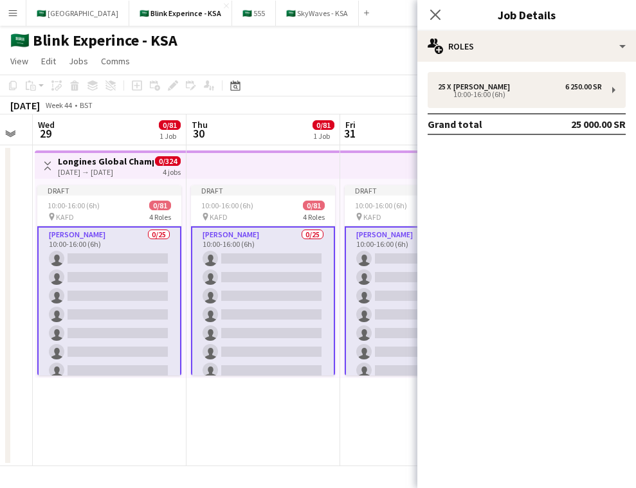
click at [424, 15] on div "Close pop-in" at bounding box center [436, 15] width 36 height 30
click at [435, 14] on icon at bounding box center [435, 14] width 12 height 12
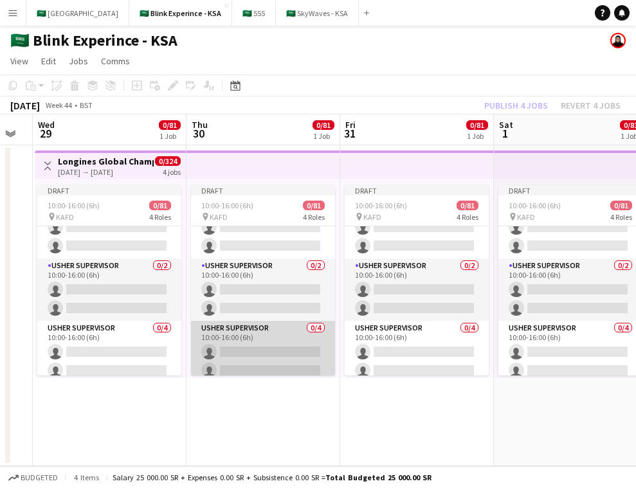
click at [248, 345] on app-card-role "Usher Supervisor 0/4 10:00-16:00 (6h) single-neutral-actions single-neutral-act…" at bounding box center [263, 371] width 144 height 100
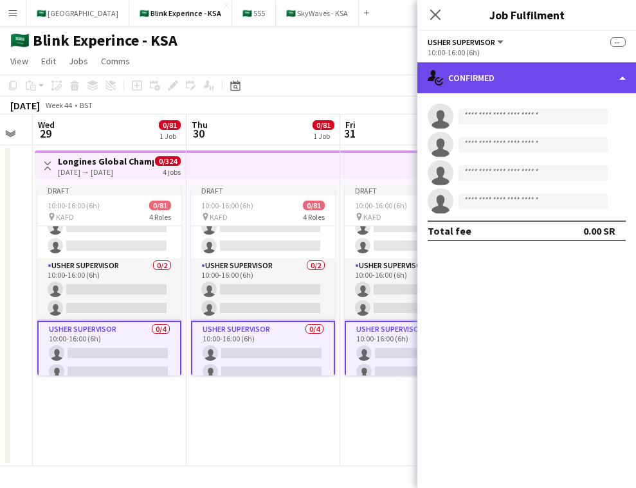
click at [558, 76] on div "single-neutral-actions-check-2 Confirmed" at bounding box center [527, 77] width 219 height 31
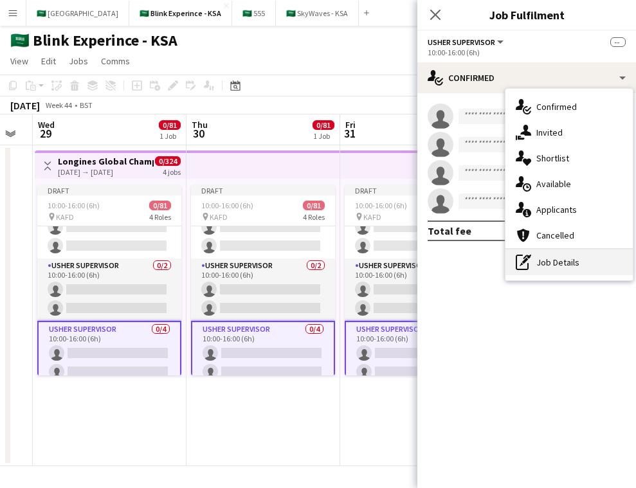
click at [589, 253] on div "pen-write Job Details" at bounding box center [569, 263] width 127 height 26
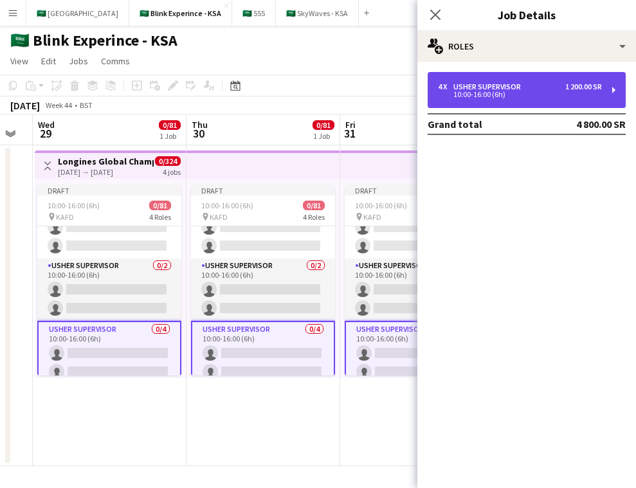
click at [535, 95] on div "10:00-16:00 (6h)" at bounding box center [520, 94] width 164 height 6
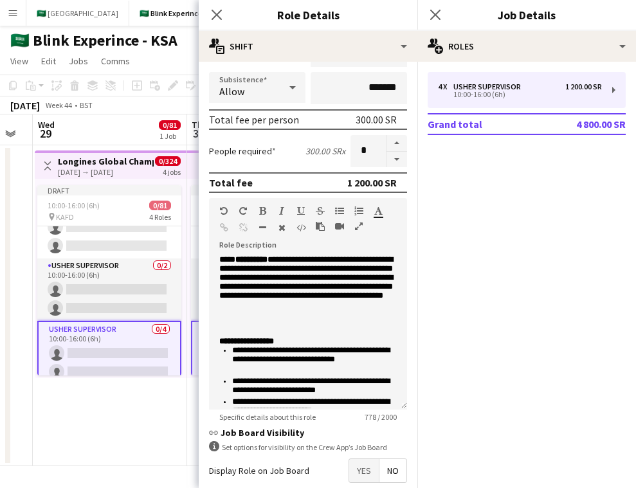
click at [133, 411] on app-date-cell "Toggle View Longines Global Champion Tour 29-10-2025 → 01-11-2025 0/324 4 jobs …" at bounding box center [110, 305] width 154 height 321
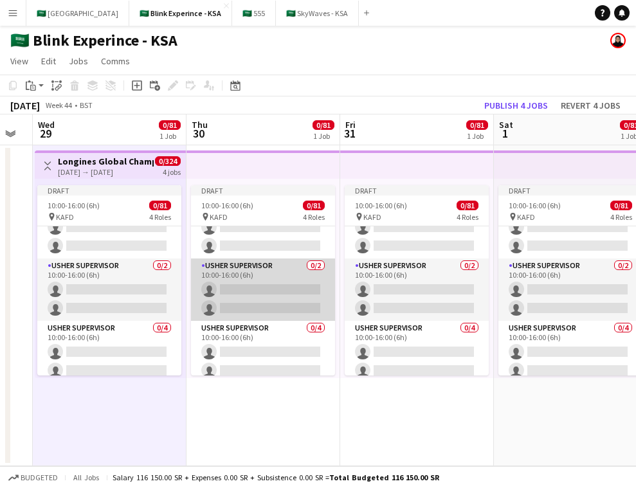
click at [252, 288] on app-card-role "Usher Supervisor 0/2 10:00-16:00 (6h) single-neutral-actions single-neutral-act…" at bounding box center [263, 290] width 144 height 62
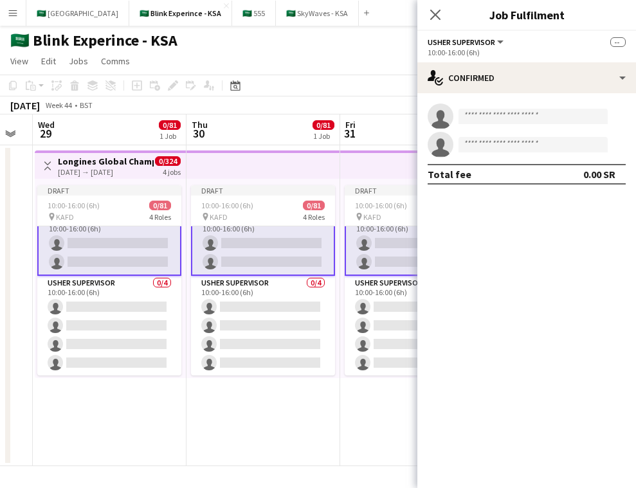
click at [627, 251] on mat-expansion-panel "check Confirmed single-neutral-actions single-neutral-actions Total fee 0.00 SR" at bounding box center [527, 290] width 219 height 395
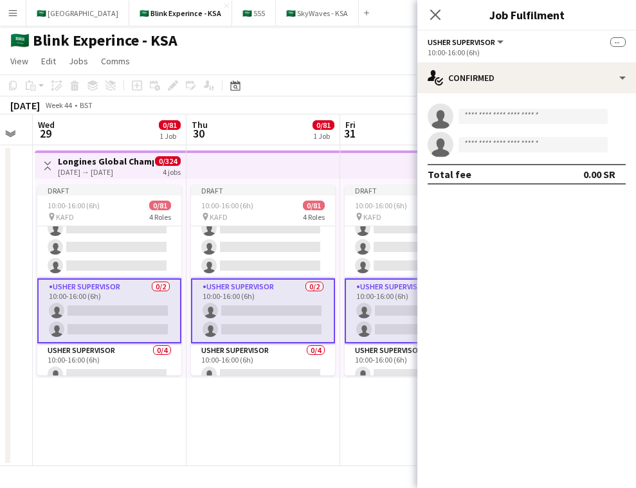
scroll to position [1388, 0]
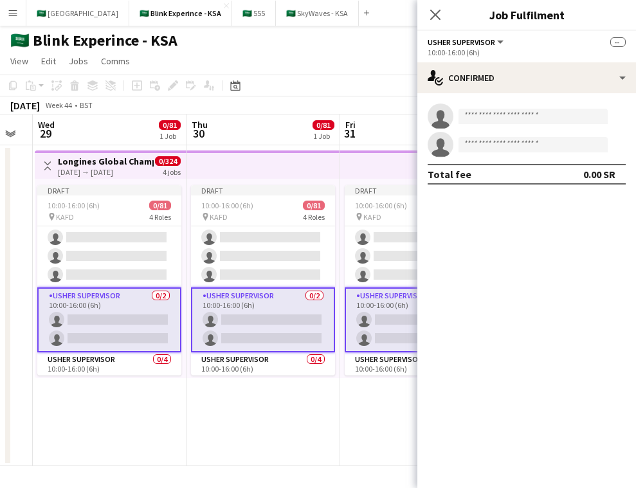
click at [154, 304] on app-card-role "Usher Supervisor 0/2 10:00-16:00 (6h) single-neutral-actions single-neutral-act…" at bounding box center [109, 320] width 144 height 65
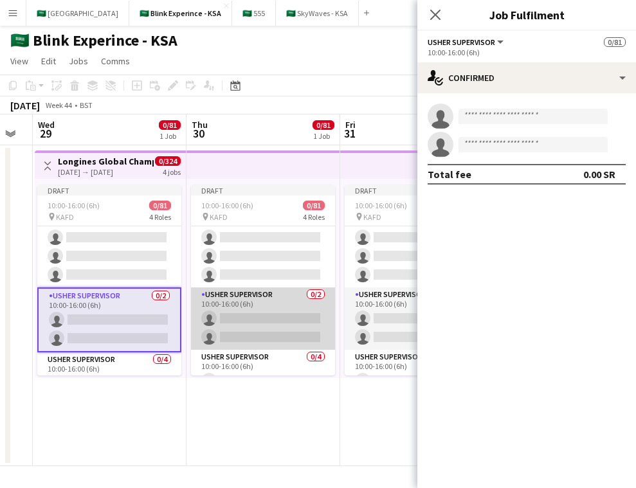
click at [252, 308] on app-card-role "Usher Supervisor 0/2 10:00-16:00 (6h) single-neutral-actions single-neutral-act…" at bounding box center [263, 319] width 144 height 62
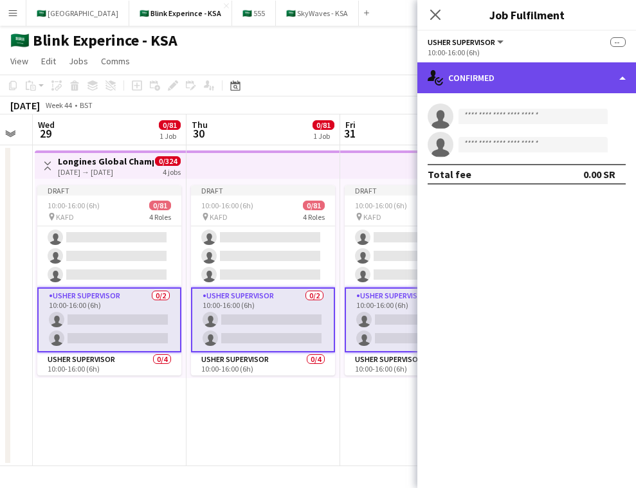
click at [508, 77] on div "single-neutral-actions-check-2 Confirmed" at bounding box center [527, 77] width 219 height 31
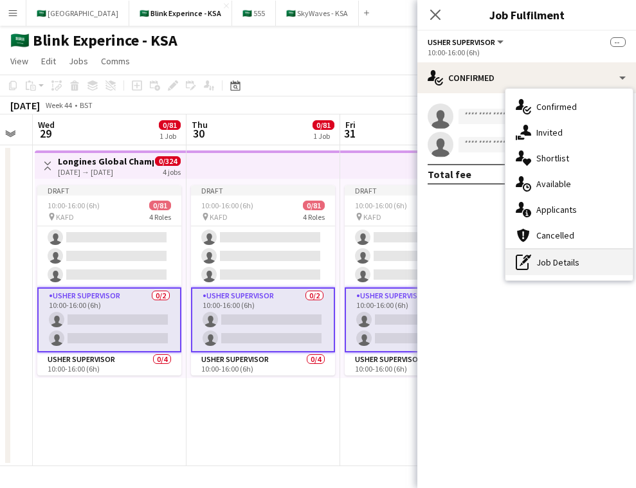
click at [550, 259] on div "pen-write Job Details" at bounding box center [569, 263] width 127 height 26
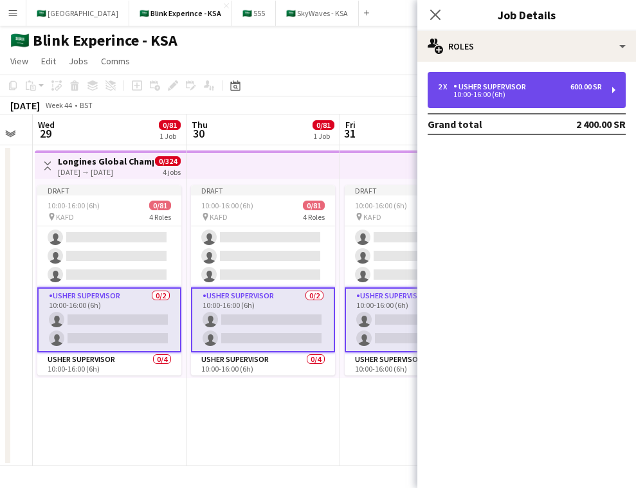
click at [565, 86] on div "2 x Usher Supervisor 600.00 SR" at bounding box center [520, 86] width 164 height 9
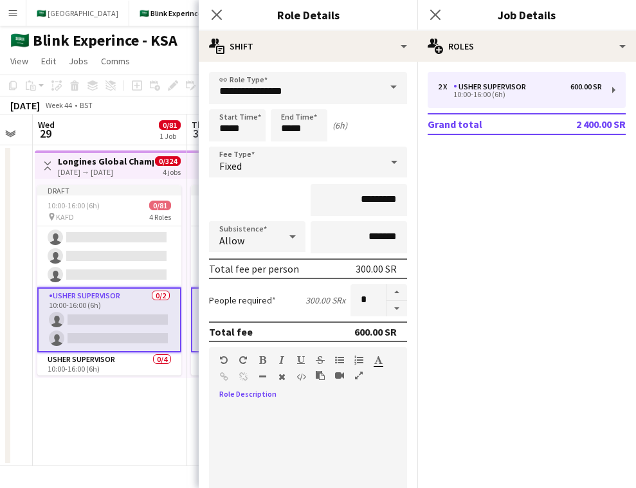
click at [282, 399] on div at bounding box center [308, 477] width 198 height 163
paste div
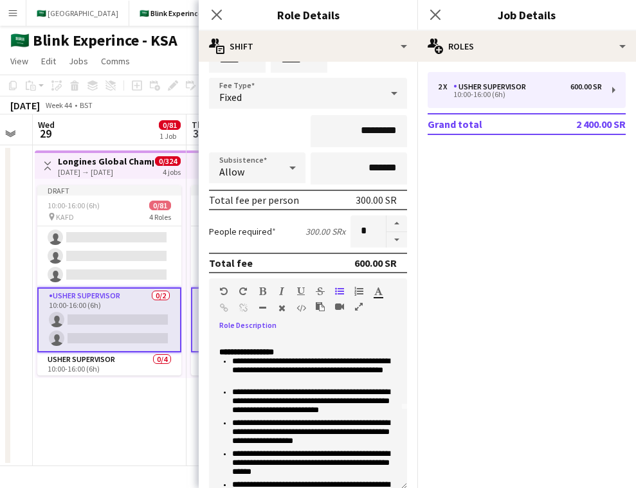
scroll to position [0, 0]
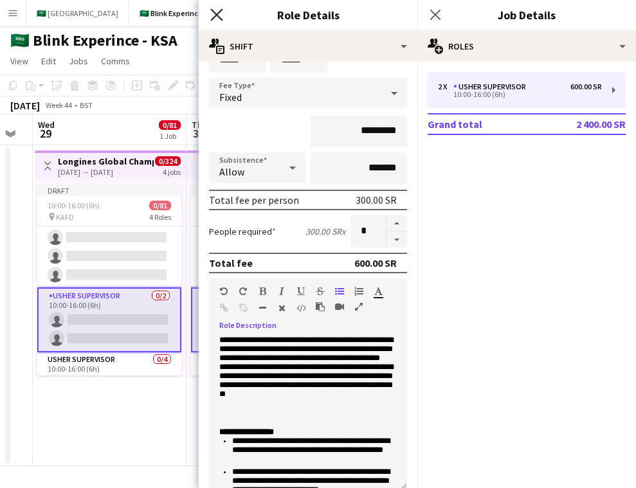
click at [214, 19] on icon "Close pop-in" at bounding box center [216, 14] width 12 height 12
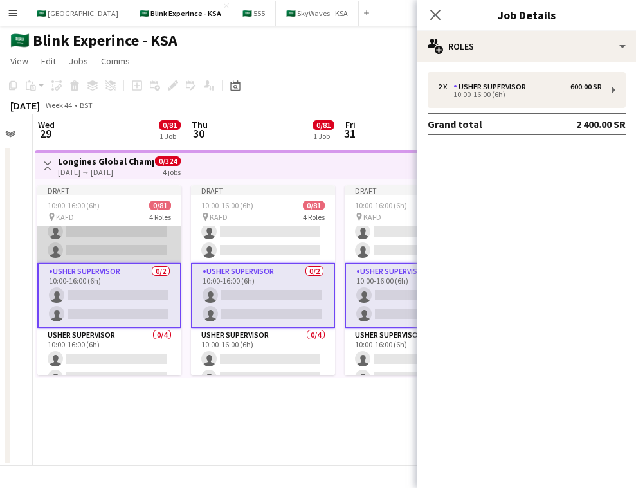
scroll to position [1382, 0]
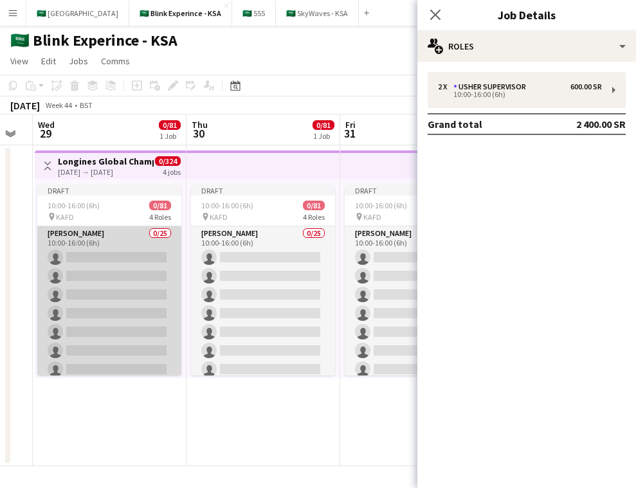
click at [129, 304] on app-card-role "Usher 0/25 10:00-16:00 (6h) single-neutral-actions single-neutral-actions singl…" at bounding box center [109, 472] width 144 height 492
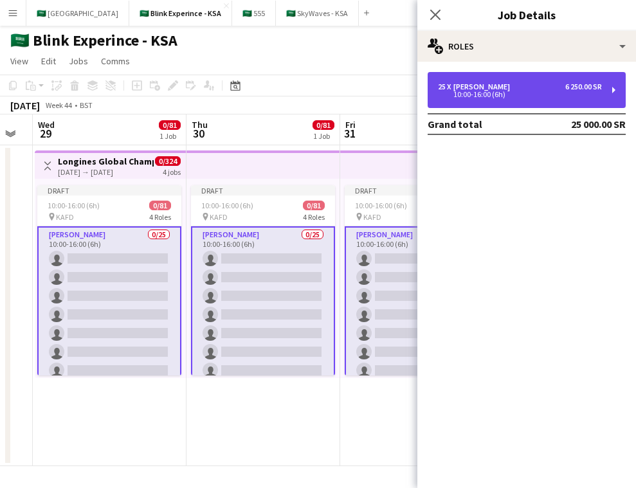
click at [529, 86] on div "25 x Usher 6 250.00 SR" at bounding box center [520, 86] width 164 height 9
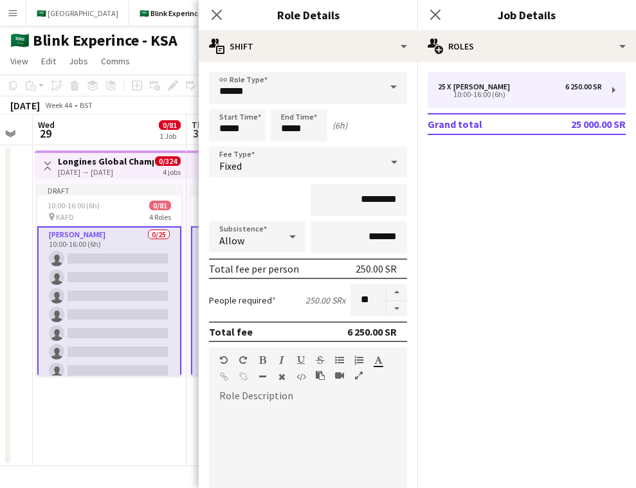
click at [291, 405] on div at bounding box center [308, 482] width 198 height 154
paste div
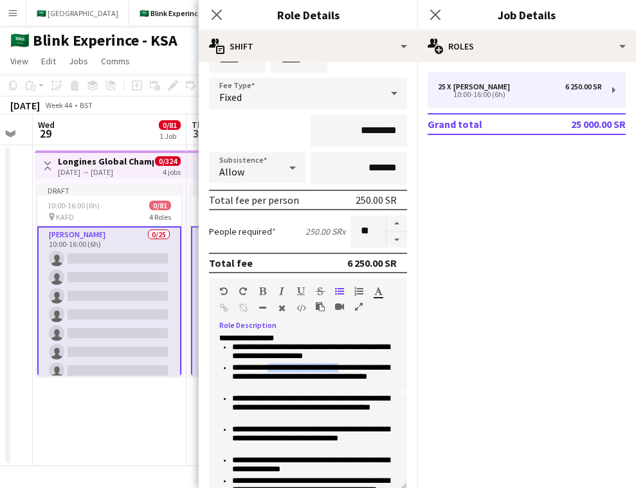
drag, startPoint x: 358, startPoint y: 369, endPoint x: 272, endPoint y: 371, distance: 86.2
click at [272, 371] on li "**********" at bounding box center [314, 379] width 165 height 31
click at [254, 372] on li "**********" at bounding box center [314, 379] width 165 height 31
drag, startPoint x: 275, startPoint y: 371, endPoint x: 356, endPoint y: 371, distance: 80.4
click at [356, 371] on li "**********" at bounding box center [314, 379] width 165 height 31
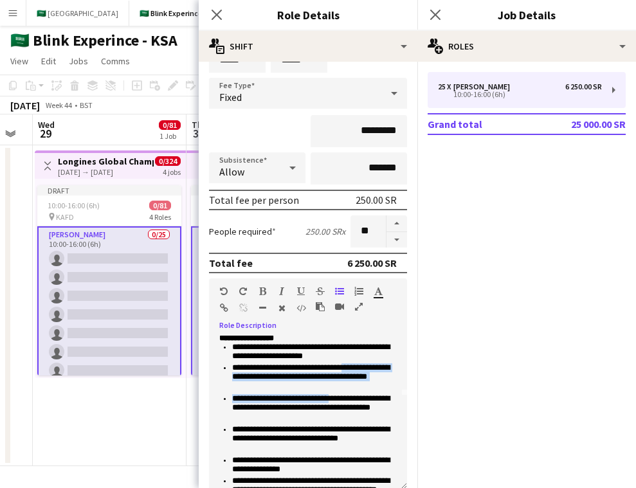
drag, startPoint x: 342, startPoint y: 397, endPoint x: 235, endPoint y: 380, distance: 108.7
click at [234, 380] on ul "**********" at bounding box center [308, 446] width 178 height 206
click at [362, 398] on li "**********" at bounding box center [314, 409] width 165 height 31
drag, startPoint x: 317, startPoint y: 390, endPoint x: 226, endPoint y: 370, distance: 92.3
click at [232, 370] on li "**********" at bounding box center [314, 379] width 165 height 31
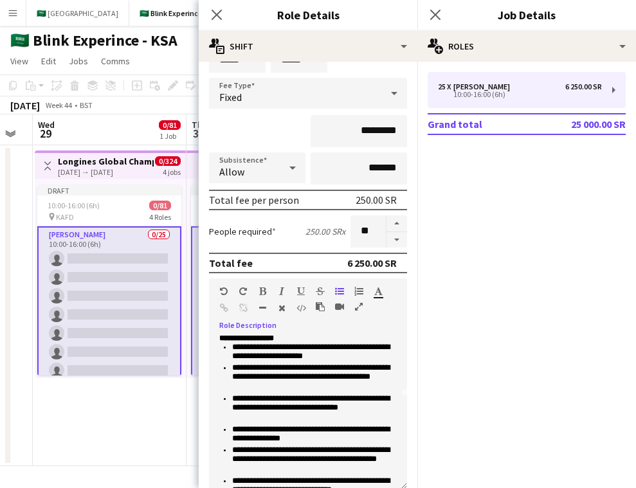
click at [340, 394] on li "**********" at bounding box center [314, 379] width 165 height 31
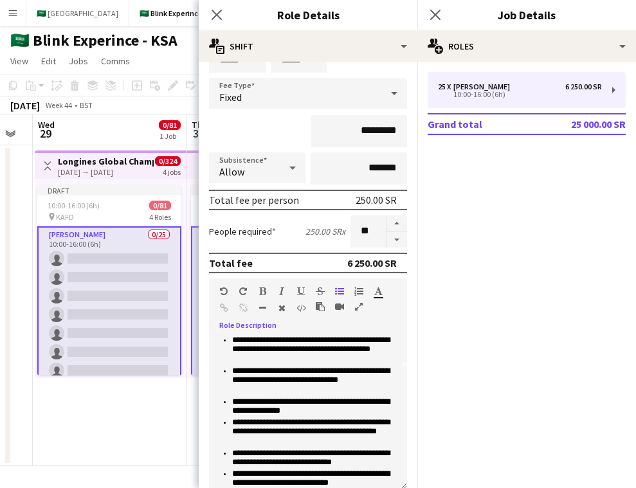
scroll to position [108, 0]
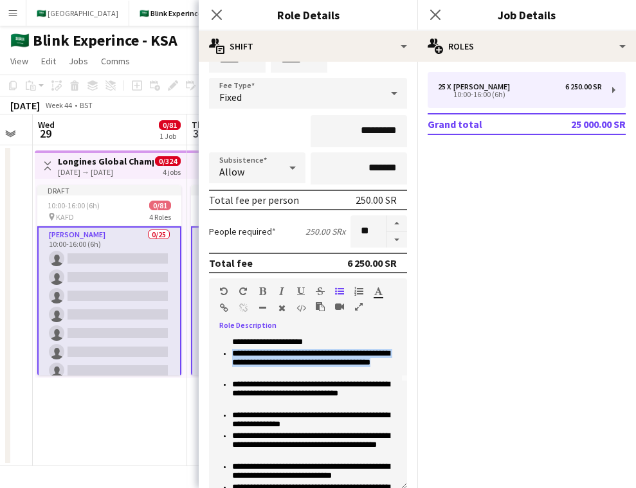
drag, startPoint x: 271, startPoint y: 378, endPoint x: 228, endPoint y: 355, distance: 48.4
click at [228, 355] on ul "**********" at bounding box center [308, 416] width 178 height 175
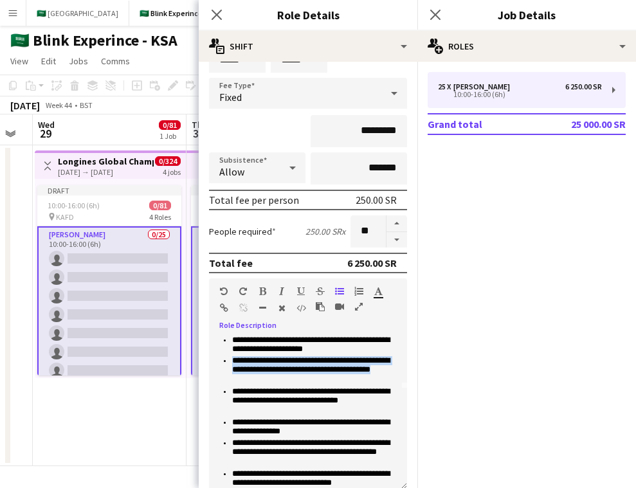
scroll to position [100, 0]
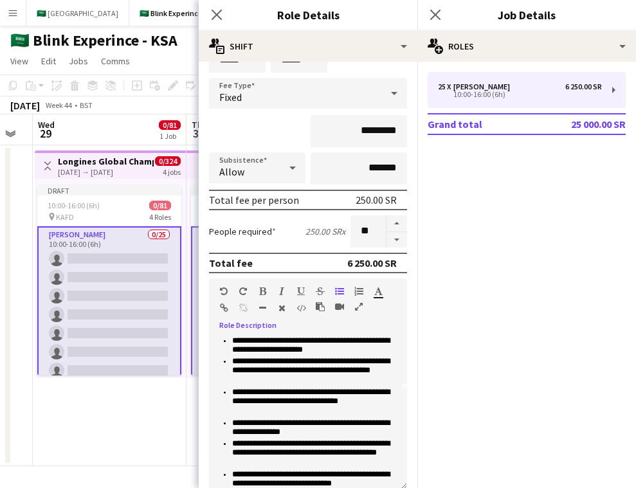
click at [363, 416] on li "**********" at bounding box center [314, 403] width 165 height 31
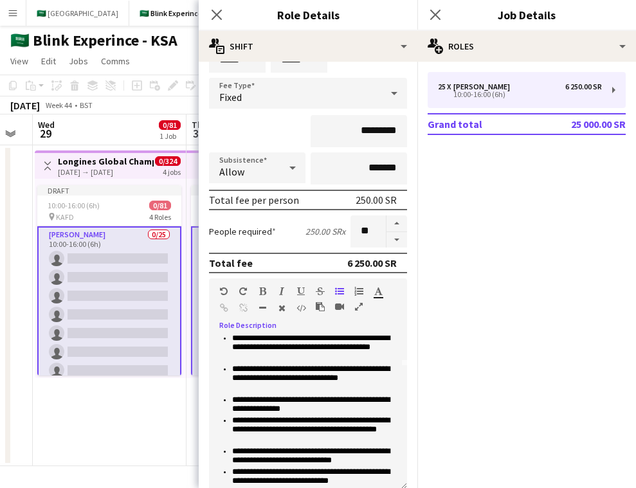
scroll to position [134, 0]
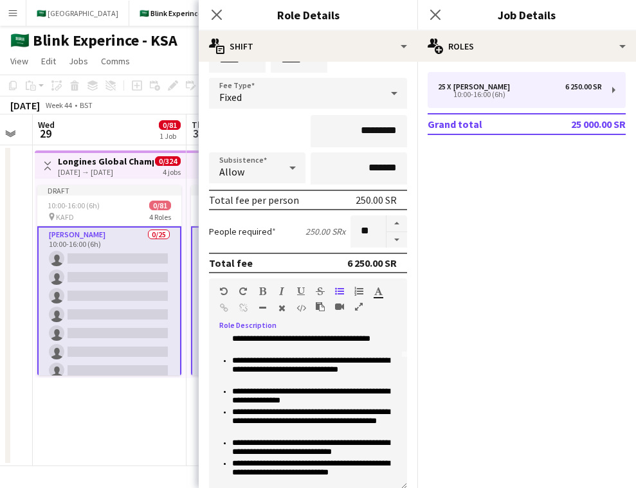
click at [248, 454] on li "**********" at bounding box center [314, 449] width 165 height 21
click at [324, 452] on li "**********" at bounding box center [314, 449] width 165 height 21
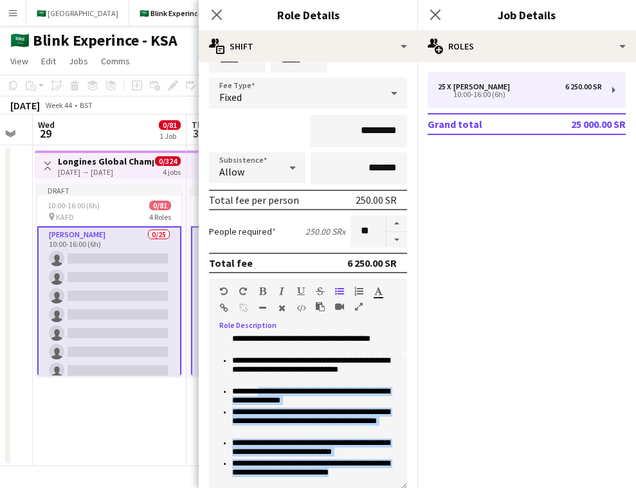
drag, startPoint x: 394, startPoint y: 472, endPoint x: 264, endPoint y: 388, distance: 154.0
click at [263, 388] on ul "**********" at bounding box center [308, 392] width 178 height 175
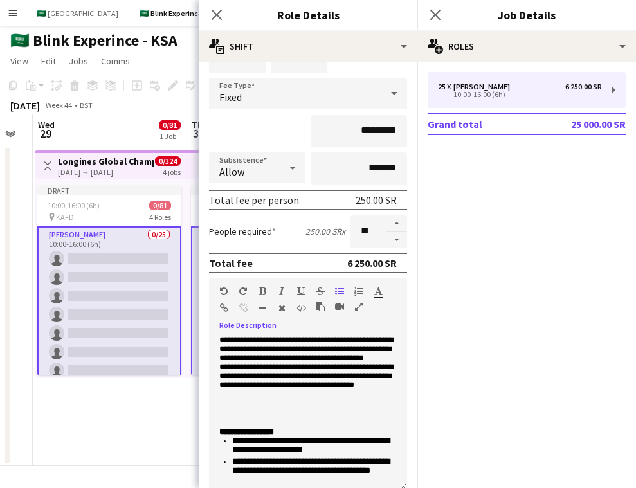
scroll to position [0, 0]
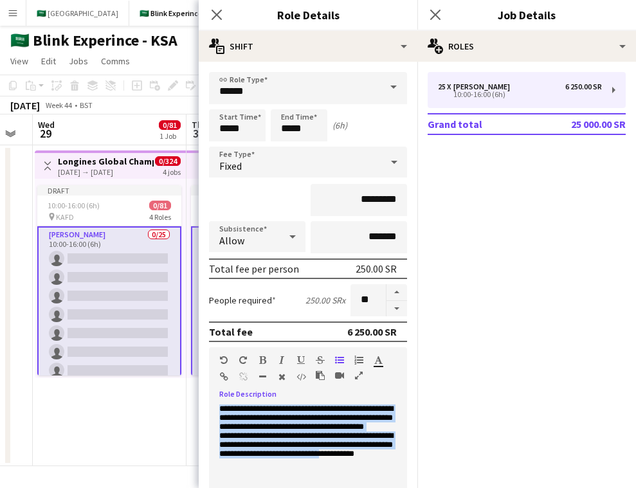
drag, startPoint x: 217, startPoint y: 407, endPoint x: 398, endPoint y: 468, distance: 190.8
click at [399, 469] on div "**********" at bounding box center [308, 482] width 198 height 154
click at [358, 439] on p "**********" at bounding box center [308, 446] width 178 height 82
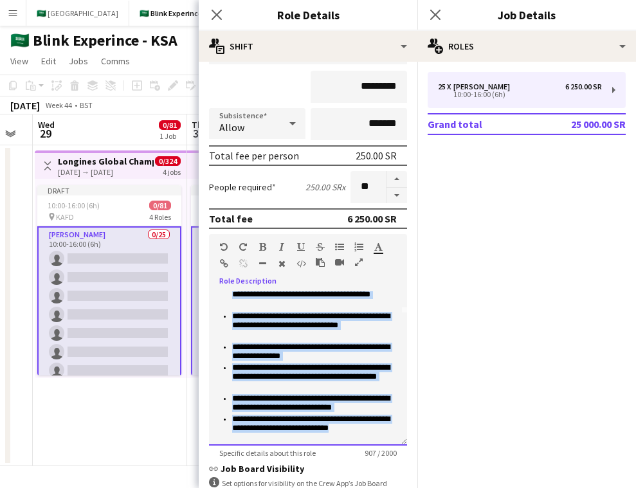
scroll to position [217, 0]
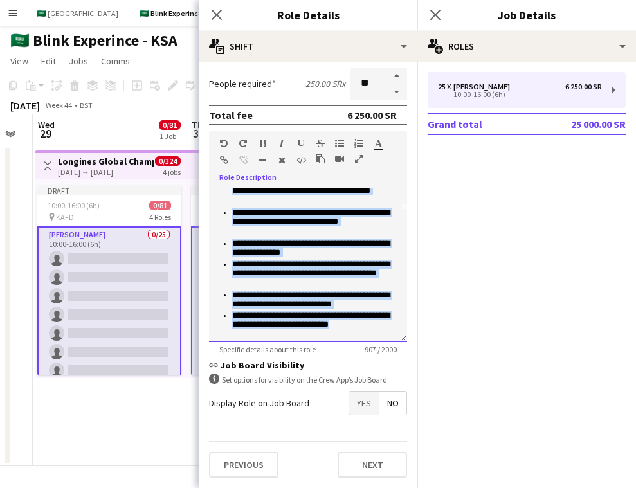
drag, startPoint x: 219, startPoint y: 429, endPoint x: 344, endPoint y: 506, distance: 146.8
click at [344, 488] on html "Menu Boards Boards Boards All jobs Status Workforce Workforce My Workforce Recr…" at bounding box center [318, 244] width 636 height 488
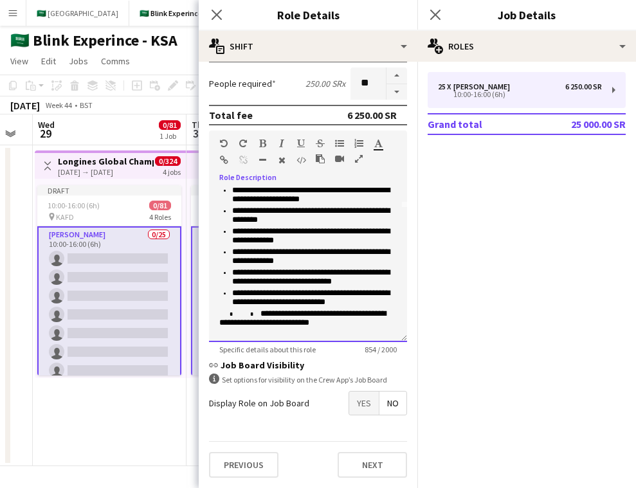
scroll to position [104, 0]
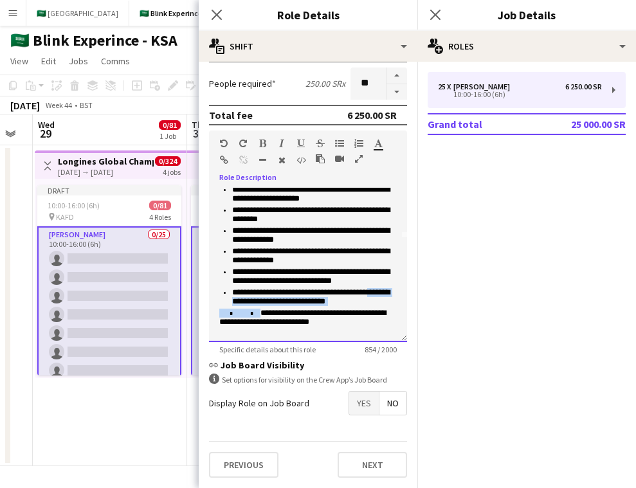
drag, startPoint x: 322, startPoint y: 312, endPoint x: 246, endPoint y: 309, distance: 76.0
click at [246, 309] on p "**********" at bounding box center [308, 324] width 178 height 31
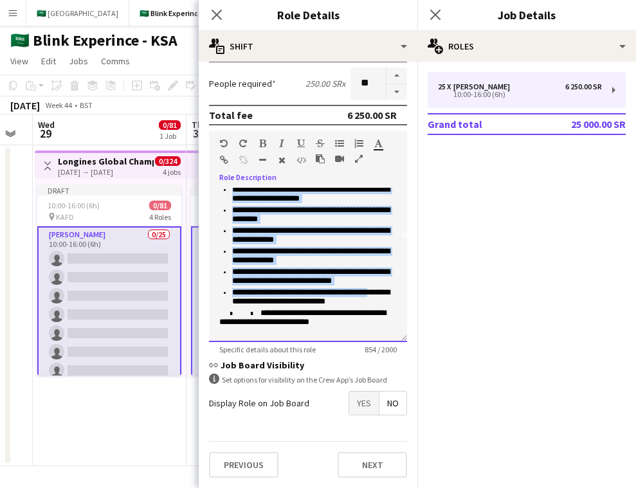
click at [293, 308] on li "**********" at bounding box center [314, 298] width 165 height 21
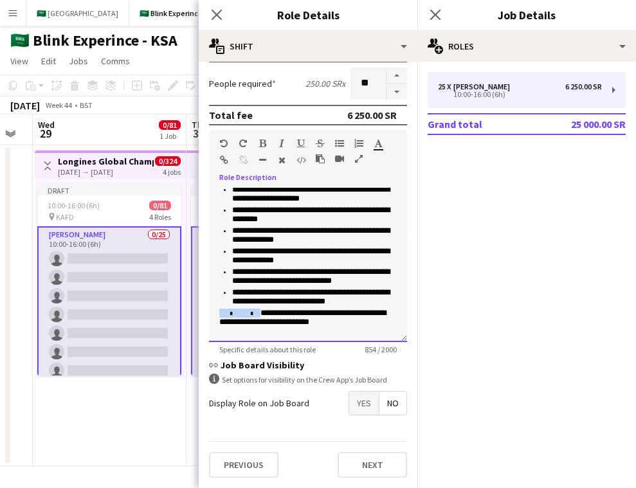
drag, startPoint x: 383, startPoint y: 304, endPoint x: 324, endPoint y: 318, distance: 61.3
click at [324, 318] on div "**********" at bounding box center [308, 265] width 198 height 154
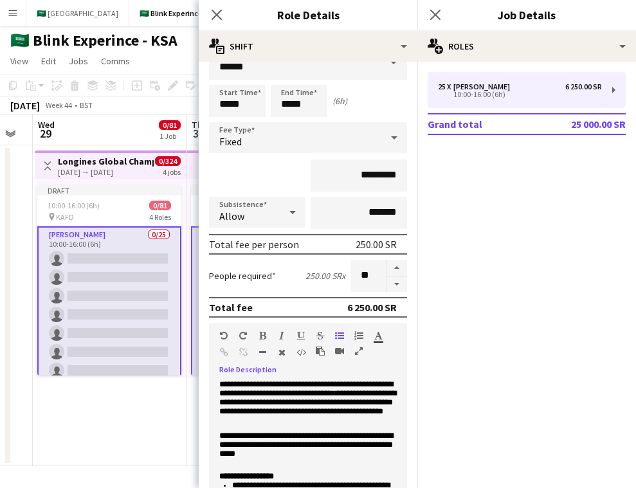
scroll to position [24, 0]
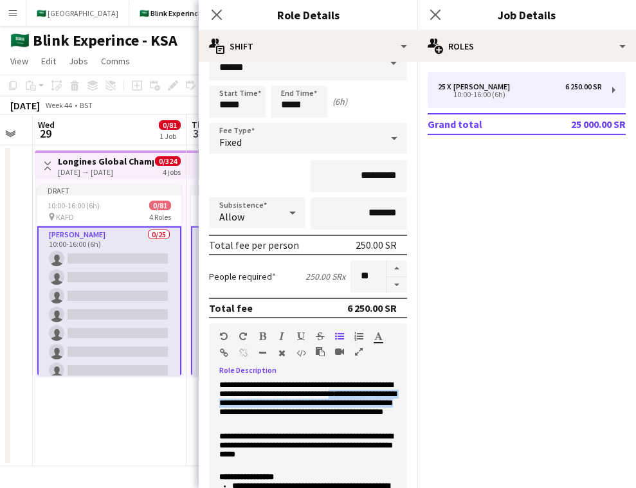
drag, startPoint x: 345, startPoint y: 417, endPoint x: 246, endPoint y: 407, distance: 99.6
click at [246, 407] on p "**********" at bounding box center [308, 406] width 178 height 51
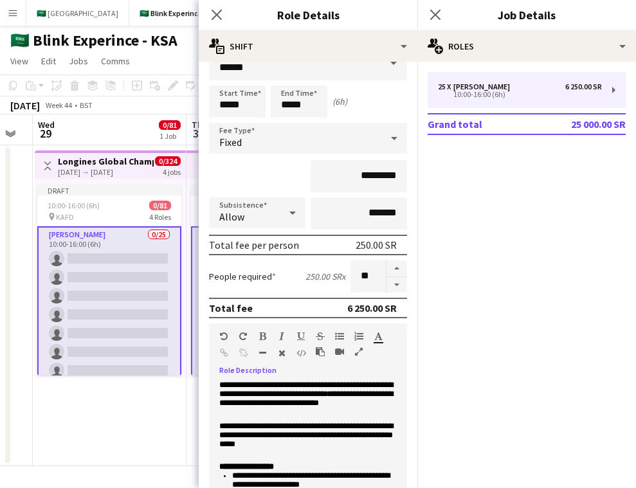
click at [358, 406] on span "**********" at bounding box center [306, 398] width 174 height 17
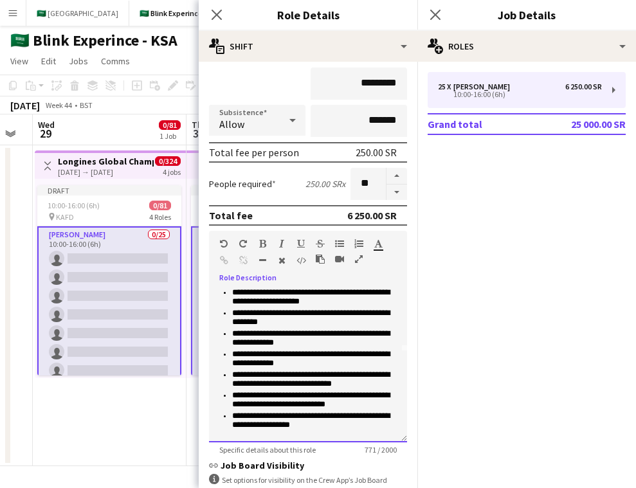
scroll to position [217, 0]
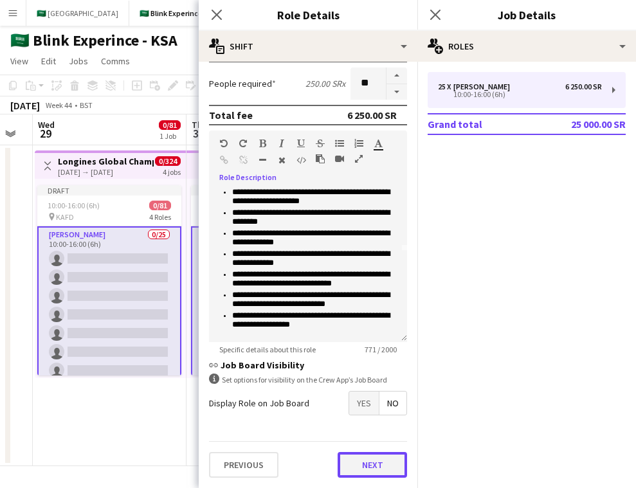
click at [367, 459] on button "Next" at bounding box center [372, 465] width 69 height 26
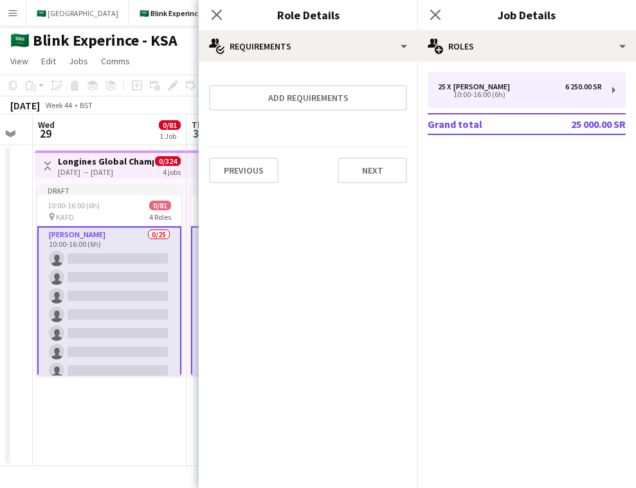
scroll to position [0, 0]
click at [208, 16] on app-icon "Close pop-in" at bounding box center [217, 15] width 19 height 19
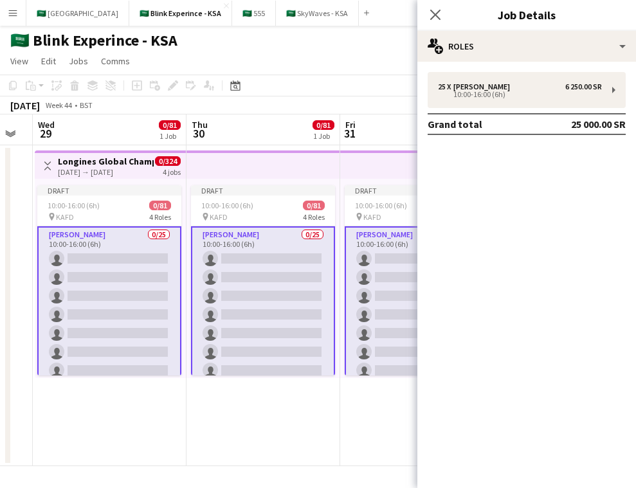
click at [281, 160] on app-top-bar at bounding box center [264, 165] width 154 height 28
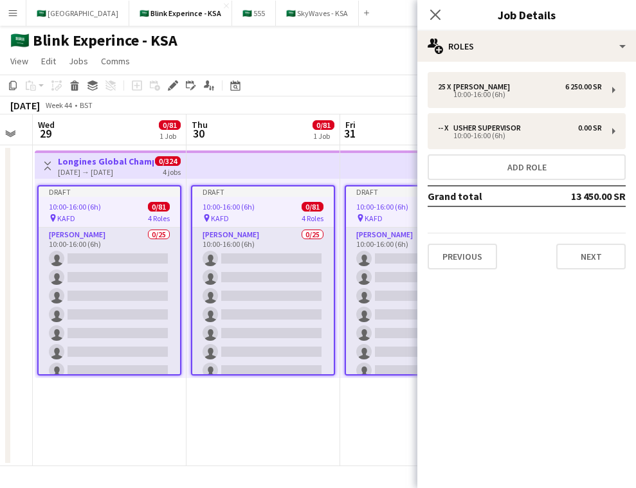
click at [198, 400] on app-date-cell "Draft 10:00-16:00 (6h) 0/81 pin KAFD 4 Roles Usher 0/25 10:00-16:00 (6h) single…" at bounding box center [264, 305] width 154 height 321
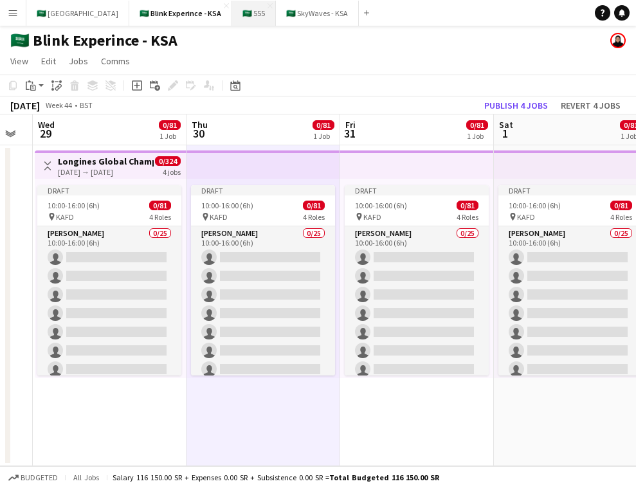
click at [241, 11] on button "🇸🇦 555 Close" at bounding box center [254, 13] width 44 height 25
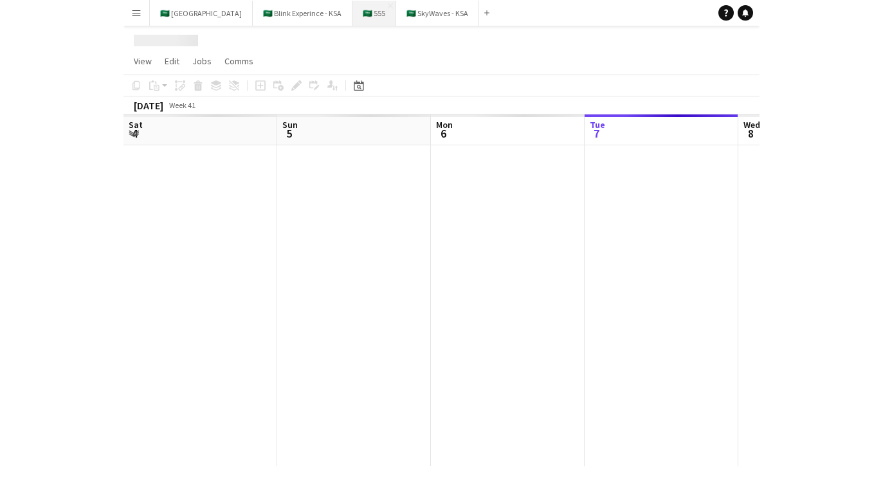
scroll to position [0, 308]
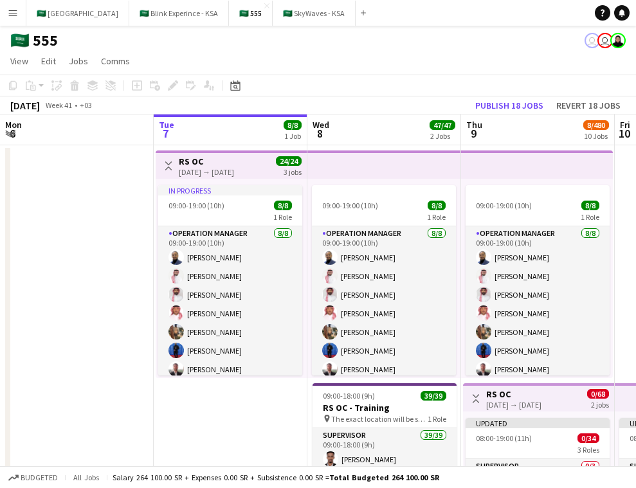
click at [636, 87] on app-toolbar "Copy Paste Paste Command V Paste with crew Command Shift V Paste linked Job [GE…" at bounding box center [318, 86] width 636 height 22
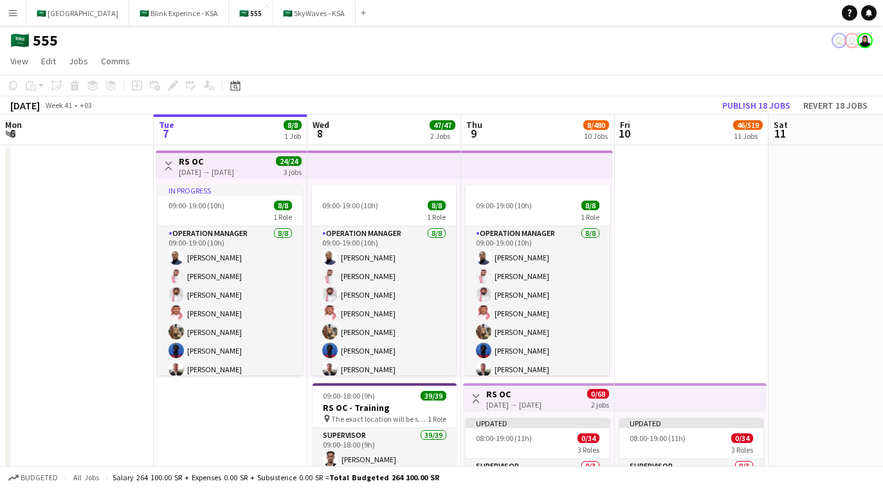
click at [579, 168] on app-top-bar at bounding box center [537, 165] width 152 height 28
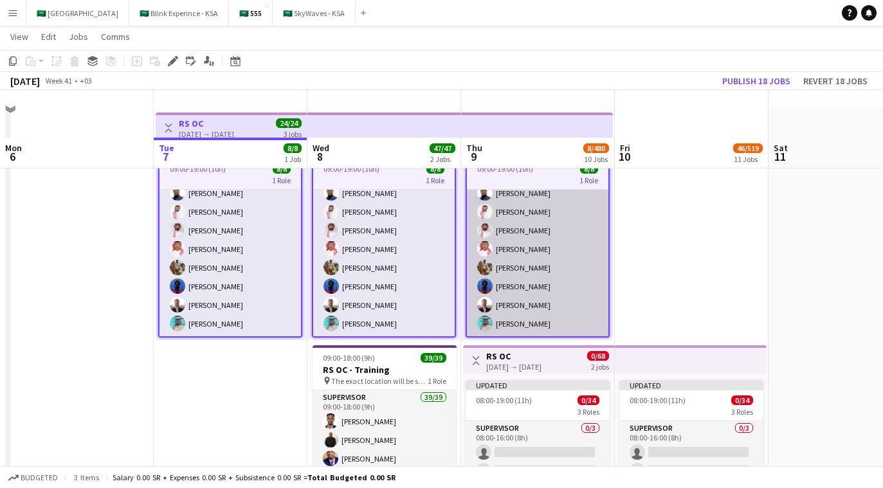
scroll to position [106, 0]
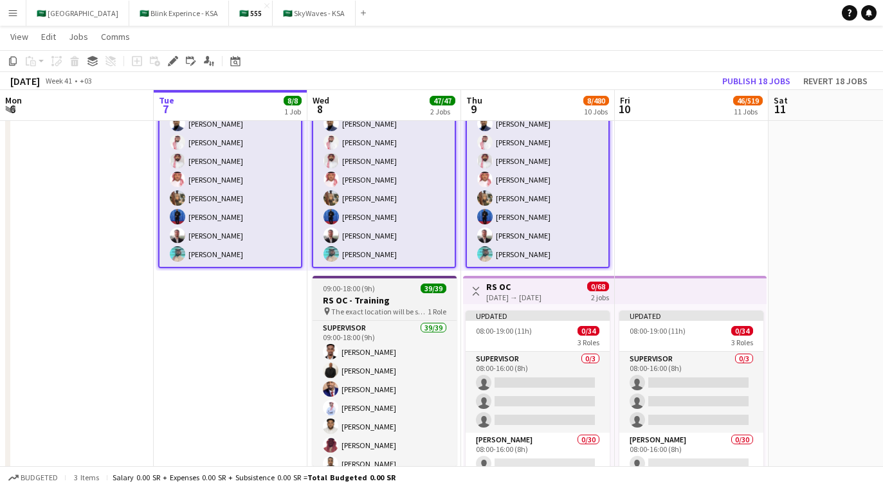
click at [416, 295] on h3 "RS OC - Training" at bounding box center [385, 301] width 144 height 12
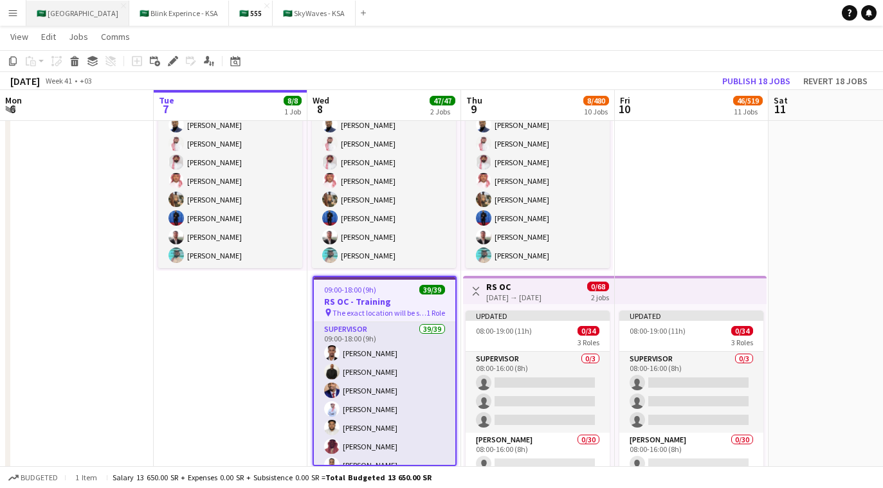
click at [57, 21] on button "🇸🇦 [GEOGRAPHIC_DATA] Close" at bounding box center [77, 13] width 103 height 25
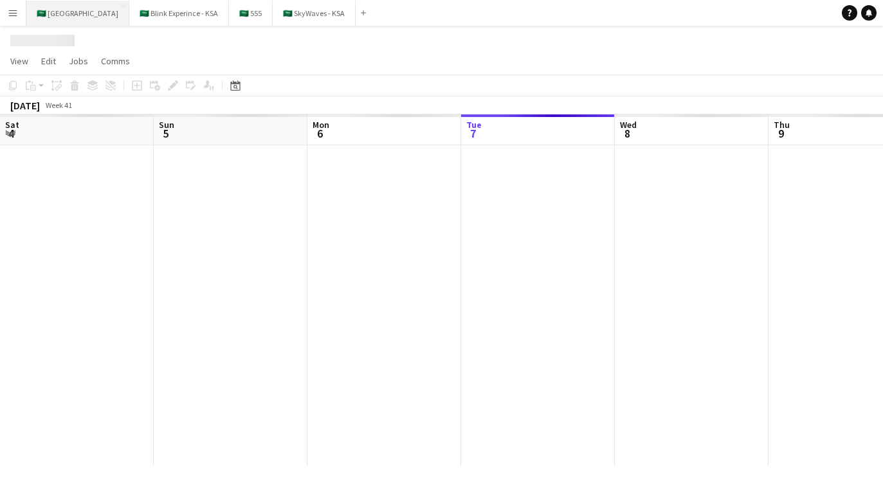
scroll to position [0, 308]
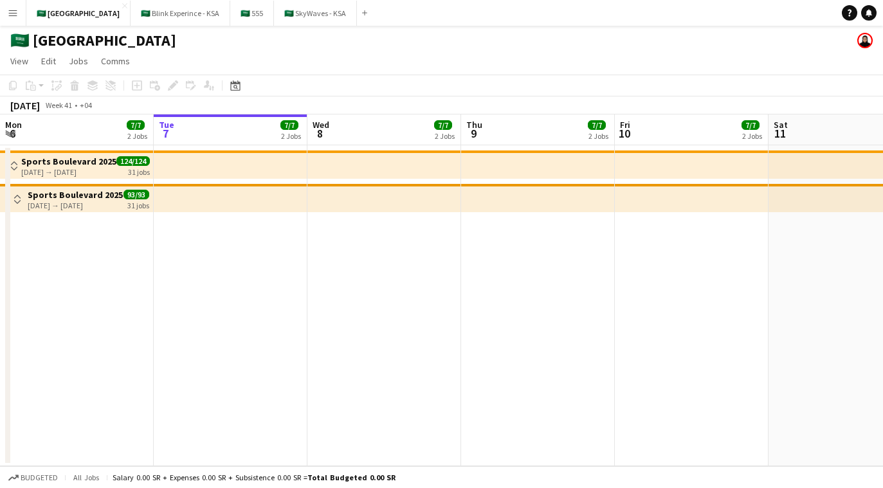
click at [230, 26] on div "🇸🇦 [GEOGRAPHIC_DATA]" at bounding box center [441, 38] width 883 height 24
click at [231, 21] on button "🇸🇦 555 Close" at bounding box center [252, 13] width 44 height 25
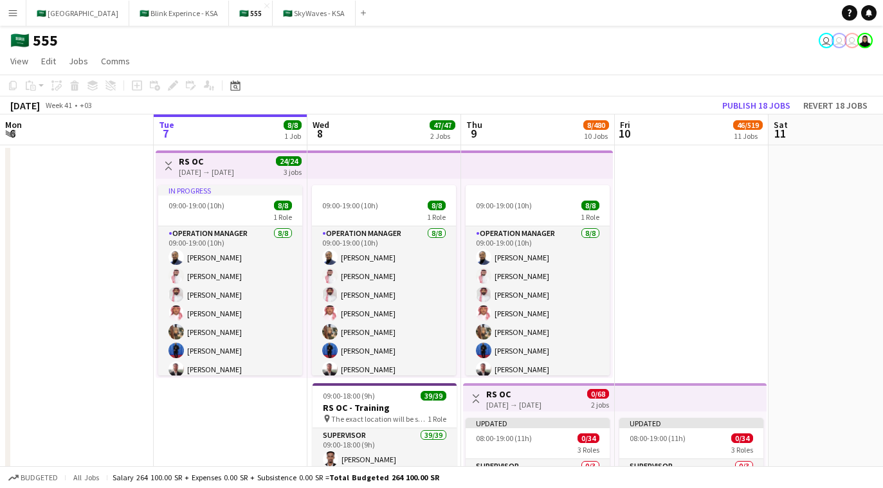
click at [431, 169] on app-top-bar at bounding box center [385, 165] width 154 height 28
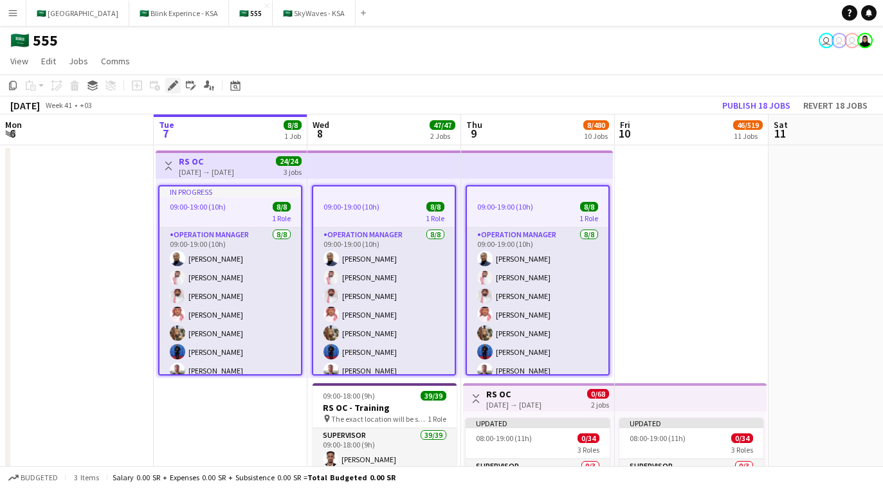
click at [172, 88] on icon at bounding box center [172, 85] width 7 height 7
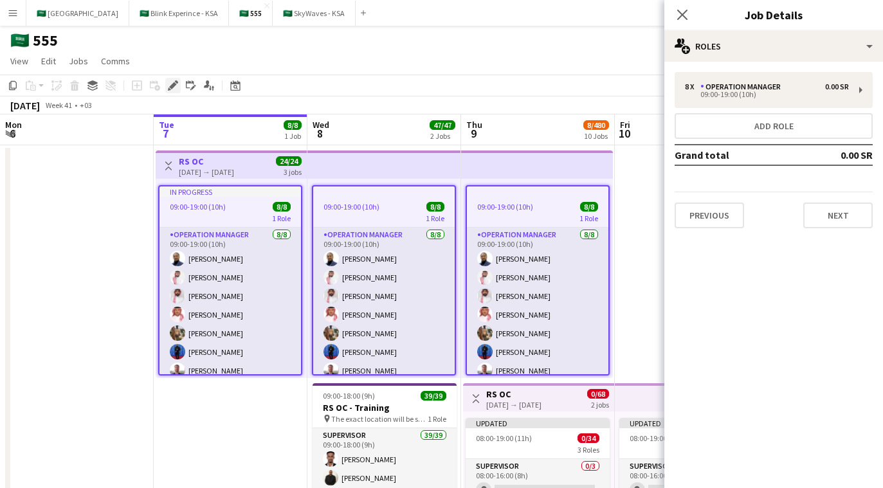
click at [173, 93] on div "Edit" at bounding box center [172, 85] width 15 height 15
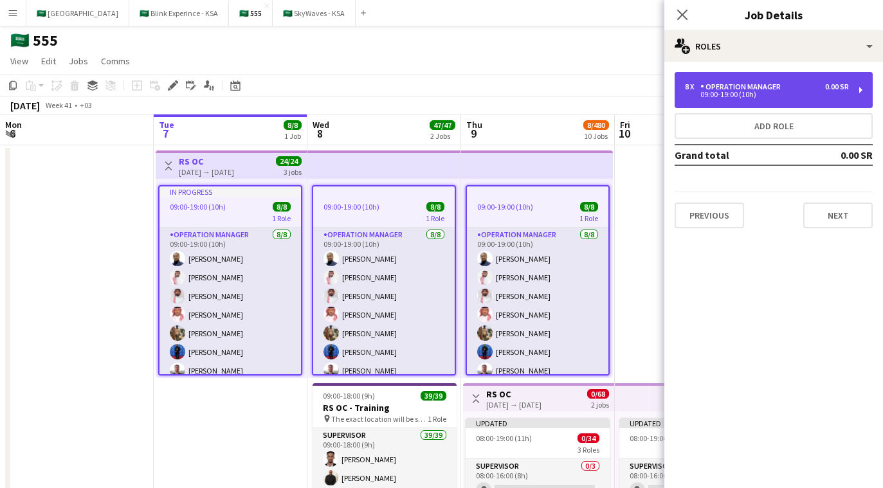
click at [715, 85] on div "Operation Manager" at bounding box center [744, 86] width 86 height 9
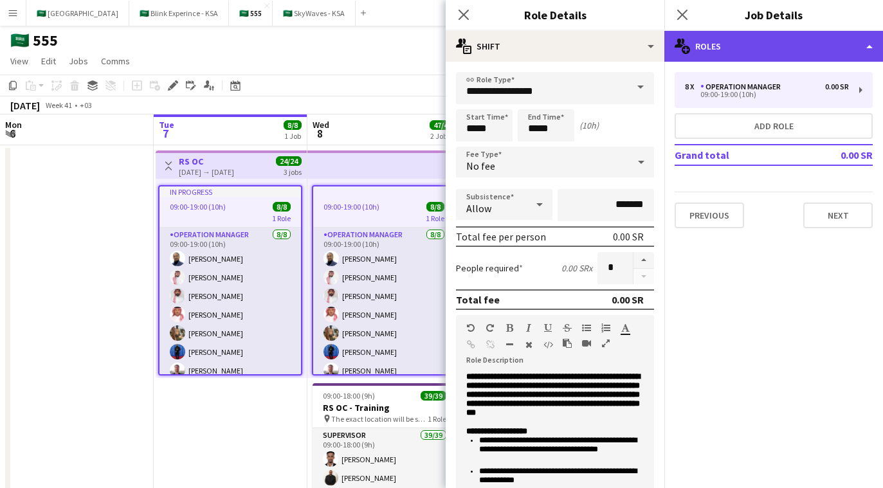
click at [705, 53] on div "multiple-users-add Roles" at bounding box center [774, 46] width 219 height 31
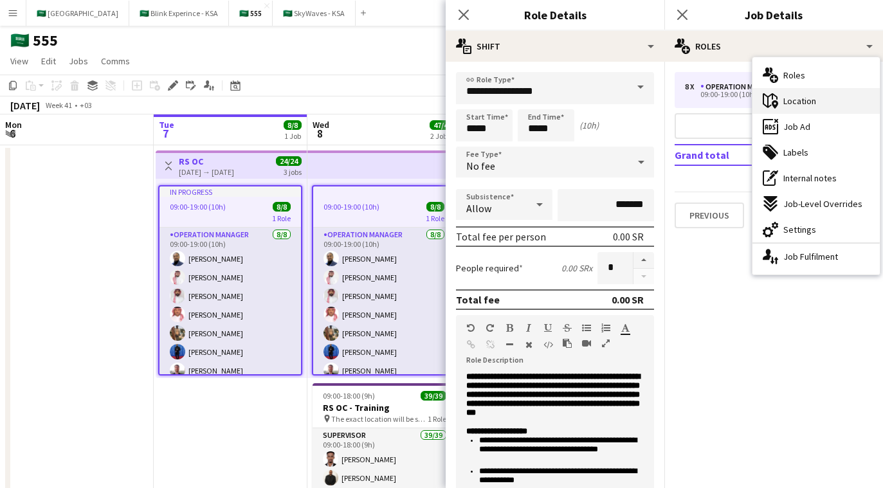
click at [784, 105] on span "Location" at bounding box center [800, 101] width 33 height 12
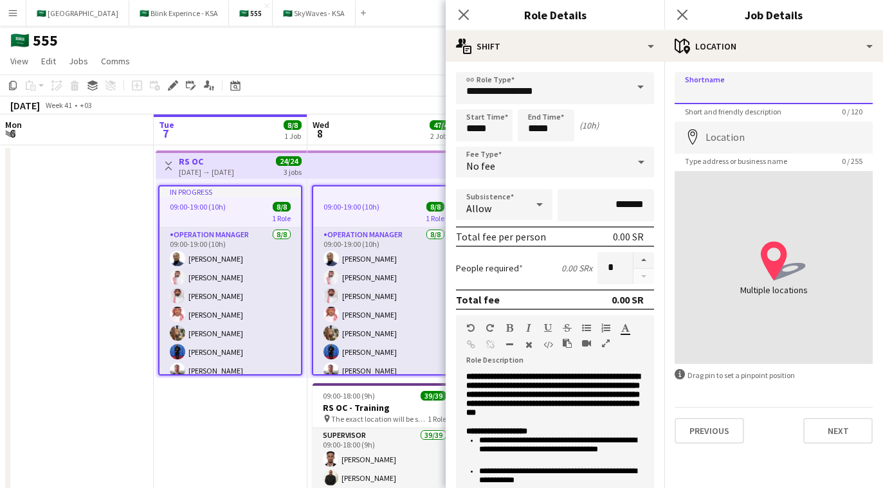
click at [713, 97] on input "Shortname" at bounding box center [774, 88] width 198 height 32
type input "**********"
click at [729, 134] on input "Location" at bounding box center [774, 138] width 198 height 32
paste input "**********"
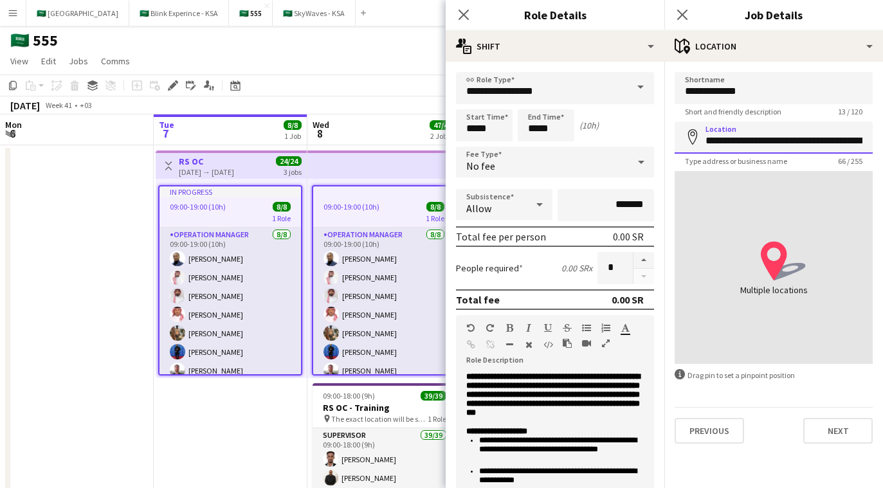
scroll to position [0, 172]
type input "**********"
click at [466, 17] on icon at bounding box center [463, 14] width 12 height 12
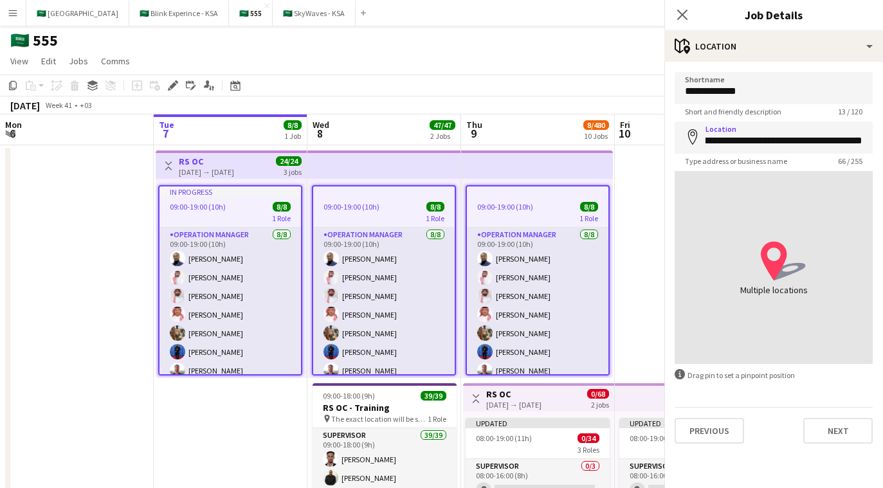
scroll to position [0, 0]
click at [687, 17] on icon "Close pop-in" at bounding box center [682, 14] width 12 height 12
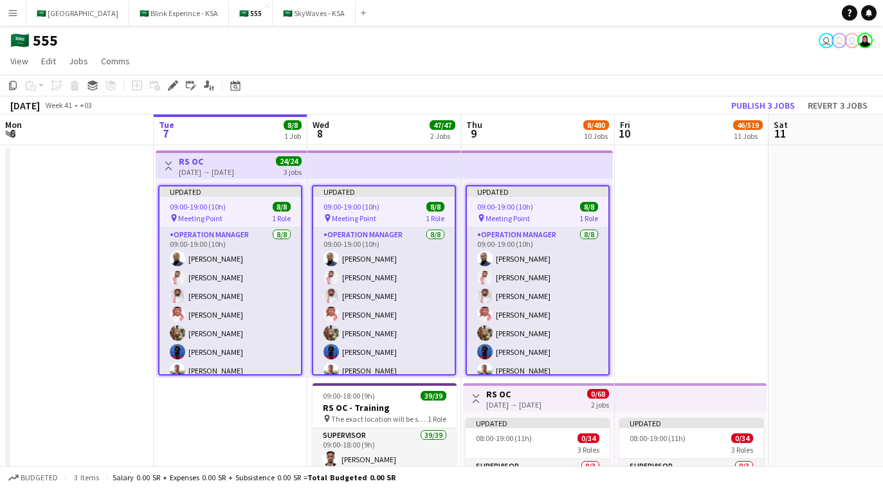
click at [543, 152] on app-top-bar at bounding box center [537, 165] width 152 height 28
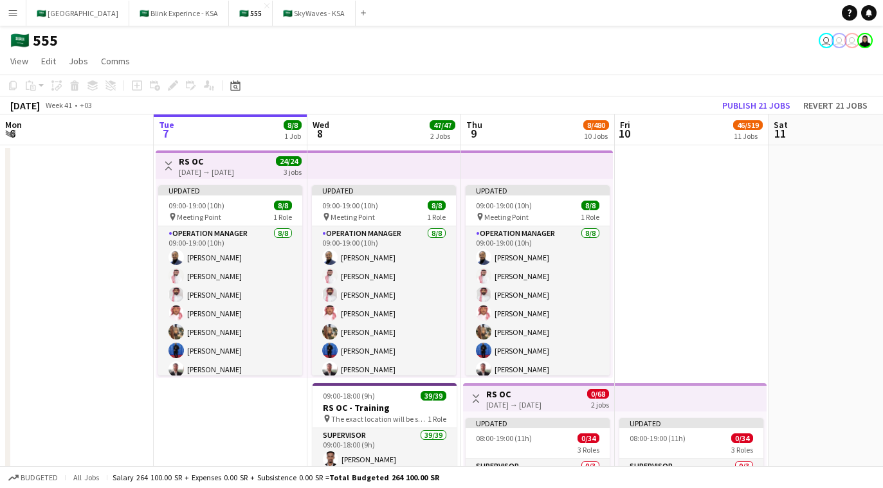
drag, startPoint x: 548, startPoint y: 184, endPoint x: 572, endPoint y: 173, distance: 26.8
click at [548, 184] on div "Updated 09:00-19:00 (10h) 8/8 pin Meeting Point 1 Role Operation Manager 8/8 09…" at bounding box center [537, 278] width 152 height 199
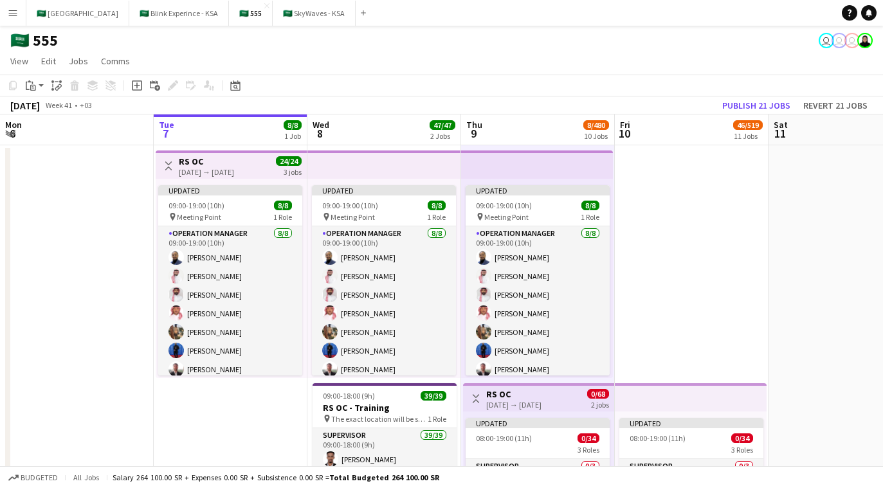
click at [582, 172] on app-top-bar at bounding box center [537, 165] width 152 height 28
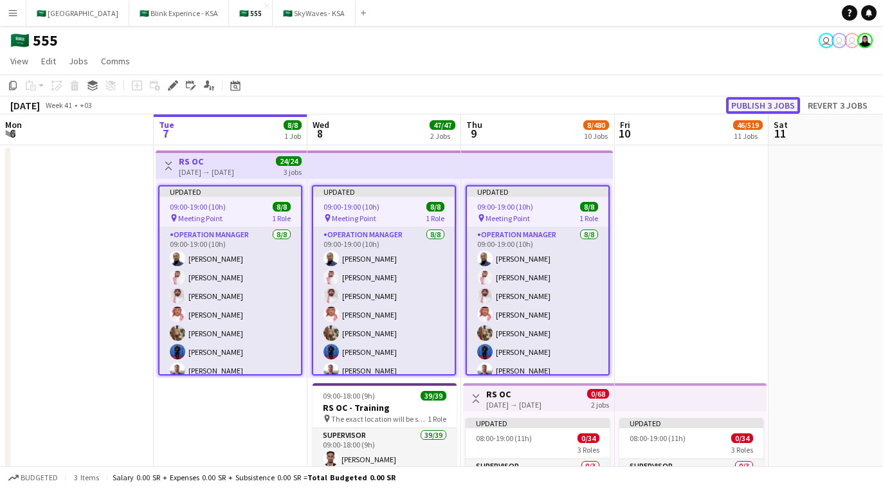
click at [771, 106] on button "Publish 3 jobs" at bounding box center [763, 105] width 74 height 17
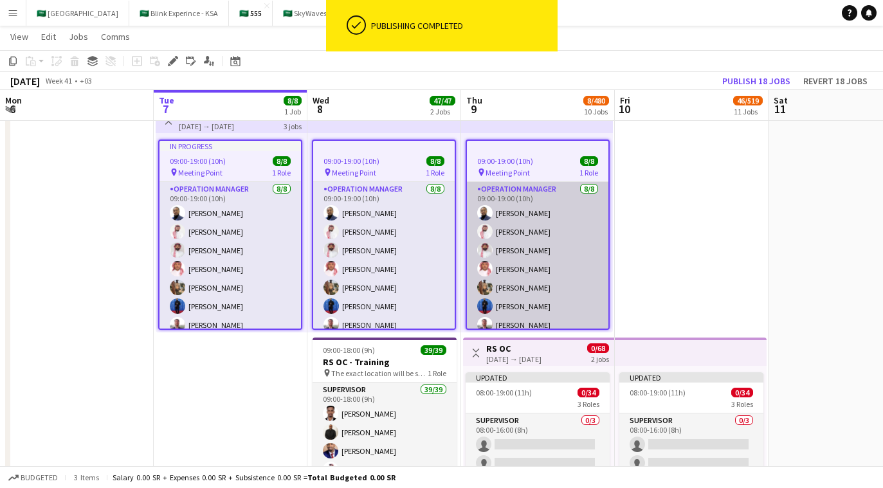
scroll to position [28, 0]
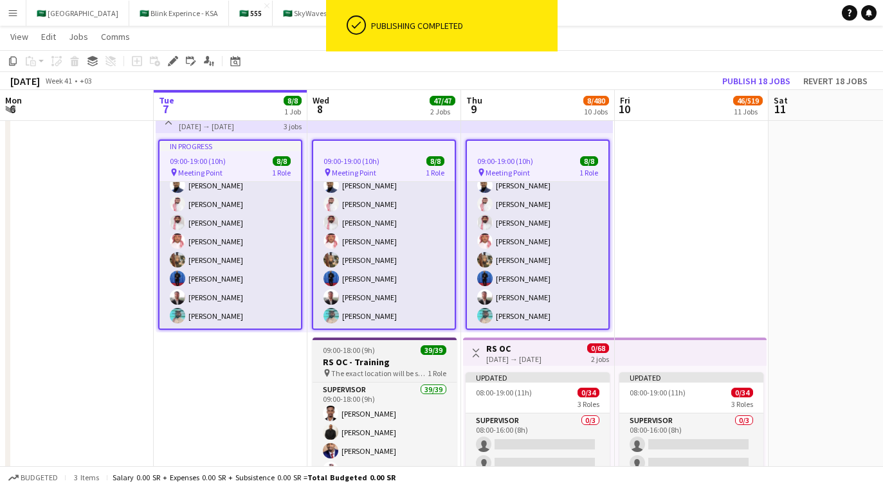
click at [414, 357] on h3 "RS OC - Training" at bounding box center [385, 362] width 144 height 12
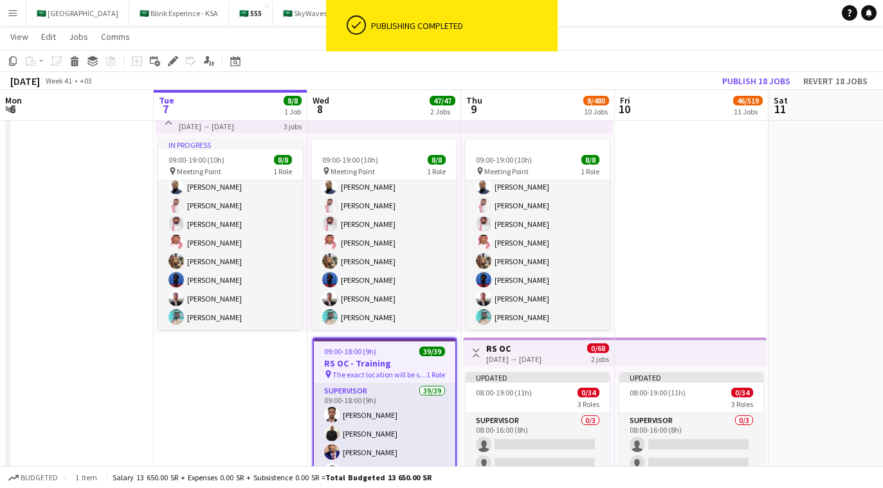
scroll to position [25, 0]
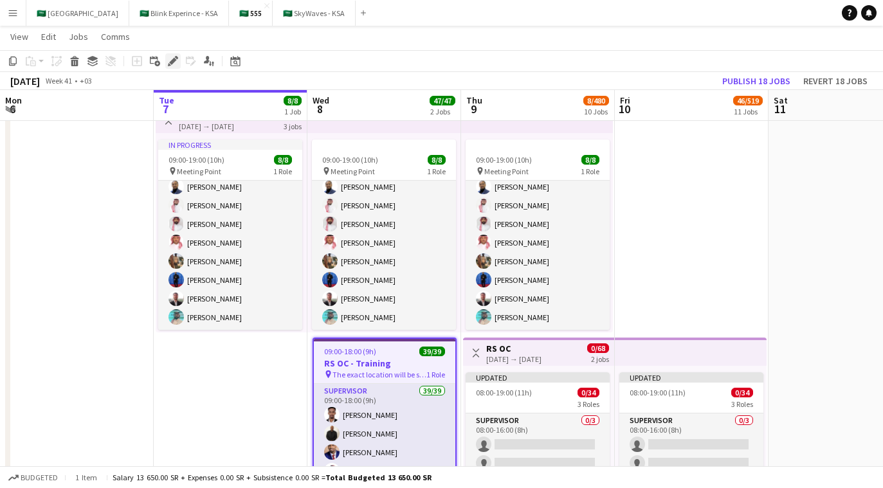
click at [174, 58] on icon at bounding box center [172, 61] width 7 height 7
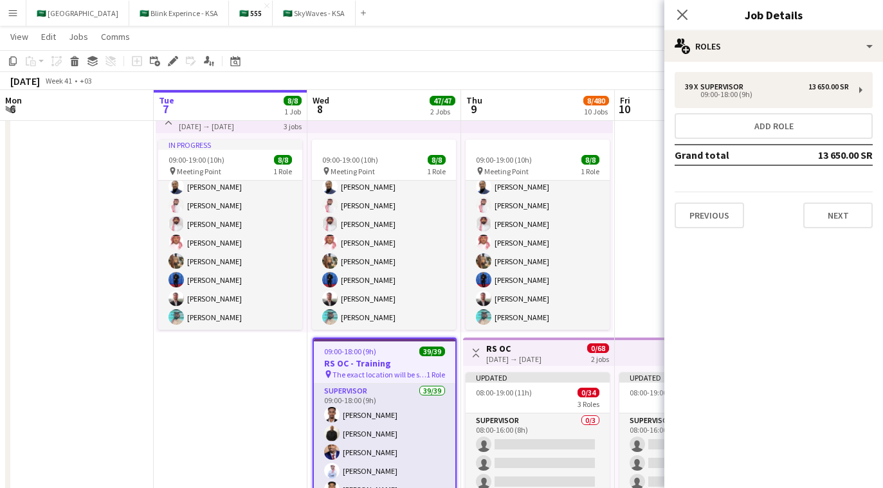
drag, startPoint x: 174, startPoint y: 58, endPoint x: 594, endPoint y: 60, distance: 419.5
click at [587, 59] on app-toolbar "Copy Paste Paste Command V Paste with crew Command Shift V Paste linked Job [GE…" at bounding box center [441, 61] width 883 height 22
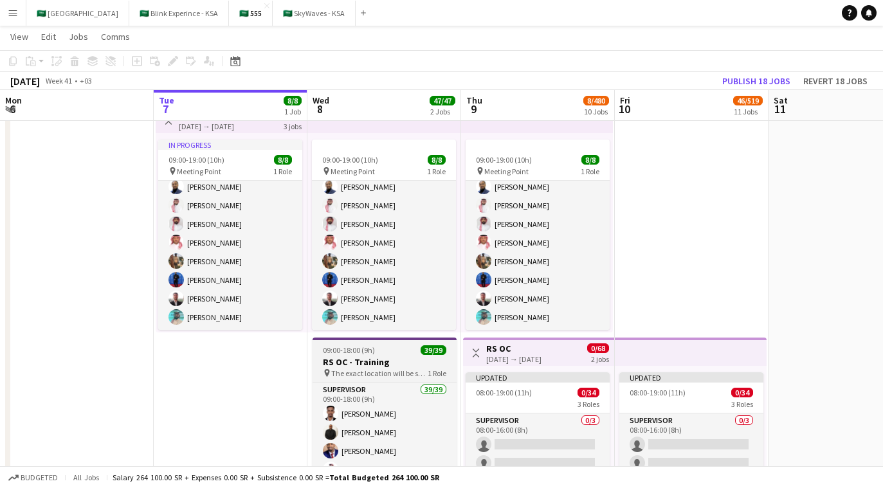
click at [358, 368] on div "pin The exact location will be shared later 1 Role" at bounding box center [385, 373] width 144 height 10
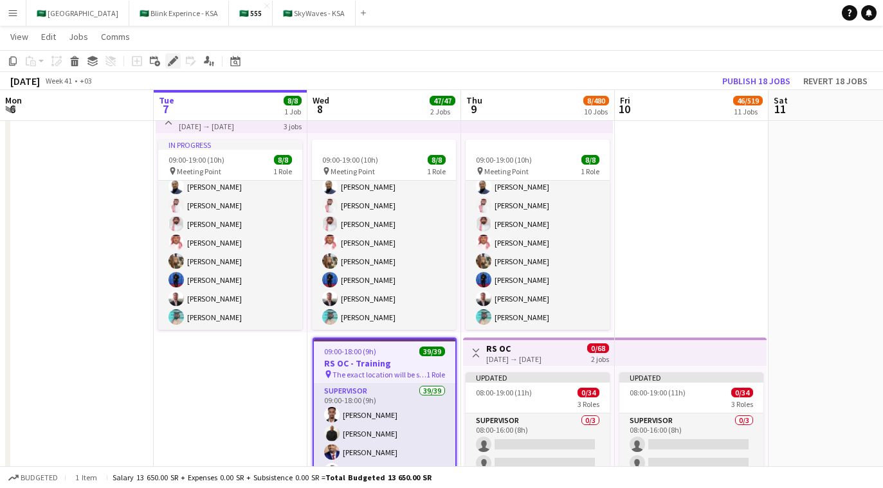
click at [172, 64] on icon at bounding box center [172, 61] width 7 height 7
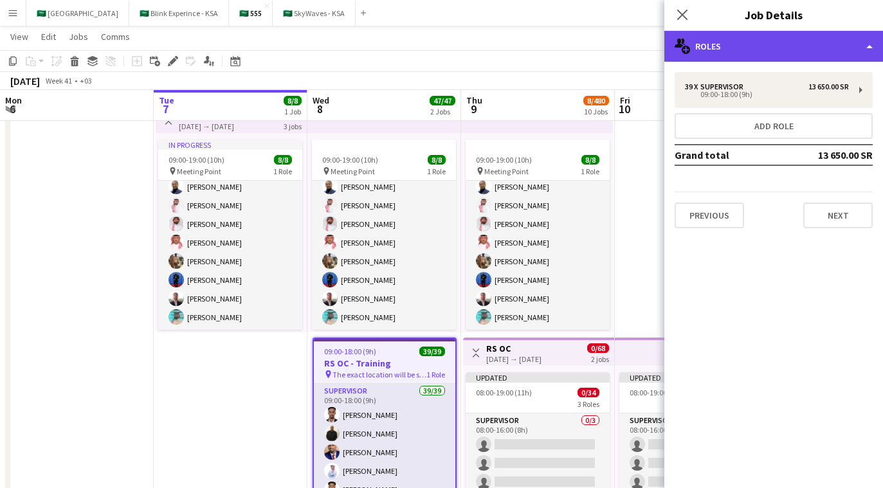
click at [806, 57] on div "multiple-users-add Roles" at bounding box center [774, 46] width 219 height 31
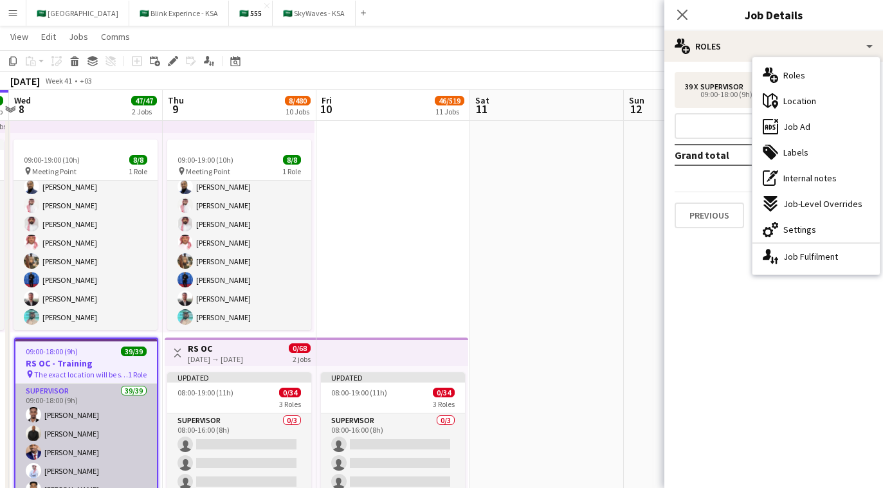
scroll to position [0, 462]
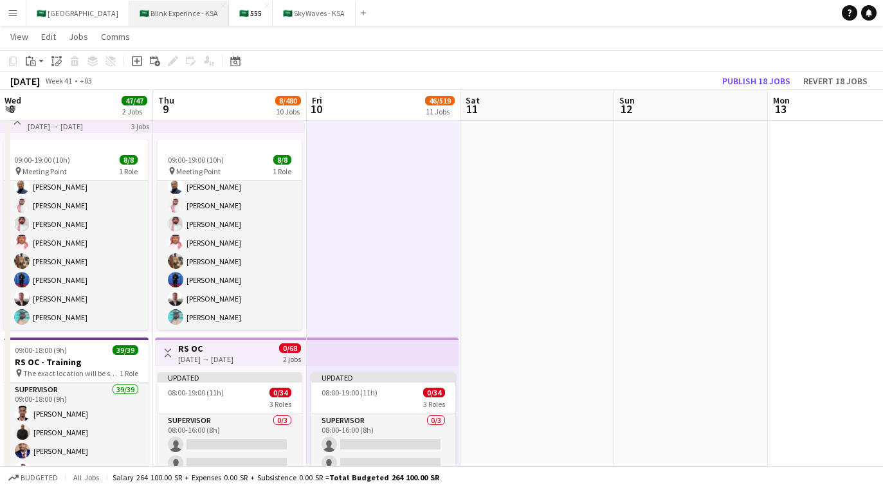
click at [158, 15] on button "🇸🇦 Blink Experince - KSA Close" at bounding box center [179, 13] width 100 height 25
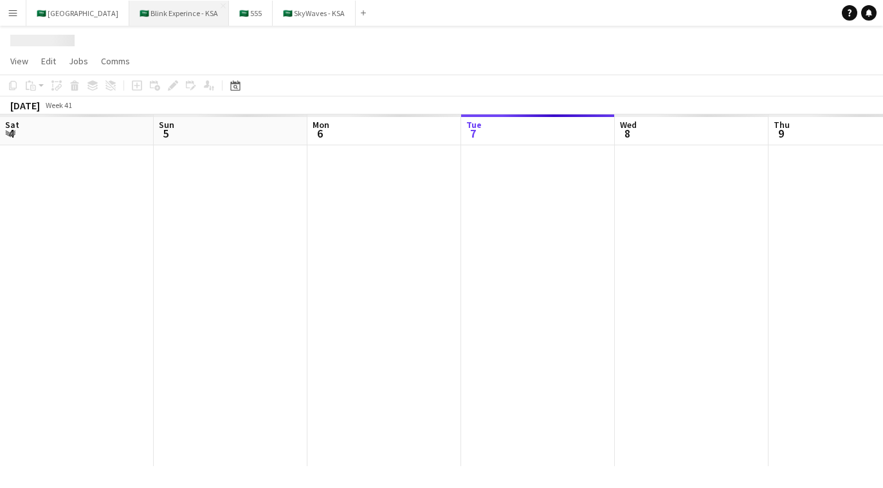
scroll to position [0, 308]
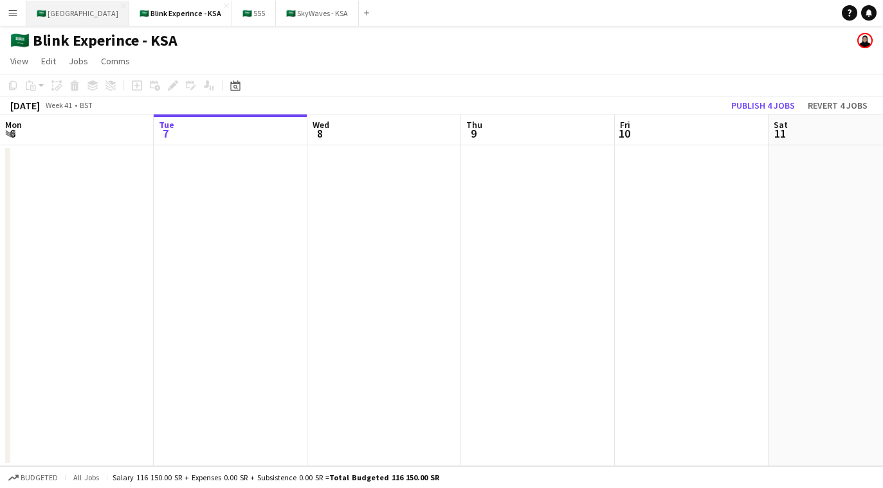
click at [81, 17] on button "🇸🇦 [GEOGRAPHIC_DATA] Close" at bounding box center [77, 13] width 103 height 25
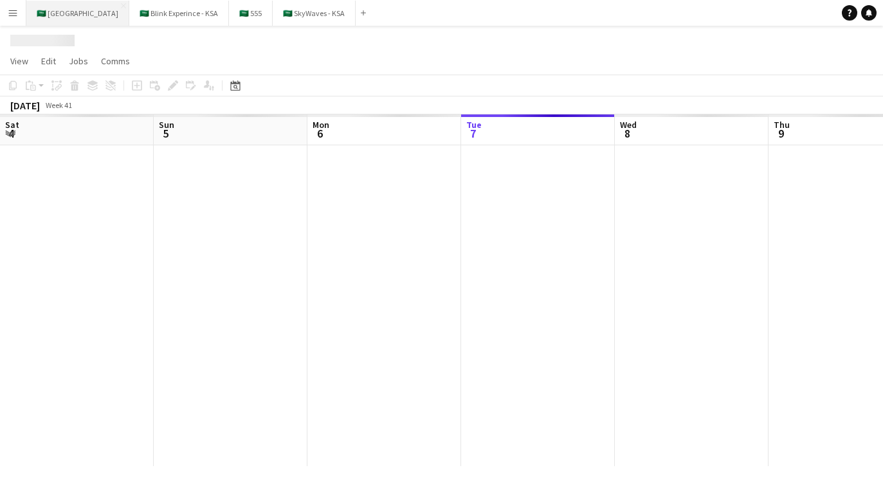
scroll to position [0, 308]
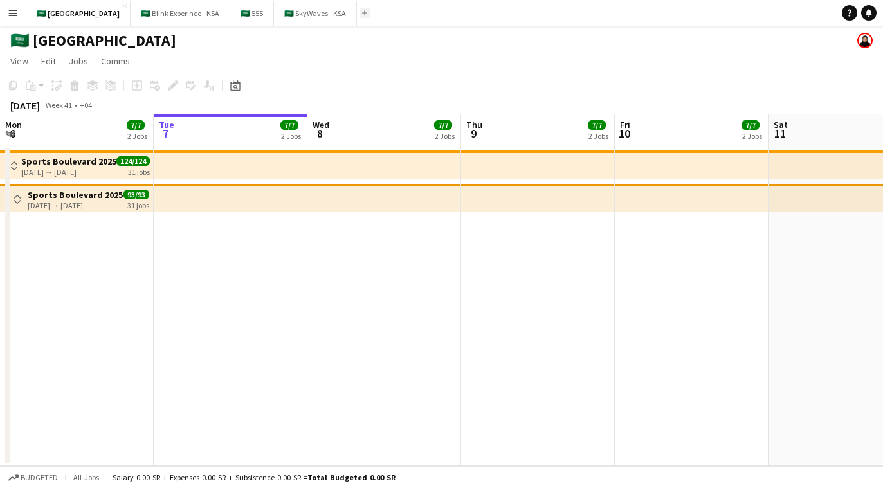
click at [362, 14] on app-icon "Add" at bounding box center [364, 12] width 5 height 5
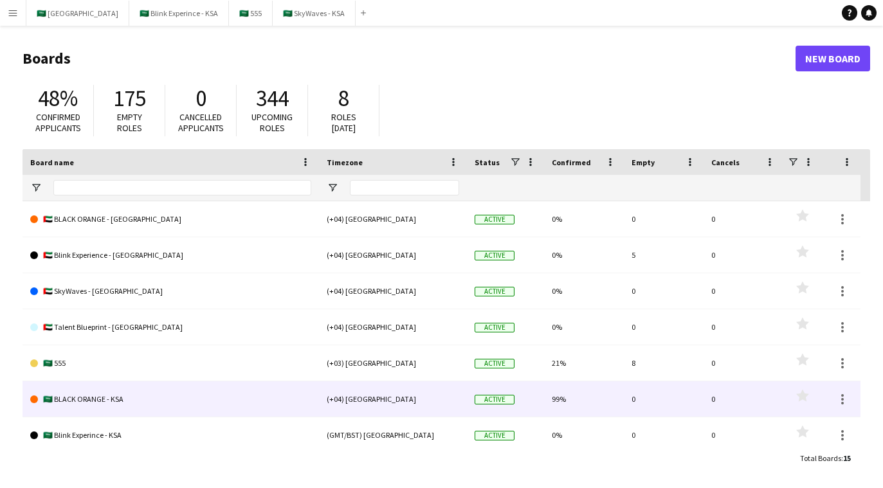
click at [90, 401] on link "🇸🇦 BLACK ORANGE - KSA" at bounding box center [170, 400] width 281 height 36
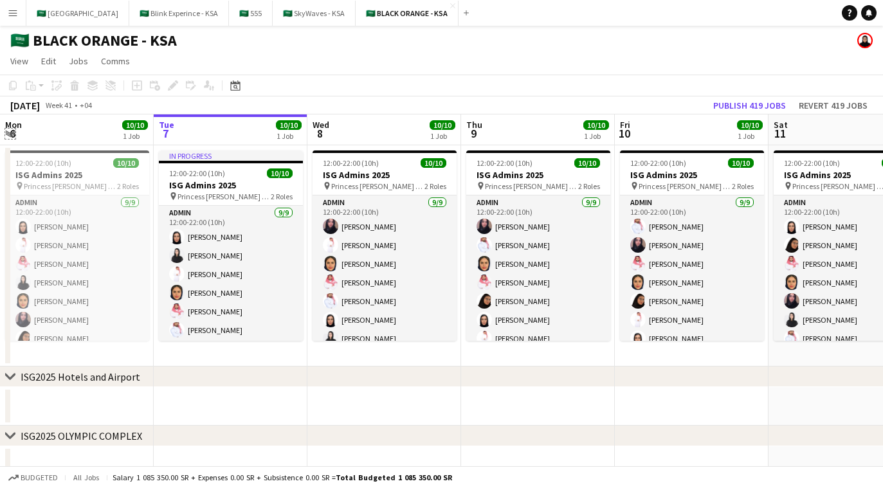
click at [5, 133] on app-icon "Expand/collapse" at bounding box center [10, 133] width 10 height 12
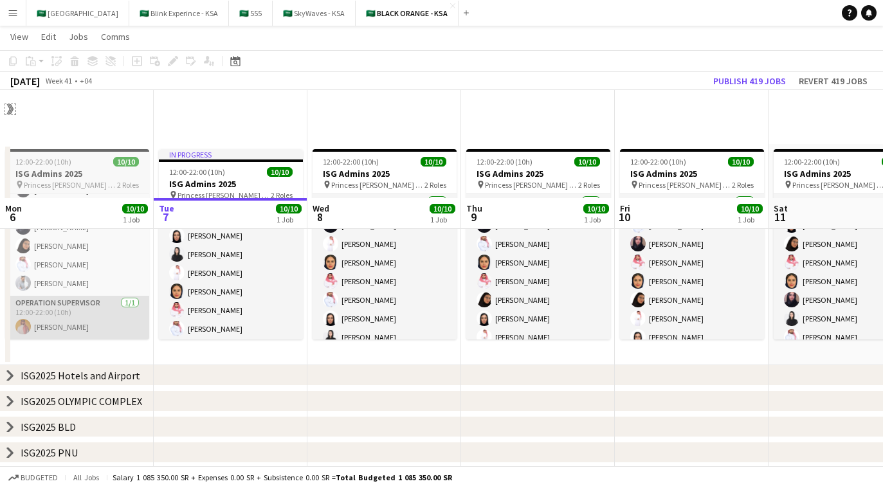
scroll to position [125, 0]
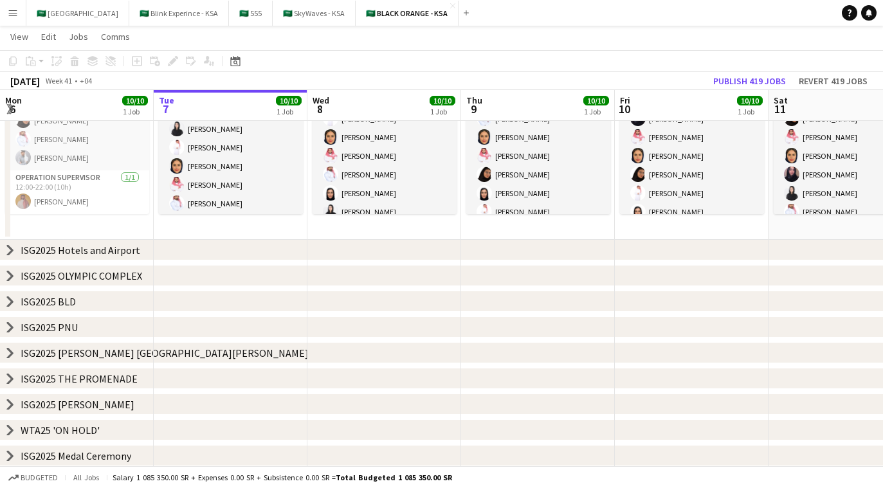
click at [12, 427] on icon "chevron-right" at bounding box center [10, 430] width 10 height 10
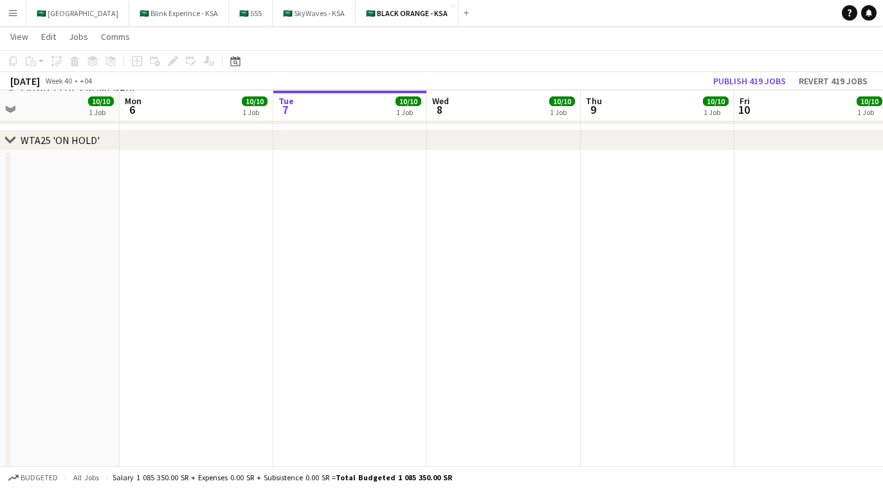
scroll to position [0, 340]
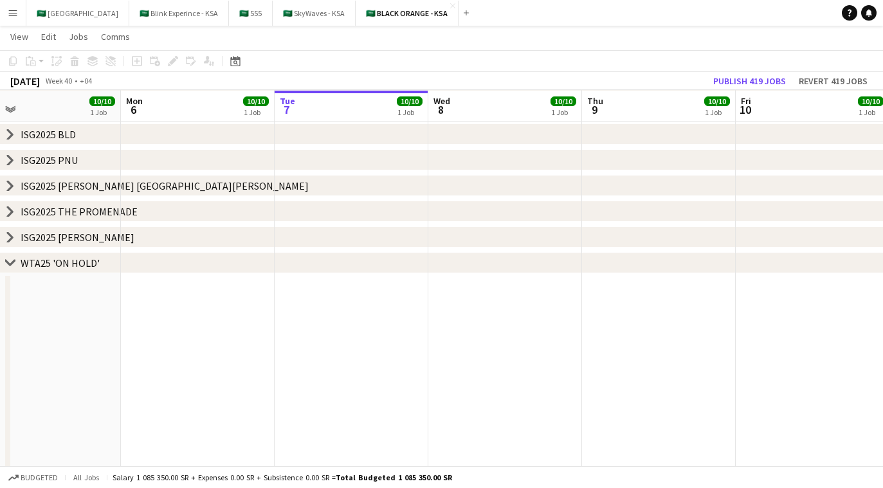
click at [10, 264] on icon at bounding box center [10, 262] width 10 height 5
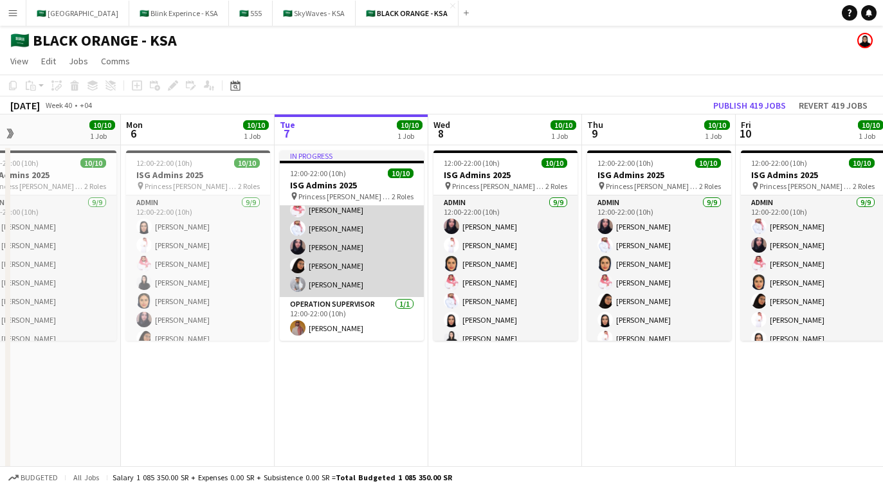
scroll to position [0, 0]
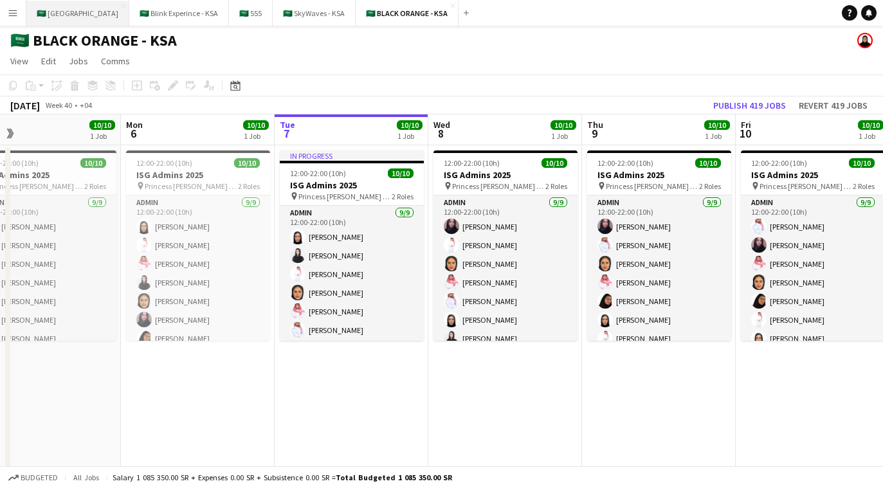
click at [91, 17] on button "🇸🇦 [GEOGRAPHIC_DATA] Close" at bounding box center [77, 13] width 103 height 25
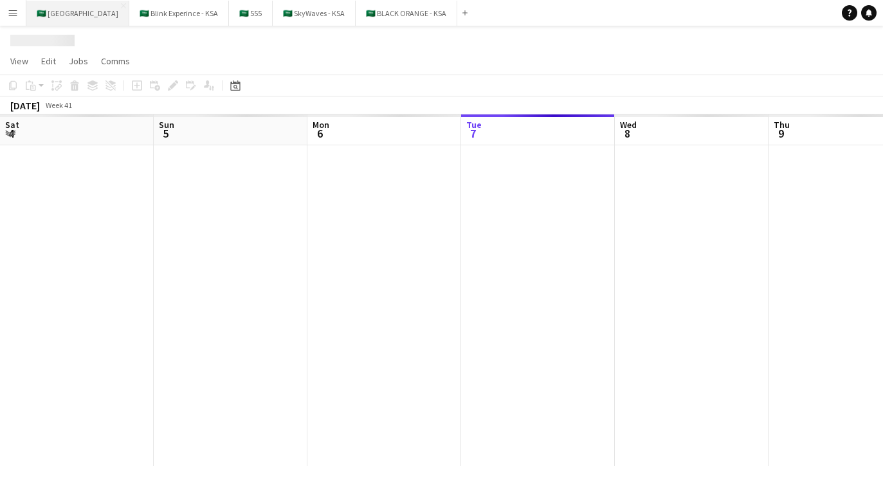
scroll to position [0, 308]
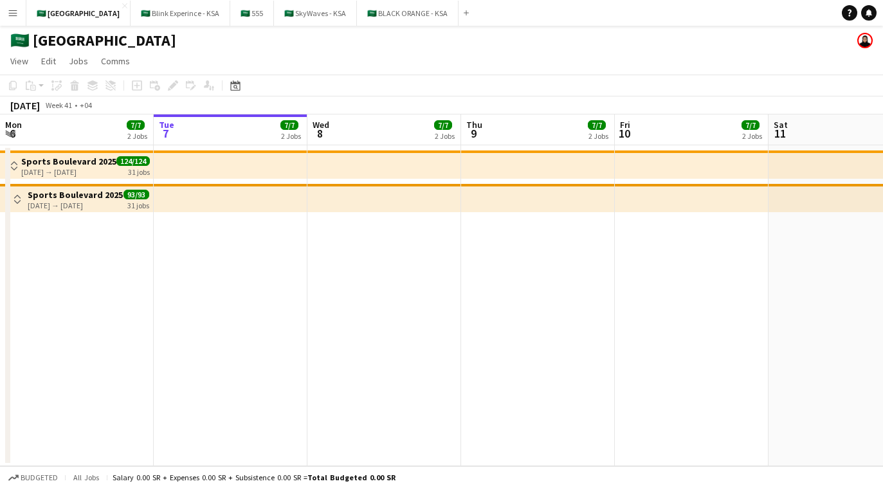
click at [16, 198] on app-icon "Toggle View" at bounding box center [17, 199] width 9 height 9
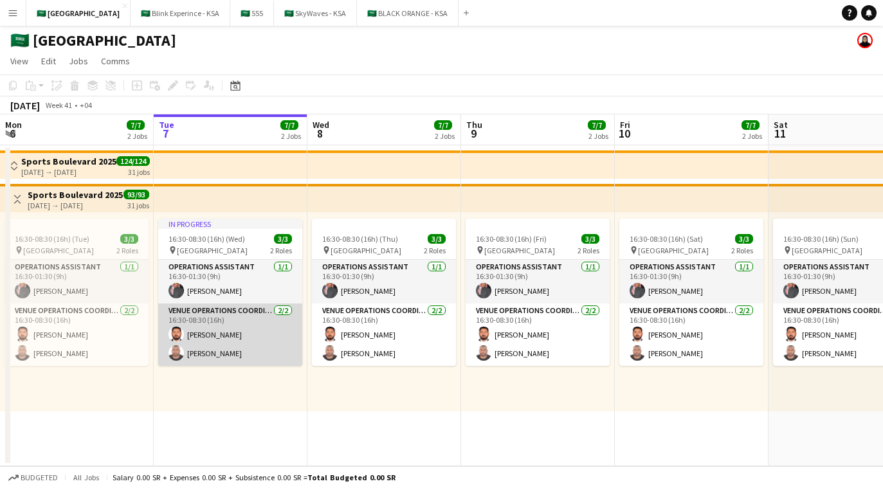
click at [252, 335] on app-card-role "VENUE OPERATIONS COORDINATOR 2/2 16:30-08:30 (16h) Naveen Lal Yousif Haroun" at bounding box center [230, 335] width 144 height 62
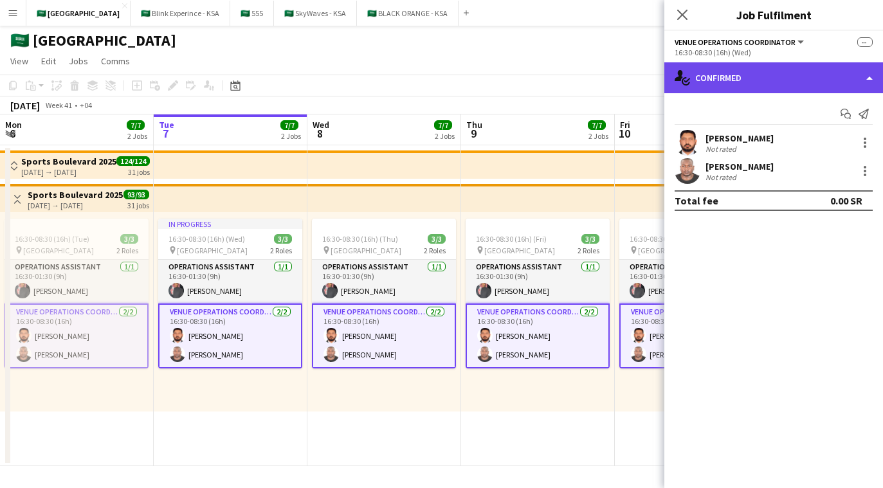
click at [742, 84] on div "single-neutral-actions-check-2 Confirmed" at bounding box center [774, 77] width 219 height 31
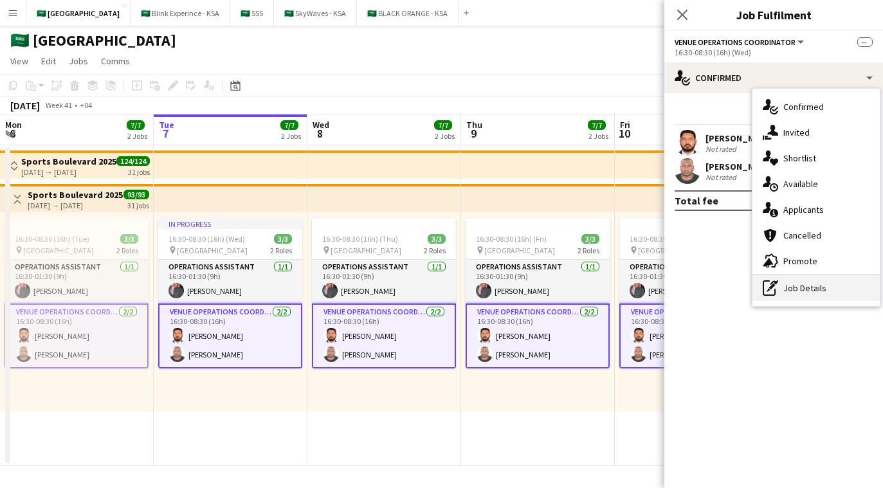
click at [813, 281] on div "pen-write Job Details" at bounding box center [816, 288] width 127 height 26
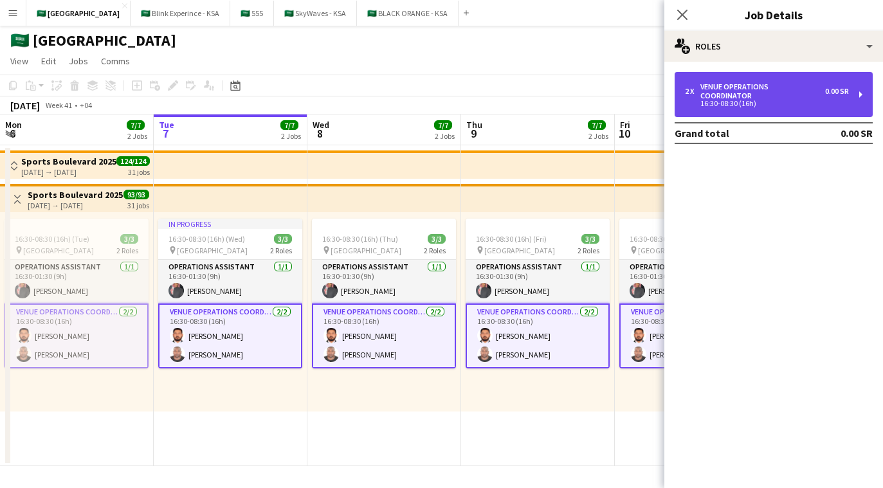
click at [797, 86] on div "VENUE OPERATIONS COORDINATOR" at bounding box center [763, 91] width 125 height 18
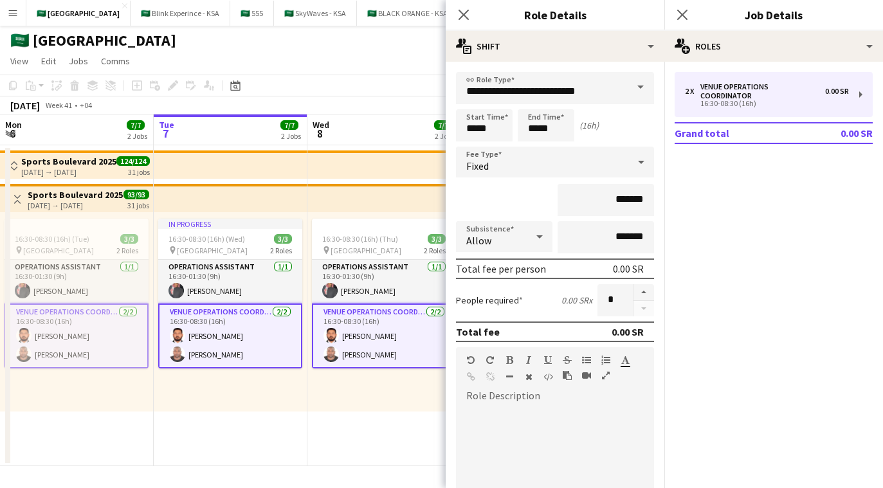
click at [270, 430] on app-date-cell "In progress 16:30-08:30 (16h) (Wed) 3/3 pin Sand Sports Park North 2 Roles Oper…" at bounding box center [231, 305] width 154 height 321
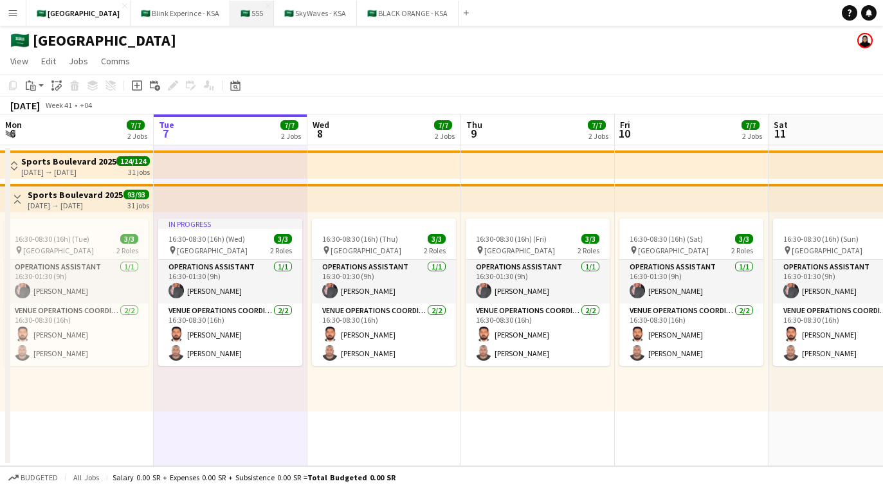
click at [234, 10] on button "🇸🇦 555 Close" at bounding box center [252, 13] width 44 height 25
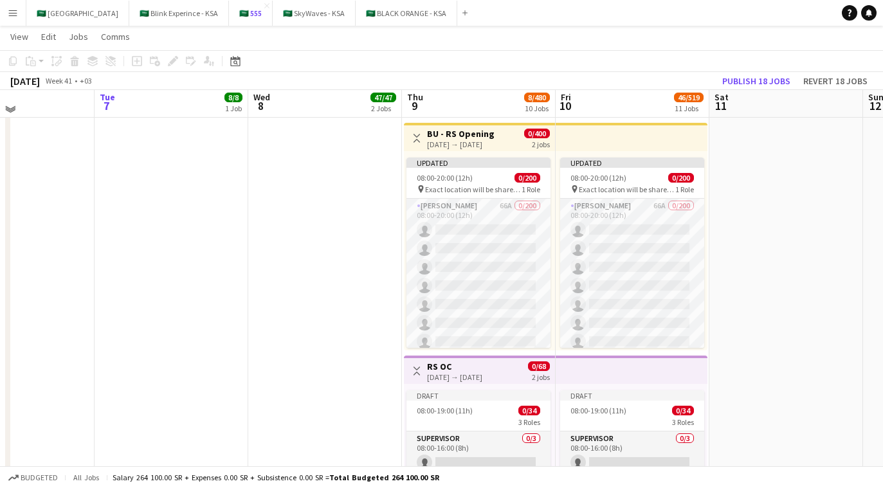
scroll to position [484, 0]
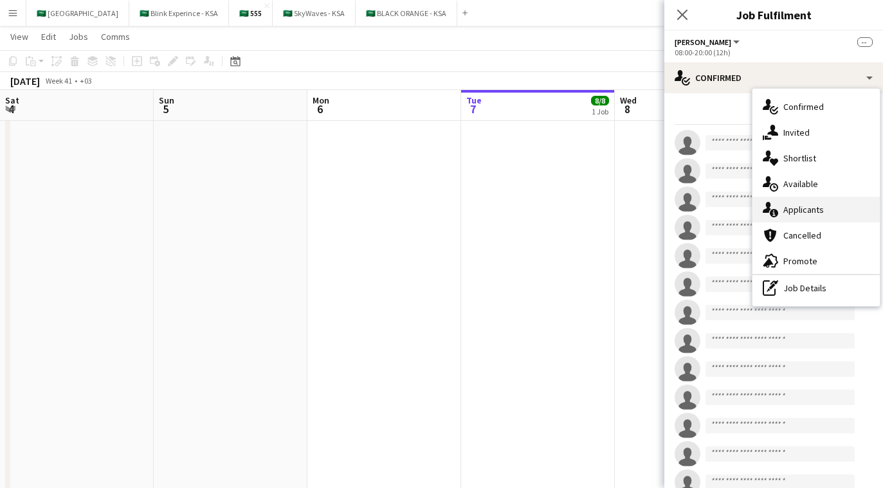
scroll to position [0, 367]
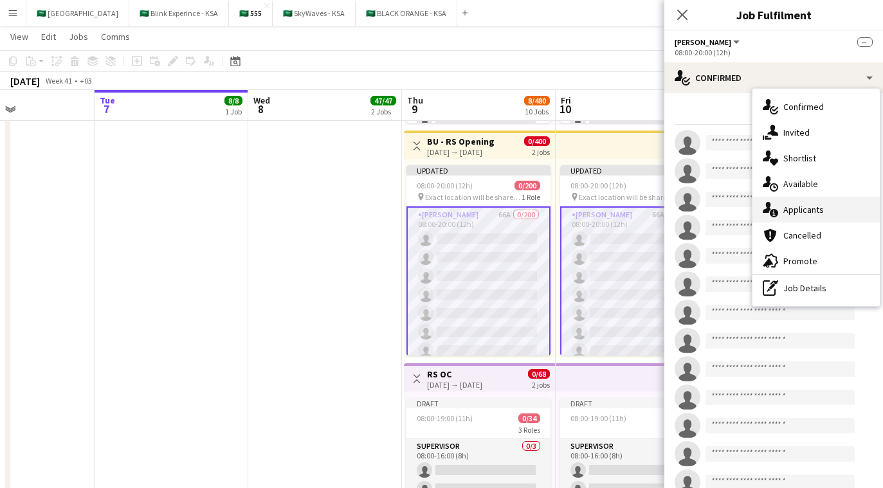
click at [812, 215] on span "Applicants" at bounding box center [804, 210] width 41 height 12
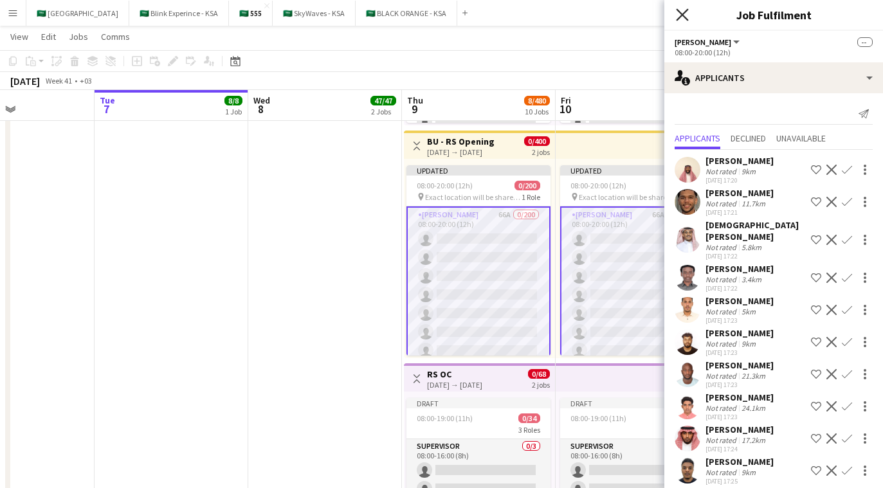
click at [676, 18] on icon "Close pop-in" at bounding box center [682, 14] width 12 height 12
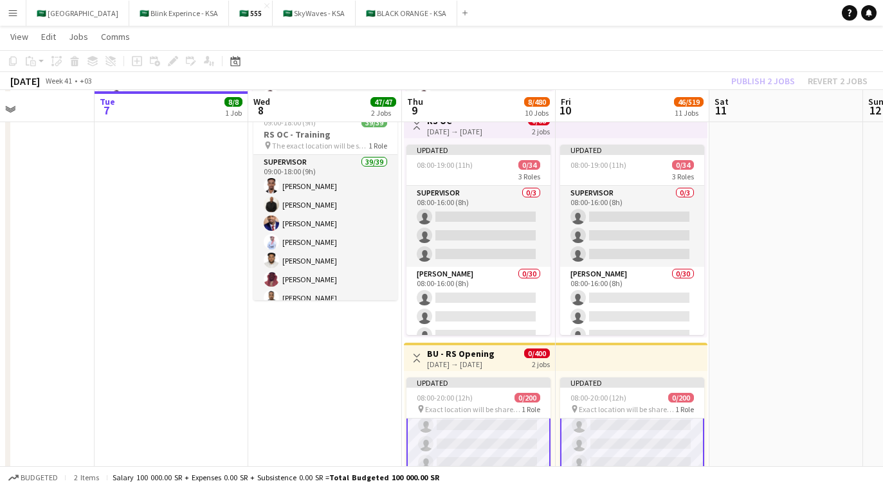
scroll to position [262, 0]
